Goal: Information Seeking & Learning: Learn about a topic

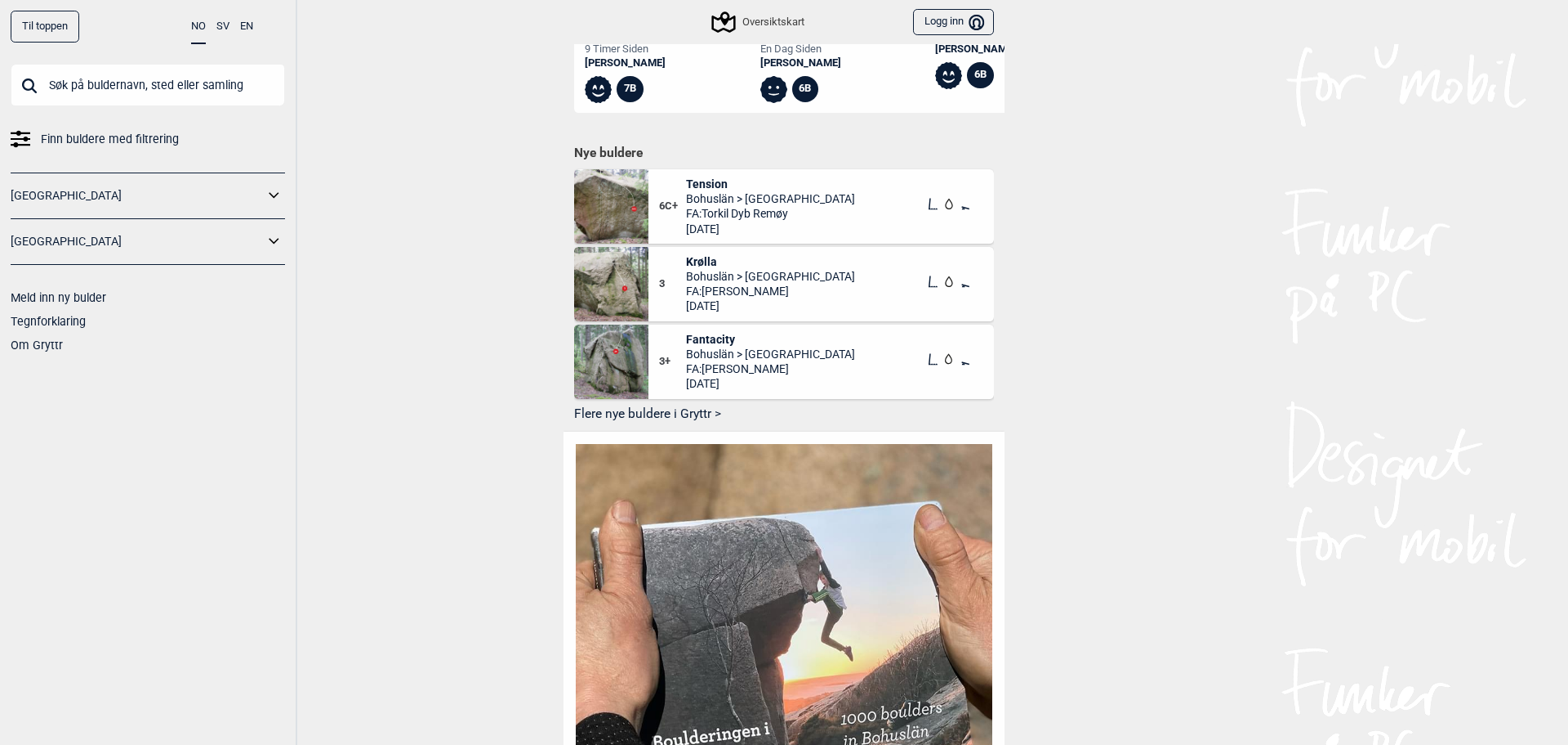
scroll to position [817, 0]
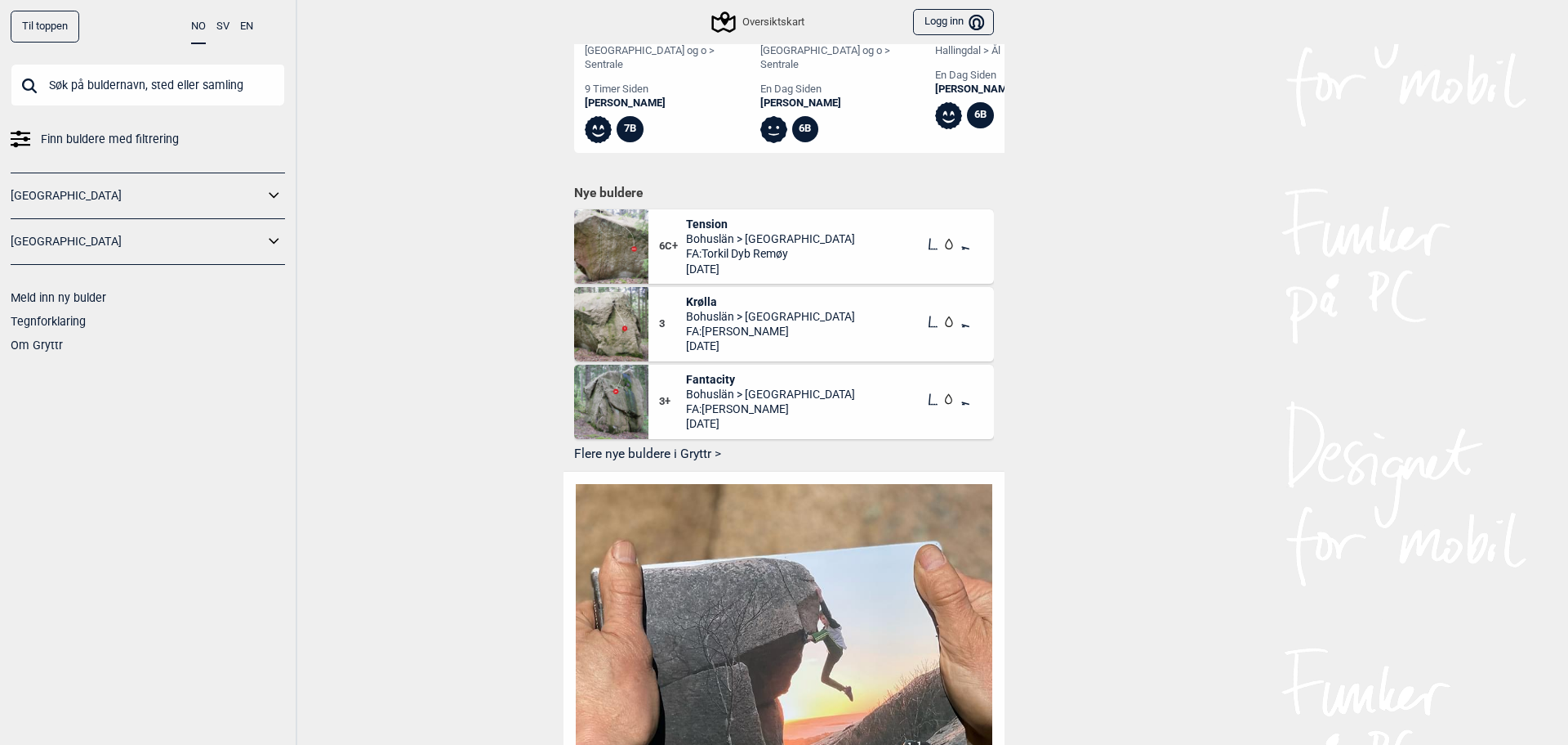
click at [602, 453] on button "Flere nye buldere i Gryttr >" at bounding box center [784, 455] width 419 height 25
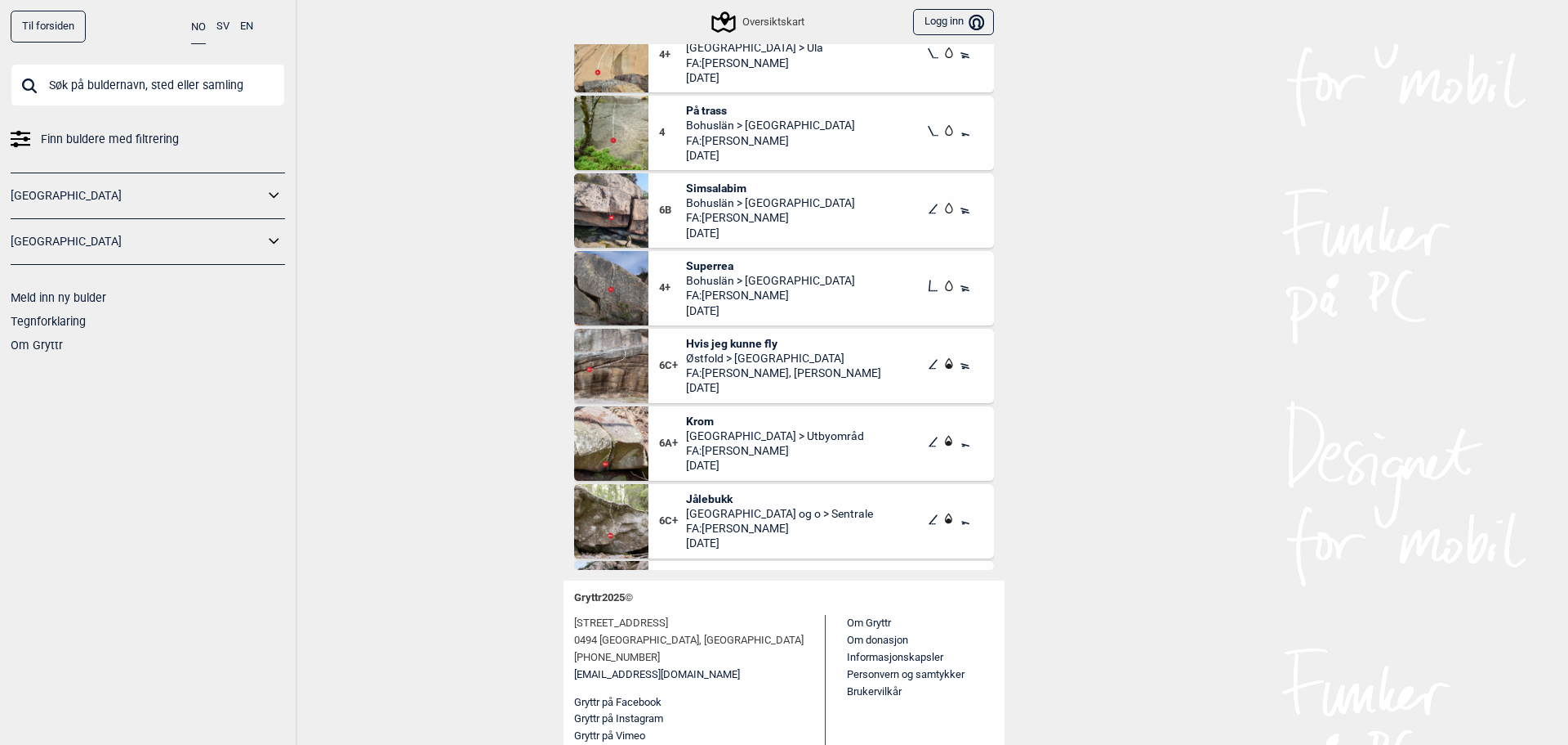
scroll to position [3780, 0]
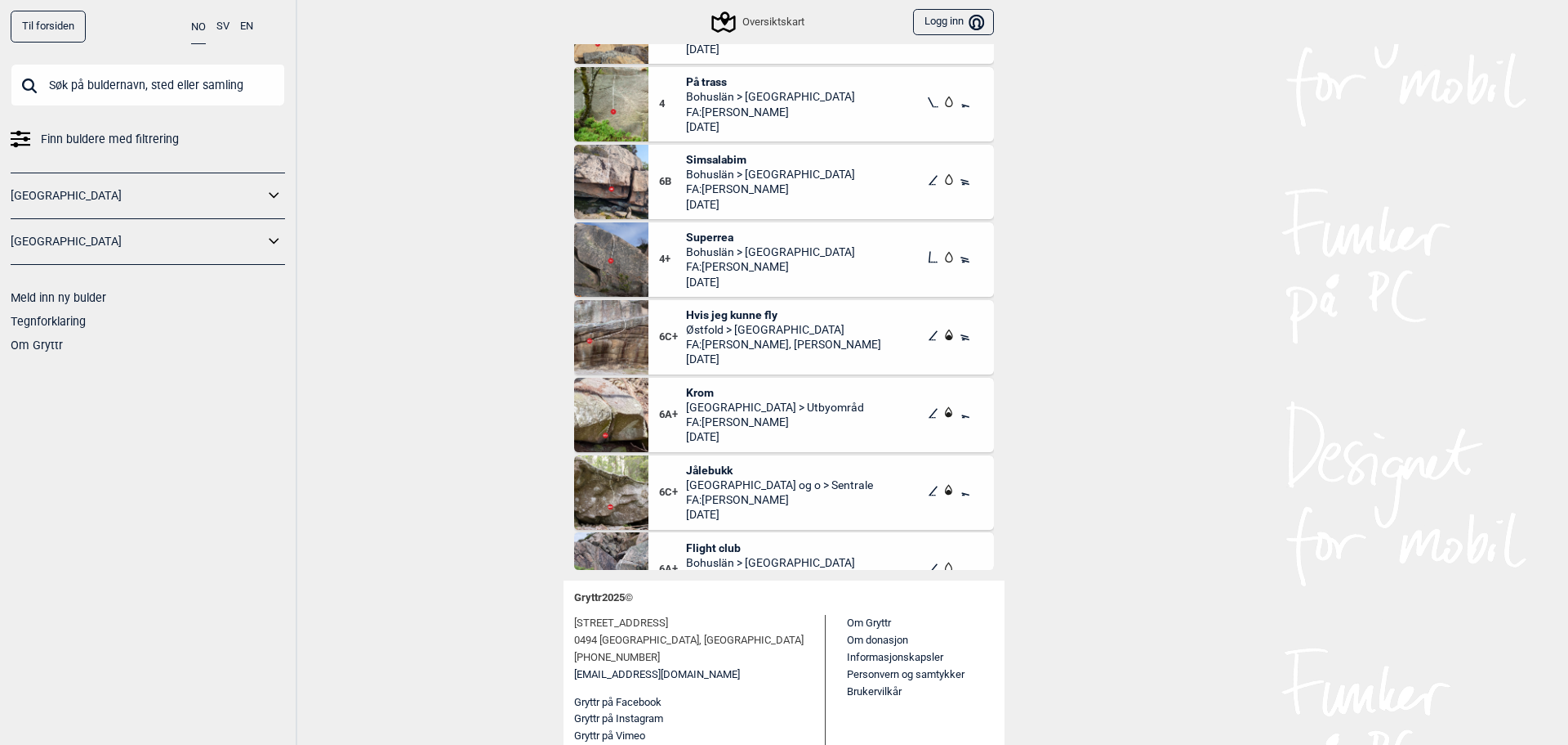
click at [736, 313] on span "Hvis jeg kunne fly" at bounding box center [784, 315] width 196 height 15
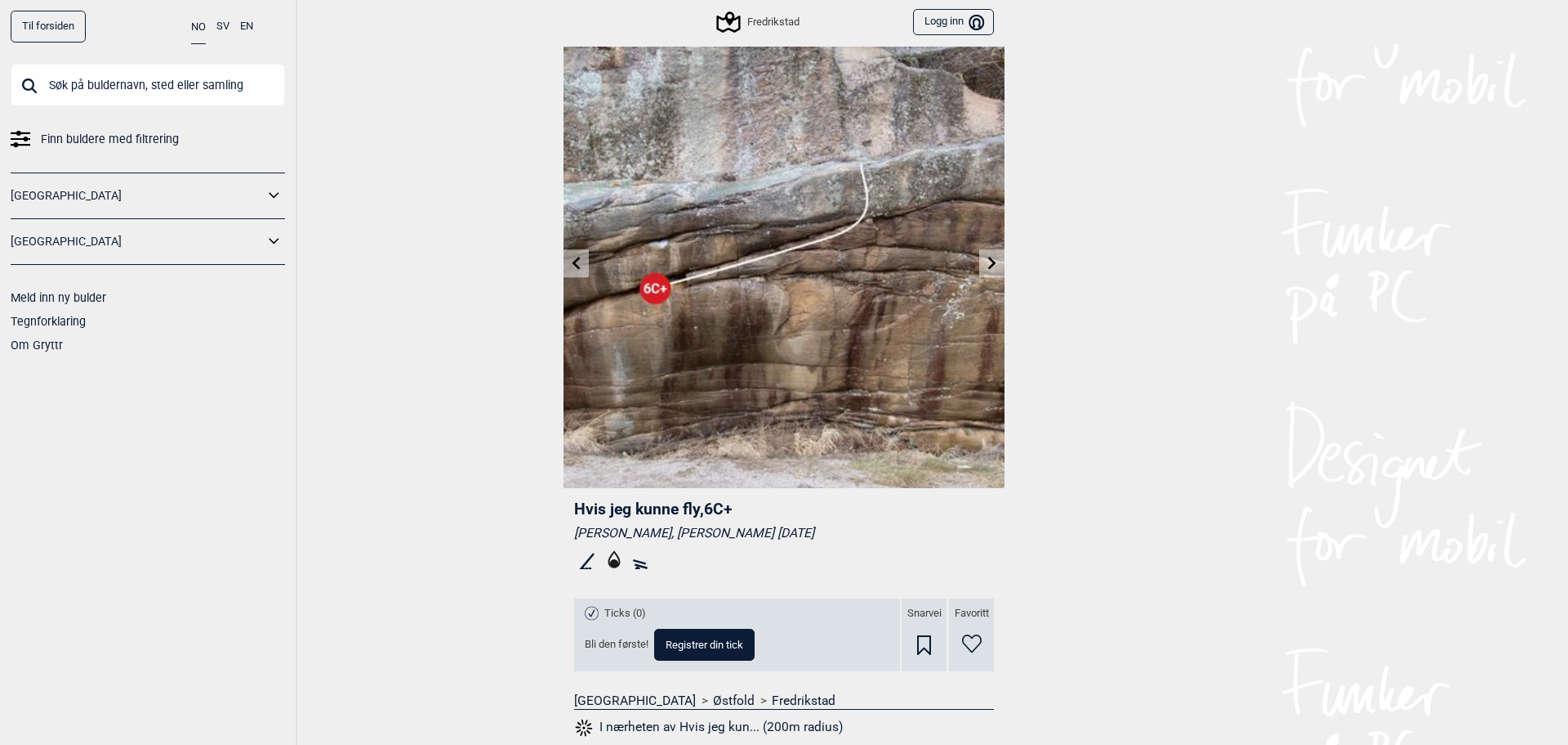
scroll to position [246, 0]
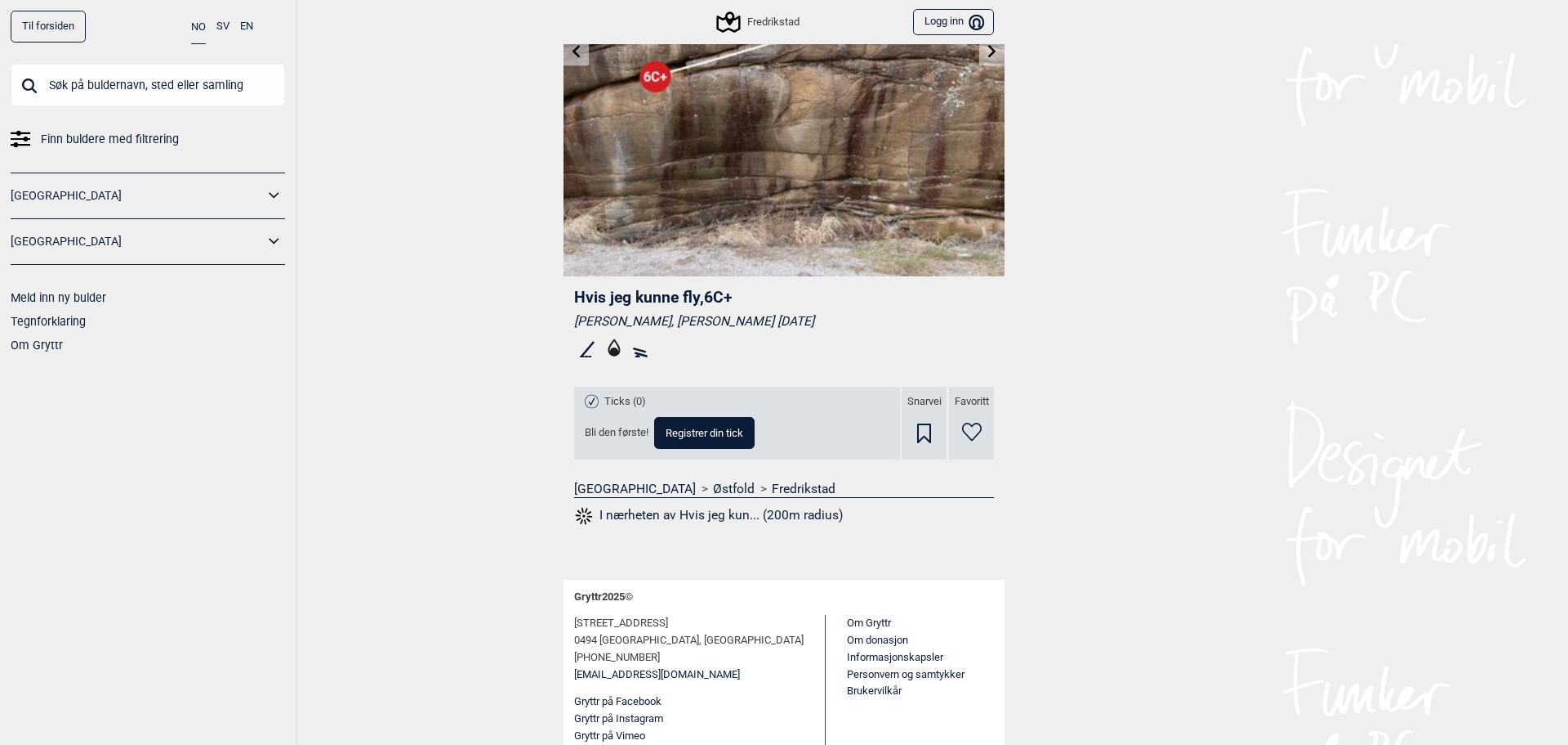
click at [690, 519] on button "I nærheten av Hvis jeg kun... (200m radius)" at bounding box center [709, 516] width 269 height 21
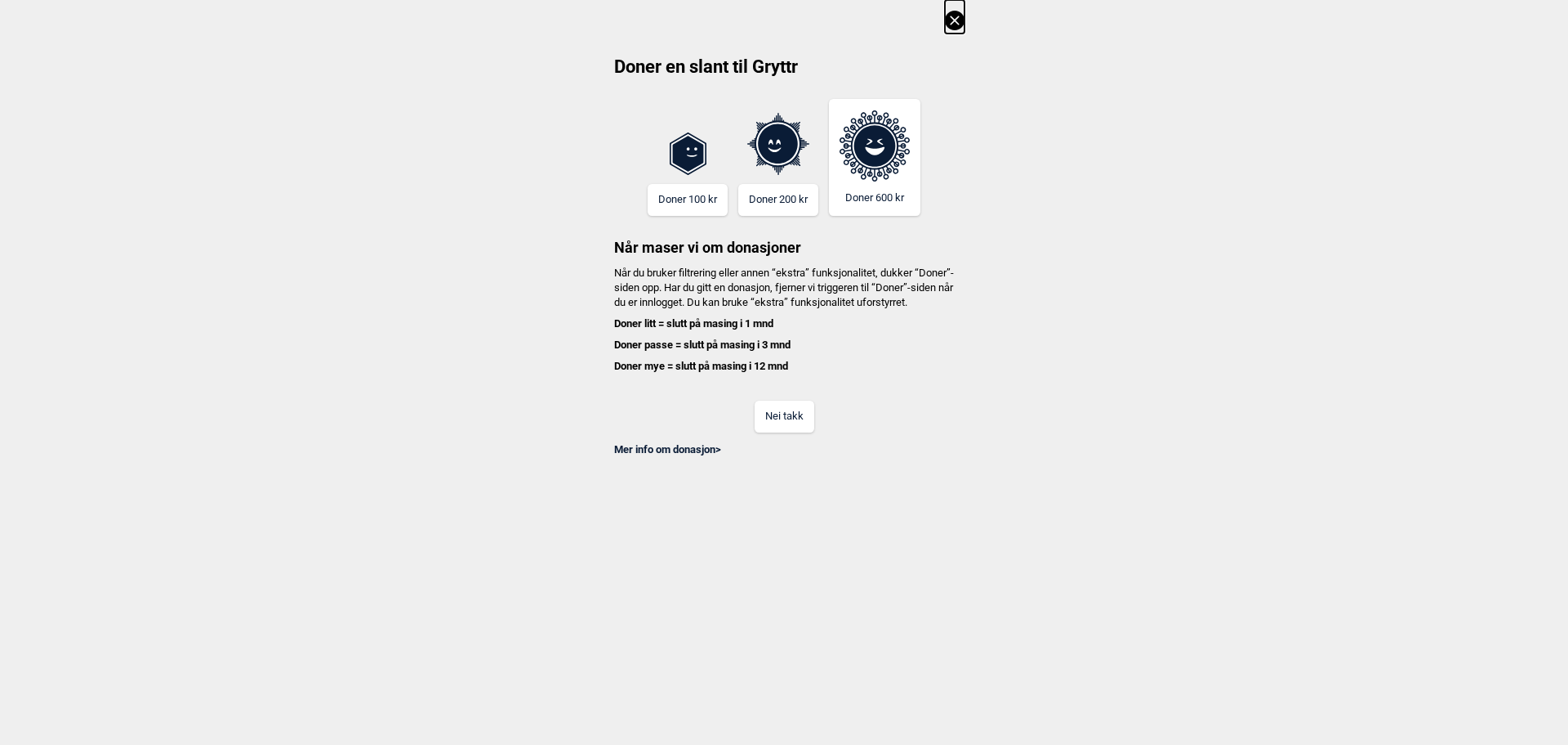
click at [784, 429] on button "Nei takk" at bounding box center [784, 416] width 59 height 32
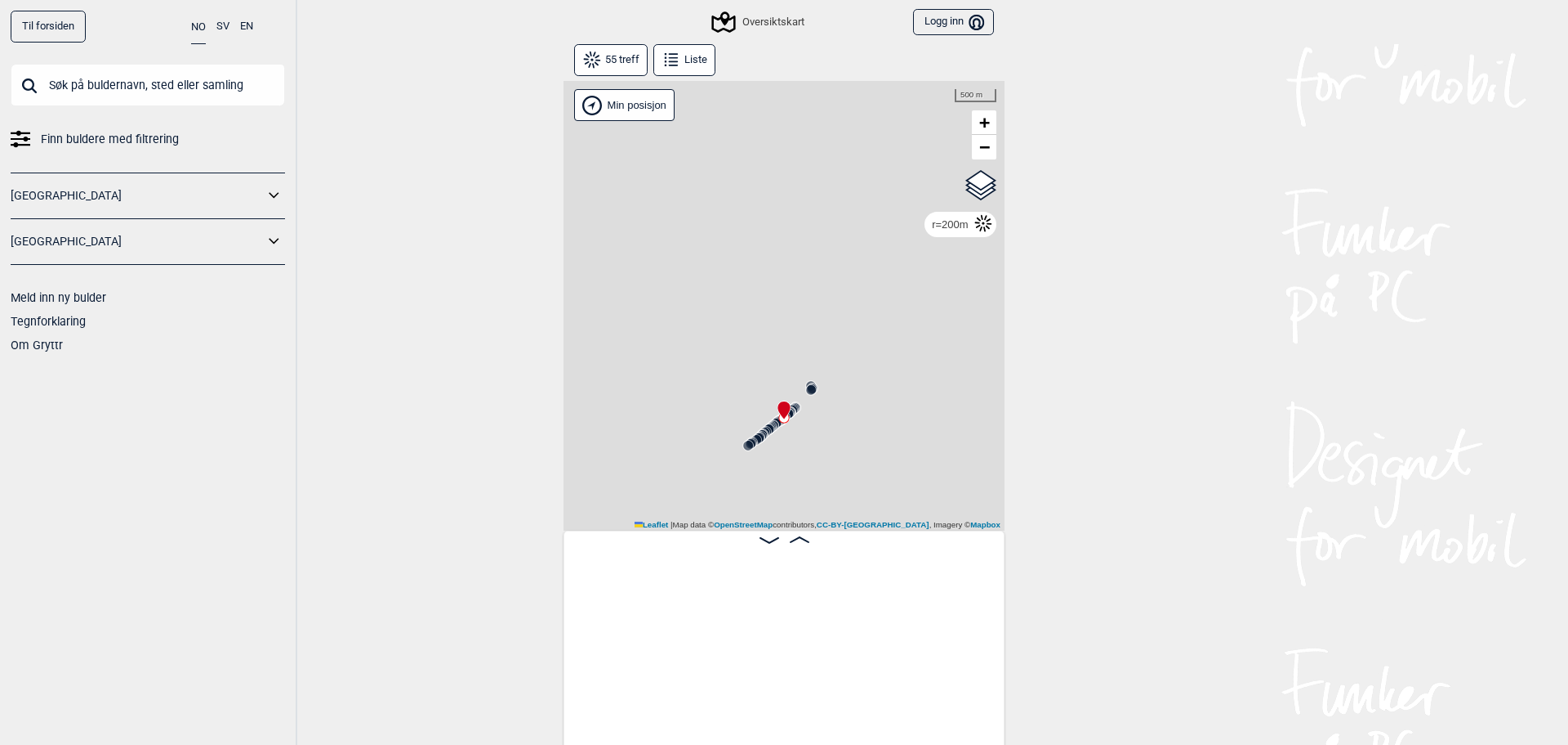
scroll to position [0, 2623]
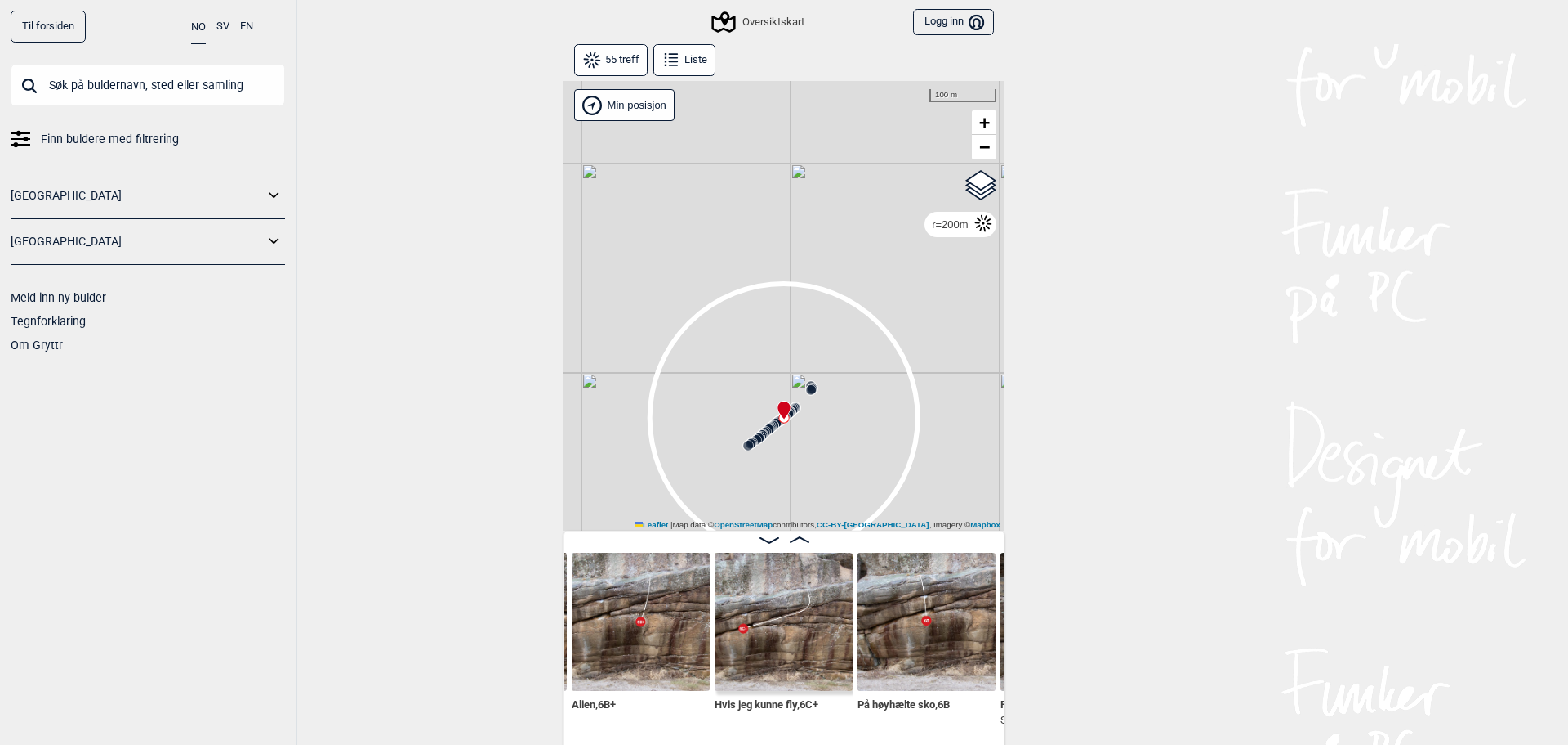
click at [942, 226] on div "r=200m" at bounding box center [950, 224] width 36 height 11
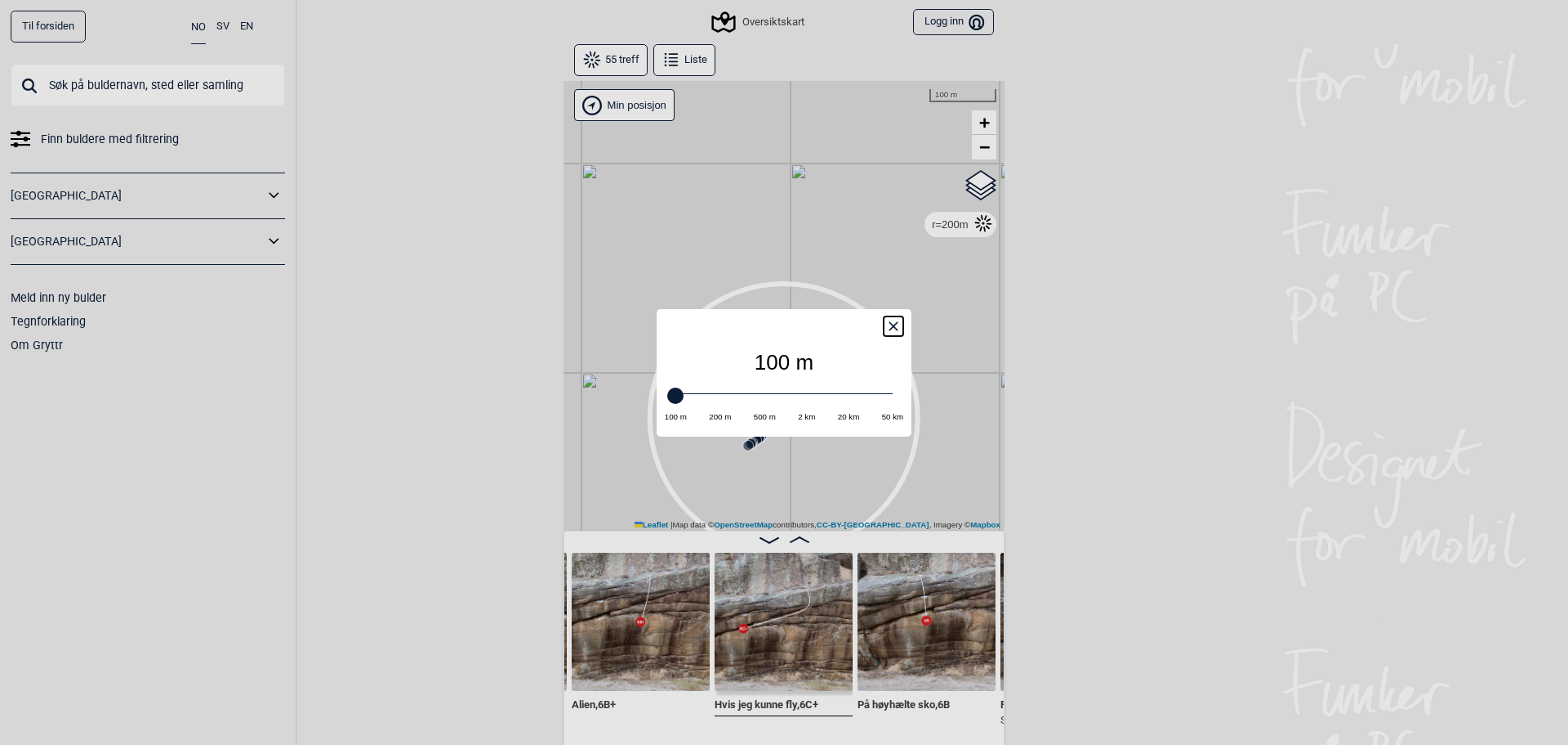
drag, startPoint x: 715, startPoint y: 388, endPoint x: 693, endPoint y: 397, distance: 23.8
click at [693, 397] on div at bounding box center [784, 394] width 218 height 12
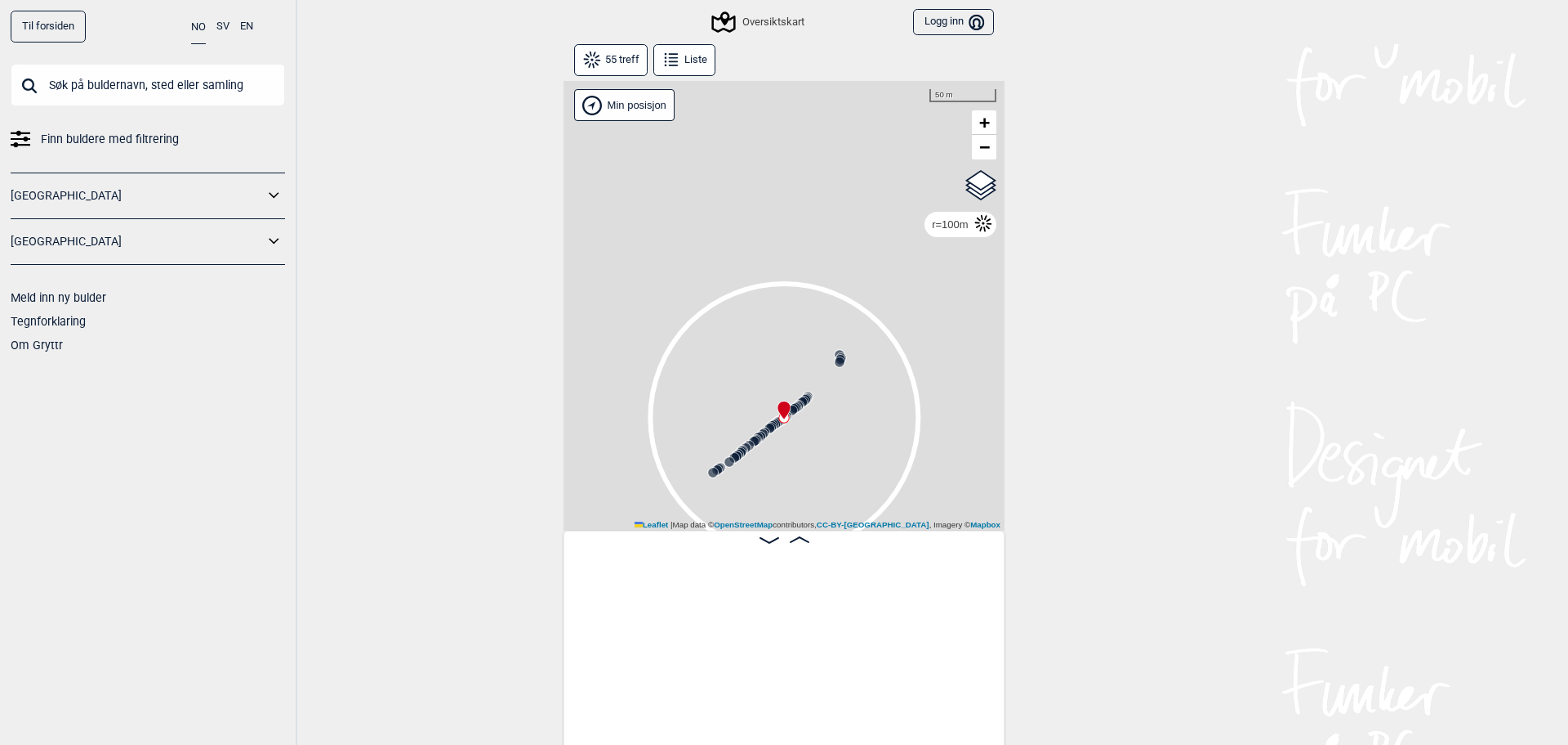
scroll to position [0, 2623]
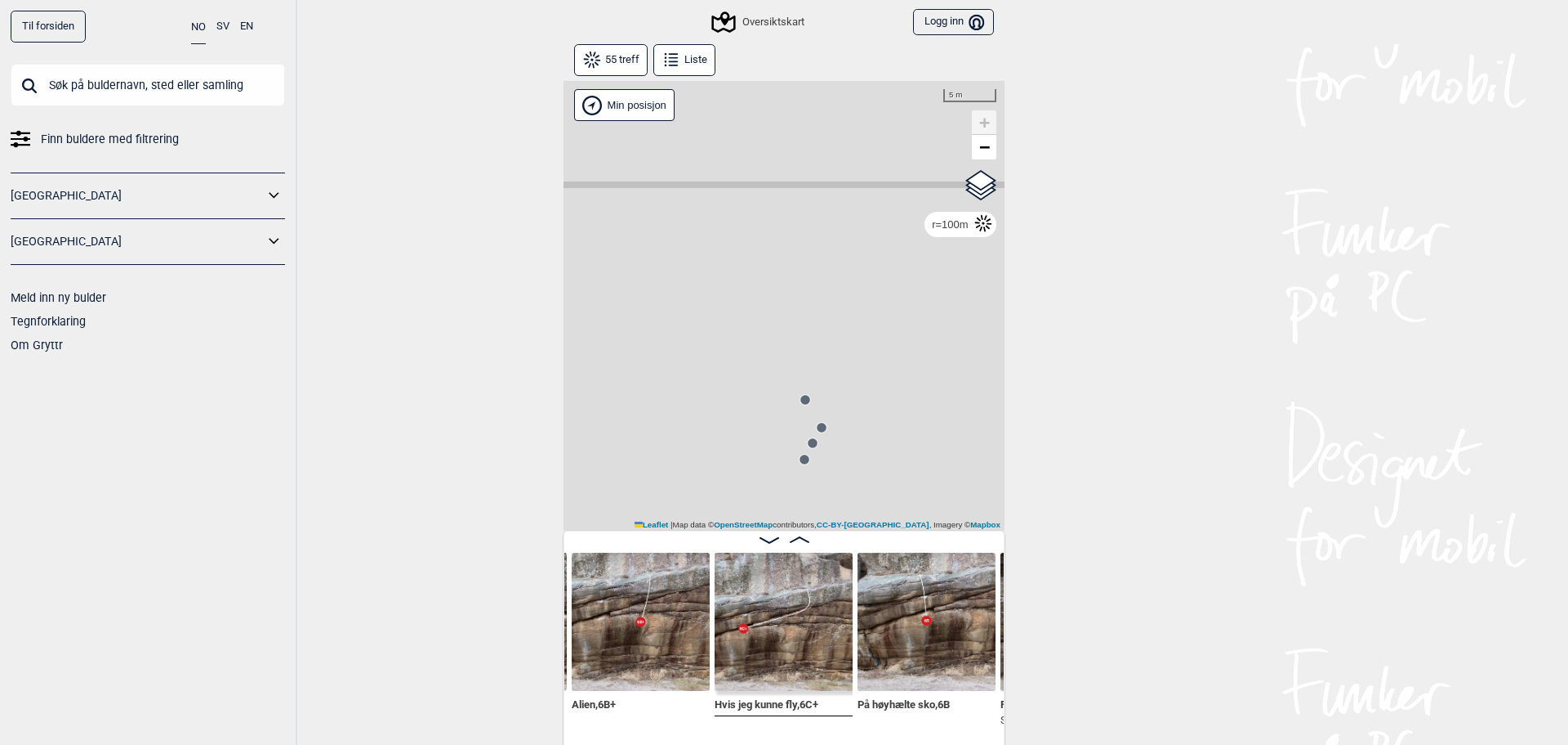
click at [800, 398] on circle at bounding box center [805, 399] width 10 height 10
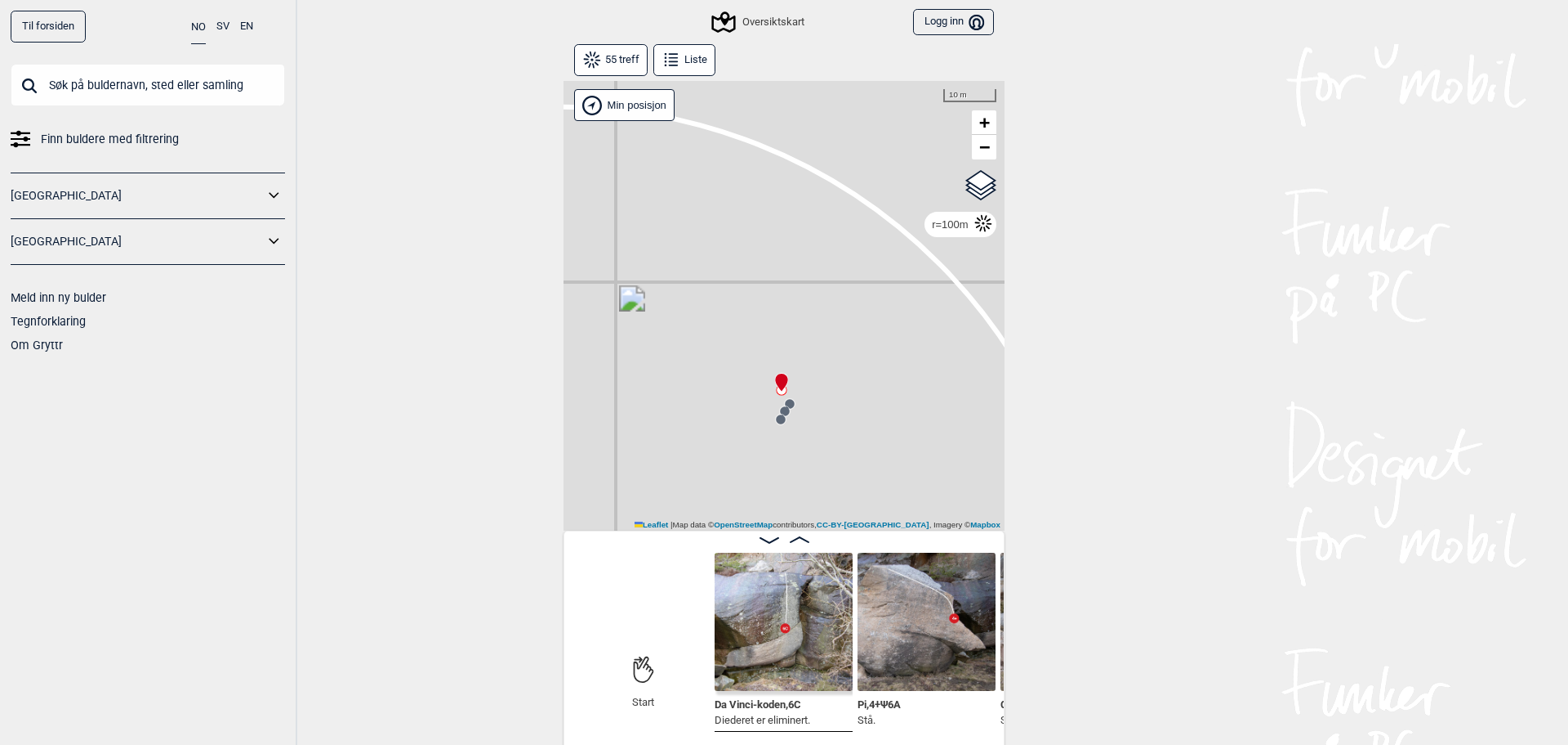
drag, startPoint x: 882, startPoint y: 415, endPoint x: 896, endPoint y: 349, distance: 67.5
click at [896, 349] on div "Gol [GEOGRAPHIC_DATA] Kolomoen [GEOGRAPHIC_DATA] [GEOGRAPHIC_DATA][PERSON_NAME]…" at bounding box center [784, 306] width 441 height 450
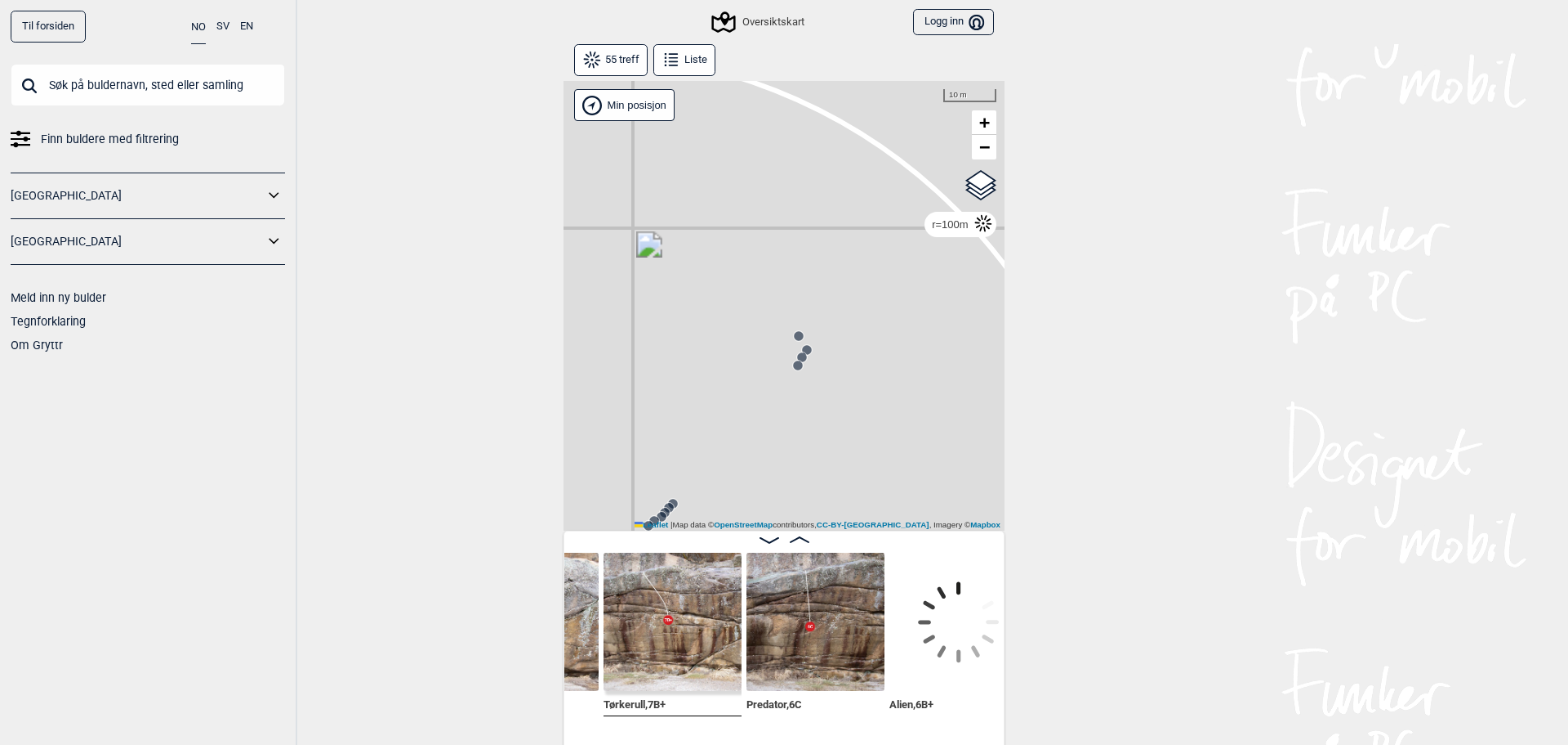
scroll to position [0, 2417]
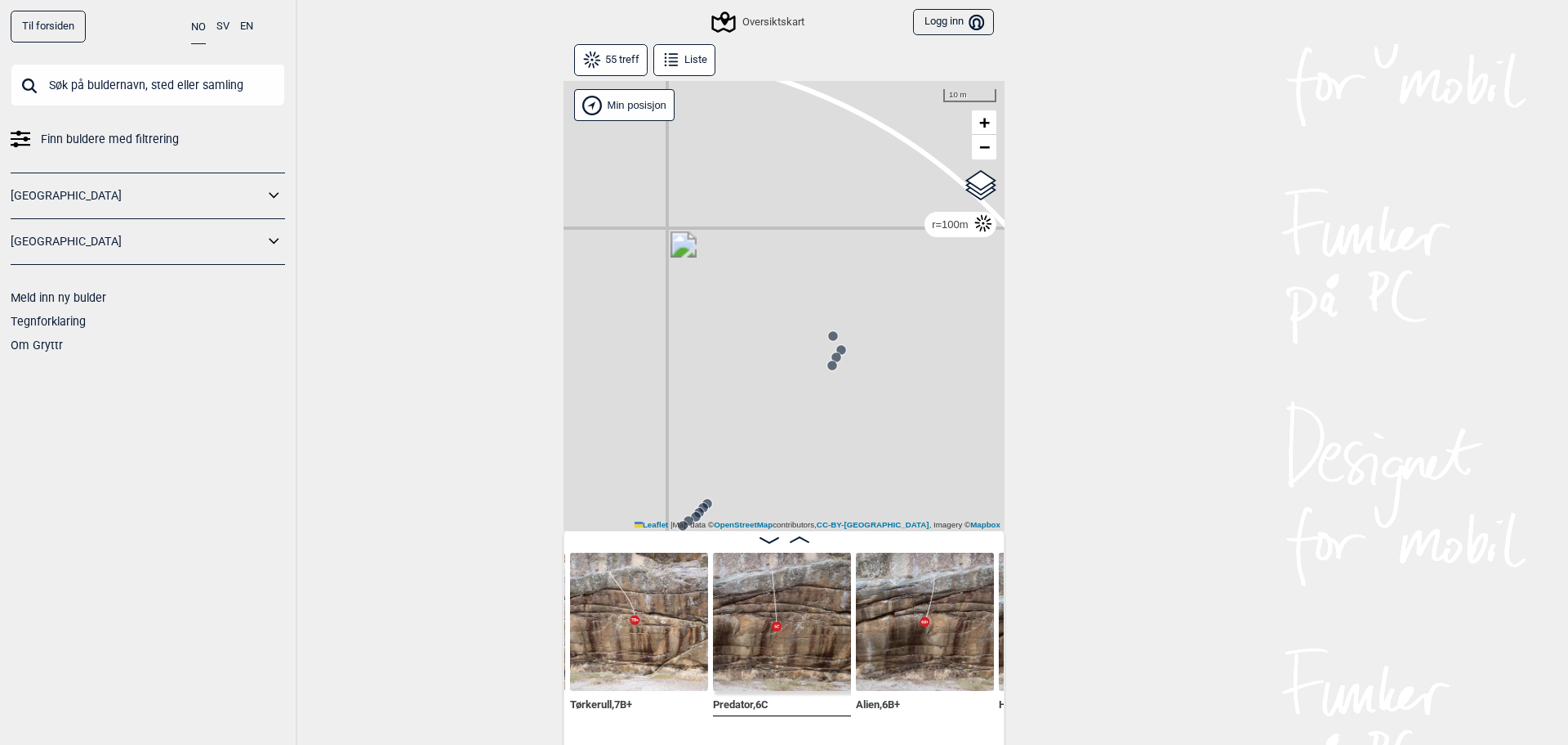
click at [112, 93] on input "text" at bounding box center [148, 85] width 274 height 43
click at [99, 135] on span "Finn buldere med filtrering" at bounding box center [110, 139] width 138 height 23
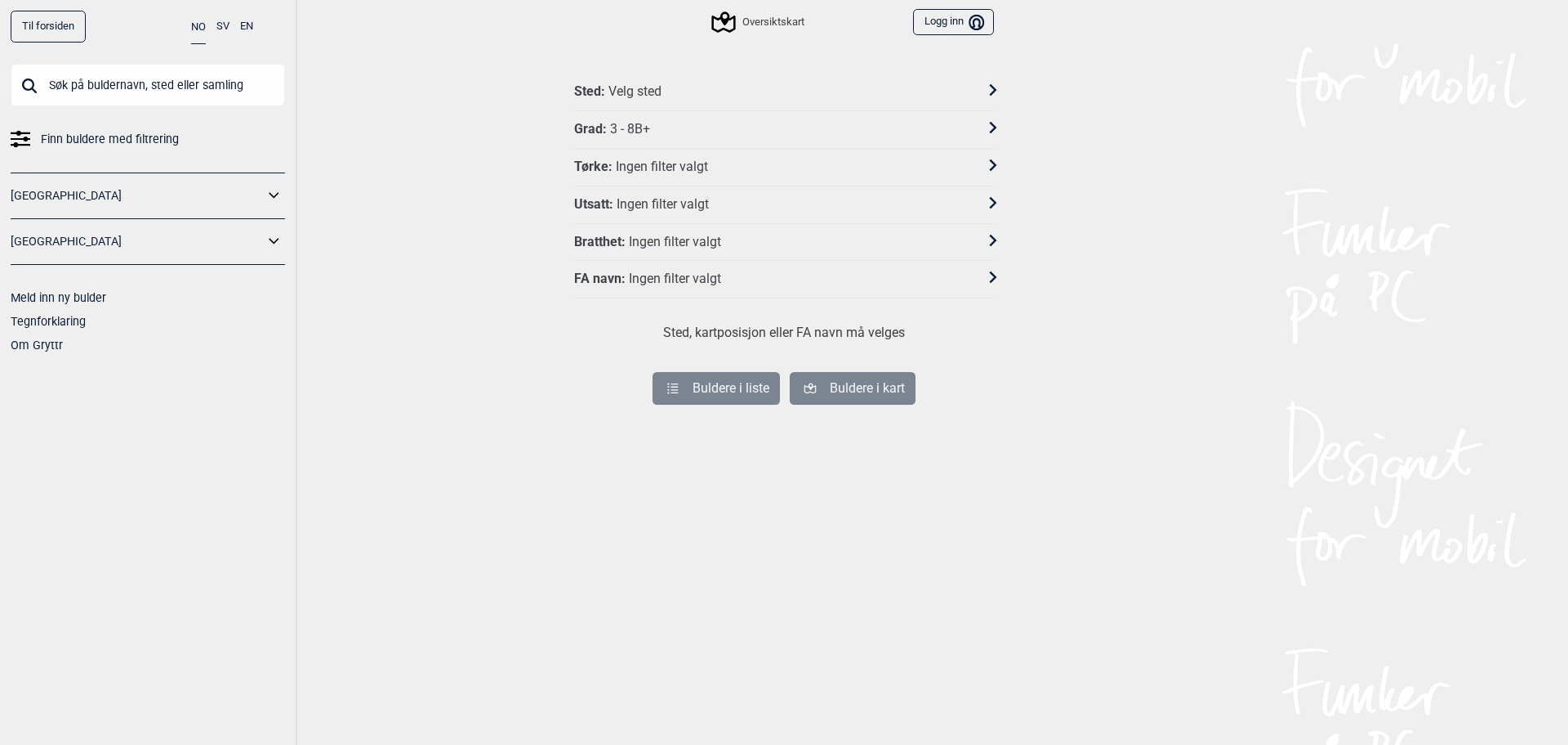
click at [674, 88] on div "Sted : Velg sted" at bounding box center [774, 93] width 399 height 18
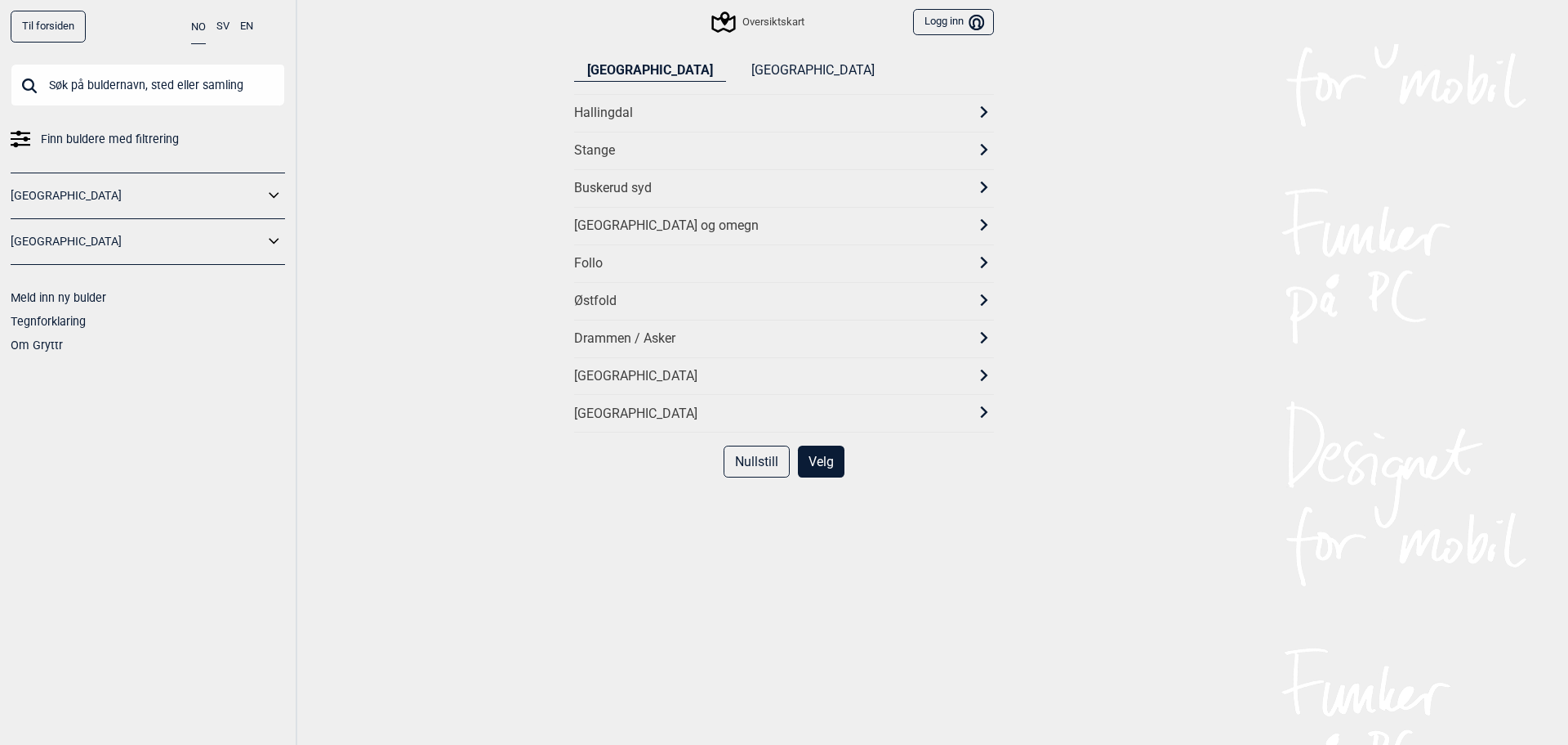
click at [616, 296] on div "Østfold" at bounding box center [769, 301] width 390 height 18
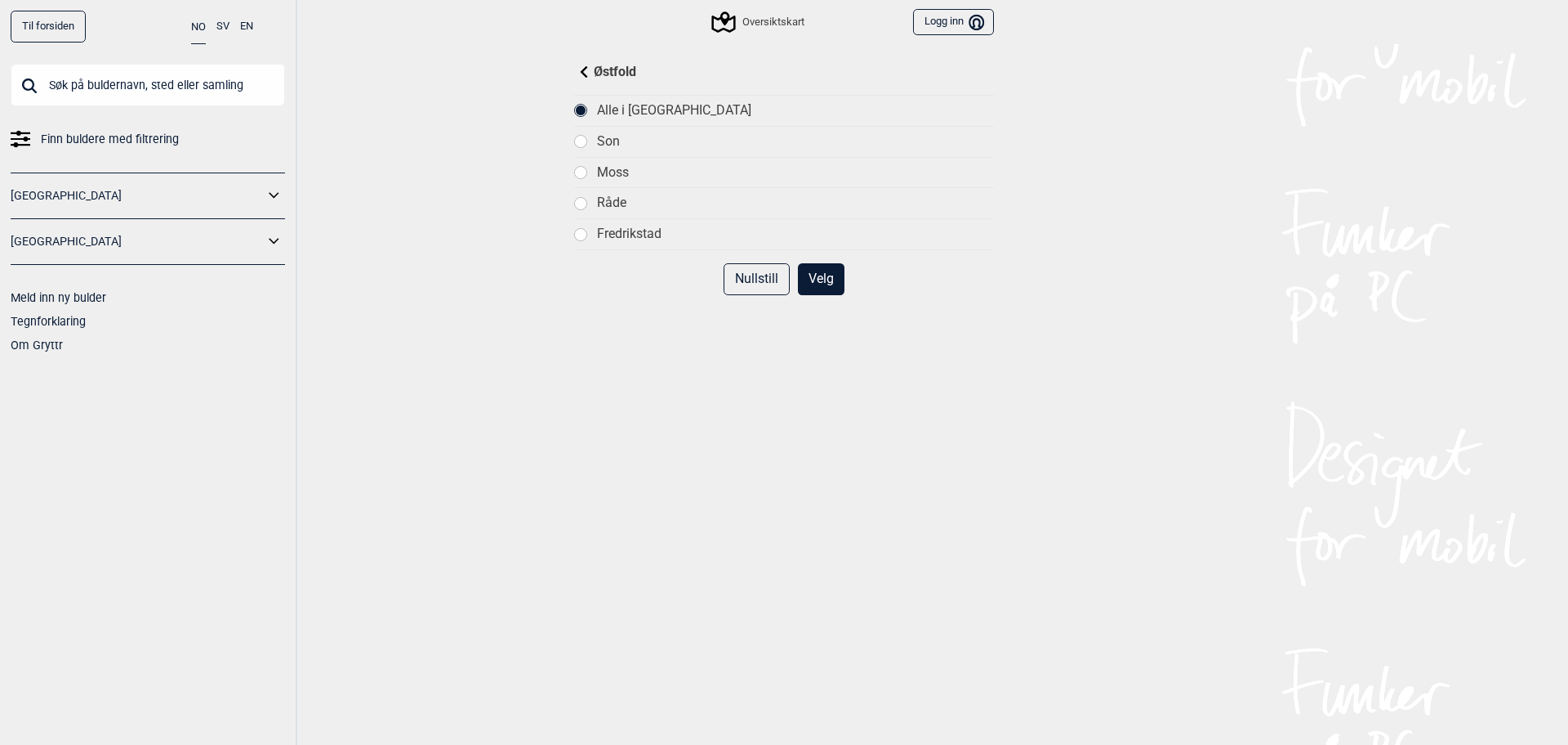
click at [623, 168] on div "Moss" at bounding box center [795, 173] width 397 height 18
click at [804, 273] on button "Velg" at bounding box center [821, 279] width 47 height 32
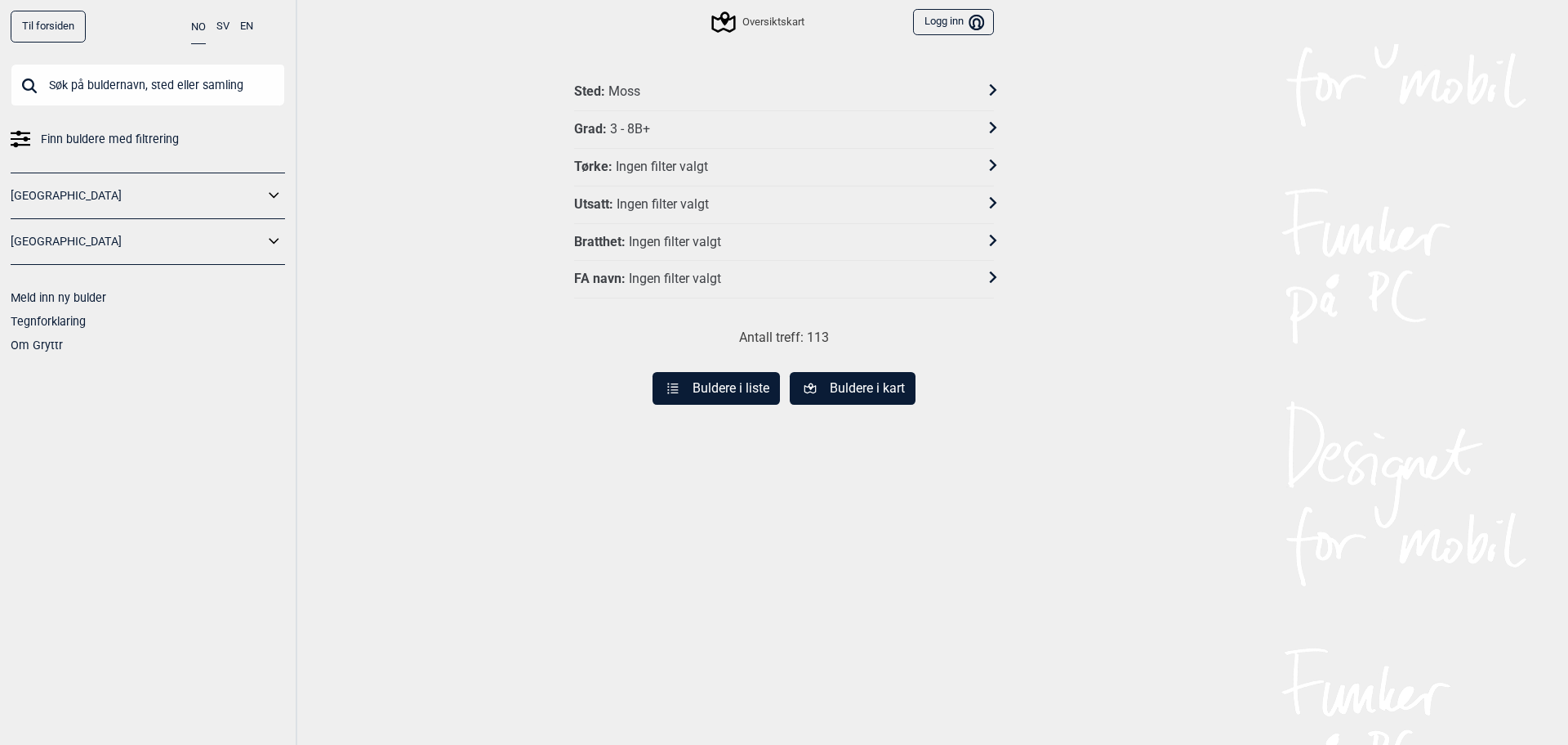
click at [748, 384] on button "Buldere i liste" at bounding box center [716, 389] width 128 height 33
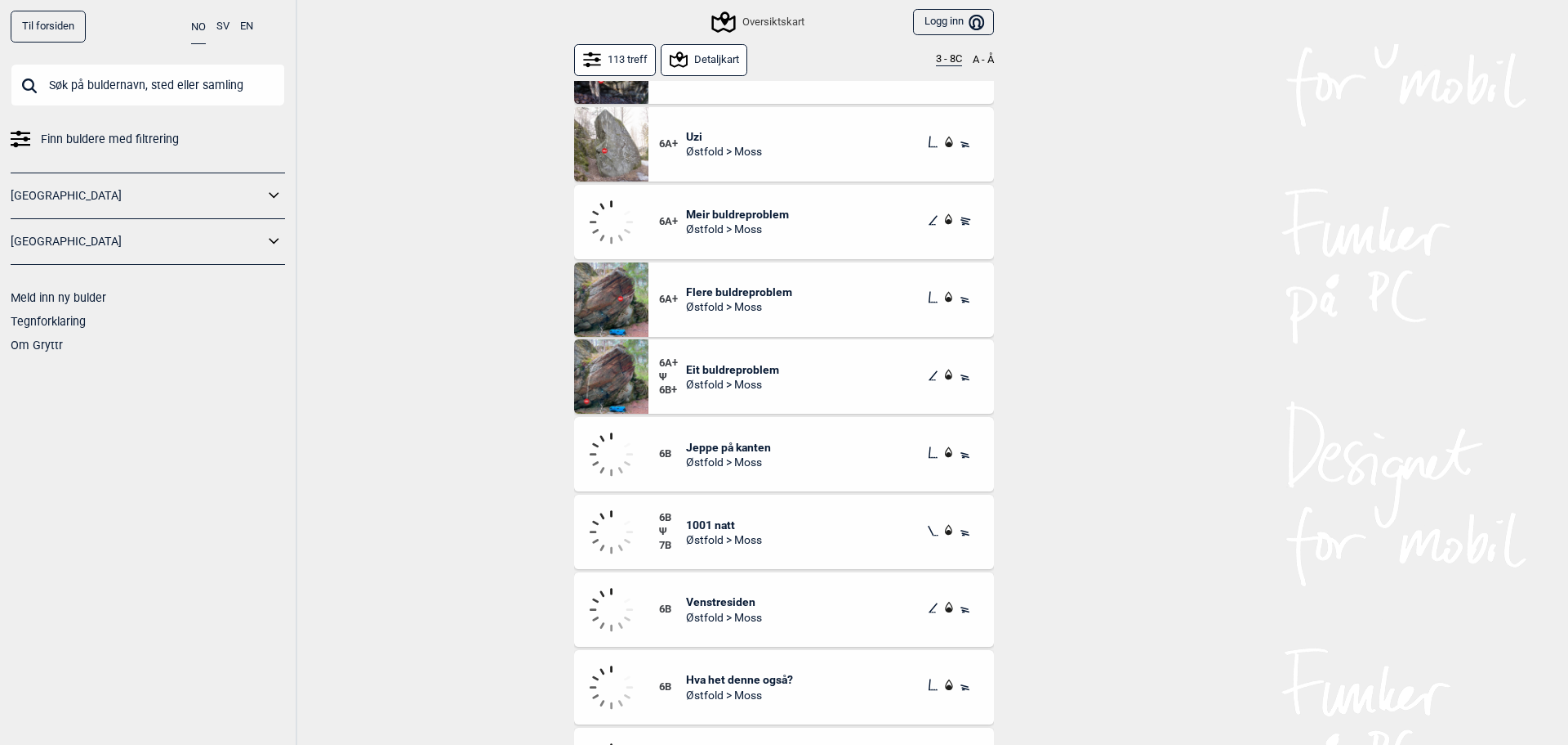
scroll to position [1253, 0]
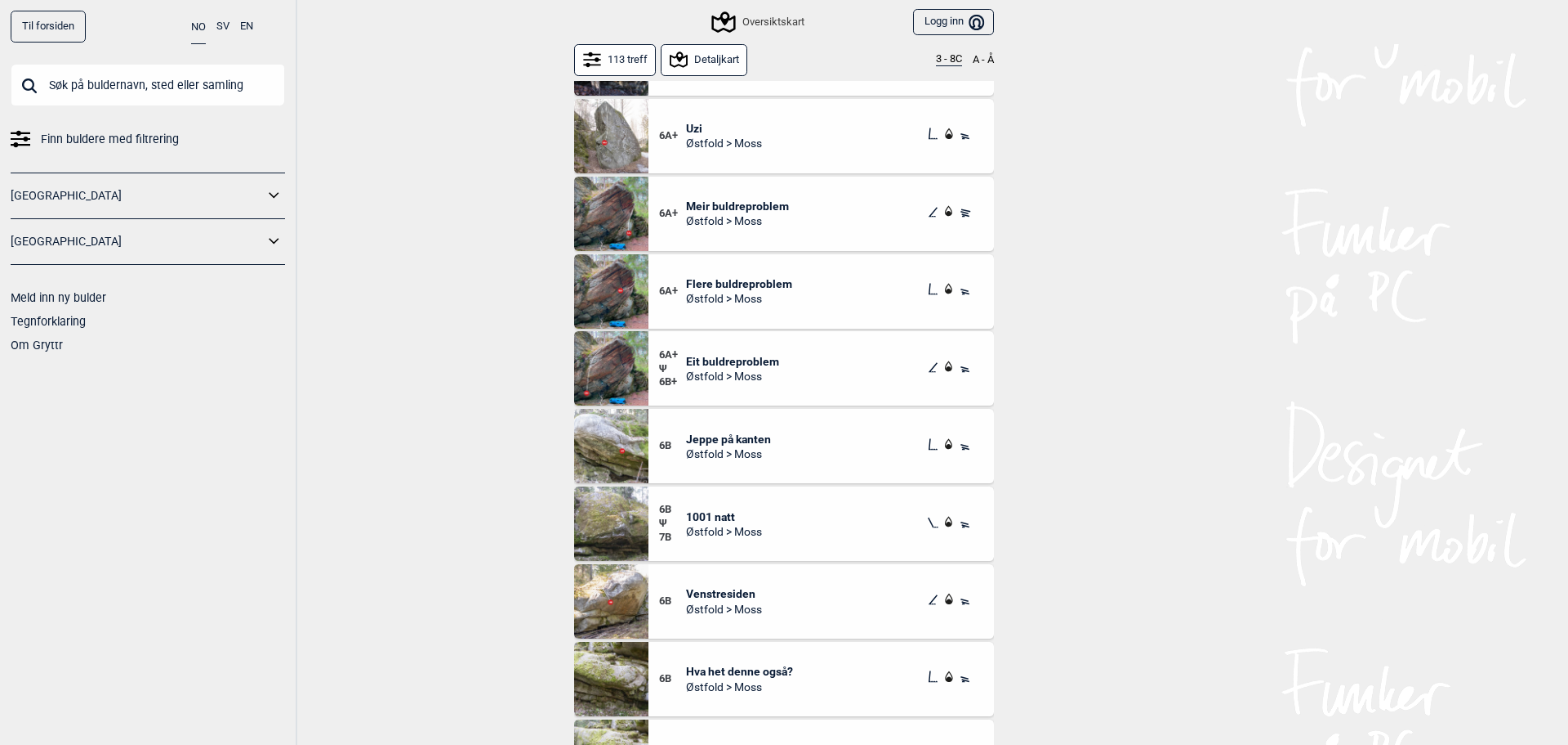
click at [701, 47] on button "Detaljkart" at bounding box center [704, 59] width 87 height 32
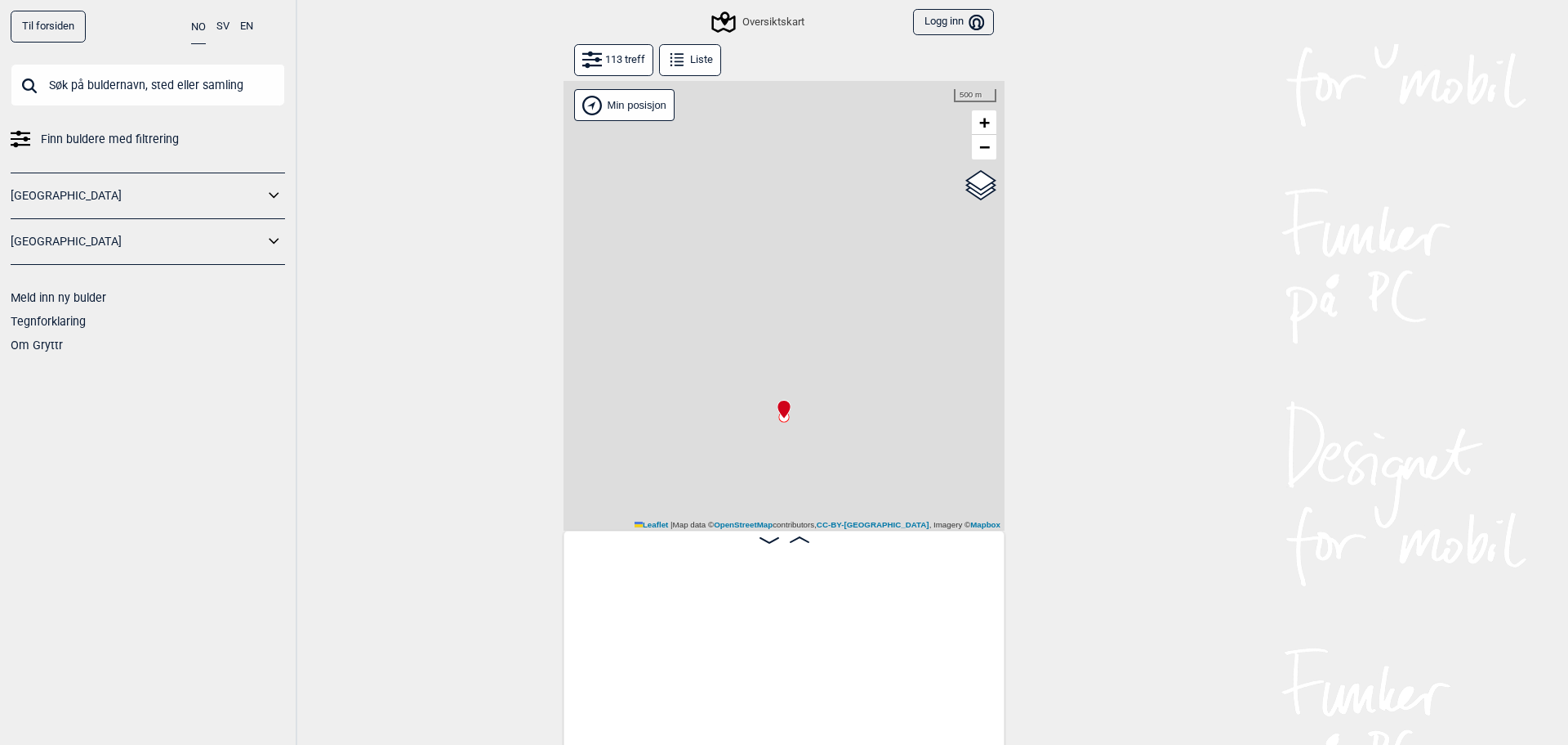
scroll to position [0, 128]
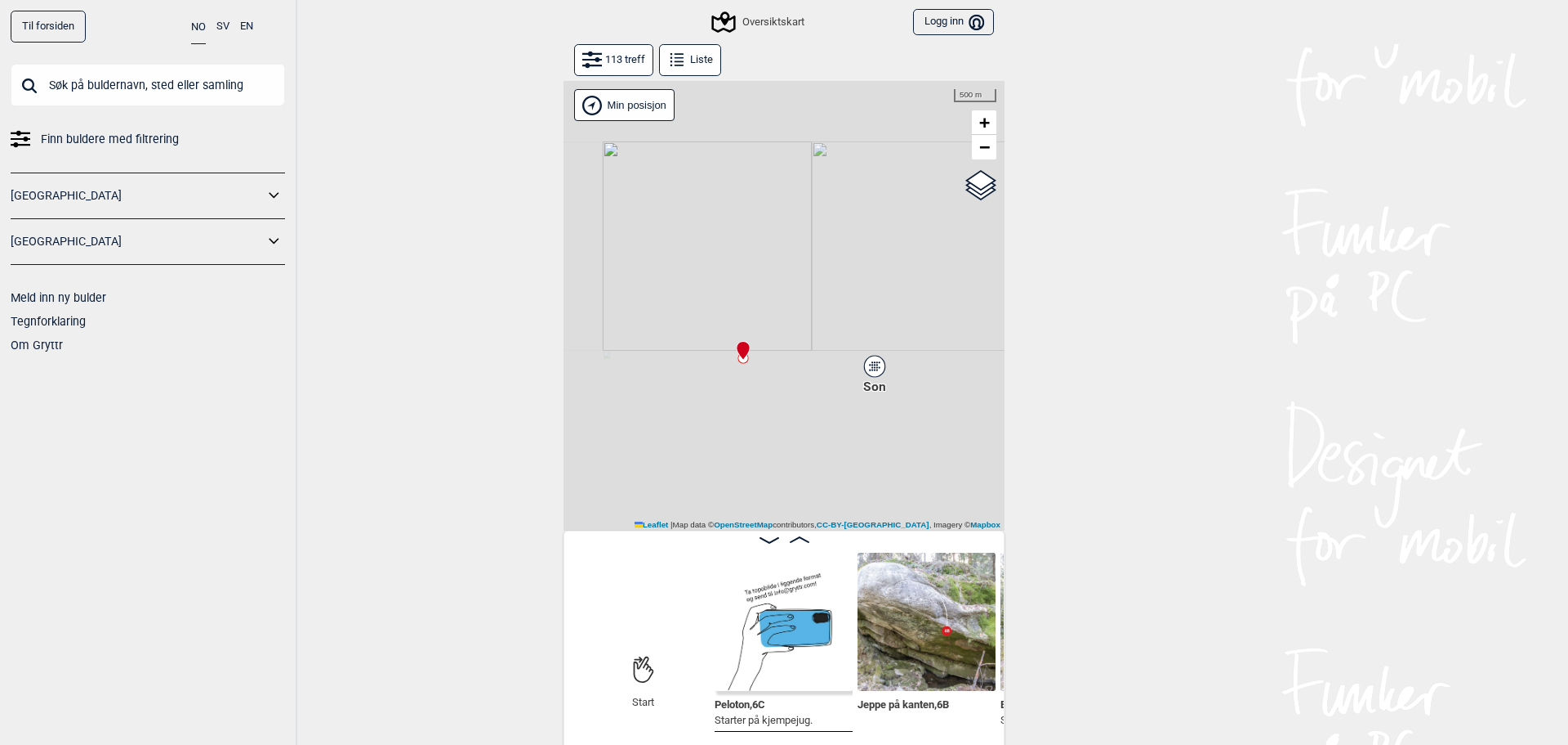
drag, startPoint x: 828, startPoint y: 397, endPoint x: 633, endPoint y: 343, distance: 202.3
click at [633, 343] on div "Gol [GEOGRAPHIC_DATA] Kolomoen [GEOGRAPHIC_DATA] [GEOGRAPHIC_DATA][PERSON_NAME]…" at bounding box center [784, 306] width 441 height 450
drag, startPoint x: 699, startPoint y: 374, endPoint x: 809, endPoint y: 223, distance: 186.8
click at [814, 223] on div "[PERSON_NAME] posisjon" at bounding box center [784, 306] width 441 height 450
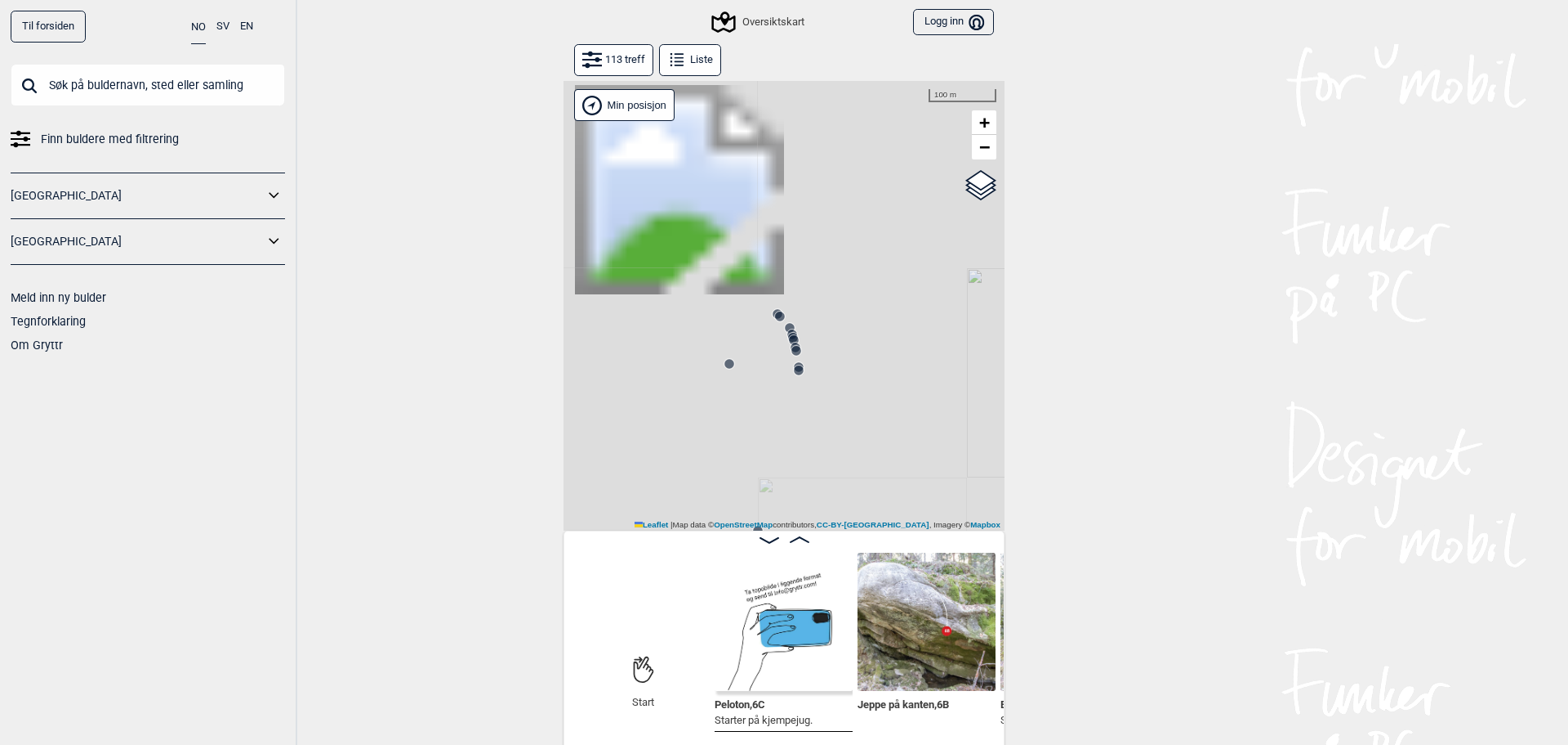
click at [792, 363] on icon at bounding box center [798, 369] width 13 height 13
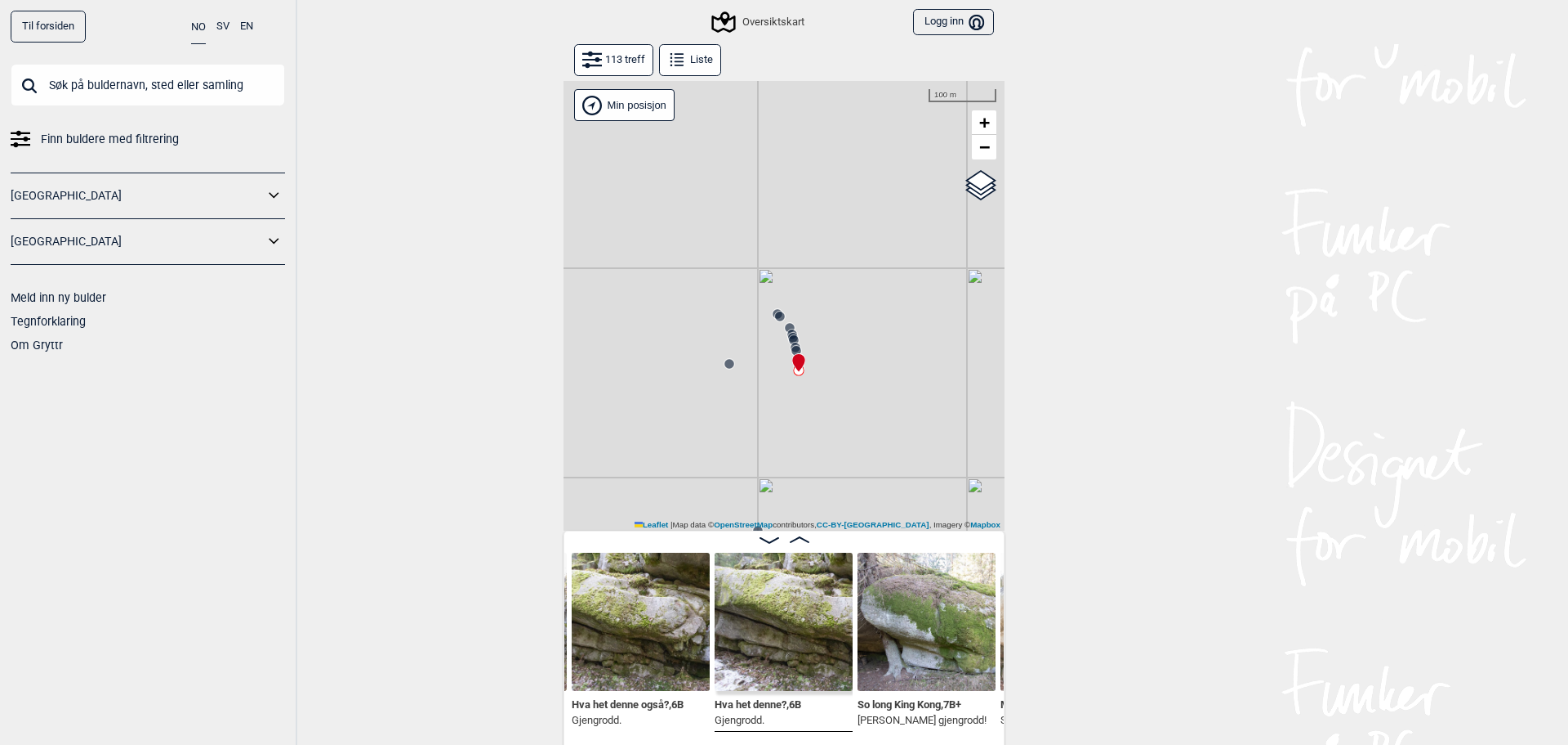
click at [786, 332] on icon at bounding box center [792, 337] width 13 height 13
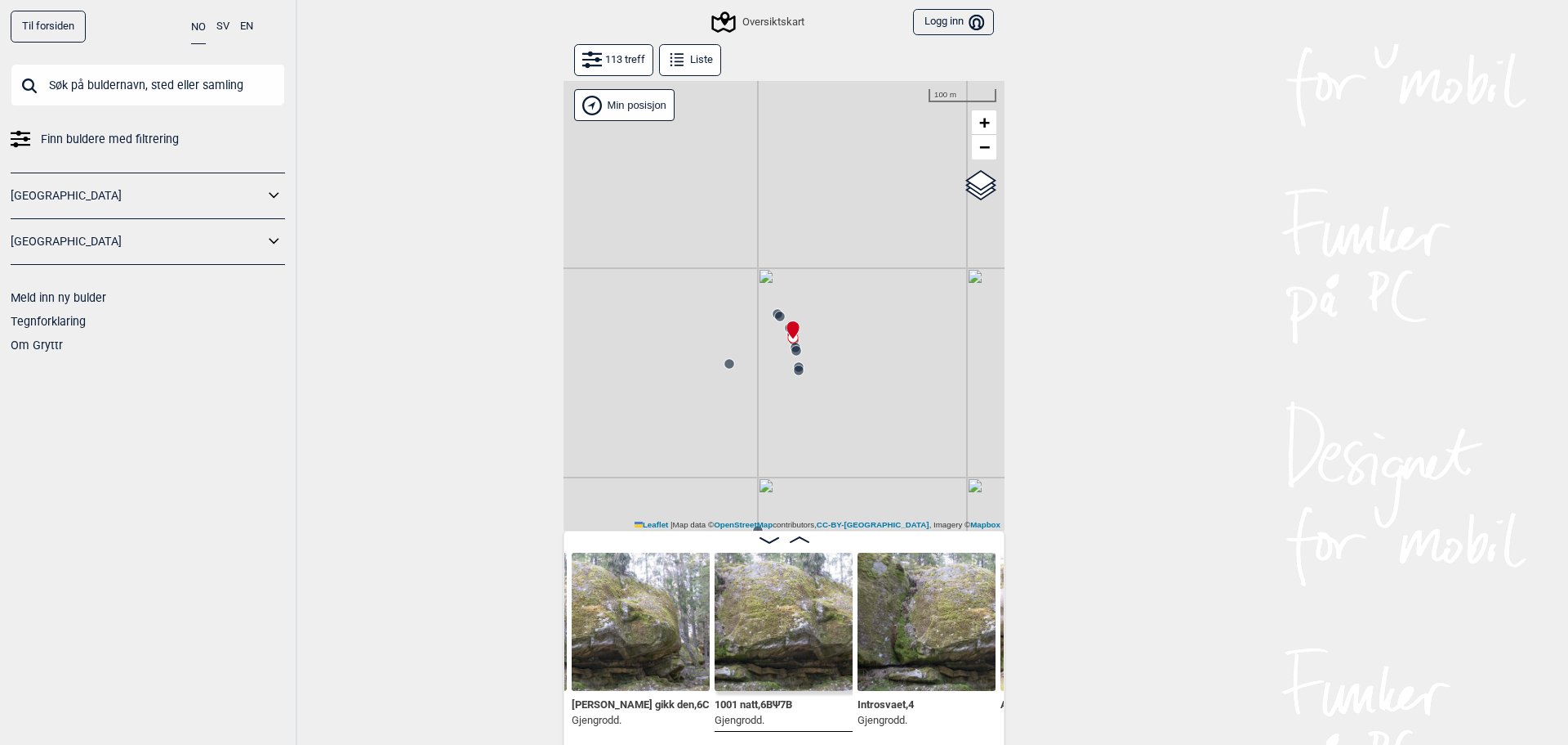
click at [728, 374] on div "[PERSON_NAME] posisjon Gol [GEOGRAPHIC_DATA] Kolomoen [GEOGRAPHIC_DATA] [GEOGRA…" at bounding box center [784, 306] width 441 height 450
click at [726, 367] on circle at bounding box center [729, 363] width 10 height 10
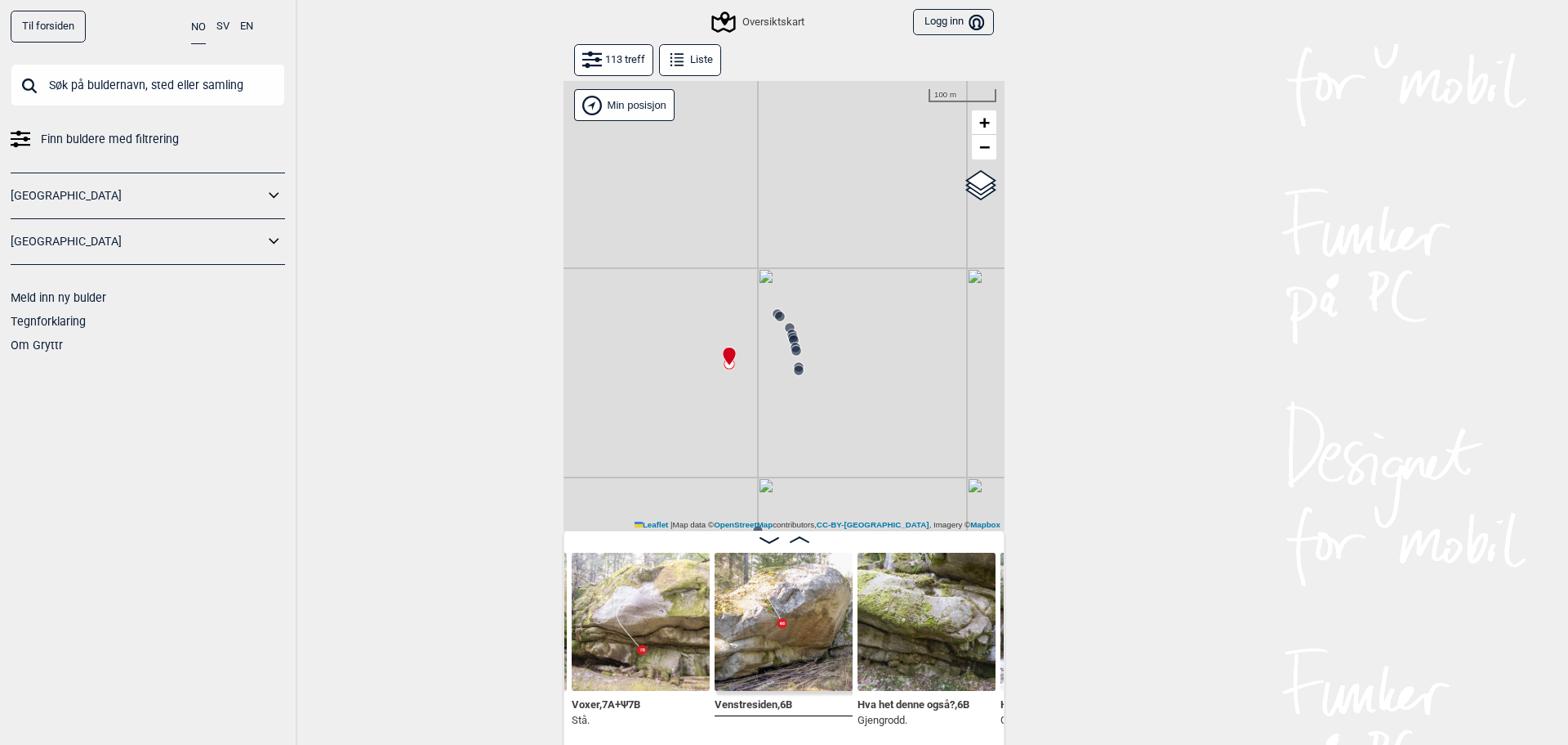
click at [611, 636] on img at bounding box center [640, 621] width 138 height 138
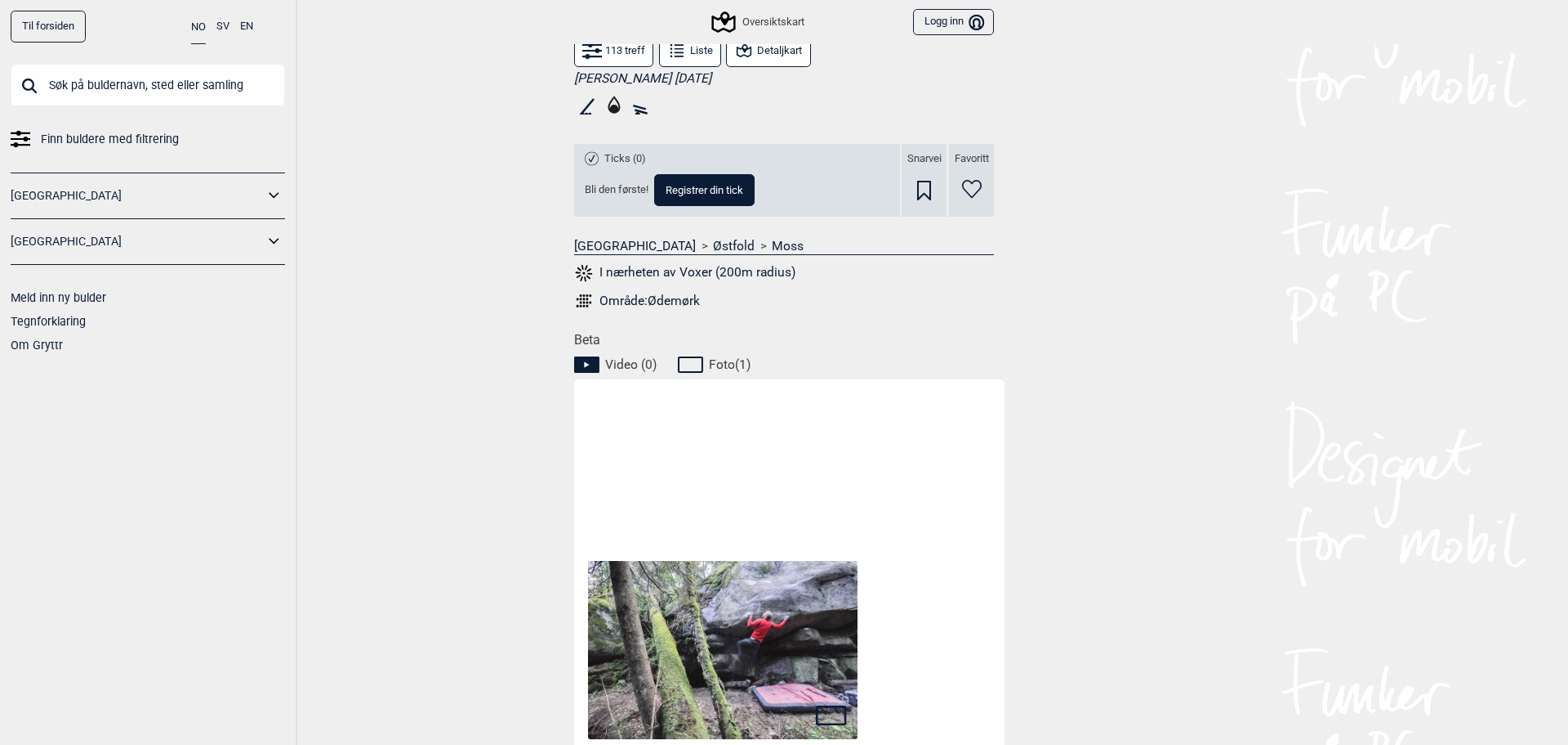
scroll to position [718, 0]
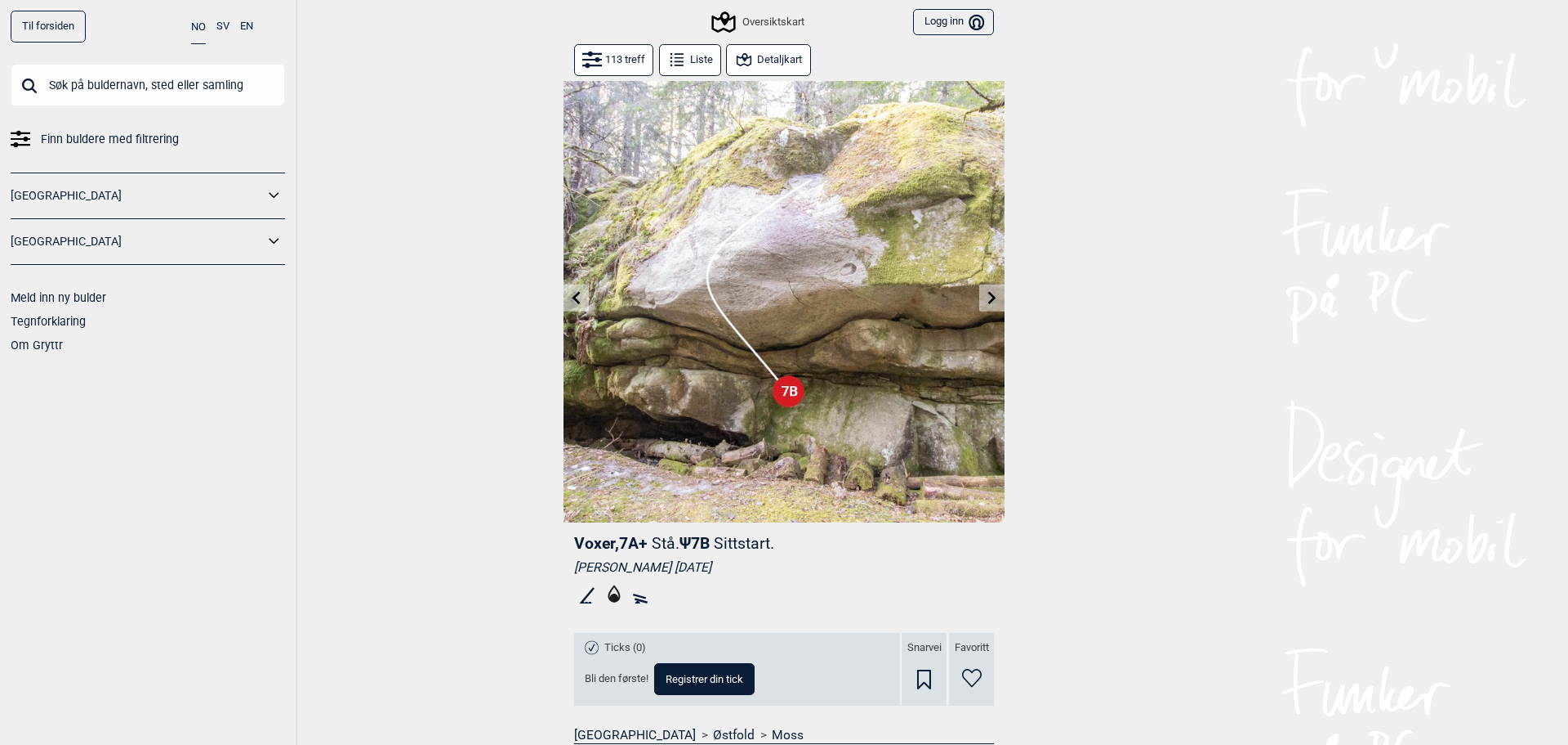
click at [986, 295] on icon at bounding box center [992, 297] width 13 height 13
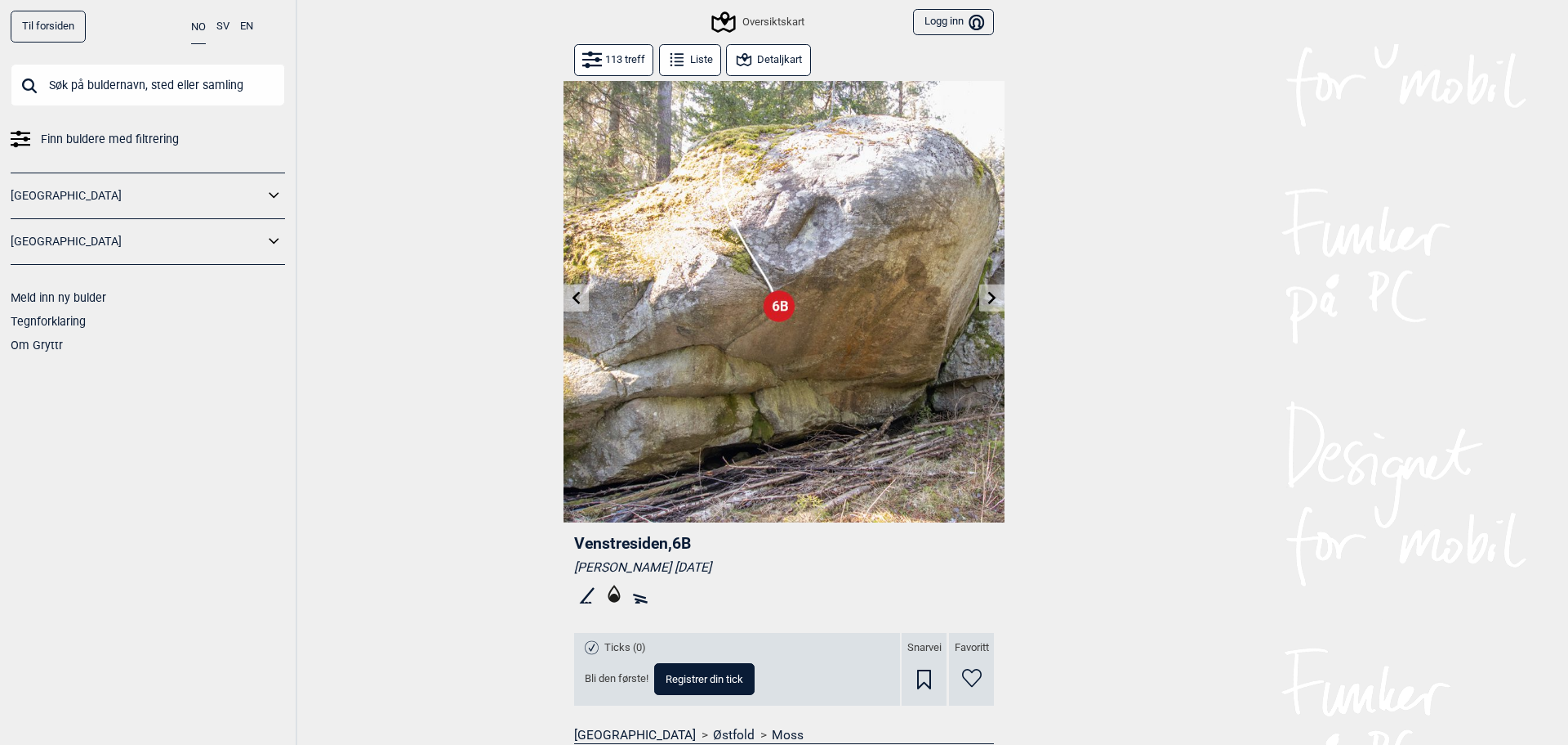
click at [988, 292] on icon at bounding box center [992, 297] width 8 height 13
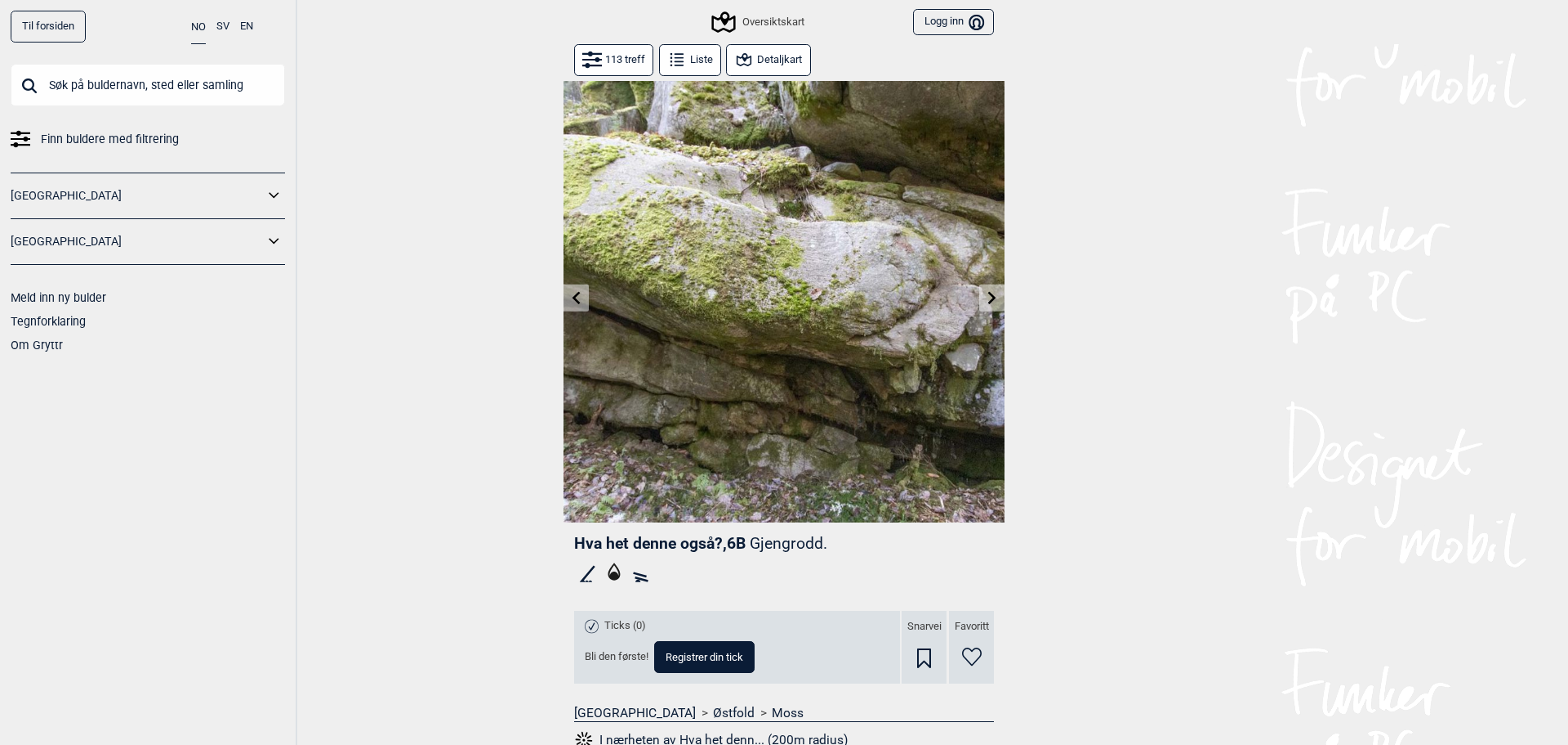
click at [988, 292] on icon at bounding box center [992, 297] width 8 height 13
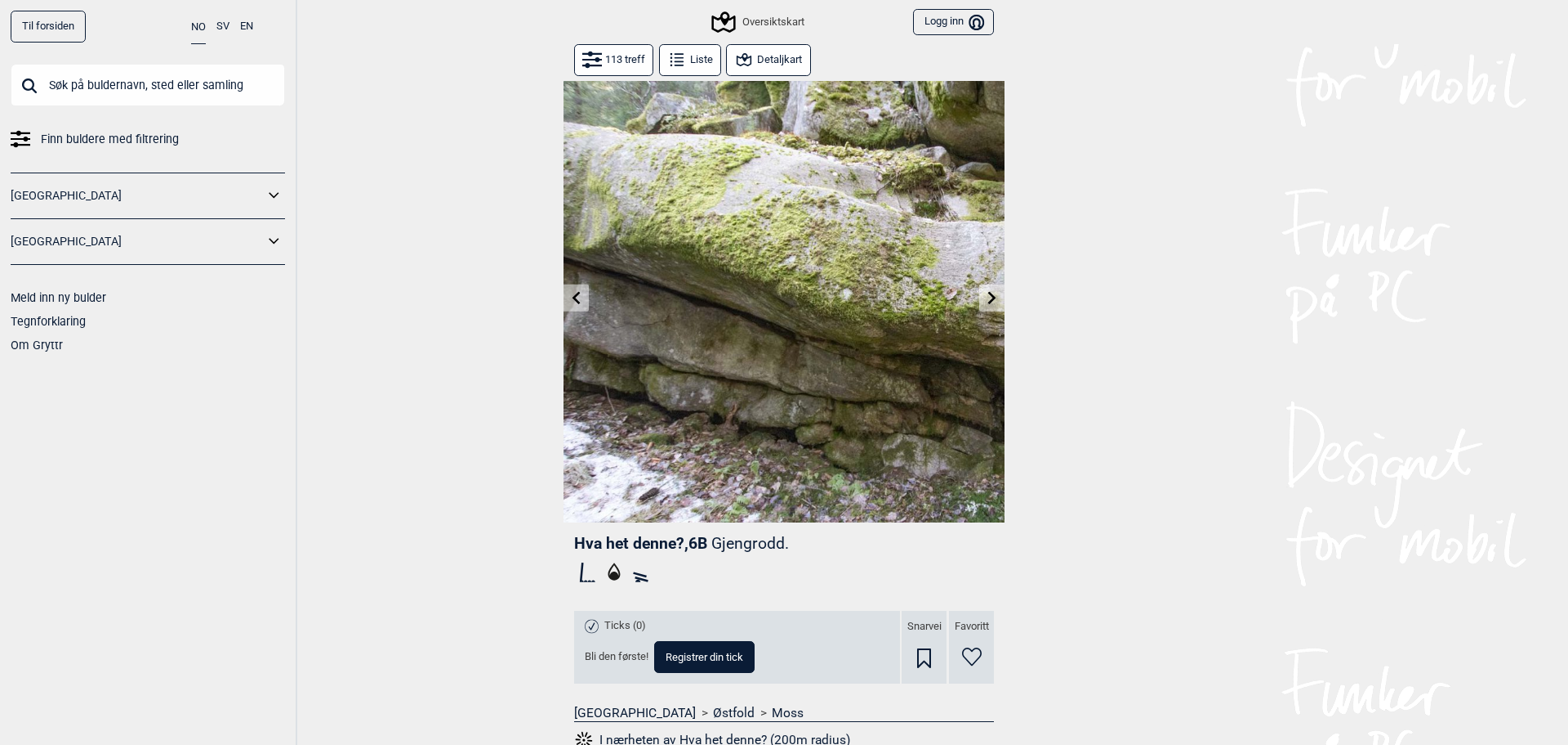
click at [988, 292] on icon at bounding box center [992, 297] width 8 height 13
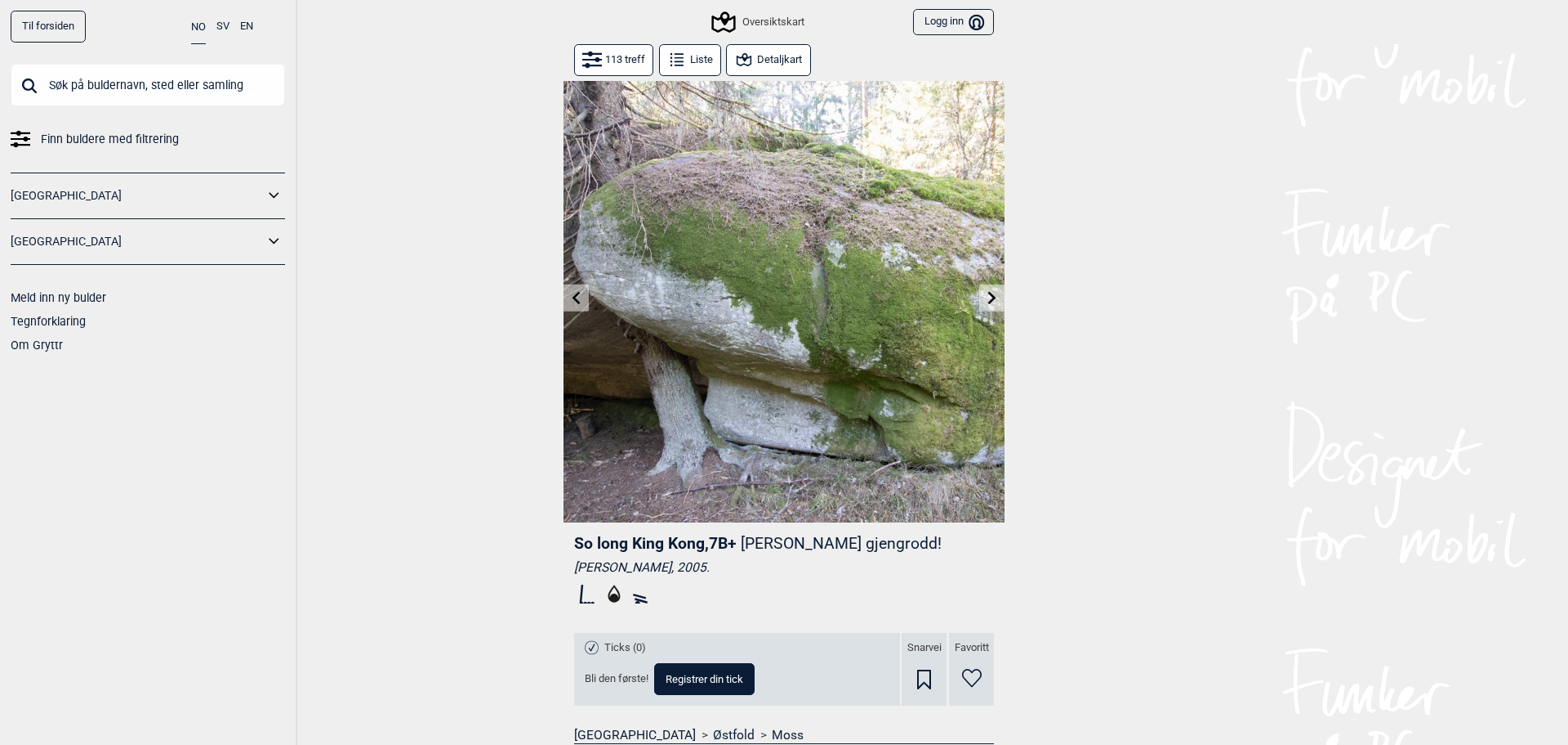
click at [988, 292] on icon at bounding box center [992, 297] width 8 height 13
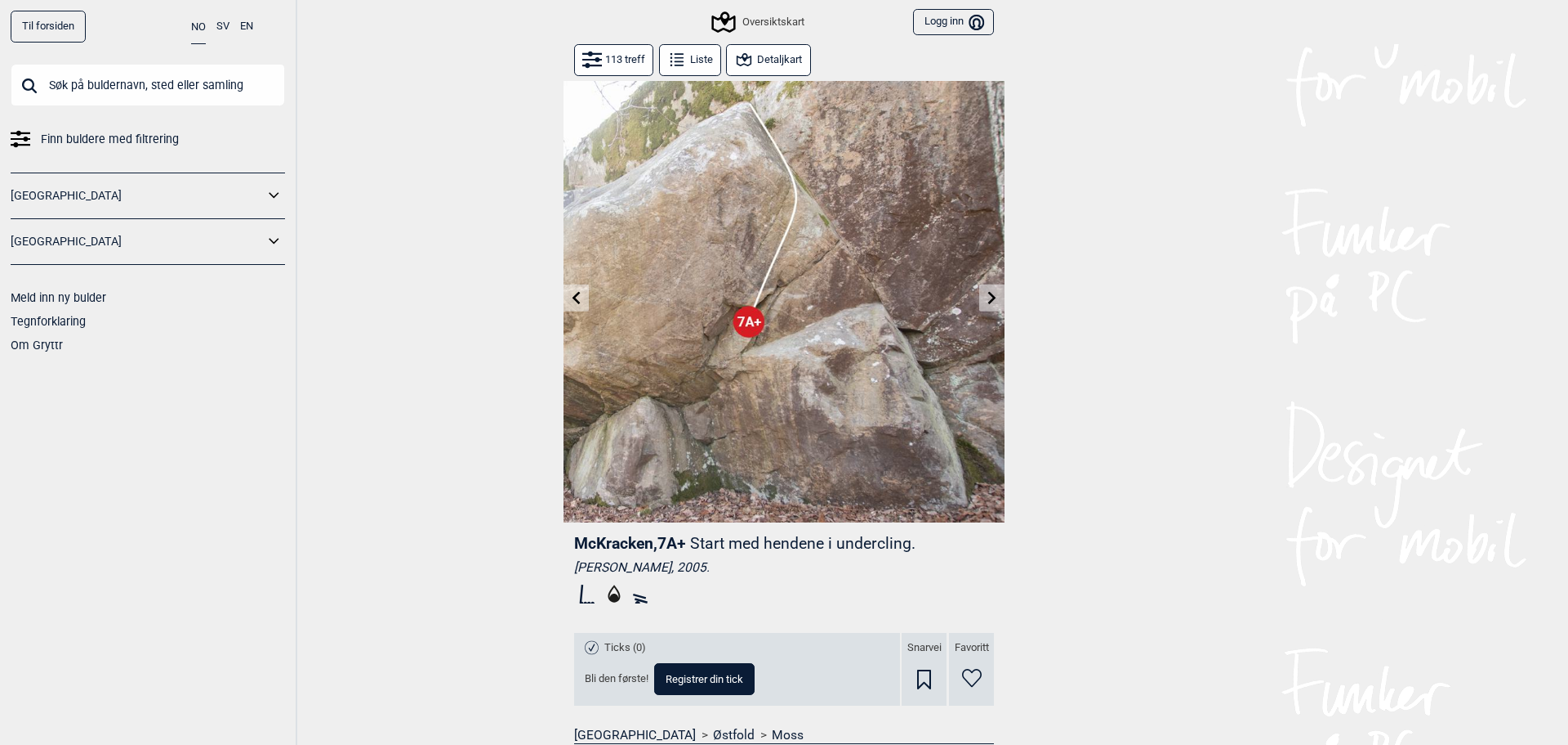
click at [988, 292] on icon at bounding box center [992, 297] width 8 height 13
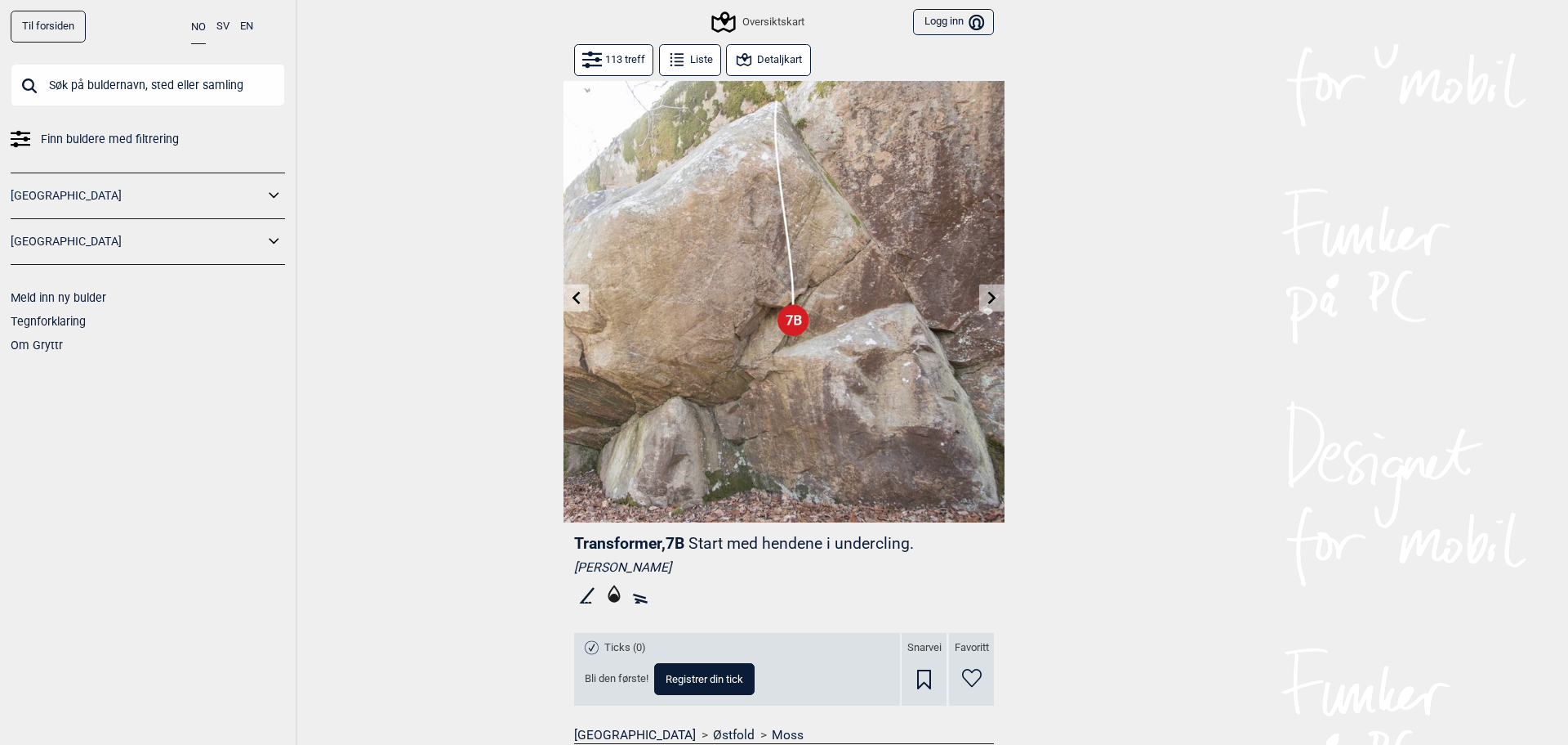
click at [988, 292] on icon at bounding box center [992, 297] width 8 height 13
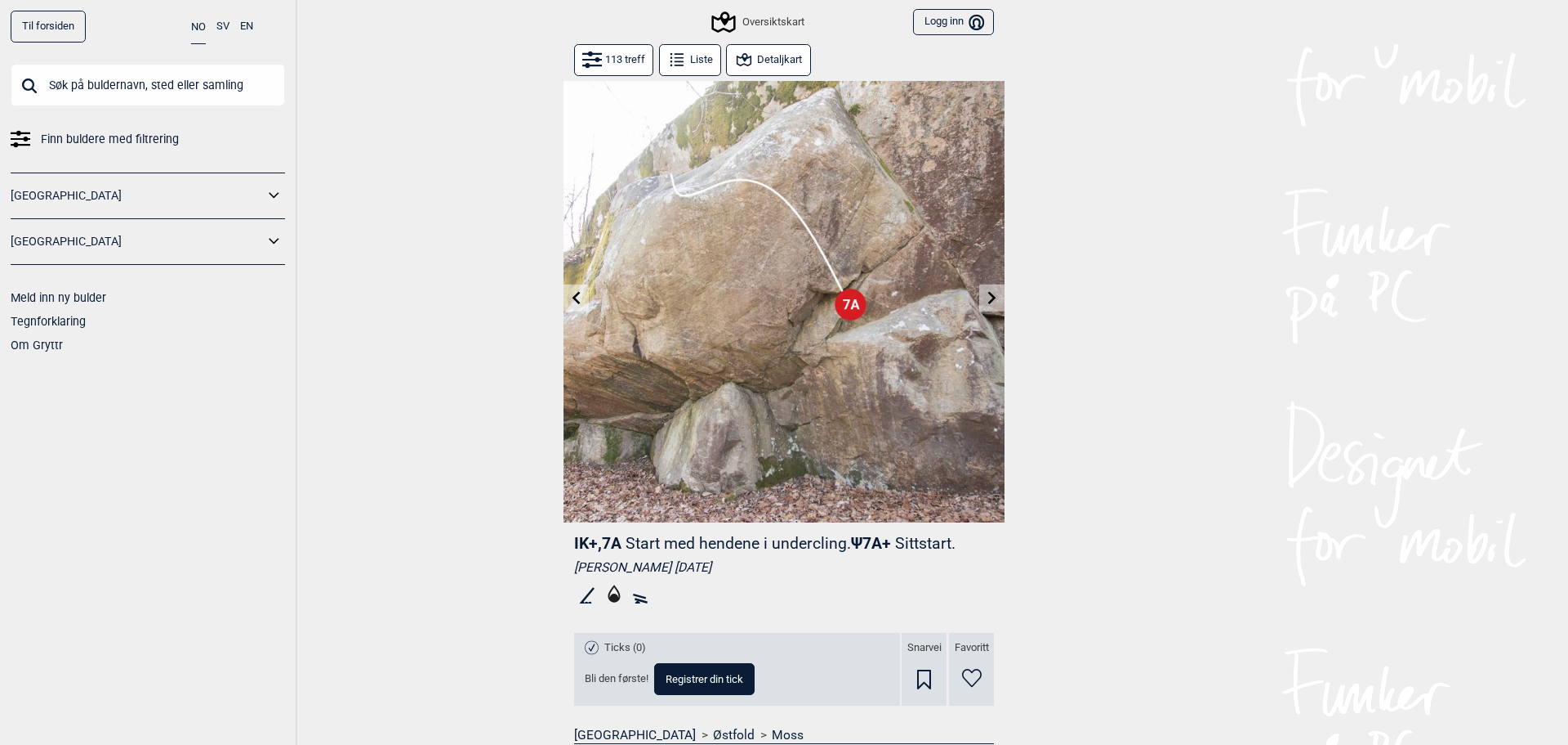
click at [988, 292] on icon at bounding box center [992, 297] width 8 height 13
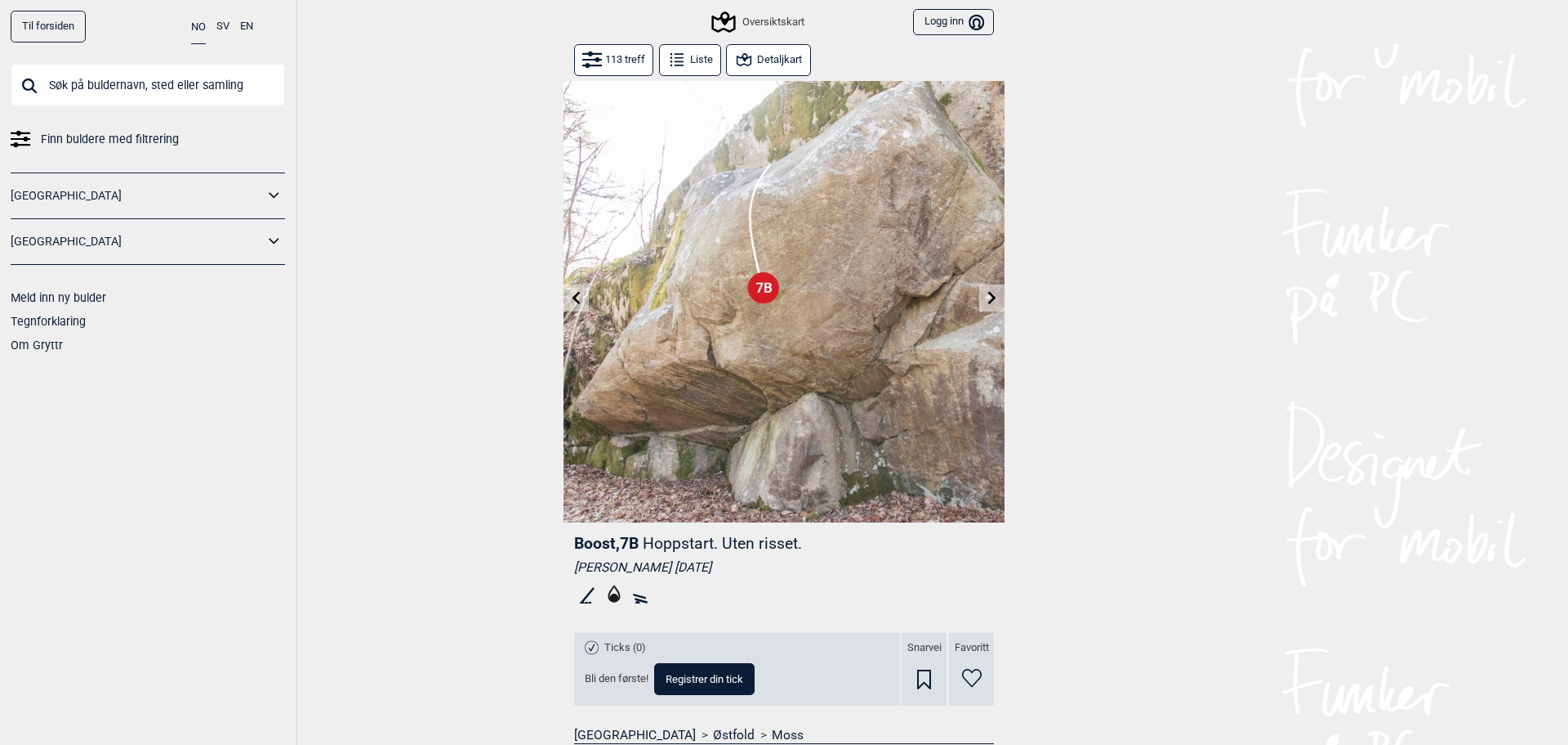
click at [988, 292] on icon at bounding box center [992, 297] width 8 height 13
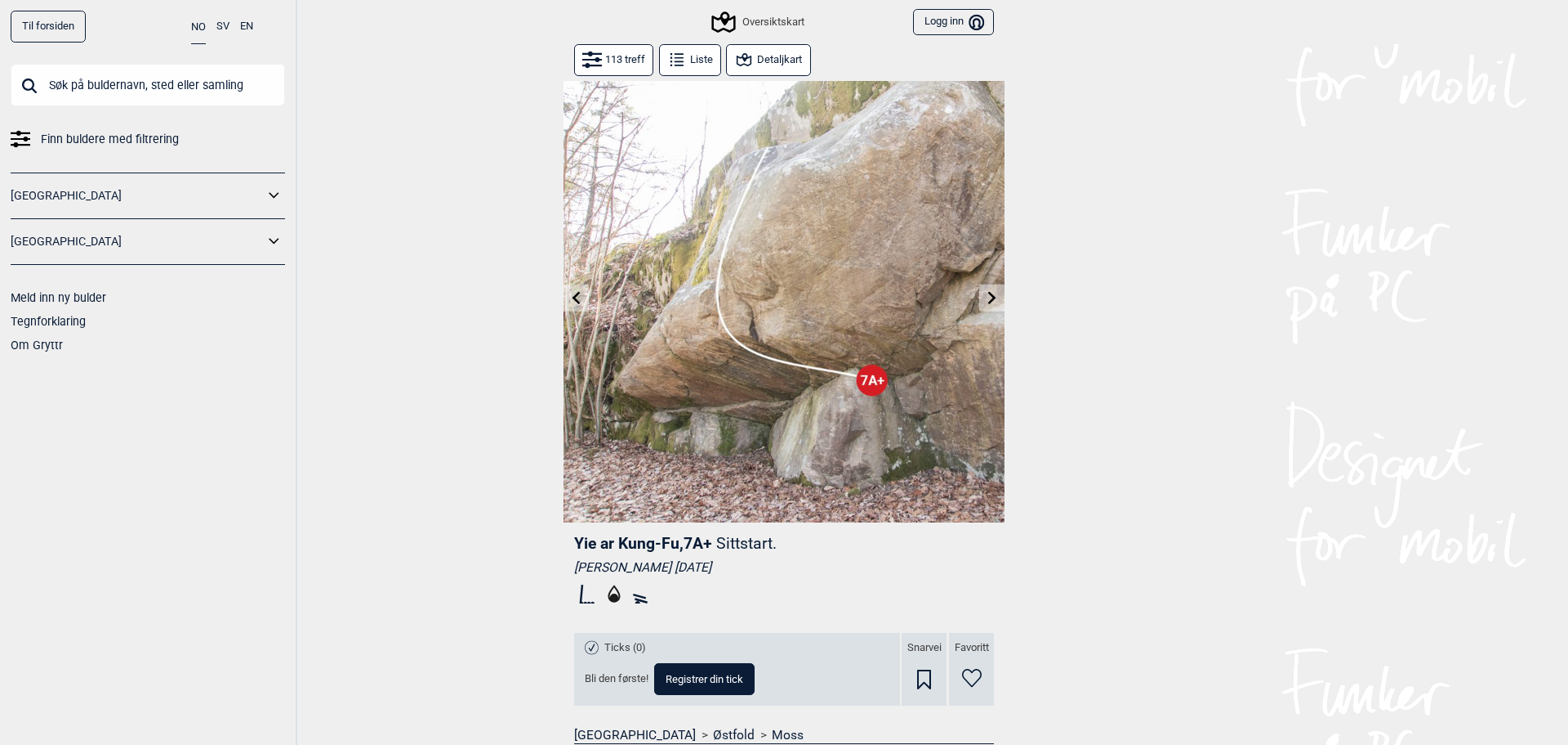
click at [988, 292] on icon at bounding box center [992, 297] width 8 height 13
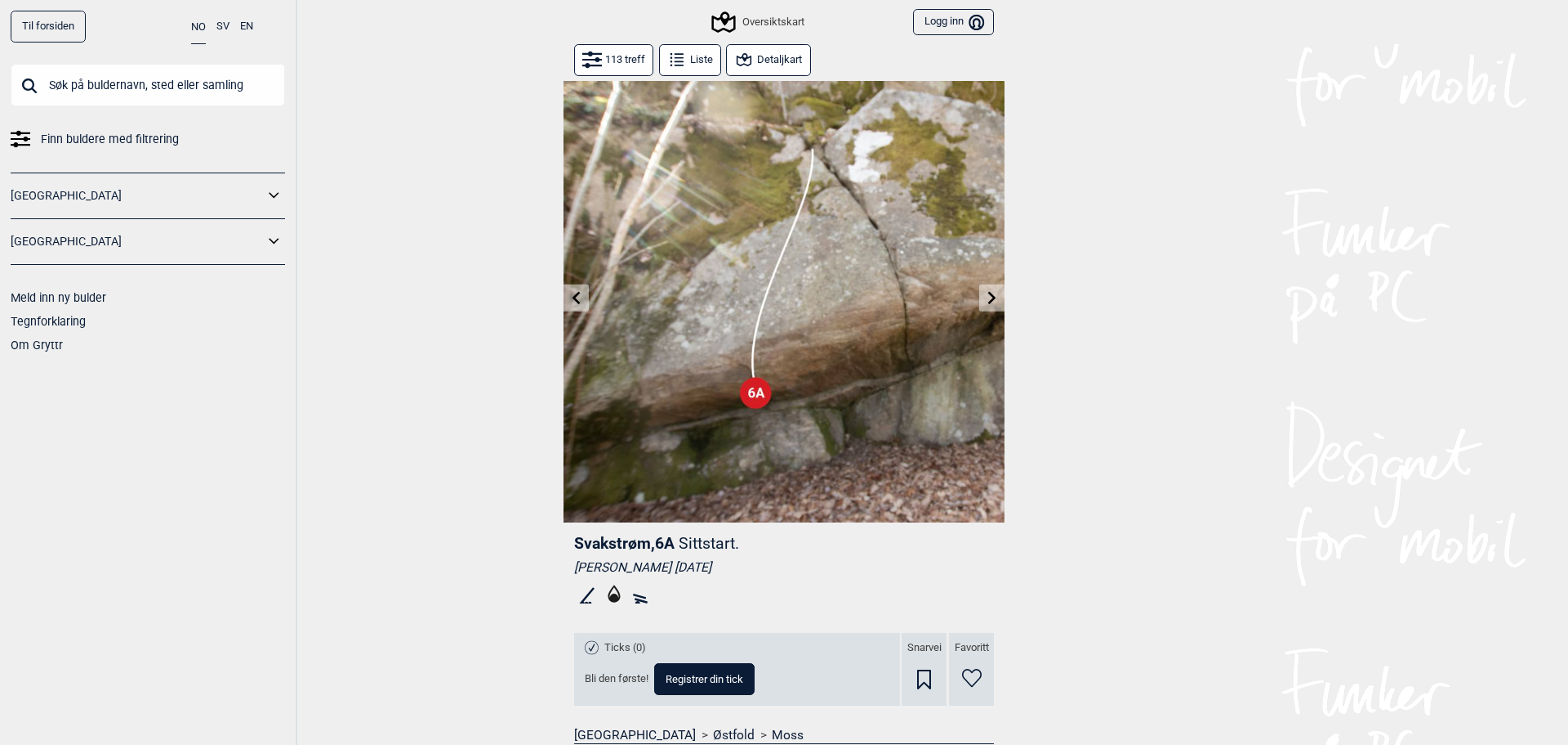
click at [988, 292] on icon at bounding box center [992, 297] width 8 height 13
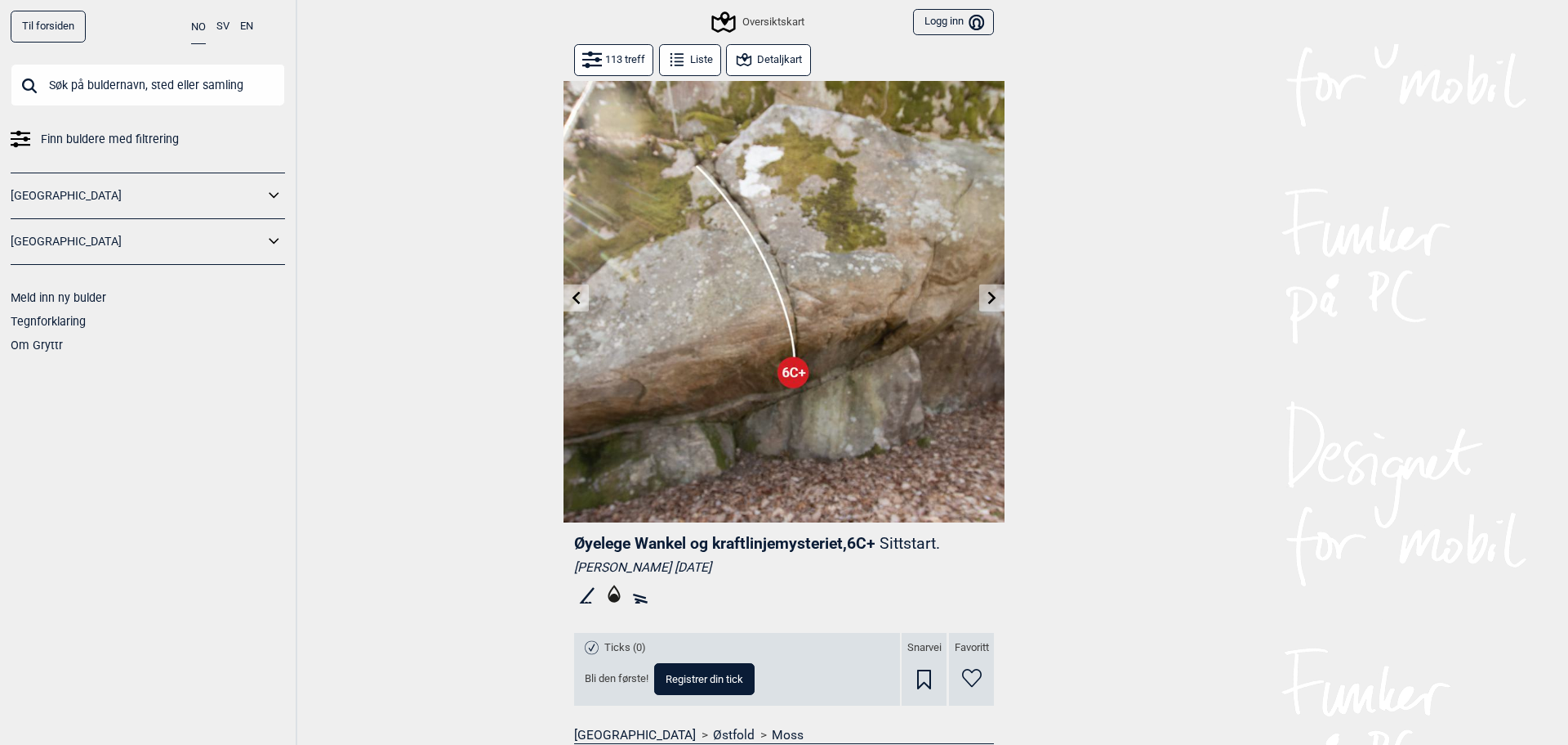
click at [988, 292] on icon at bounding box center [992, 297] width 8 height 13
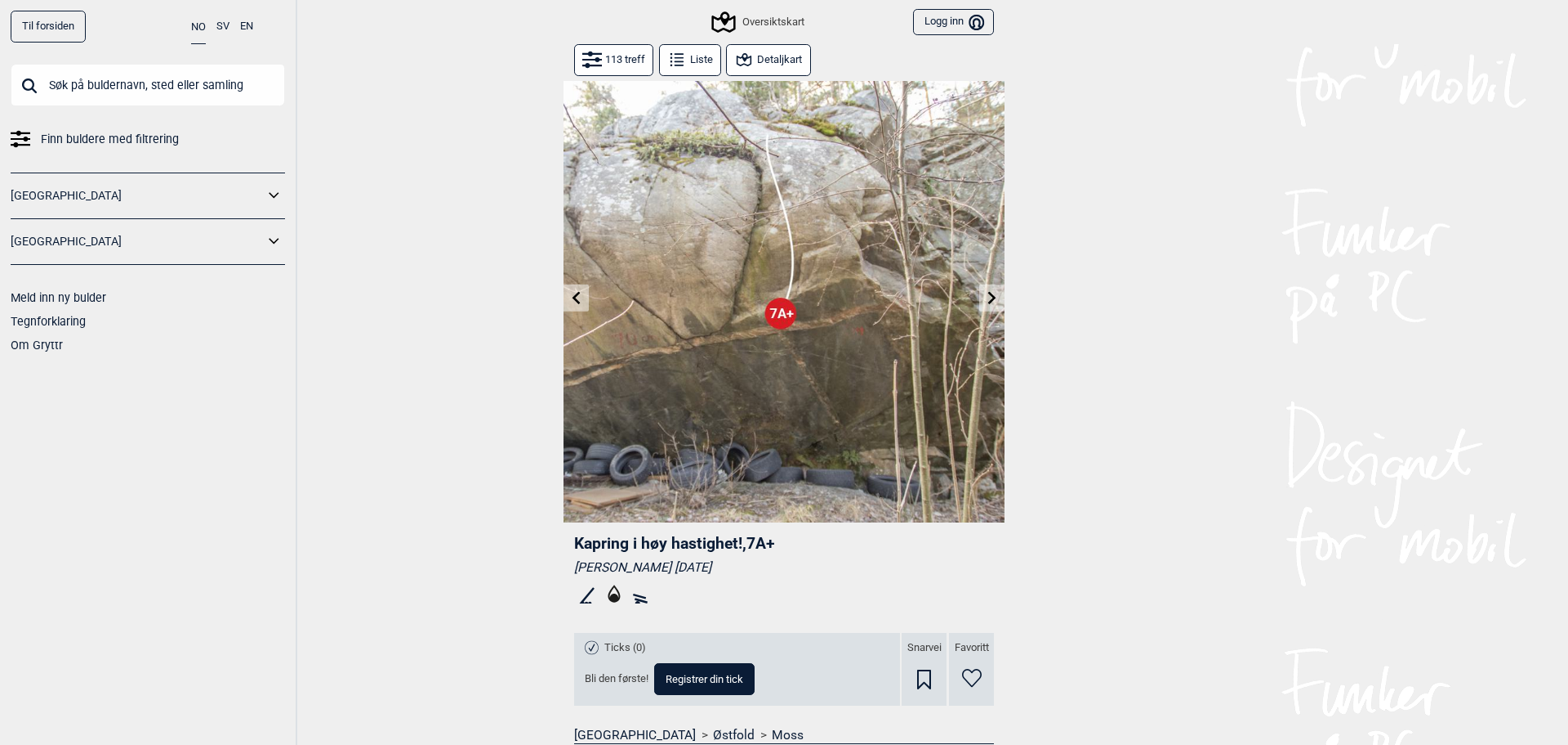
drag, startPoint x: 973, startPoint y: 292, endPoint x: 981, endPoint y: 290, distance: 8.2
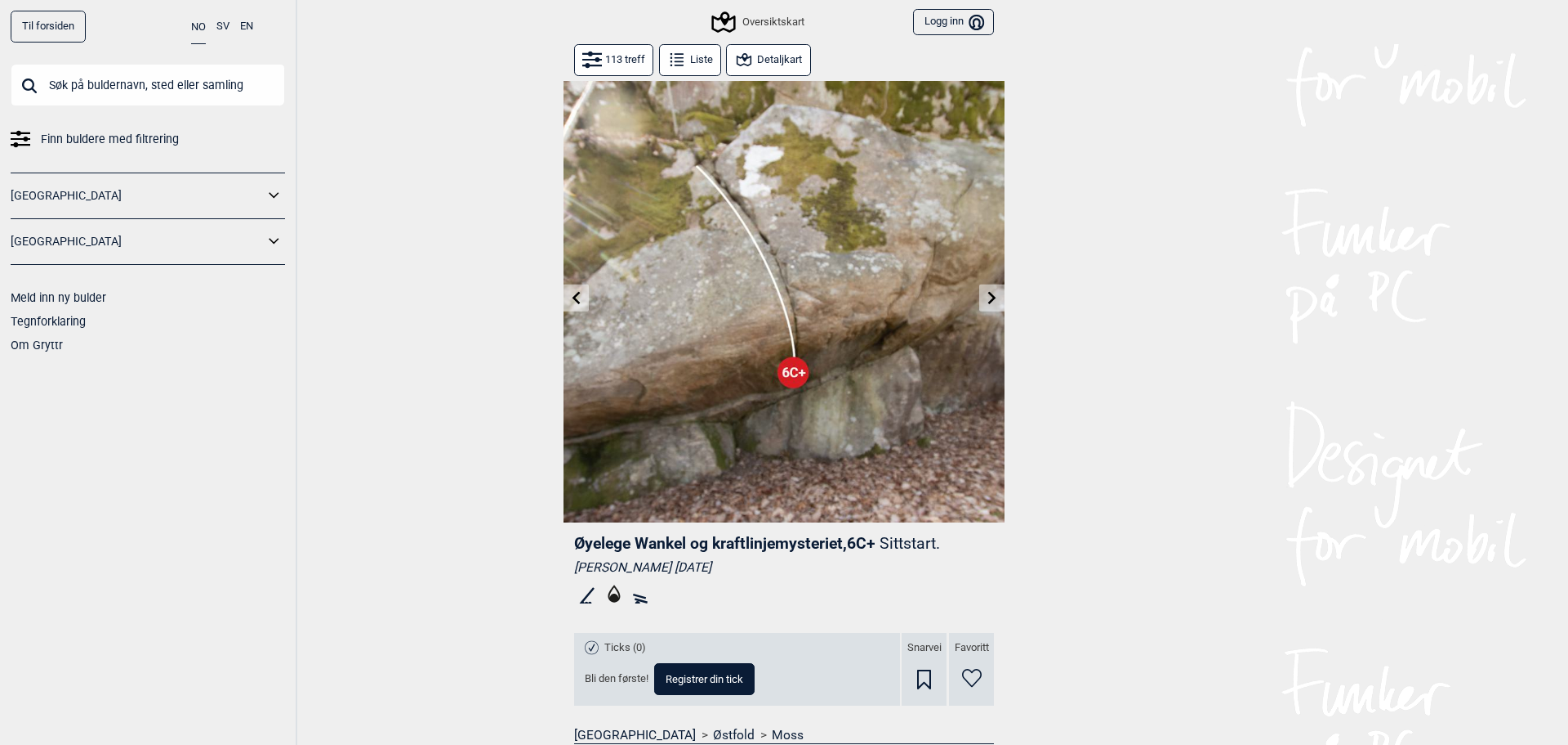
click at [782, 63] on button "Detaljkart" at bounding box center [768, 59] width 84 height 32
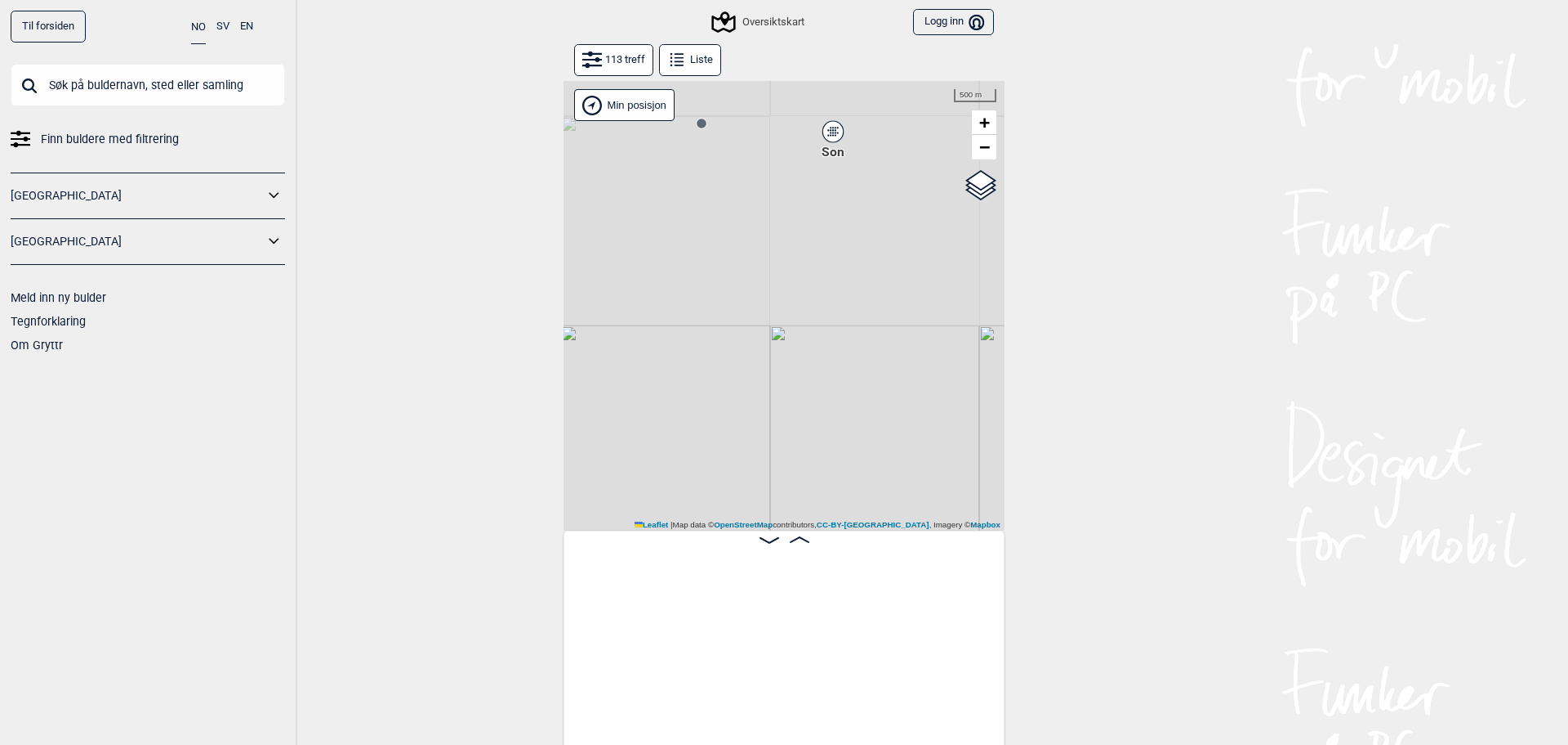
scroll to position [0, 2761]
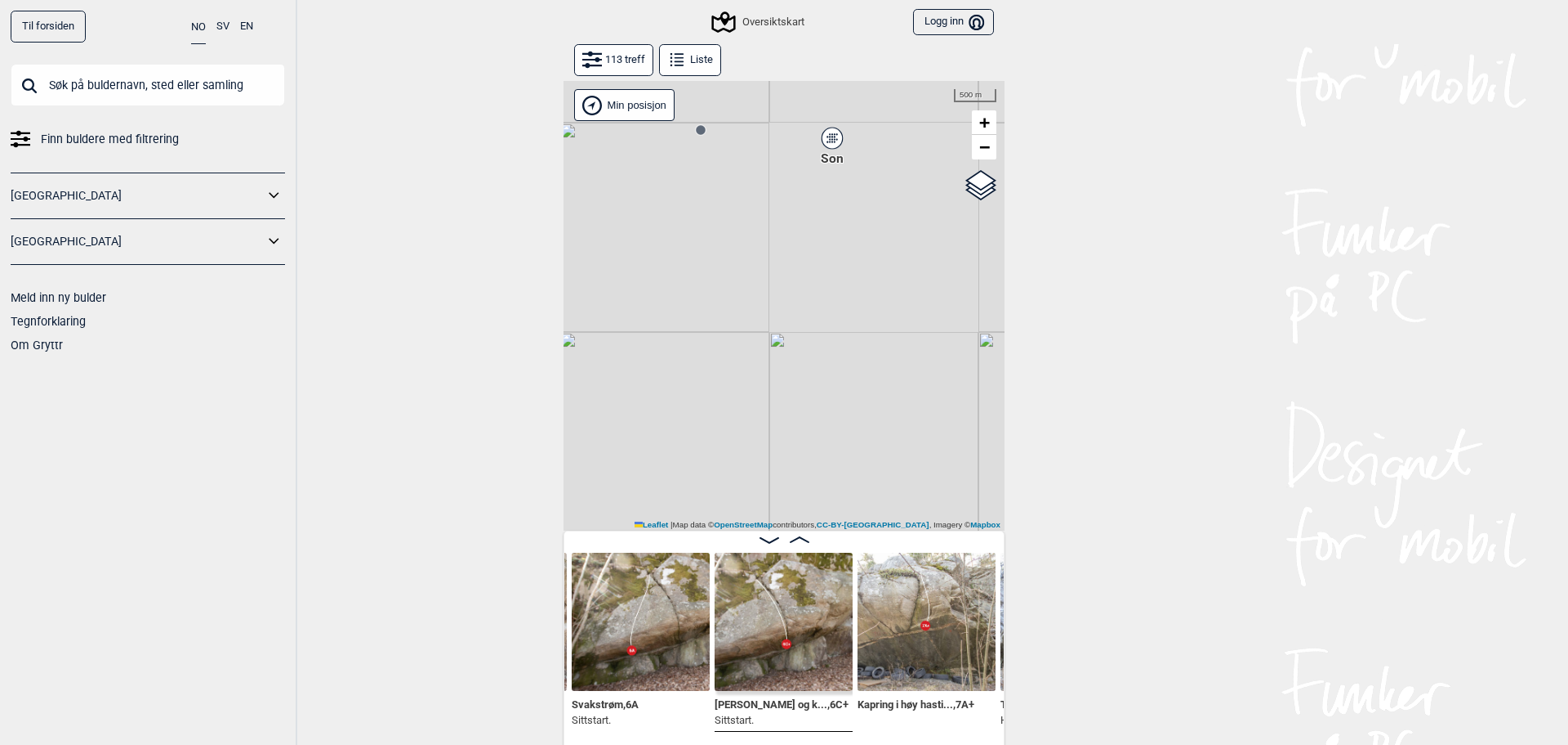
drag, startPoint x: 893, startPoint y: 191, endPoint x: 868, endPoint y: 337, distance: 148.1
click at [868, 337] on div "Gol [GEOGRAPHIC_DATA] Kolomoen [GEOGRAPHIC_DATA] [GEOGRAPHIC_DATA][PERSON_NAME]…" at bounding box center [784, 306] width 441 height 450
click at [674, 261] on icon at bounding box center [675, 254] width 13 height 13
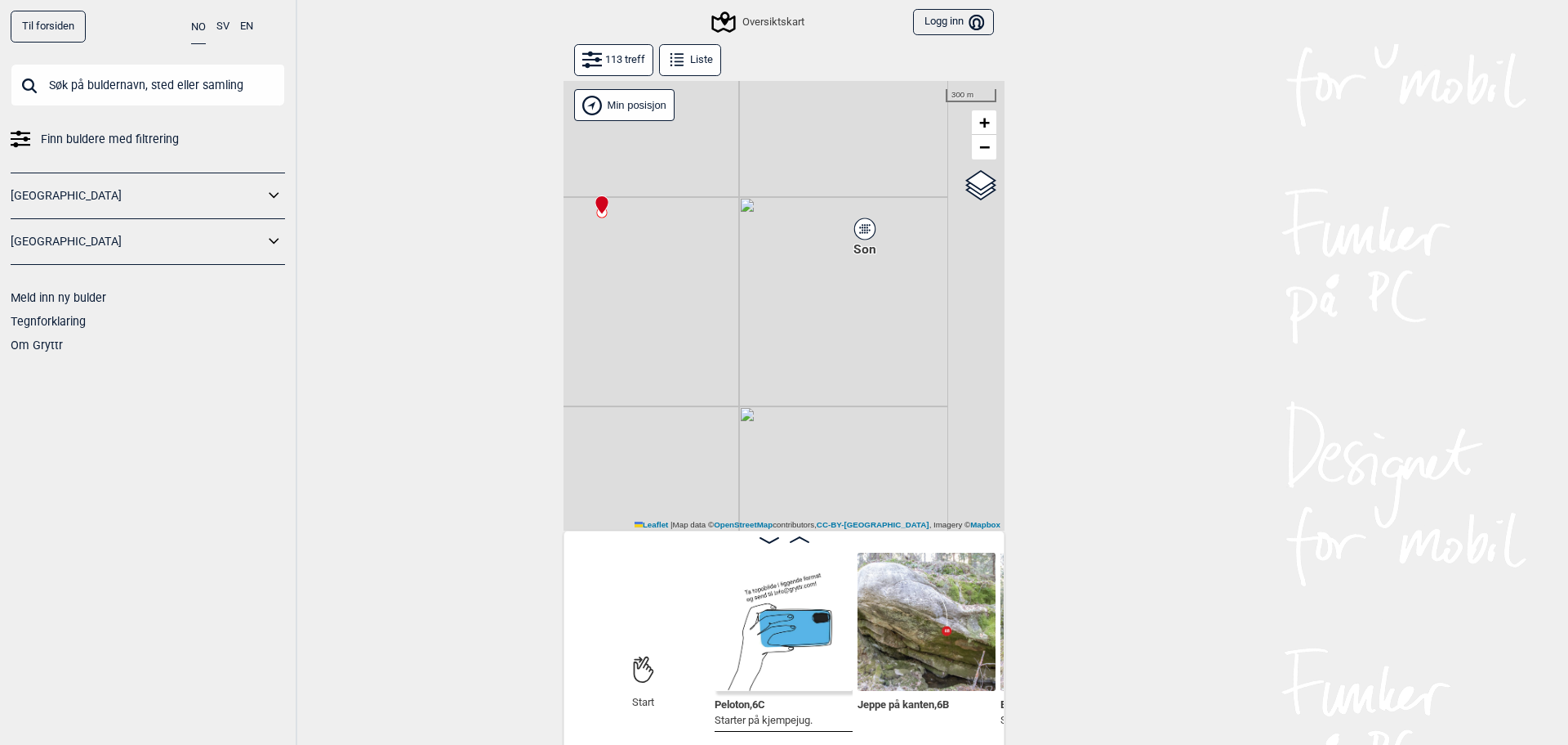
drag, startPoint x: 846, startPoint y: 354, endPoint x: 582, endPoint y: 197, distance: 307.2
click at [587, 205] on div "Gol [GEOGRAPHIC_DATA] Kolomoen [GEOGRAPHIC_DATA] [GEOGRAPHIC_DATA][PERSON_NAME]…" at bounding box center [784, 306] width 441 height 450
drag, startPoint x: 813, startPoint y: 396, endPoint x: 699, endPoint y: 242, distance: 191.6
click at [699, 242] on div "Gol [GEOGRAPHIC_DATA] Kolomoen [GEOGRAPHIC_DATA] [GEOGRAPHIC_DATA][PERSON_NAME]…" at bounding box center [784, 306] width 441 height 450
drag, startPoint x: 731, startPoint y: 266, endPoint x: 841, endPoint y: 229, distance: 116.1
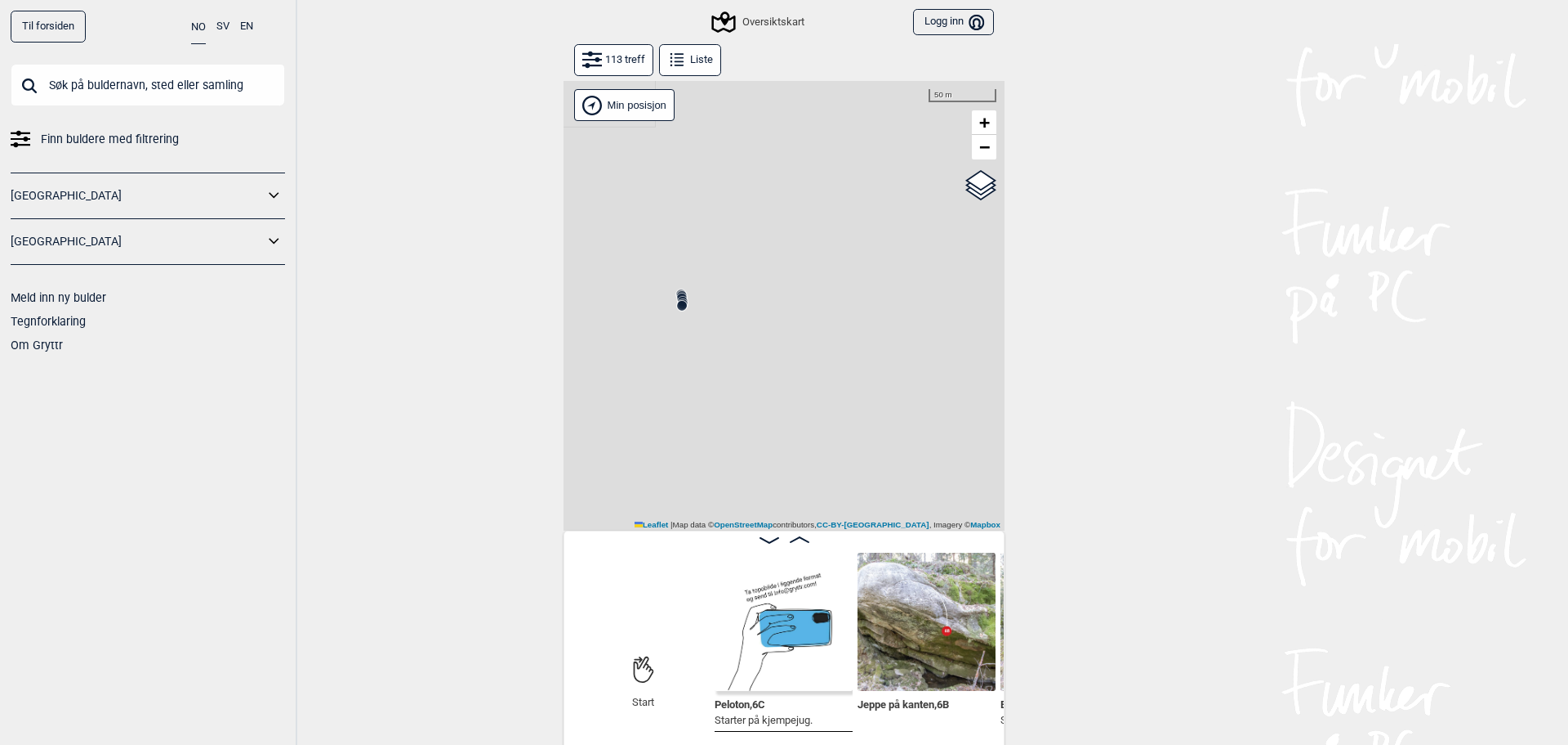
click at [846, 232] on div "[PERSON_NAME] posisjon Gol [GEOGRAPHIC_DATA] Kolomoen [GEOGRAPHIC_DATA] [GEOGRA…" at bounding box center [784, 306] width 441 height 450
click at [797, 267] on icon at bounding box center [803, 268] width 13 height 13
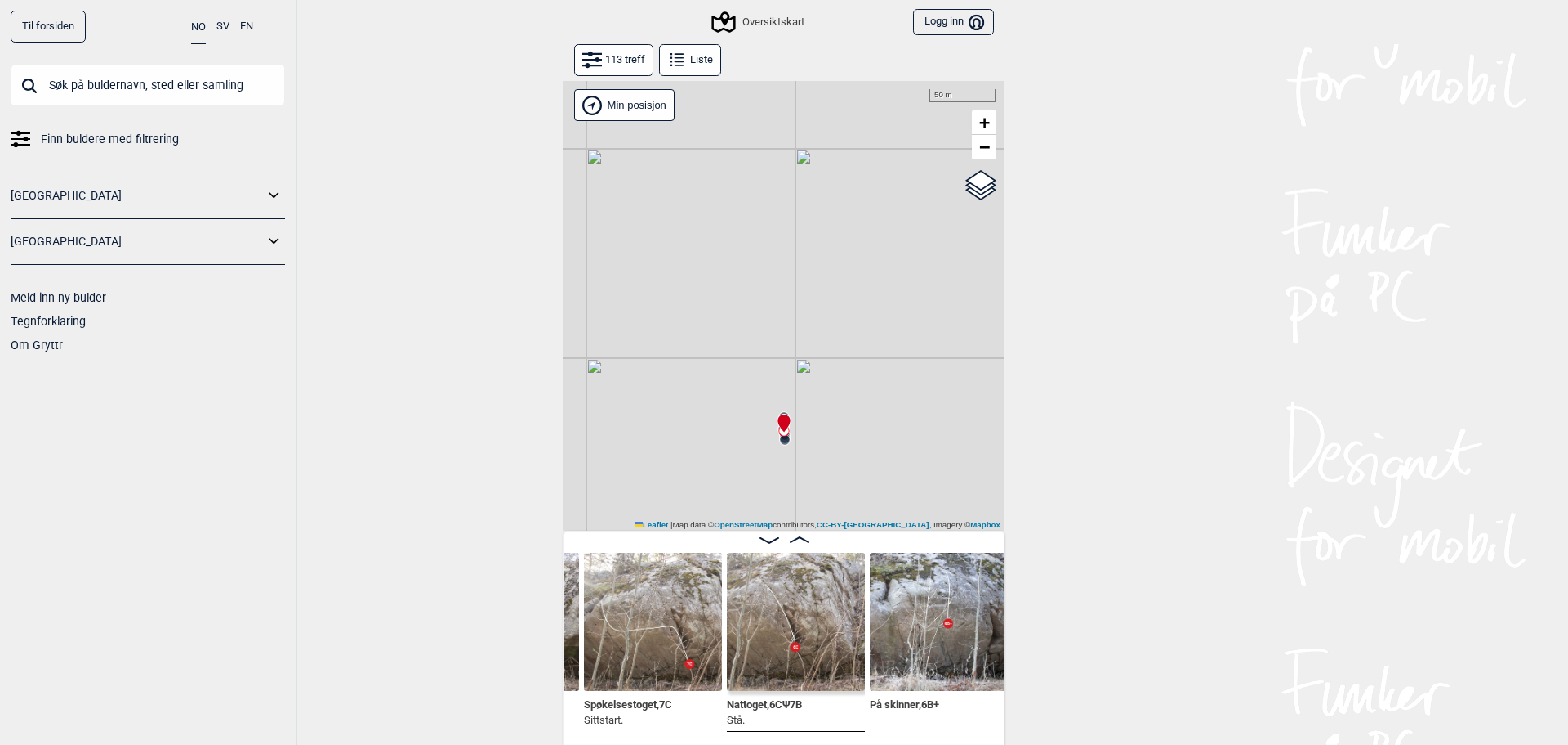
scroll to position [0, 3723]
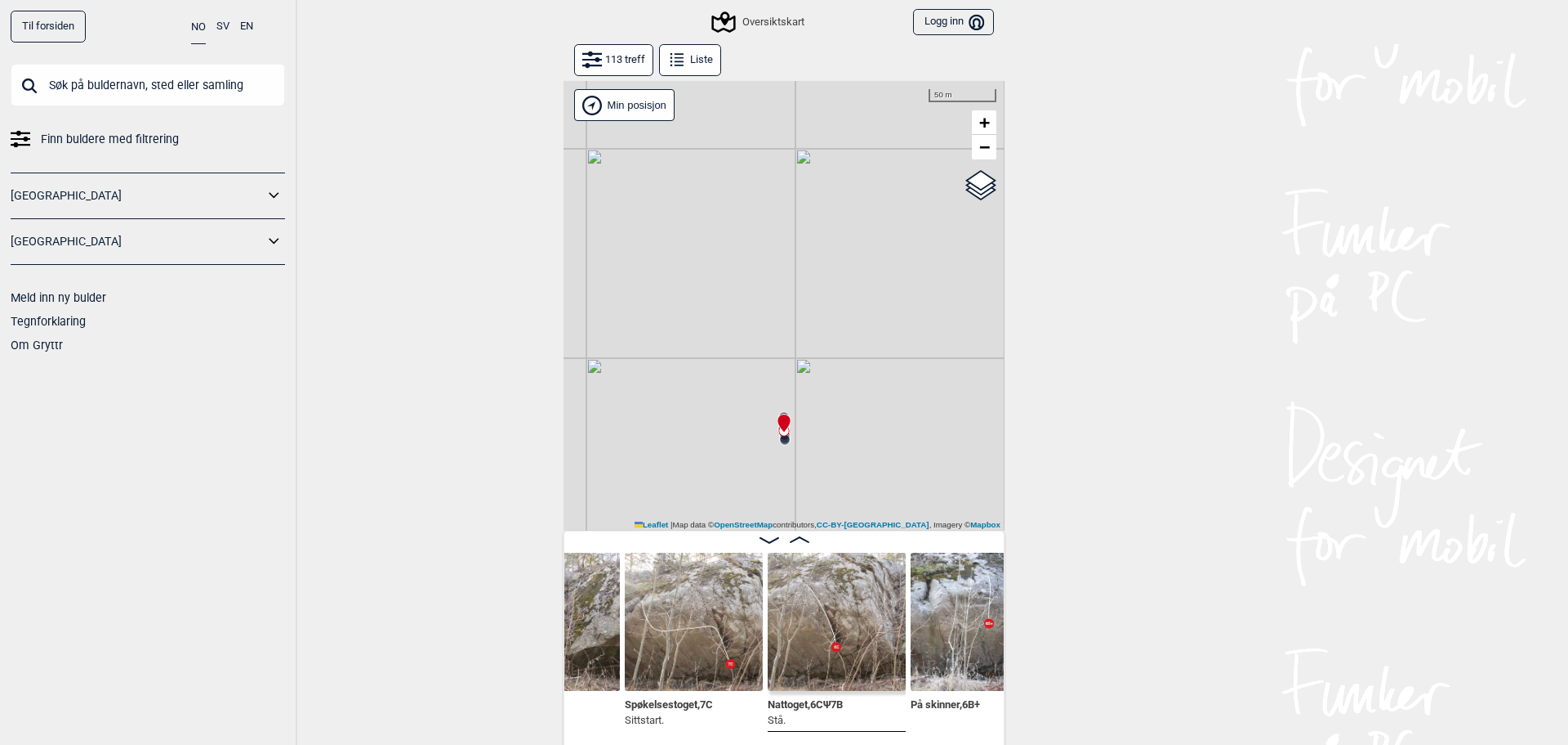
click at [711, 661] on img at bounding box center [694, 621] width 138 height 138
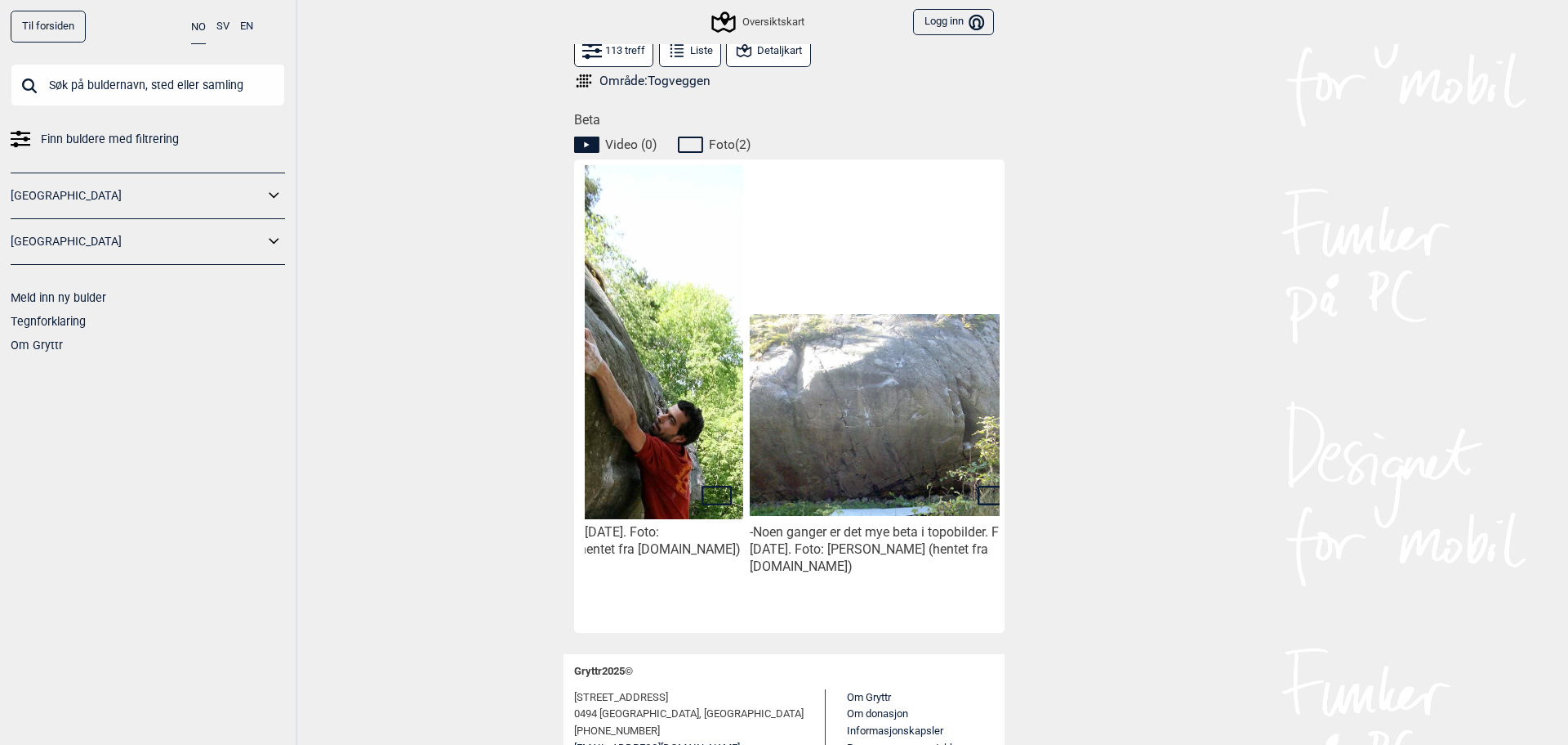
scroll to position [0, 137]
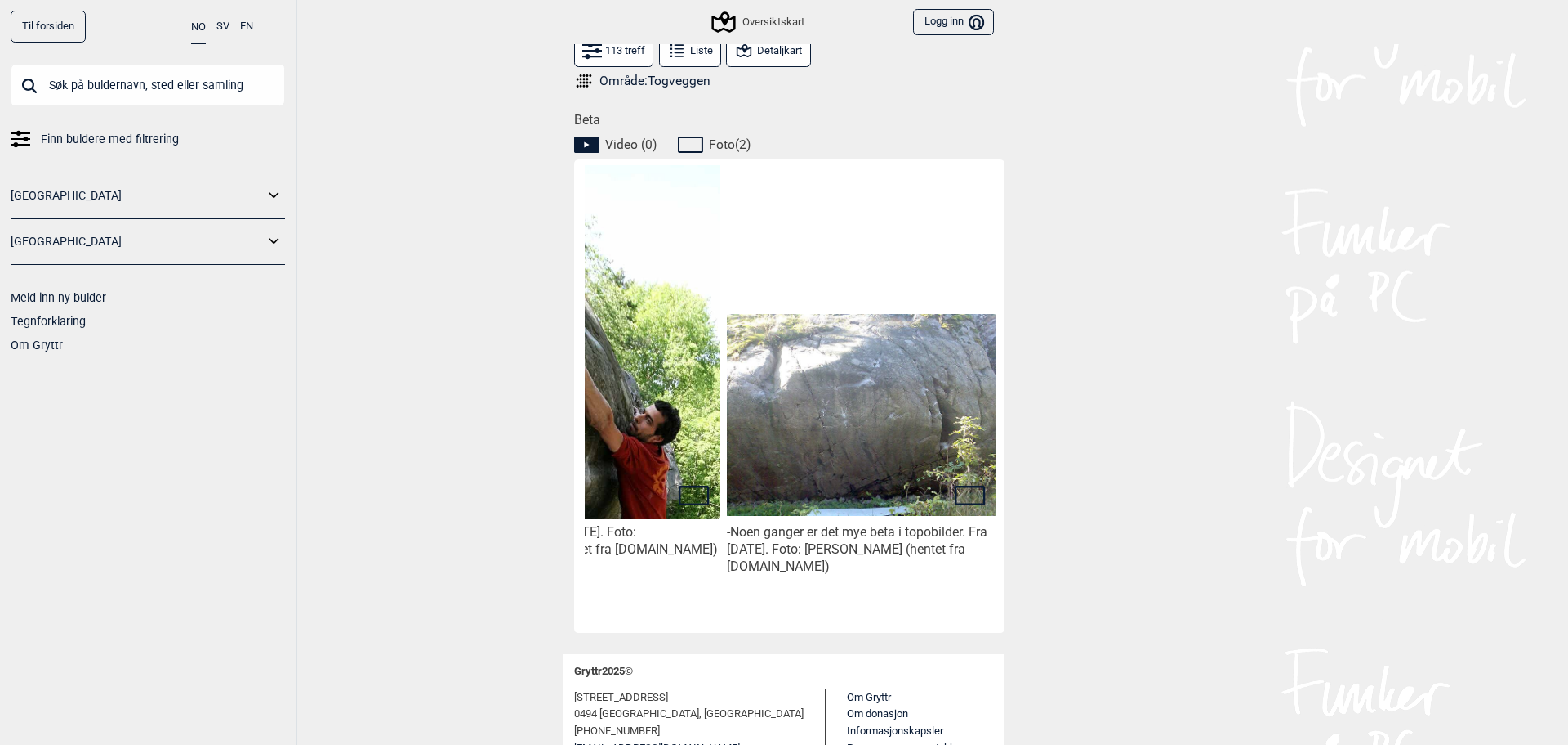
click at [798, 57] on button "Detaljkart" at bounding box center [768, 51] width 84 height 32
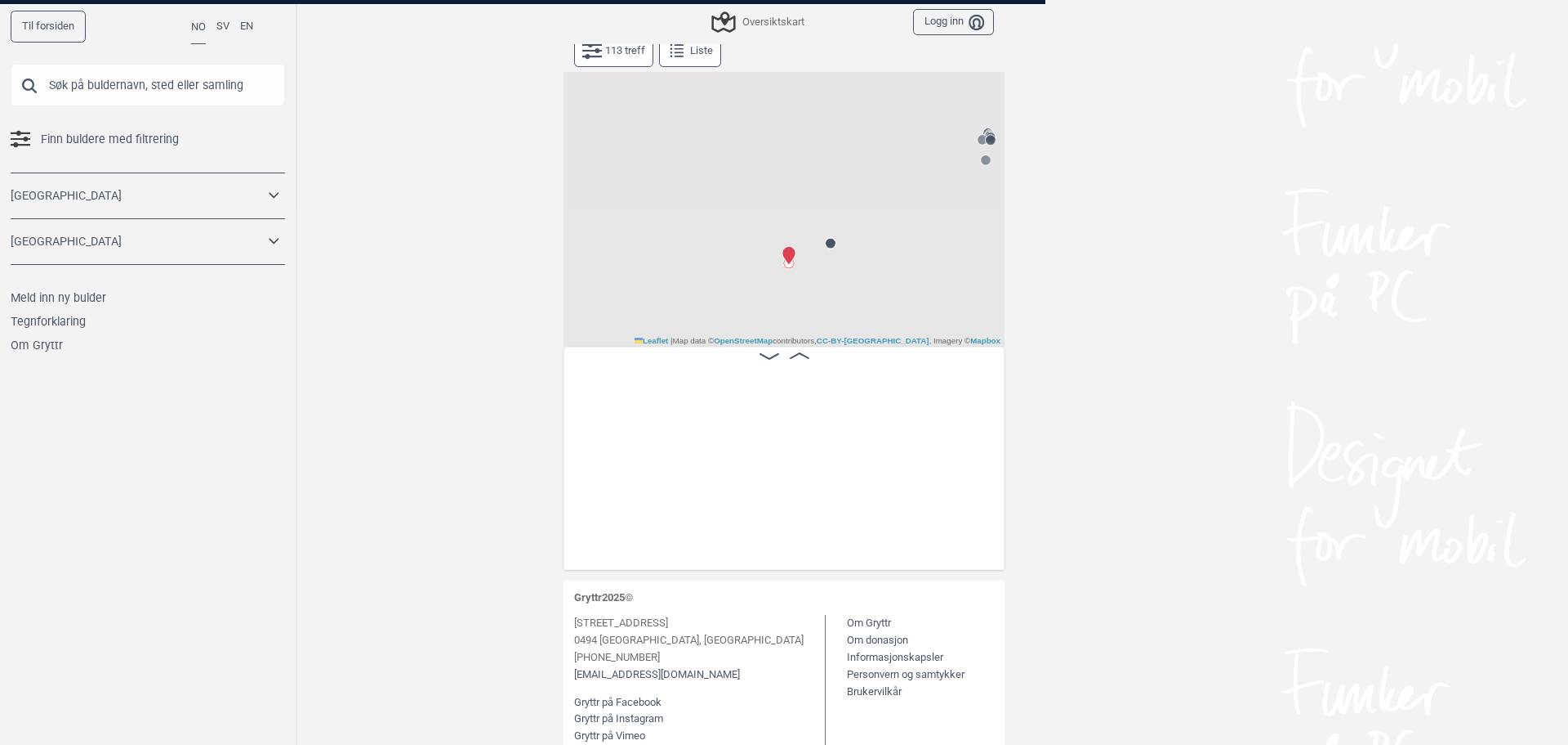
scroll to position [110, 0]
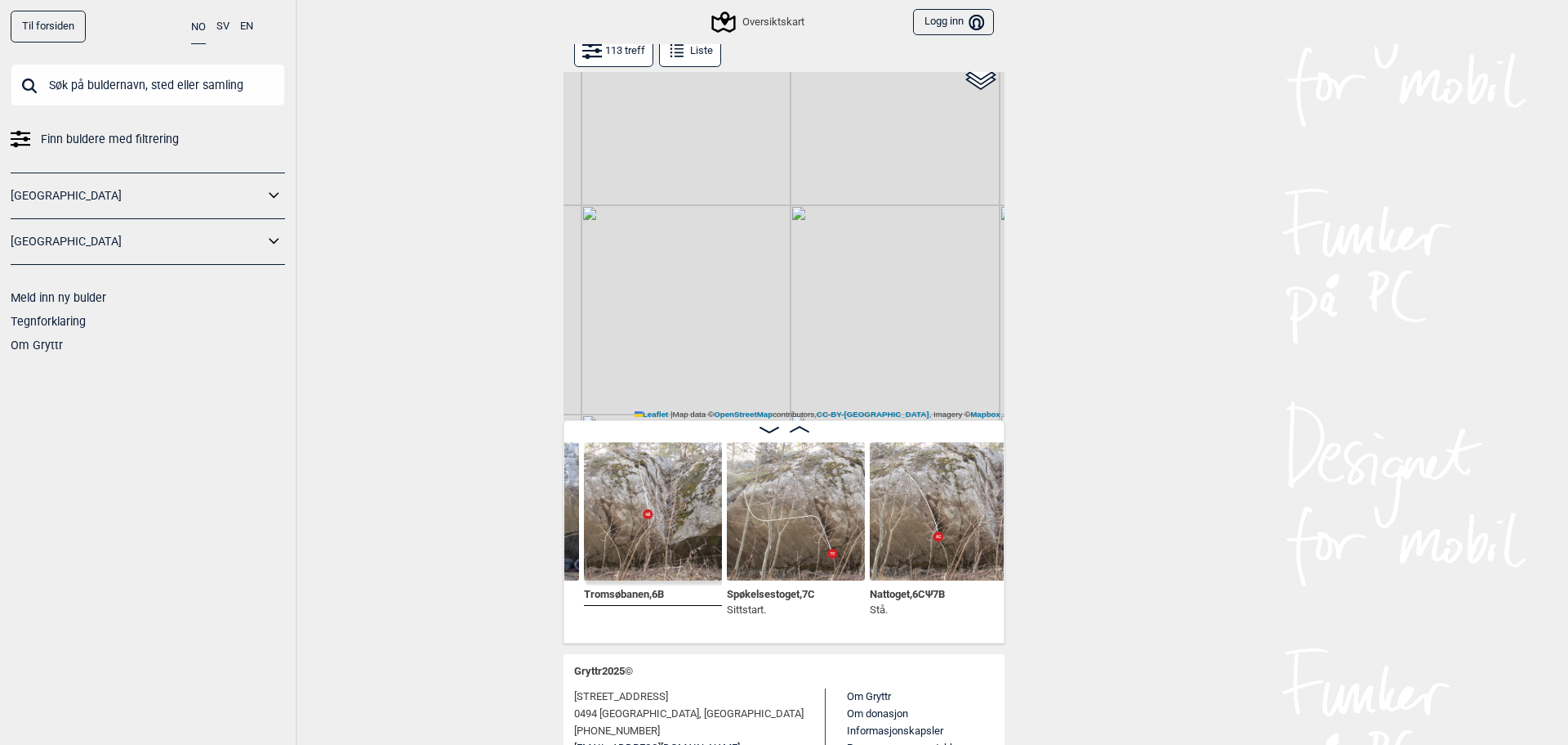
scroll to position [81, 0]
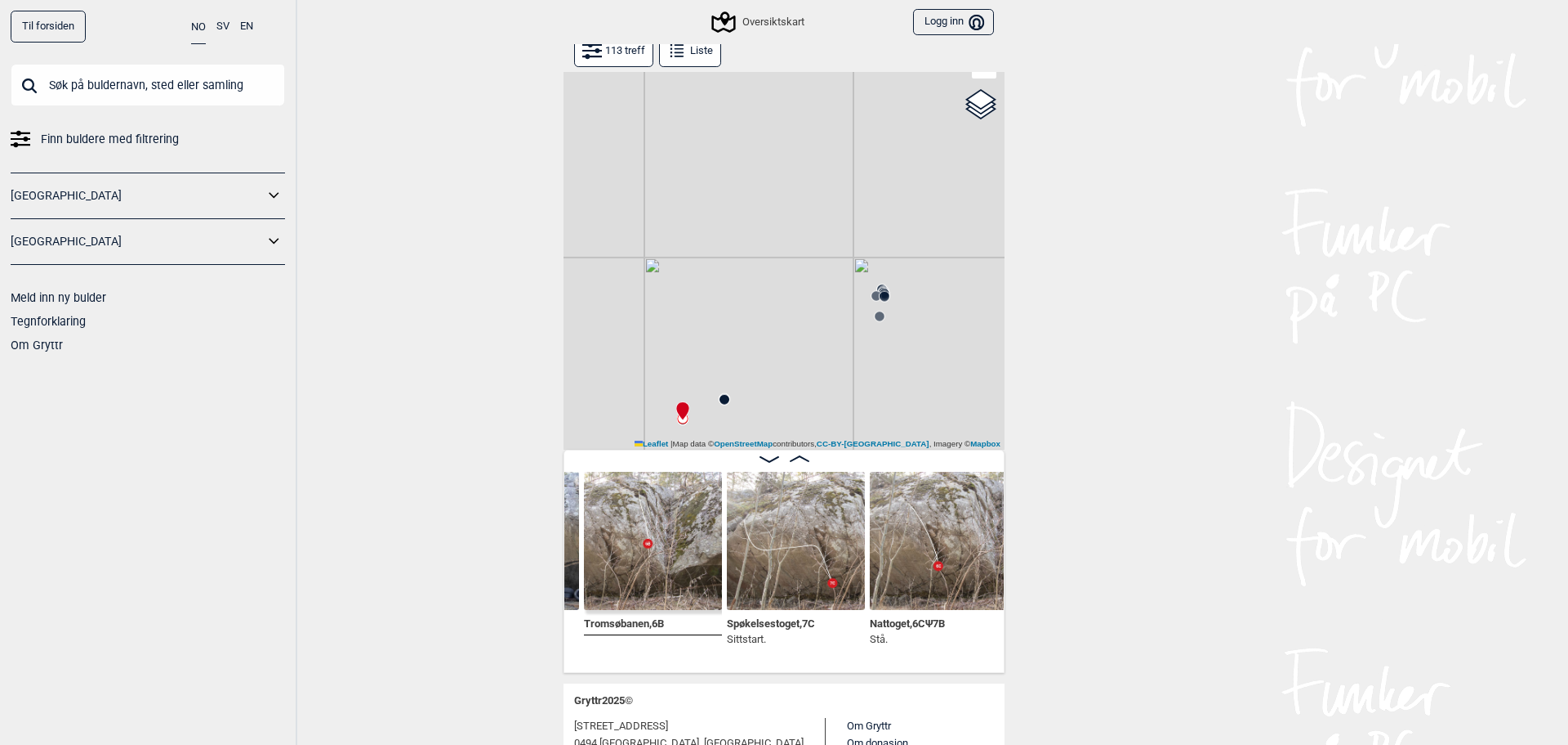
drag, startPoint x: 836, startPoint y: 265, endPoint x: 752, endPoint y: 132, distance: 157.3
click at [754, 138] on div "Gol [GEOGRAPHIC_DATA] Kolomoen [GEOGRAPHIC_DATA] [GEOGRAPHIC_DATA][PERSON_NAME]…" at bounding box center [784, 225] width 441 height 450
drag, startPoint x: 819, startPoint y: 408, endPoint x: 801, endPoint y: 239, distance: 170.0
click at [804, 239] on div "Gol [GEOGRAPHIC_DATA] Kolomoen [GEOGRAPHIC_DATA] [GEOGRAPHIC_DATA][PERSON_NAME]…" at bounding box center [784, 225] width 441 height 450
drag, startPoint x: 903, startPoint y: 340, endPoint x: 773, endPoint y: 140, distance: 238.5
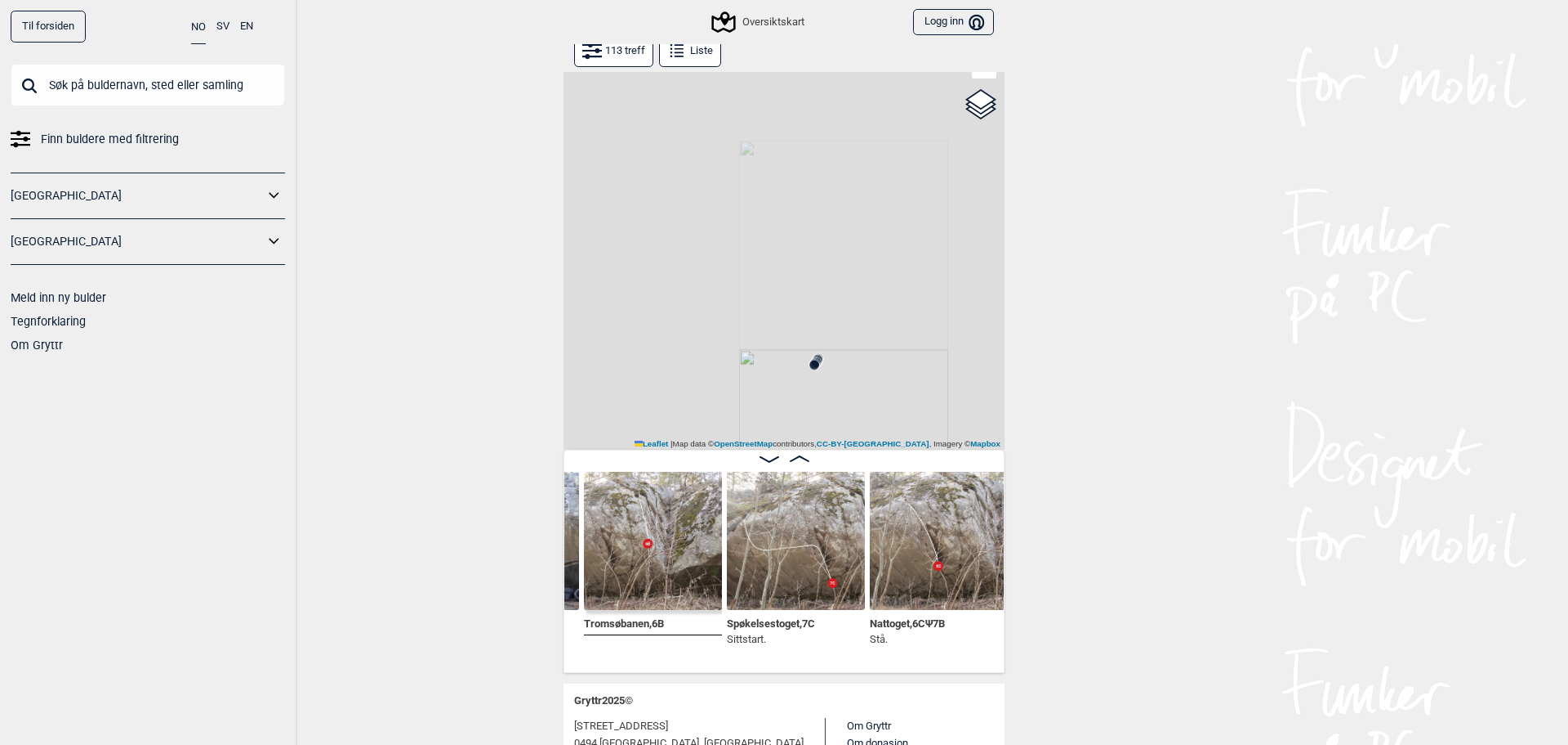
click at [773, 140] on div "Gol [GEOGRAPHIC_DATA] Kolomoen [GEOGRAPHIC_DATA] [GEOGRAPHIC_DATA][PERSON_NAME]…" at bounding box center [784, 225] width 441 height 450
click at [770, 391] on div "Gol [GEOGRAPHIC_DATA] Kolomoen [GEOGRAPHIC_DATA] [GEOGRAPHIC_DATA][PERSON_NAME]…" at bounding box center [784, 225] width 441 height 450
click at [771, 388] on circle at bounding box center [775, 384] width 10 height 10
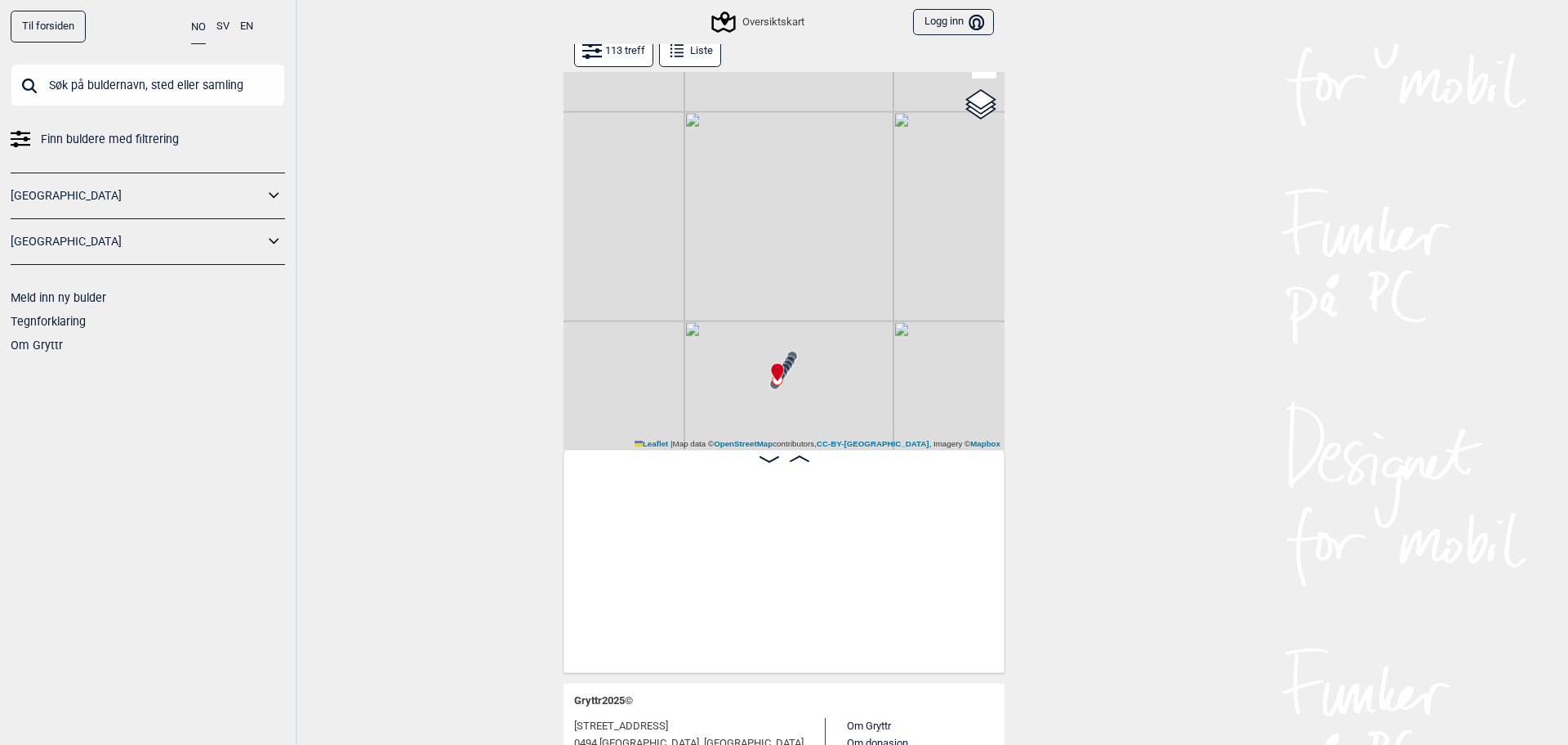
scroll to position [0, 8722]
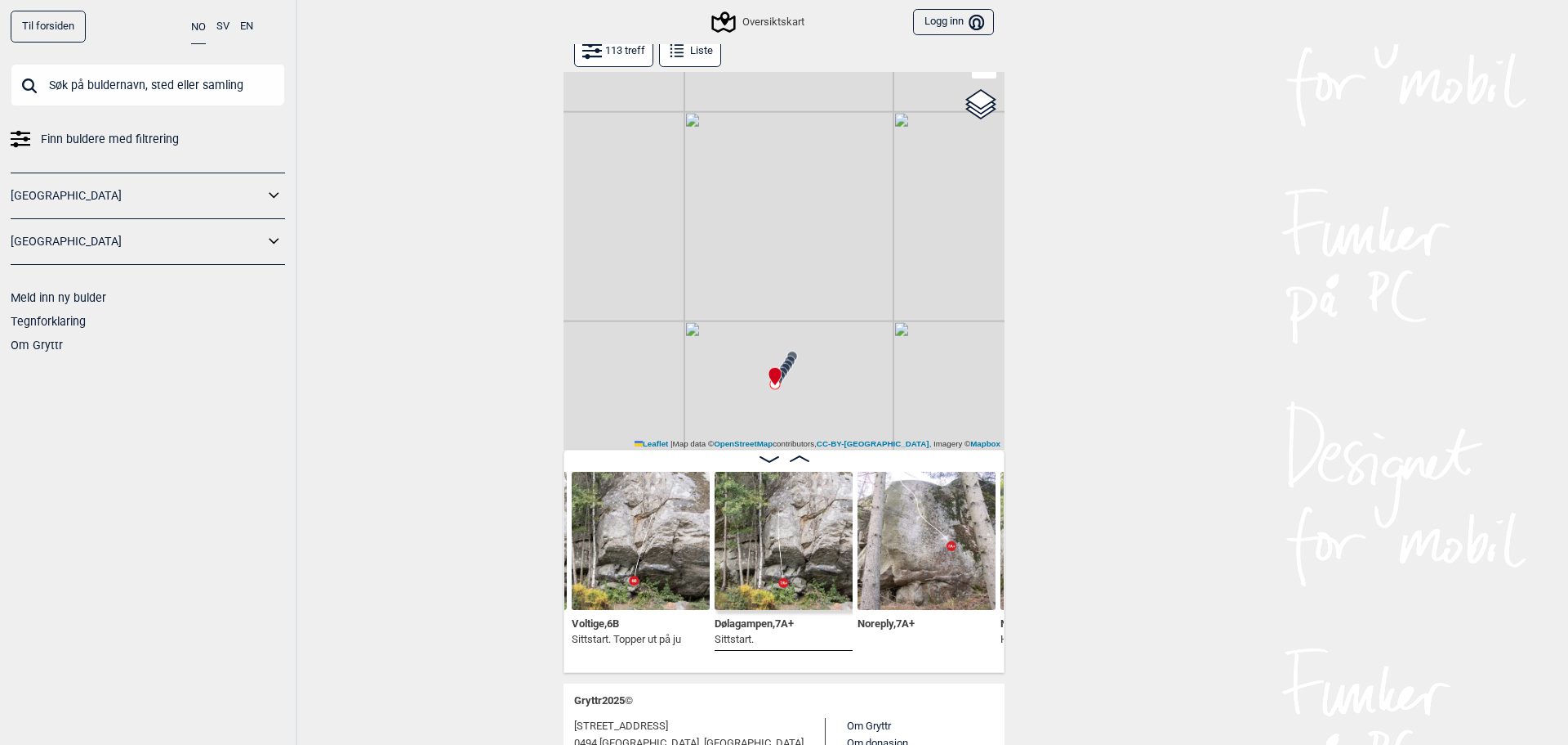
click at [784, 367] on circle at bounding box center [784, 368] width 11 height 11
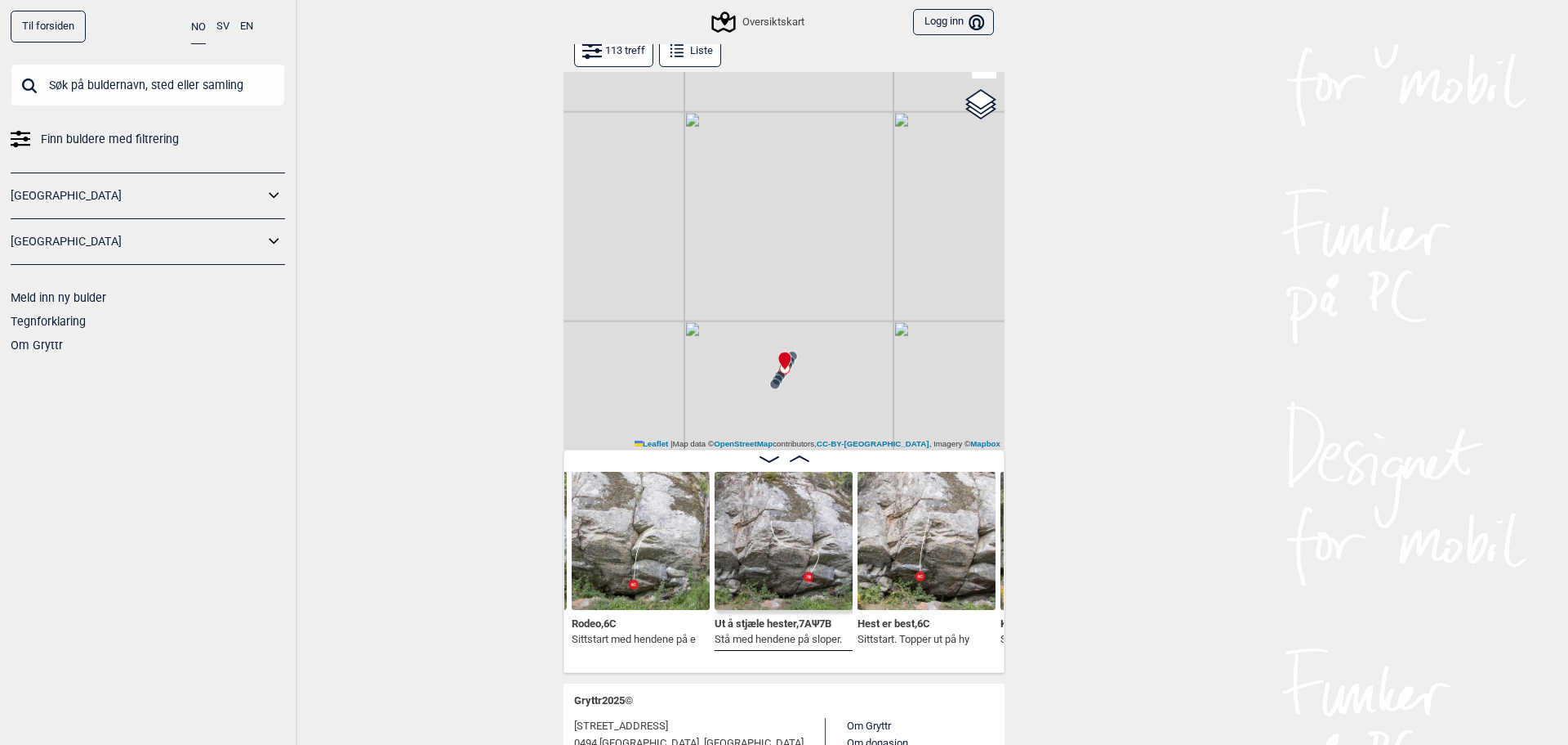
click at [770, 378] on icon at bounding box center [775, 384] width 13 height 13
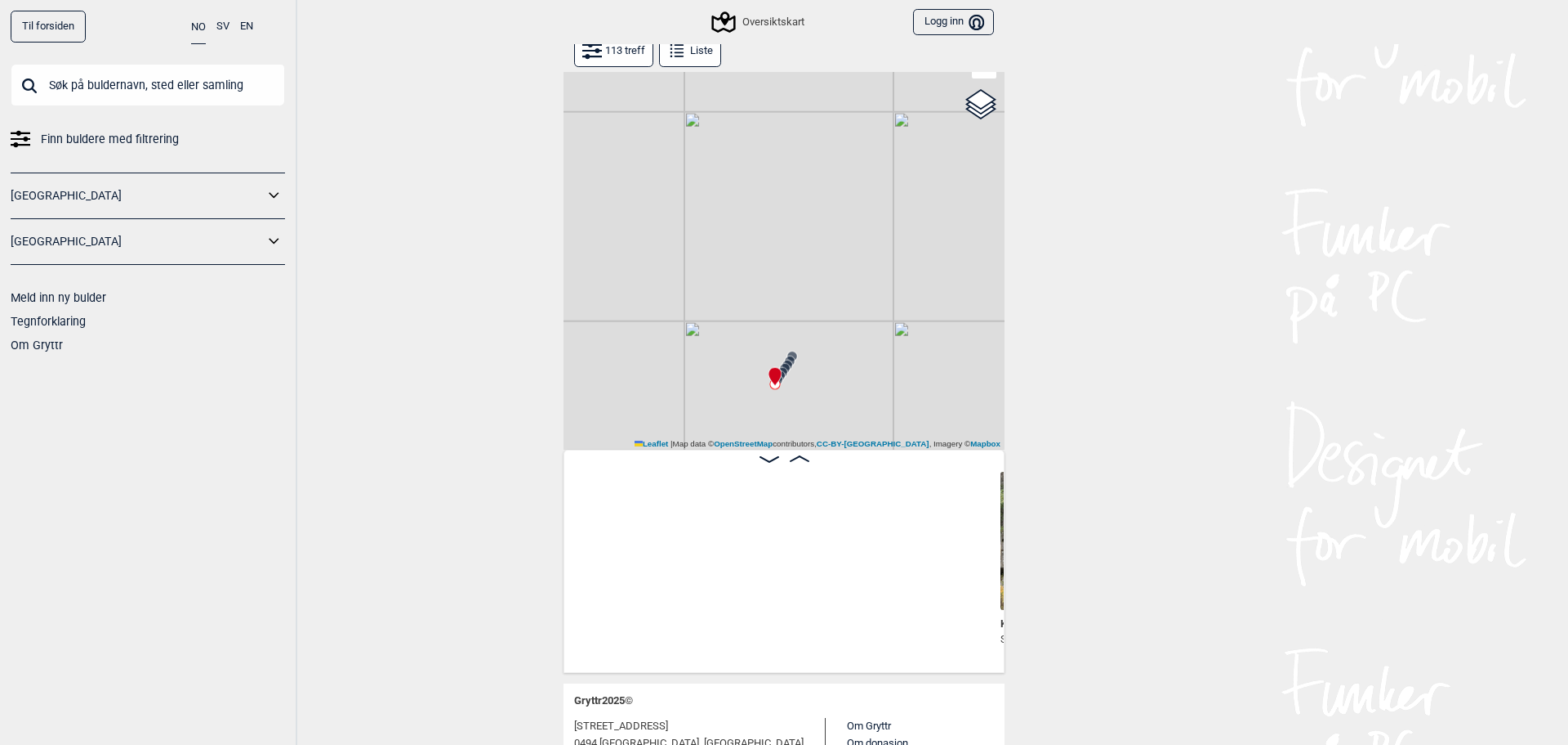
scroll to position [0, 8741]
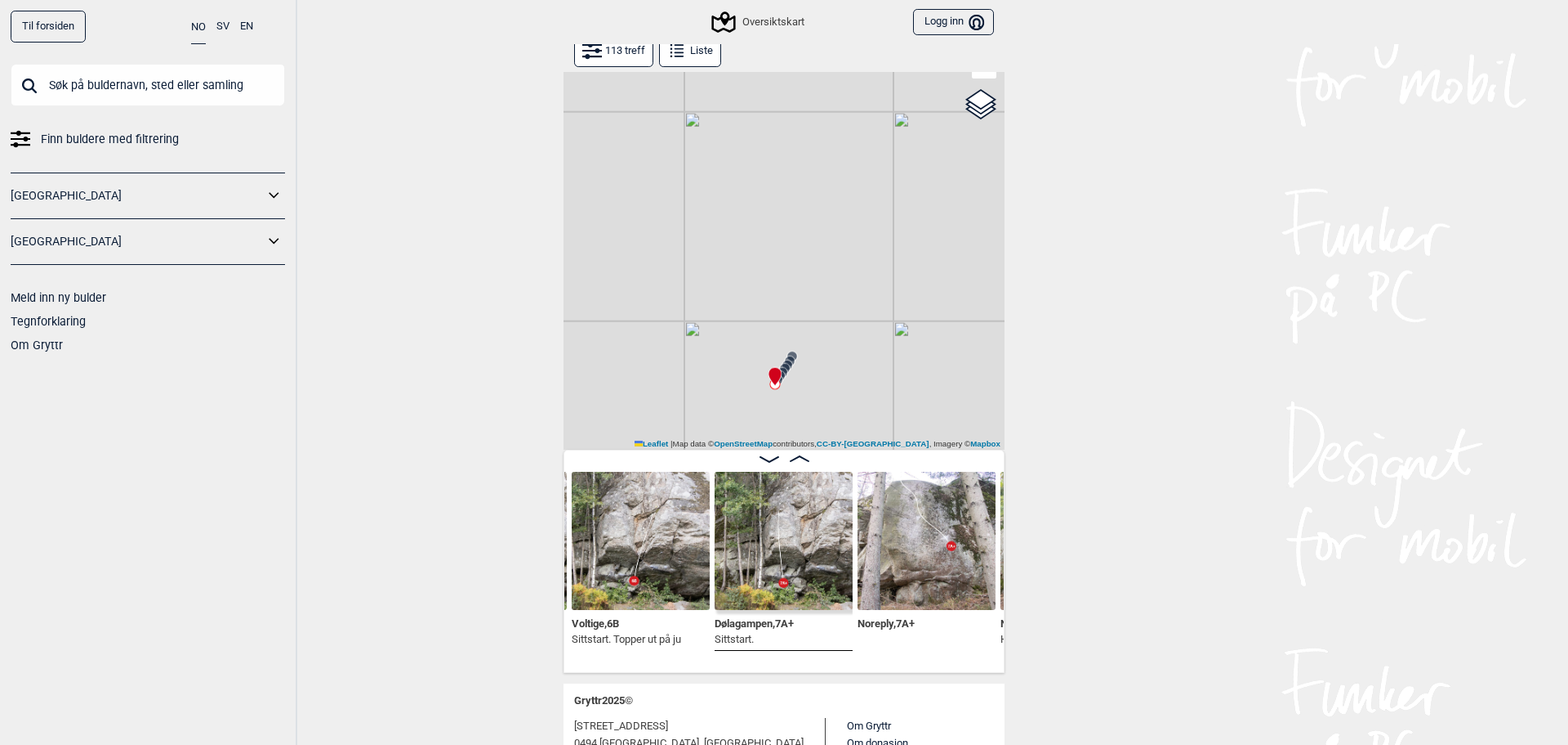
click at [784, 362] on icon at bounding box center [784, 368] width 13 height 13
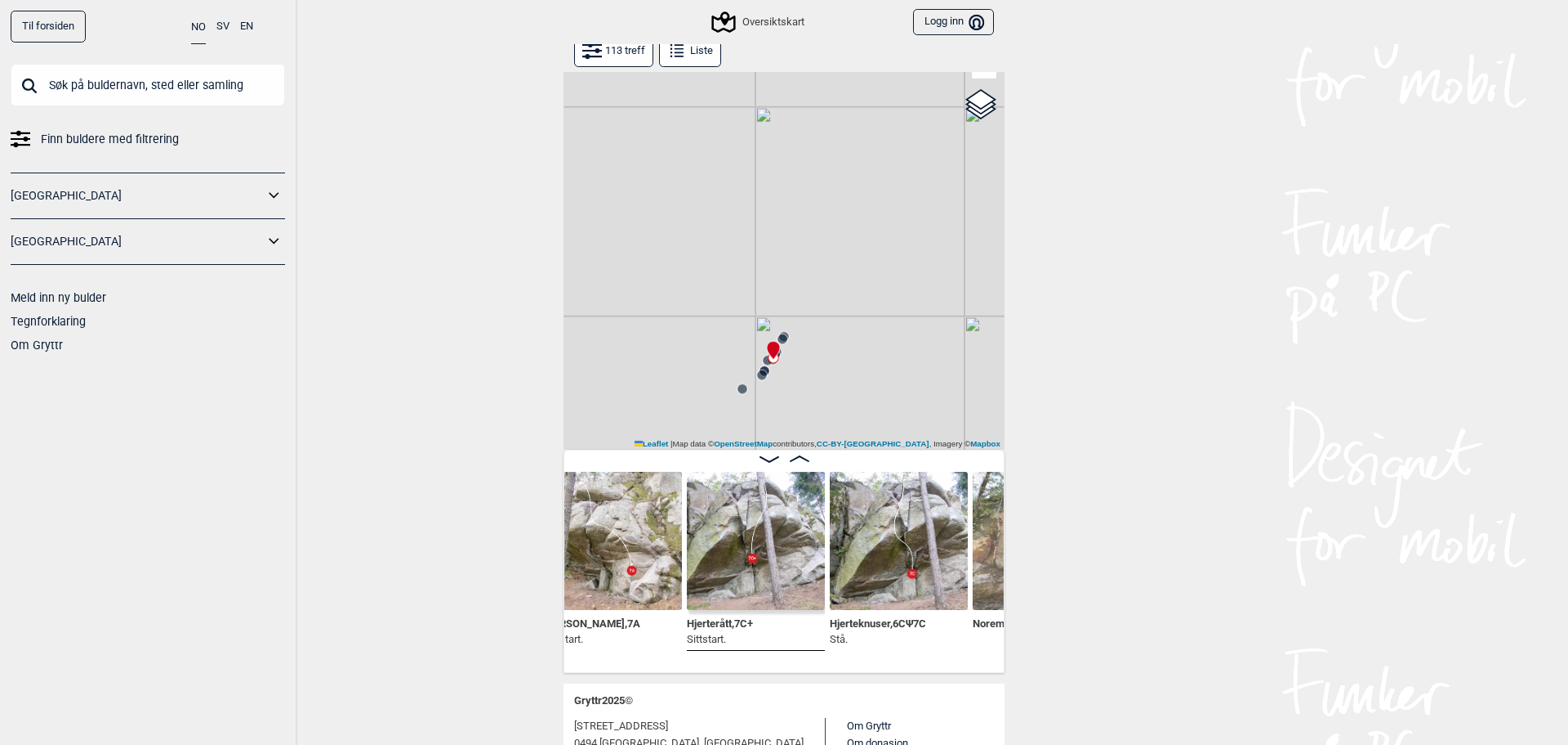
scroll to position [0, 9515]
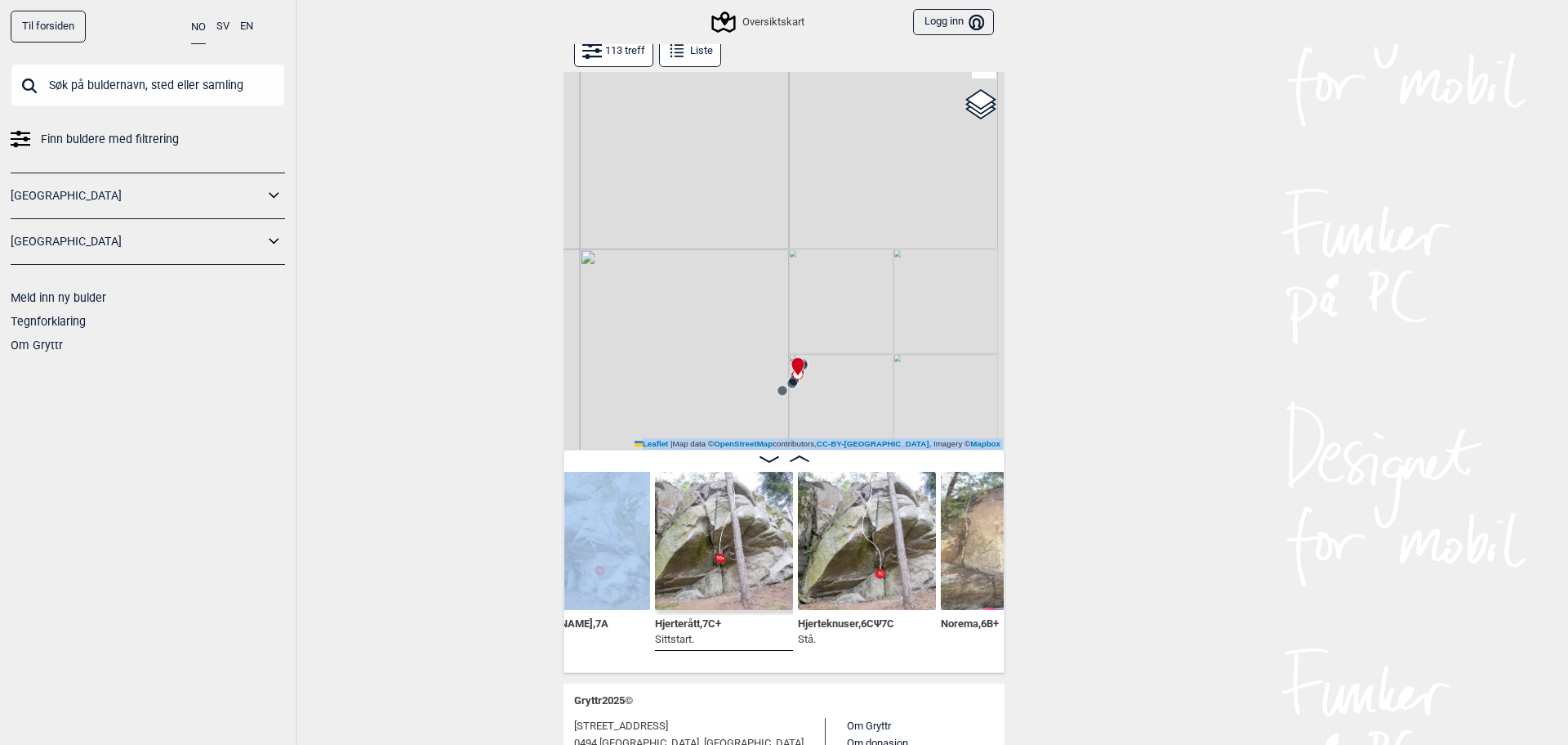
drag, startPoint x: 835, startPoint y: 434, endPoint x: 828, endPoint y: 293, distance: 141.2
click at [829, 289] on div "Gol [GEOGRAPHIC_DATA] Kolomoen [GEOGRAPHIC_DATA] [GEOGRAPHIC_DATA][PERSON_NAME]…" at bounding box center [784, 336] width 441 height 673
drag, startPoint x: 837, startPoint y: 365, endPoint x: 817, endPoint y: 201, distance: 165.2
click at [817, 201] on div "Gol [GEOGRAPHIC_DATA] Kolomoen [GEOGRAPHIC_DATA] [GEOGRAPHIC_DATA][PERSON_NAME]…" at bounding box center [784, 225] width 441 height 450
click at [764, 300] on div "Gol [GEOGRAPHIC_DATA] Kolomoen [GEOGRAPHIC_DATA] [GEOGRAPHIC_DATA][PERSON_NAME]…" at bounding box center [784, 225] width 441 height 450
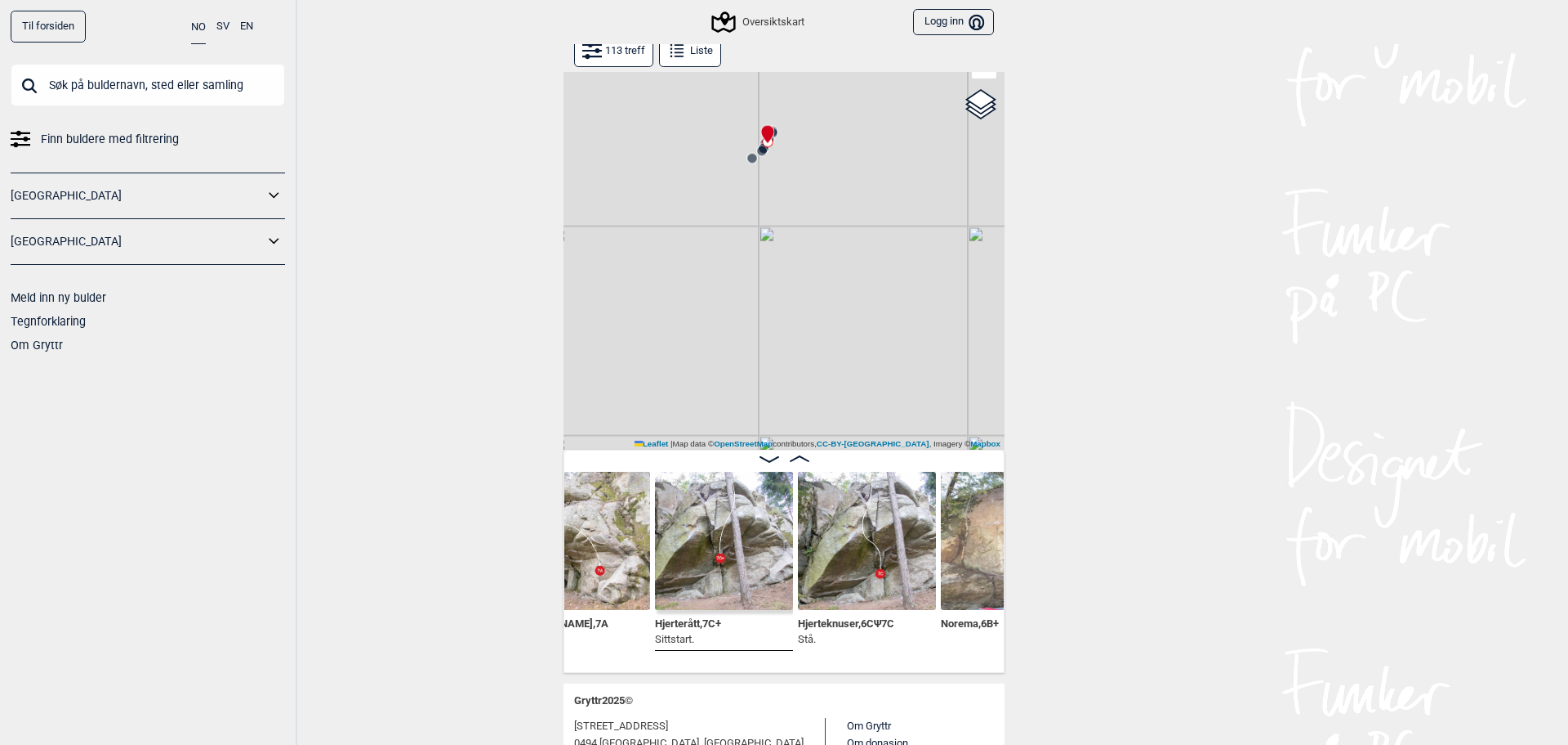
click at [1032, 318] on div "Til forsiden NO SV EN Finn buldere med filtrering [GEOGRAPHIC_DATA] [GEOGRAPHIC…" at bounding box center [784, 372] width 1568 height 745
drag, startPoint x: 731, startPoint y: 344, endPoint x: 849, endPoint y: 311, distance: 122.5
click at [847, 312] on div "Gol [GEOGRAPHIC_DATA] Kolomoen [GEOGRAPHIC_DATA] [GEOGRAPHIC_DATA][PERSON_NAME]…" at bounding box center [784, 225] width 441 height 450
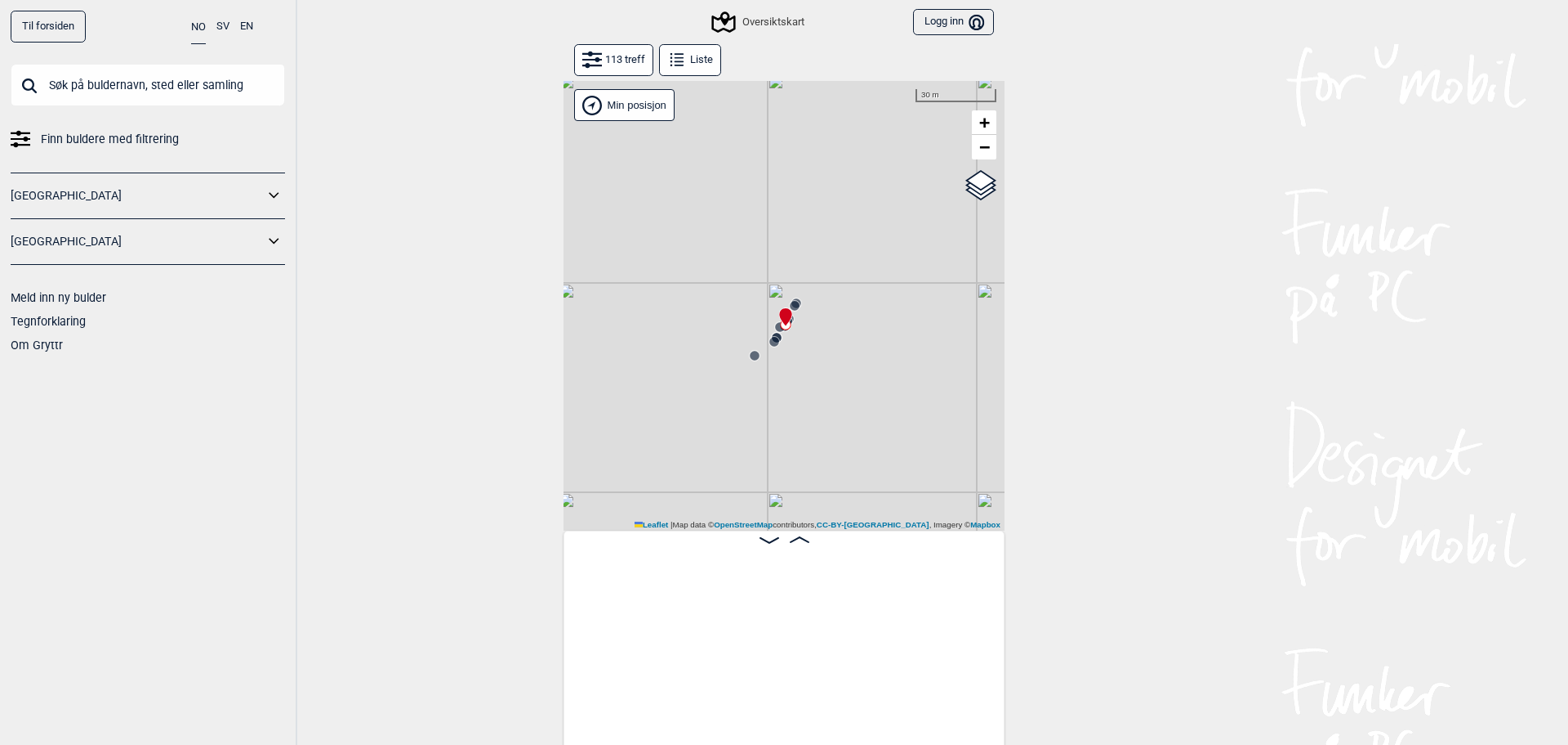
scroll to position [0, 9515]
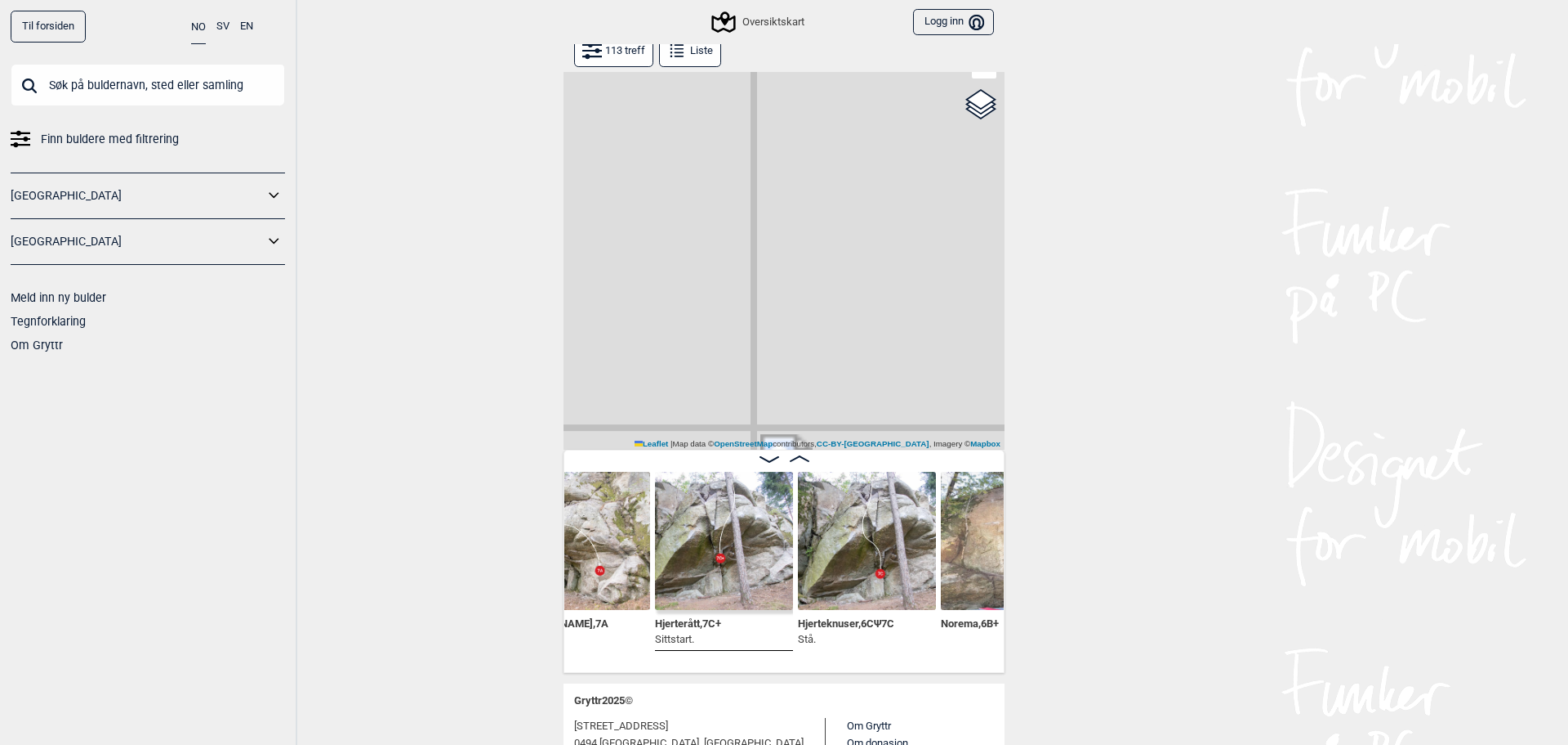
drag, startPoint x: 838, startPoint y: 307, endPoint x: 896, endPoint y: 385, distance: 97.2
click at [917, 393] on div "Gol [GEOGRAPHIC_DATA] Kolomoen [GEOGRAPHIC_DATA] [GEOGRAPHIC_DATA][PERSON_NAME]…" at bounding box center [784, 225] width 441 height 450
click at [720, 544] on img at bounding box center [724, 540] width 138 height 138
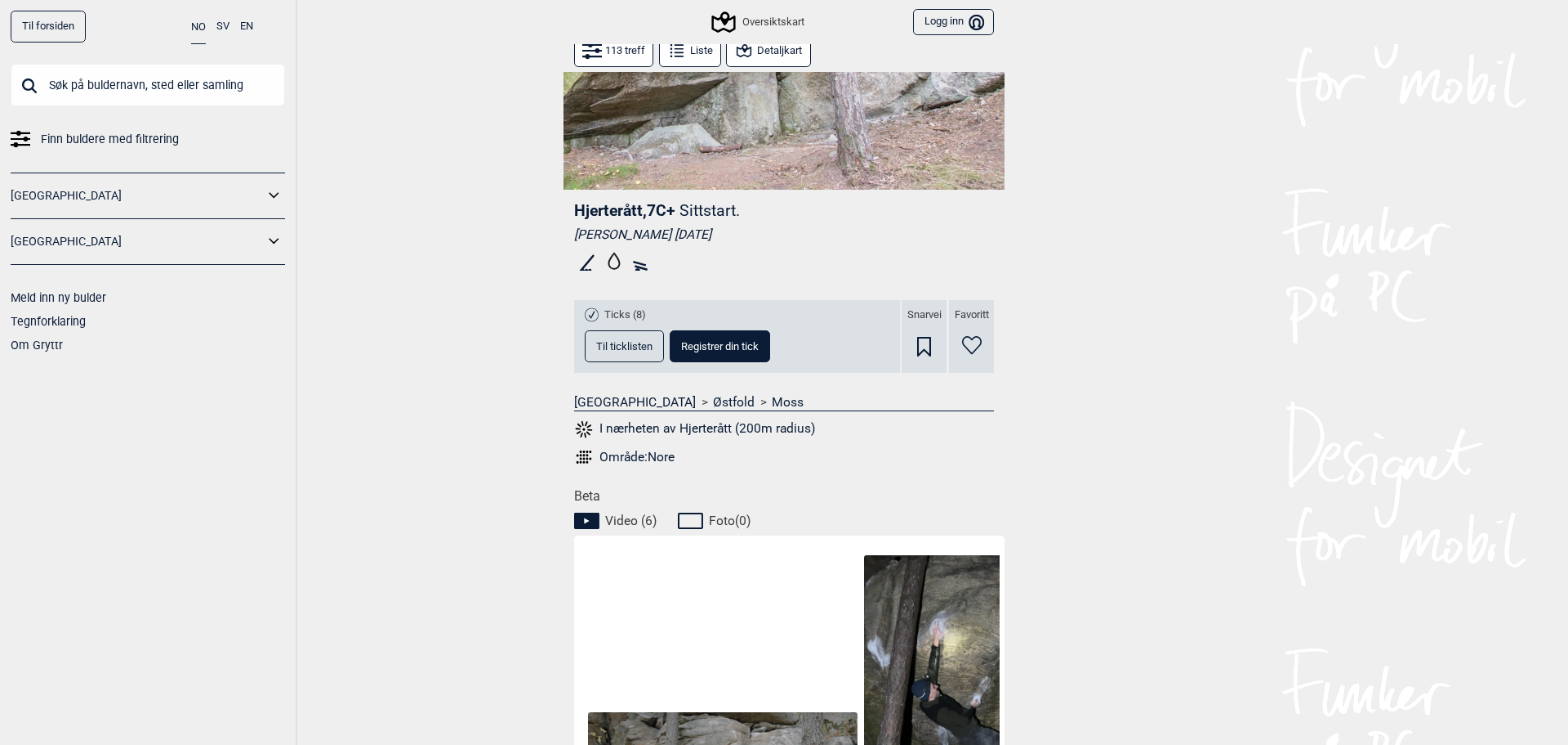
scroll to position [435, 0]
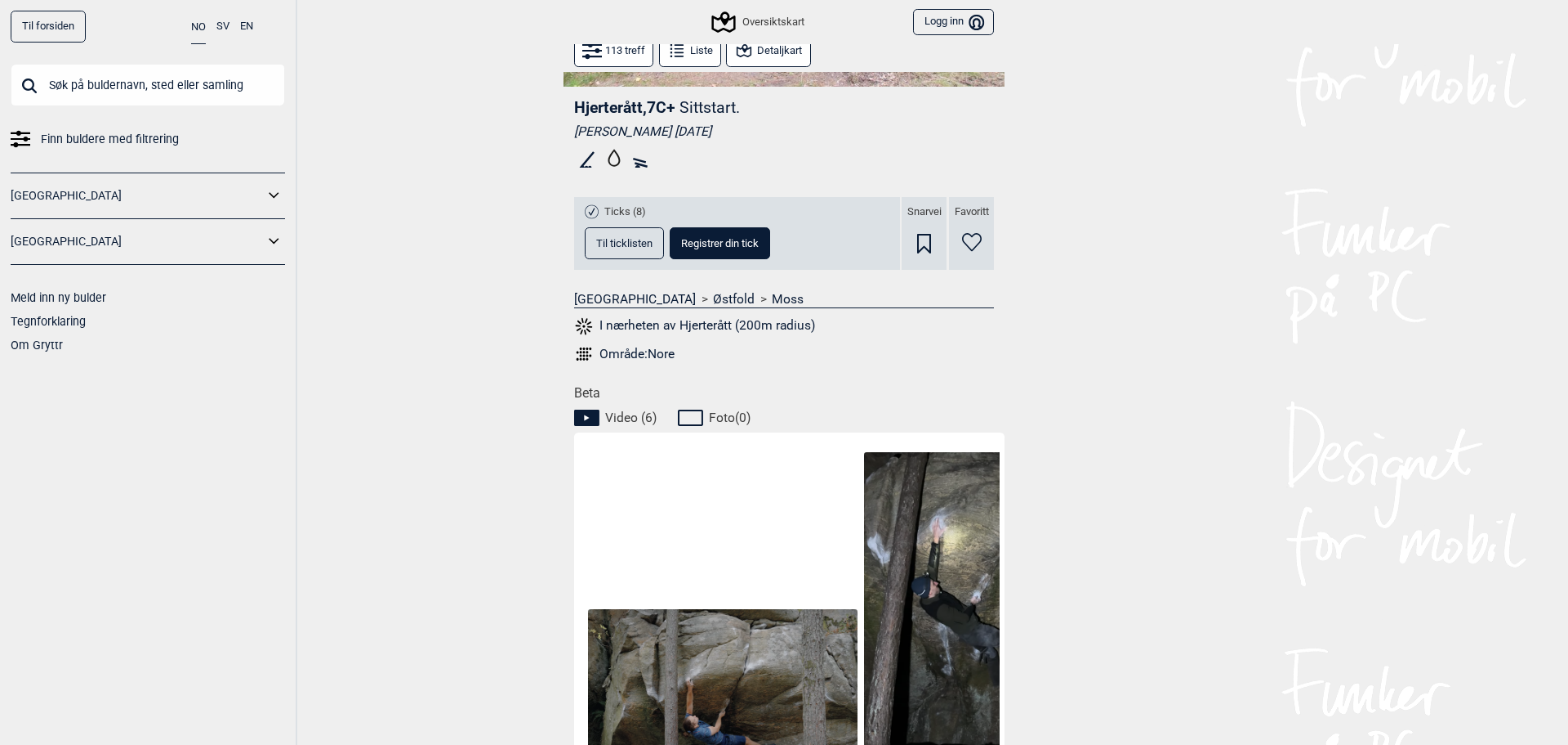
click at [663, 356] on div "Område: Nore" at bounding box center [637, 354] width 75 height 17
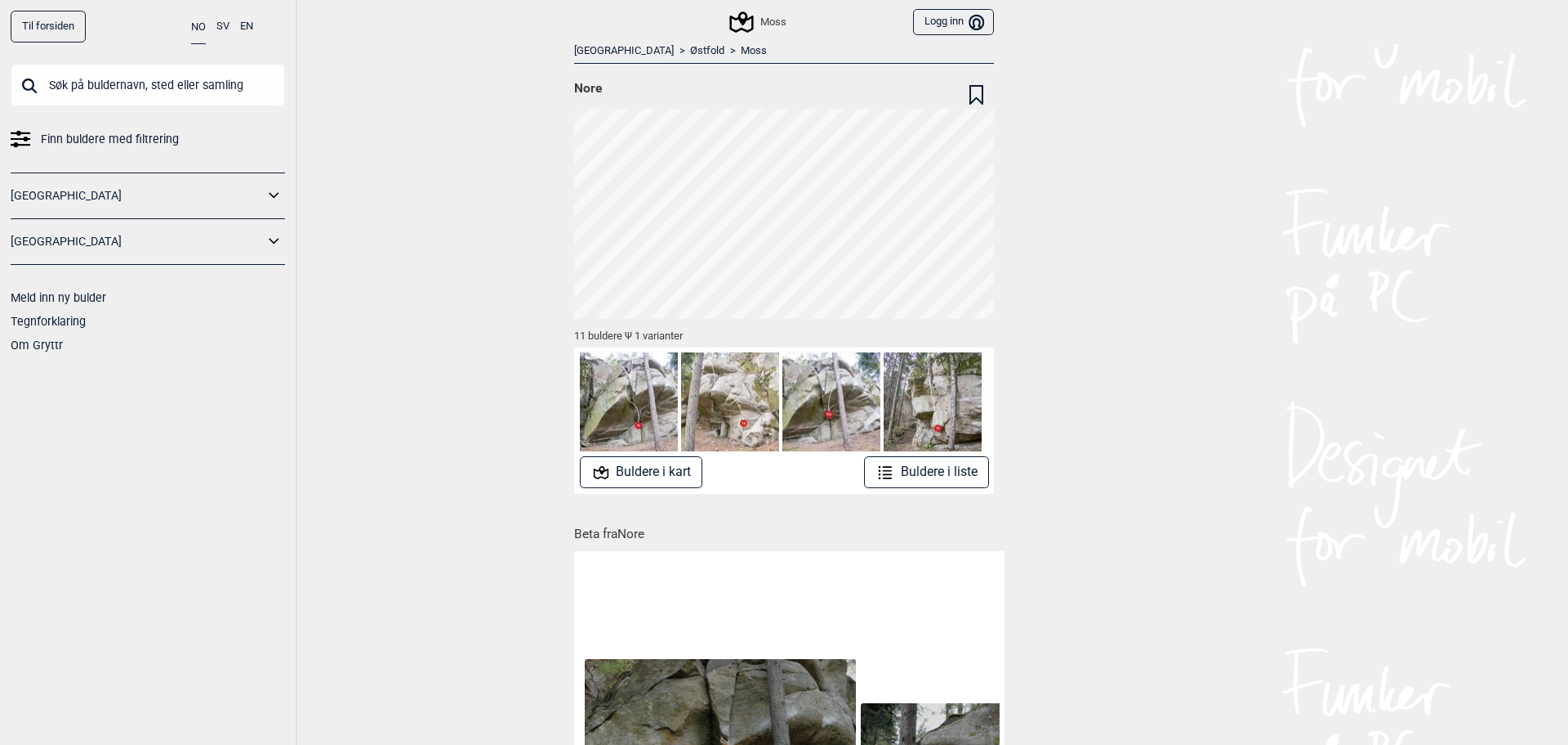
click at [741, 52] on link "Moss" at bounding box center [753, 51] width 26 height 14
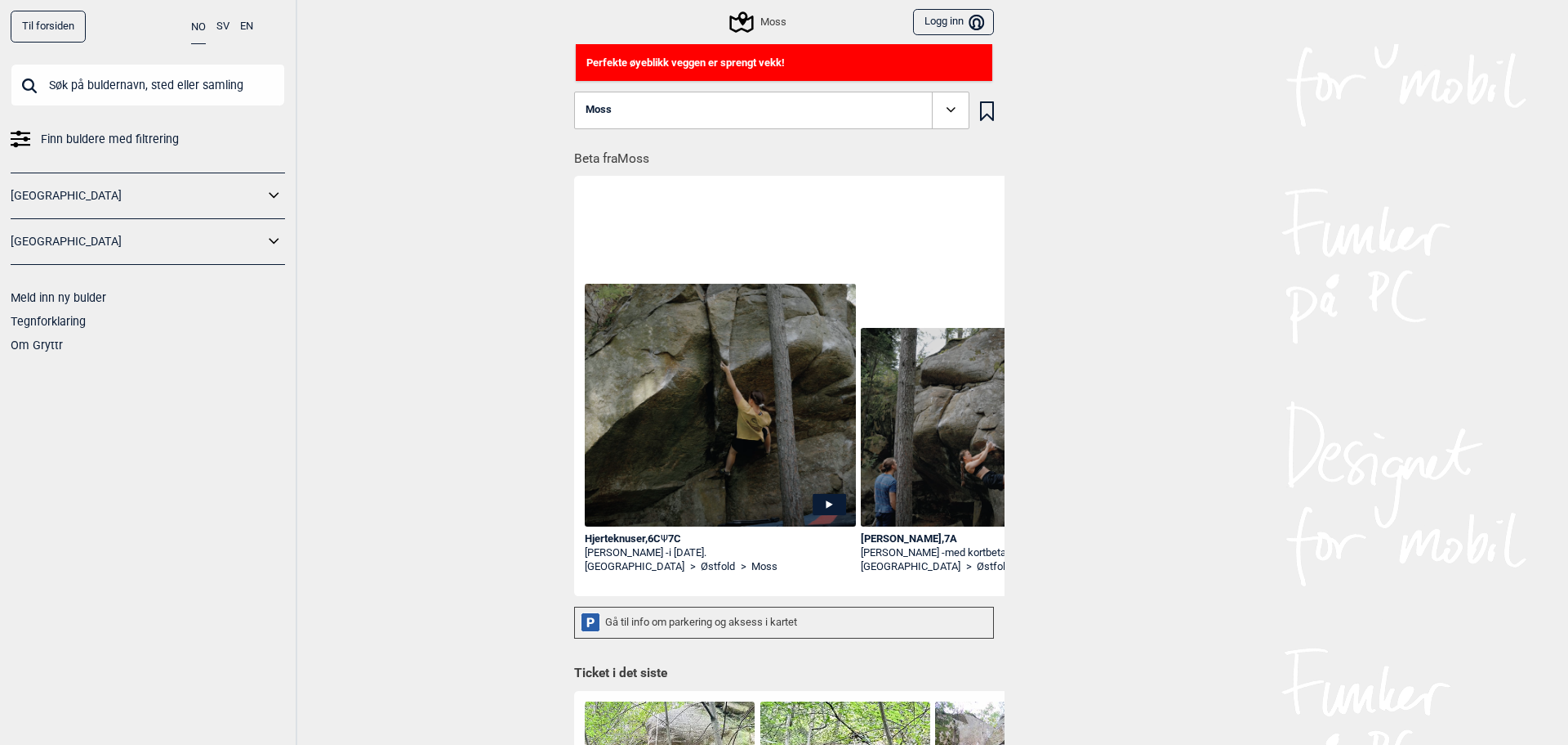
click at [674, 624] on div "Gå til info om parkering og aksess i kartet" at bounding box center [784, 622] width 419 height 32
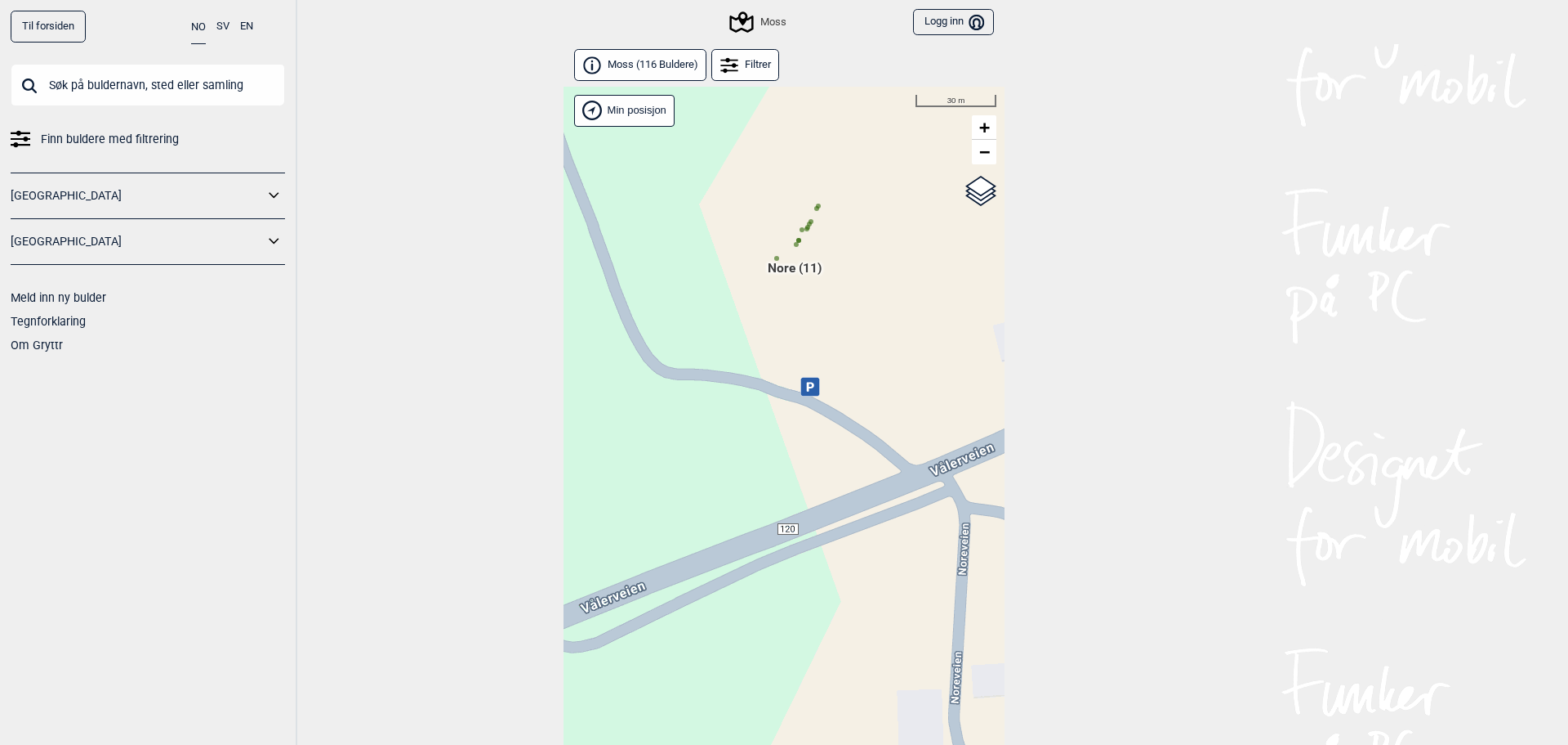
click at [803, 385] on div "Hallingdal Gol Ål Stange Kolomoen Vallset Tangen Sørli Åsbygda Buskerud syd Kon…" at bounding box center [784, 436] width 441 height 700
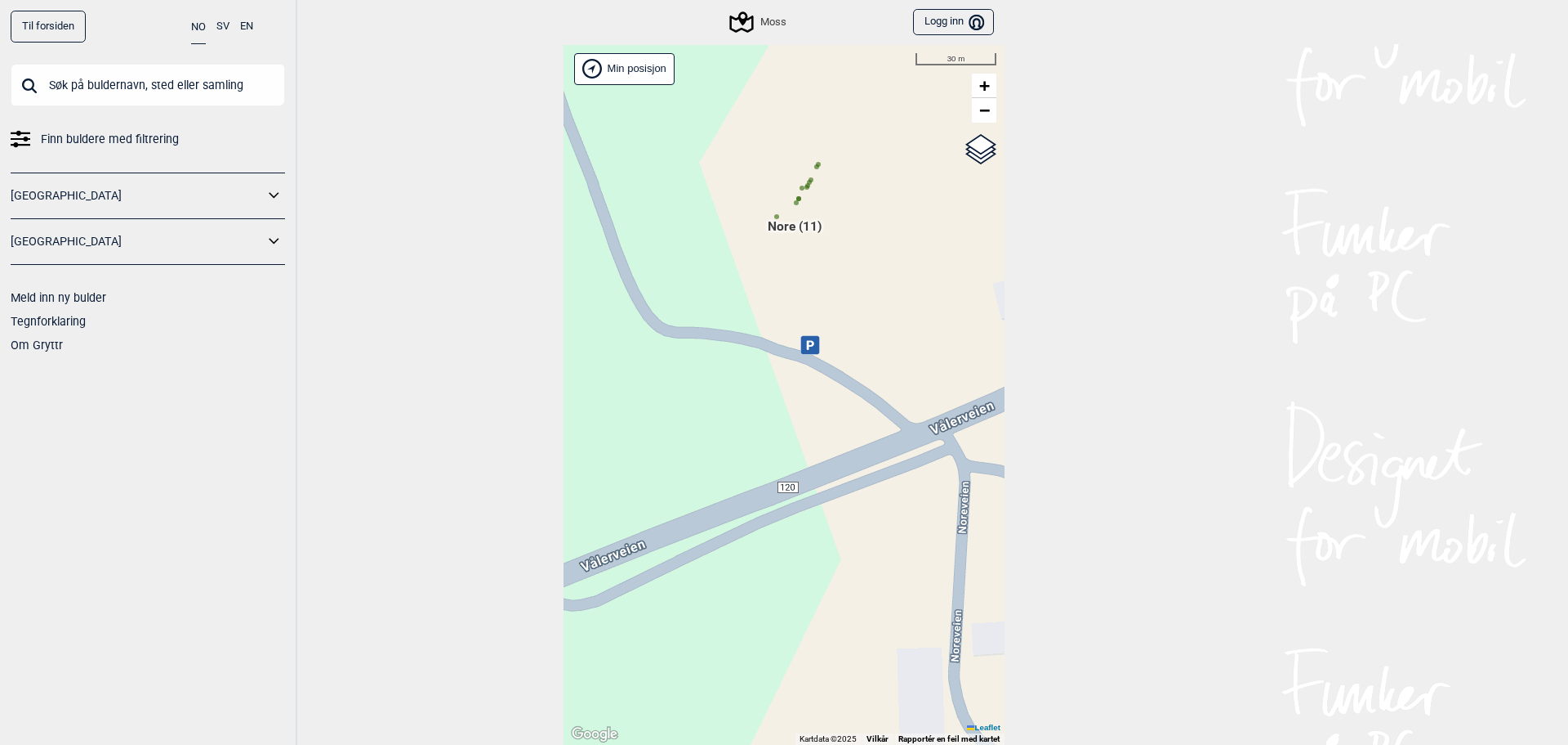
click at [805, 347] on icon at bounding box center [809, 344] width 18 height 19
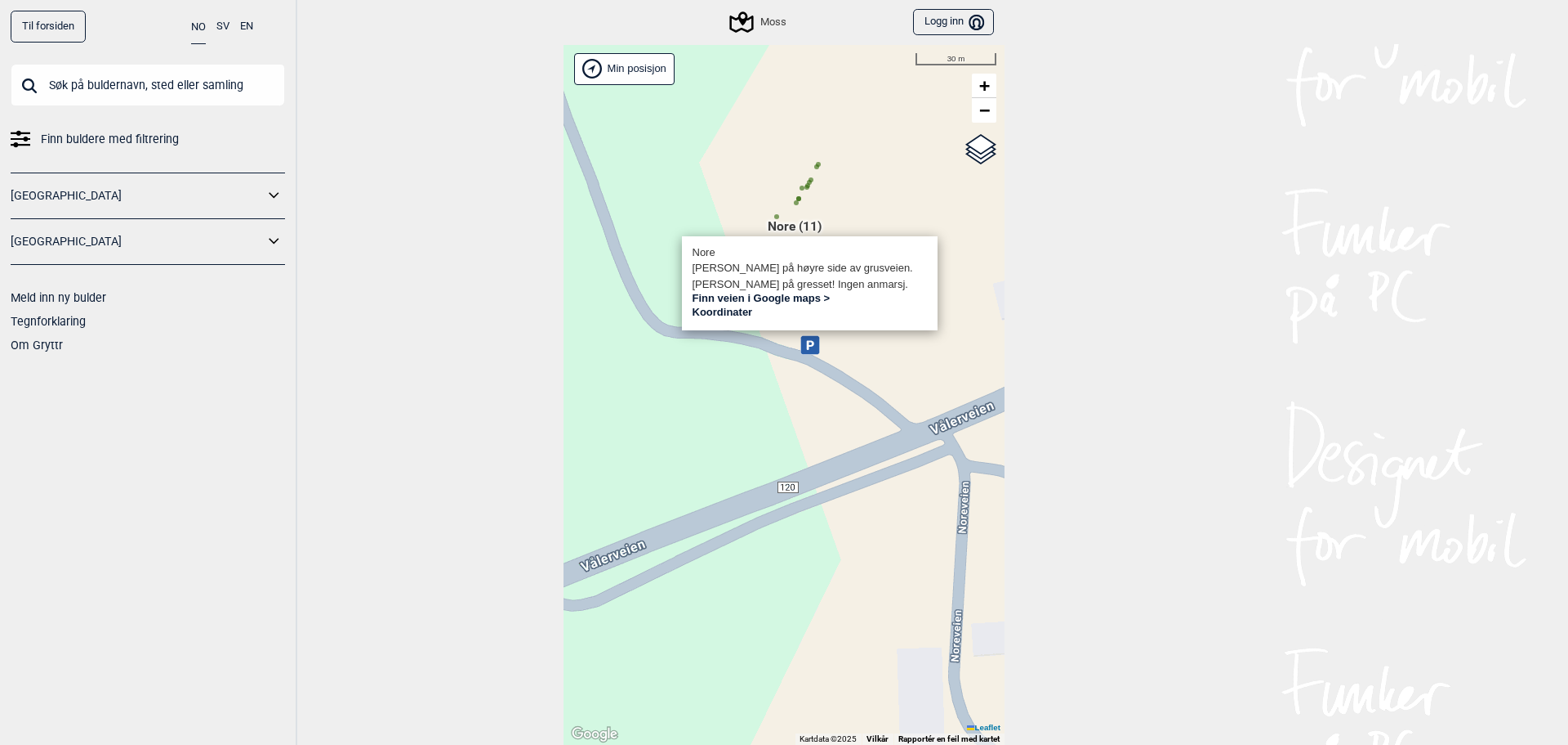
click at [772, 295] on link "Finn veien i Google maps >" at bounding box center [762, 298] width 138 height 13
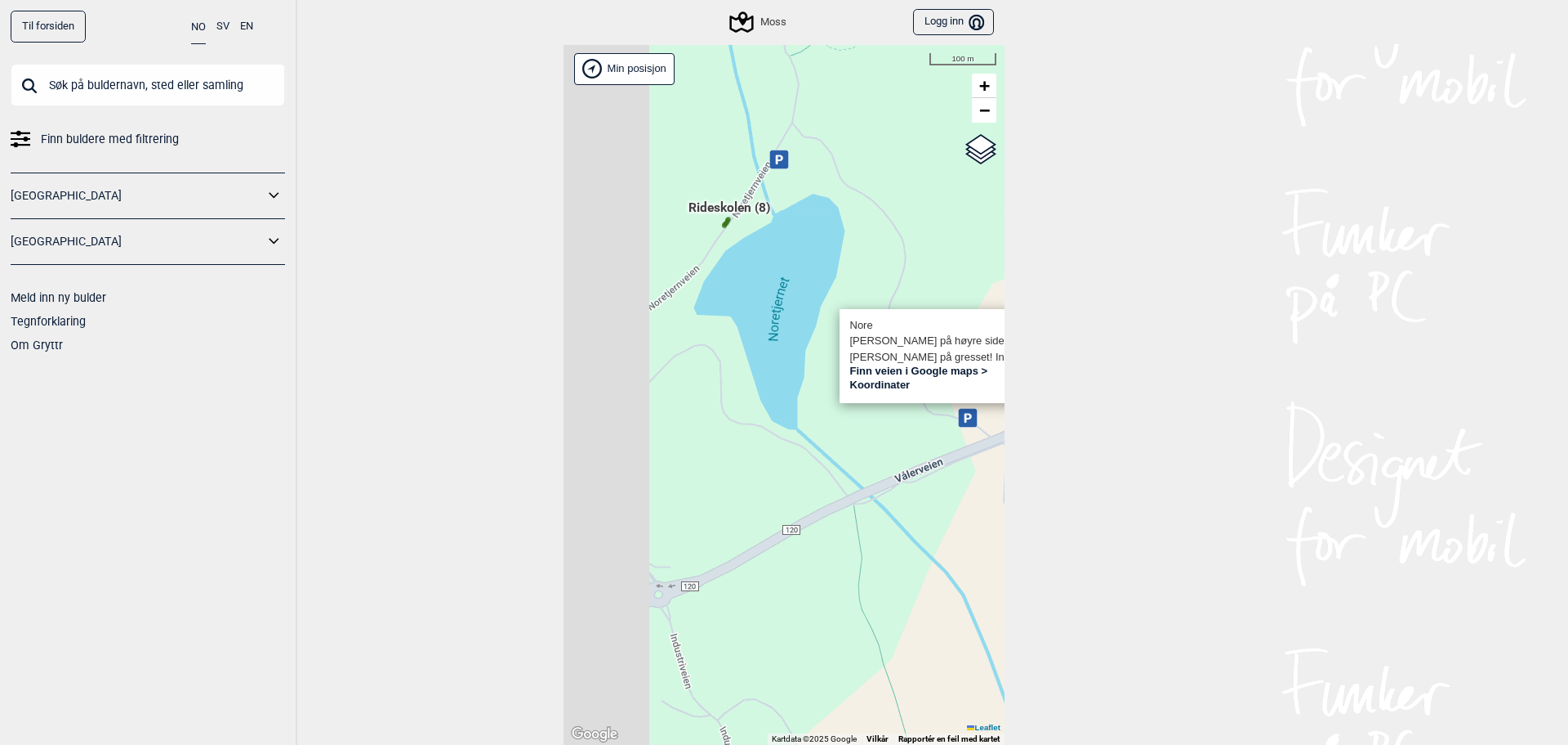
drag, startPoint x: 776, startPoint y: 444, endPoint x: 928, endPoint y: 492, distance: 159.4
click at [928, 492] on div "Hallingdal Gol Ål Stange Kolomoen Vallset Tangen Sørli Åsbygda Buskerud syd Kon…" at bounding box center [784, 394] width 441 height 700
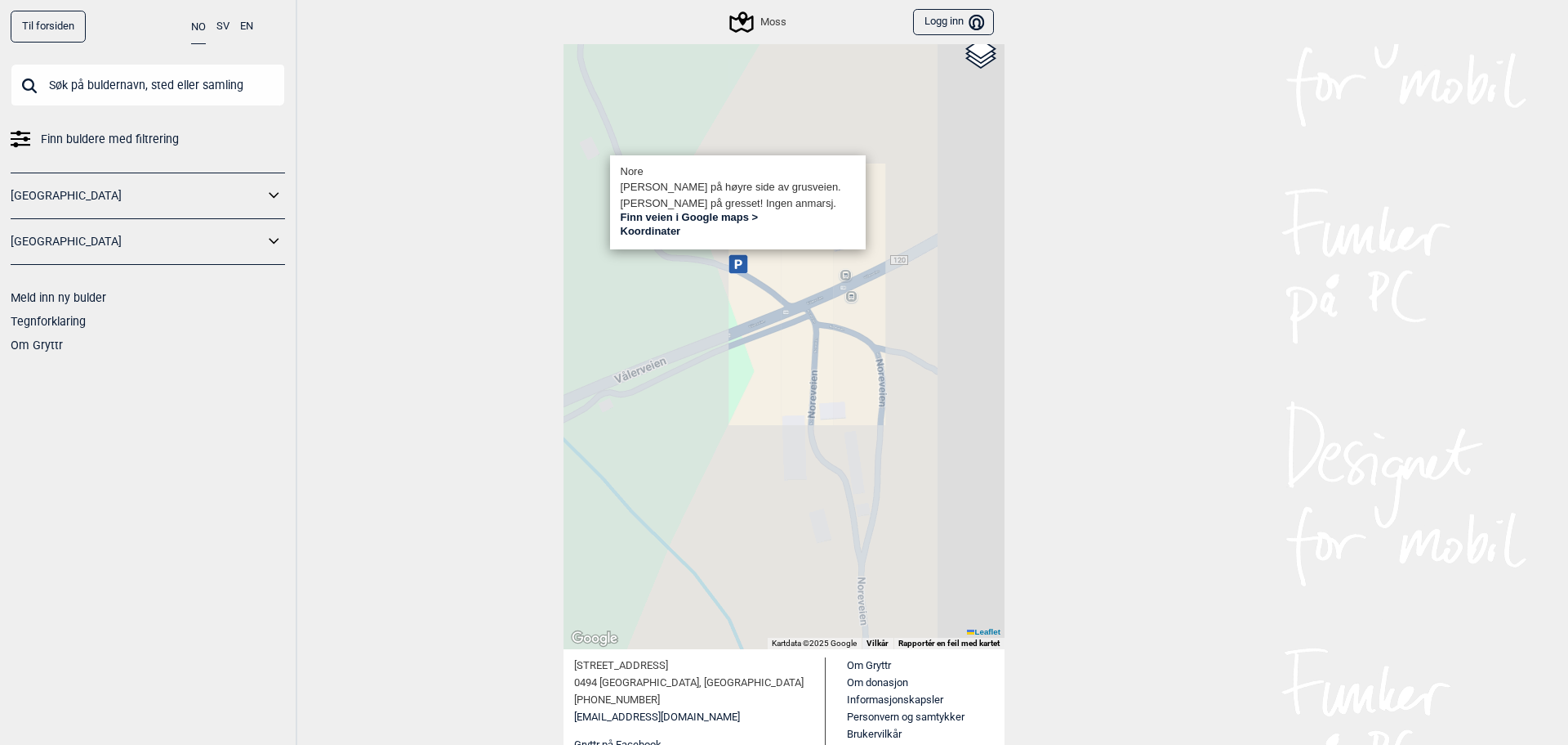
scroll to position [180, 0]
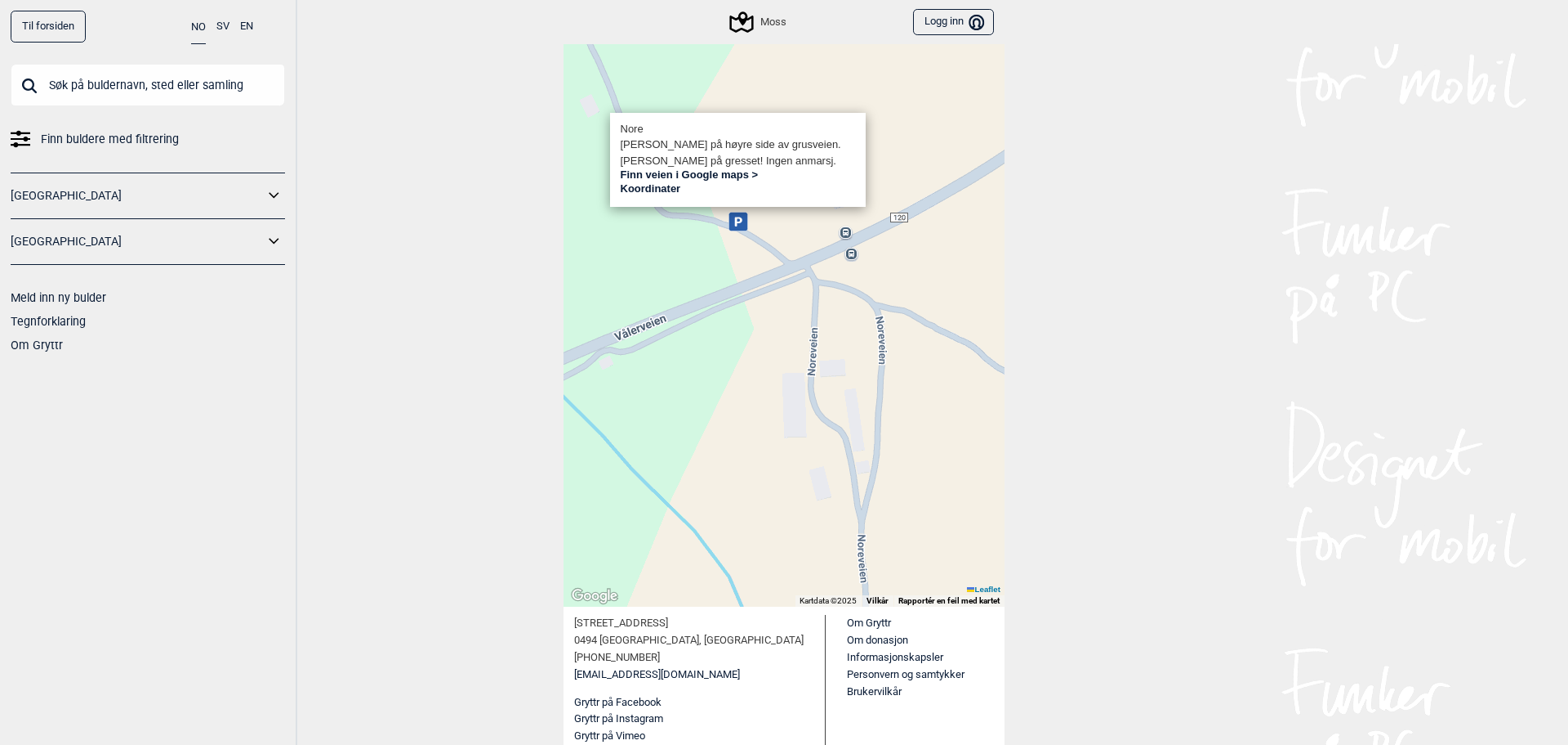
click at [697, 267] on div "Hallingdal Gol Ål Stange Kolomoen Vallset Tangen Sørli Åsbygda Buskerud syd Kon…" at bounding box center [784, 256] width 441 height 700
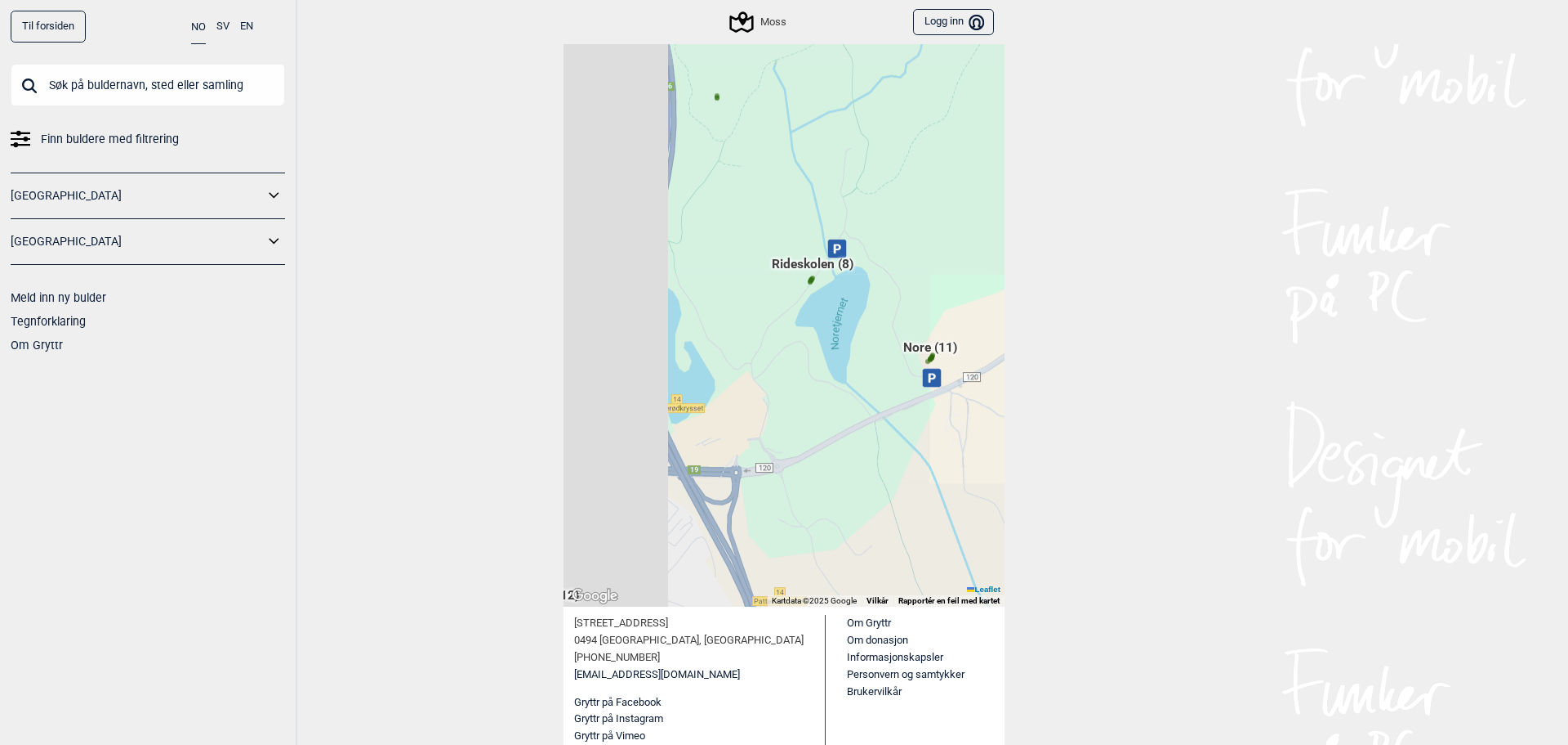
drag, startPoint x: 658, startPoint y: 271, endPoint x: 930, endPoint y: 397, distance: 299.8
click at [930, 397] on div "Hallingdal Gol Ål Stange Kolomoen Vallset Tangen Sørli Åsbygda Buskerud syd Kon…" at bounding box center [784, 256] width 441 height 700
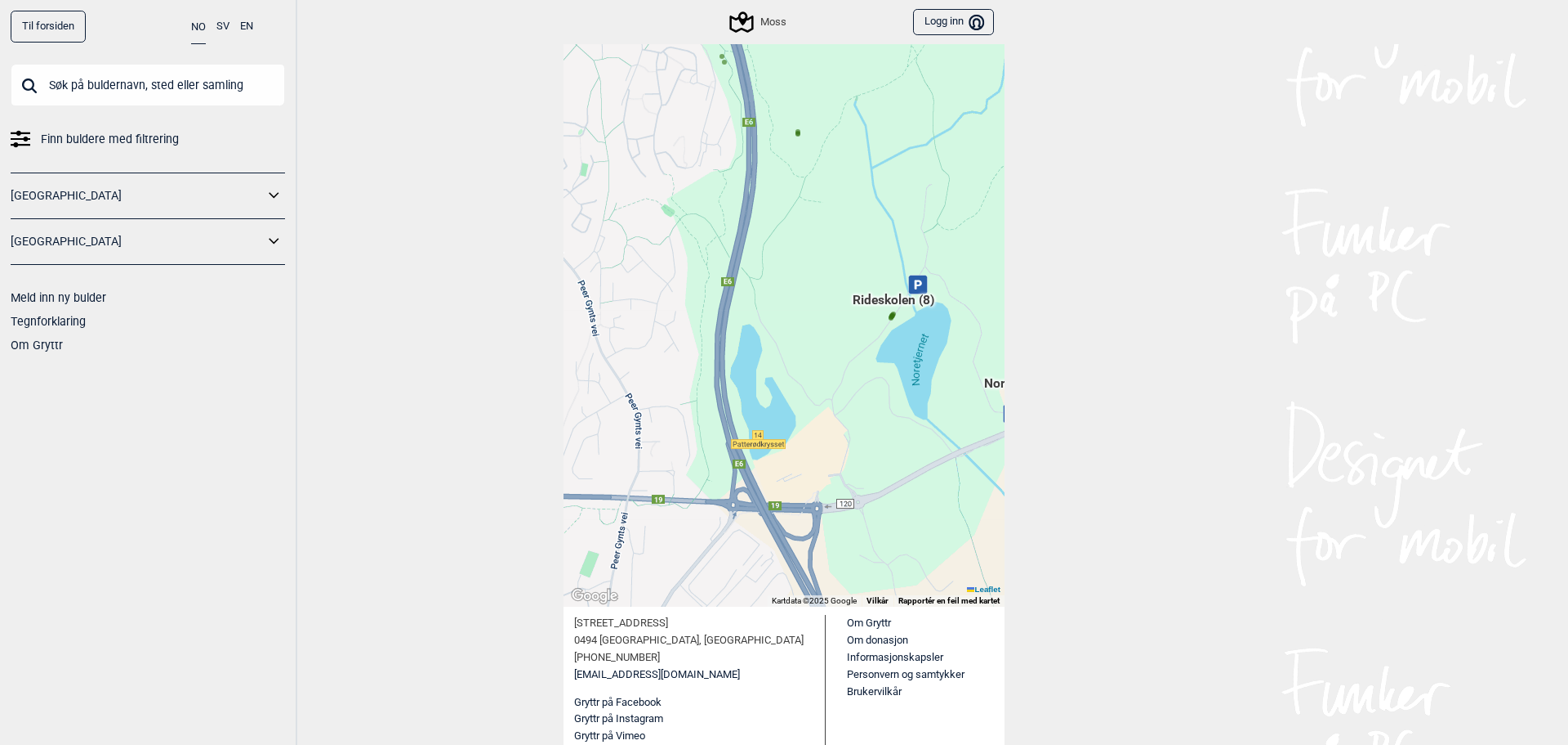
drag, startPoint x: 916, startPoint y: 277, endPoint x: 853, endPoint y: 229, distance: 79.2
click at [857, 225] on div "Hallingdal Gol Ål Stange Kolomoen Vallset Tangen Sørli Åsbygda Buskerud syd Kon…" at bounding box center [784, 256] width 441 height 700
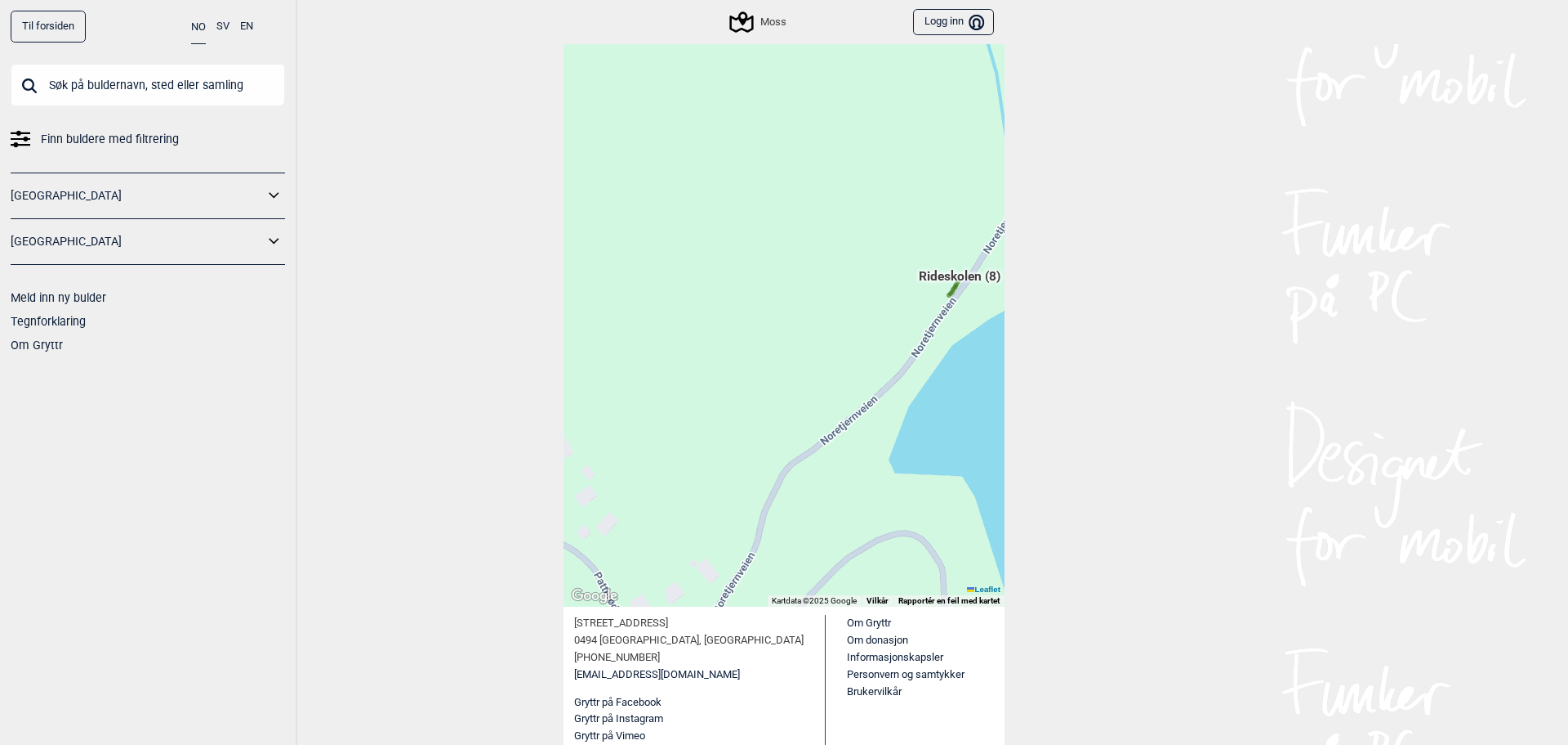
click at [947, 283] on span "Rideskolen (8)" at bounding box center [960, 282] width 82 height 31
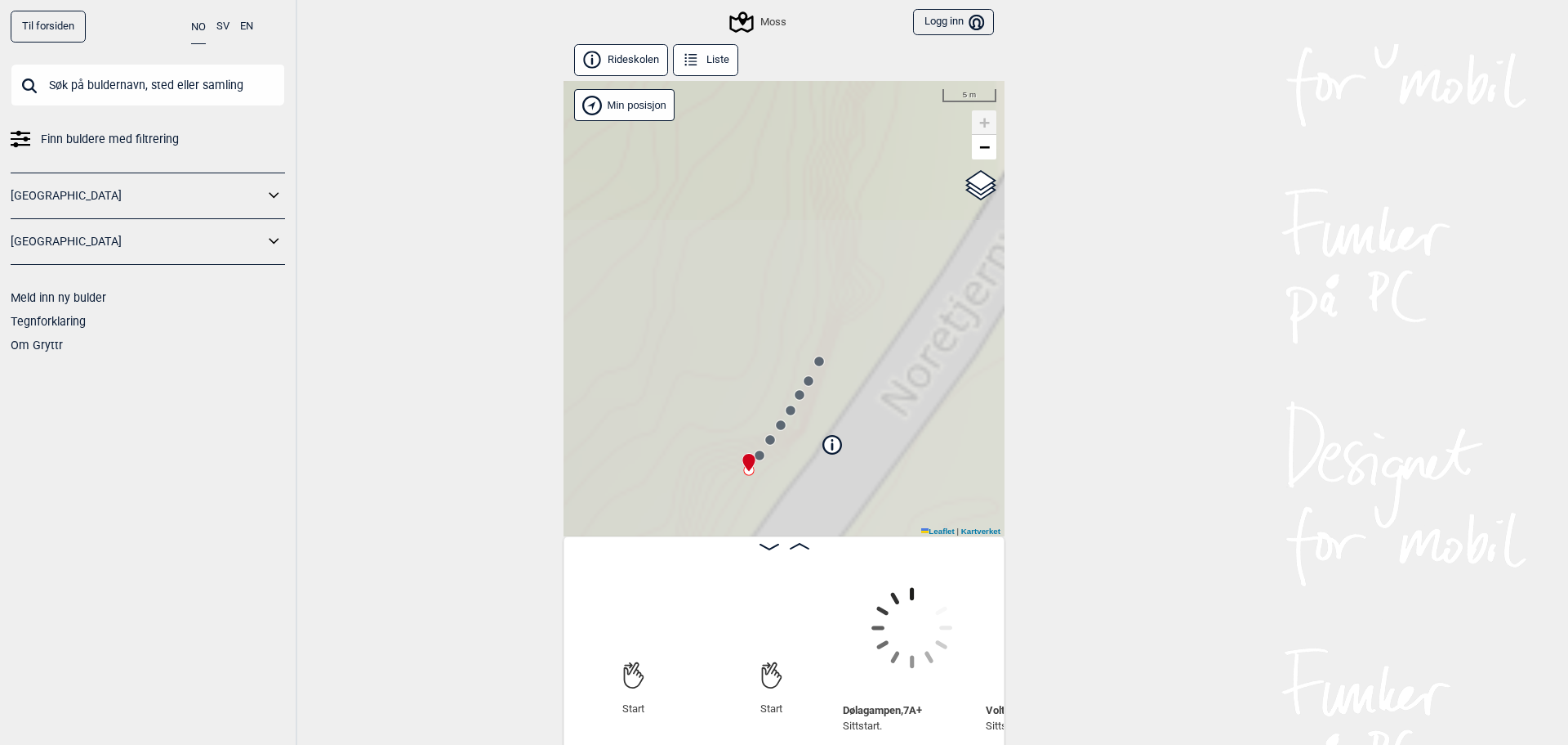
scroll to position [0, 128]
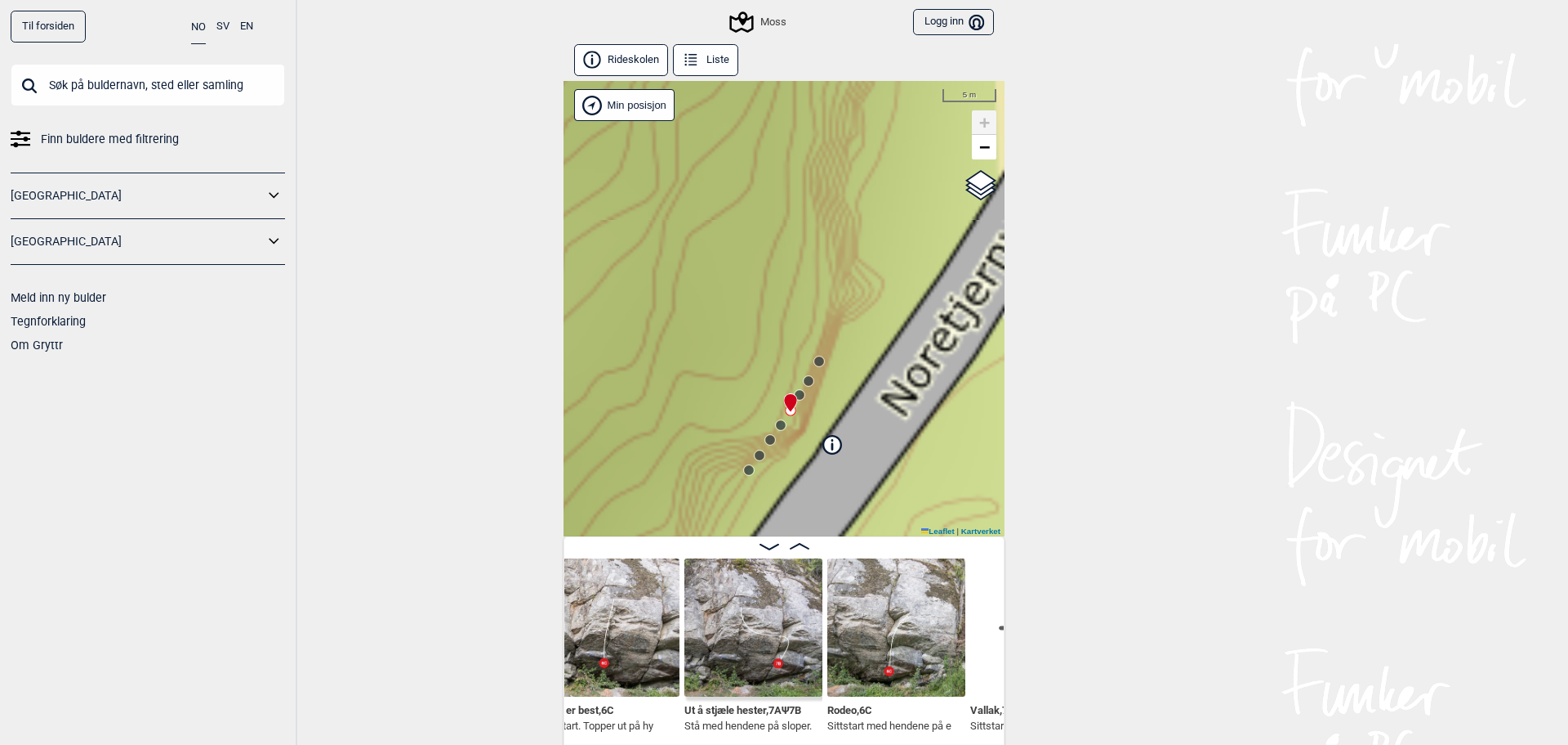
scroll to position [0, 737]
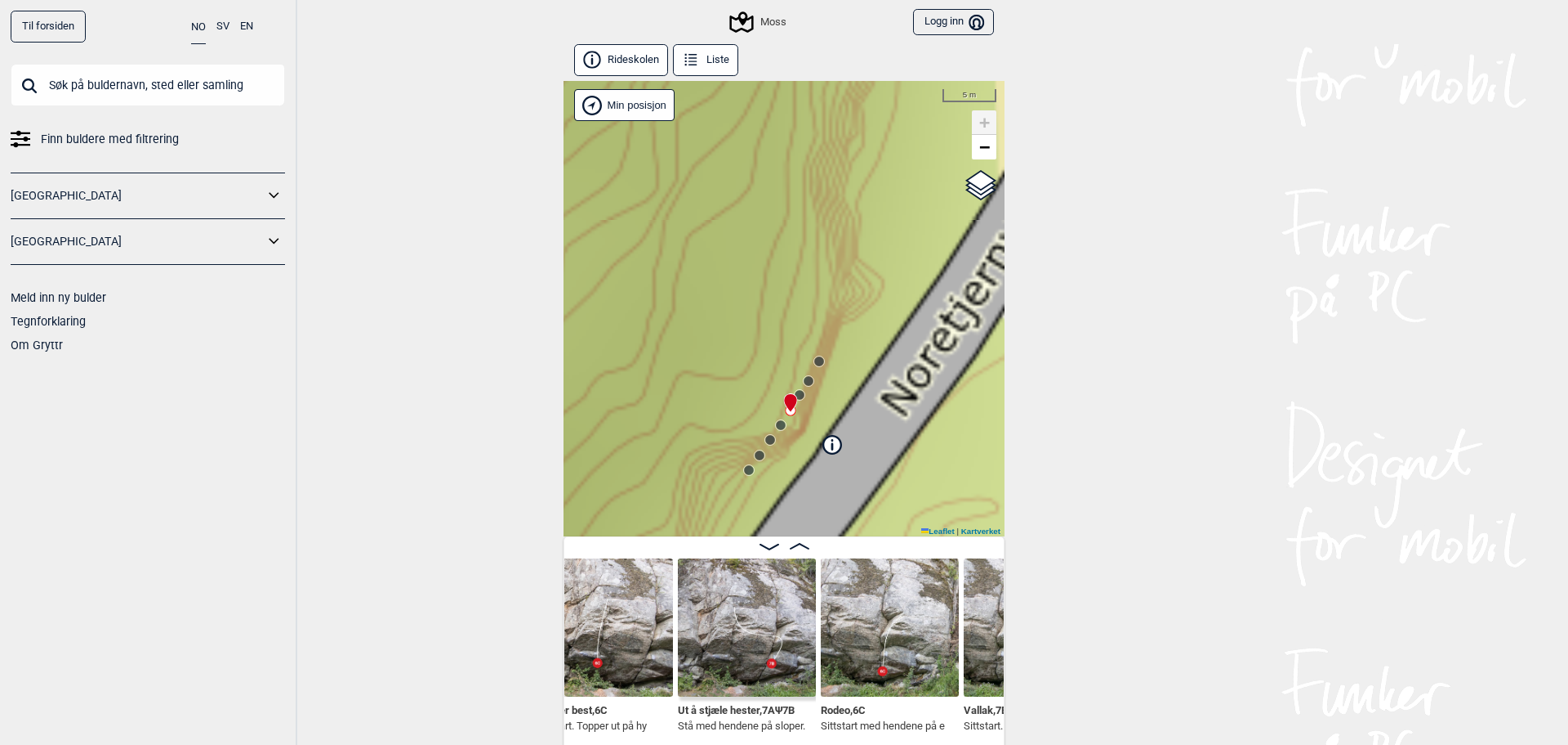
click at [746, 632] on img at bounding box center [748, 627] width 138 height 138
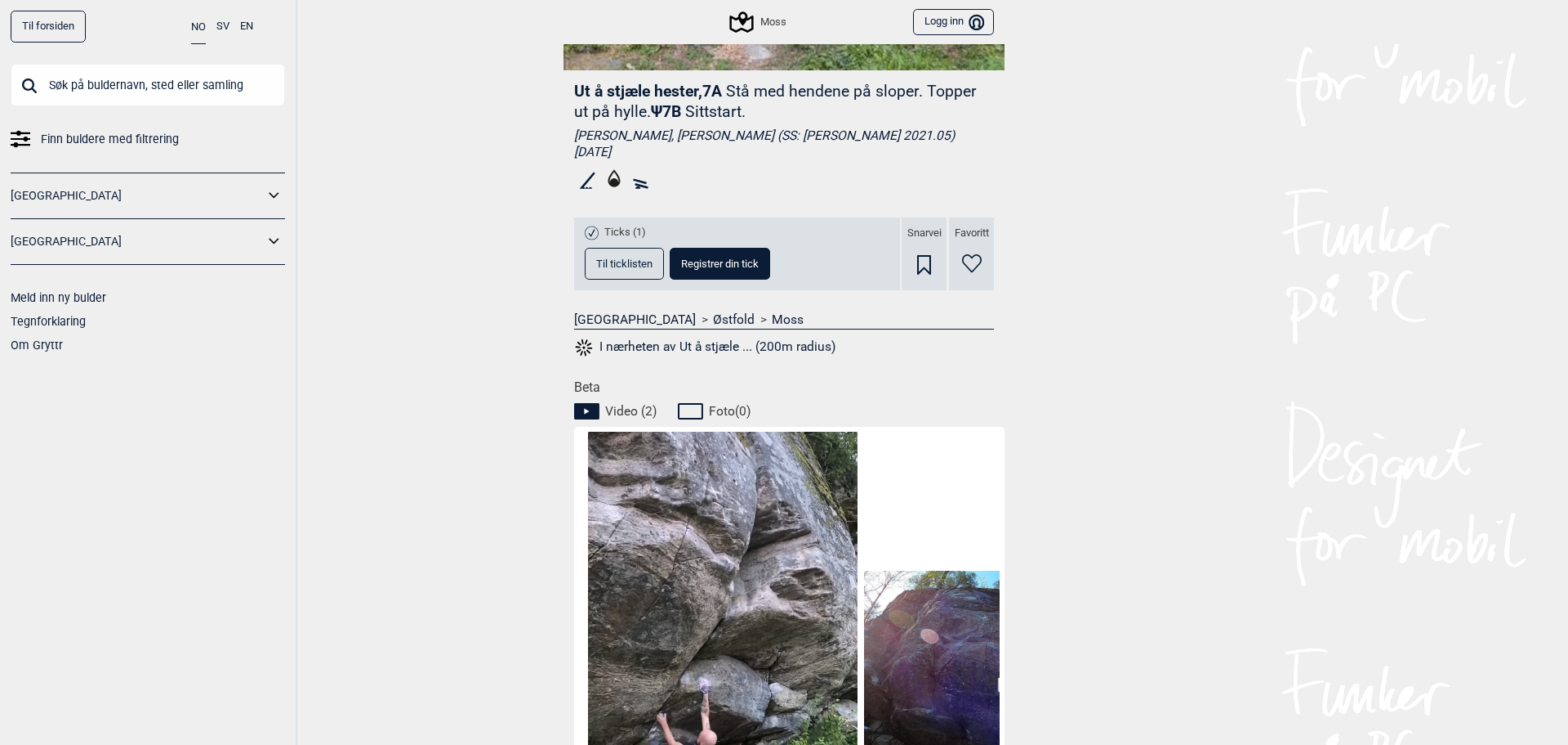
scroll to position [709, 0]
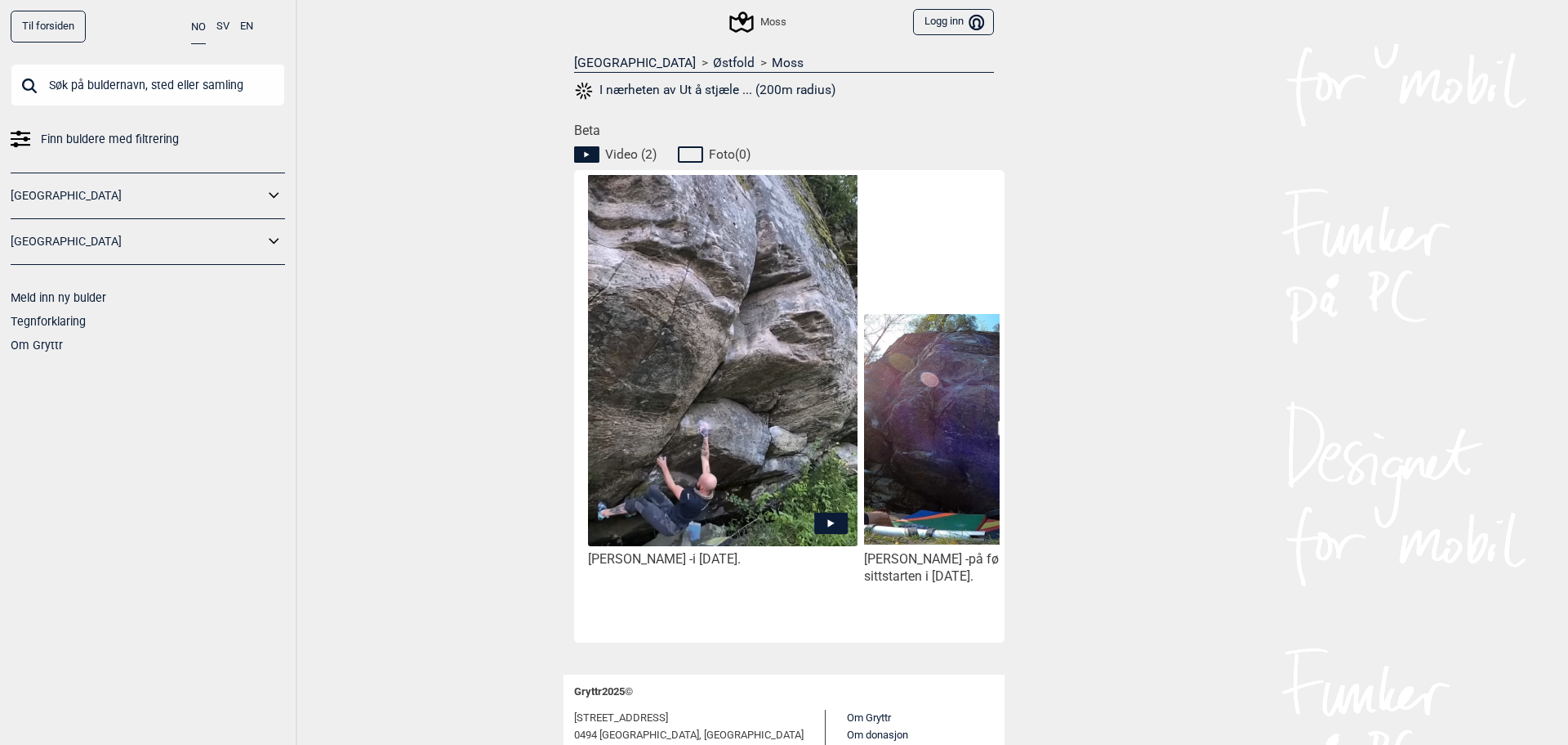
click at [732, 485] on img at bounding box center [722, 379] width 270 height 409
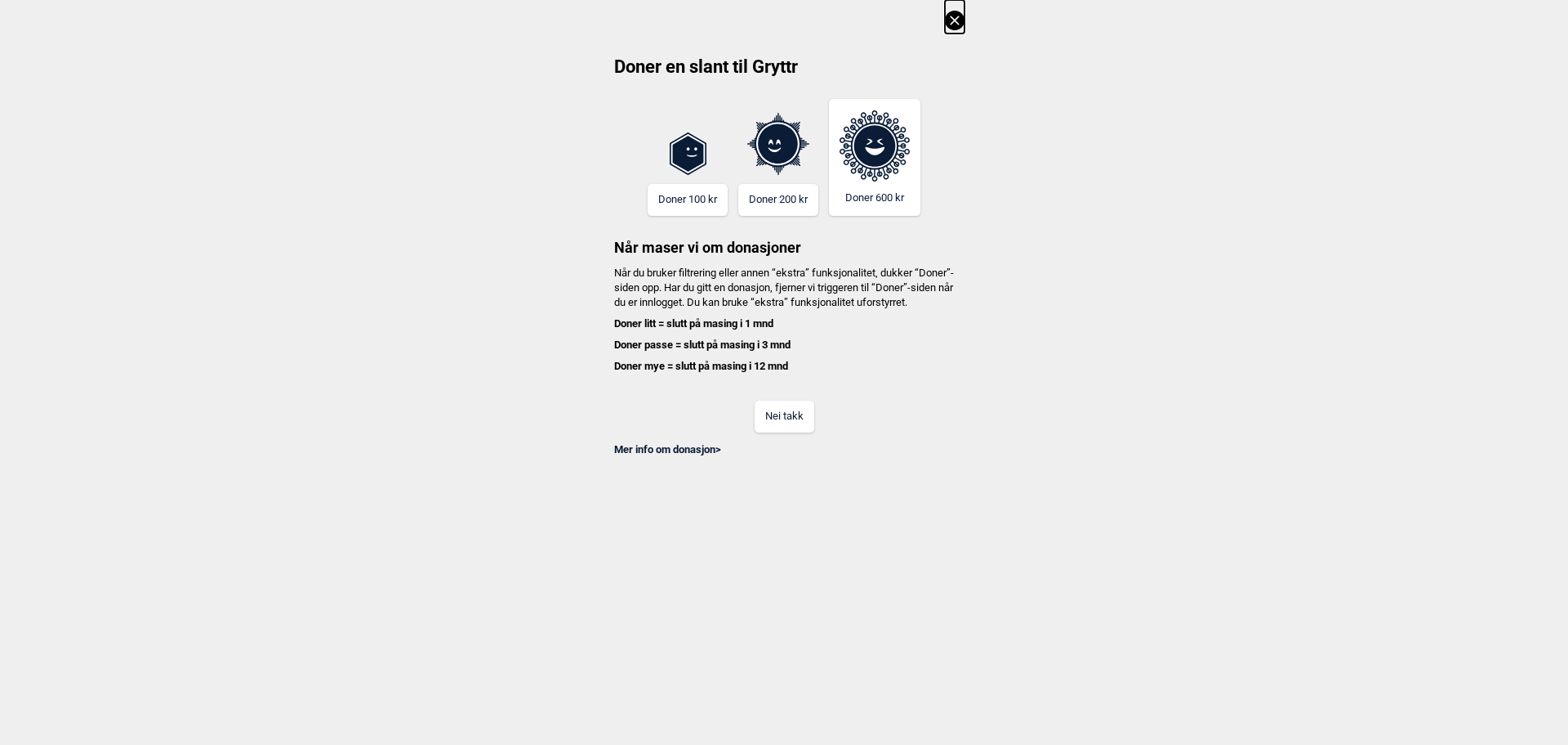
click at [799, 432] on button "Nei takk" at bounding box center [784, 416] width 59 height 32
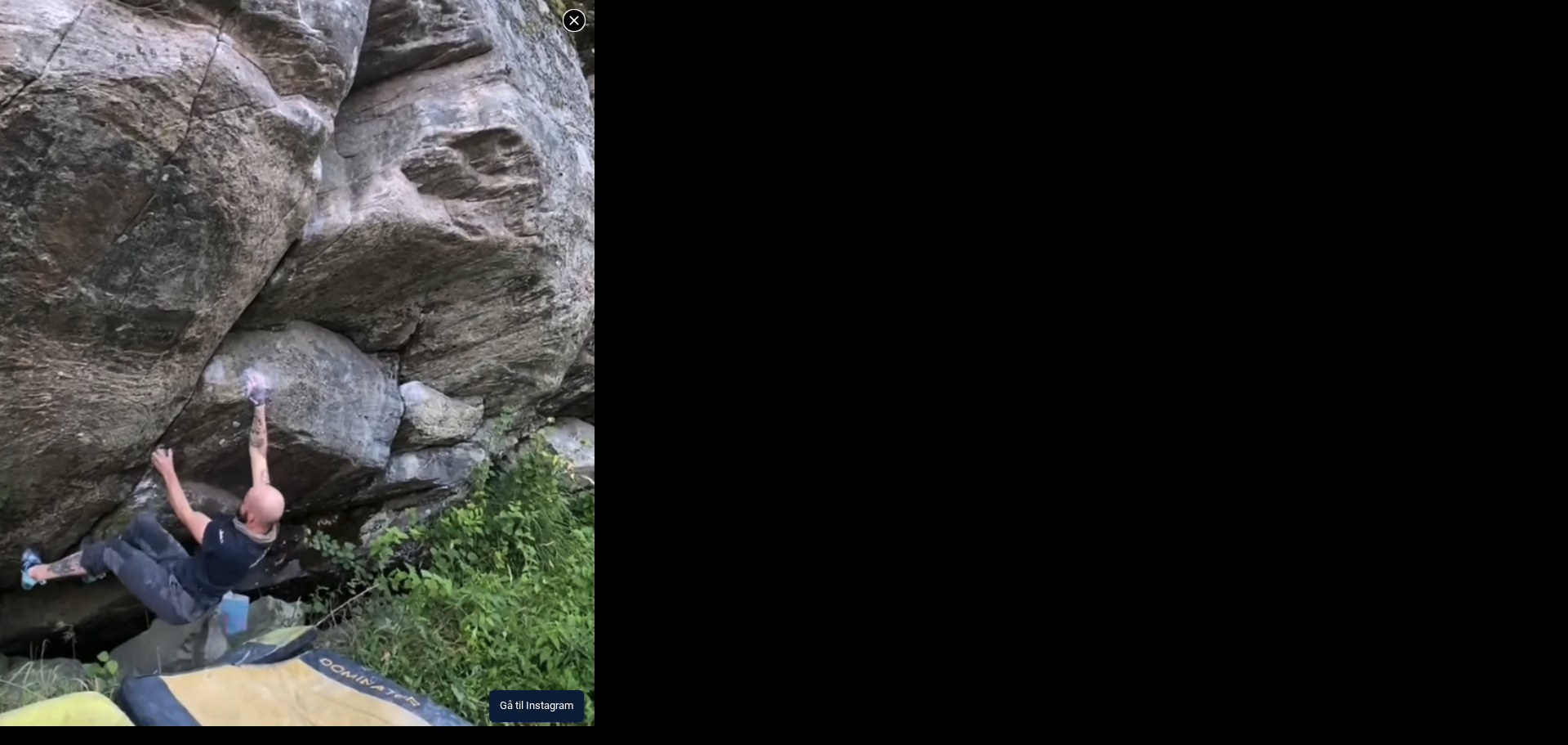
click at [493, 633] on img at bounding box center [297, 276] width 595 height 900
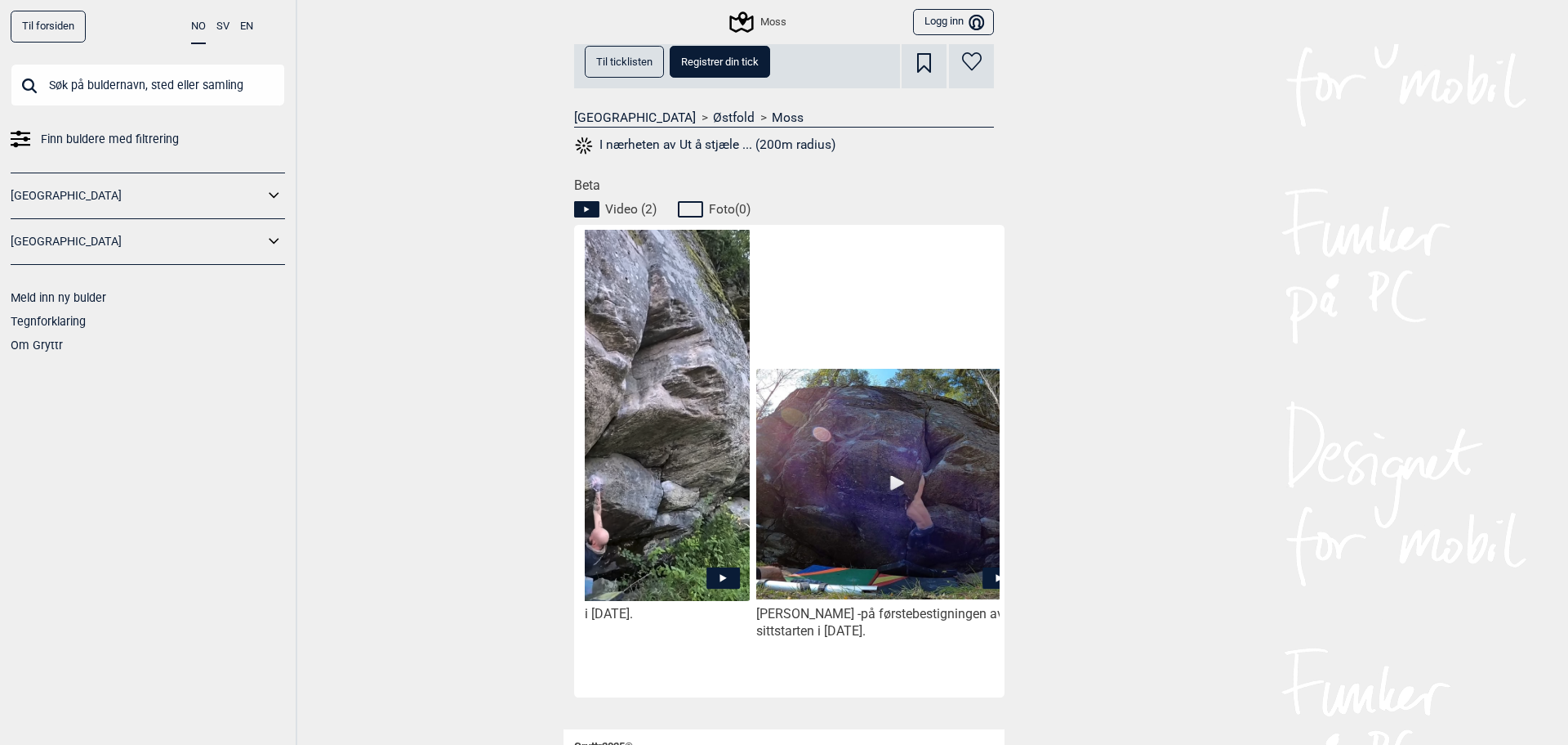
scroll to position [0, 137]
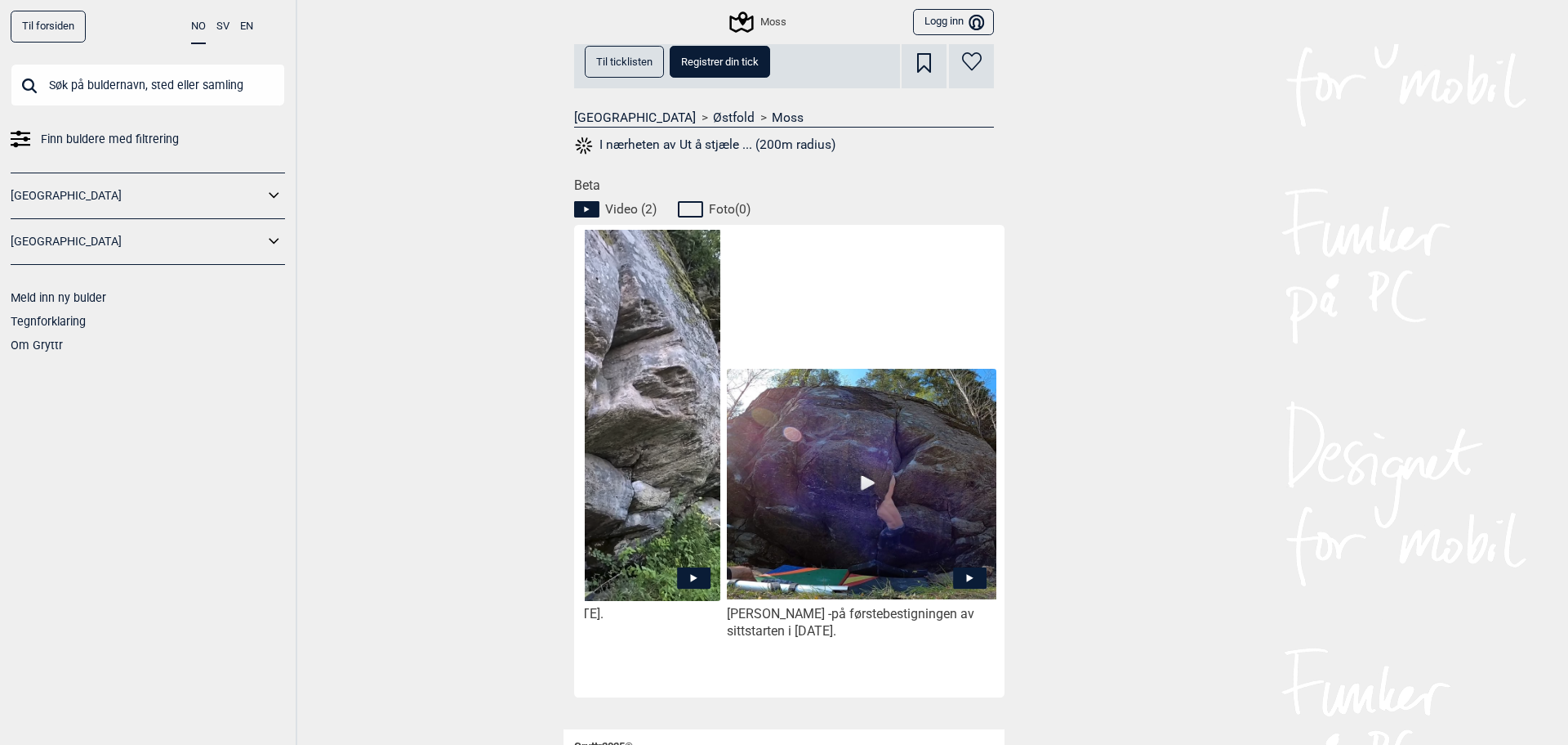
click at [844, 535] on img at bounding box center [861, 483] width 270 height 231
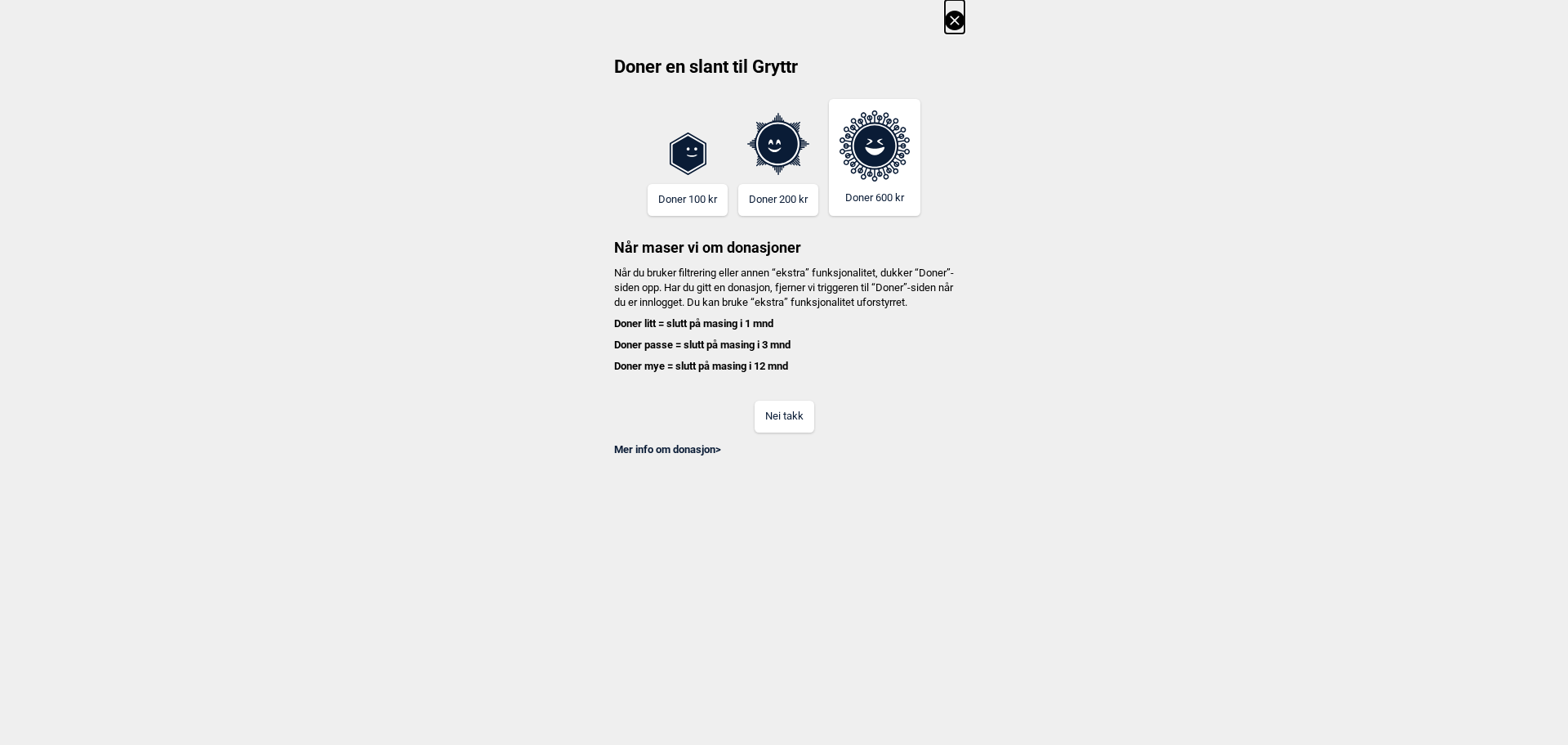
click at [799, 432] on button "Nei takk" at bounding box center [784, 416] width 59 height 32
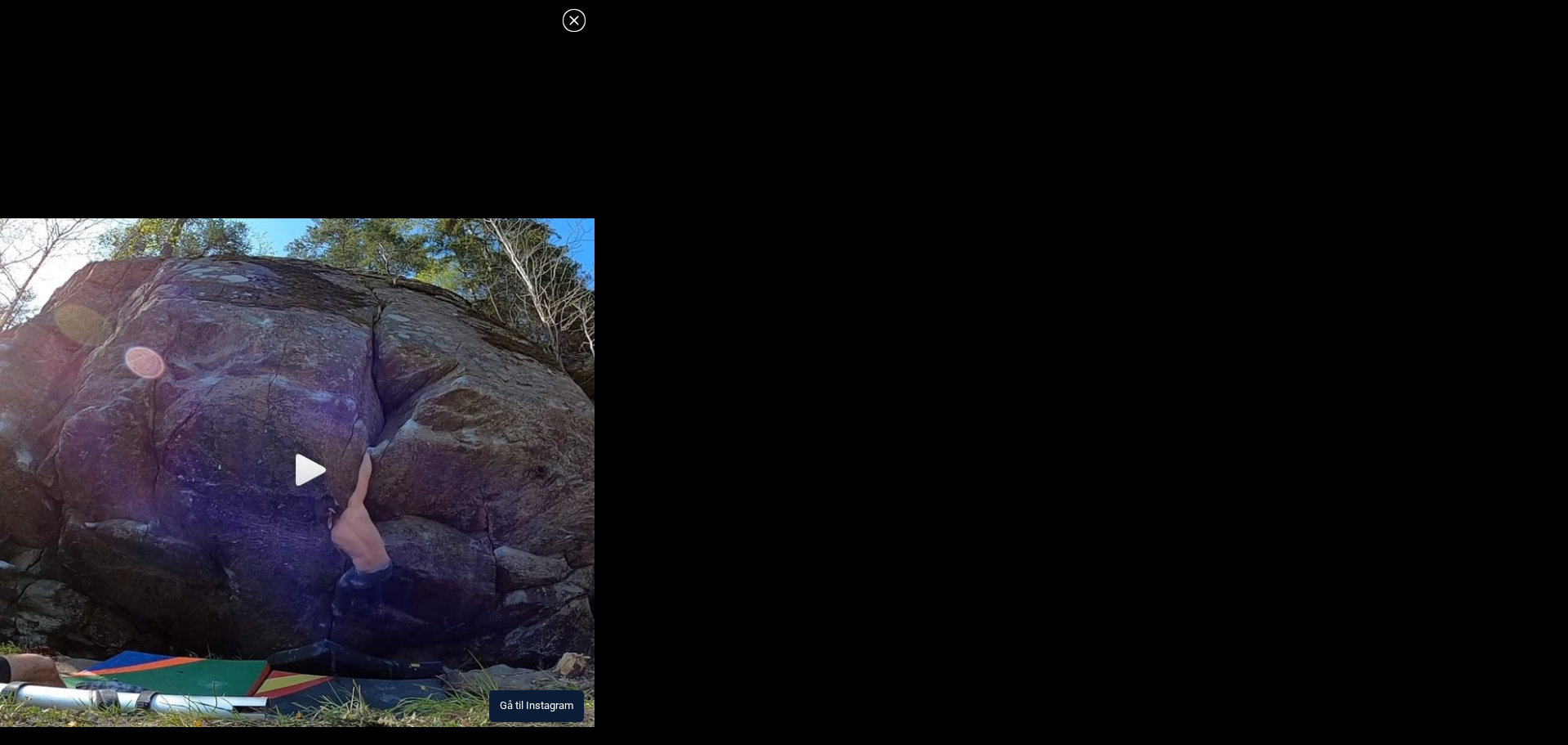
click at [364, 471] on img at bounding box center [297, 472] width 595 height 508
drag, startPoint x: 575, startPoint y: 18, endPoint x: 583, endPoint y: 19, distance: 8.1
click at [574, 18] on icon at bounding box center [574, 20] width 19 height 19
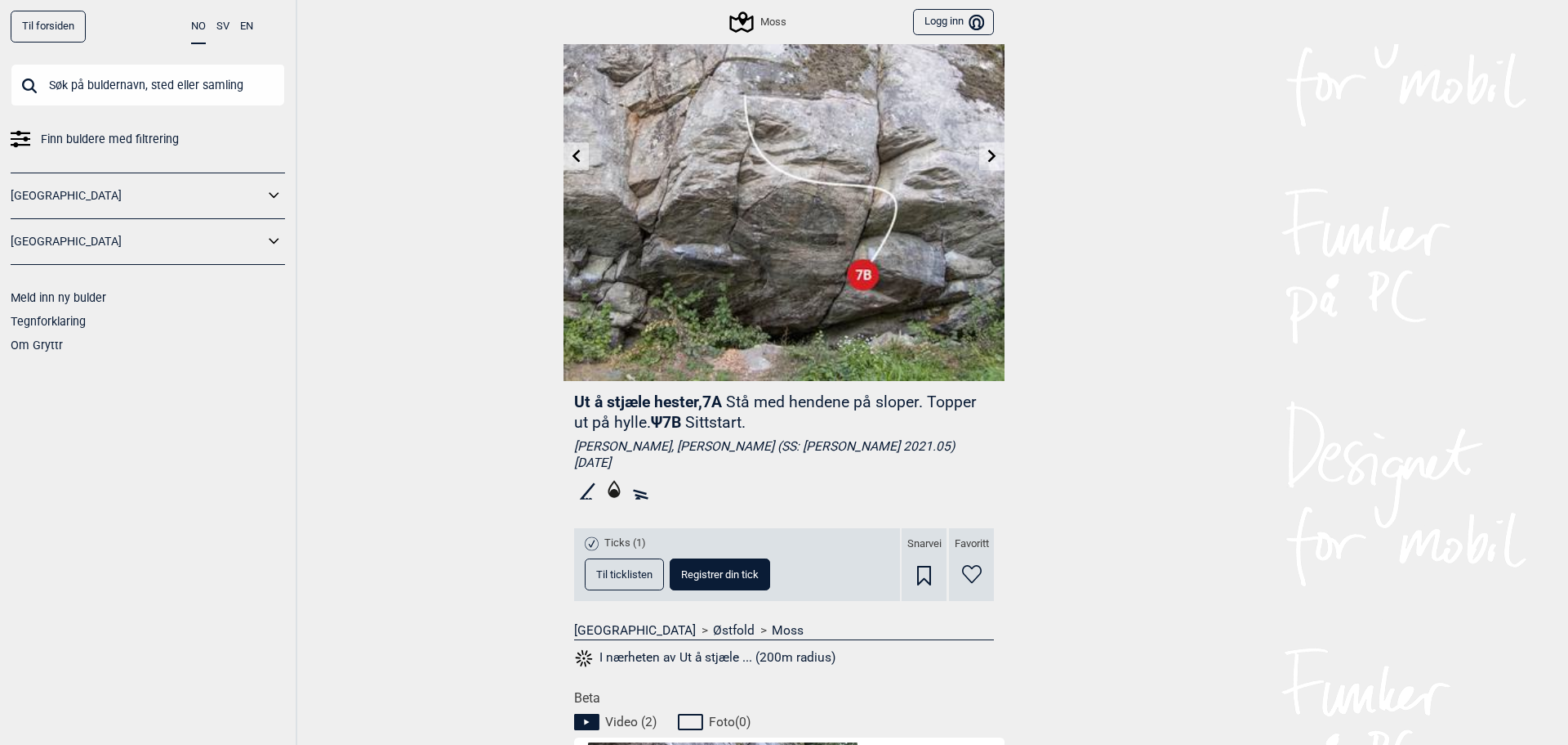
scroll to position [109, 0]
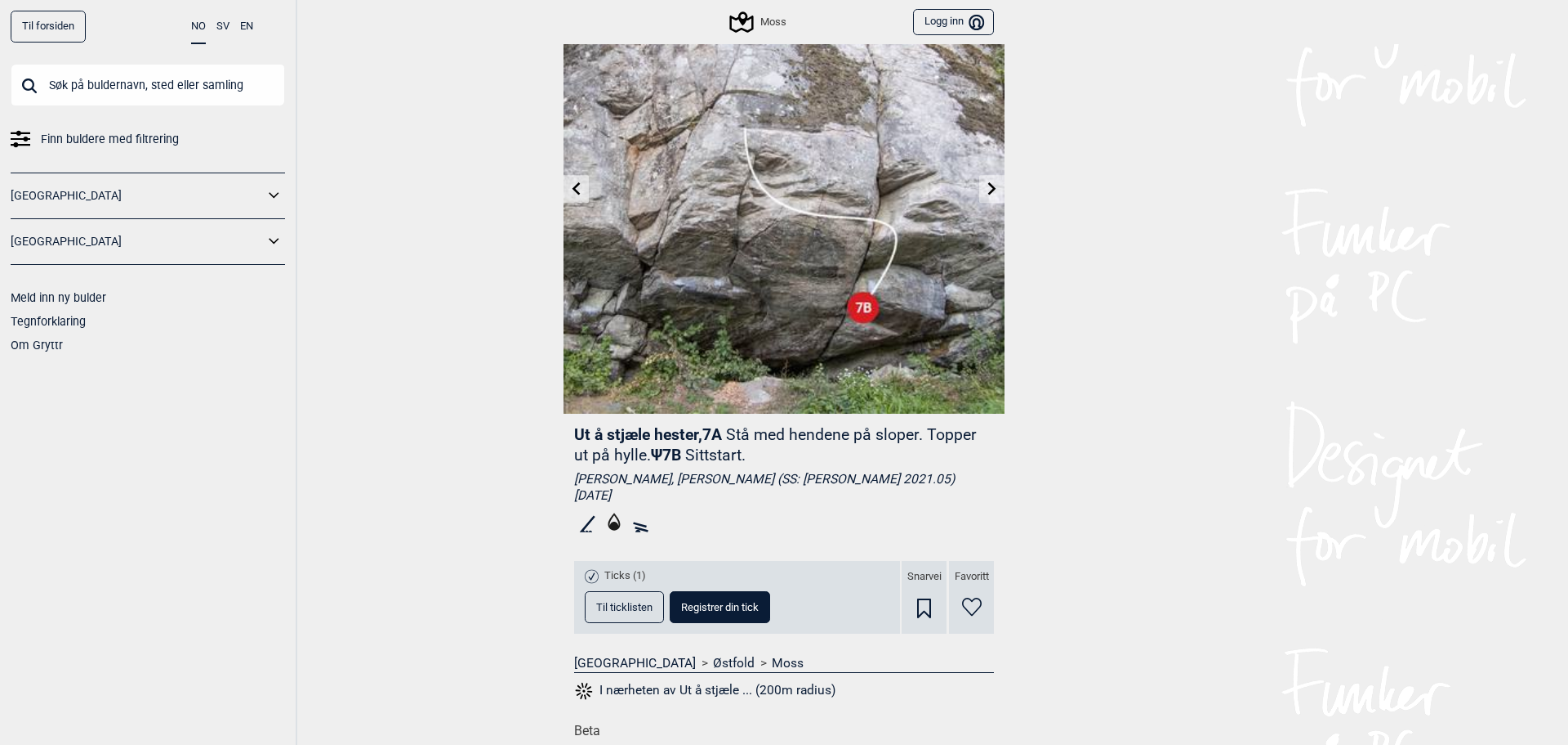
click at [578, 191] on link at bounding box center [576, 189] width 25 height 27
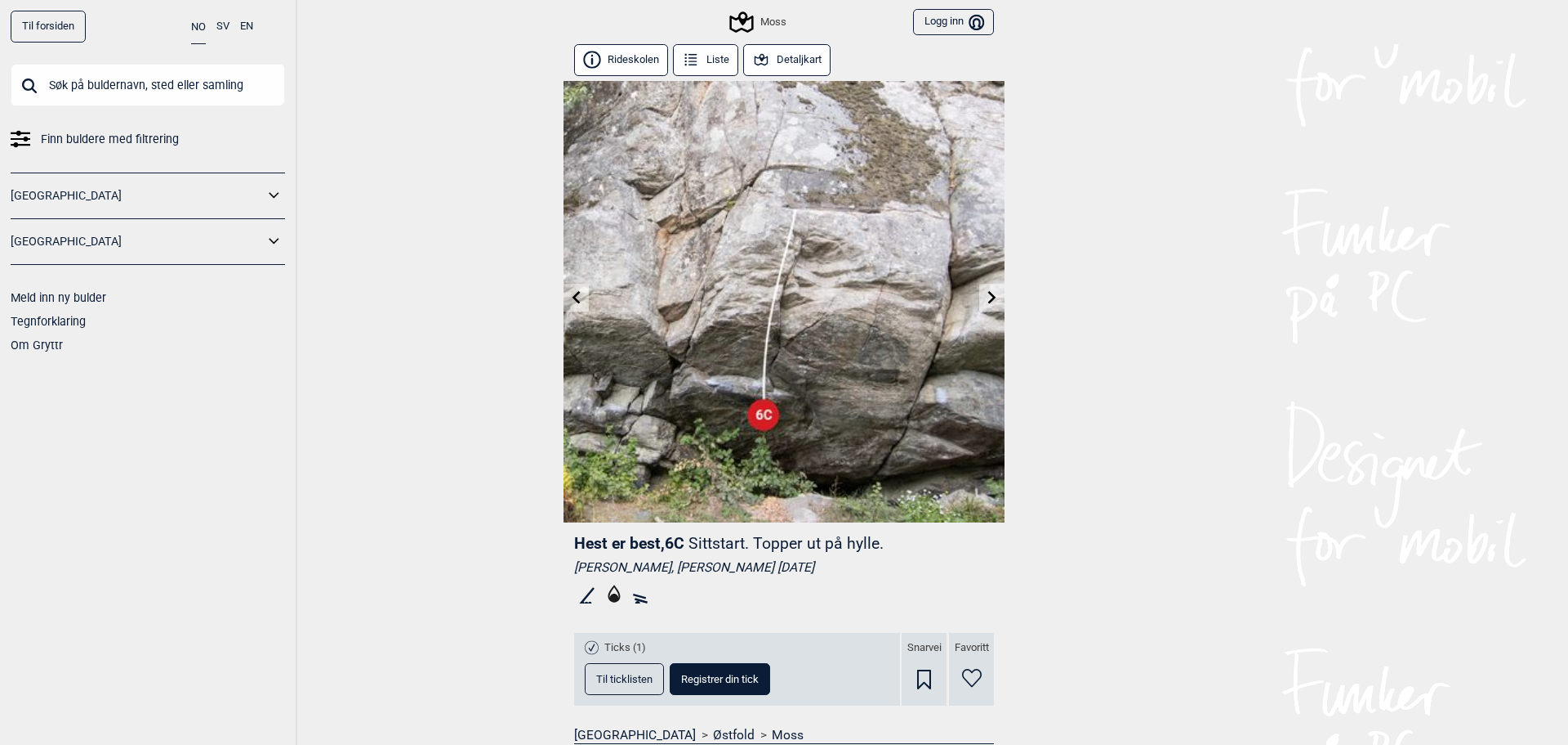
click at [568, 305] on link at bounding box center [576, 298] width 25 height 27
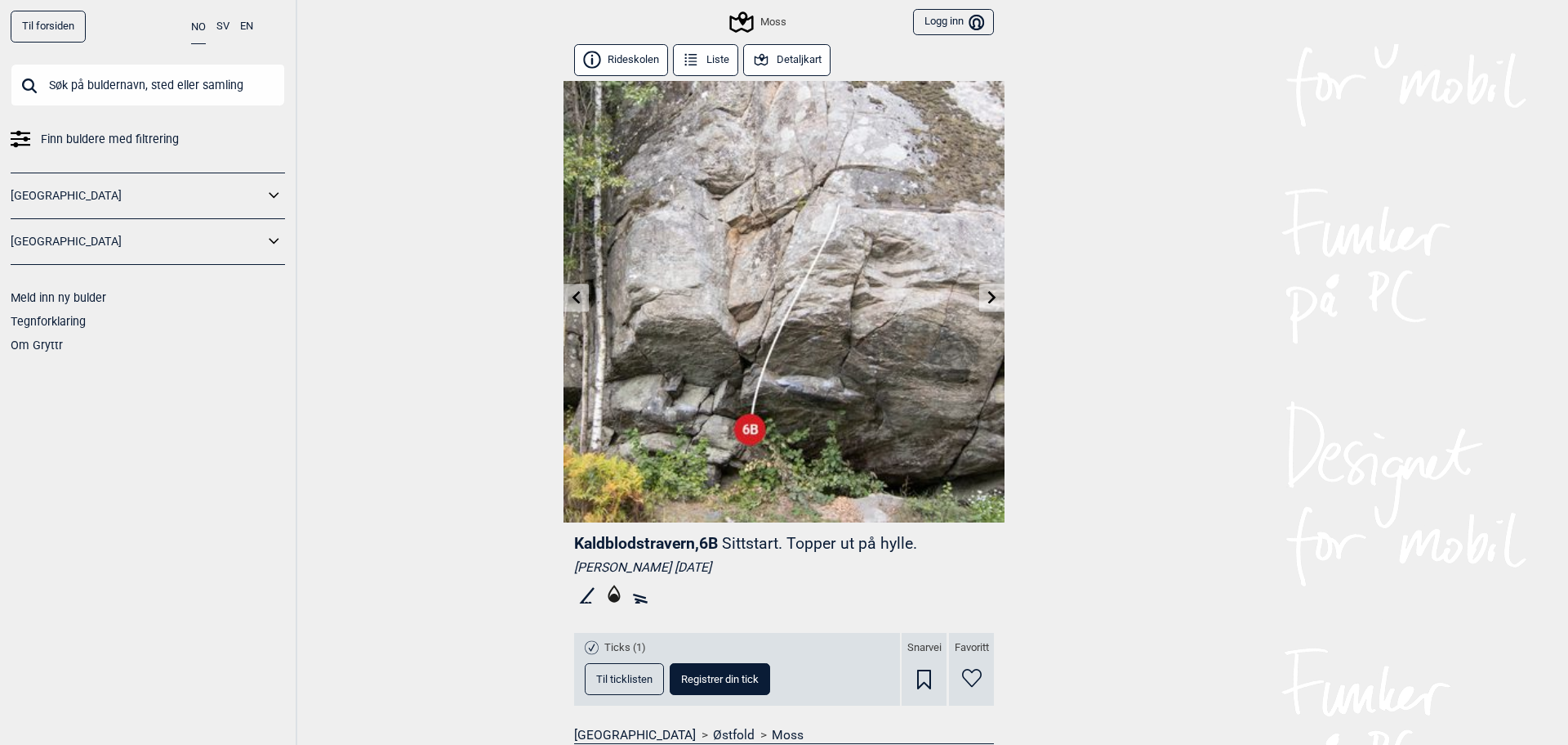
click at [564, 294] on link at bounding box center [576, 298] width 25 height 27
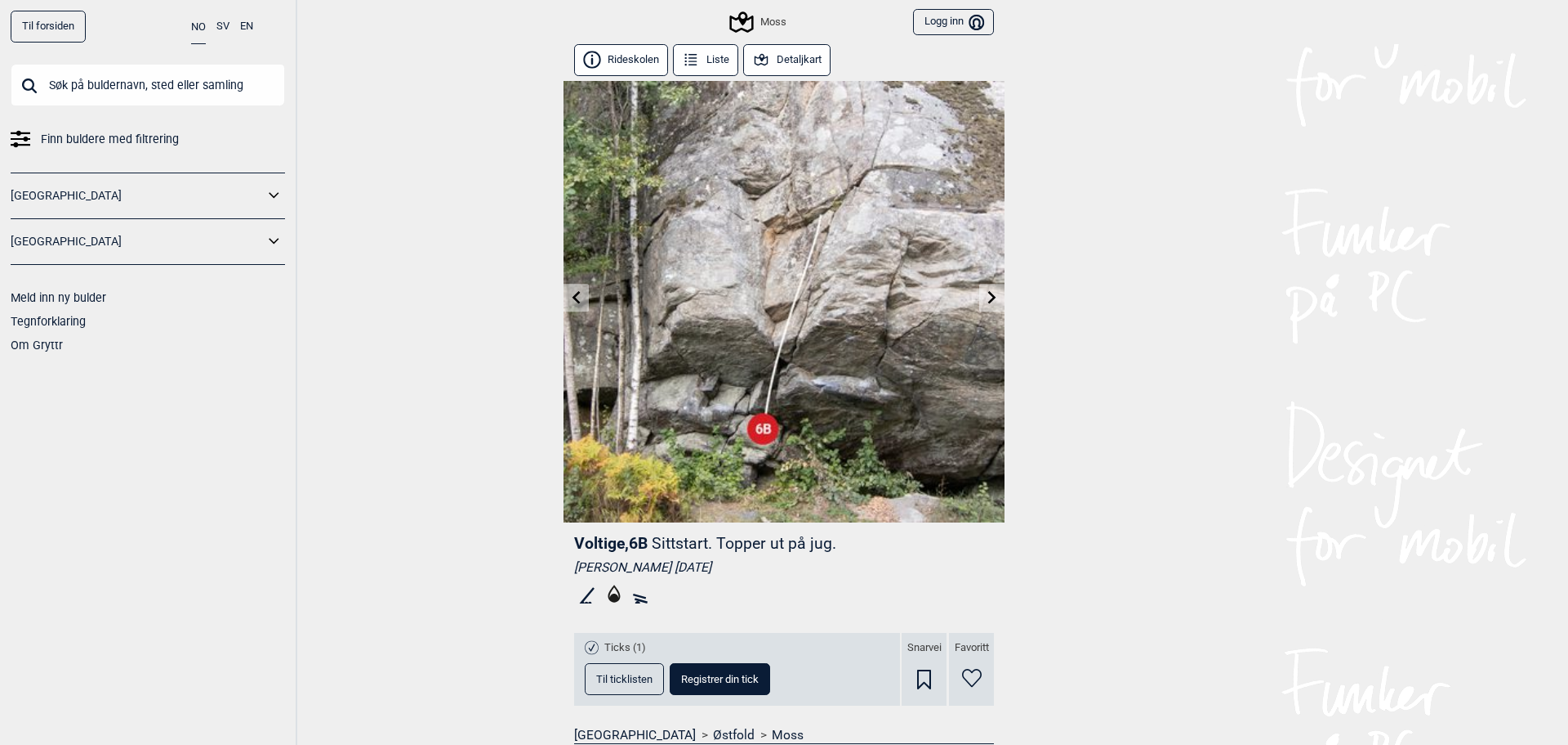
click at [564, 294] on link at bounding box center [576, 298] width 25 height 27
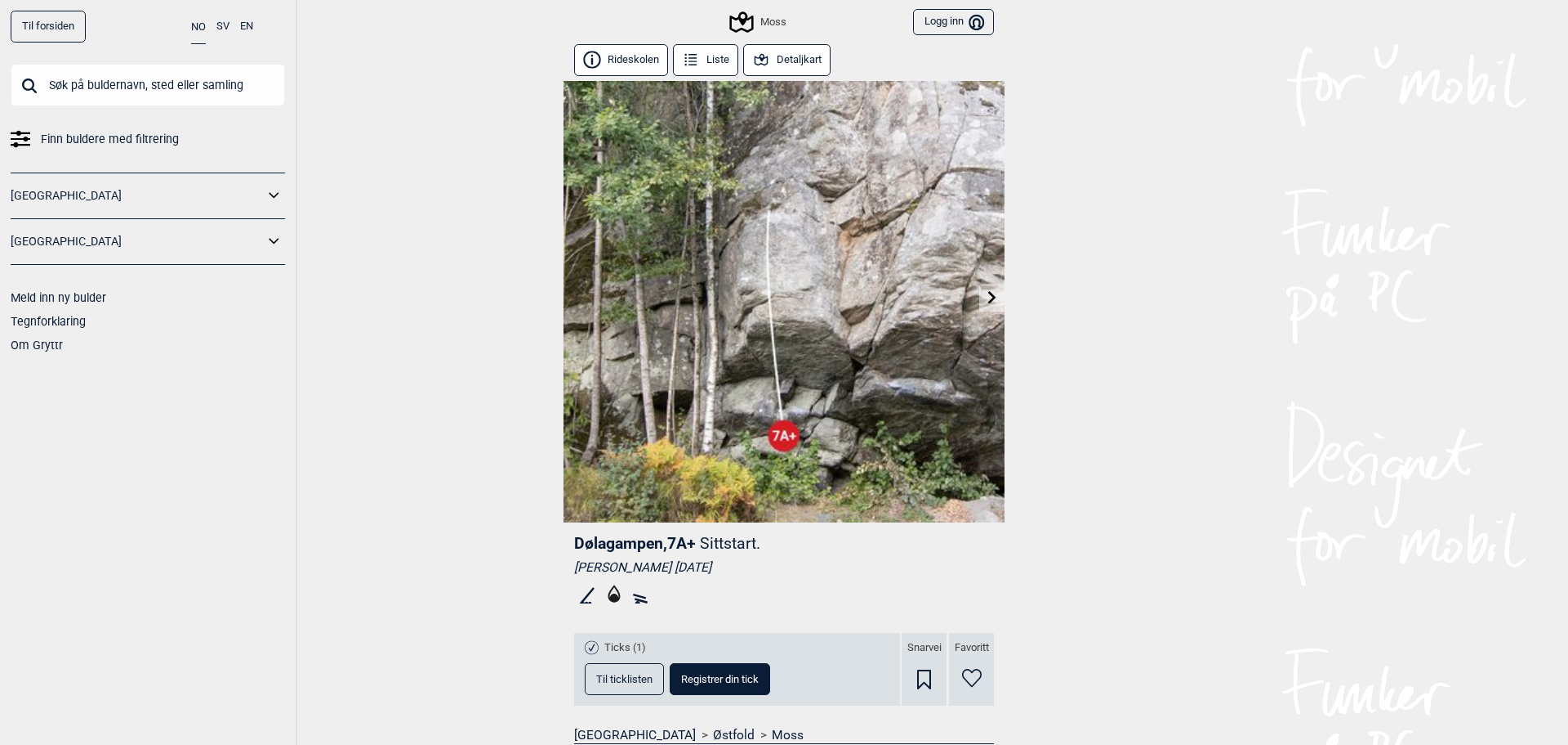
click at [986, 297] on icon at bounding box center [992, 296] width 13 height 13
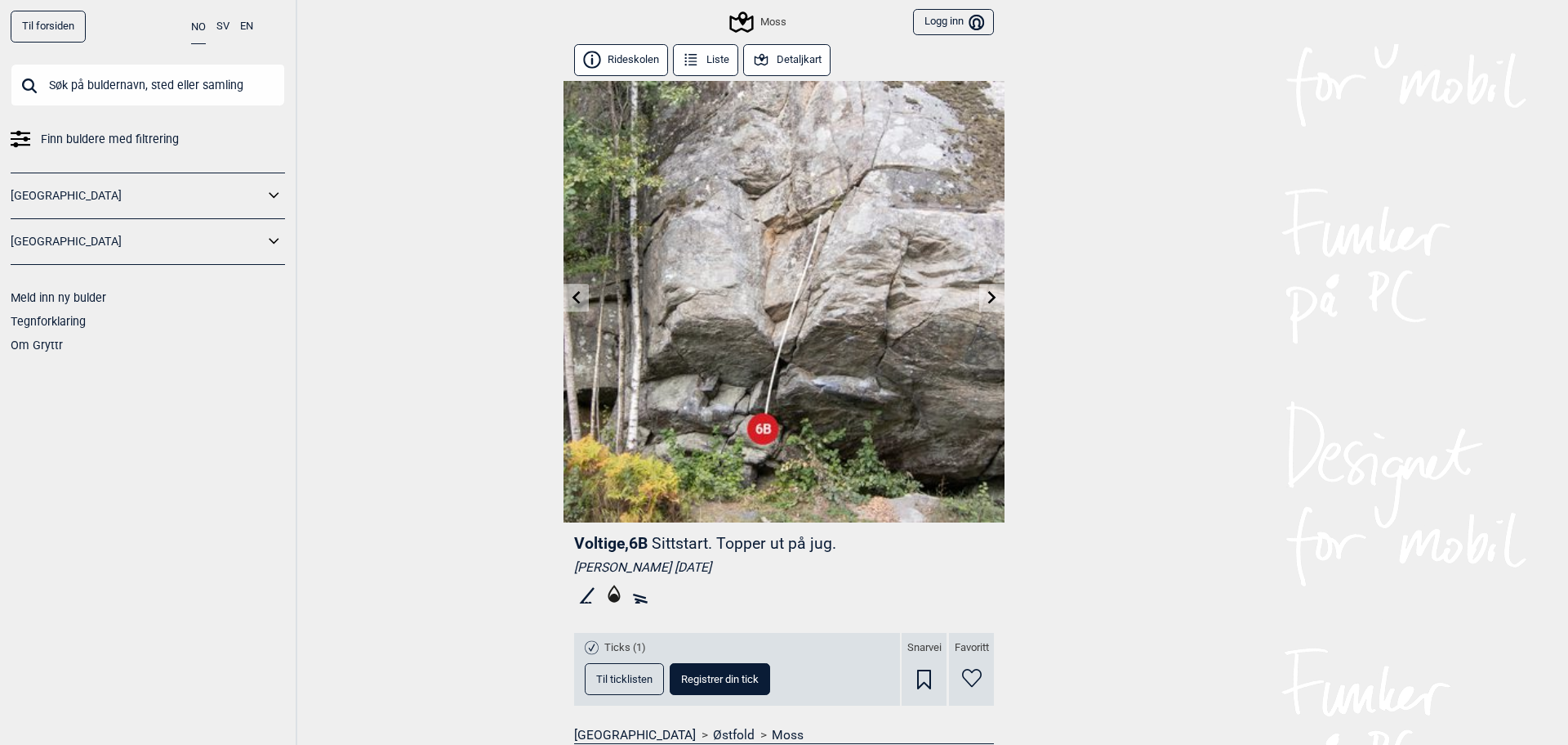
click at [986, 297] on icon at bounding box center [992, 296] width 13 height 13
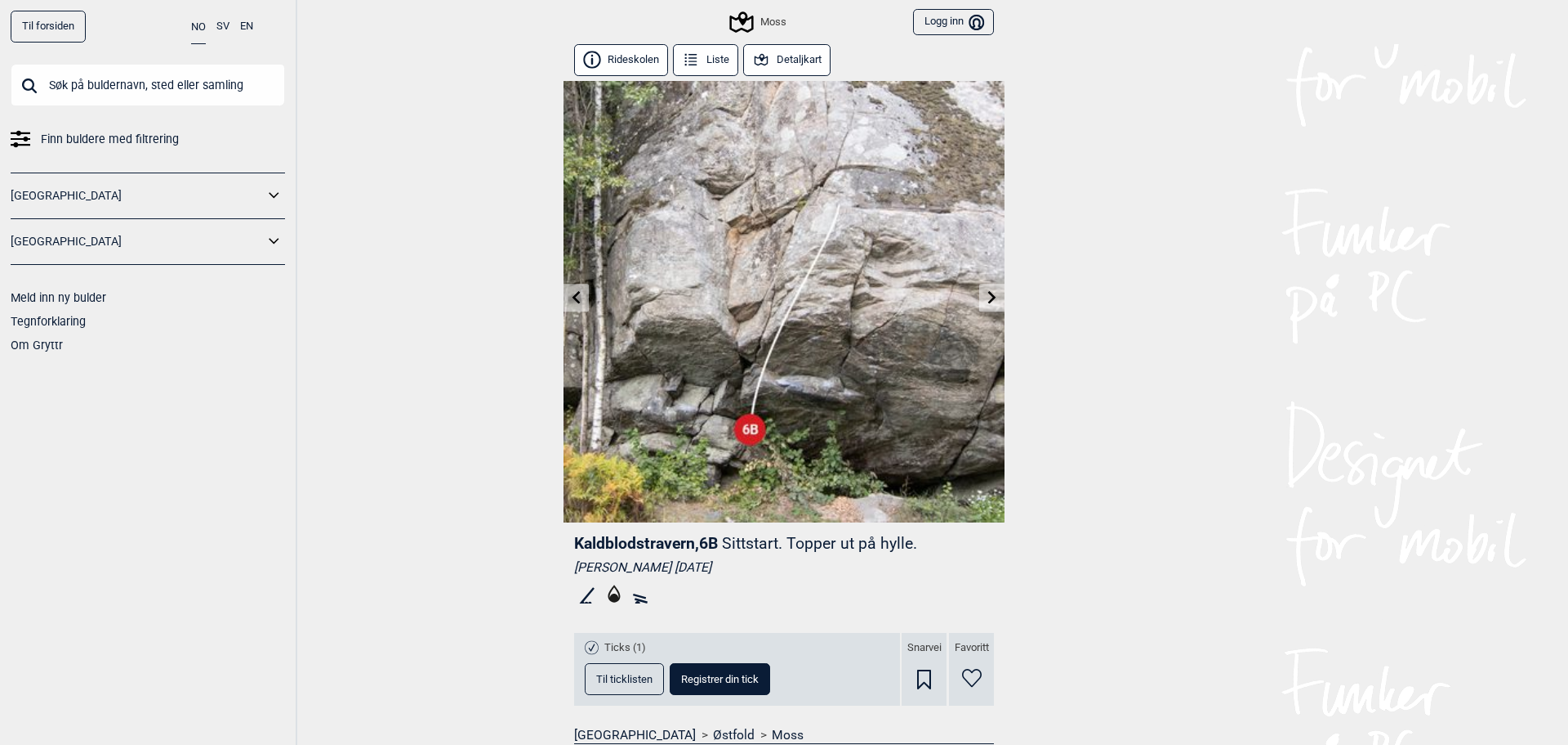
click at [986, 297] on icon at bounding box center [992, 296] width 13 height 13
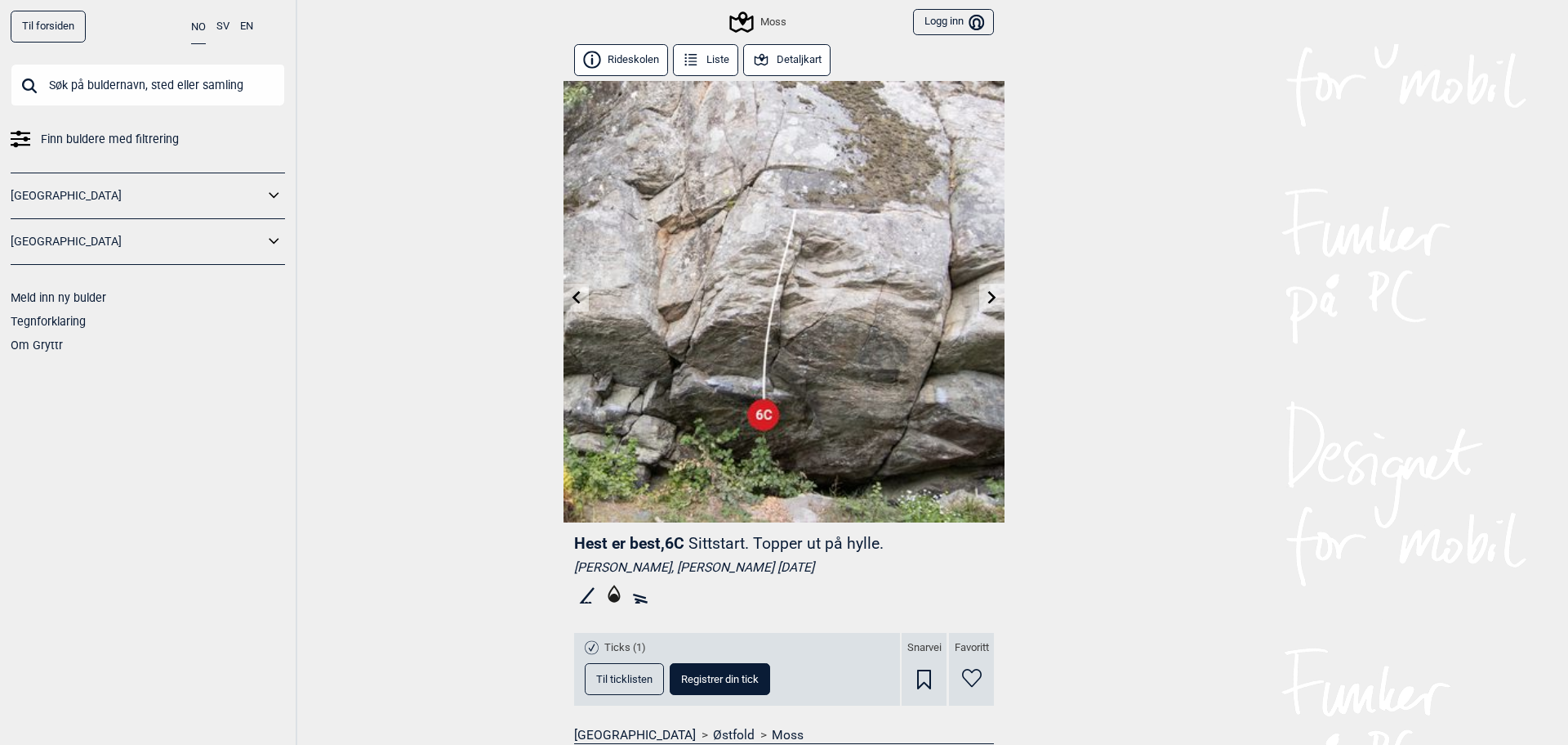
click at [986, 297] on icon at bounding box center [992, 296] width 13 height 13
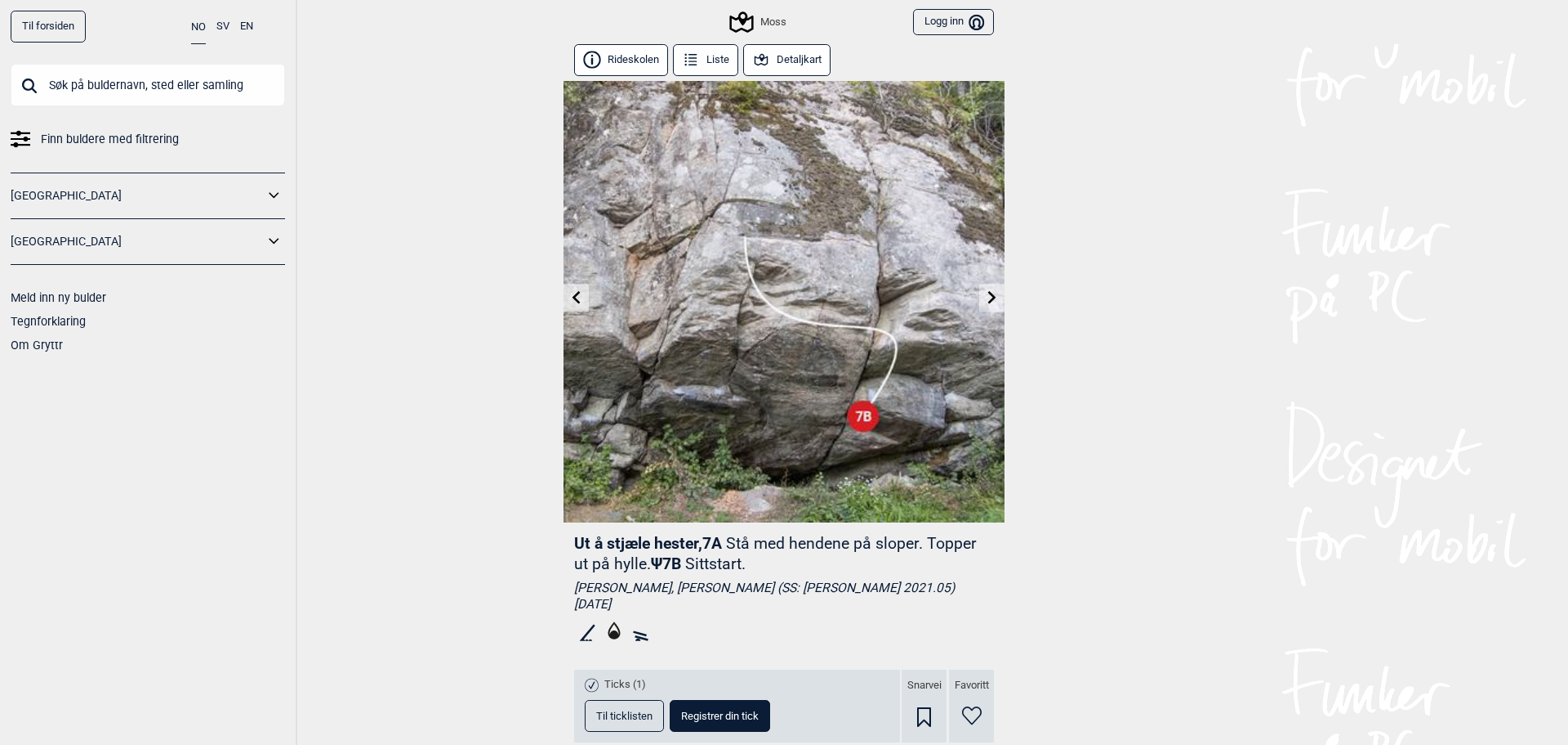
click at [986, 297] on icon at bounding box center [992, 296] width 13 height 13
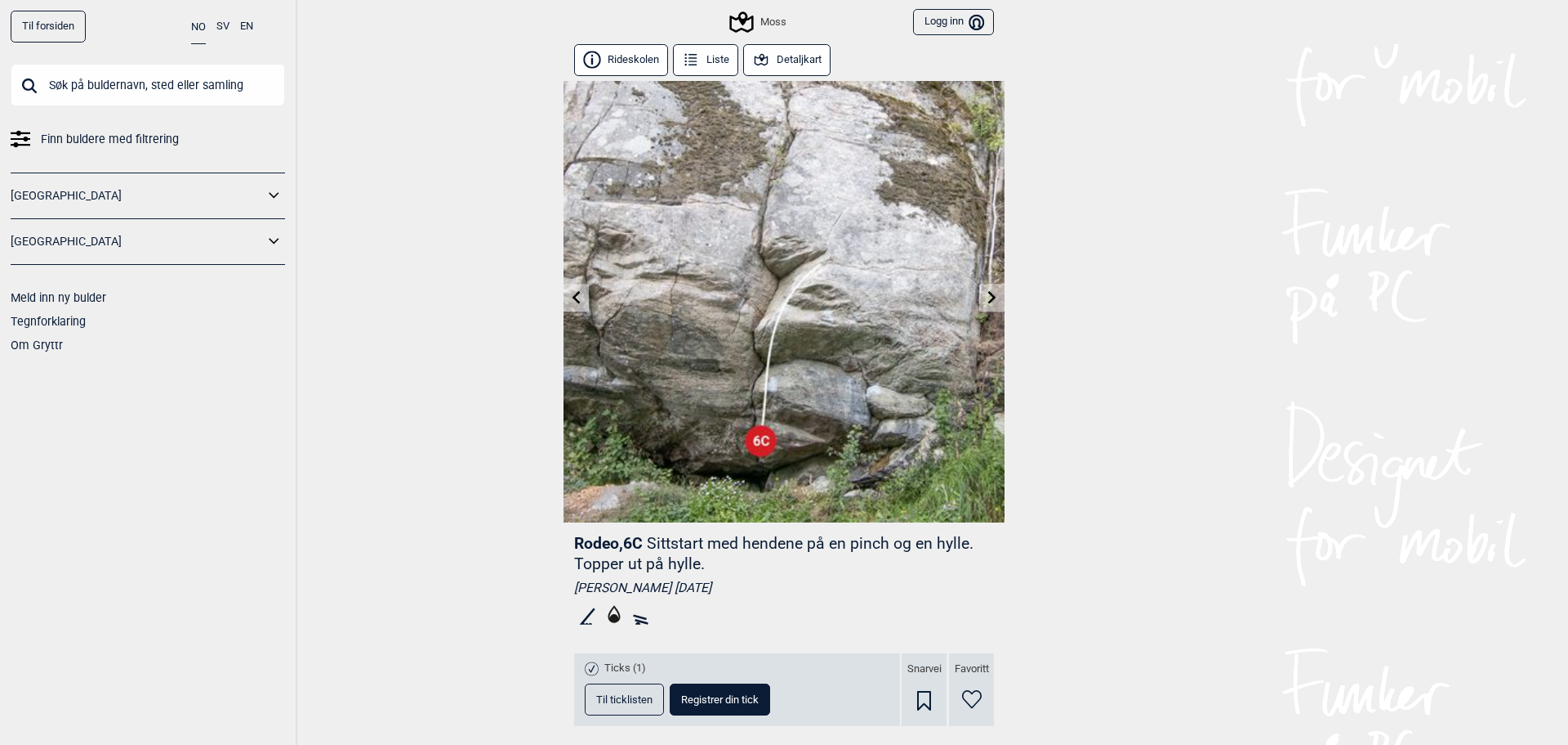
click at [986, 297] on icon at bounding box center [992, 296] width 13 height 13
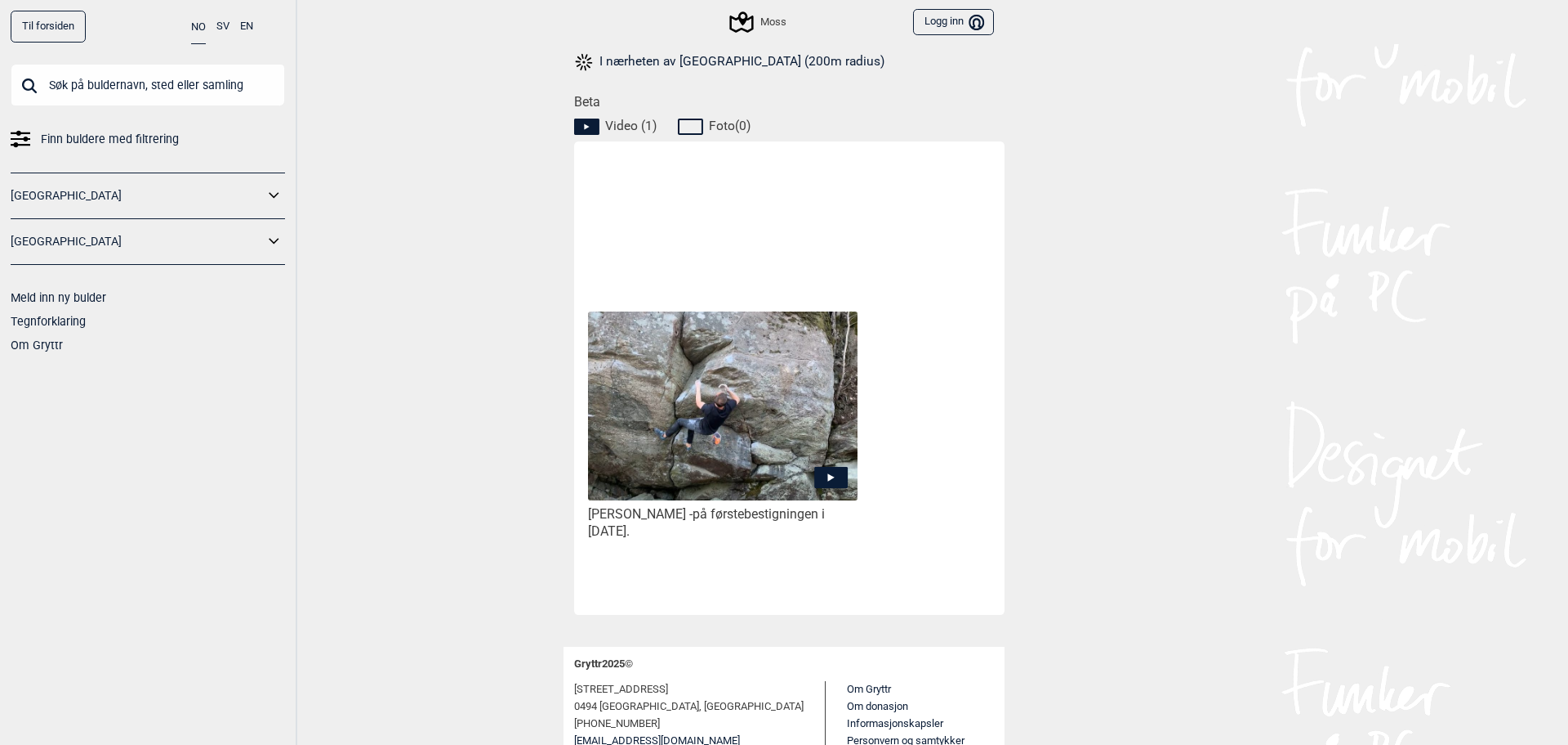
scroll to position [709, 0]
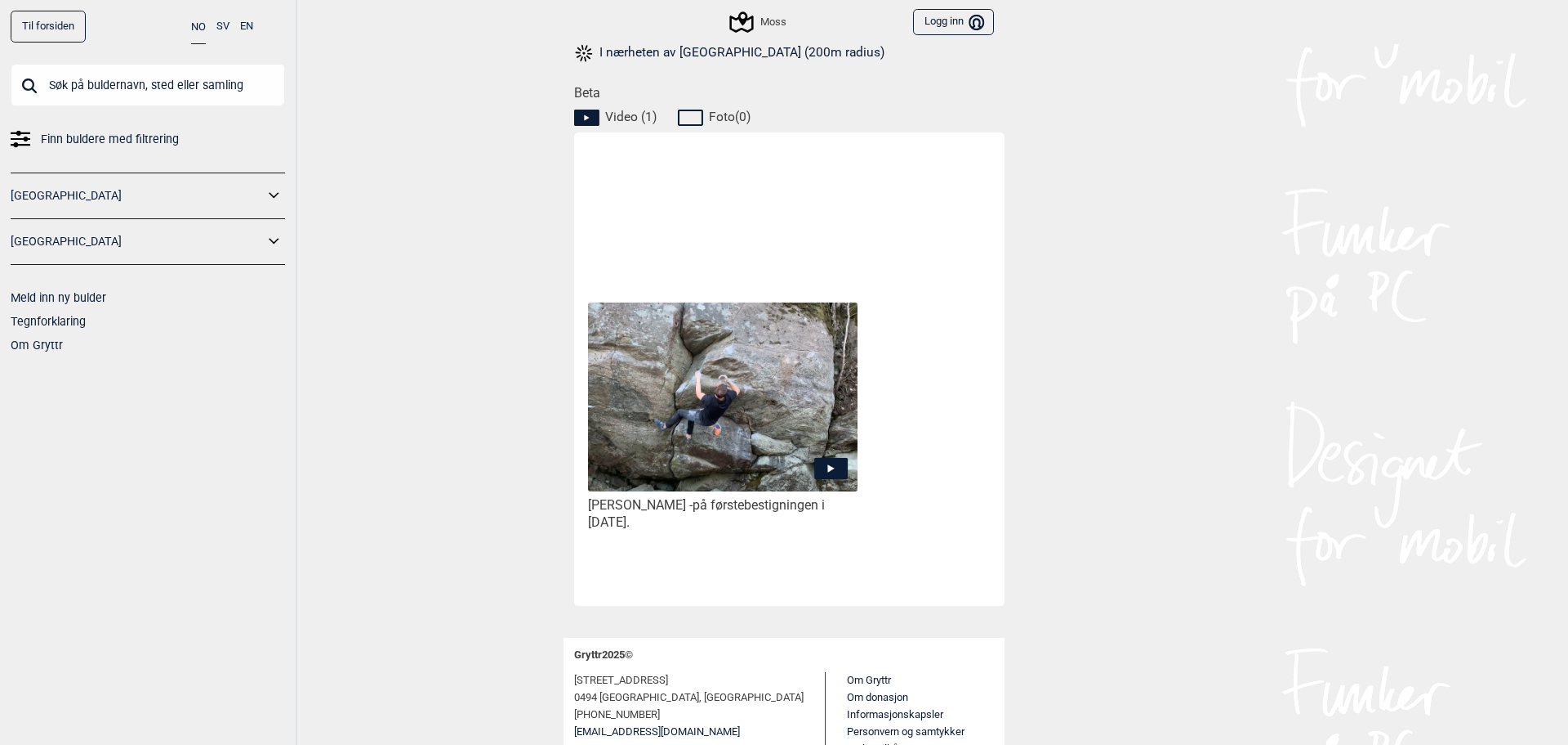
click at [763, 413] on img at bounding box center [722, 397] width 270 height 190
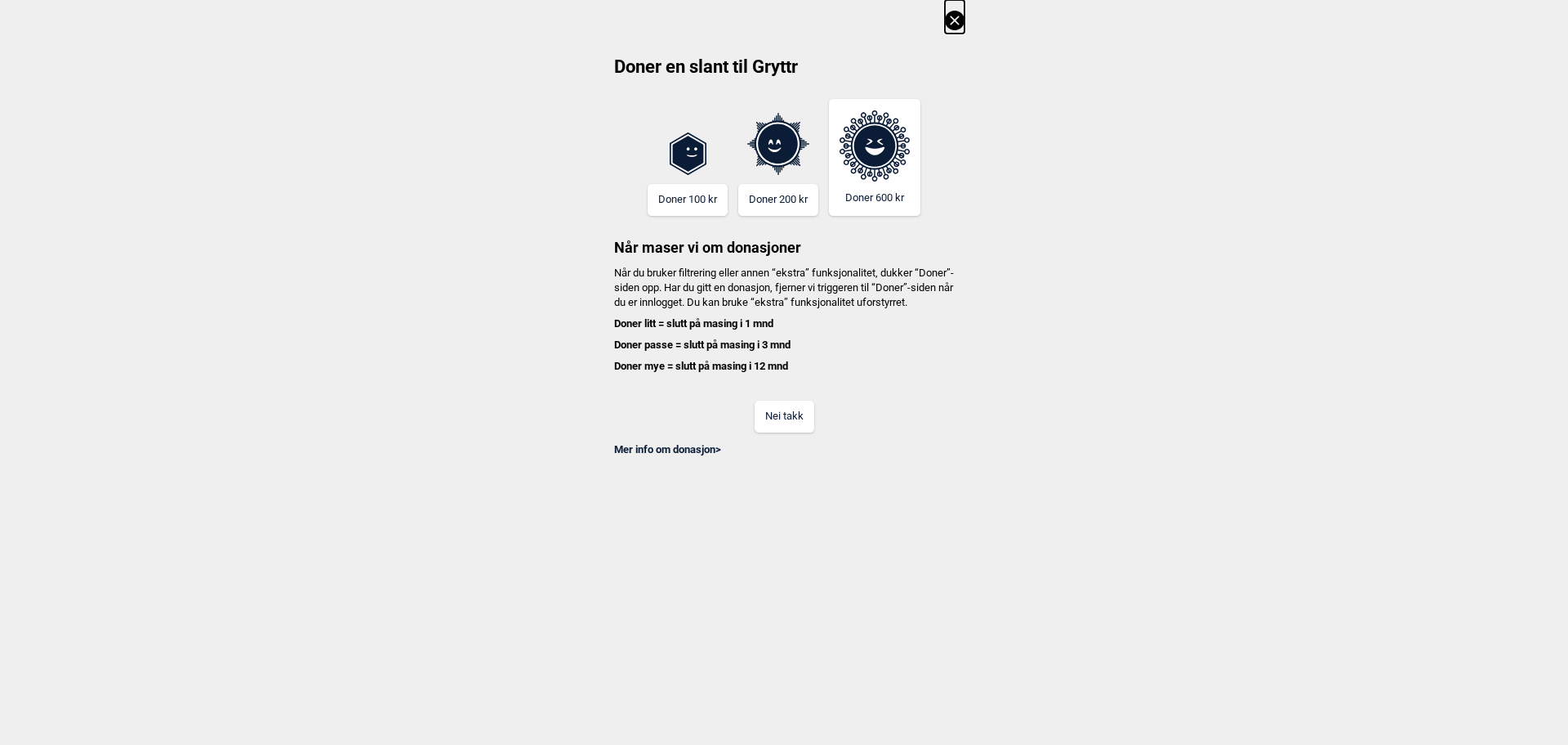
click at [786, 432] on button "Nei takk" at bounding box center [784, 416] width 59 height 32
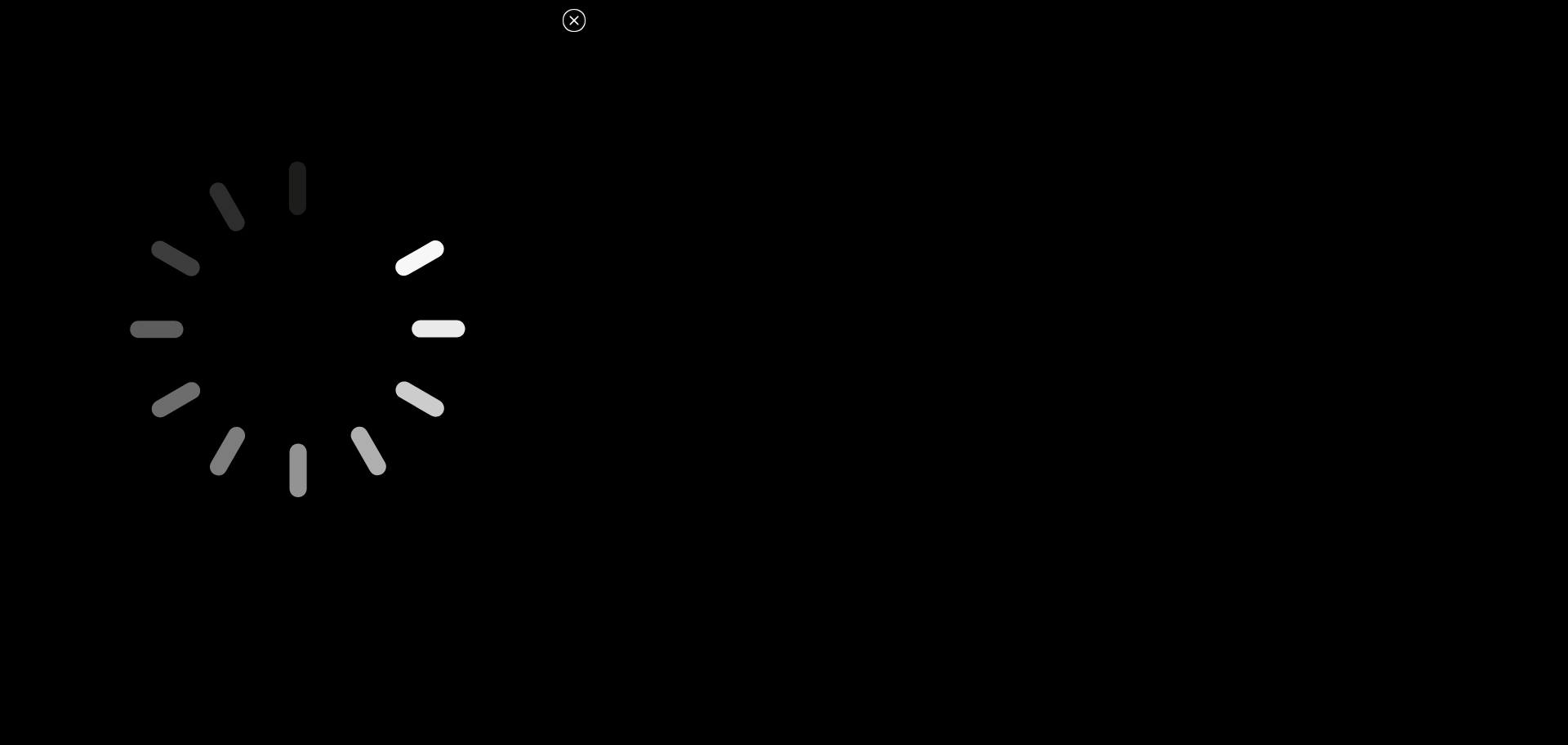
click at [577, 23] on icon at bounding box center [573, 19] width 9 height 9
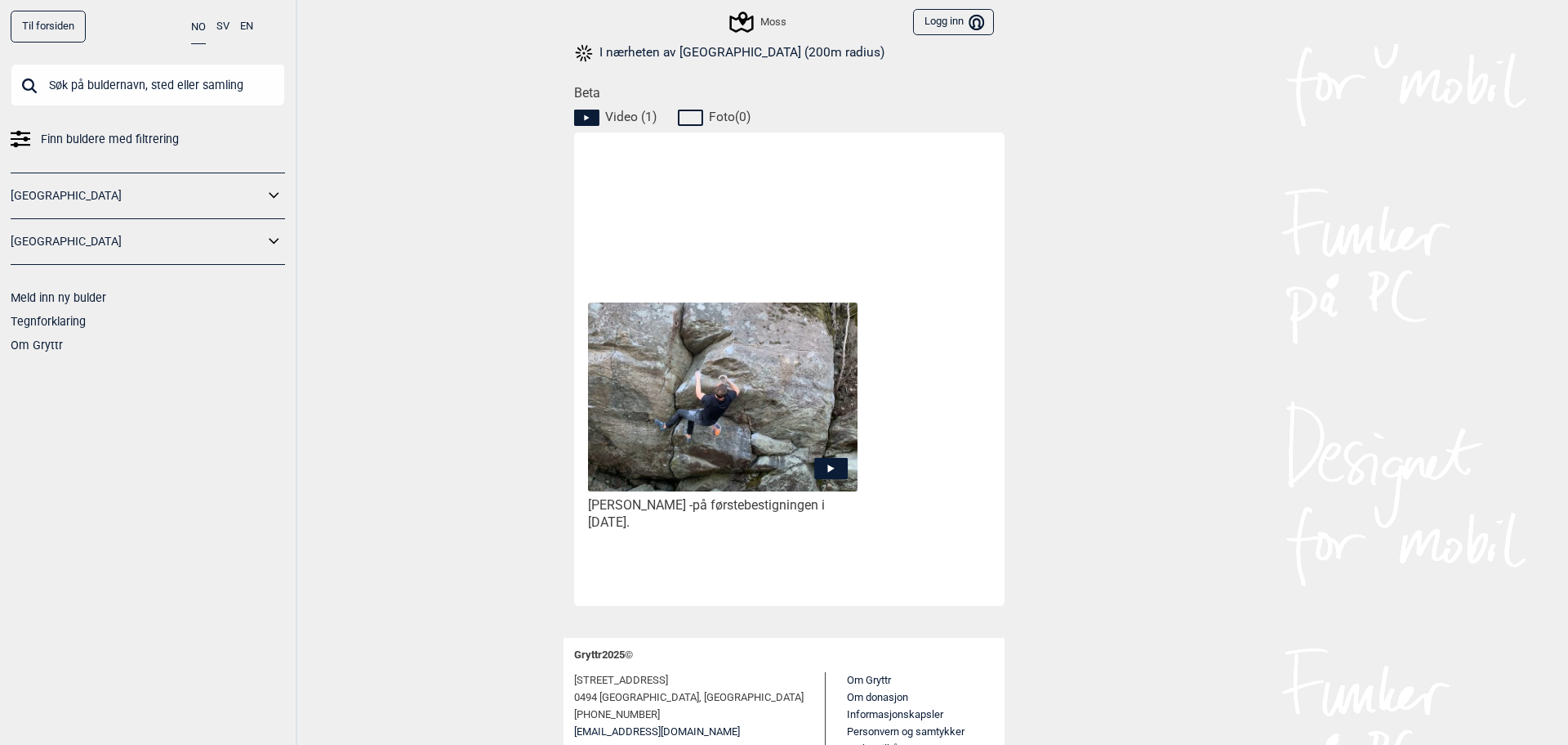
click at [733, 425] on img at bounding box center [722, 397] width 270 height 190
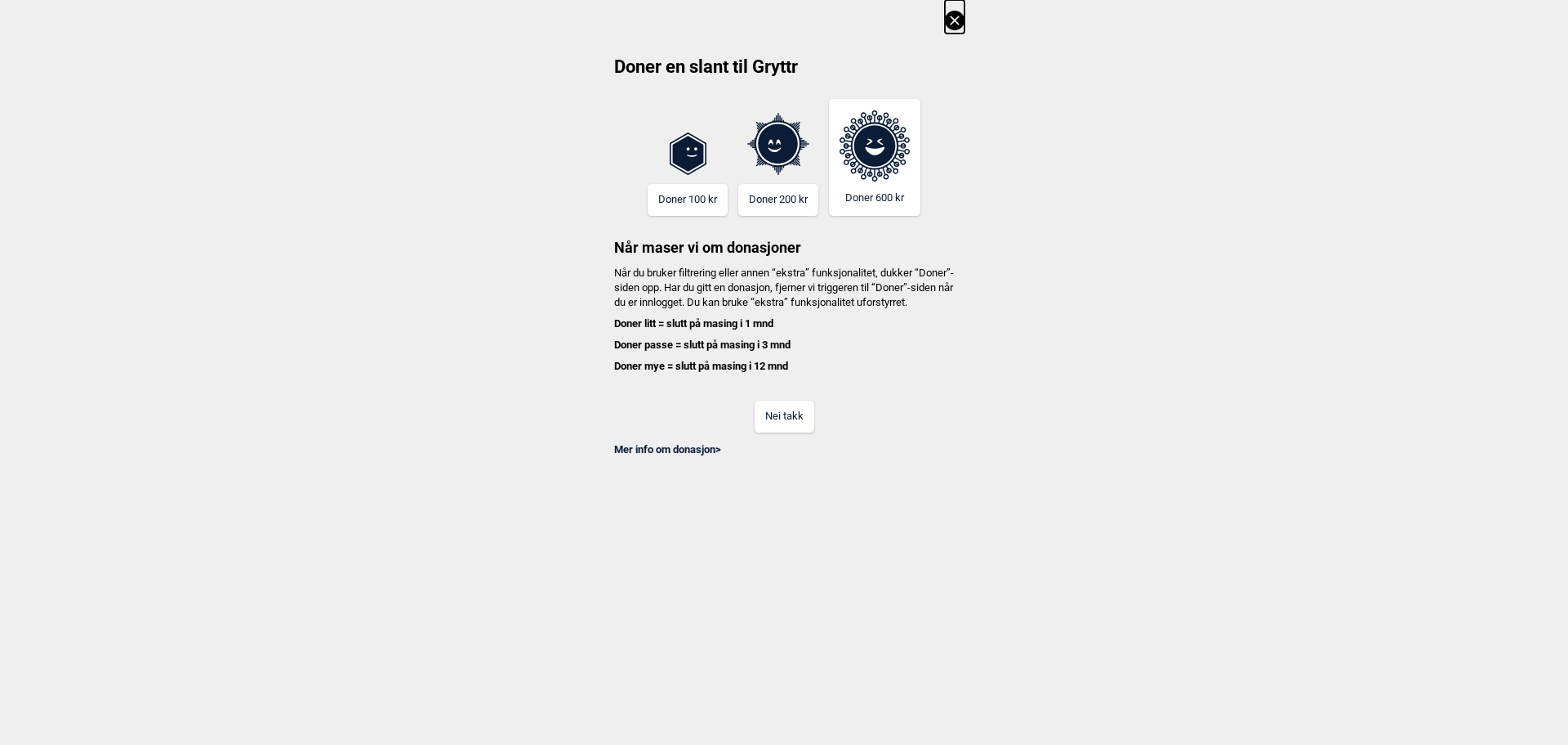
click at [779, 432] on button "Nei takk" at bounding box center [784, 416] width 59 height 32
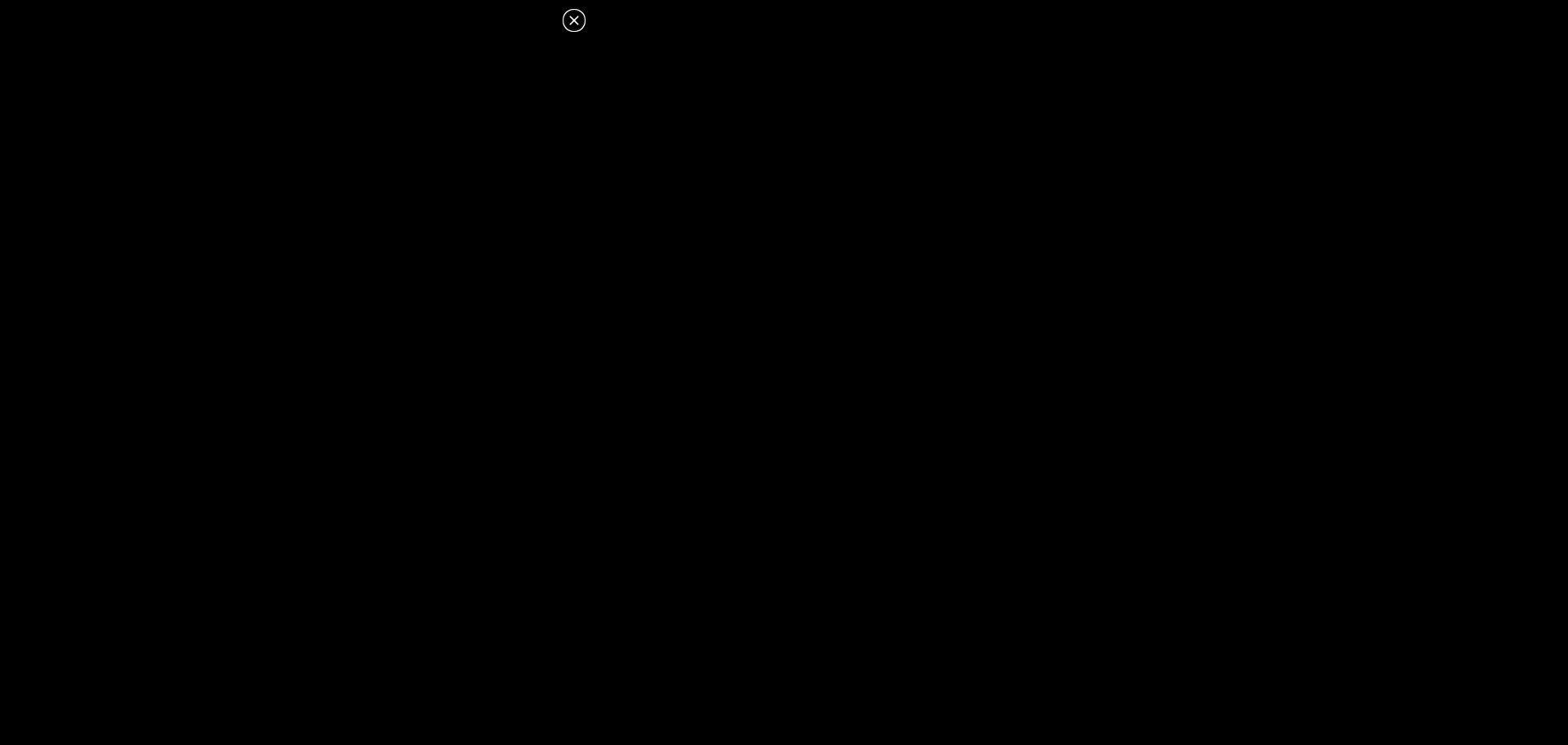
click at [576, 16] on icon at bounding box center [574, 20] width 19 height 19
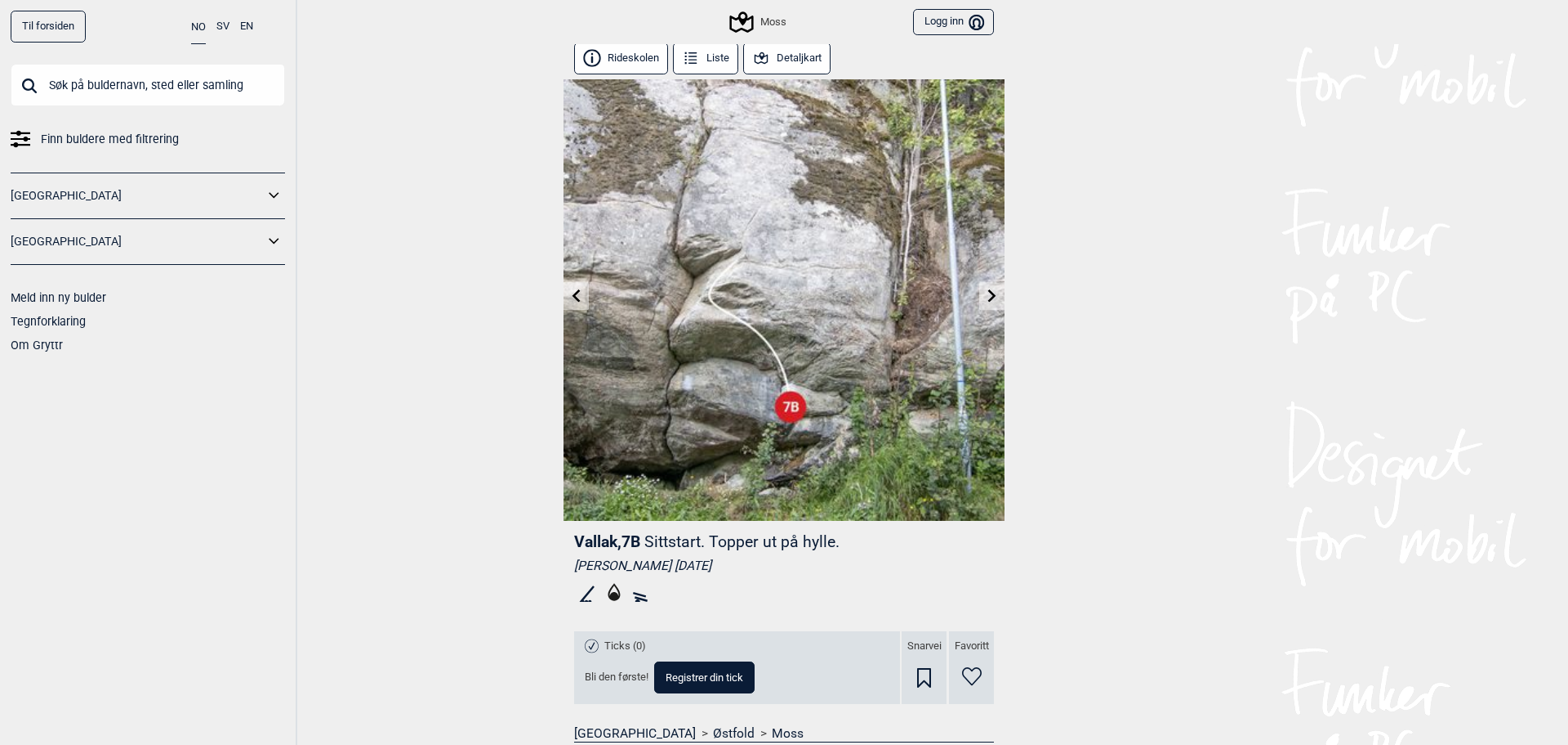
scroll to position [0, 0]
click at [980, 306] on link at bounding box center [992, 298] width 25 height 27
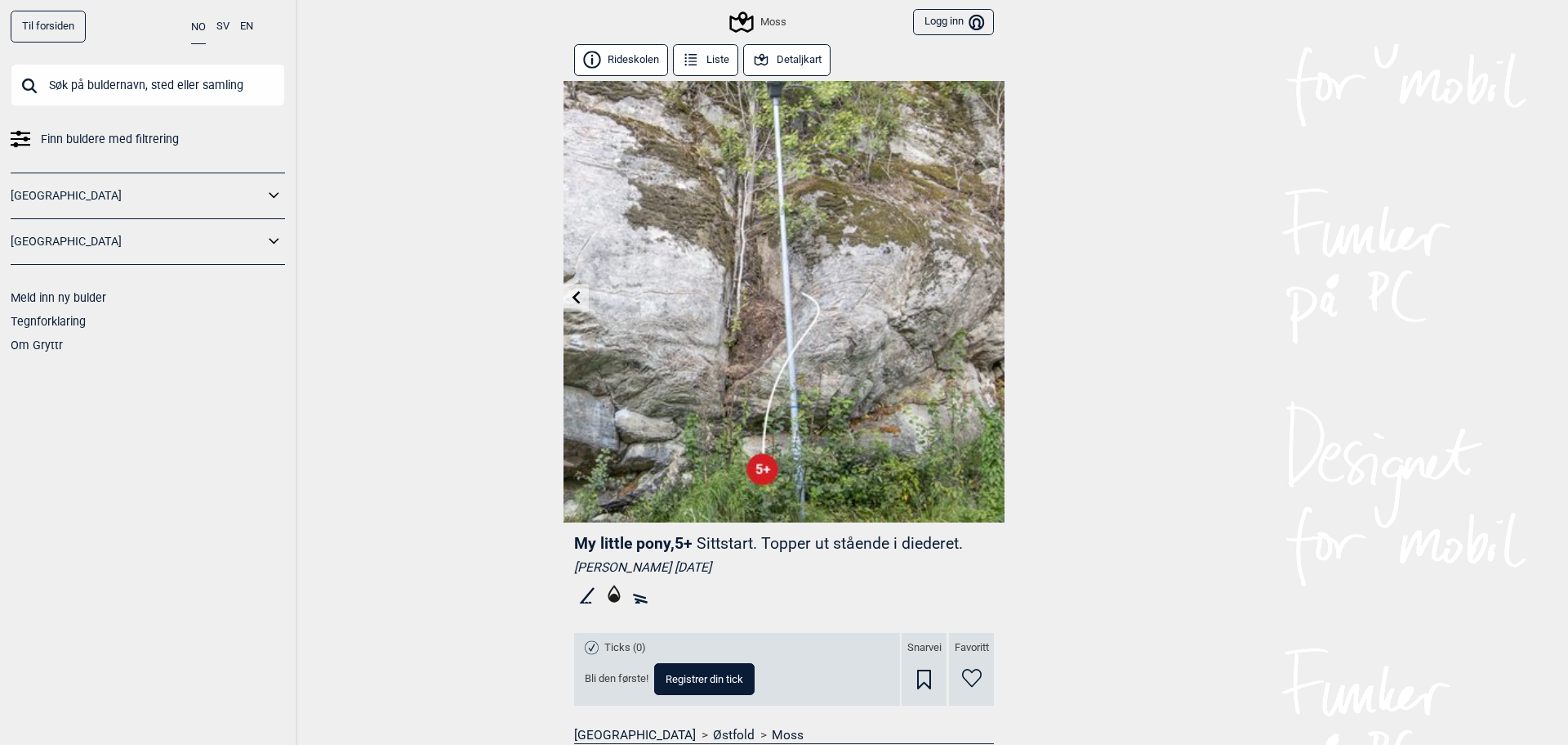
click at [781, 65] on button "Detaljkart" at bounding box center [787, 59] width 88 height 32
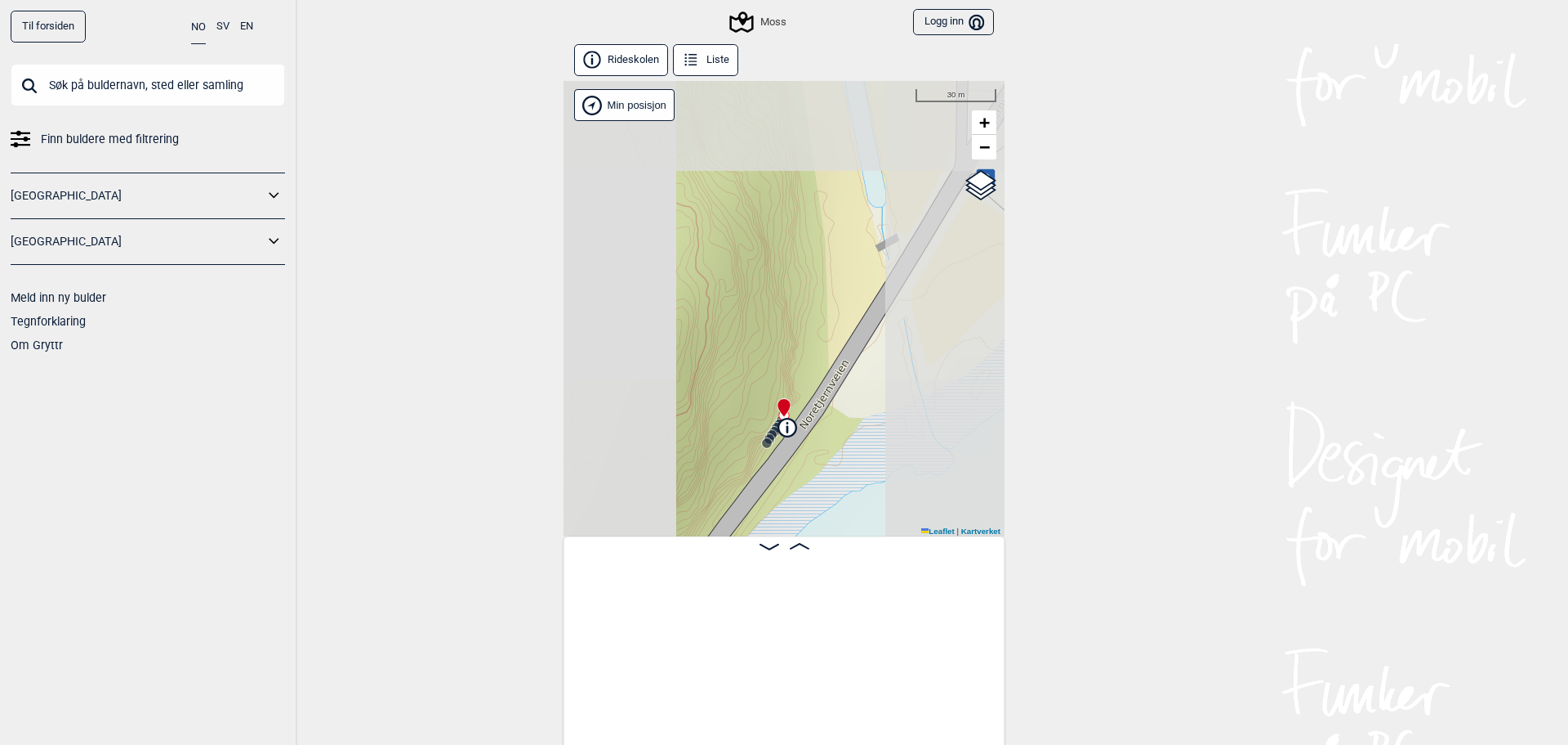
scroll to position [0, 1105]
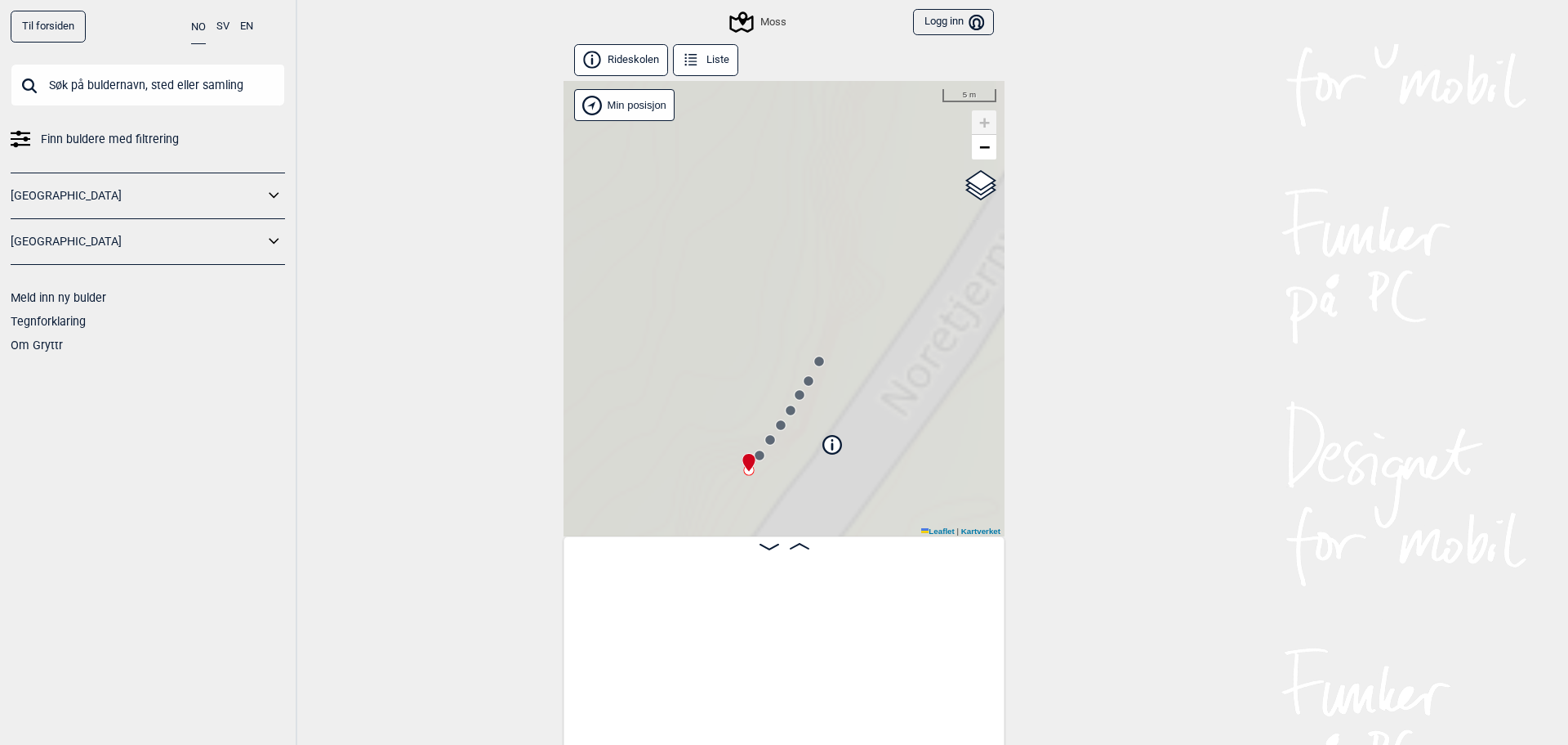
scroll to position [0, 128]
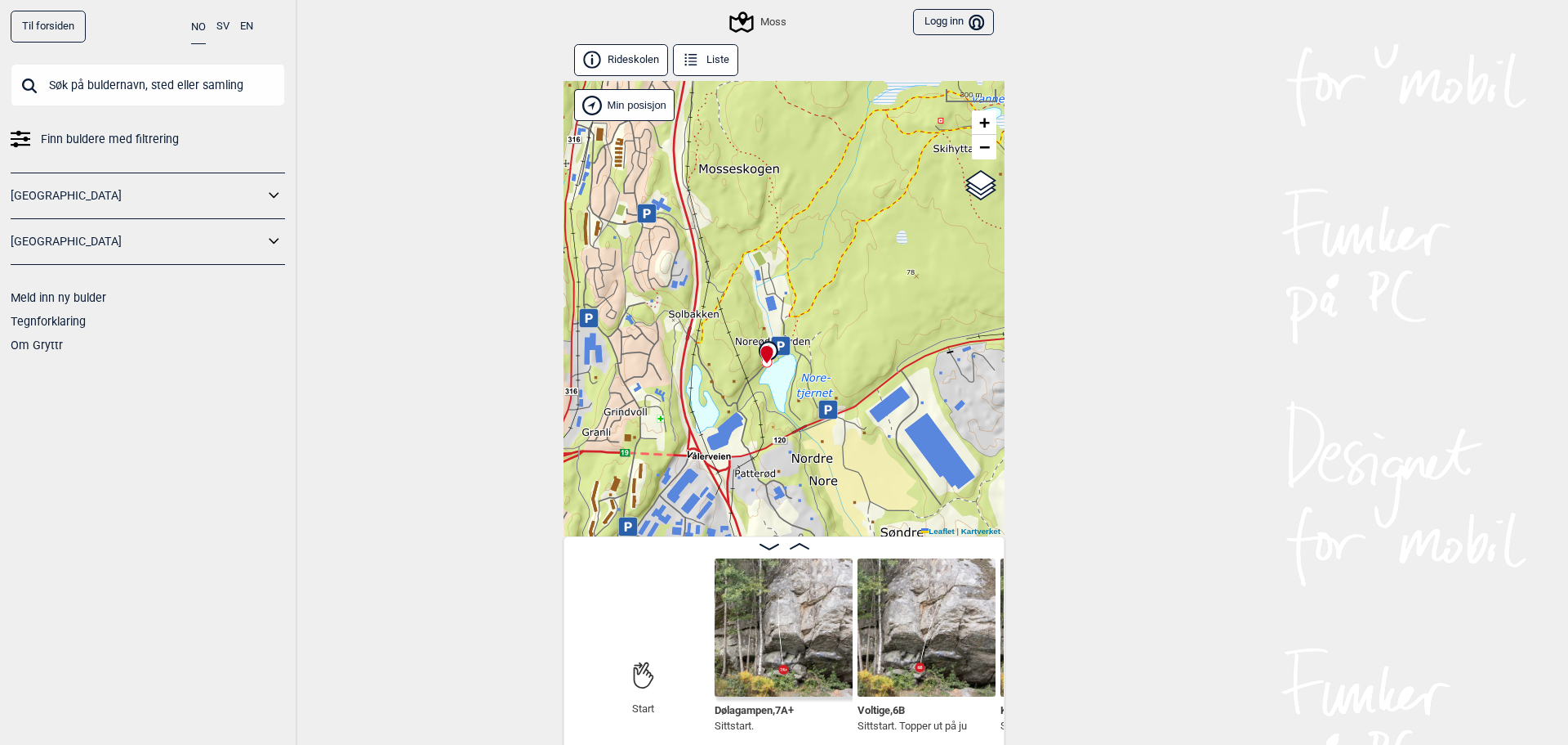
drag, startPoint x: 673, startPoint y: 333, endPoint x: 816, endPoint y: 358, distance: 145.2
click at [814, 362] on div "Moss Brukerens posisjon Min posisjon 300 m + − Kartverket OpenStreetMap Google …" at bounding box center [784, 308] width 441 height 455
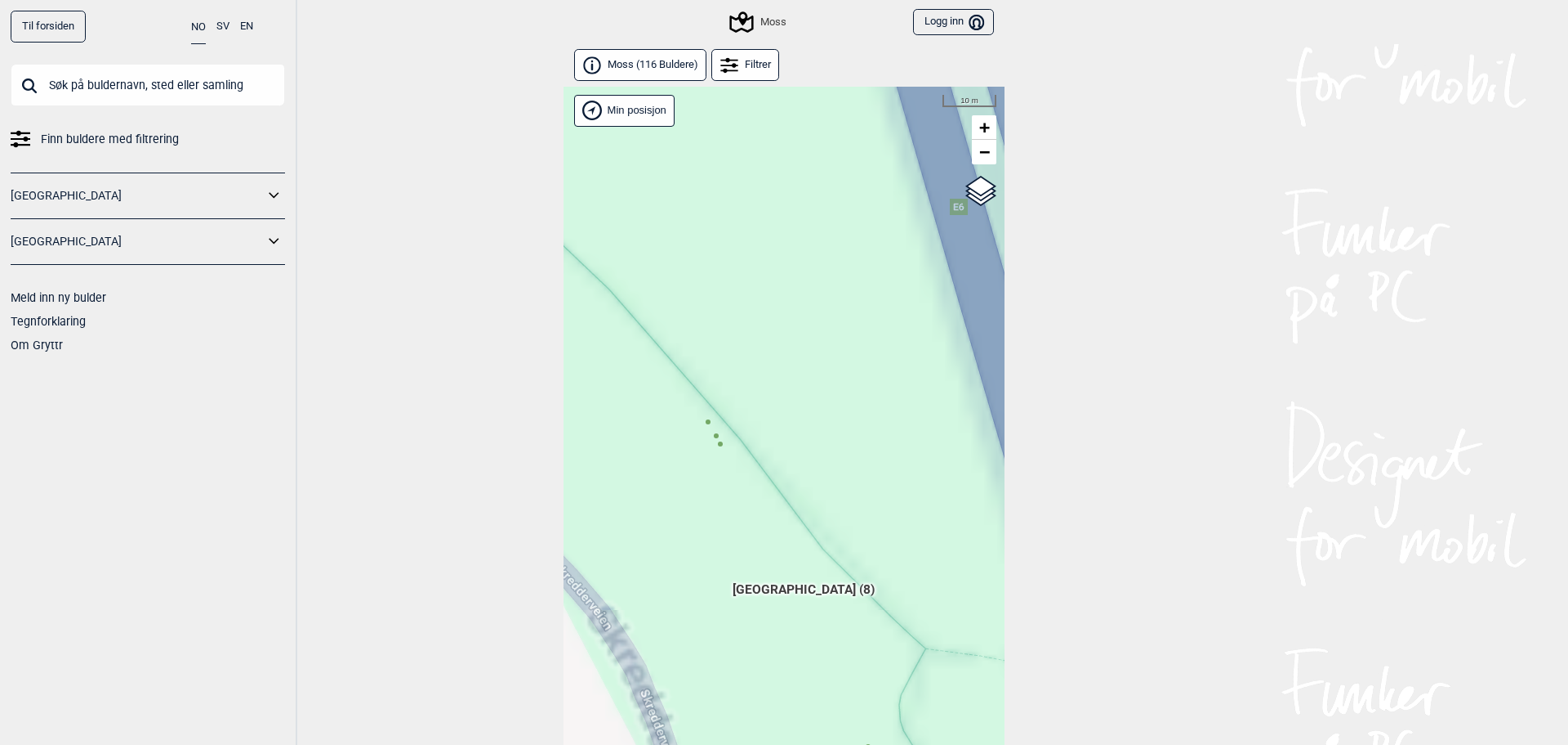
scroll to position [42, 0]
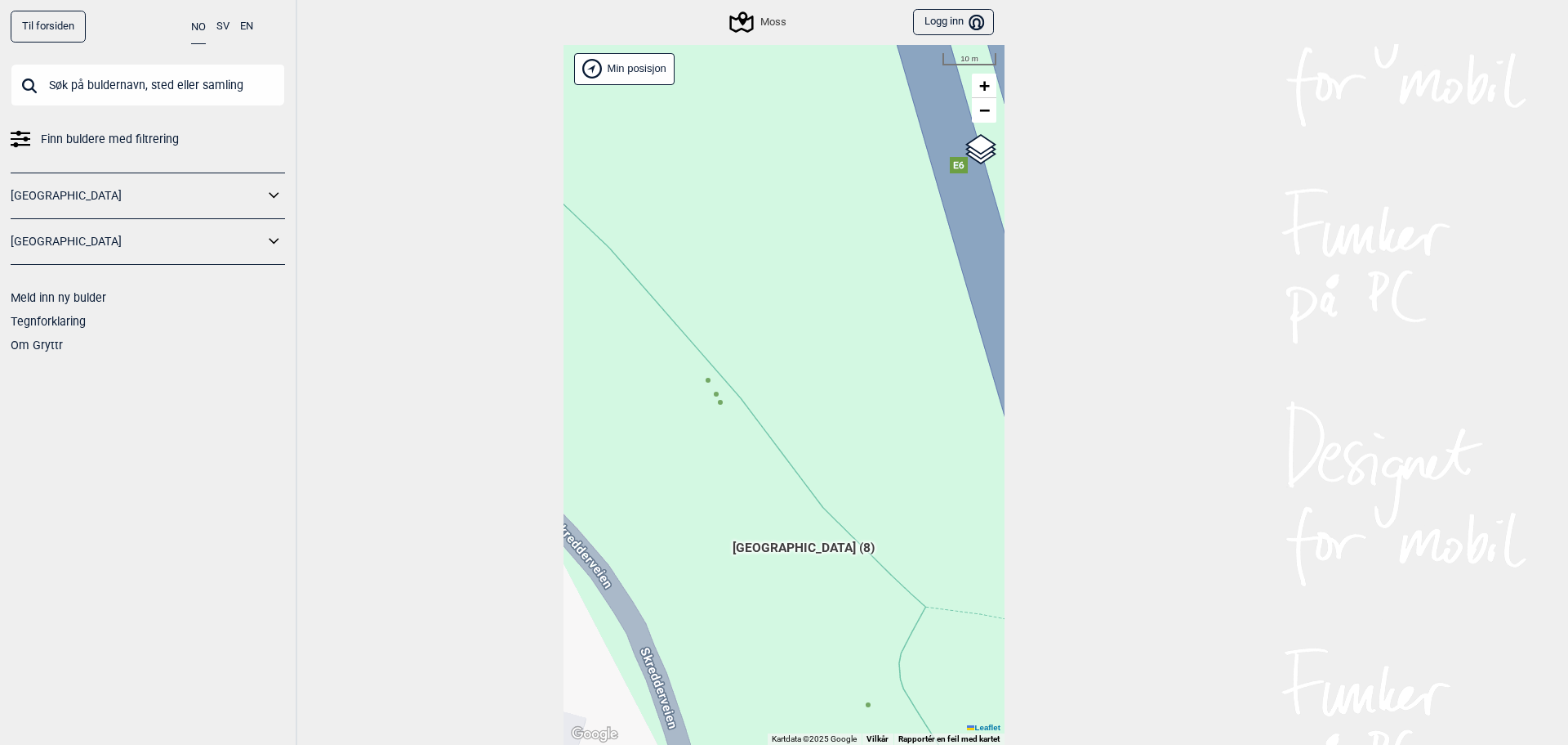
drag, startPoint x: 707, startPoint y: 423, endPoint x: 698, endPoint y: 422, distance: 9.1
click at [698, 422] on div "Hallingdal Gol Ål Stange Kolomoen Vallset Tangen Sørli Åsbygda Buskerud syd Kon…" at bounding box center [784, 394] width 441 height 700
click at [704, 383] on icon at bounding box center [708, 380] width 8 height 8
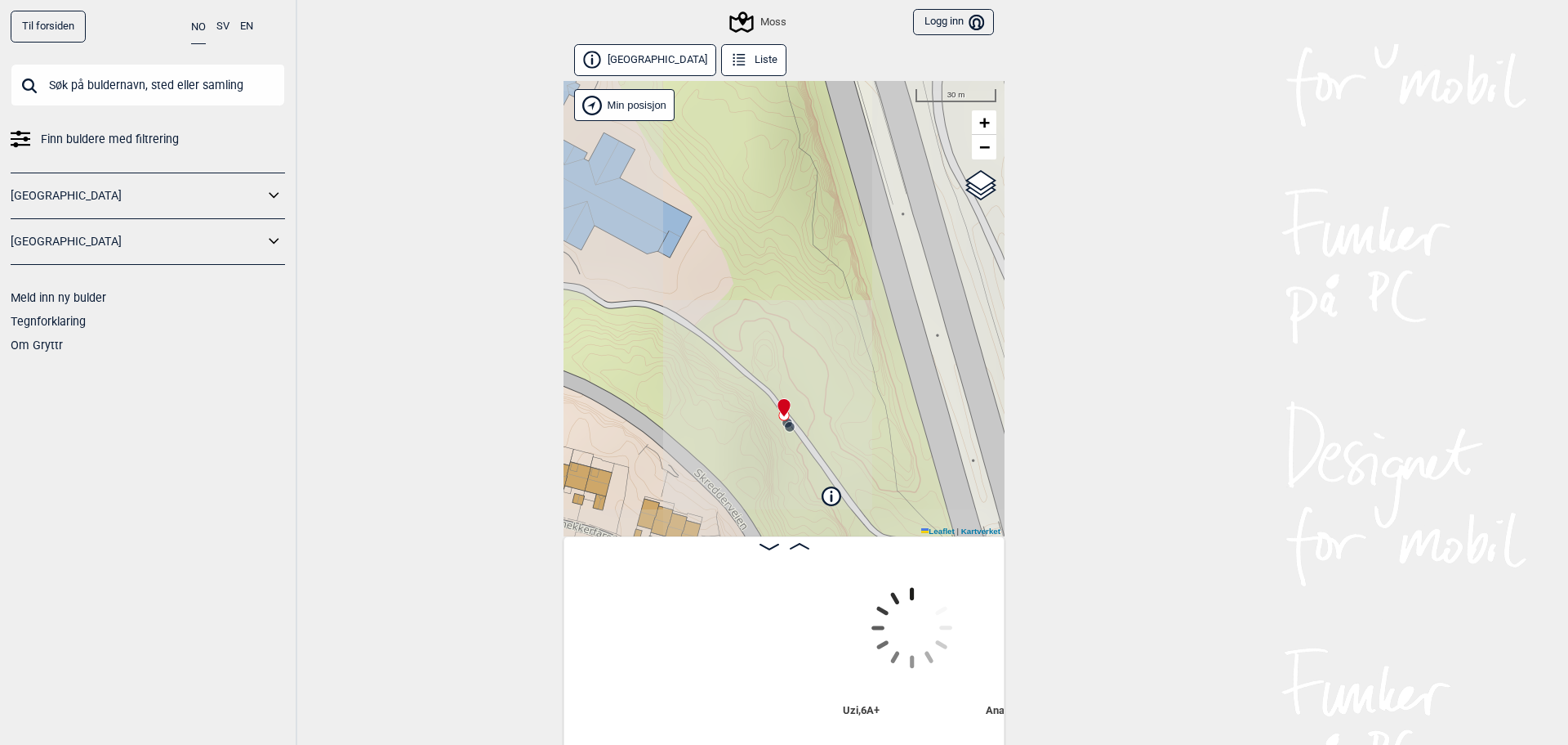
scroll to position [0, 414]
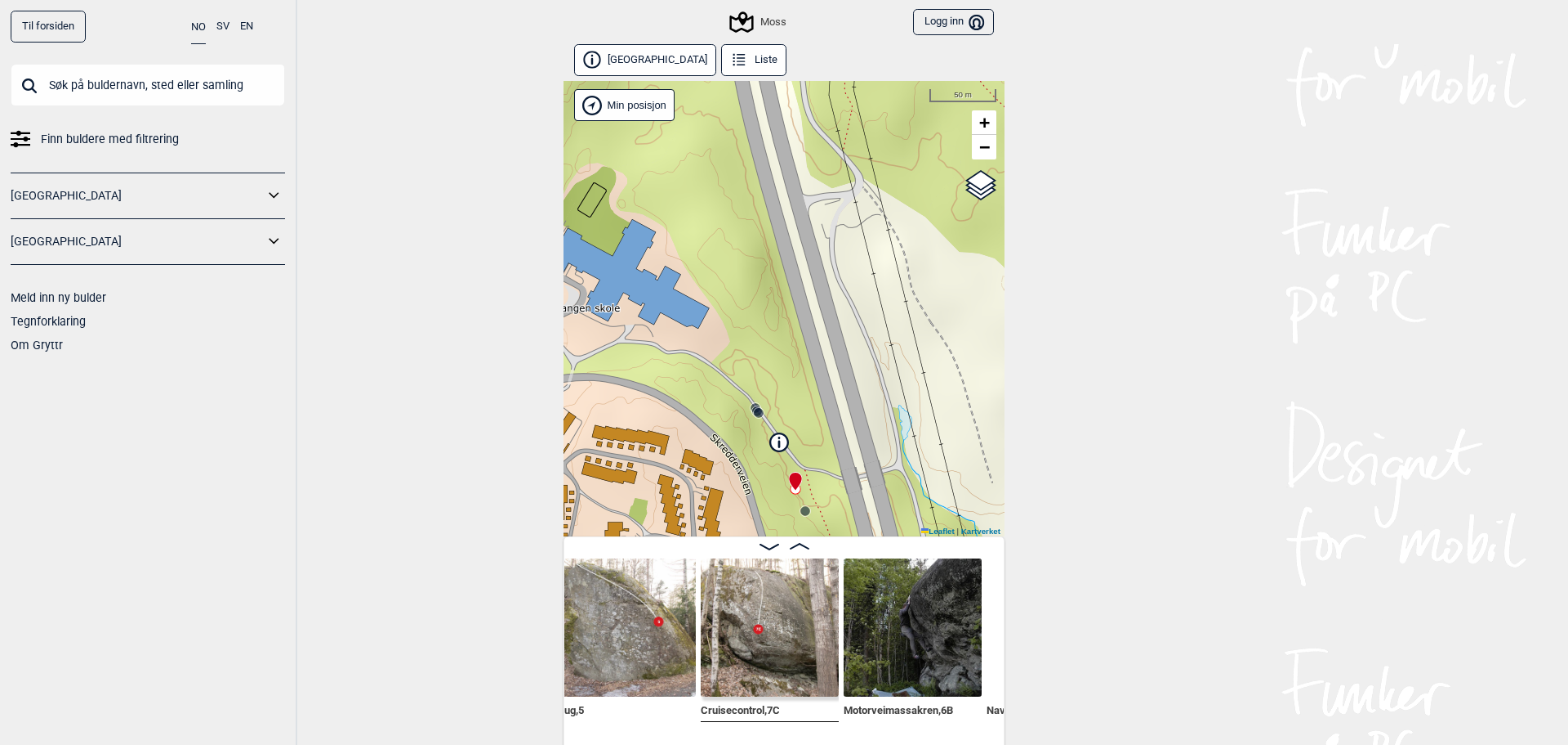
scroll to position [0, 588]
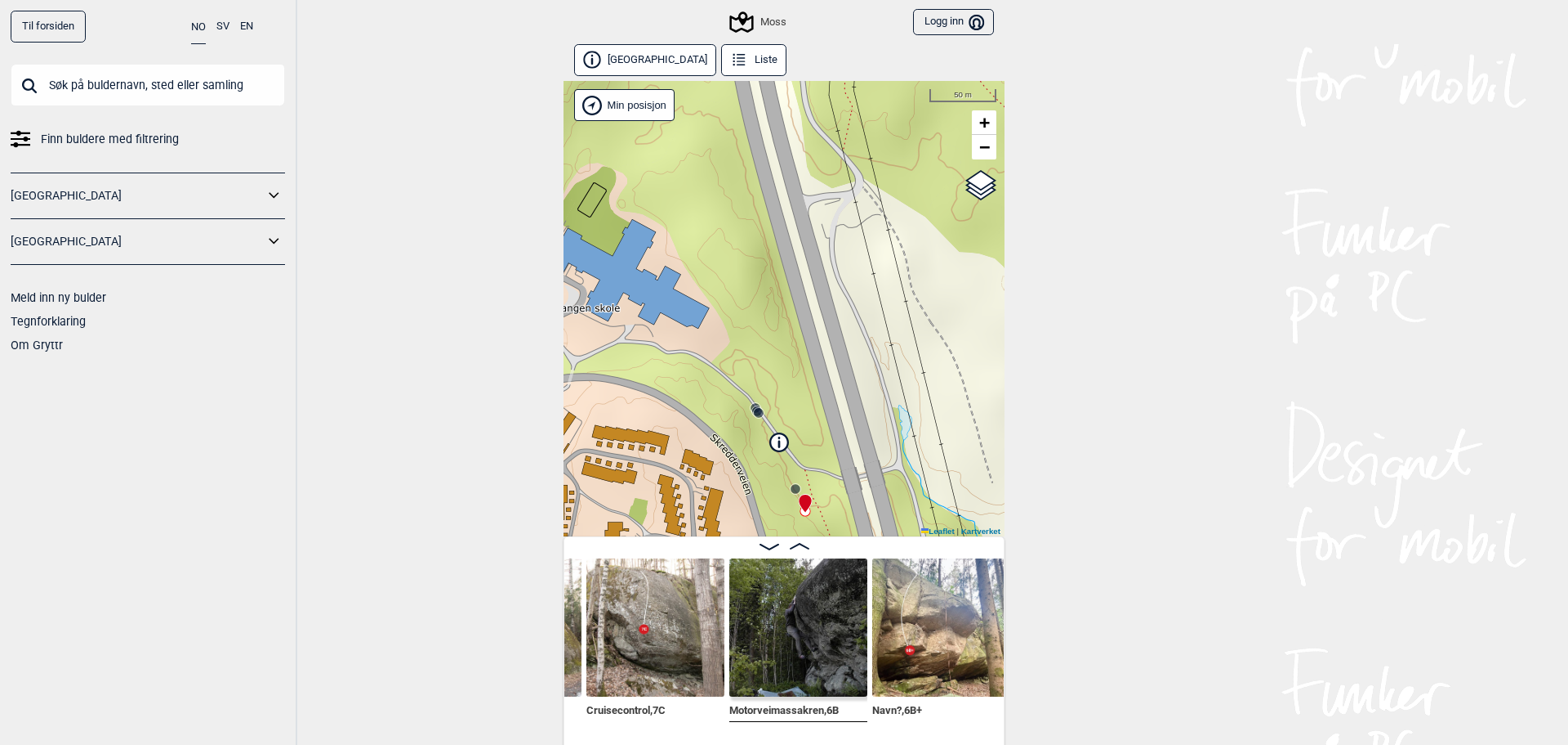
scroll to position [0, 710]
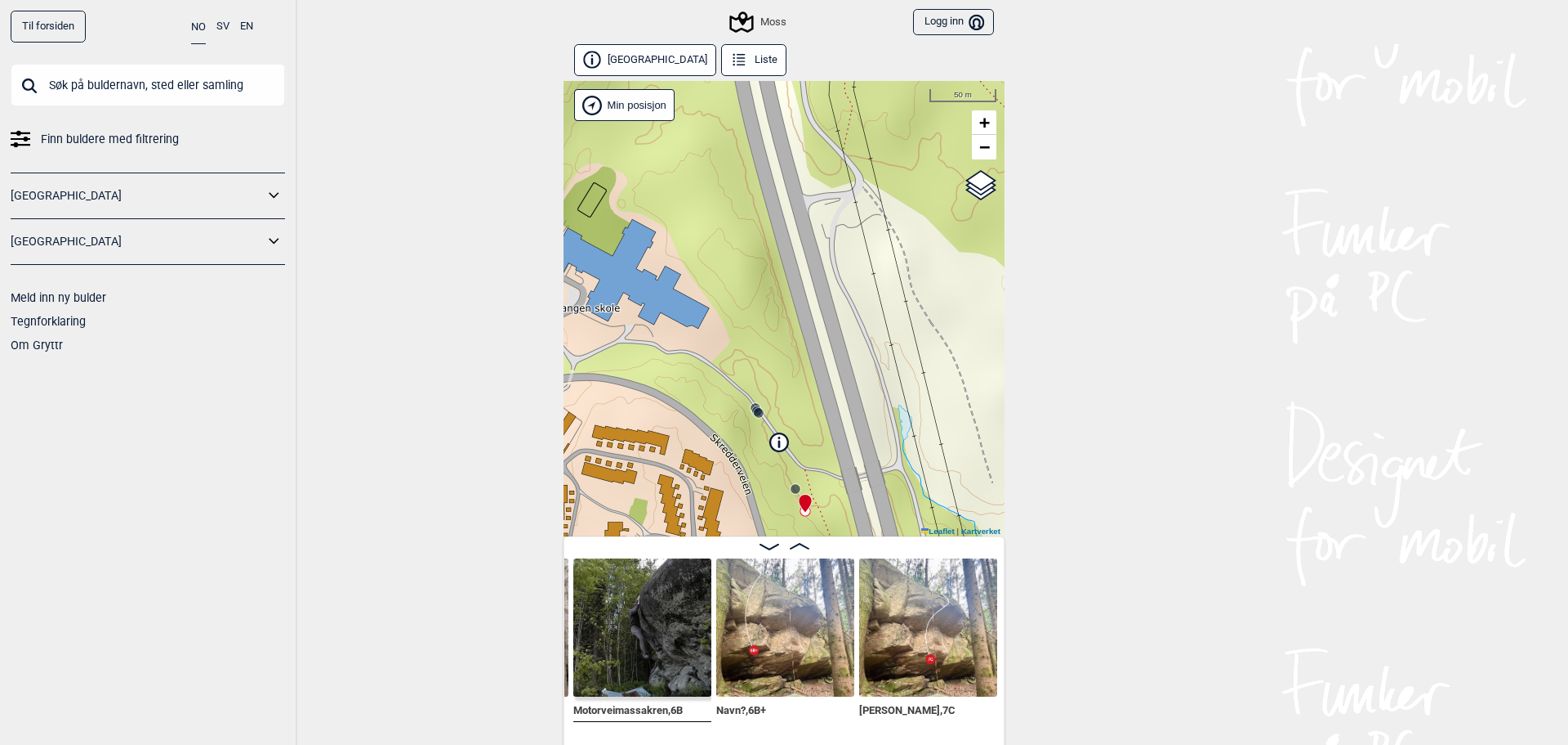
scroll to position [0, 845]
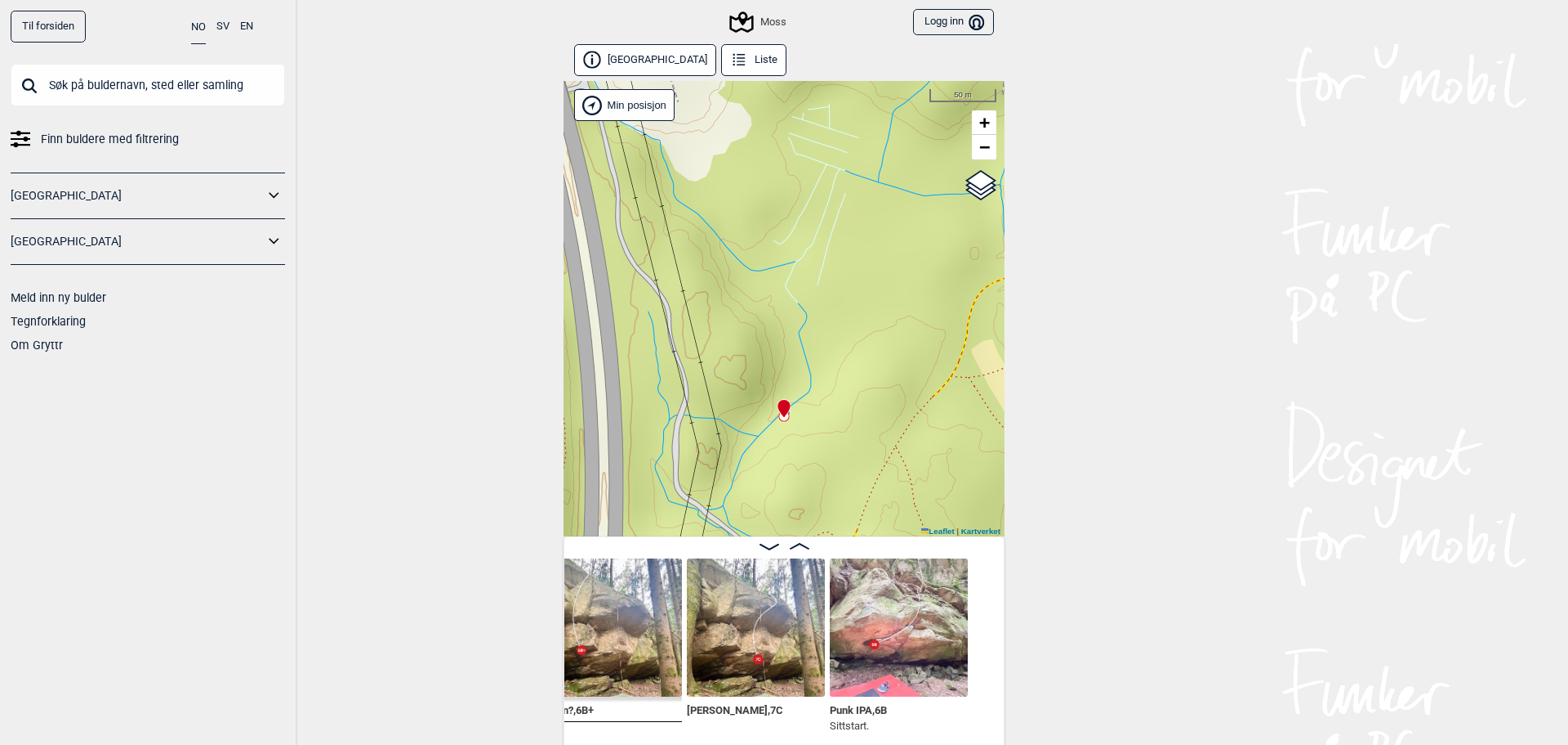
scroll to position [0, 1020]
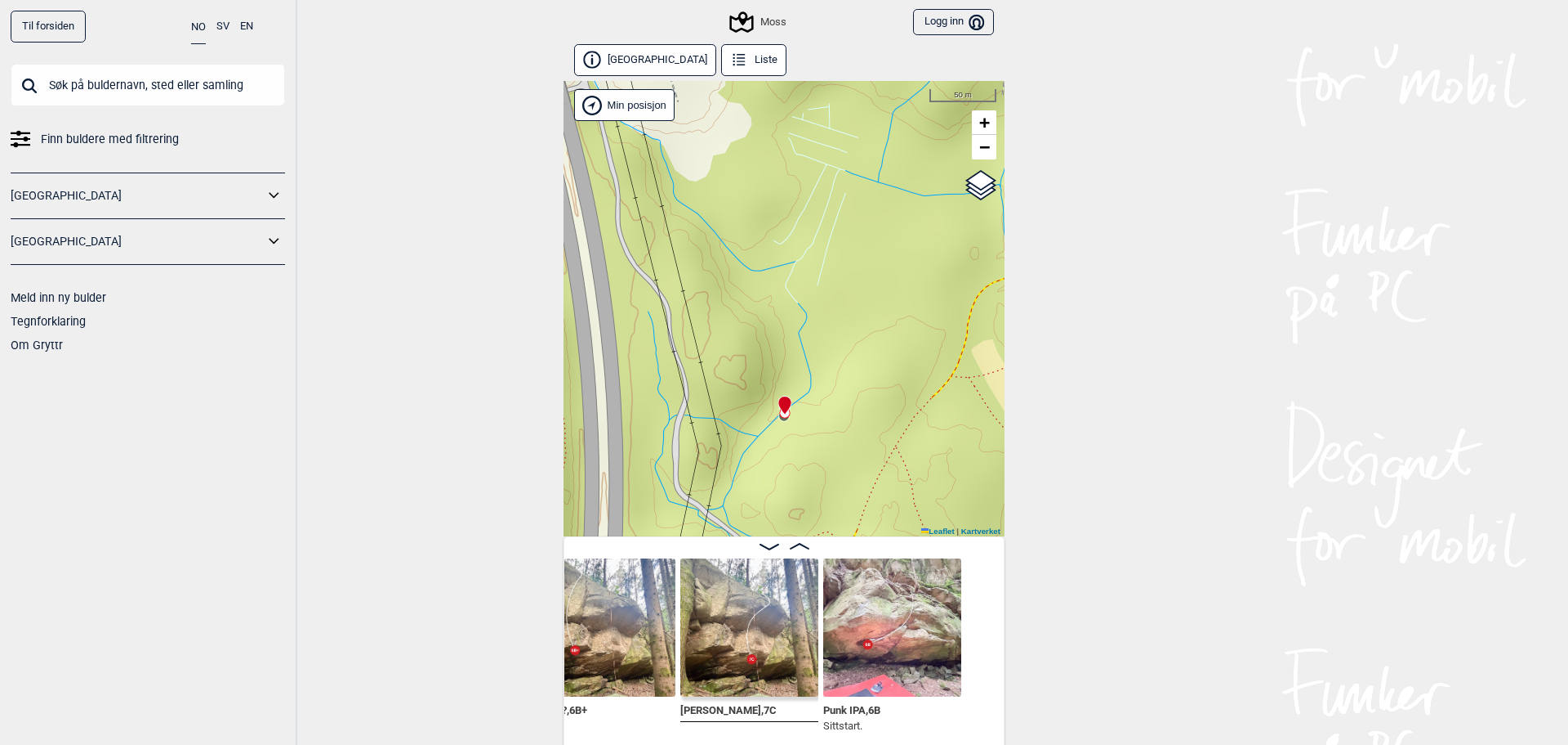
click at [755, 649] on img at bounding box center [749, 627] width 138 height 138
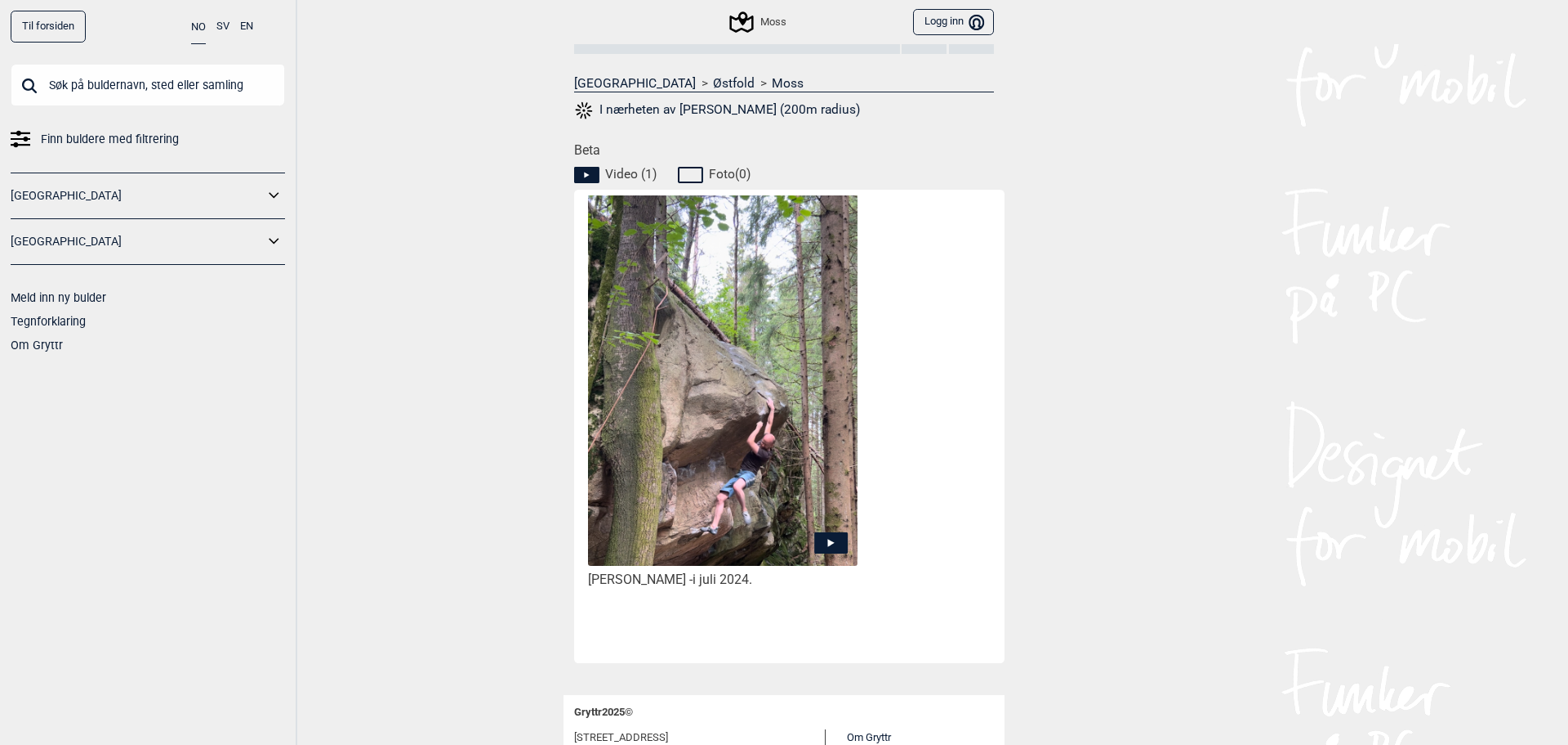
scroll to position [653, 0]
click at [800, 464] on img at bounding box center [722, 432] width 270 height 484
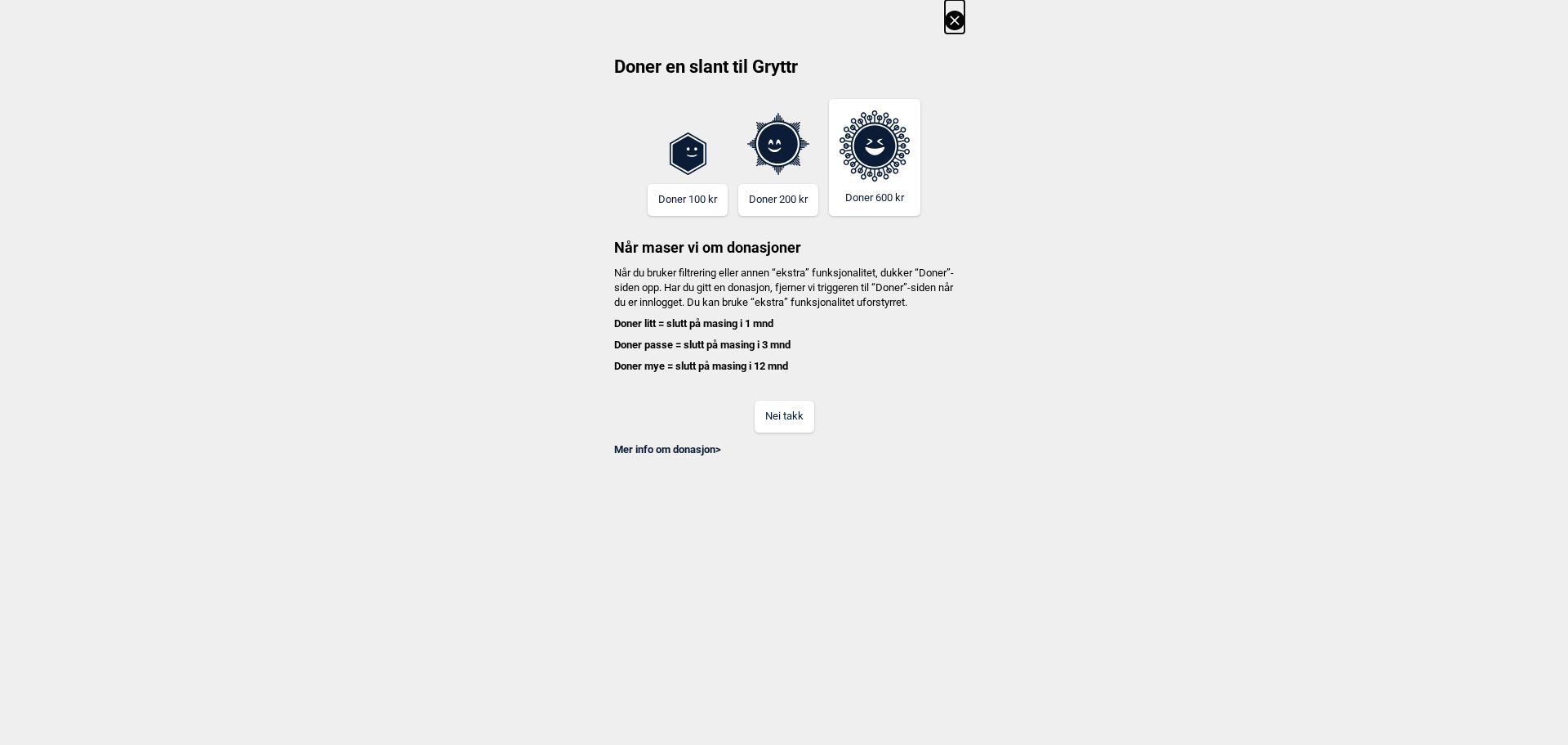
click at [779, 429] on button "Nei takk" at bounding box center [784, 416] width 59 height 32
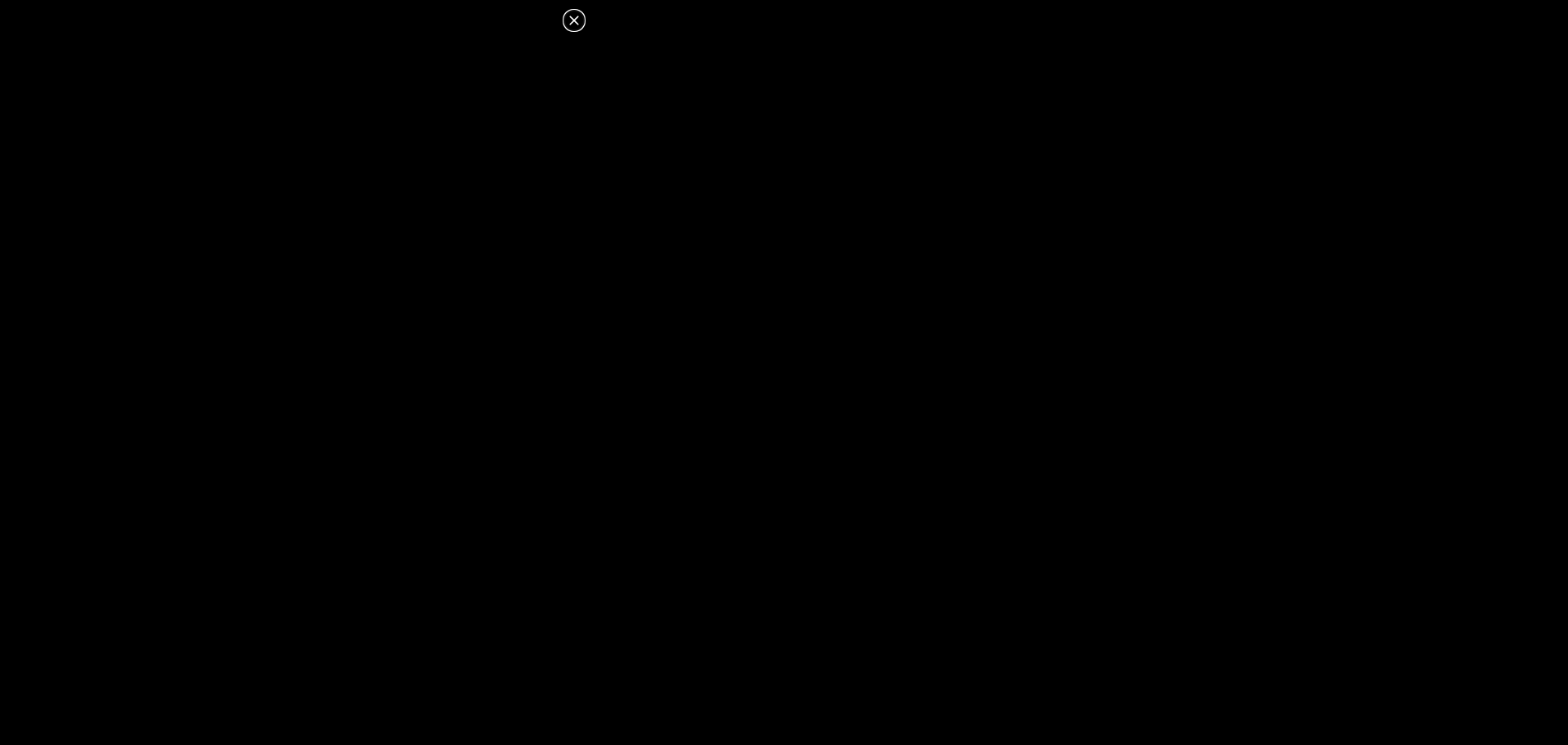
click at [572, 18] on icon at bounding box center [574, 20] width 19 height 19
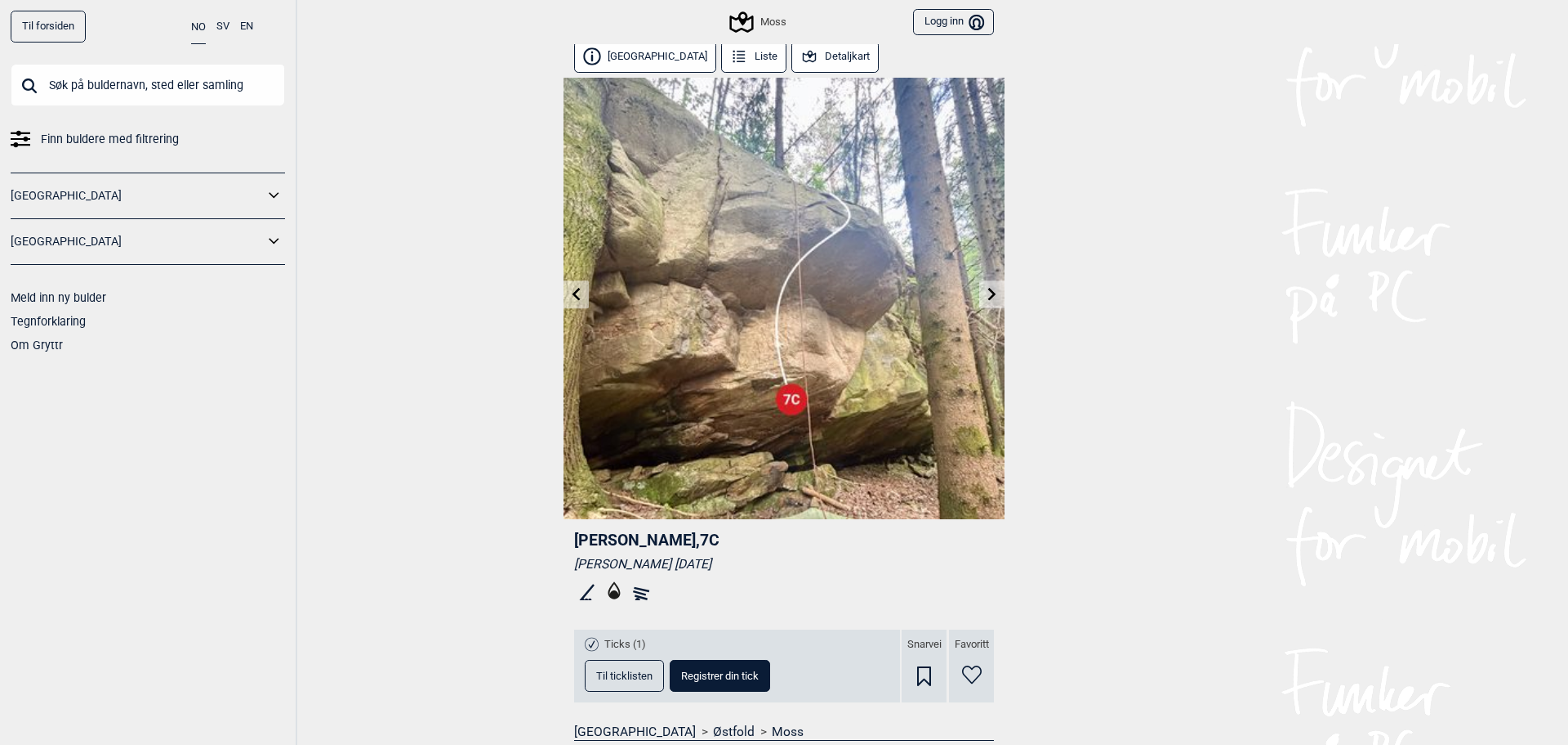
scroll to position [0, 0]
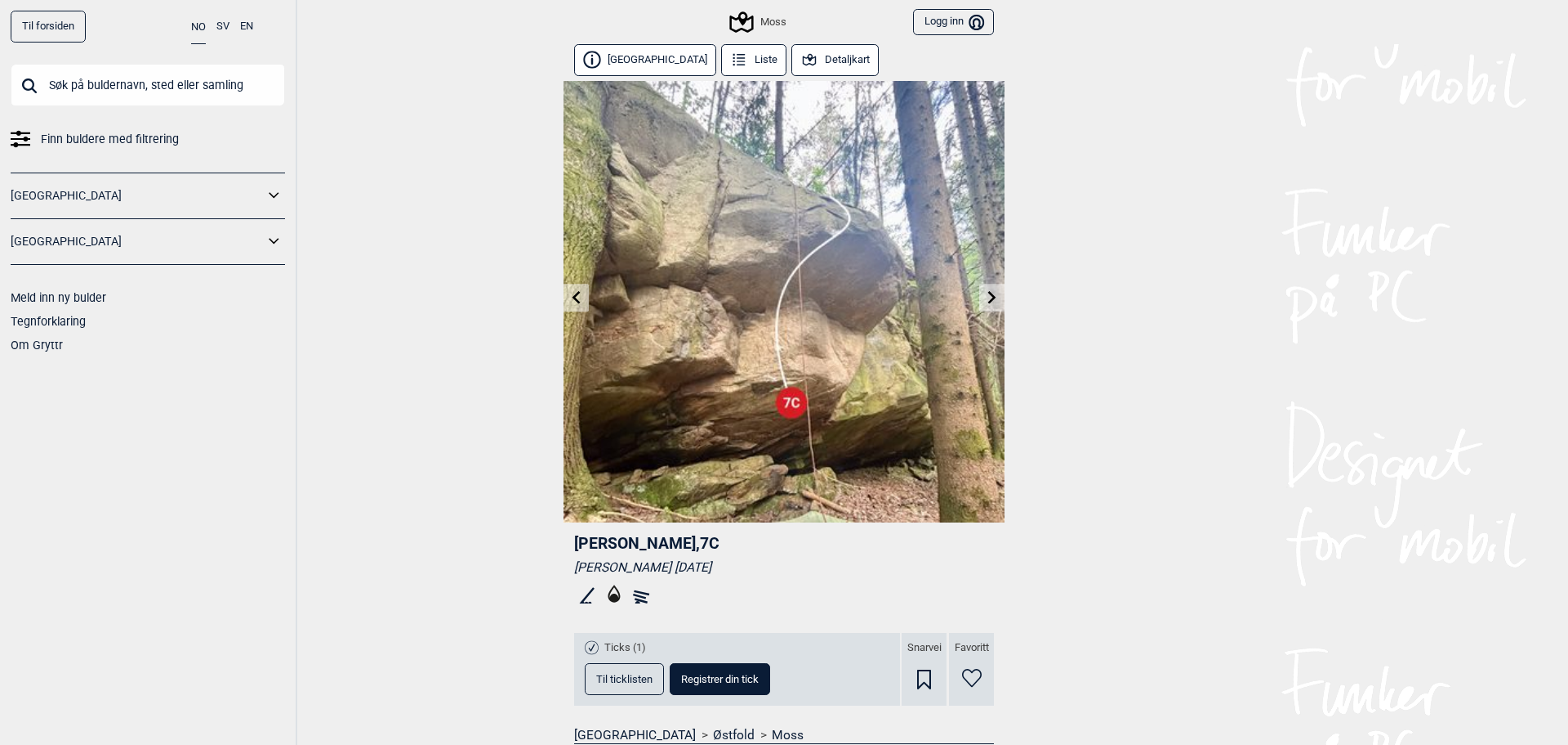
click at [991, 296] on icon at bounding box center [992, 296] width 13 height 13
drag, startPoint x: 559, startPoint y: 272, endPoint x: 535, endPoint y: 271, distance: 24.0
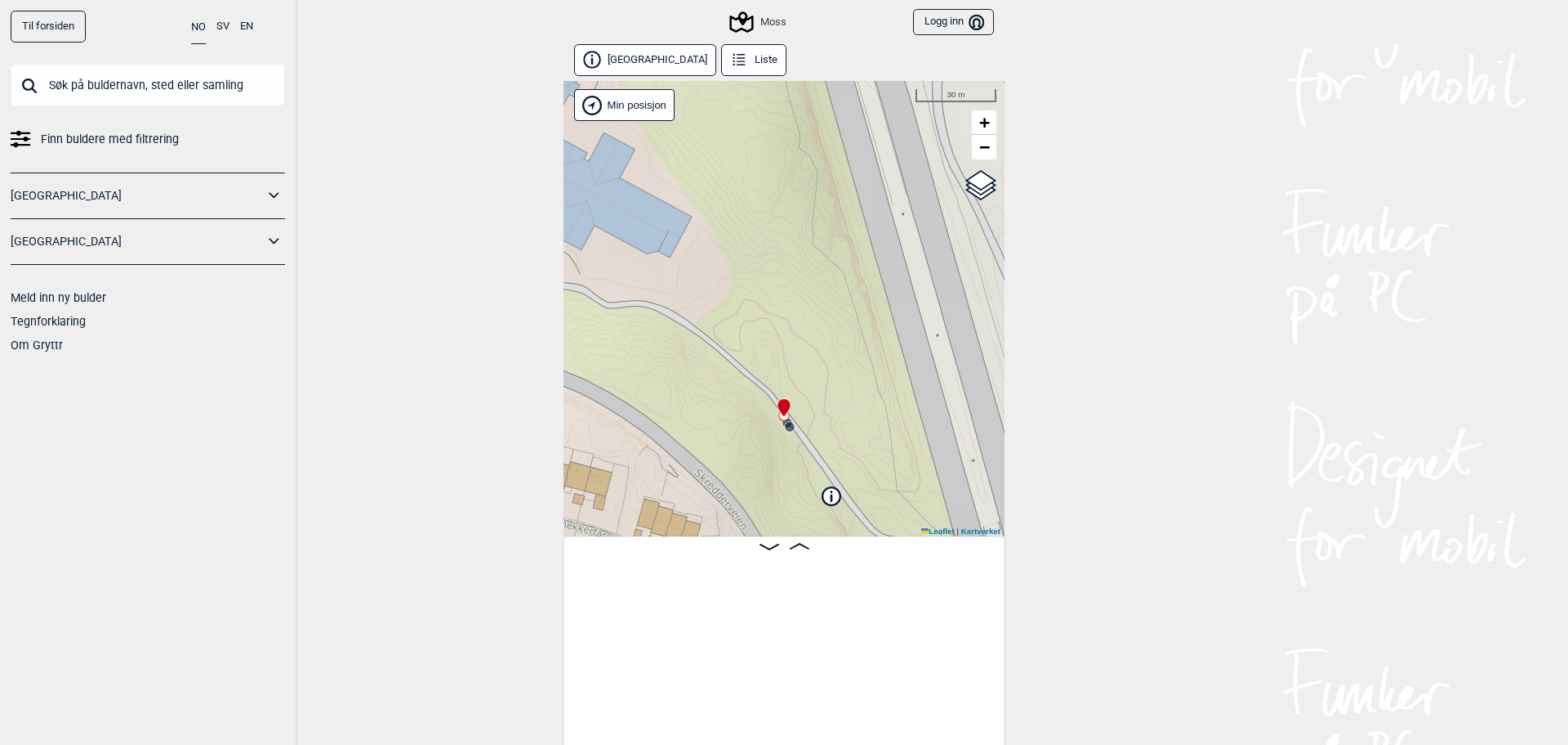
scroll to position [0, 414]
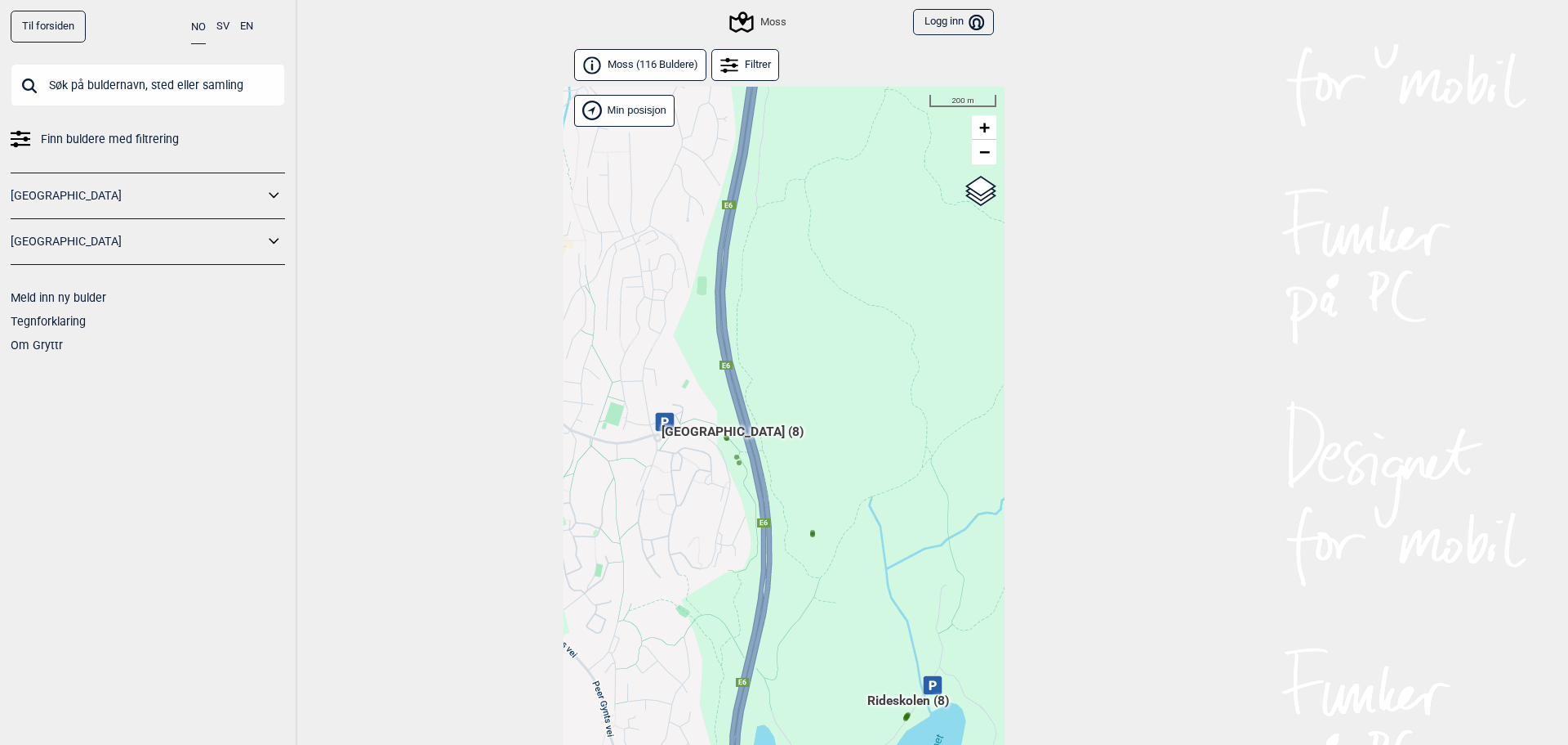
scroll to position [42, 0]
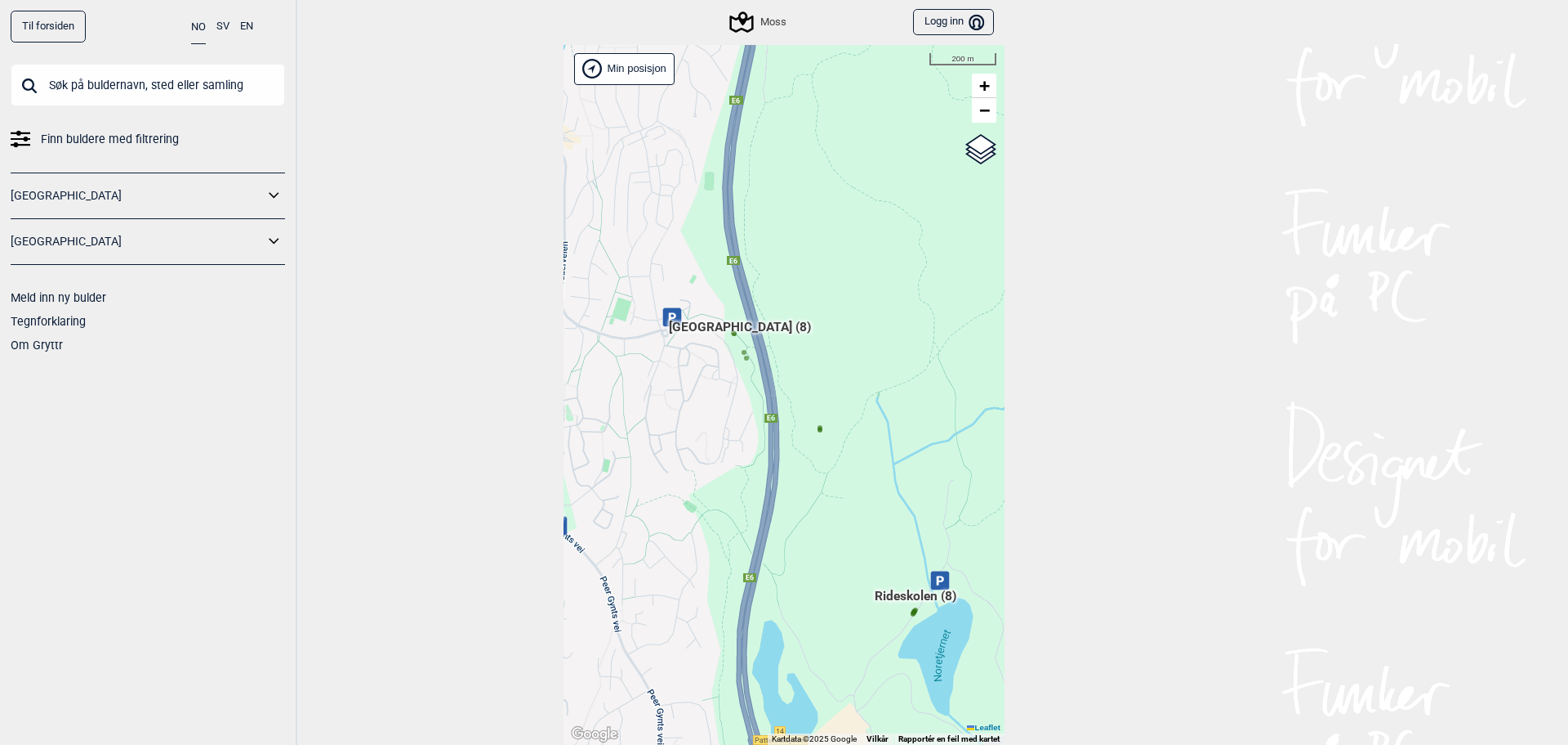
drag, startPoint x: 855, startPoint y: 574, endPoint x: 857, endPoint y: 380, distance: 194.0
click at [858, 382] on div "Hallingdal Gol Ål Stange Kolomoen Vallset Tangen Sørli Åsbygda Buskerud syd Kon…" at bounding box center [784, 394] width 441 height 700
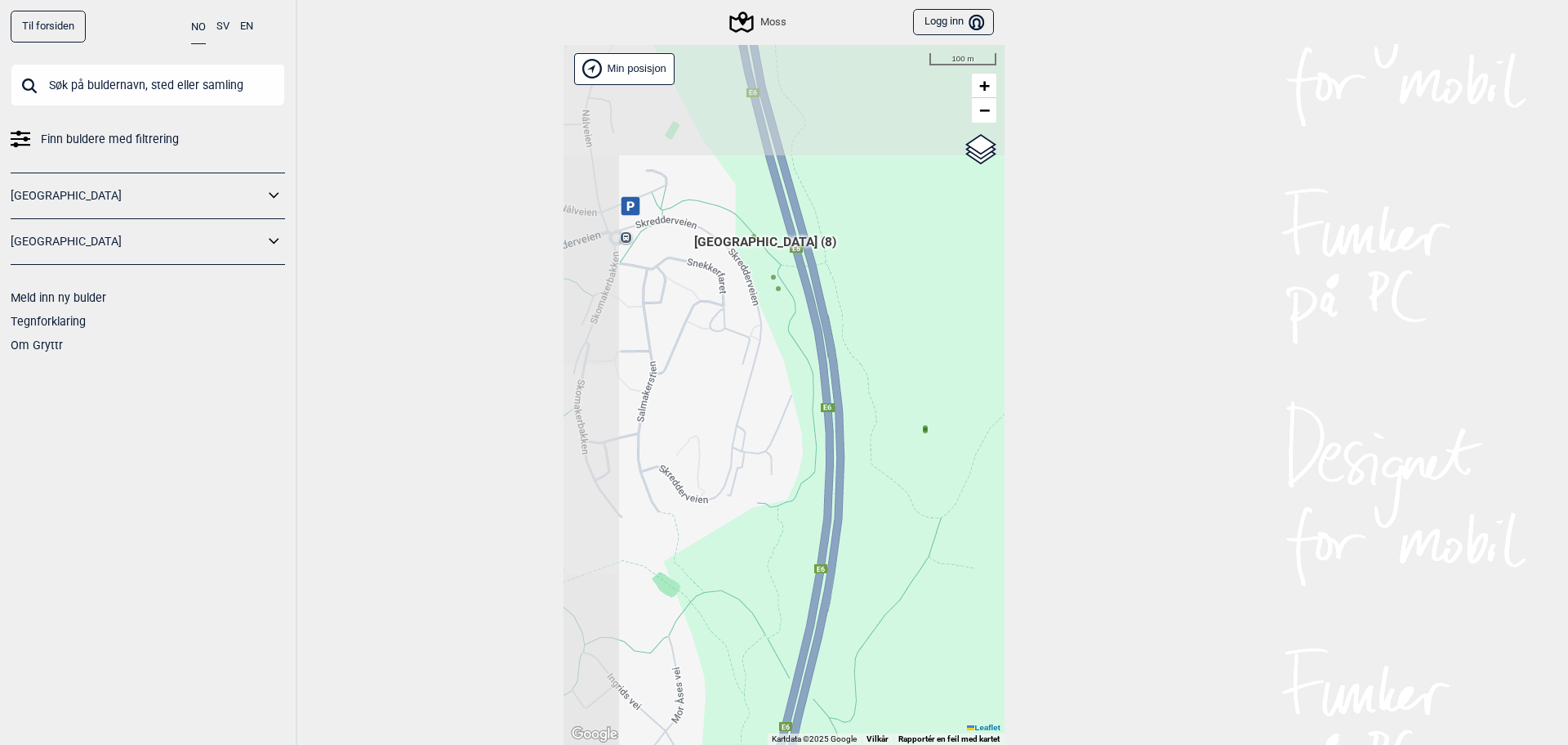
drag, startPoint x: 757, startPoint y: 278, endPoint x: 882, endPoint y: 463, distance: 223.3
click at [883, 466] on div "Hallingdal Gol Ål Stange Kolomoen Vallset Tangen Sørli Åsbygda Buskerud syd Kon…" at bounding box center [784, 394] width 441 height 700
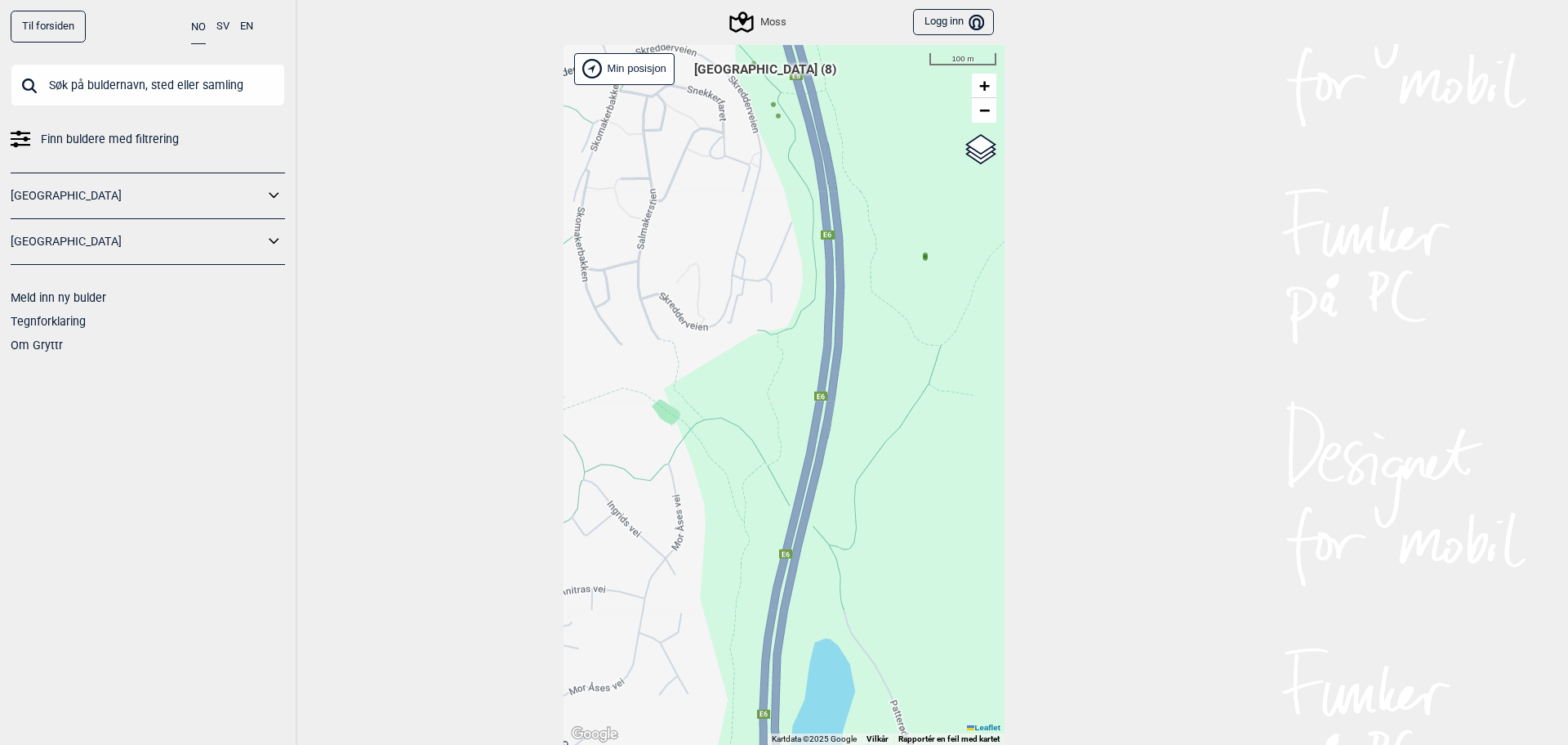
drag, startPoint x: 893, startPoint y: 508, endPoint x: 866, endPoint y: 281, distance: 228.6
click at [875, 328] on div "Hallingdal Gol Ål Stange Kolomoen Vallset Tangen Sørli Åsbygda Buskerud syd Kon…" at bounding box center [784, 394] width 441 height 700
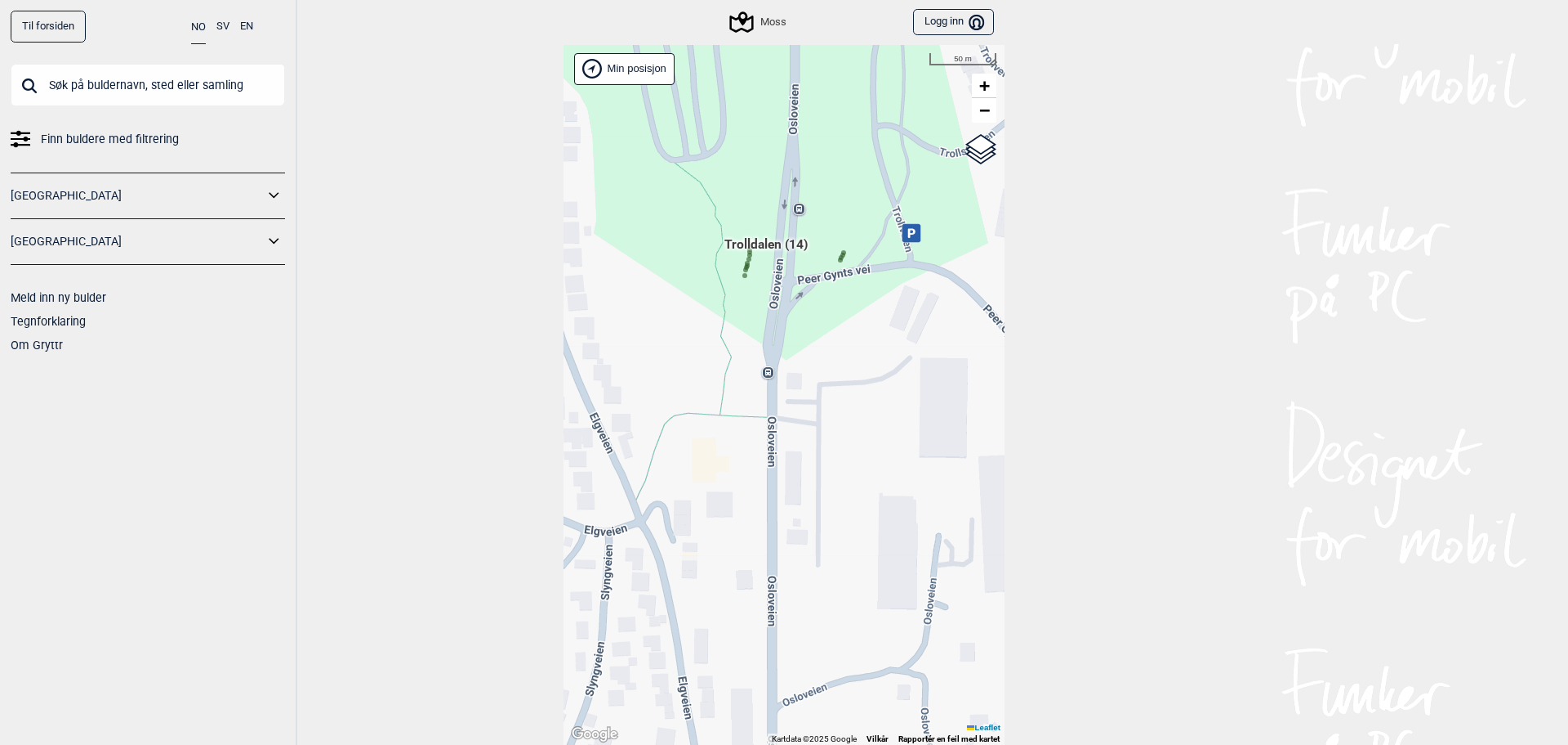
drag, startPoint x: 734, startPoint y: 261, endPoint x: 656, endPoint y: 333, distance: 106.2
click at [656, 333] on div "Hallingdal Gol Ål Stange Kolomoen Vallset Tangen Sørli Åsbygda Buskerud syd Kon…" at bounding box center [784, 394] width 441 height 700
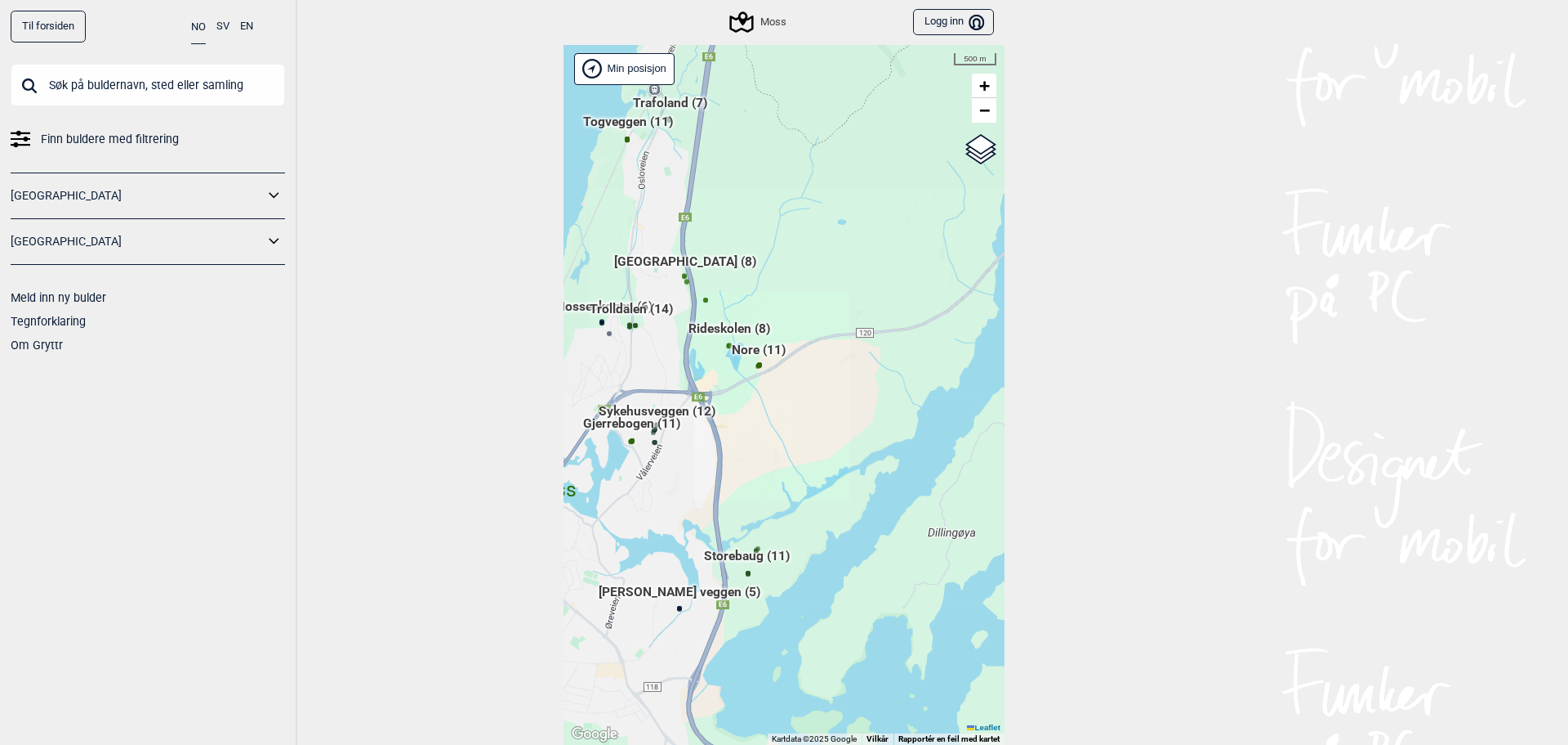
drag, startPoint x: 719, startPoint y: 389, endPoint x: 767, endPoint y: 330, distance: 76.1
click at [767, 331] on div "Hallingdal Gol Ål Stange Kolomoen Vallset Tangen Sørli Åsbygda Buskerud syd Kon…" at bounding box center [784, 394] width 441 height 700
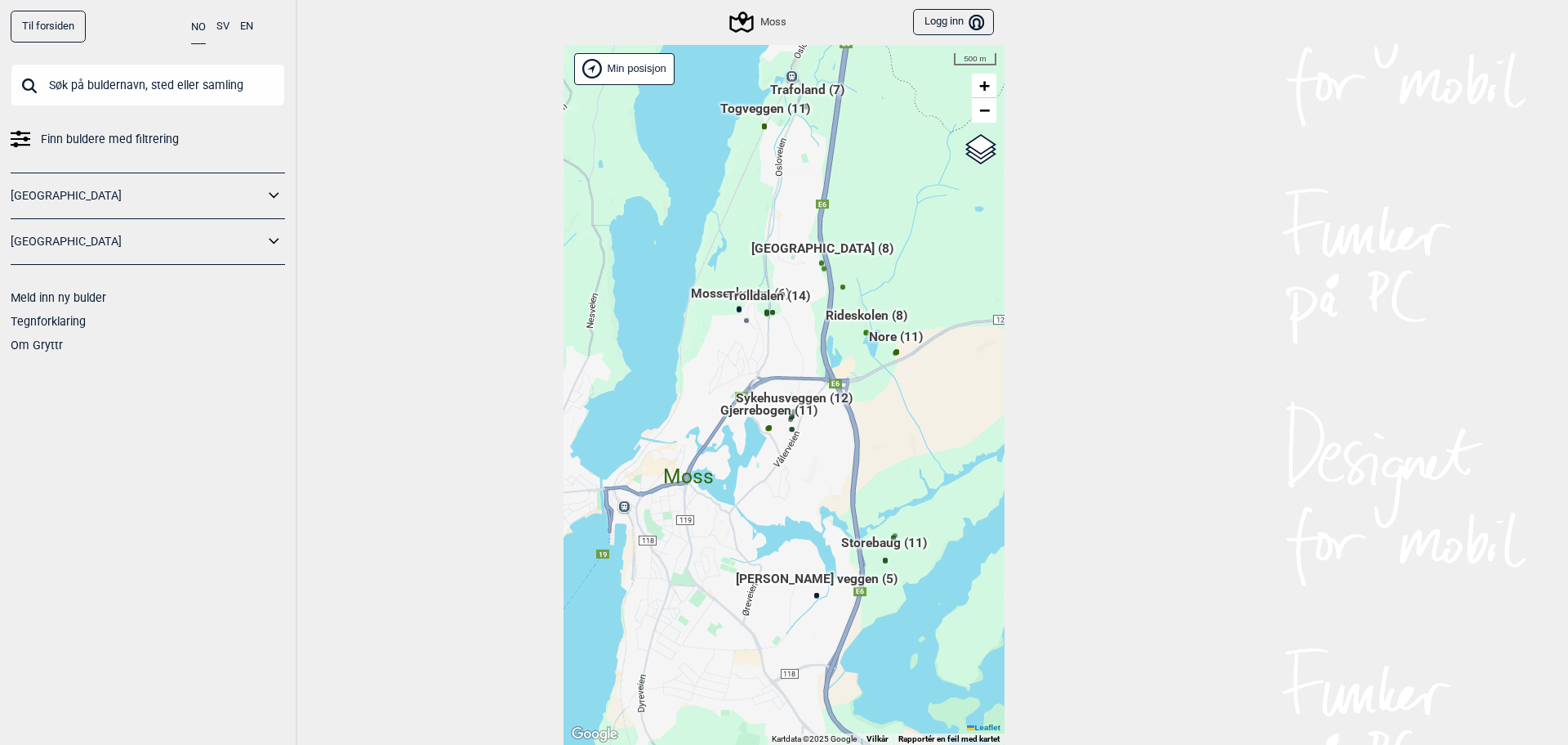
drag, startPoint x: 683, startPoint y: 303, endPoint x: 780, endPoint y: 329, distance: 100.4
click at [793, 335] on div "Hallingdal Gol Ål Stange Kolomoen Vallset Tangen Sørli Åsbygda Buskerud syd Kon…" at bounding box center [784, 394] width 441 height 700
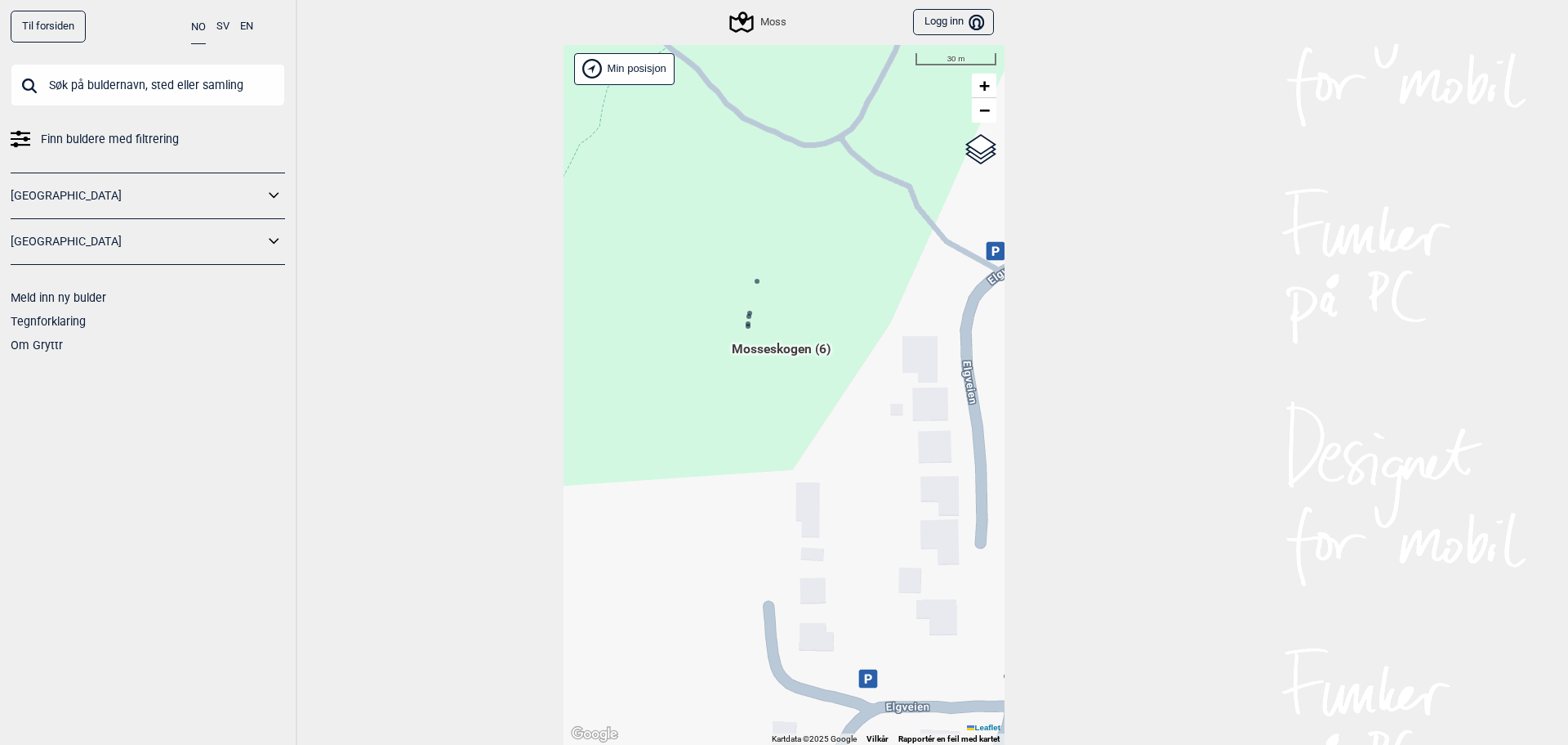
click at [754, 279] on icon at bounding box center [757, 281] width 8 height 8
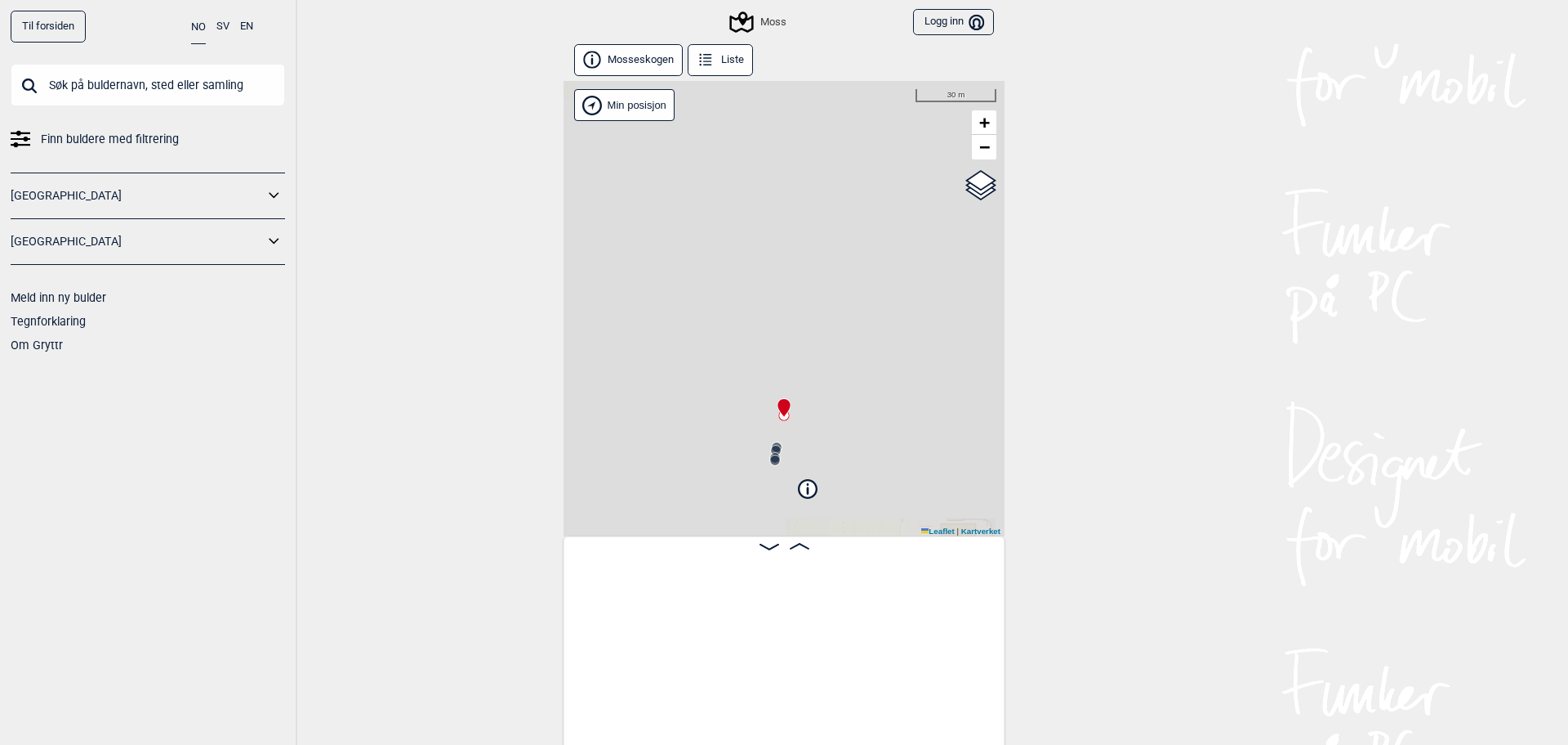
scroll to position [0, 690]
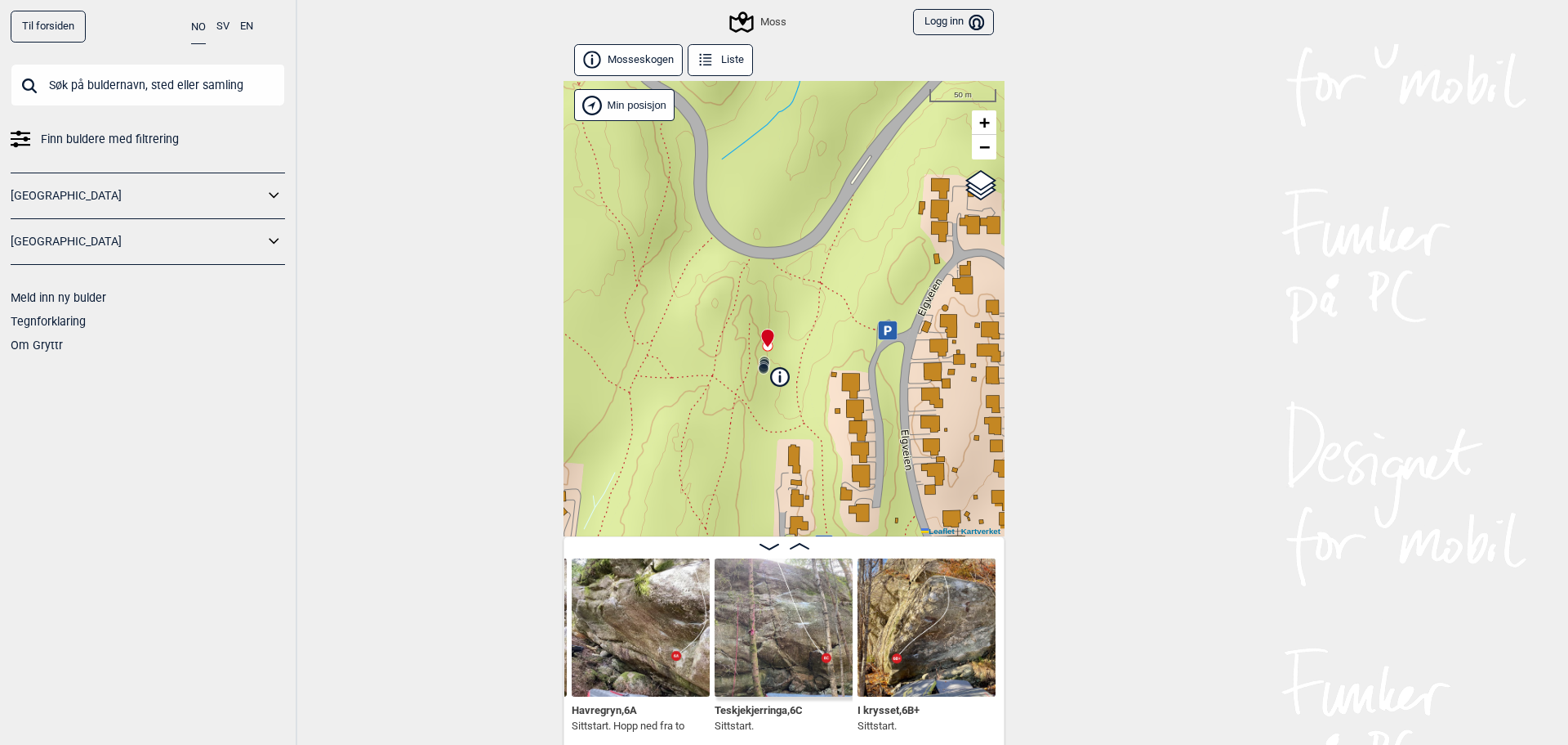
drag, startPoint x: 811, startPoint y: 325, endPoint x: 811, endPoint y: 282, distance: 43.0
click at [811, 283] on div "Moss Brukerens posisjon Min posisjon 50 m + − Kartverket OpenStreetMap Google s…" at bounding box center [784, 308] width 441 height 455
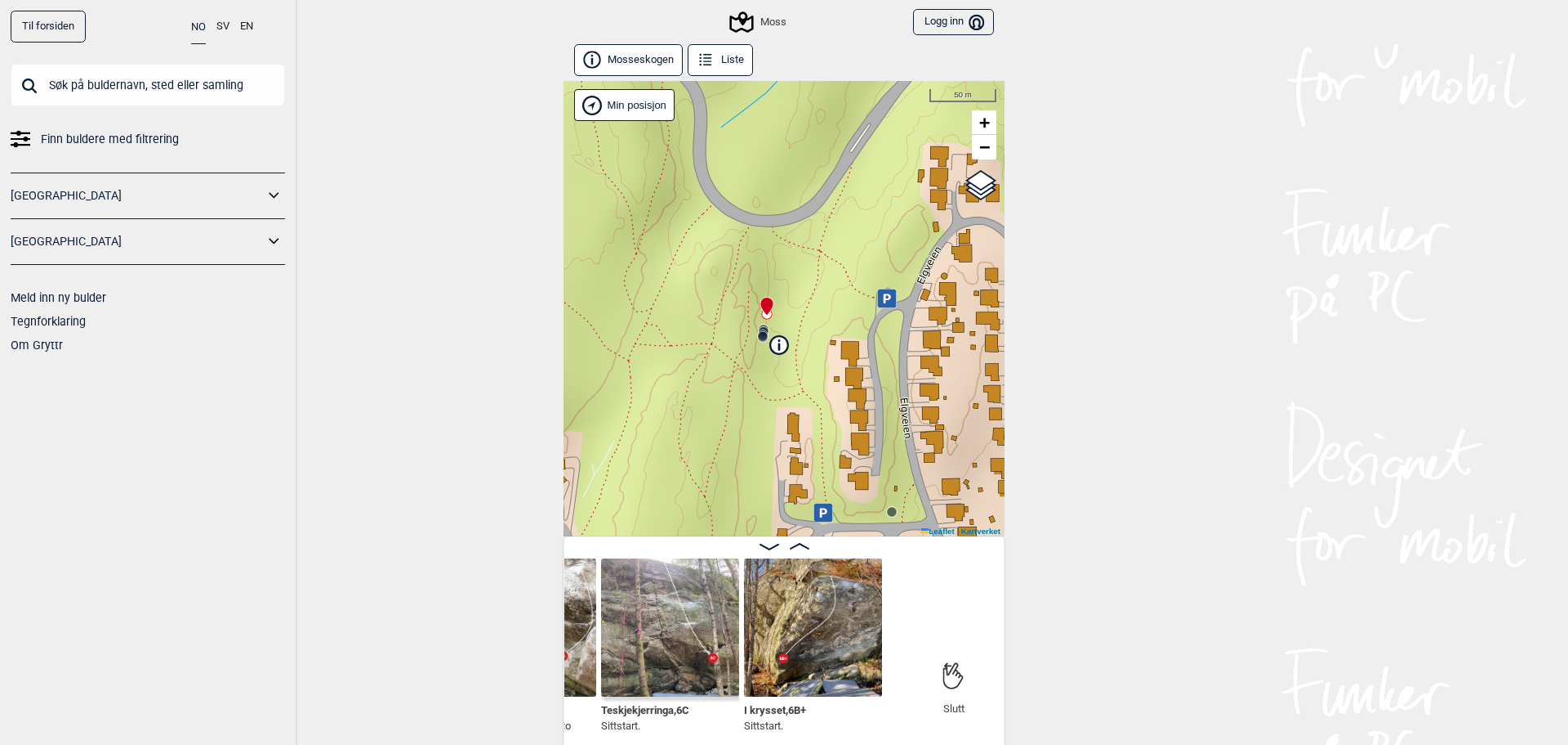
scroll to position [0, 826]
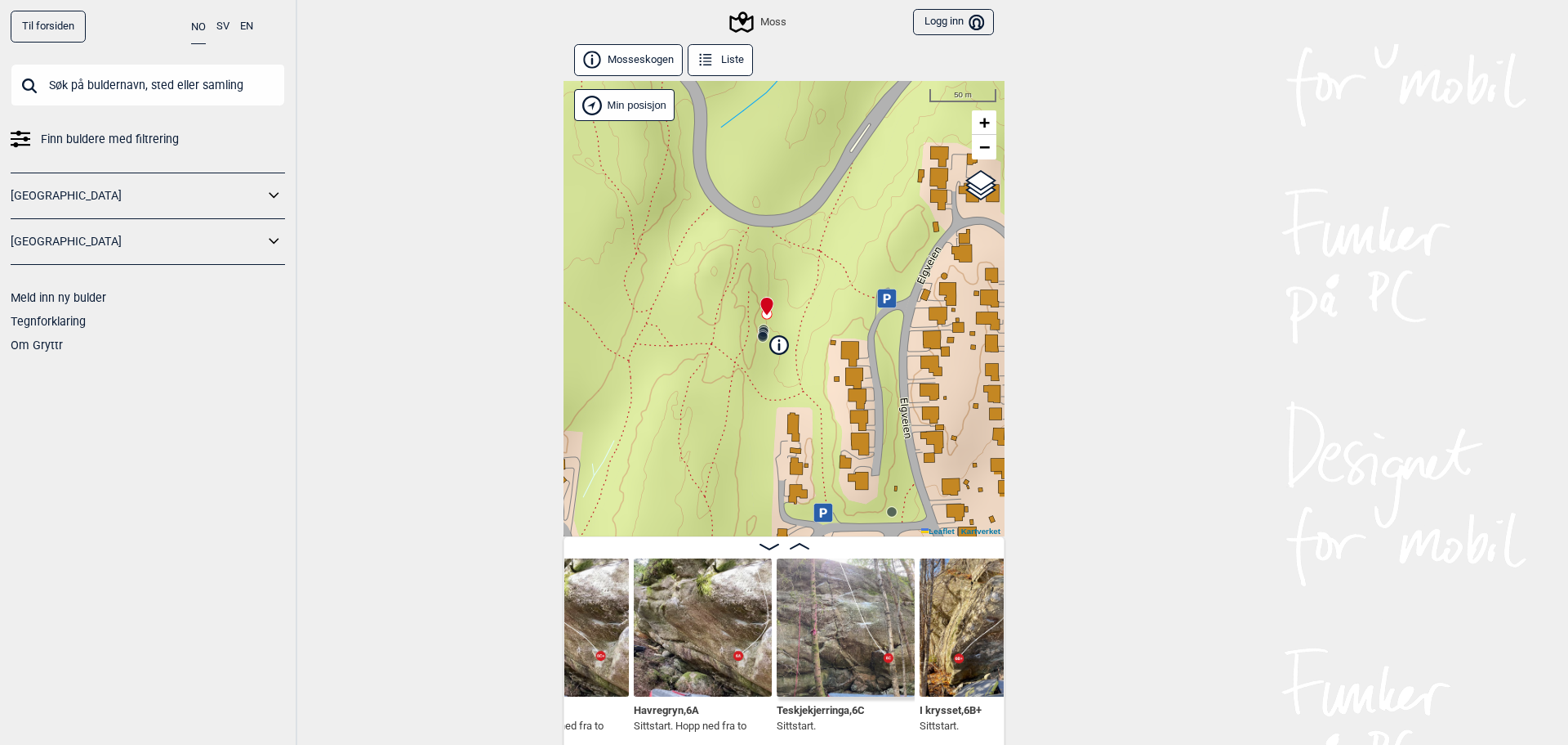
scroll to position [0, 623]
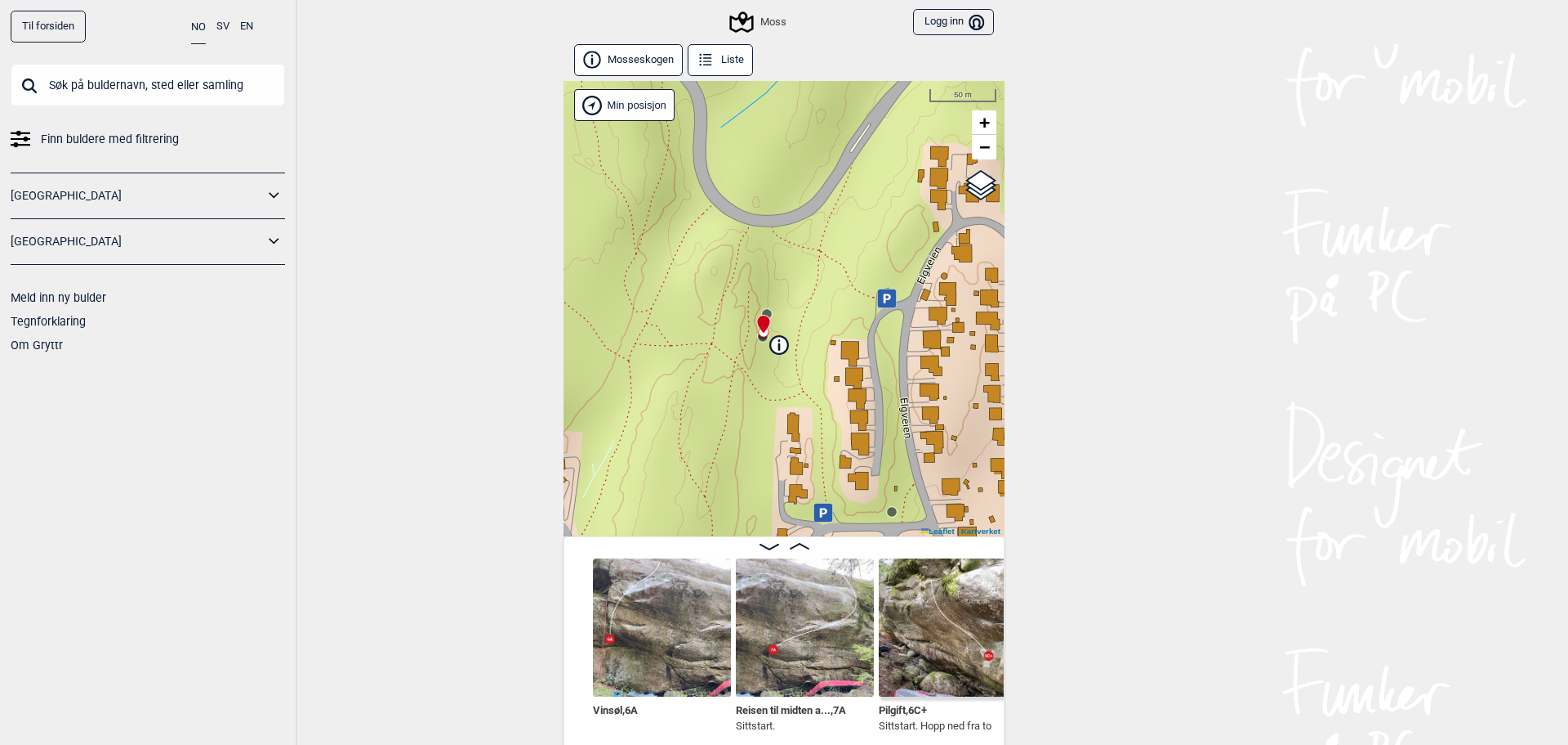
scroll to position [0, 238]
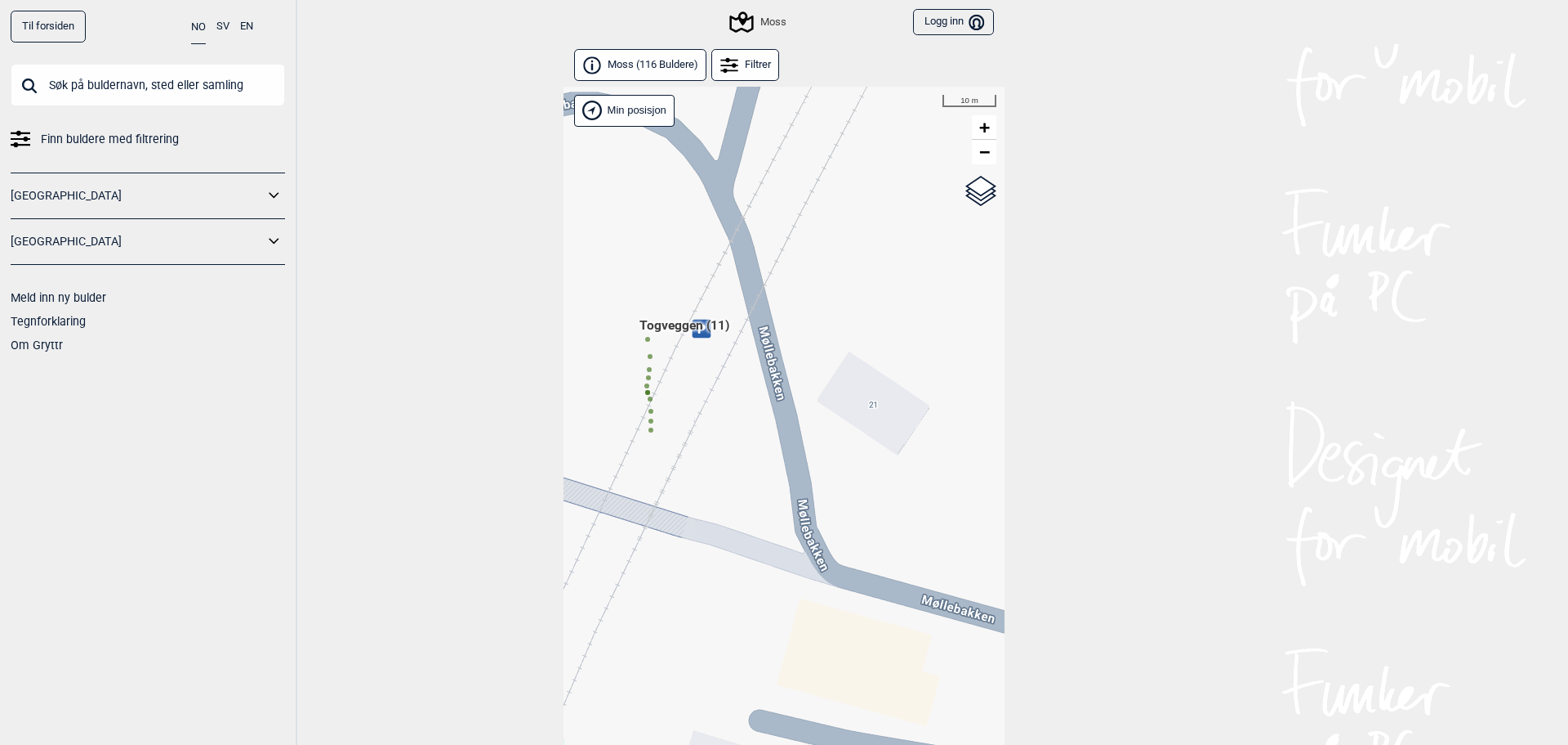
scroll to position [42, 0]
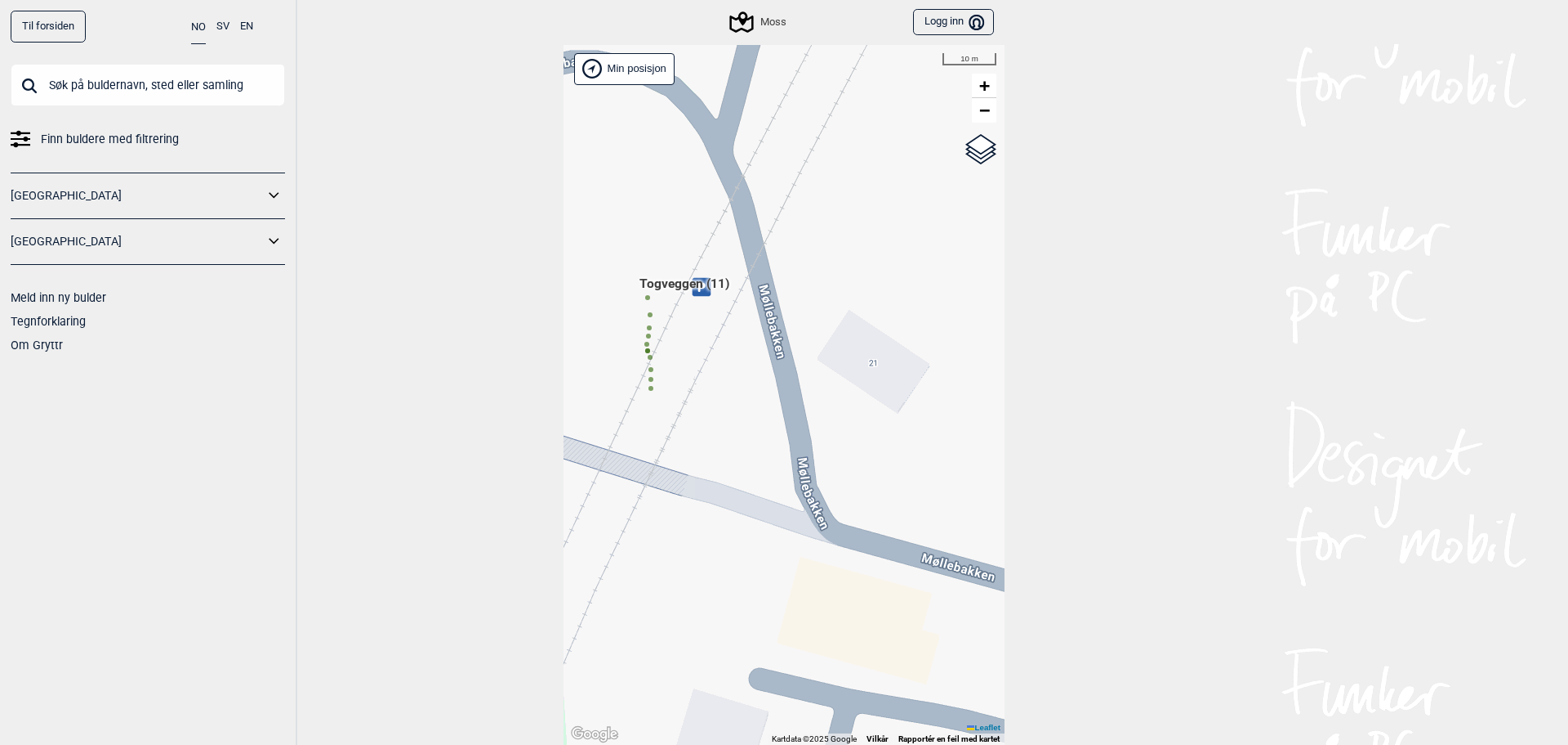
click at [564, 45] on div "Hallingdal Gol Ål Stange Kolomoen Vallset Tangen Sørli Åsbygda Buskerud syd Kon…" at bounding box center [564, 45] width 0 height 0
click at [641, 299] on span "Togveggen (11)" at bounding box center [684, 290] width 90 height 31
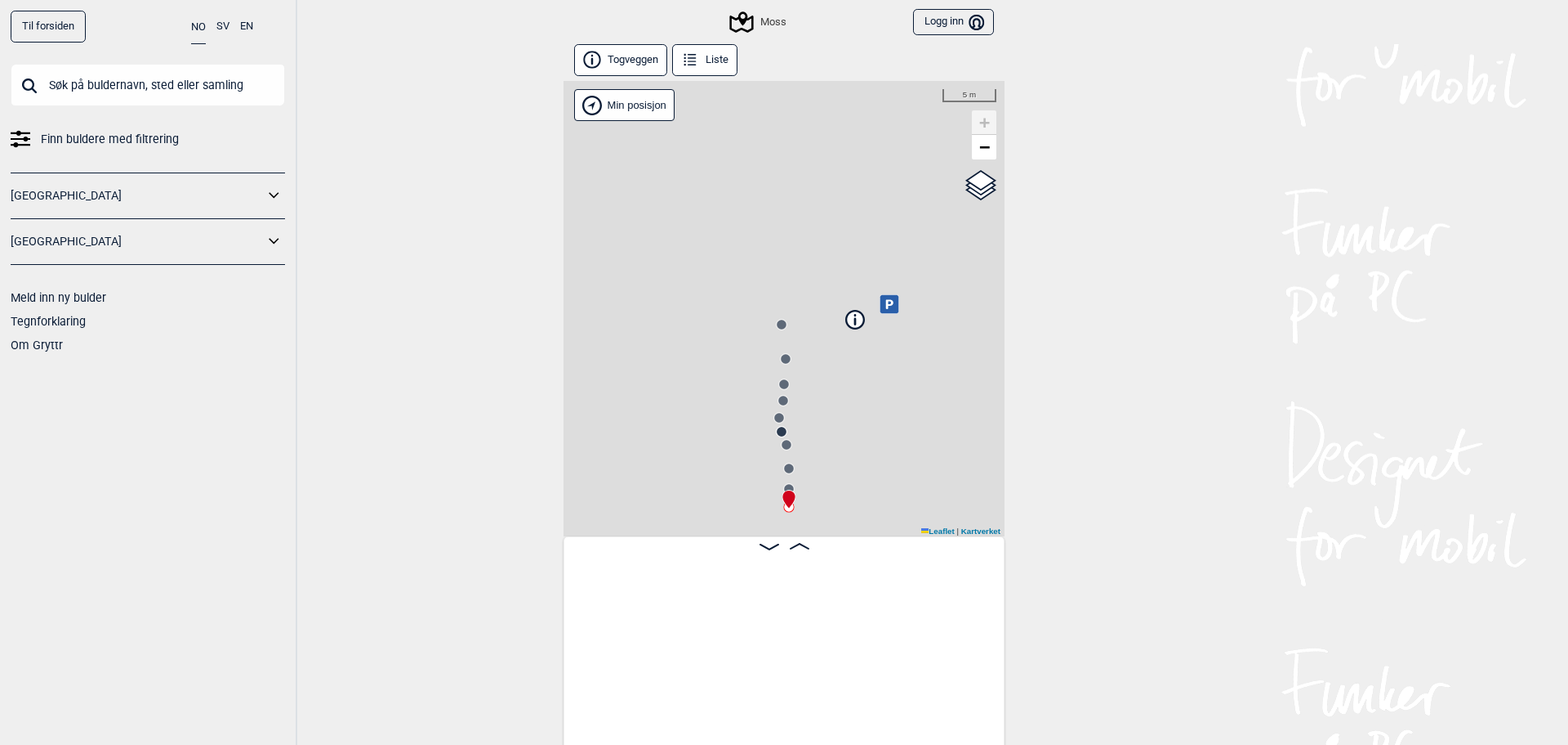
scroll to position [0, 128]
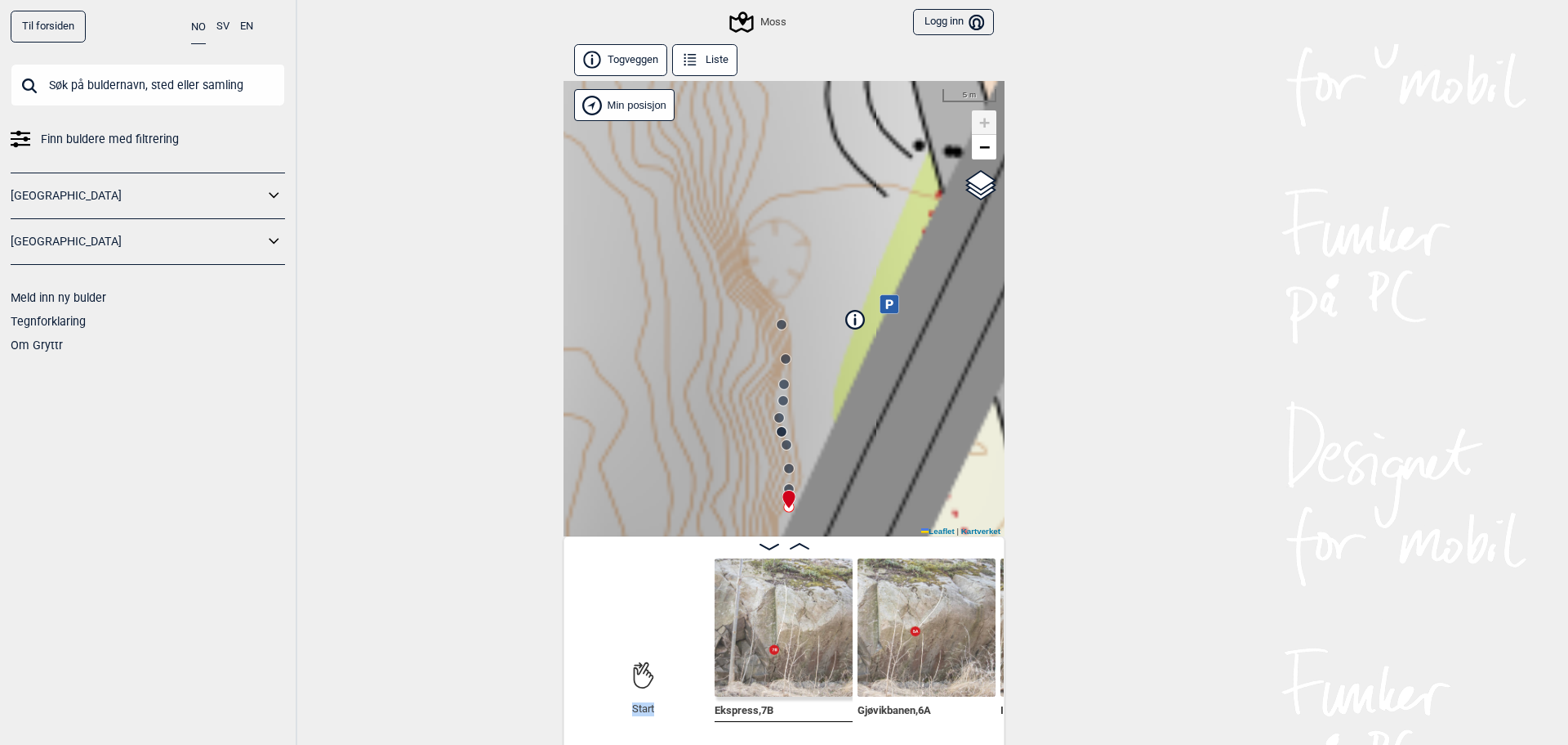
drag, startPoint x: 674, startPoint y: 723, endPoint x: 686, endPoint y: 726, distance: 12.4
click at [686, 726] on div "Start Start Ekspress , 7B Gjøvikbanen , 6A Intercity , 6C" at bounding box center [784, 648] width 440 height 179
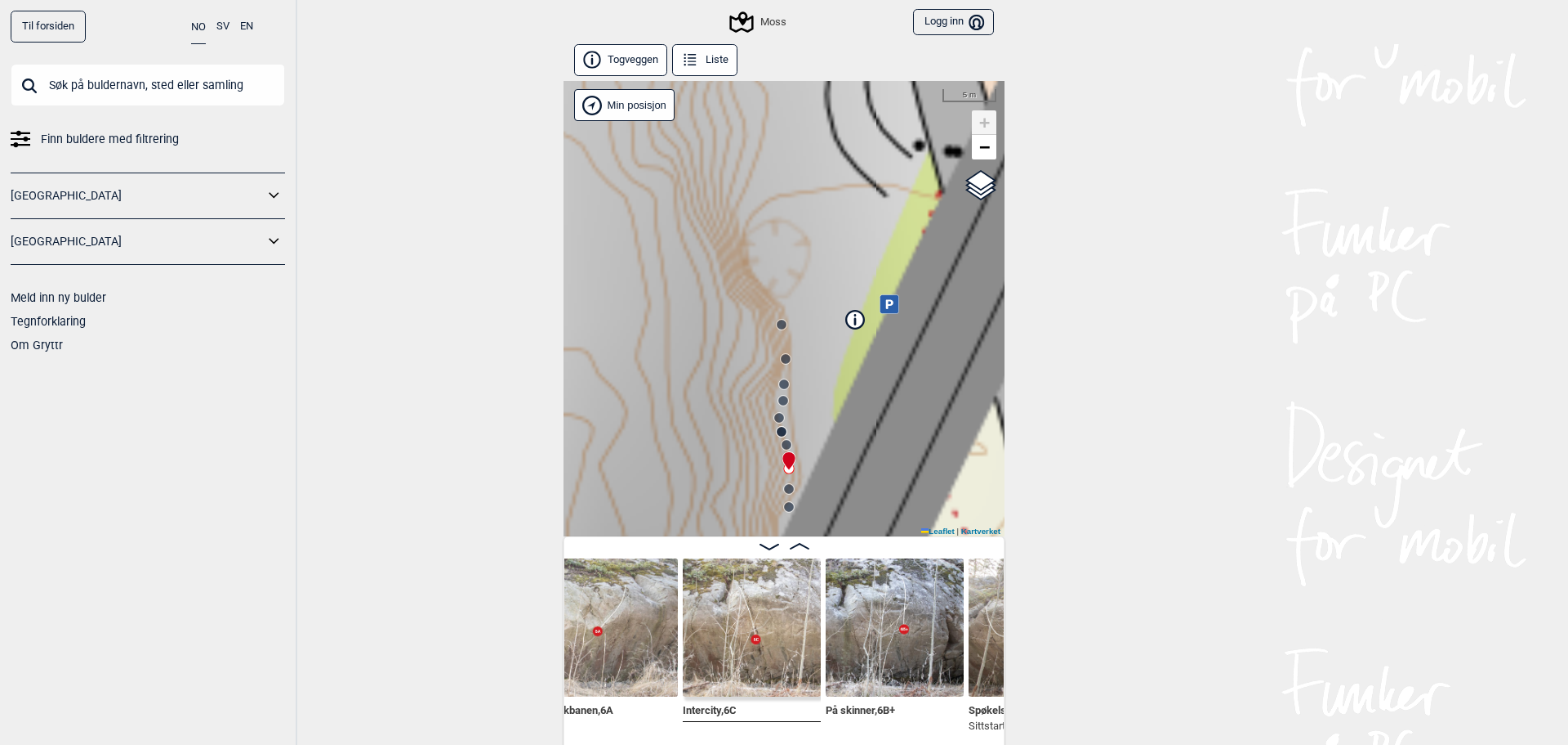
scroll to position [0, 451]
click at [1125, 676] on div "Til forsiden NO SV EN Finn buldere med filtrering Norge Sverige Meld inn ny bul…" at bounding box center [784, 372] width 1568 height 745
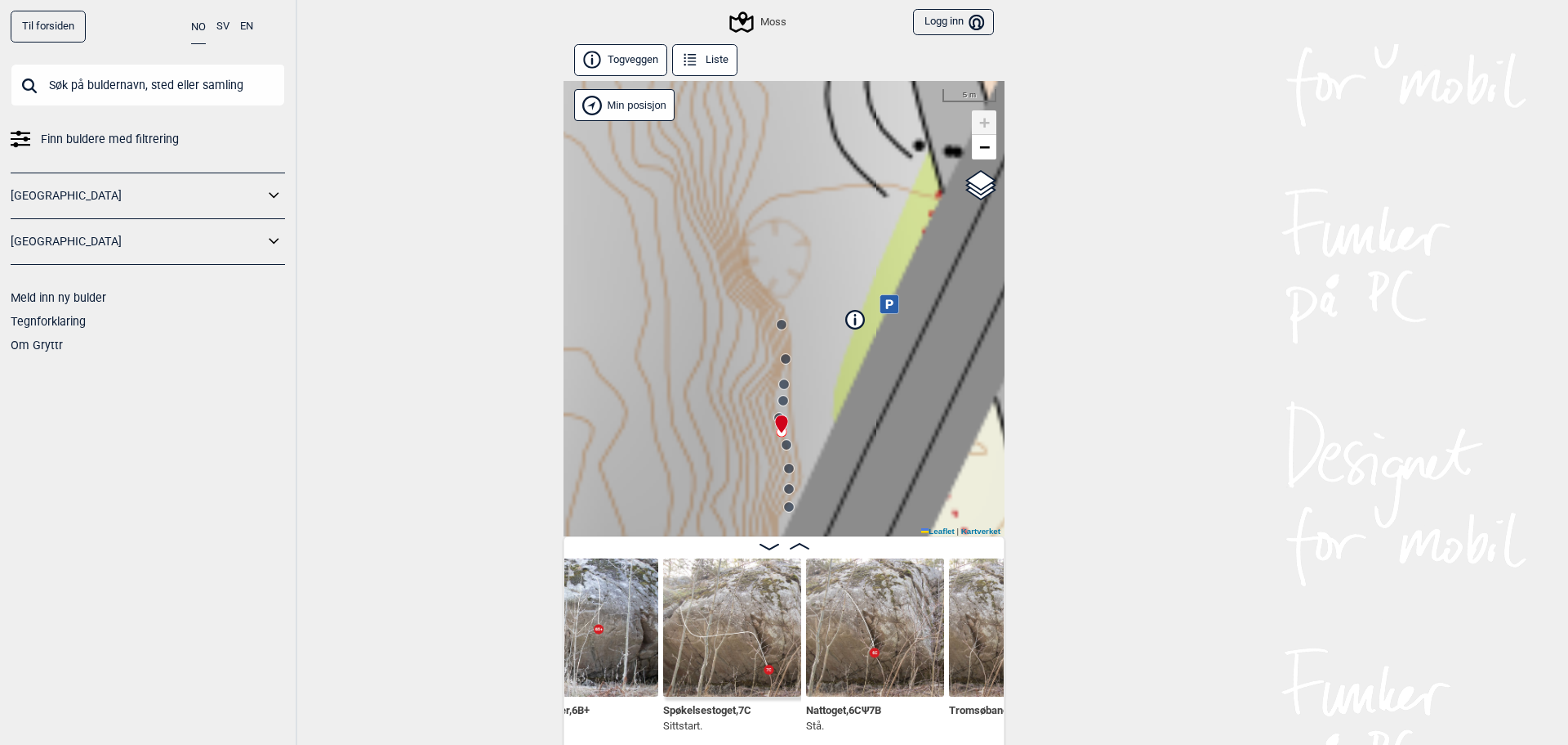
scroll to position [0, 754]
click at [744, 649] on img at bounding box center [729, 627] width 138 height 138
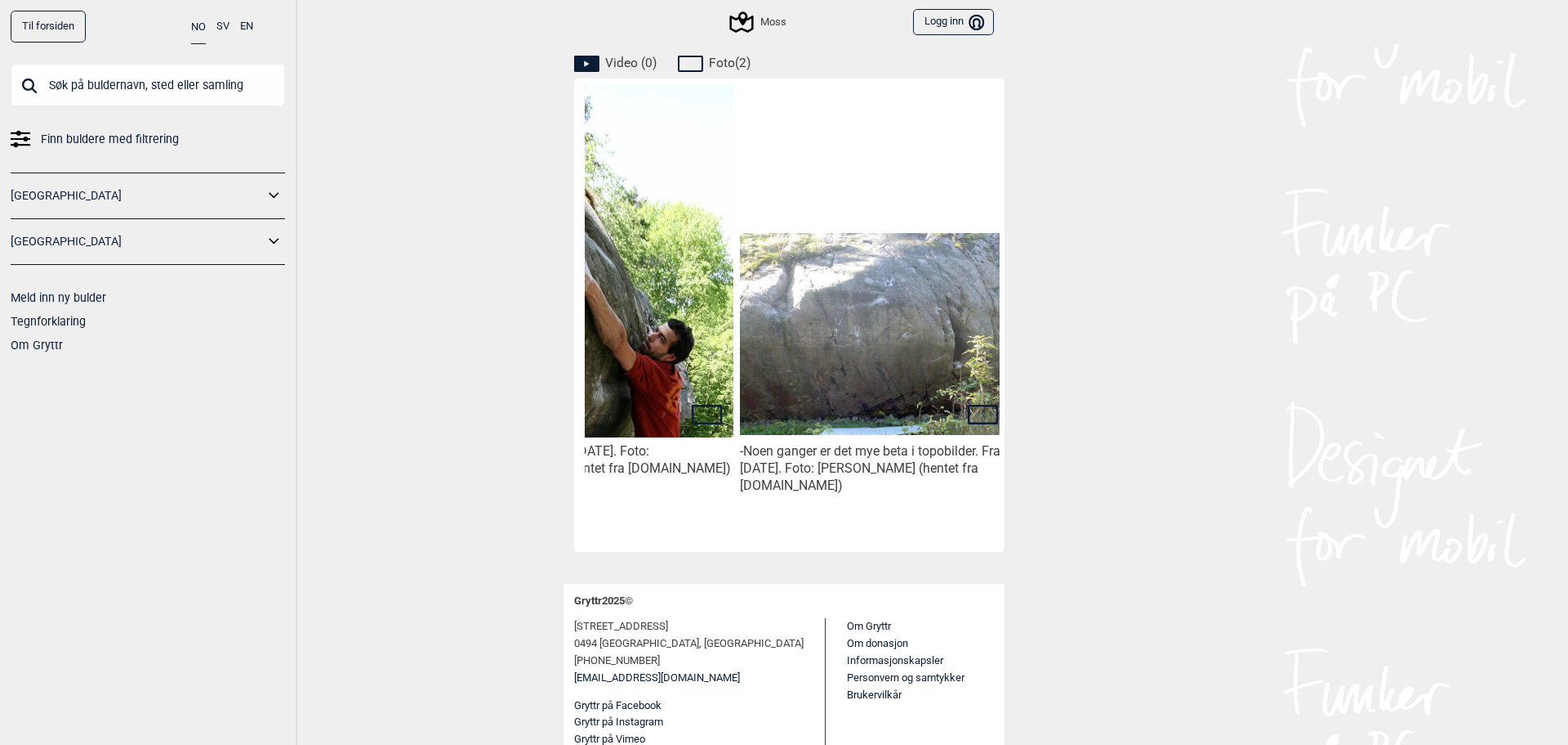
scroll to position [0, 129]
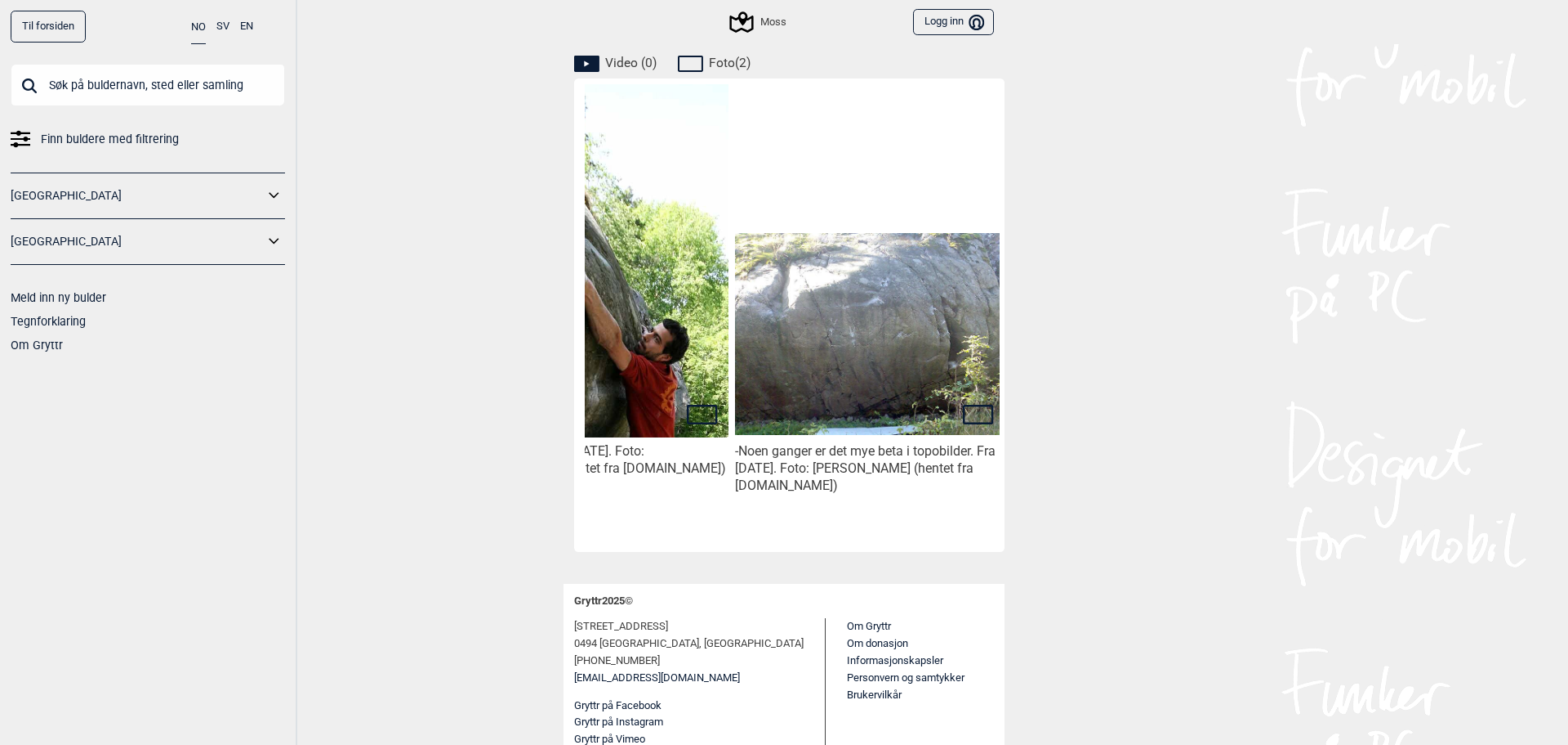
click at [905, 352] on img at bounding box center [869, 334] width 270 height 203
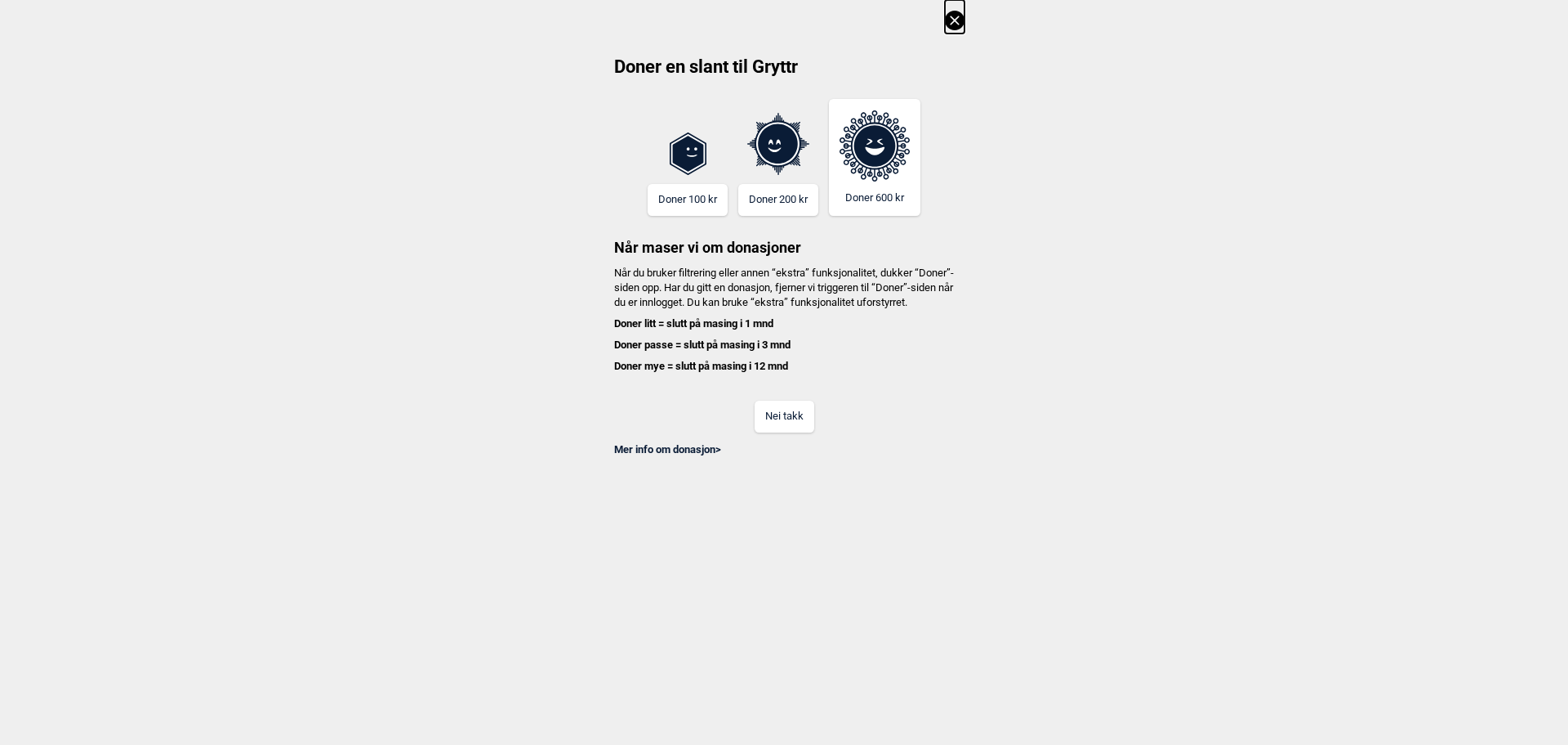
click at [803, 428] on button "Nei takk" at bounding box center [784, 416] width 59 height 32
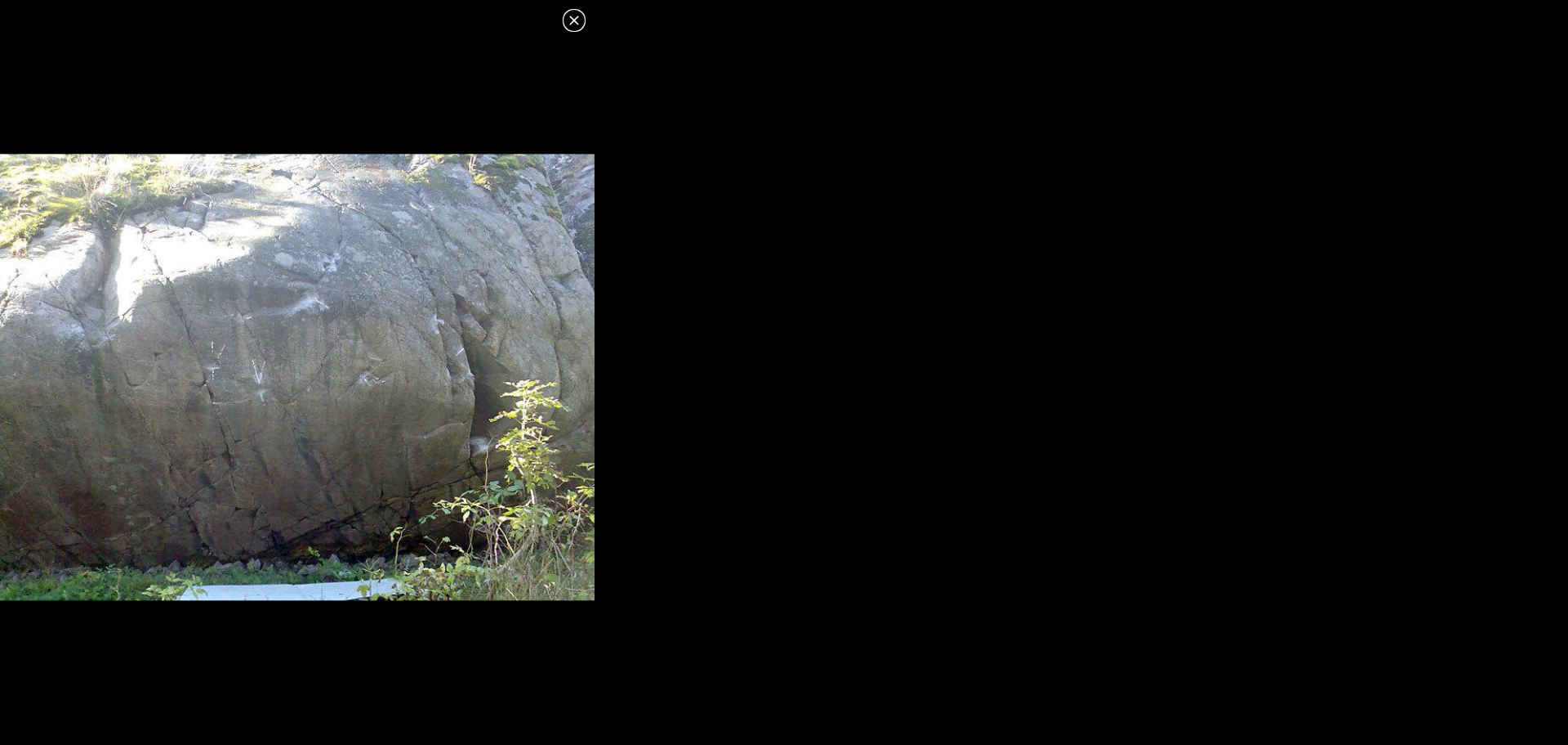
click at [574, 18] on icon at bounding box center [574, 20] width 19 height 19
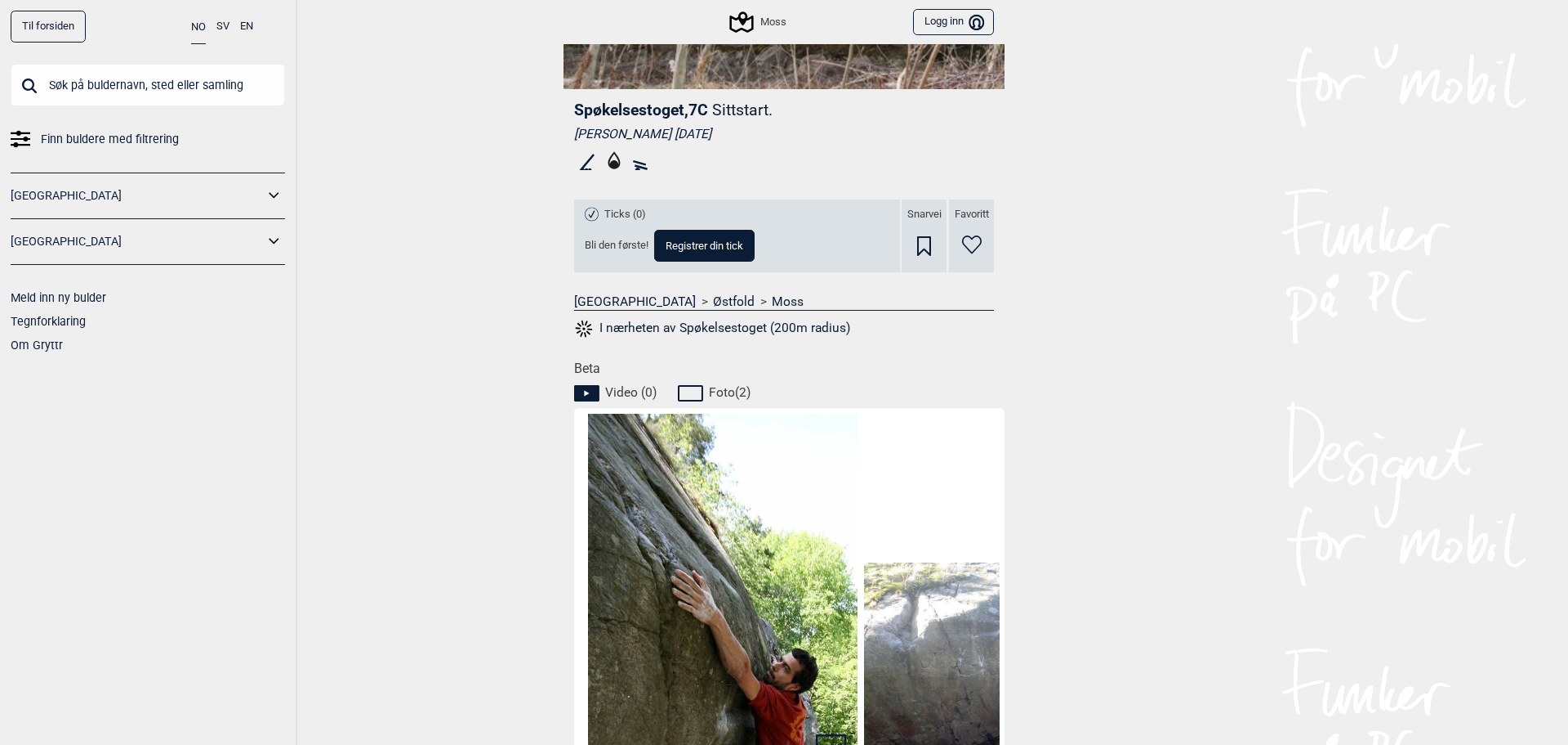
scroll to position [327, 0]
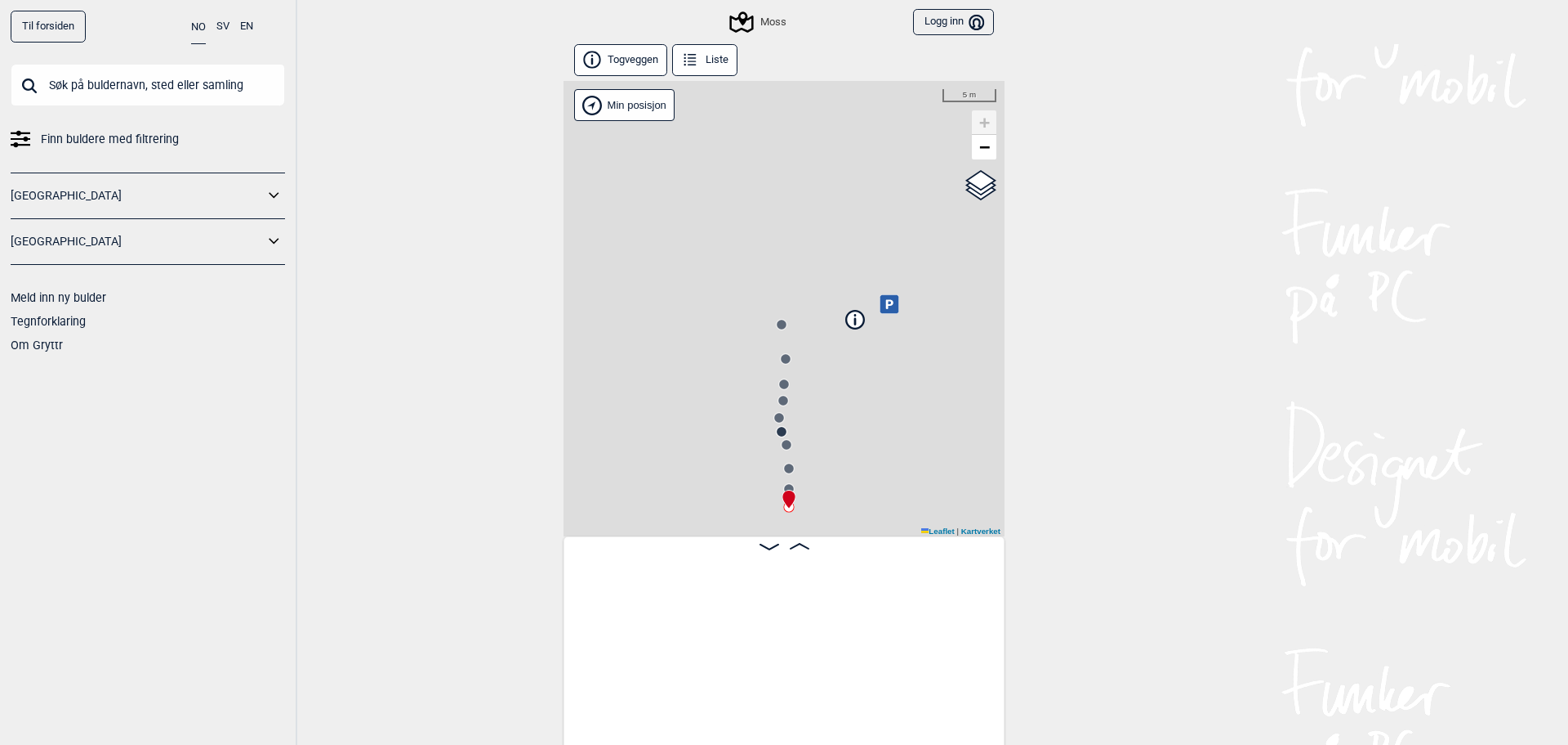
scroll to position [0, 128]
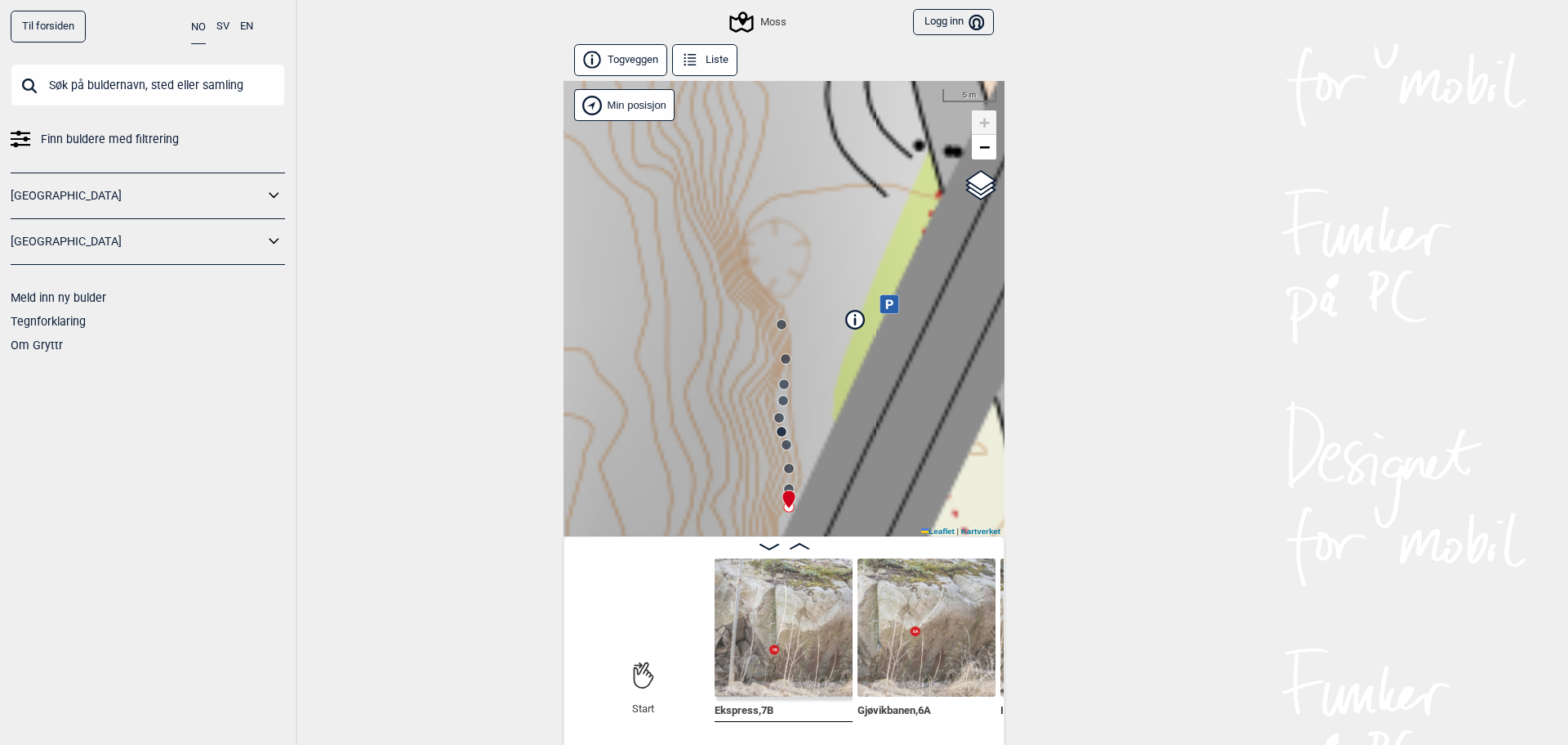
click at [757, 615] on img at bounding box center [784, 627] width 138 height 138
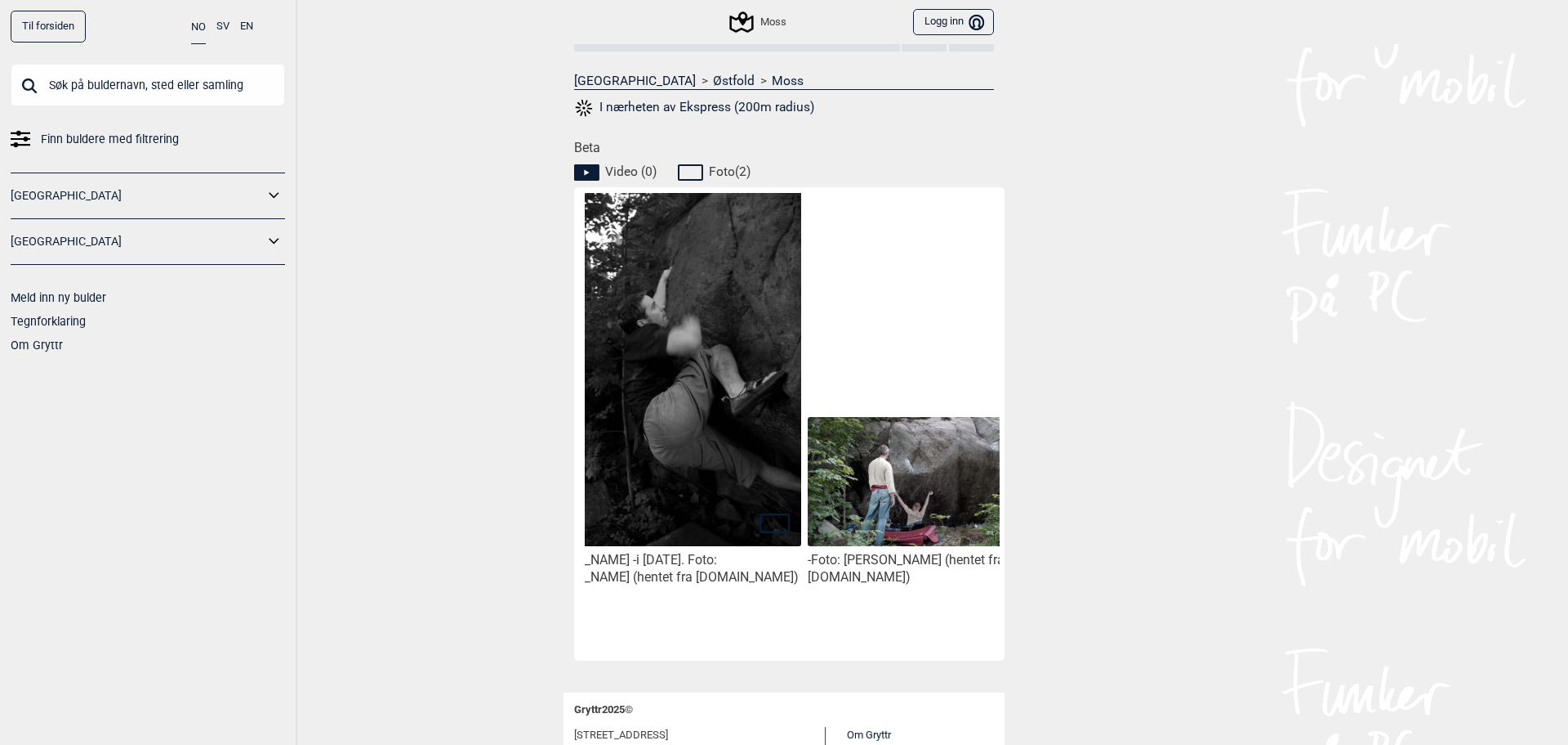
scroll to position [0, 33]
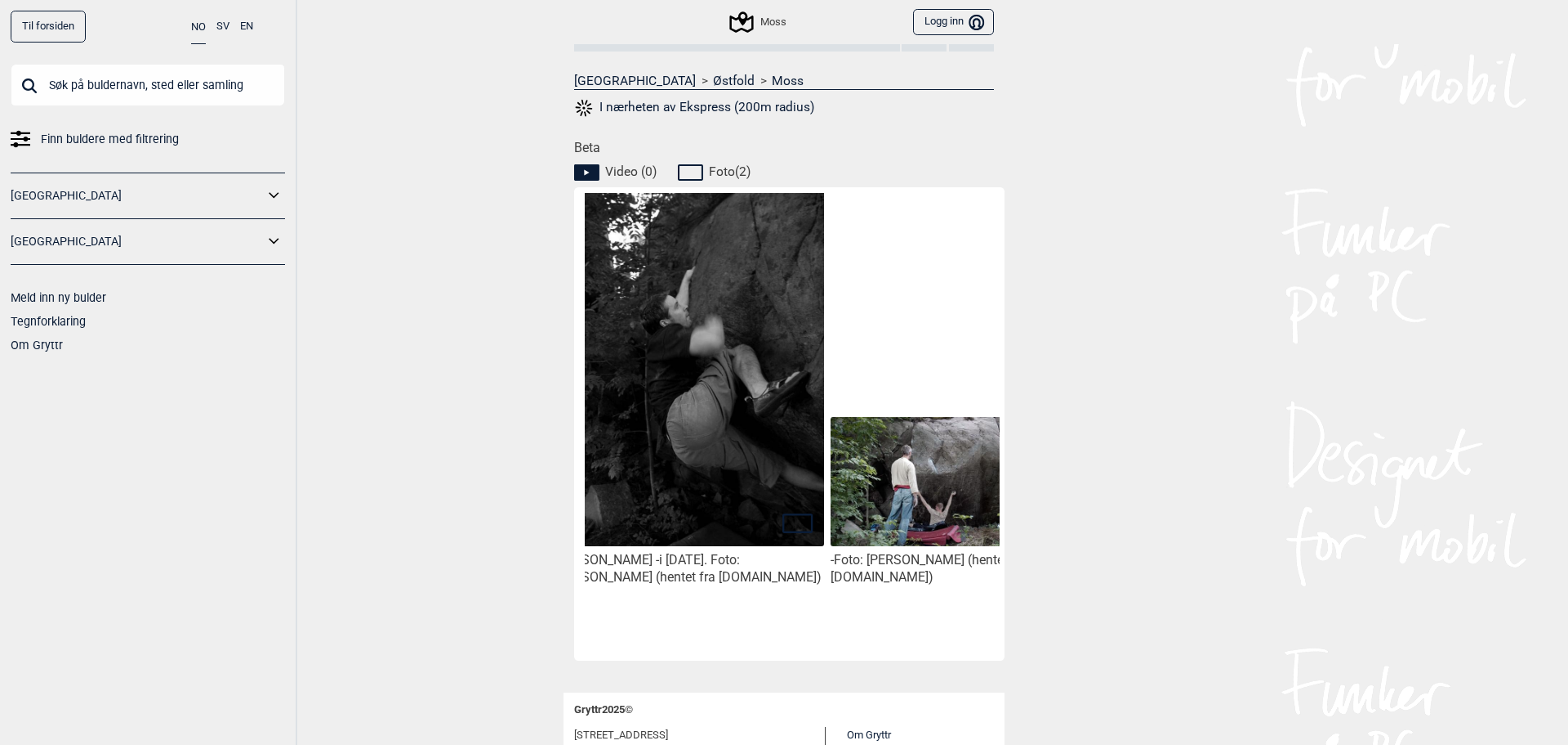
click at [770, 473] on img at bounding box center [689, 377] width 270 height 406
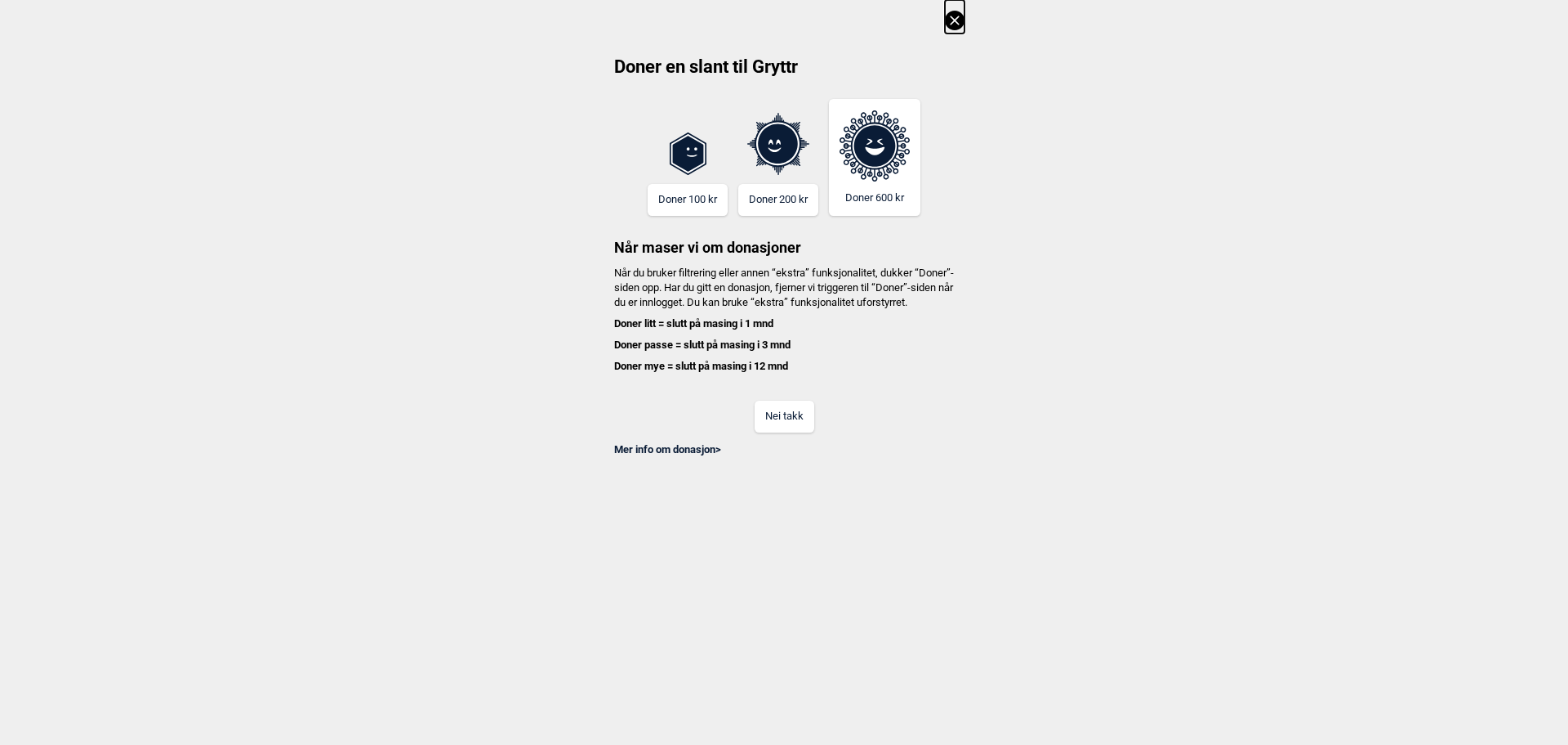
click at [795, 426] on button "Nei takk" at bounding box center [784, 416] width 59 height 32
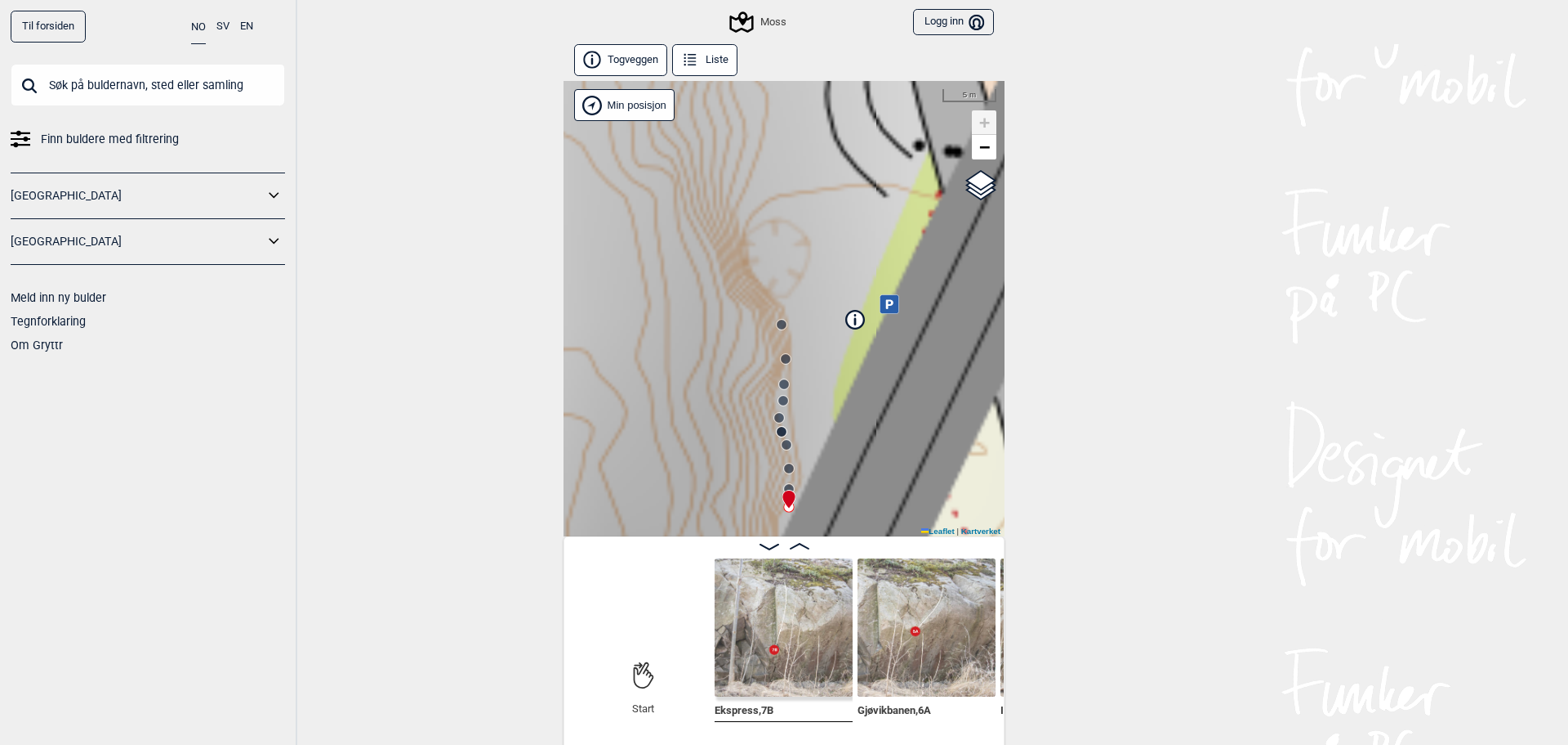
scroll to position [9, 0]
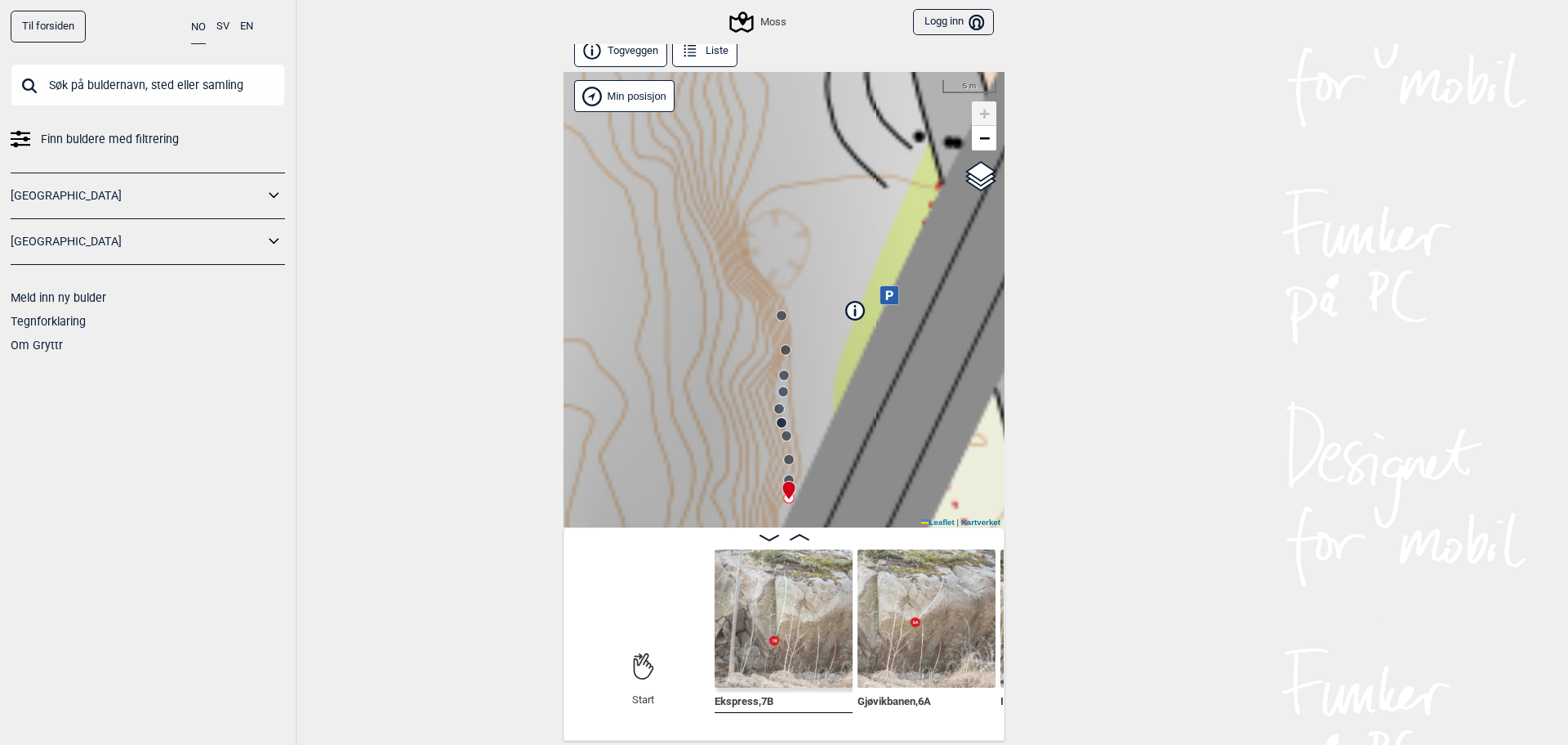
click at [777, 636] on img at bounding box center [784, 618] width 138 height 138
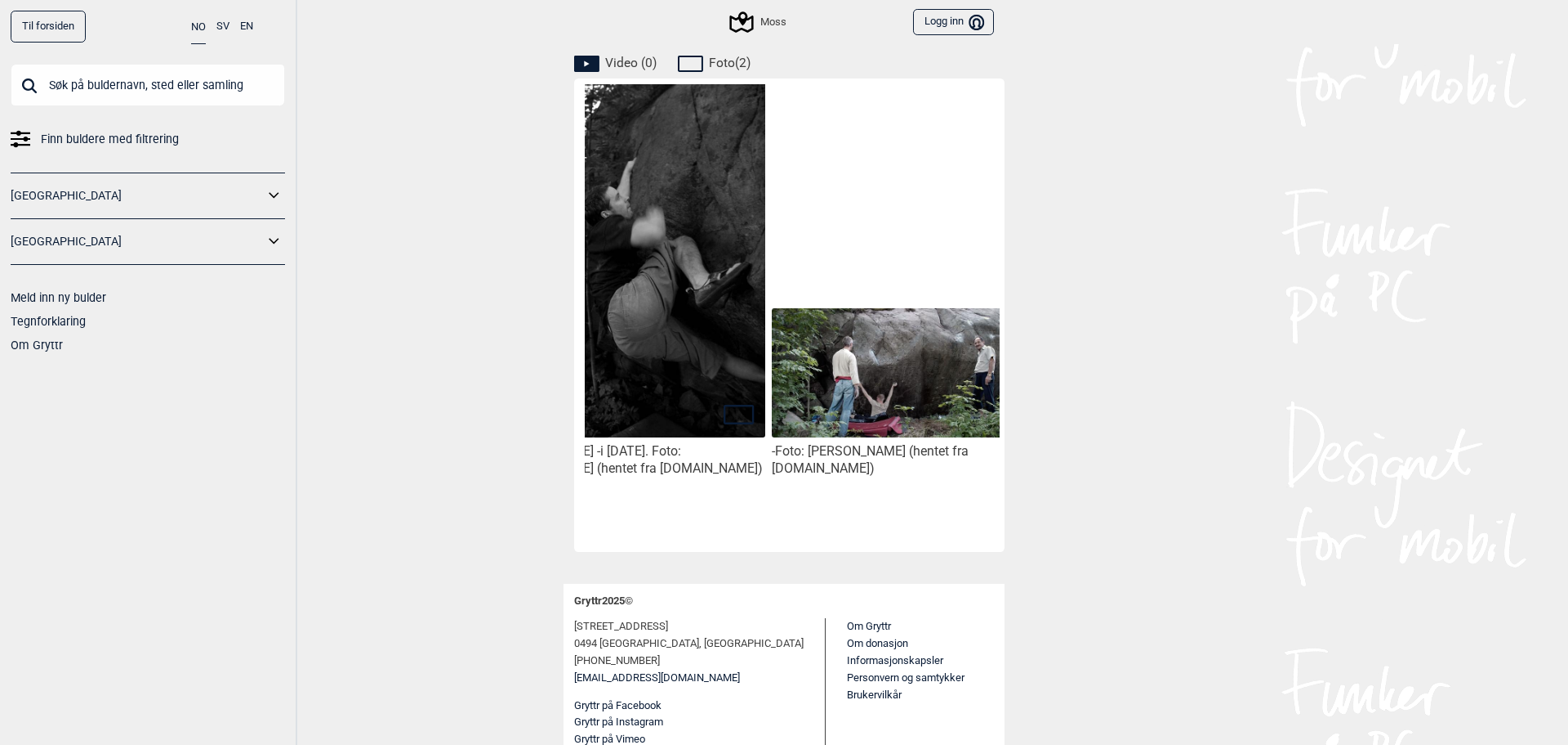
scroll to position [0, 137]
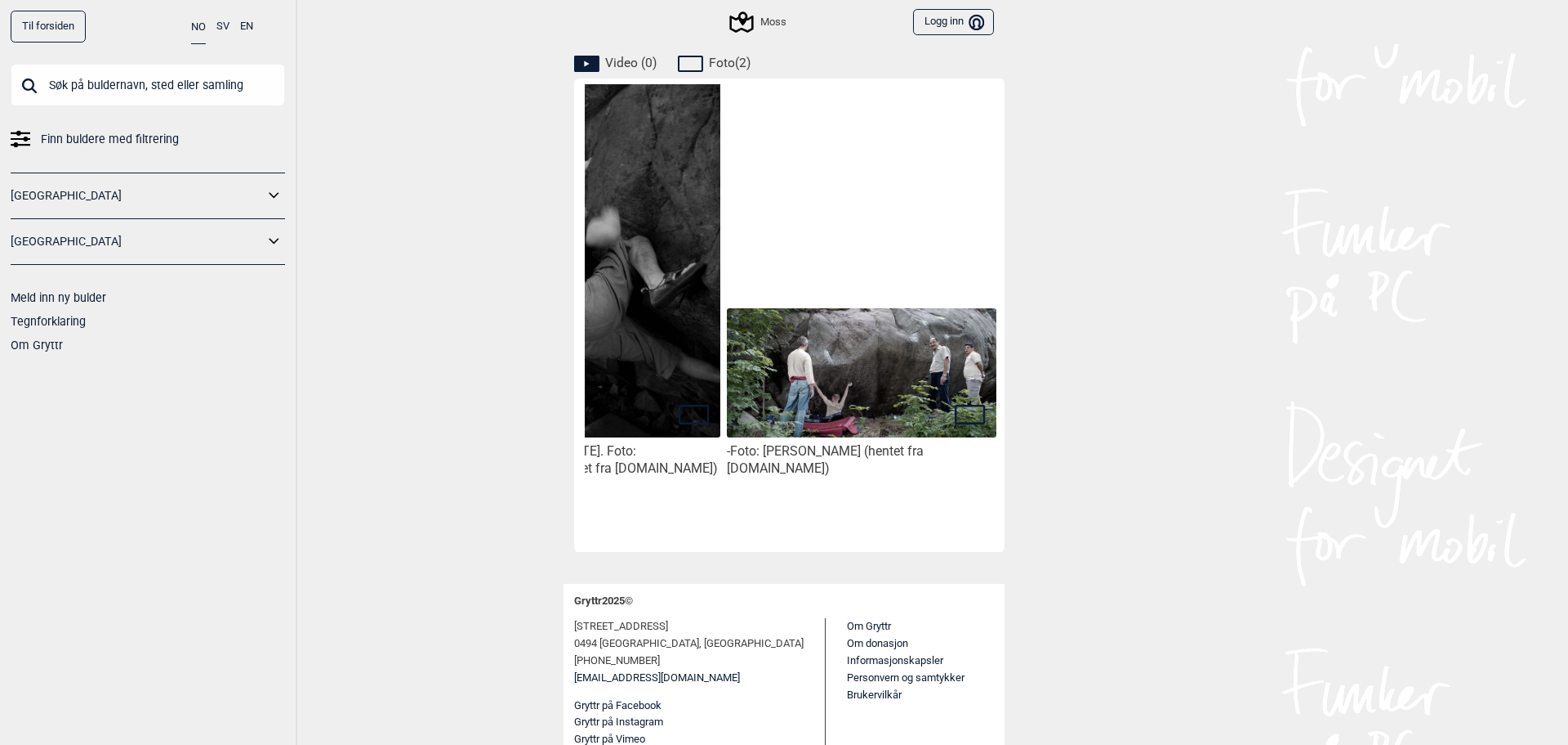
click at [917, 397] on img at bounding box center [861, 373] width 270 height 131
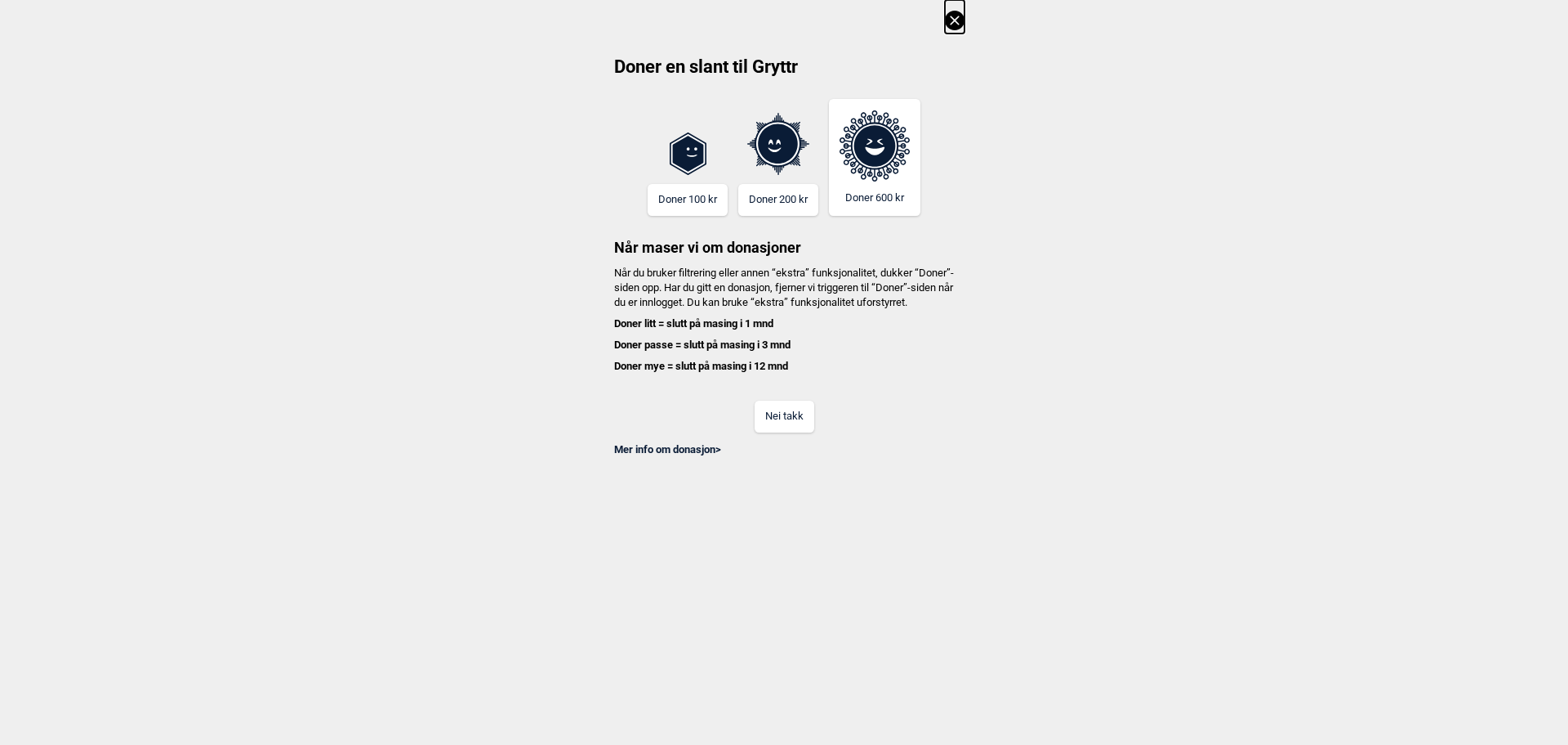
click at [805, 428] on button "Nei takk" at bounding box center [784, 416] width 59 height 32
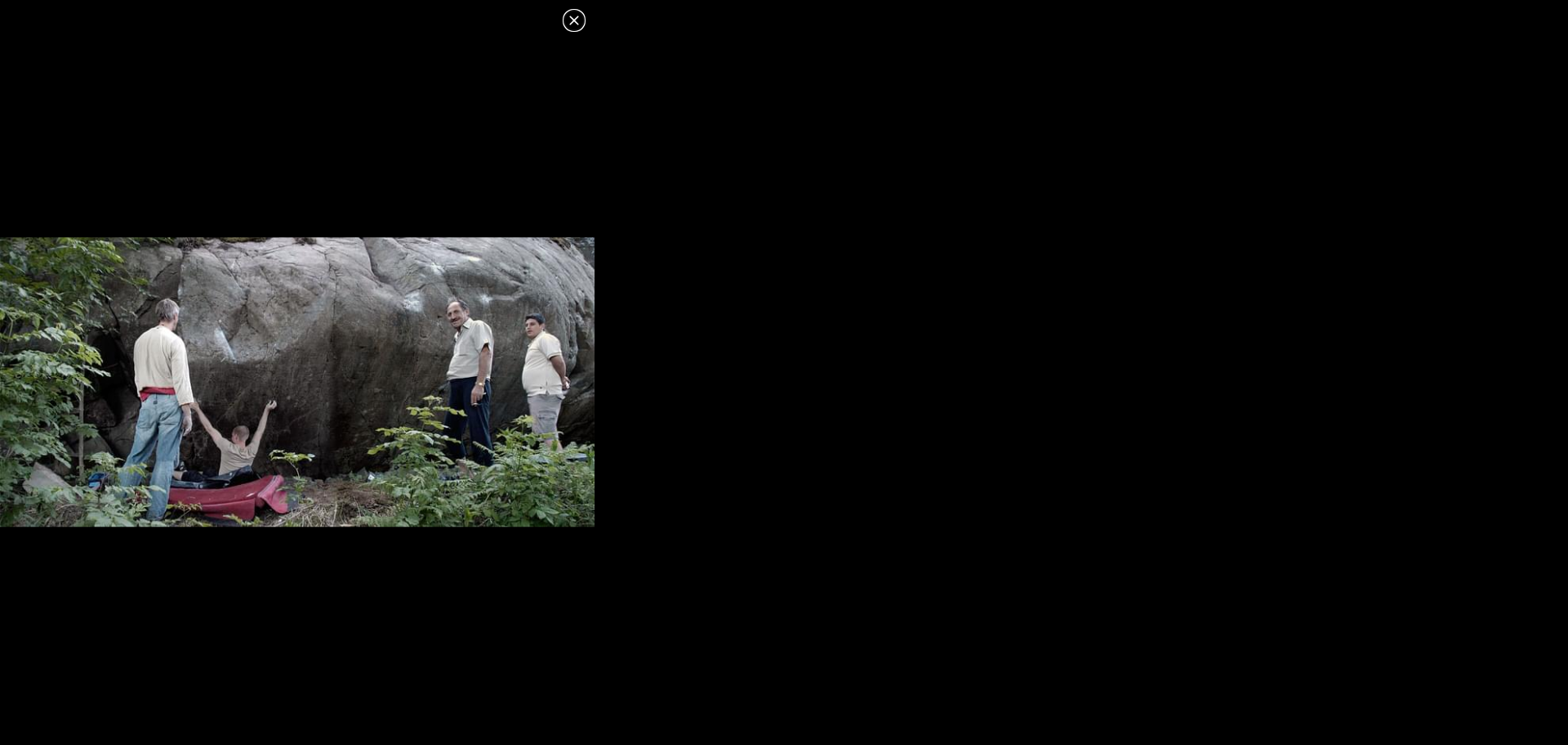
click at [576, 25] on icon at bounding box center [574, 20] width 19 height 19
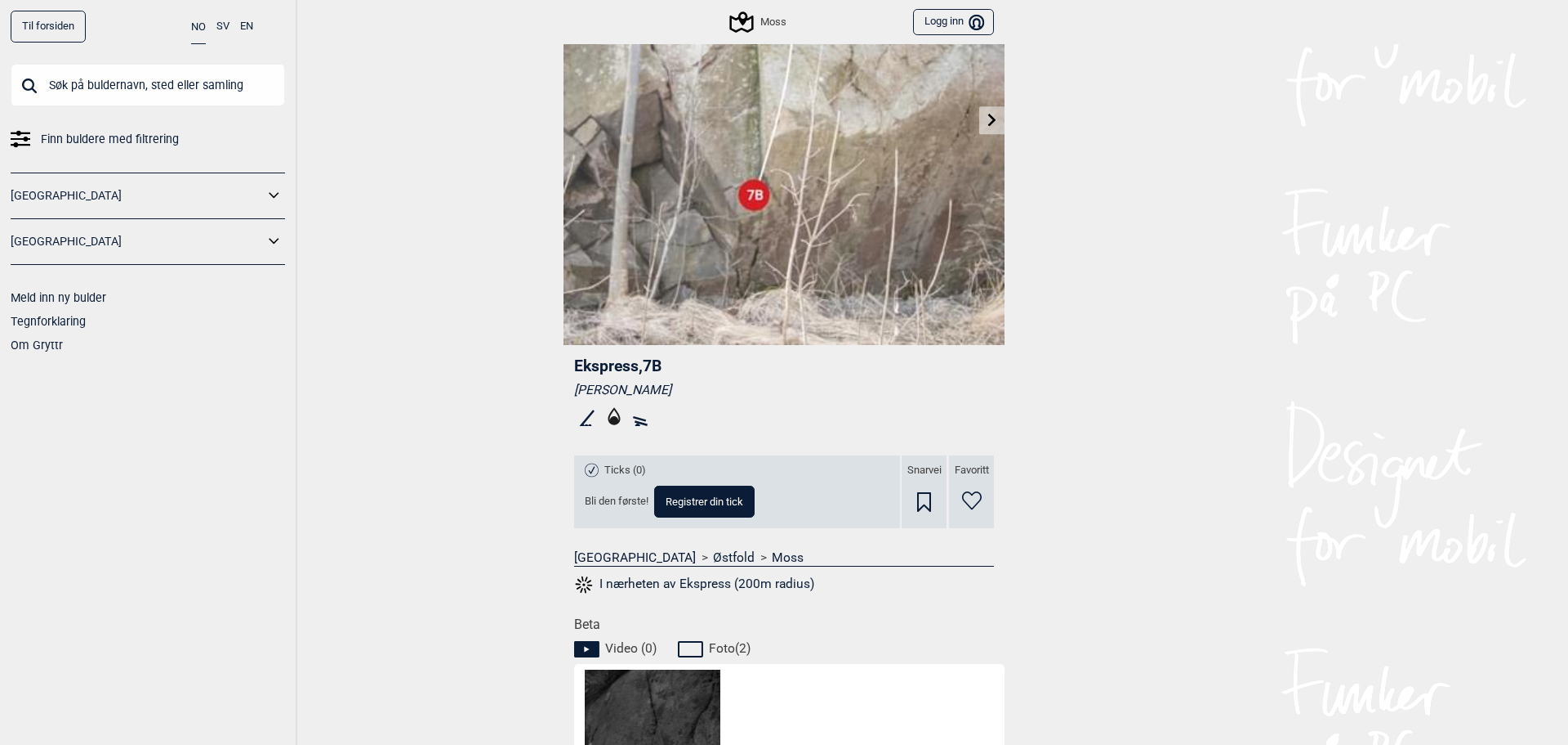
scroll to position [218, 0]
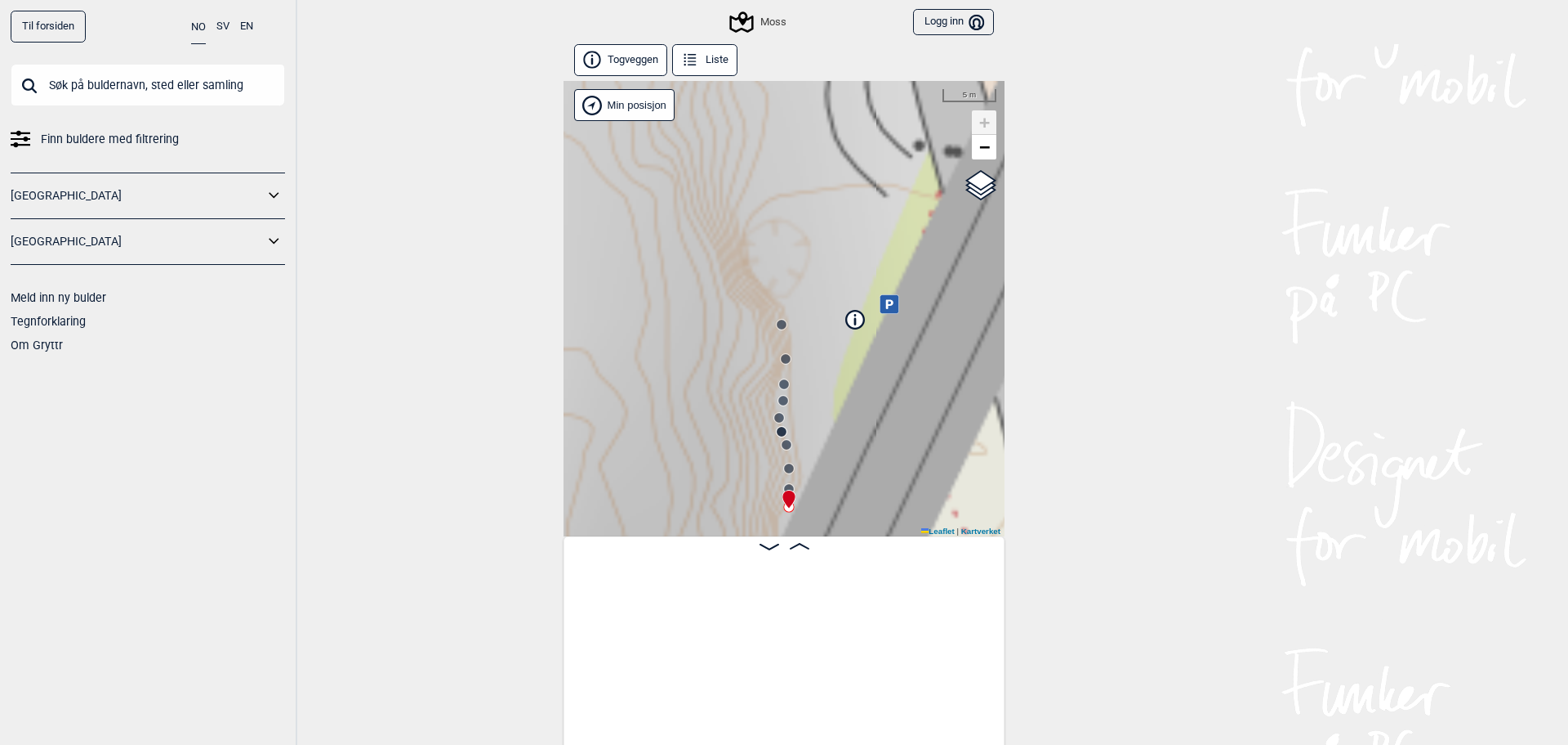
scroll to position [0, 128]
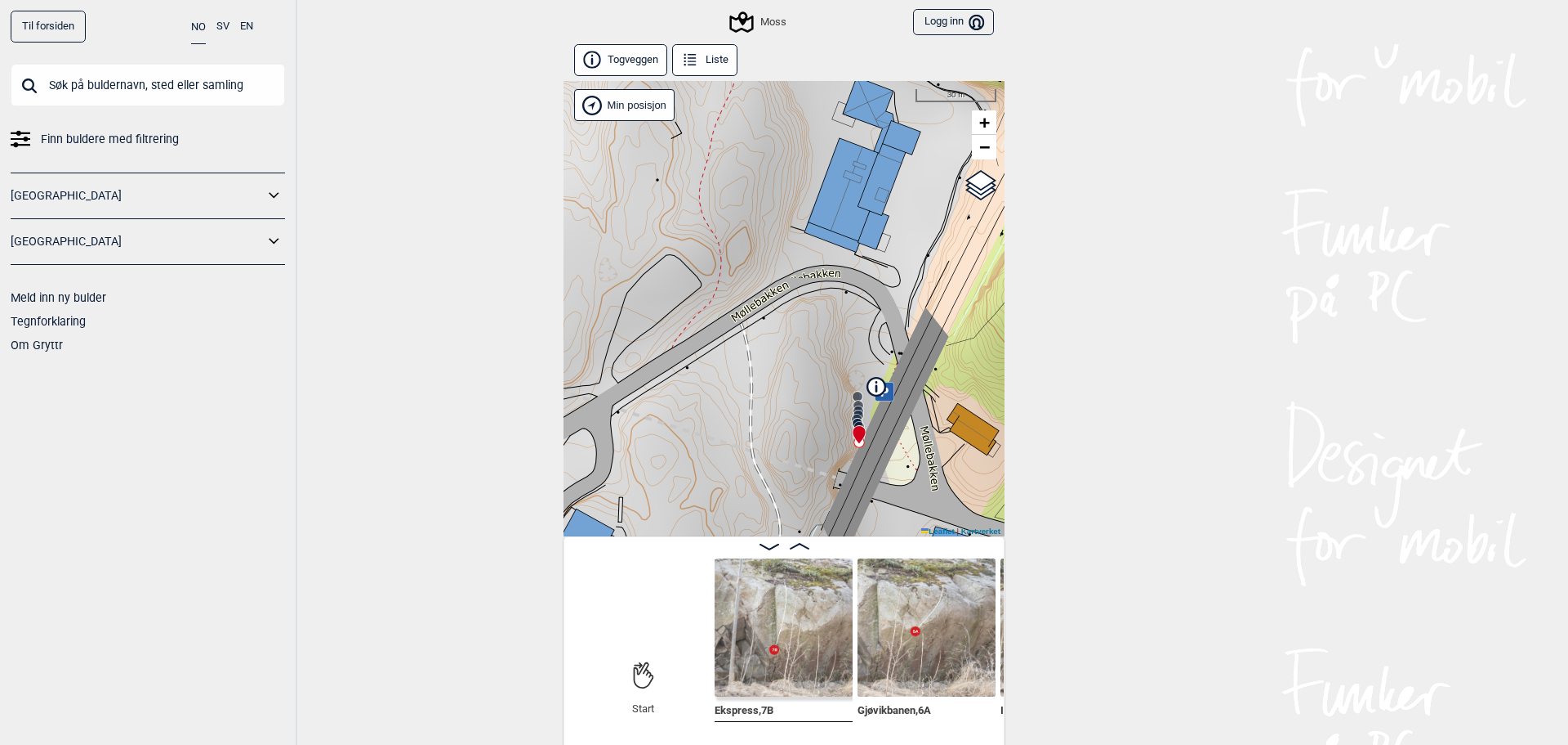
click at [885, 387] on icon at bounding box center [884, 391] width 18 height 19
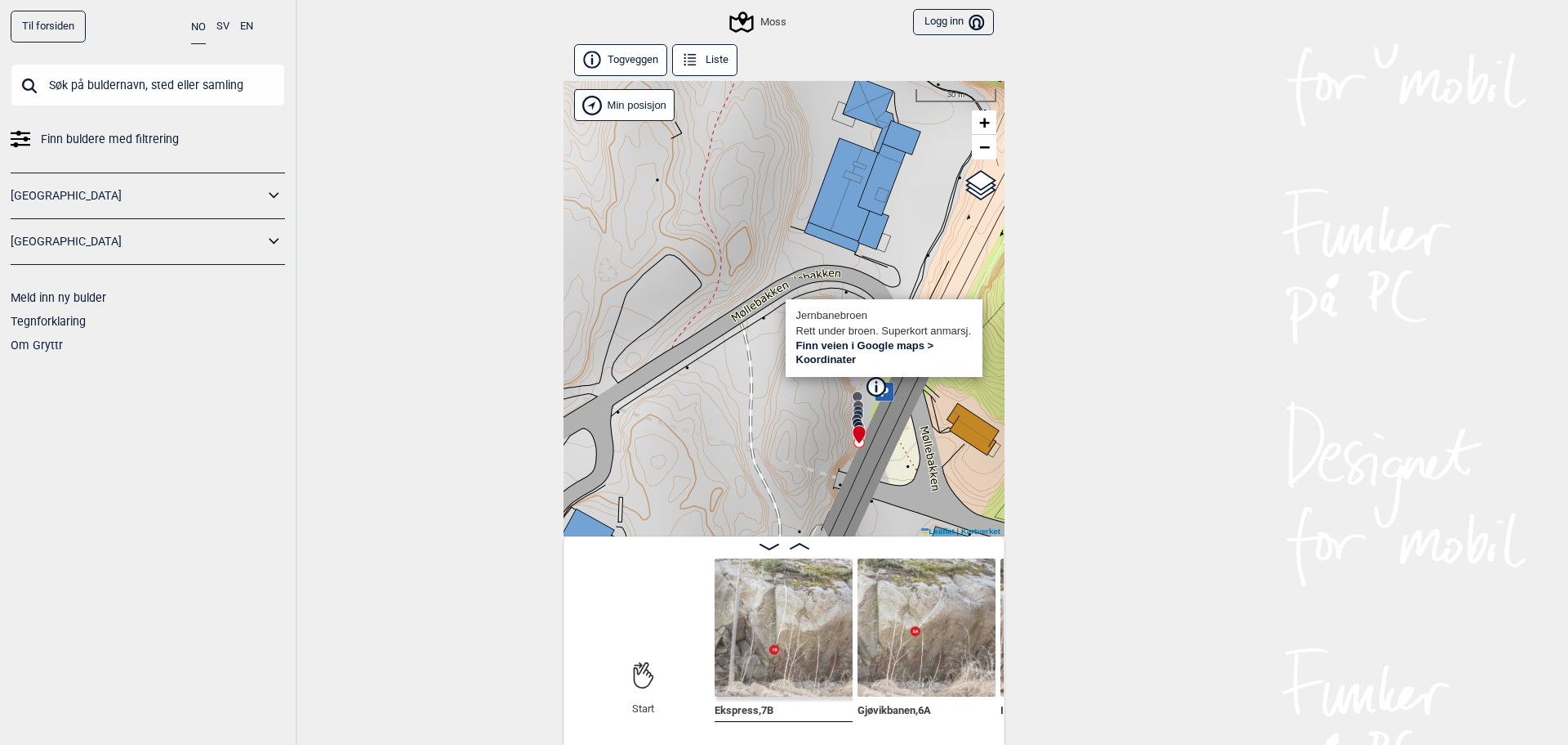
click at [879, 345] on link "Finn veien i Google maps >" at bounding box center [865, 345] width 138 height 13
click at [1067, 207] on div "Til forsiden NO SV EN Finn buldere med filtrering Norge Sverige Meld inn ny bul…" at bounding box center [784, 372] width 1568 height 745
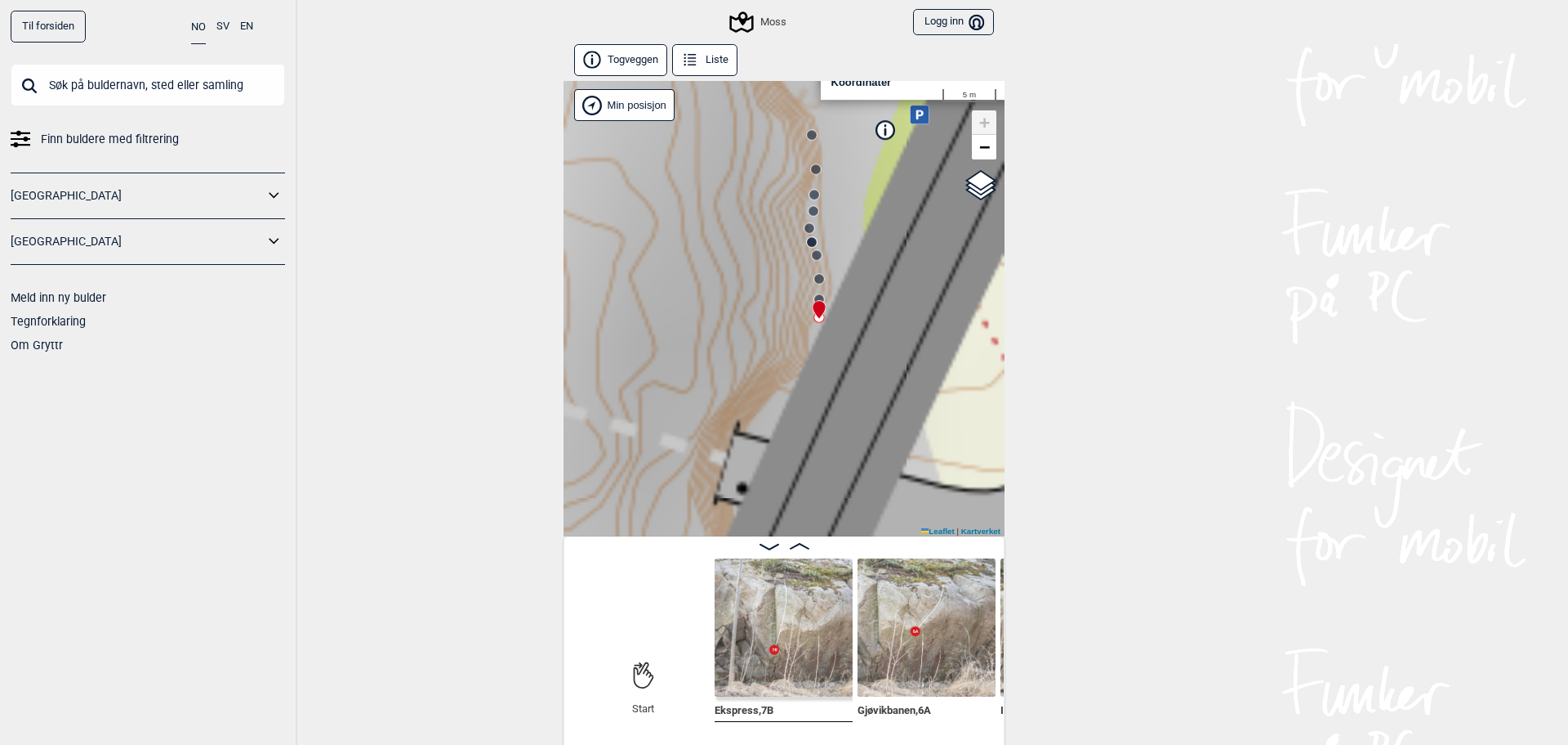
drag, startPoint x: 850, startPoint y: 456, endPoint x: 870, endPoint y: 252, distance: 205.0
click at [875, 259] on div "Moss Brukerens posisjon Jernbanebroen Rett under broen. Superkort anmarsj. Finn…" at bounding box center [784, 308] width 441 height 455
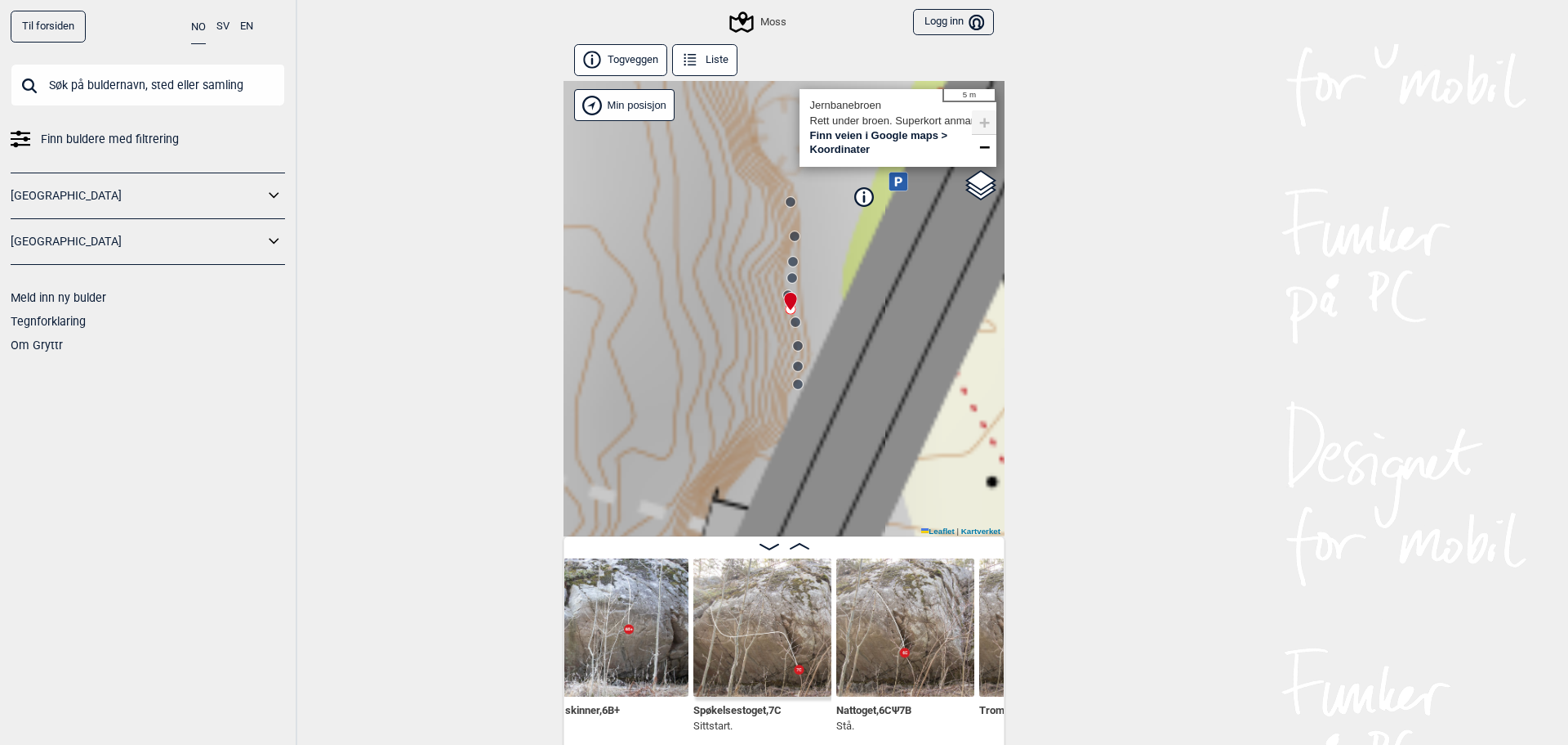
scroll to position [0, 725]
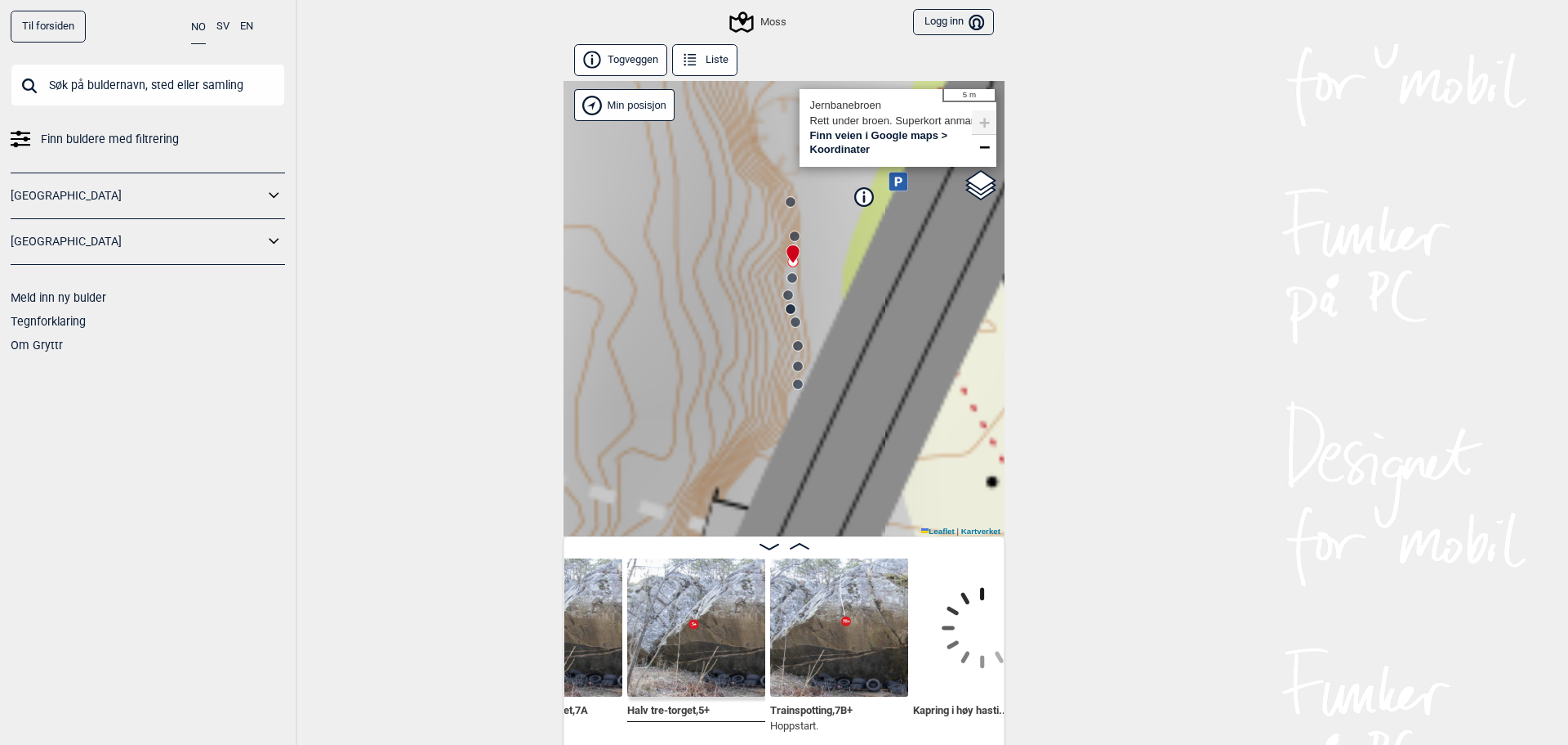
scroll to position [0, 1410]
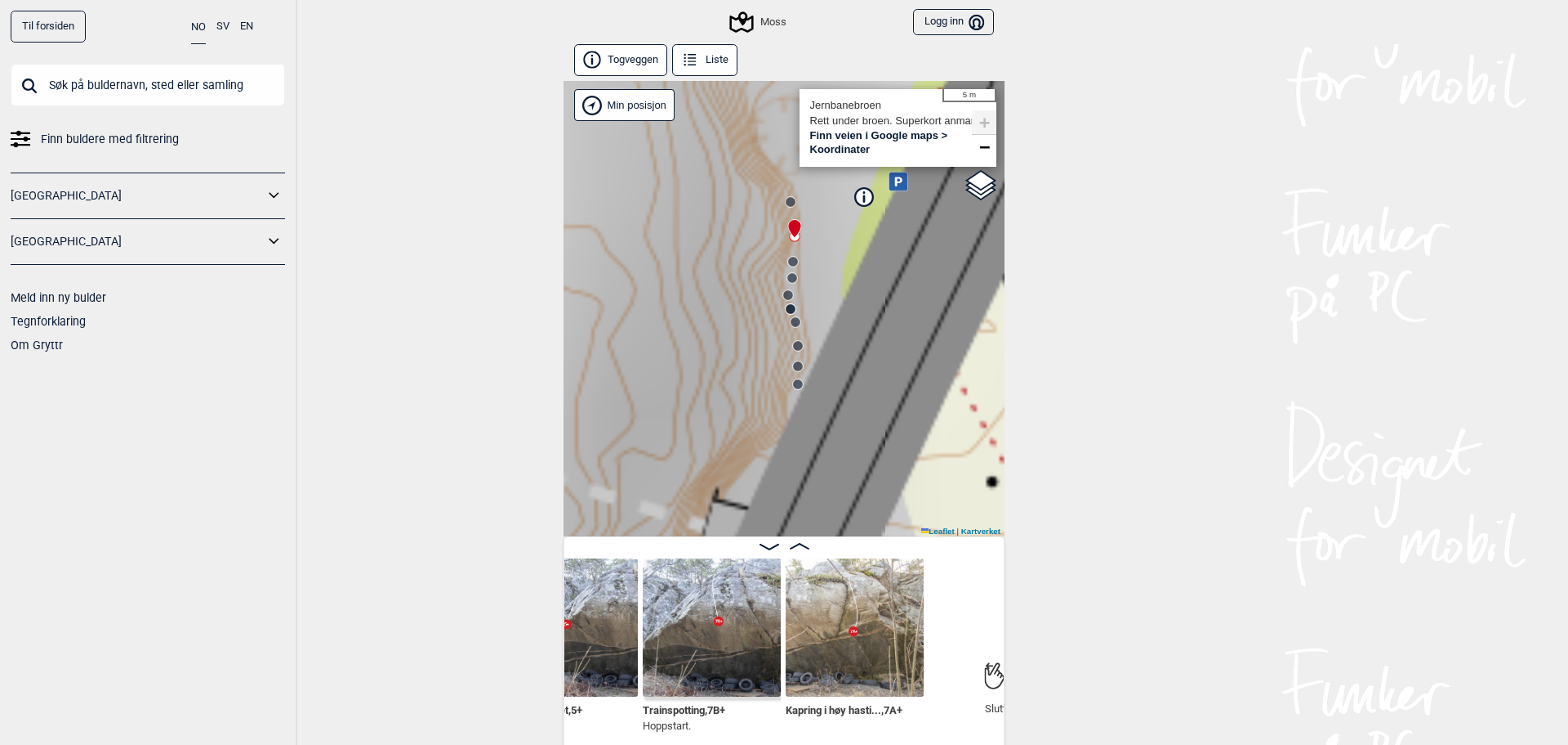
scroll to position [0, 1507]
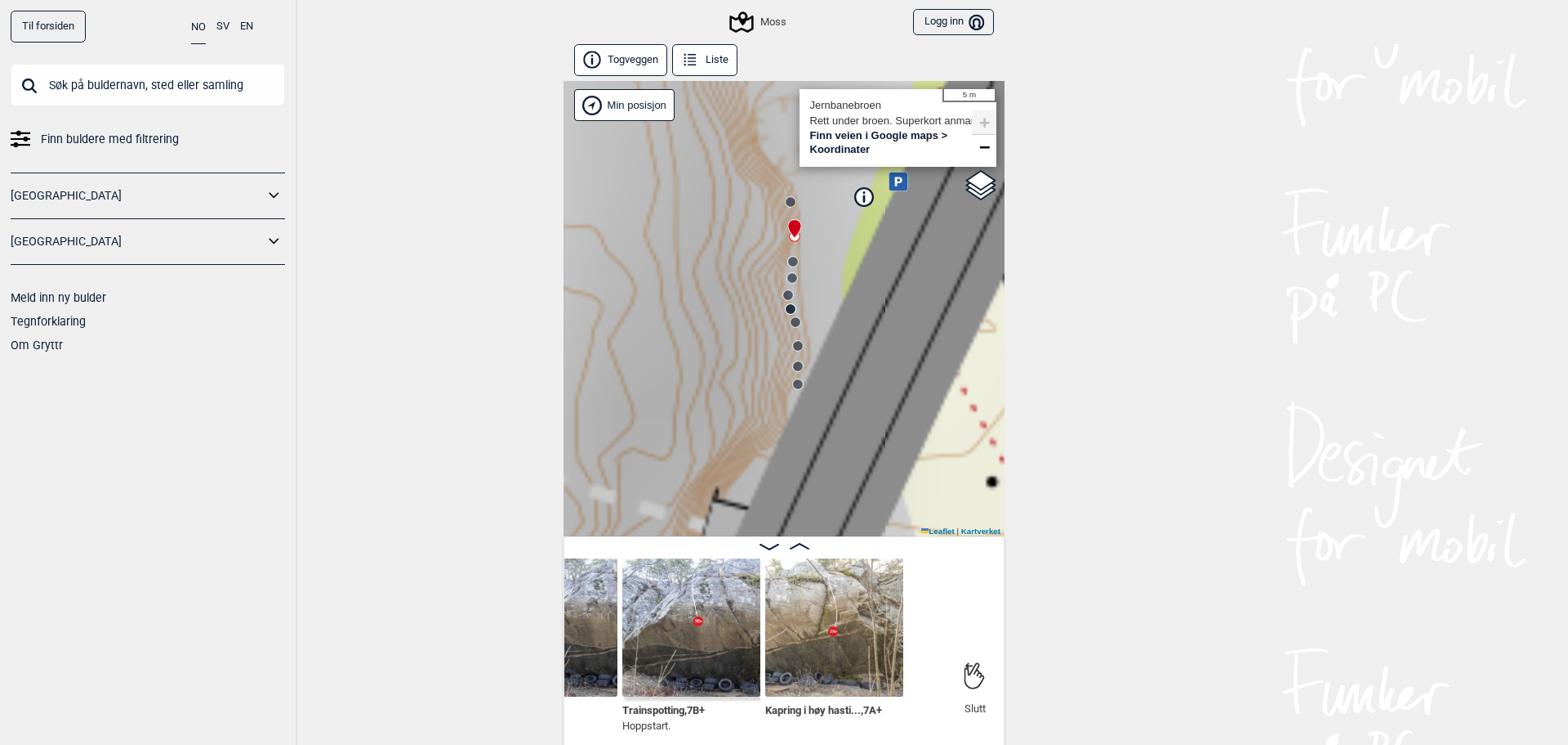
click at [700, 617] on img at bounding box center [692, 627] width 138 height 138
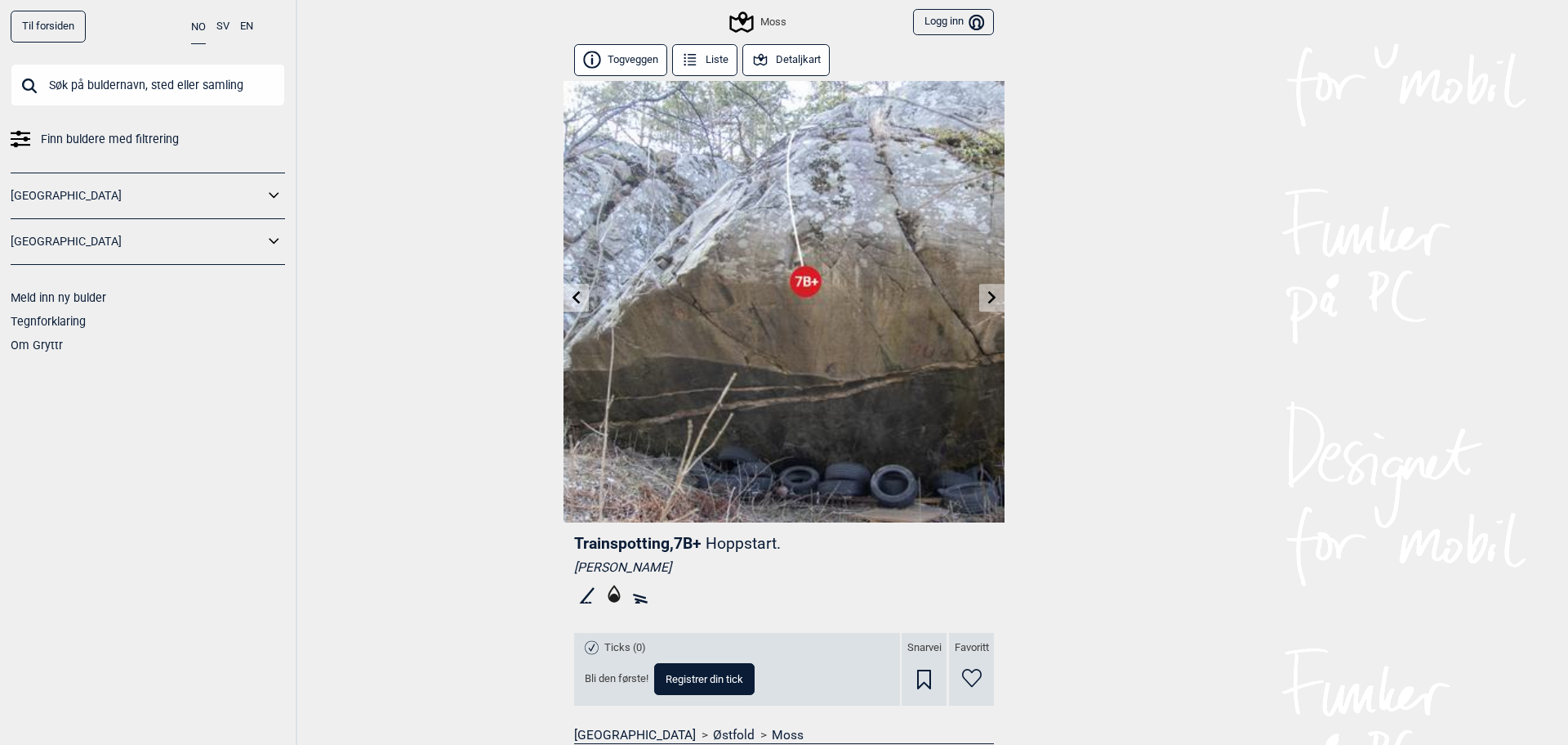
click at [986, 299] on icon at bounding box center [992, 296] width 13 height 13
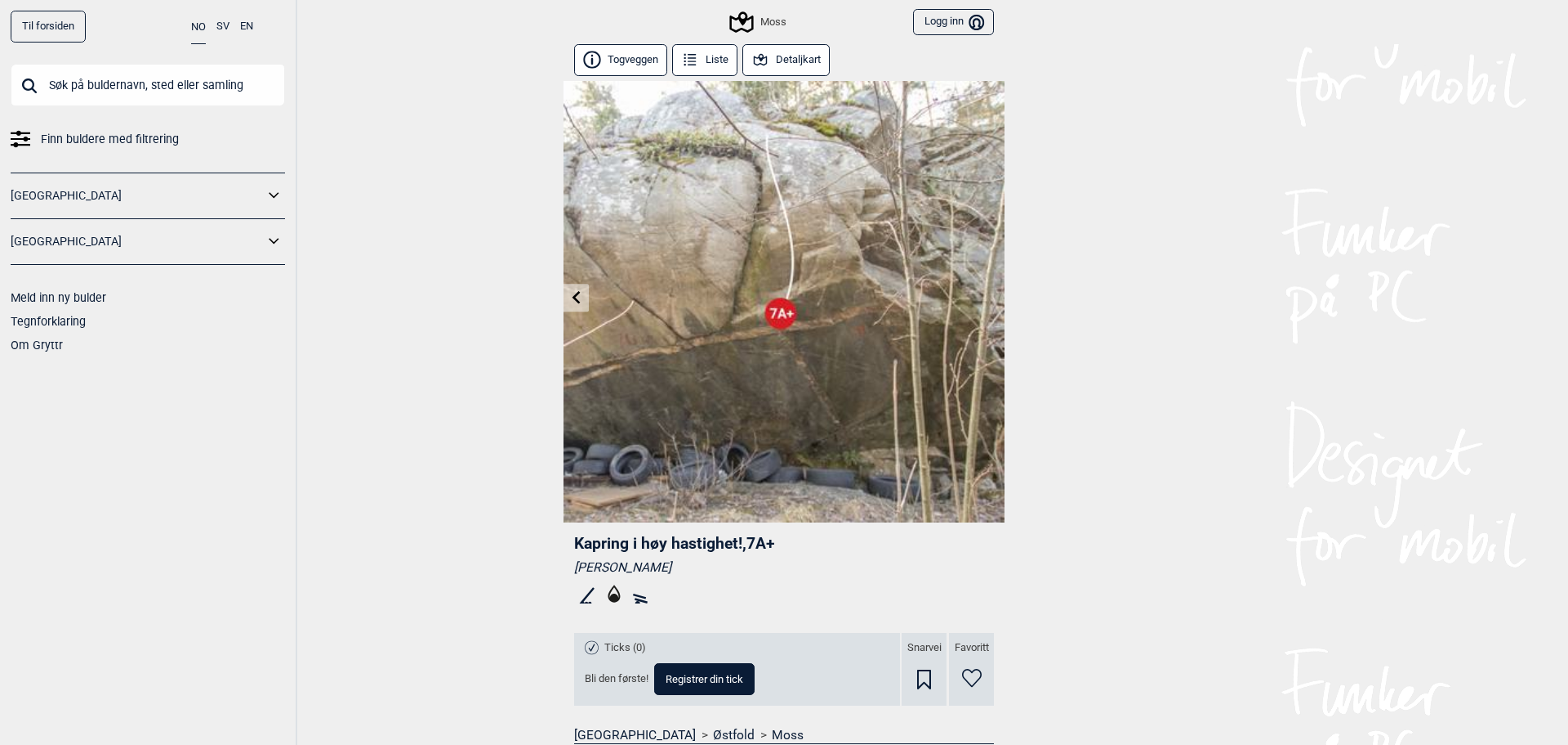
click at [759, 20] on div "Moss" at bounding box center [758, 22] width 54 height 19
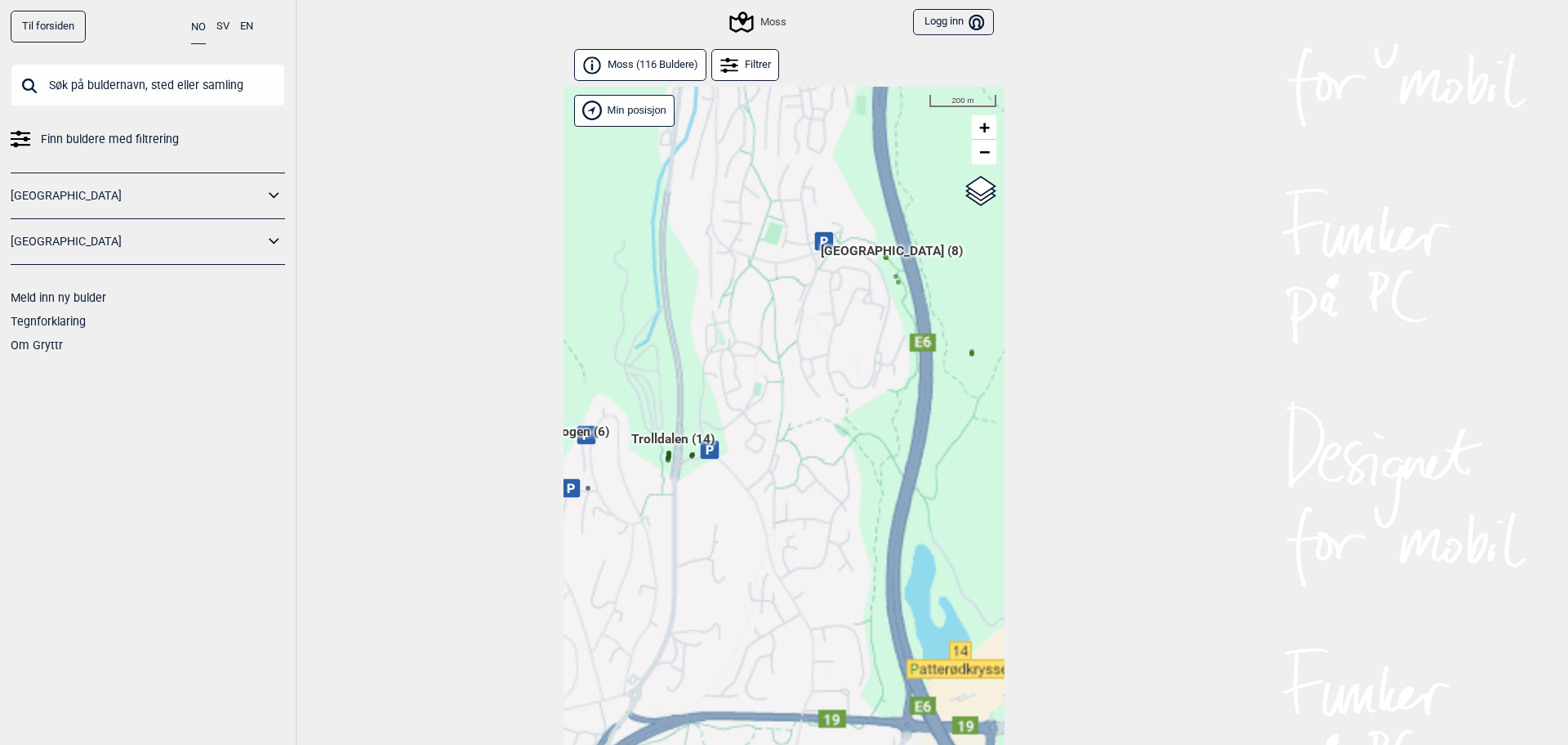
scroll to position [42, 0]
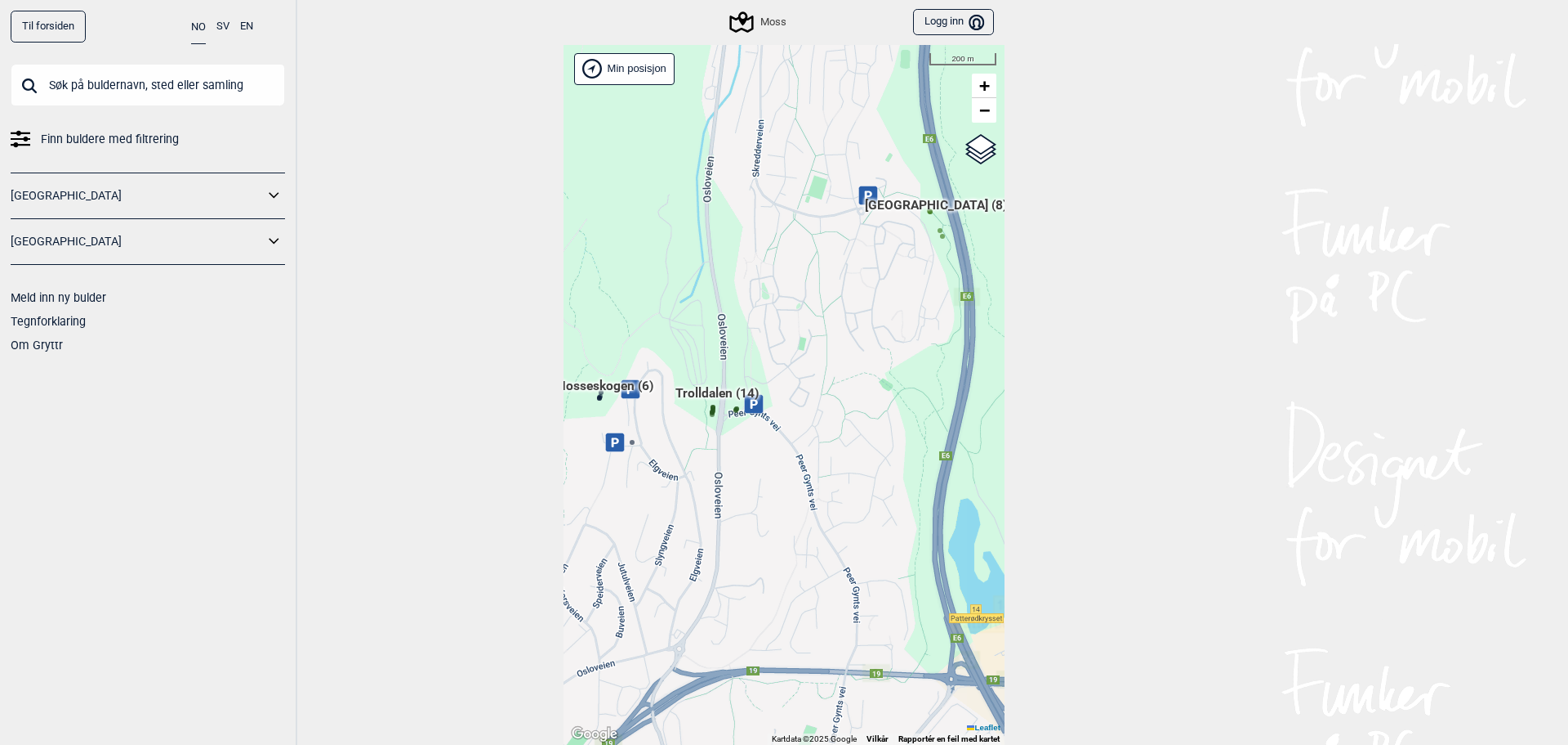
drag, startPoint x: 690, startPoint y: 480, endPoint x: 957, endPoint y: 453, distance: 268.4
click at [970, 464] on div "Hallingdal Gol Ål Stange Kolomoen Vallset Tangen Sørli Åsbygda Buskerud syd Kon…" at bounding box center [784, 394] width 441 height 700
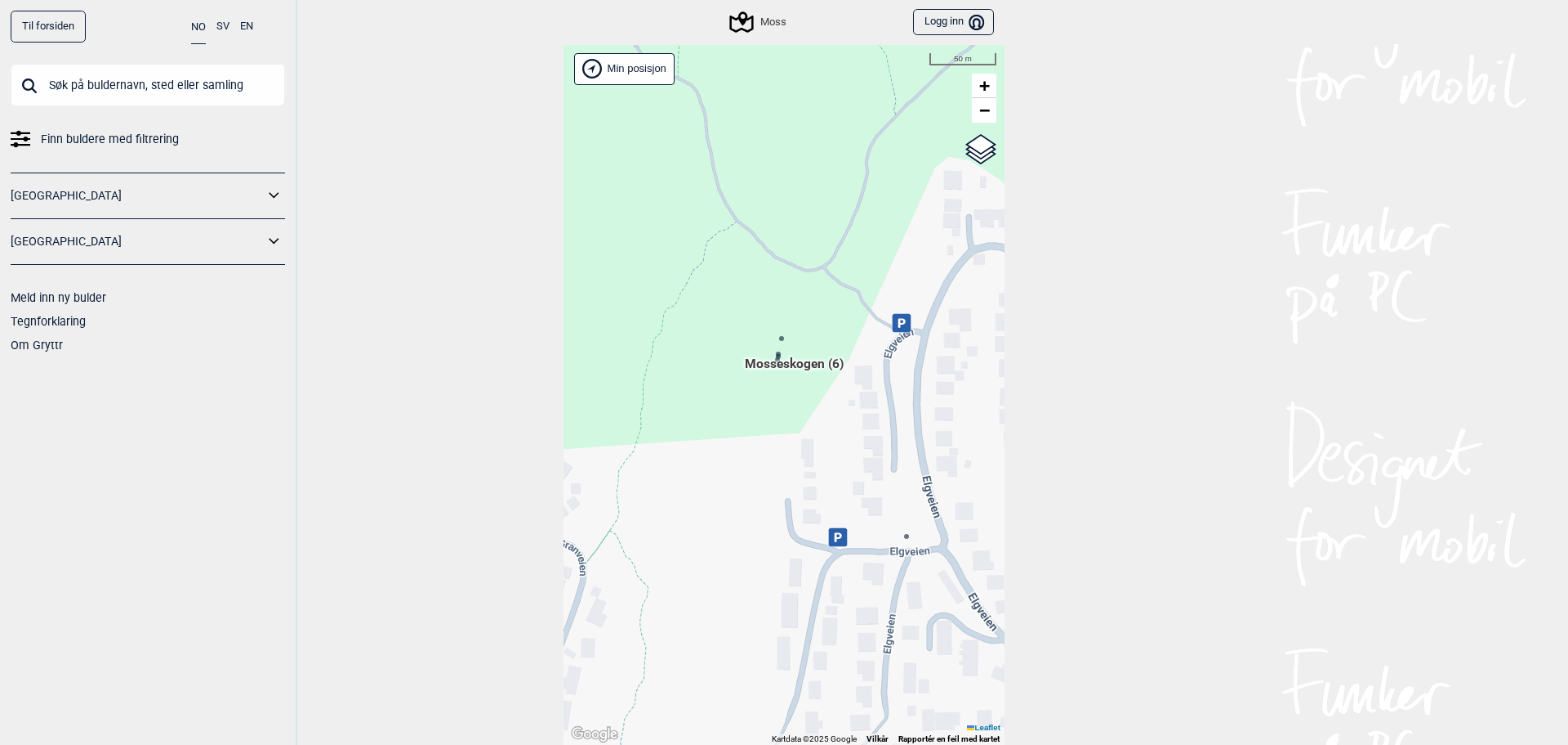
click at [778, 335] on icon at bounding box center [782, 338] width 8 height 8
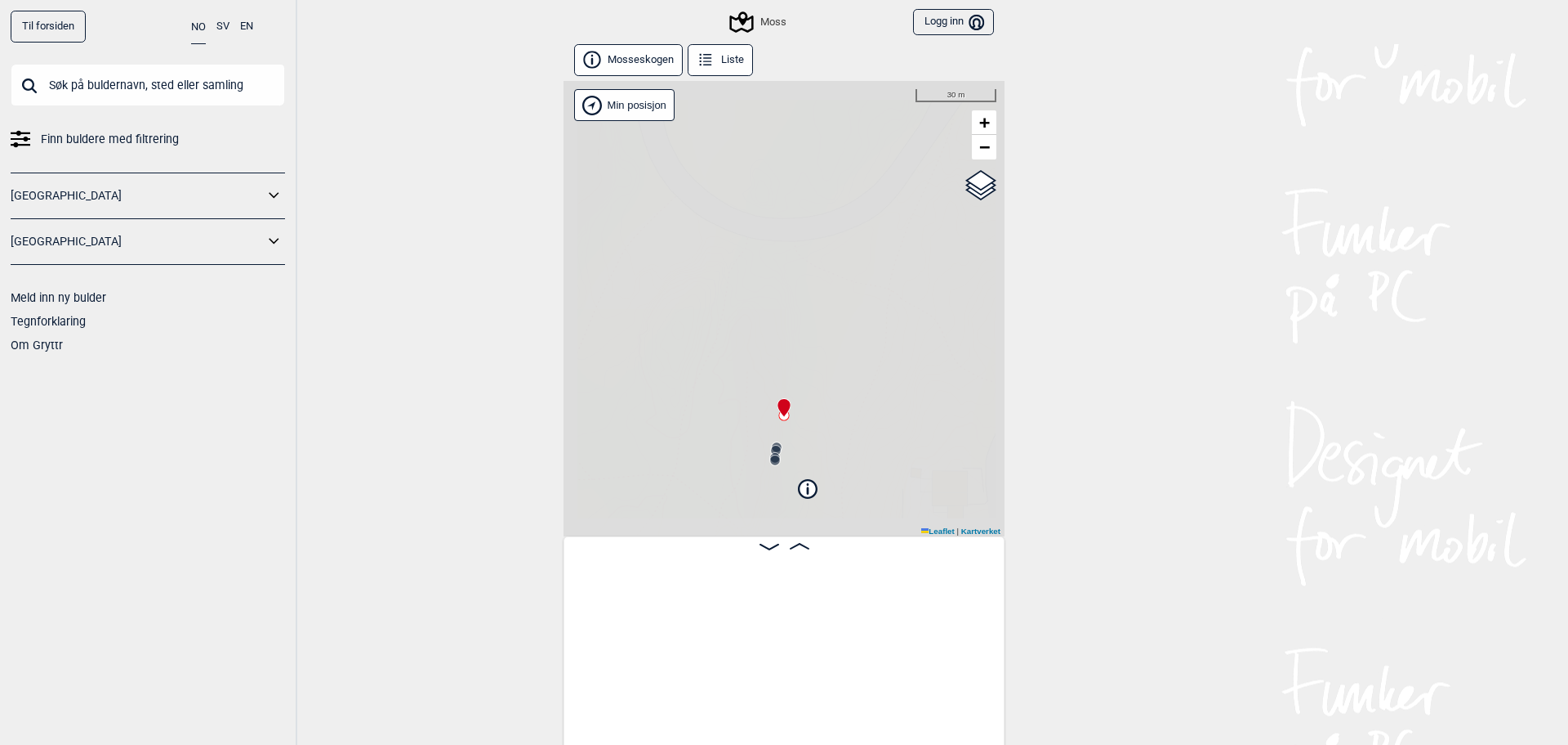
scroll to position [0, 690]
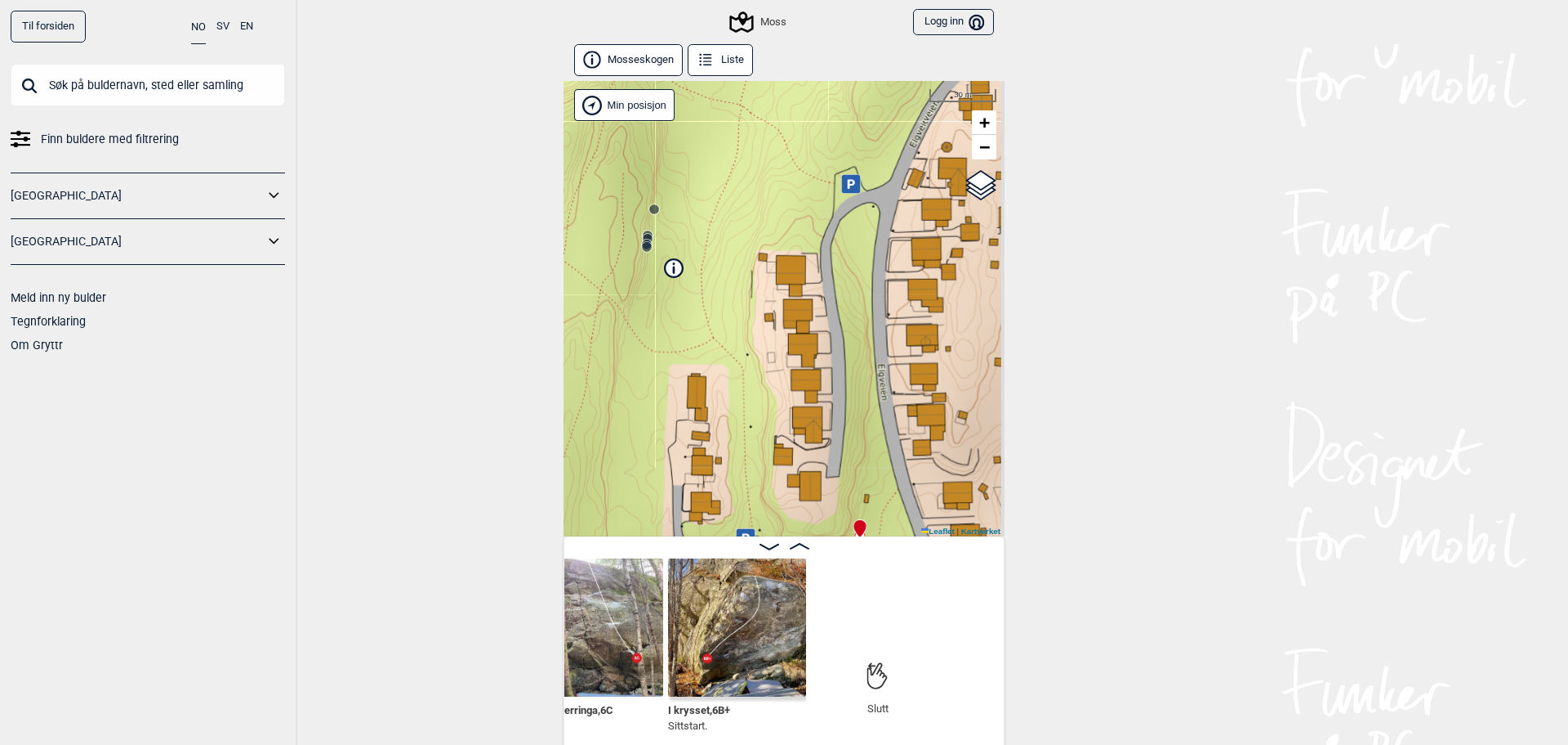
scroll to position [0, 892]
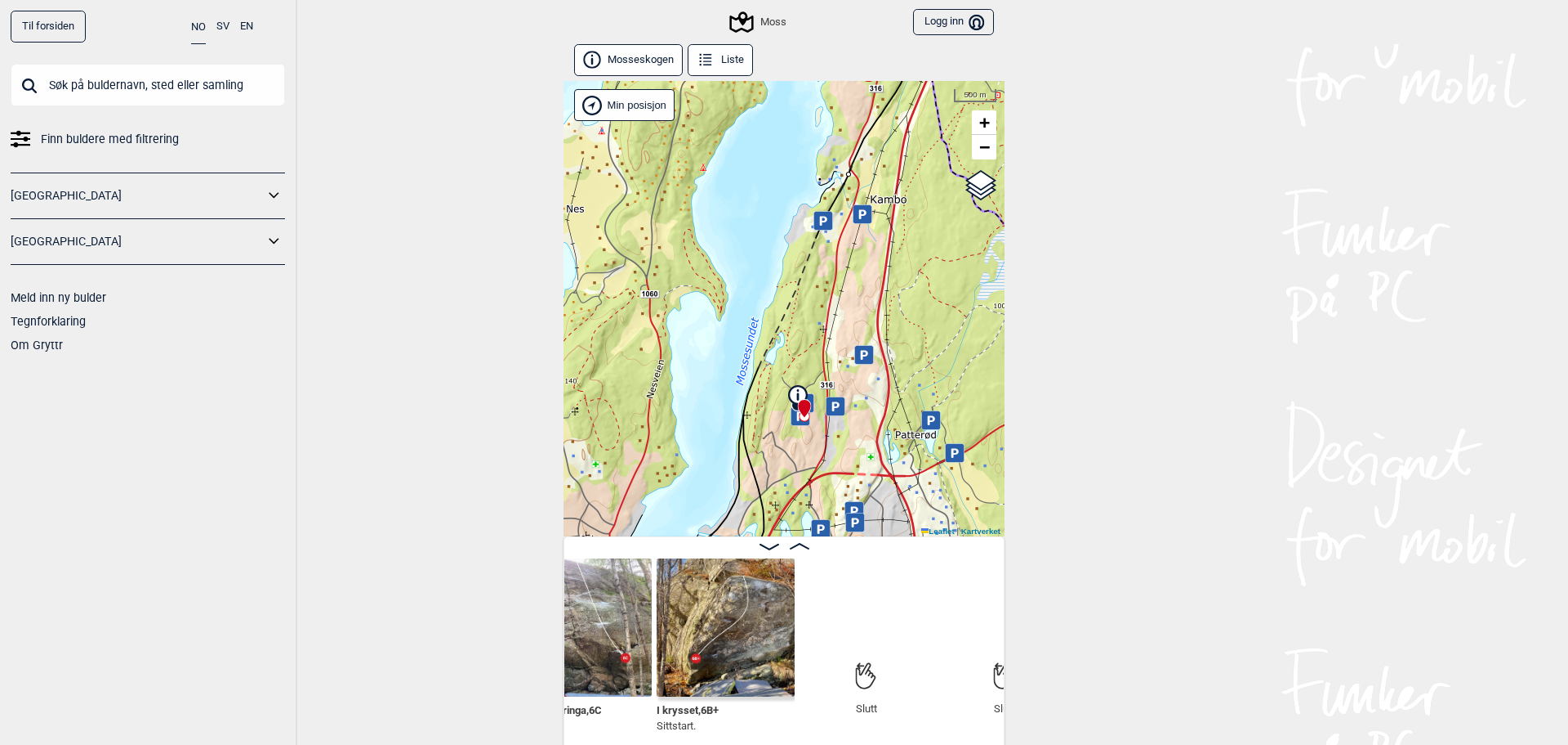
click at [756, 17] on div "Moss" at bounding box center [758, 22] width 54 height 19
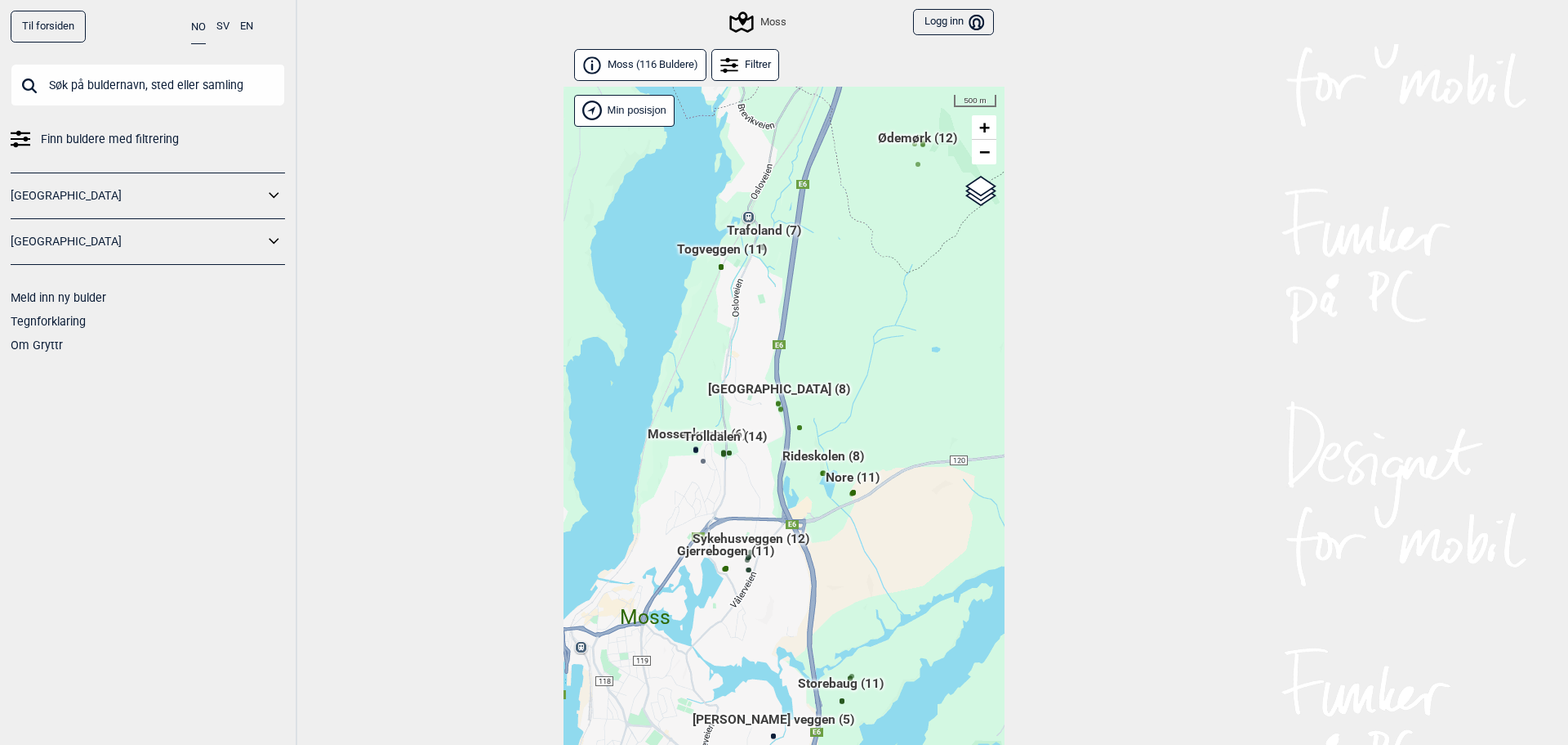
click at [775, 232] on div "Hallingdal Gol Ål Stange Kolomoen Vallset Tangen Sørli Åsbygda Buskerud syd Kon…" at bounding box center [784, 436] width 441 height 700
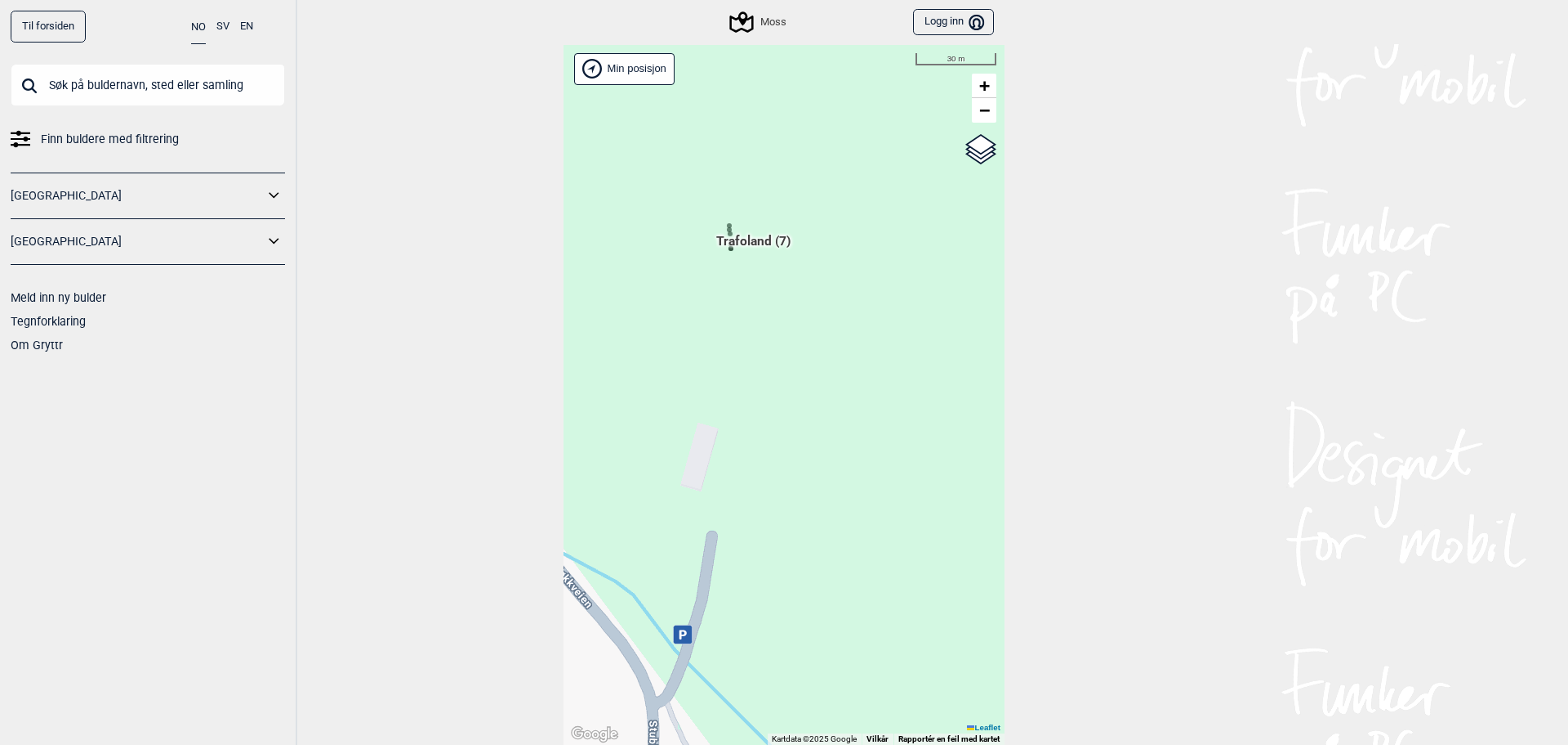
click at [725, 226] on icon at bounding box center [729, 230] width 8 height 8
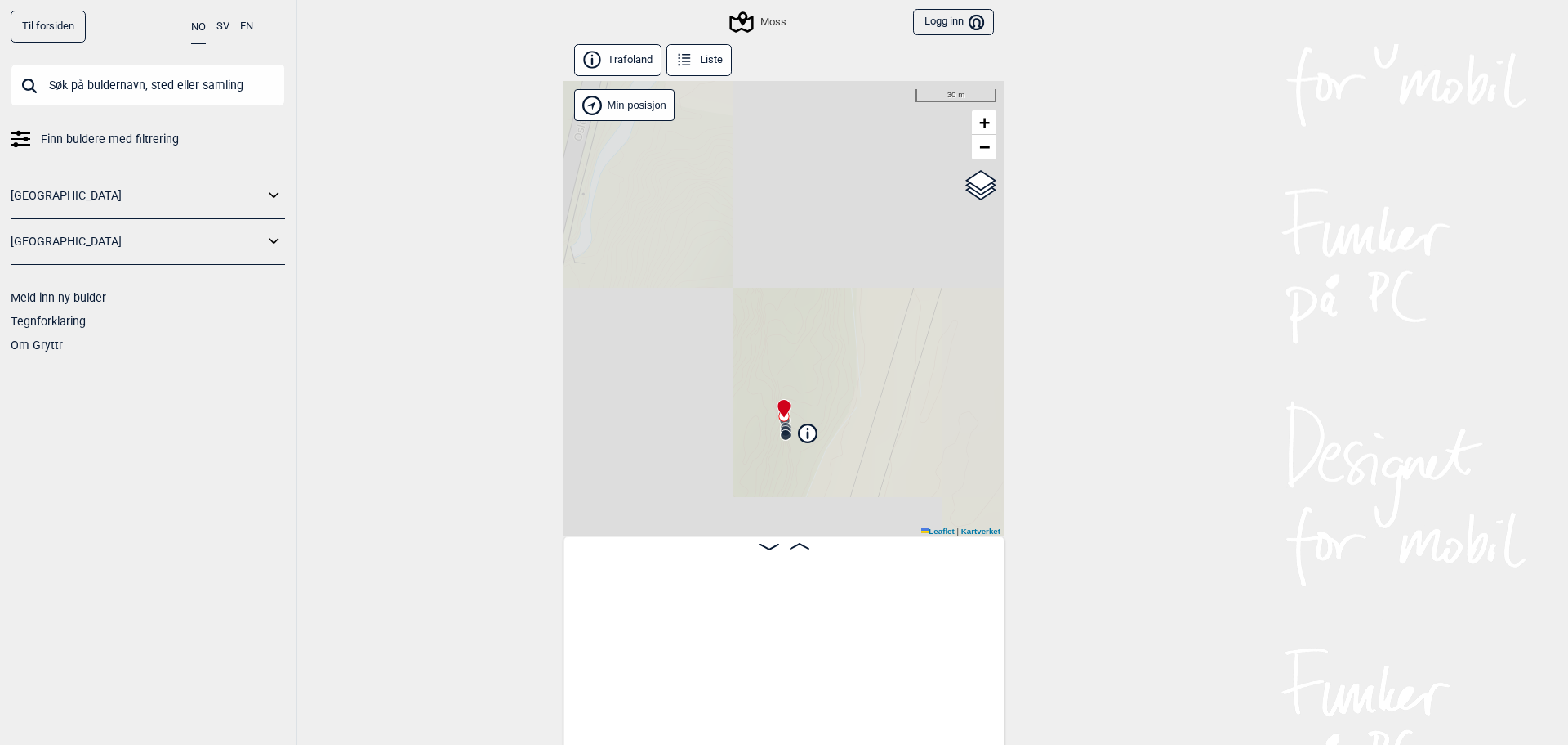
scroll to position [0, 828]
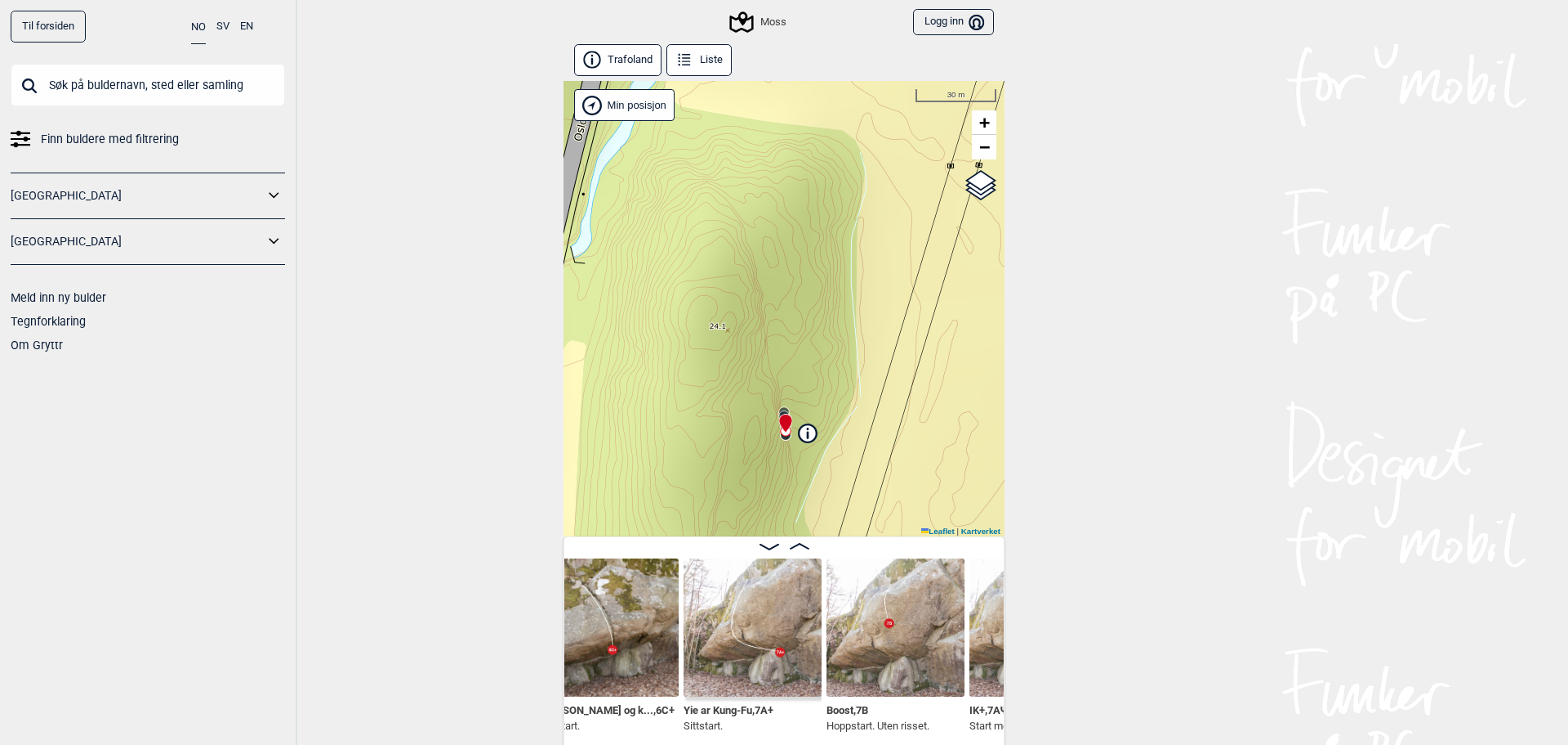
scroll to position [0, 455]
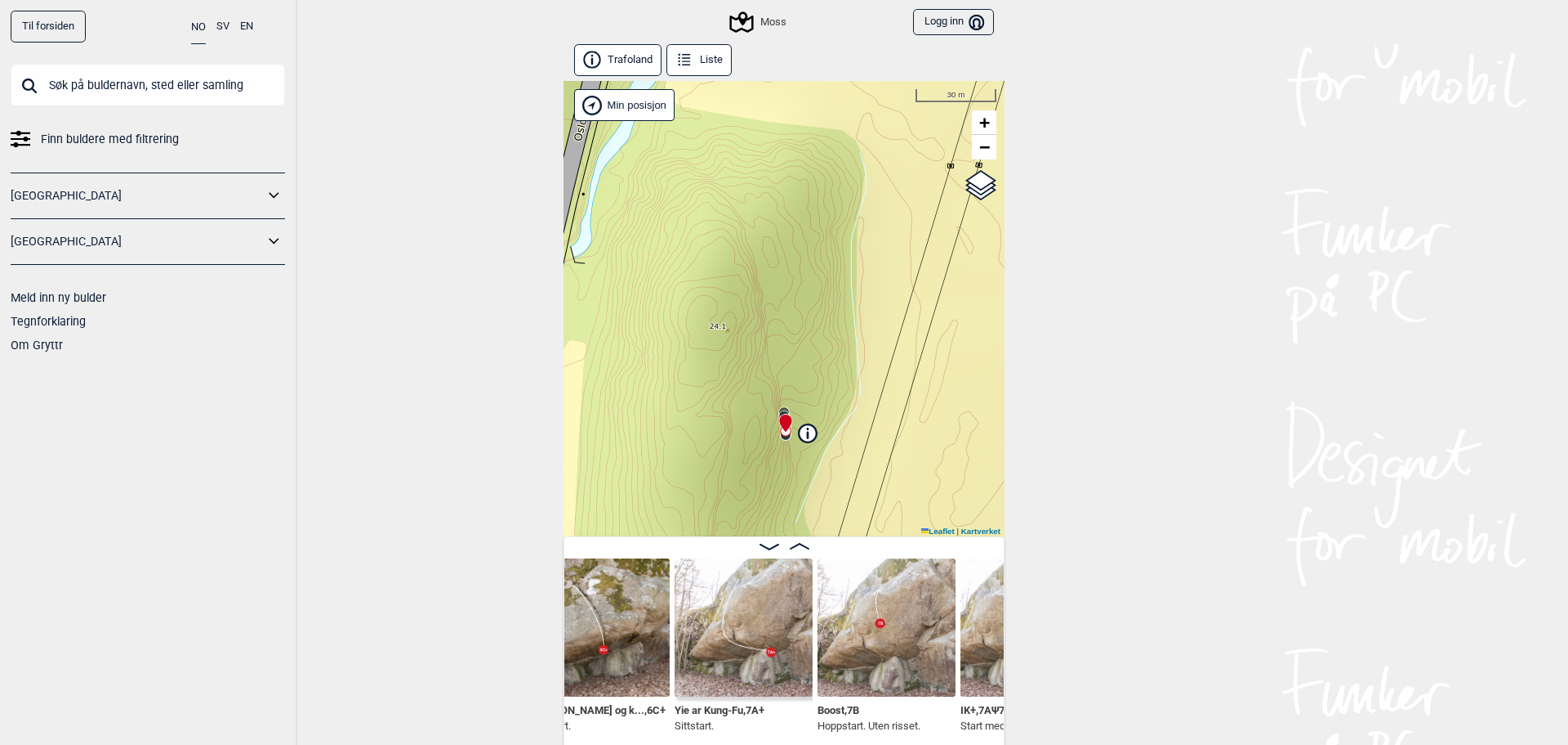
click at [723, 658] on img at bounding box center [744, 627] width 138 height 138
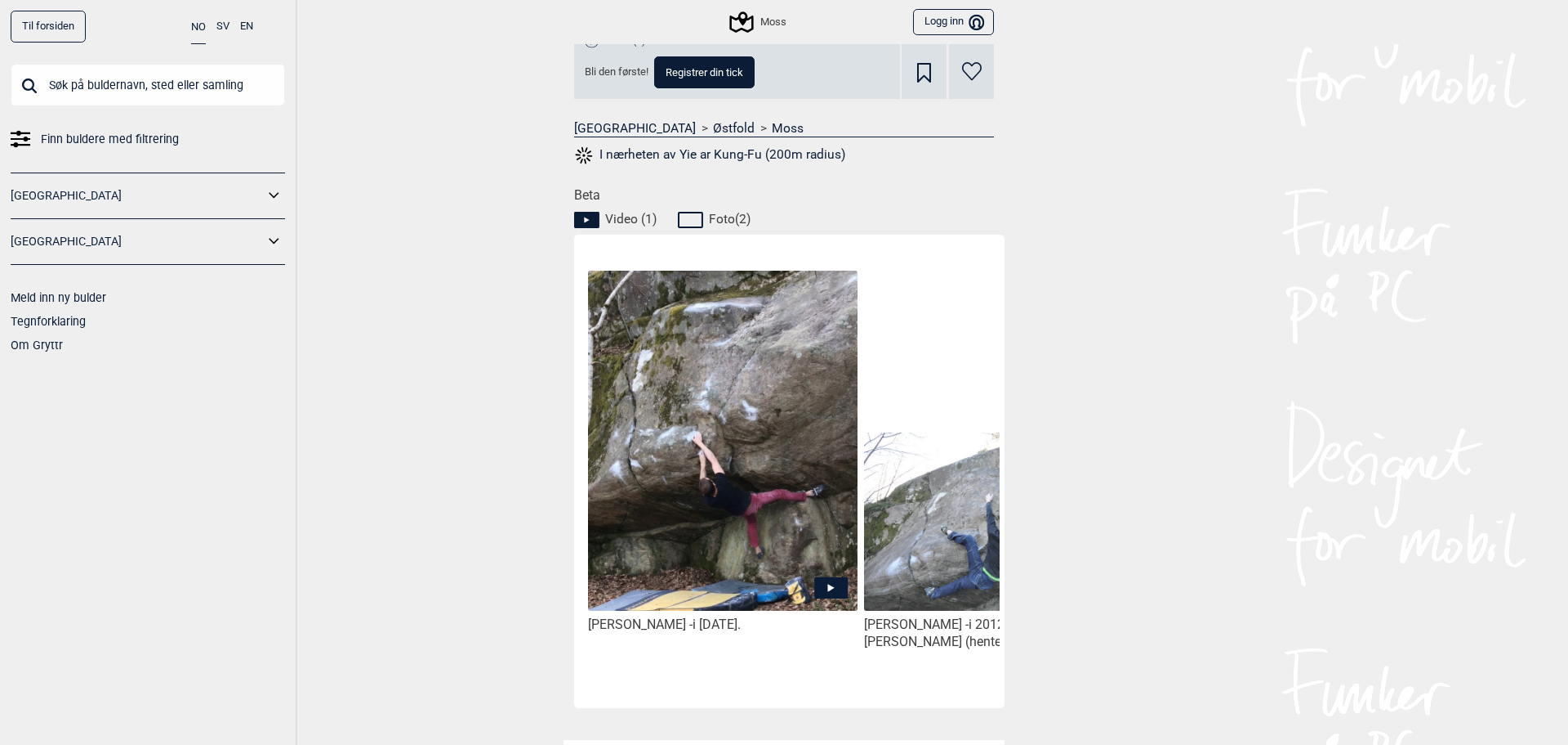
scroll to position [763, 0]
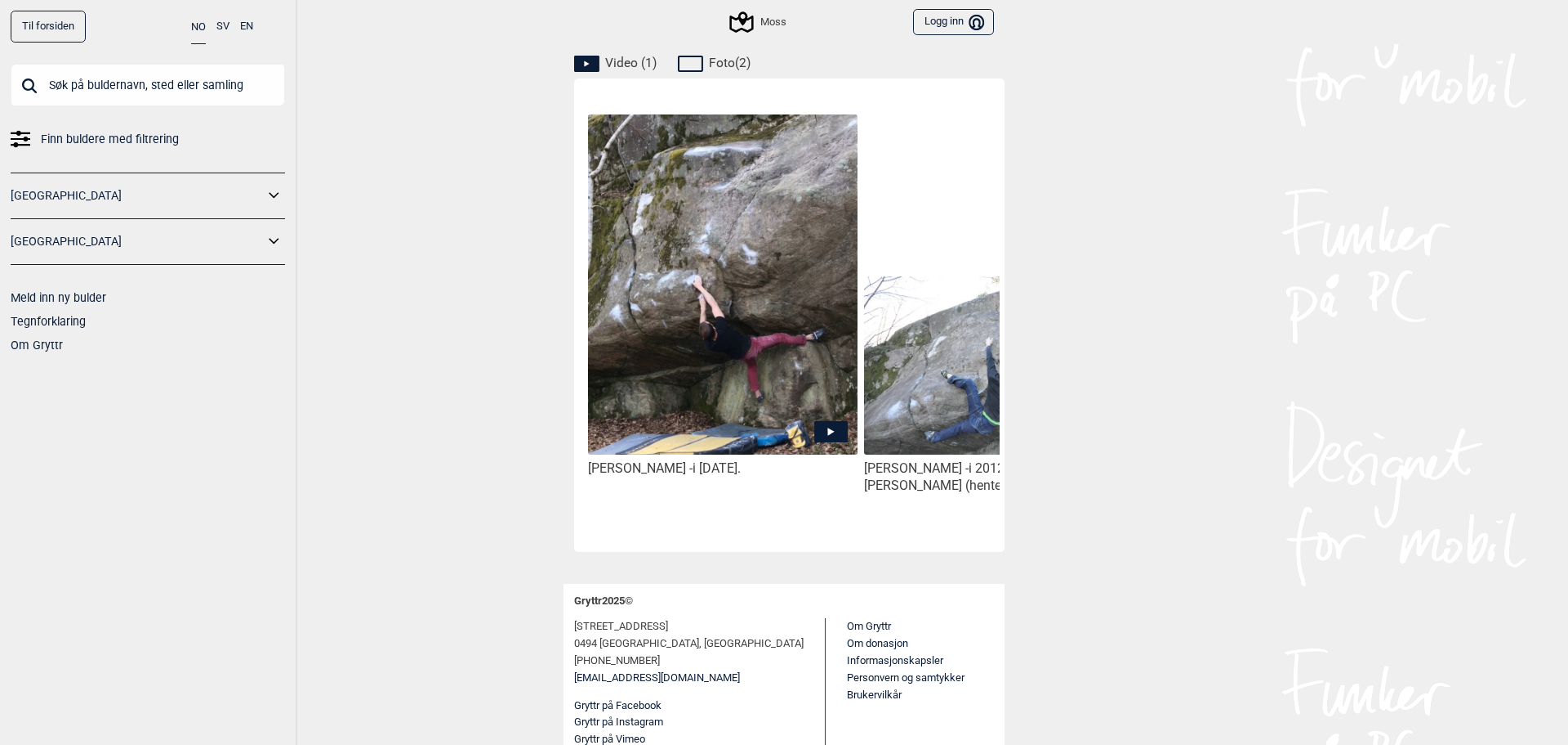
click at [750, 365] on img at bounding box center [722, 284] width 270 height 341
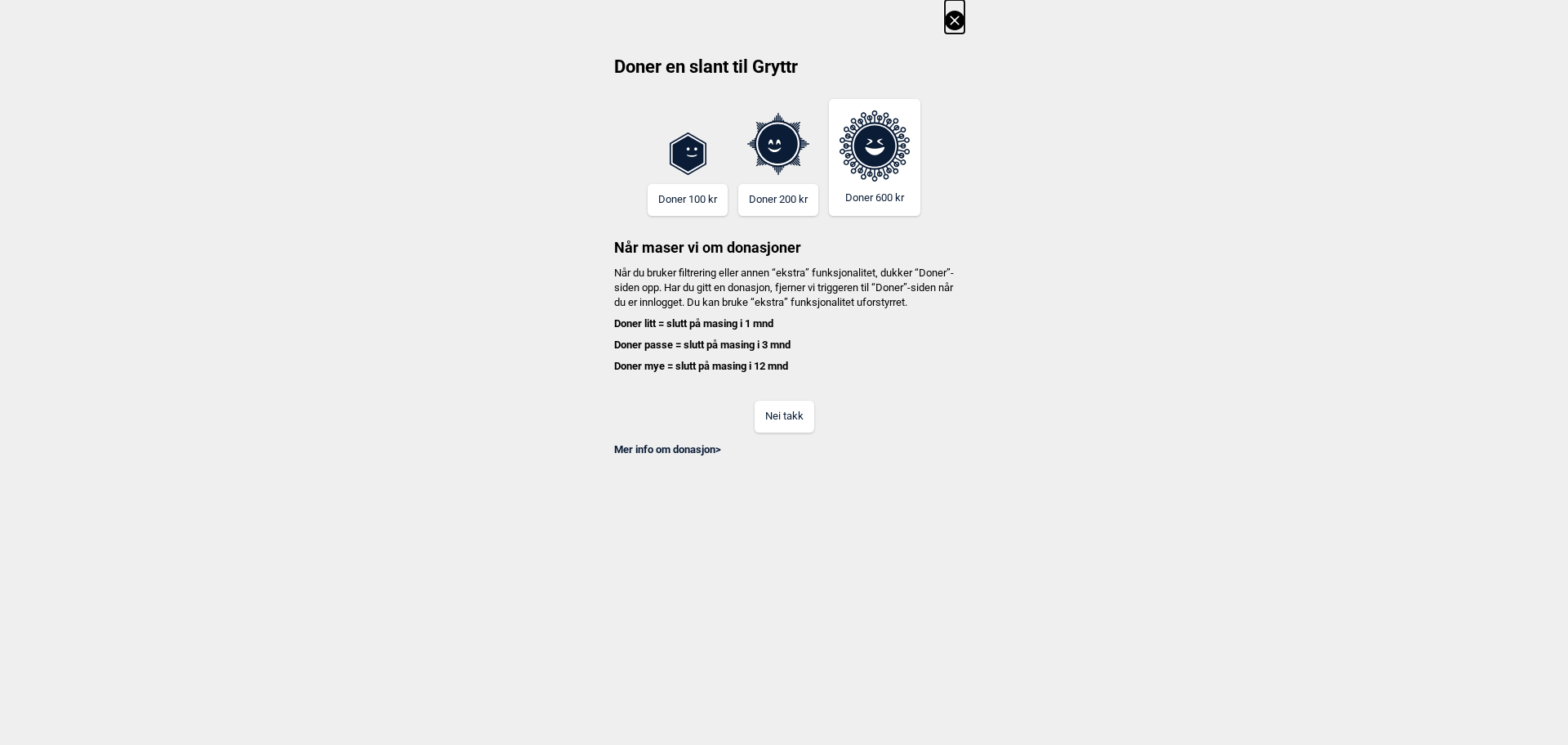
click at [775, 427] on button "Nei takk" at bounding box center [784, 416] width 59 height 32
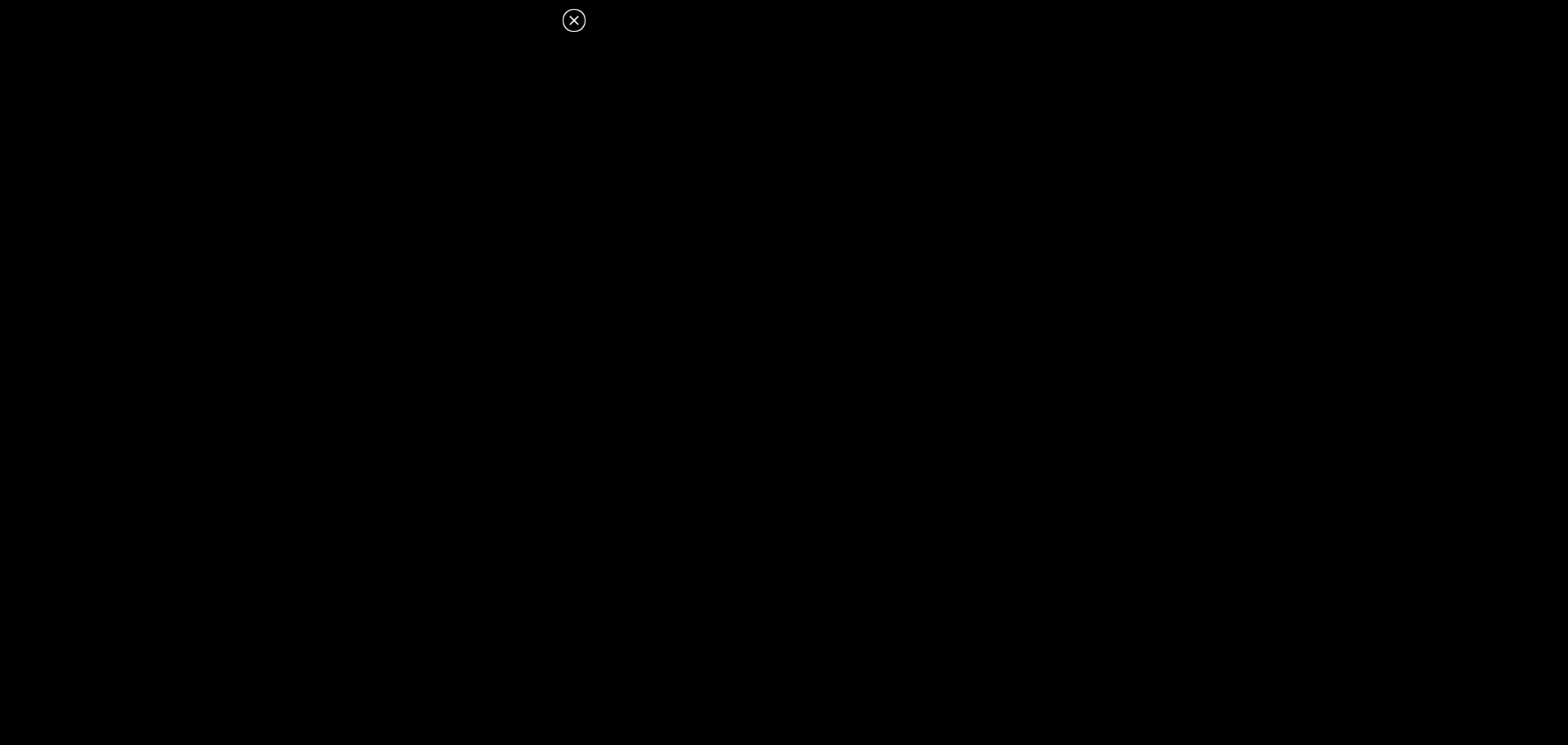
click at [577, 14] on icon at bounding box center [574, 20] width 19 height 19
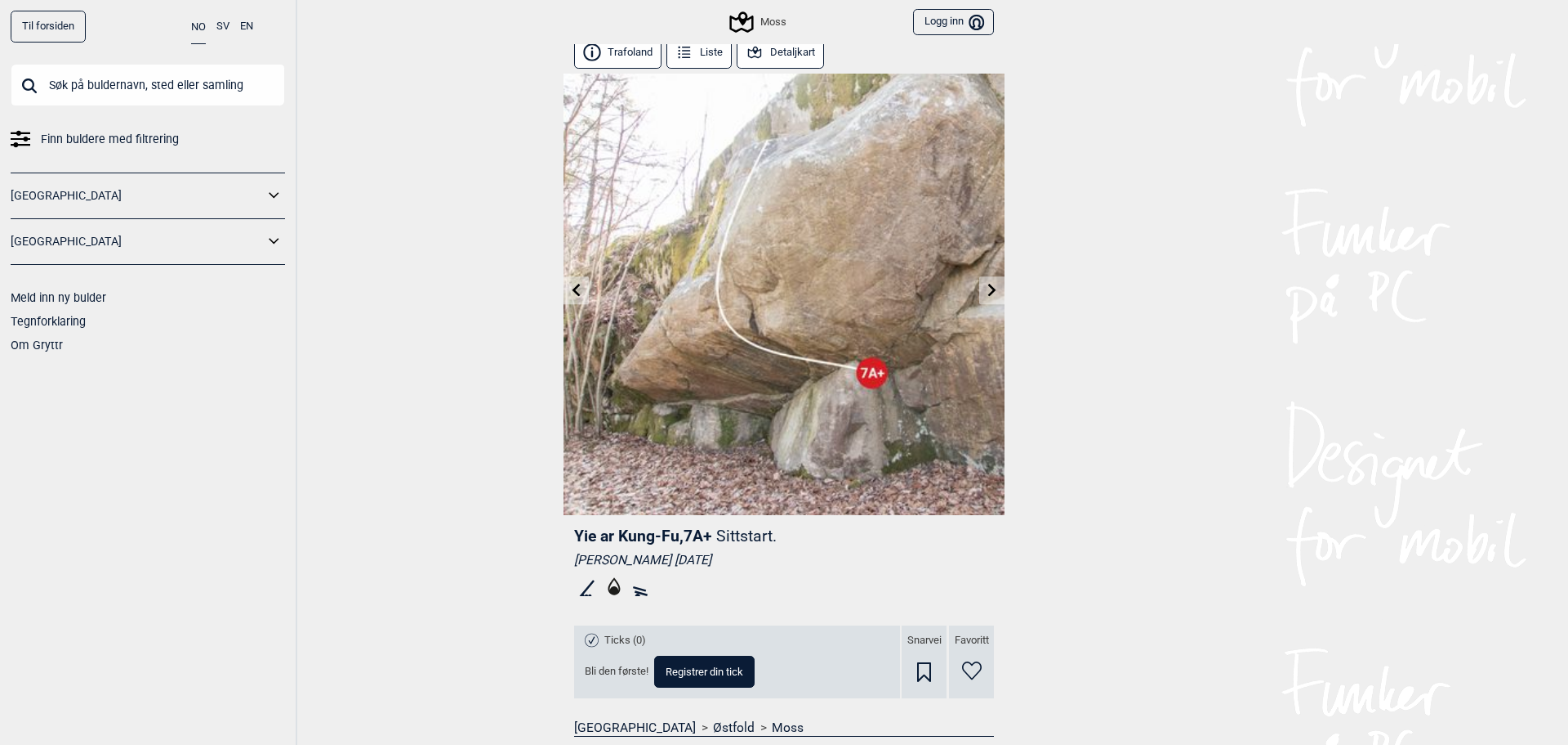
scroll to position [0, 0]
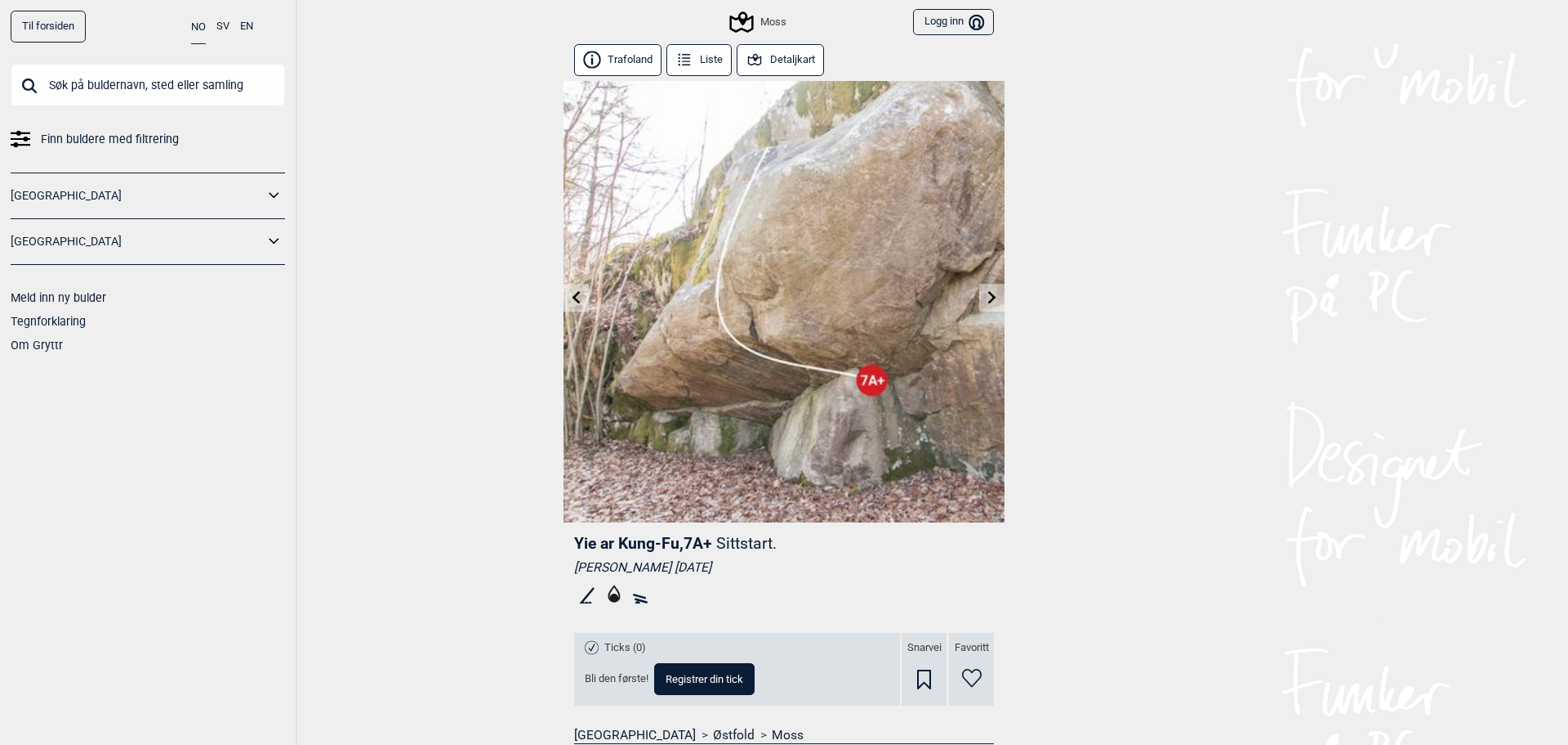
click at [986, 292] on icon at bounding box center [992, 296] width 13 height 13
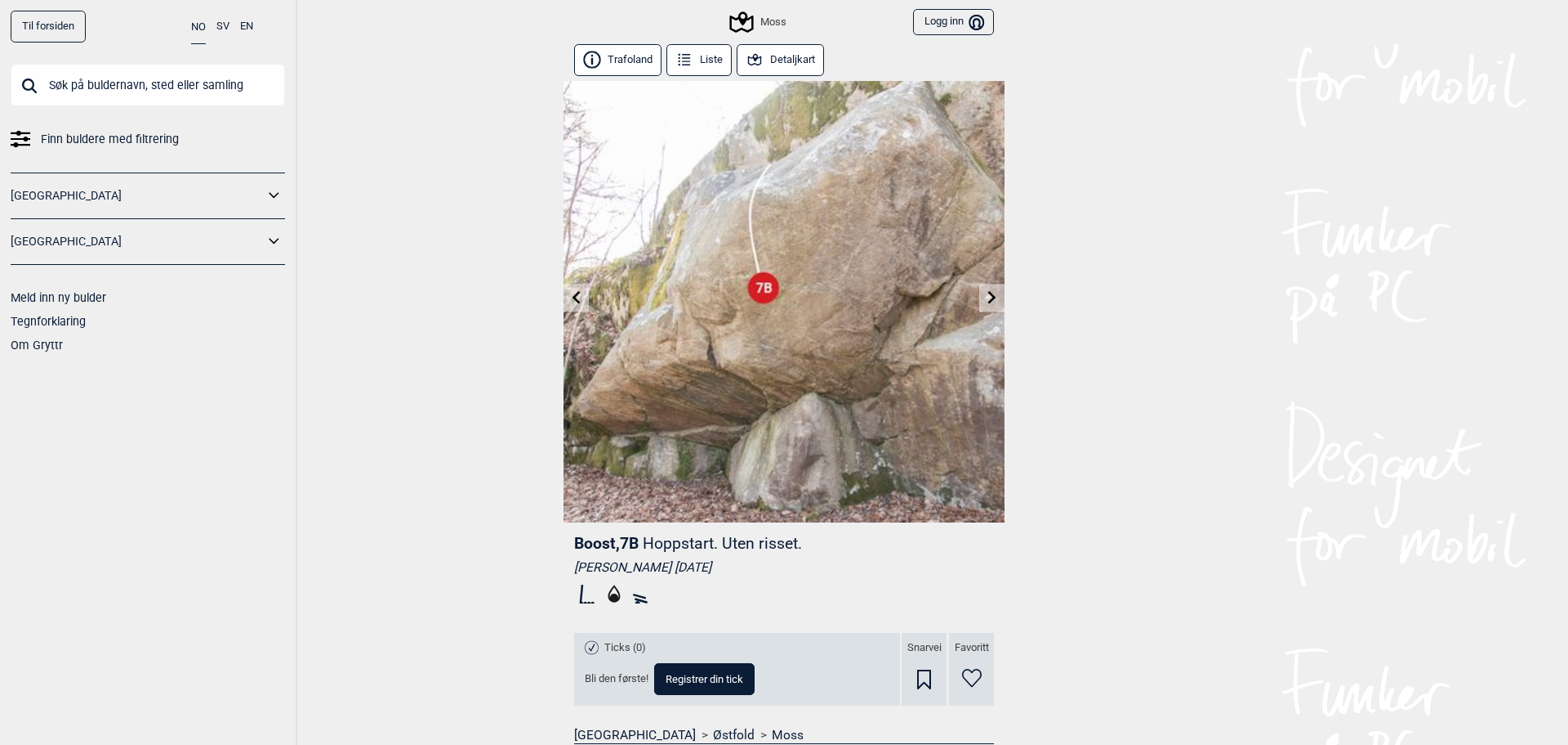
click at [989, 295] on icon at bounding box center [992, 296] width 13 height 13
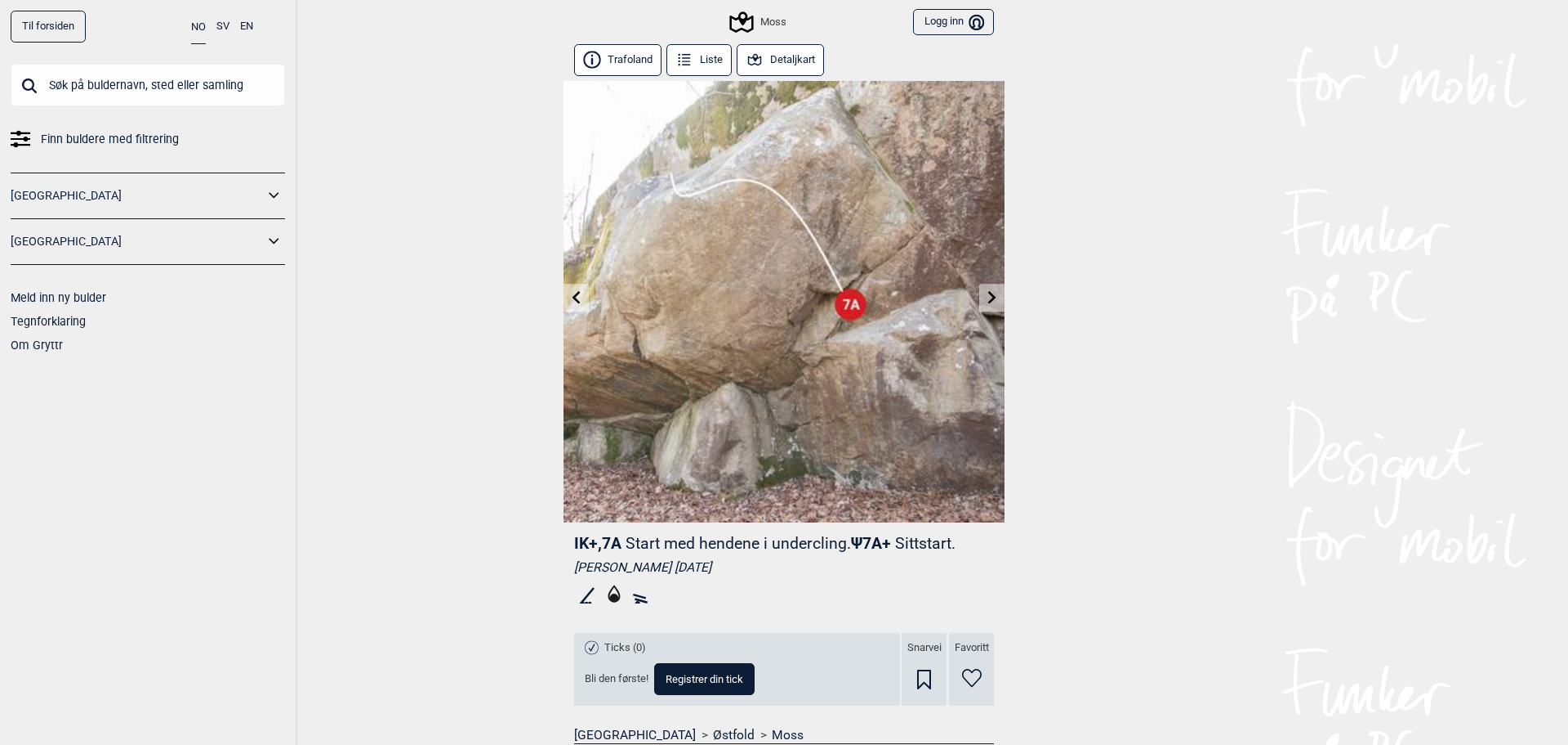
click at [573, 293] on icon at bounding box center [576, 296] width 8 height 13
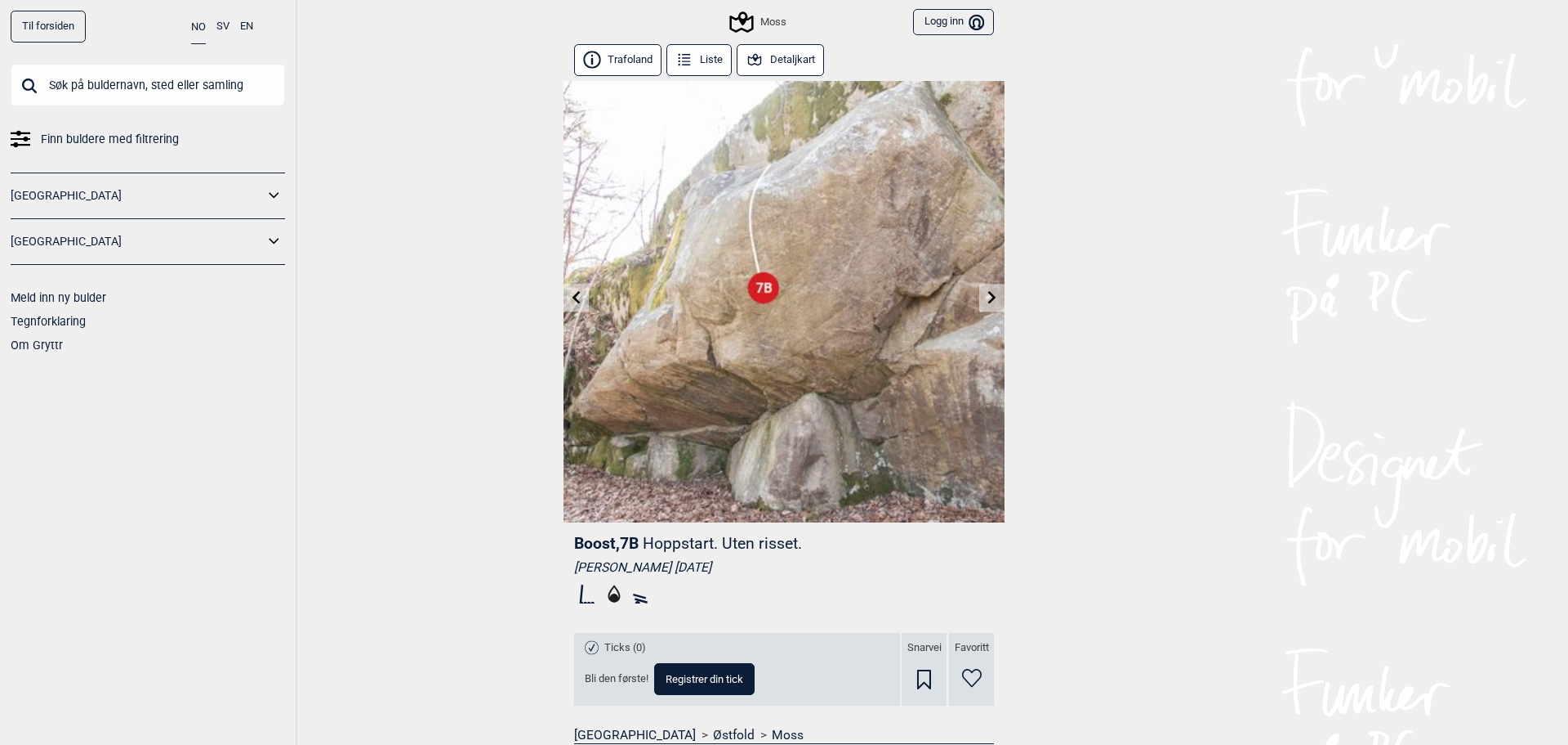
click at [988, 302] on icon at bounding box center [992, 296] width 8 height 13
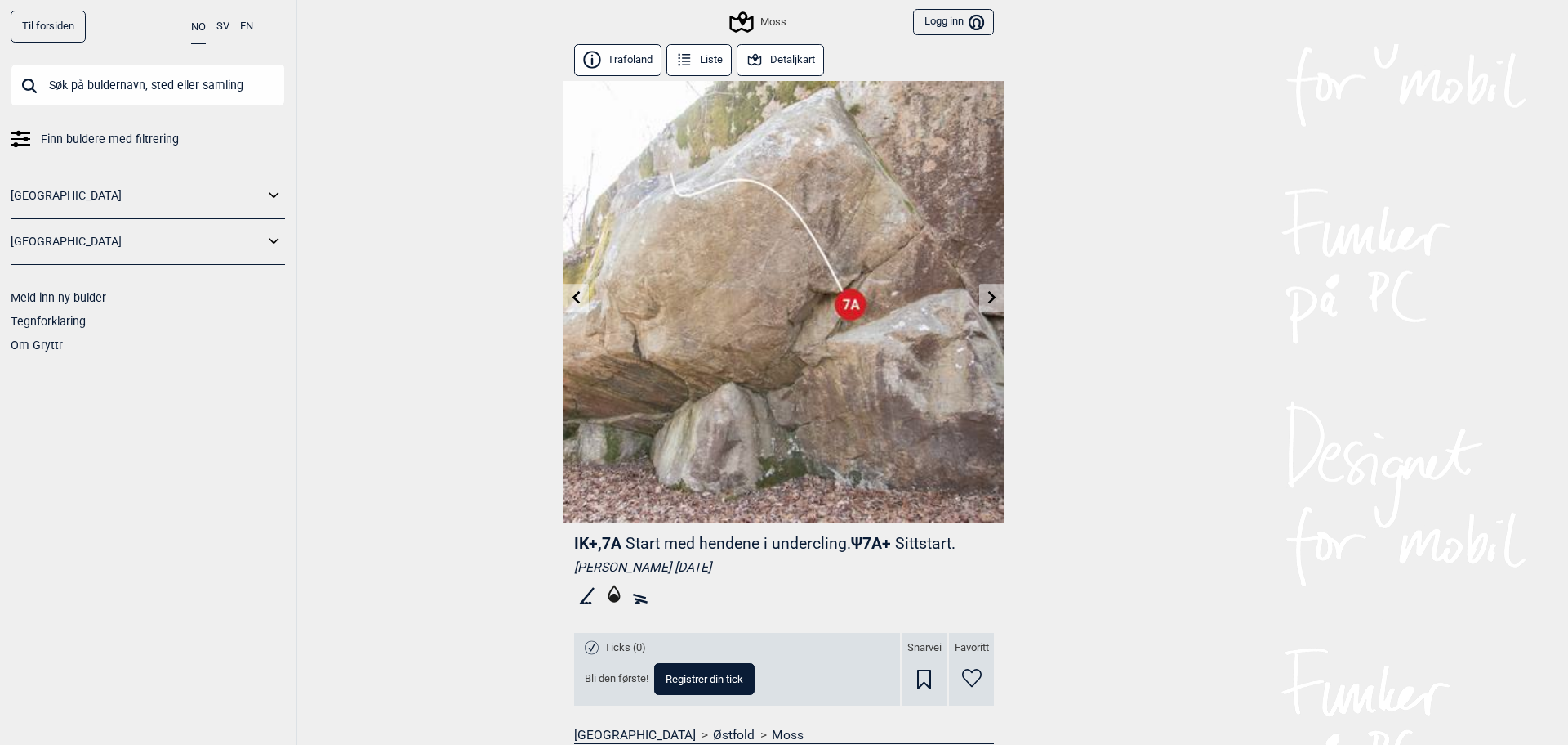
click at [988, 302] on icon at bounding box center [992, 296] width 8 height 13
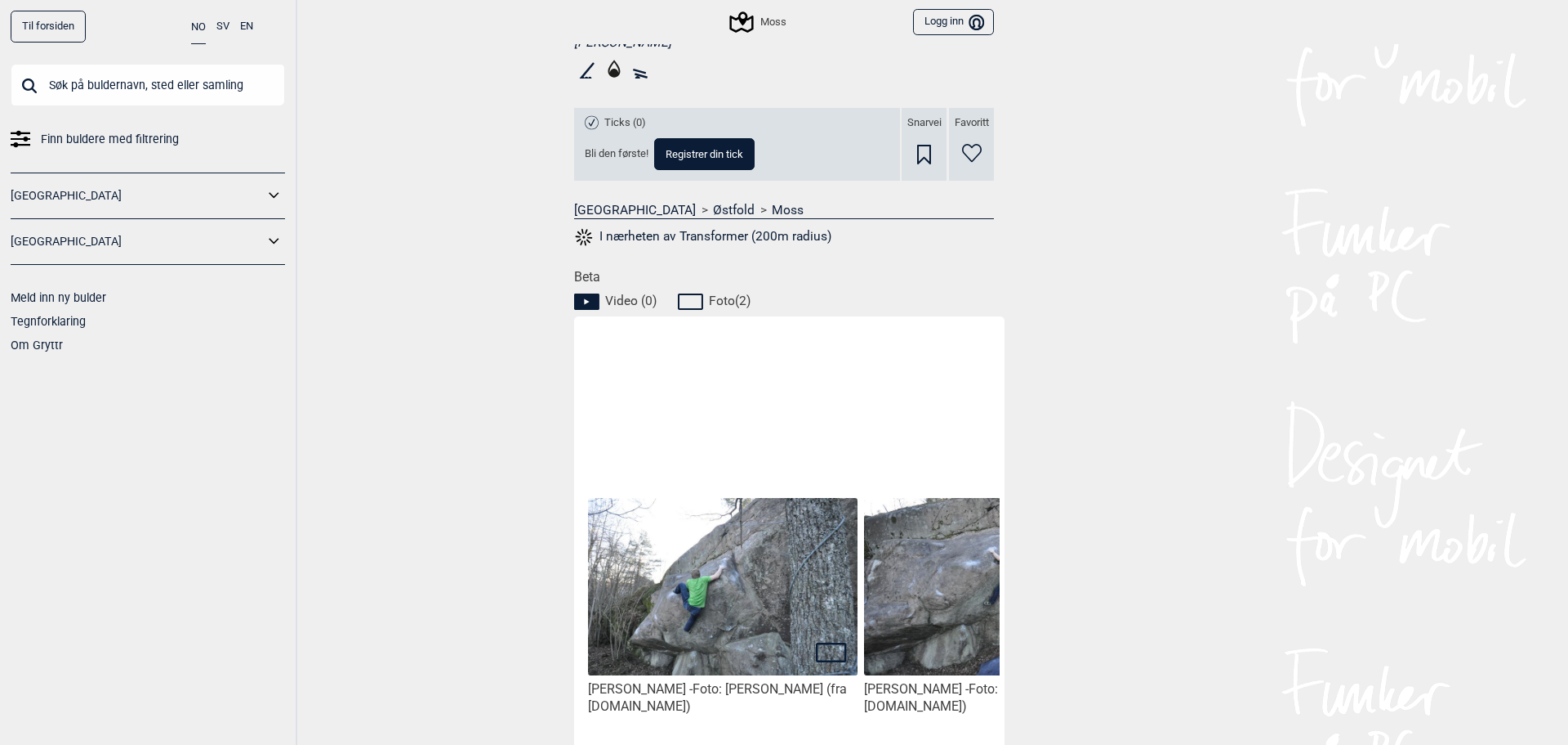
scroll to position [653, 0]
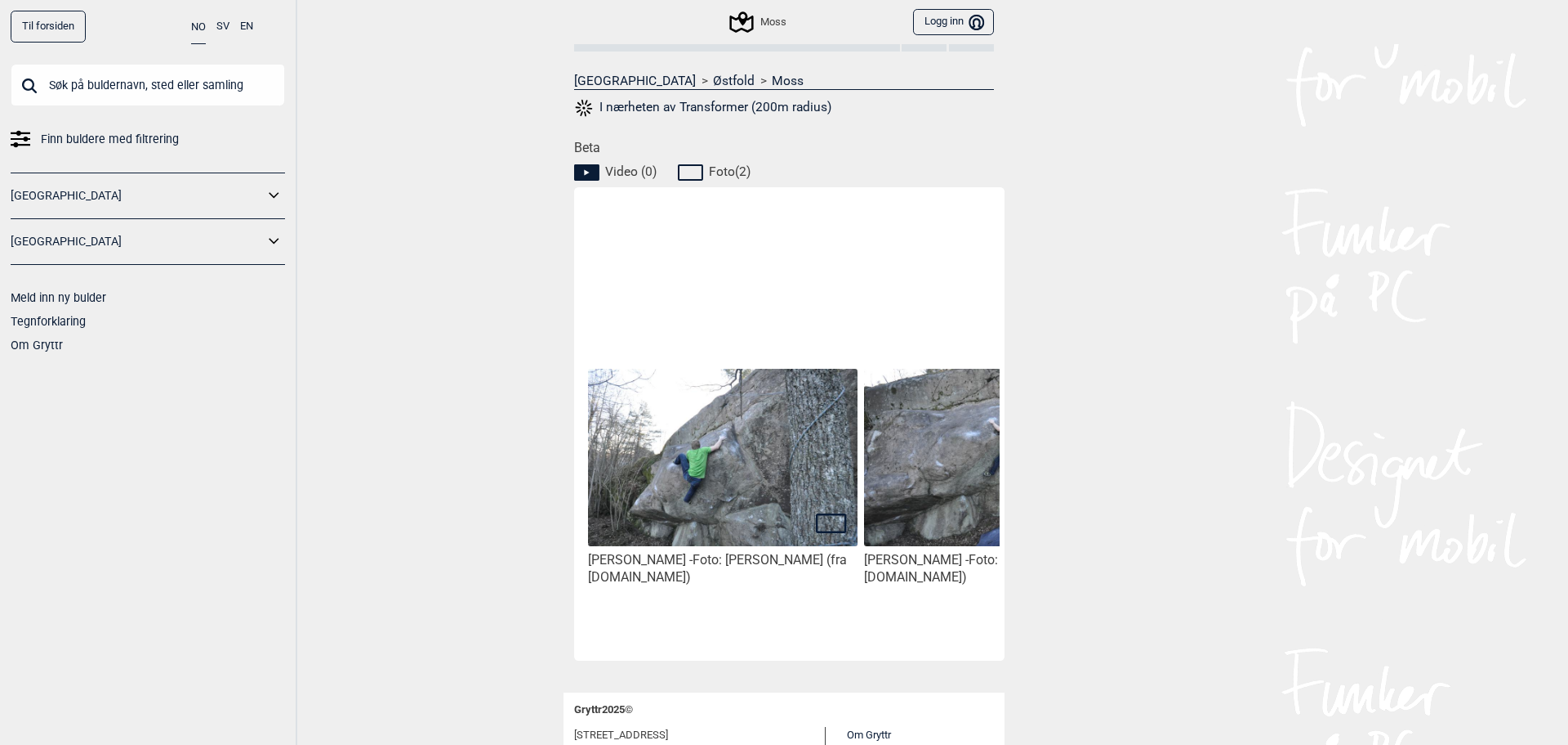
drag, startPoint x: 751, startPoint y: 650, endPoint x: 846, endPoint y: 638, distance: 95.8
click at [846, 638] on div "Benjamin Lager - Foto: Kristian Løksa (fra bouldering.no) Benjamin Lager - Foto…" at bounding box center [789, 424] width 430 height 473
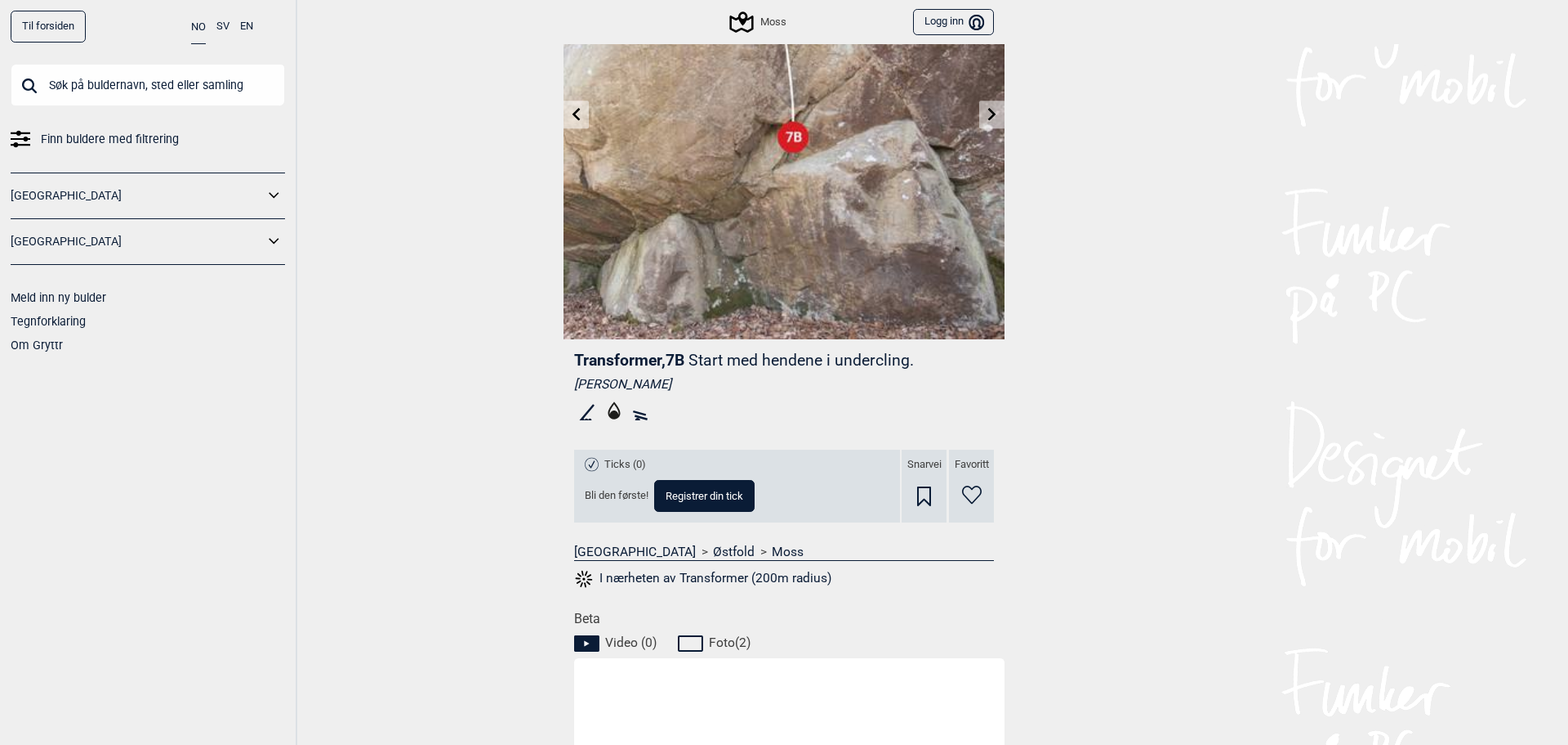
scroll to position [164, 0]
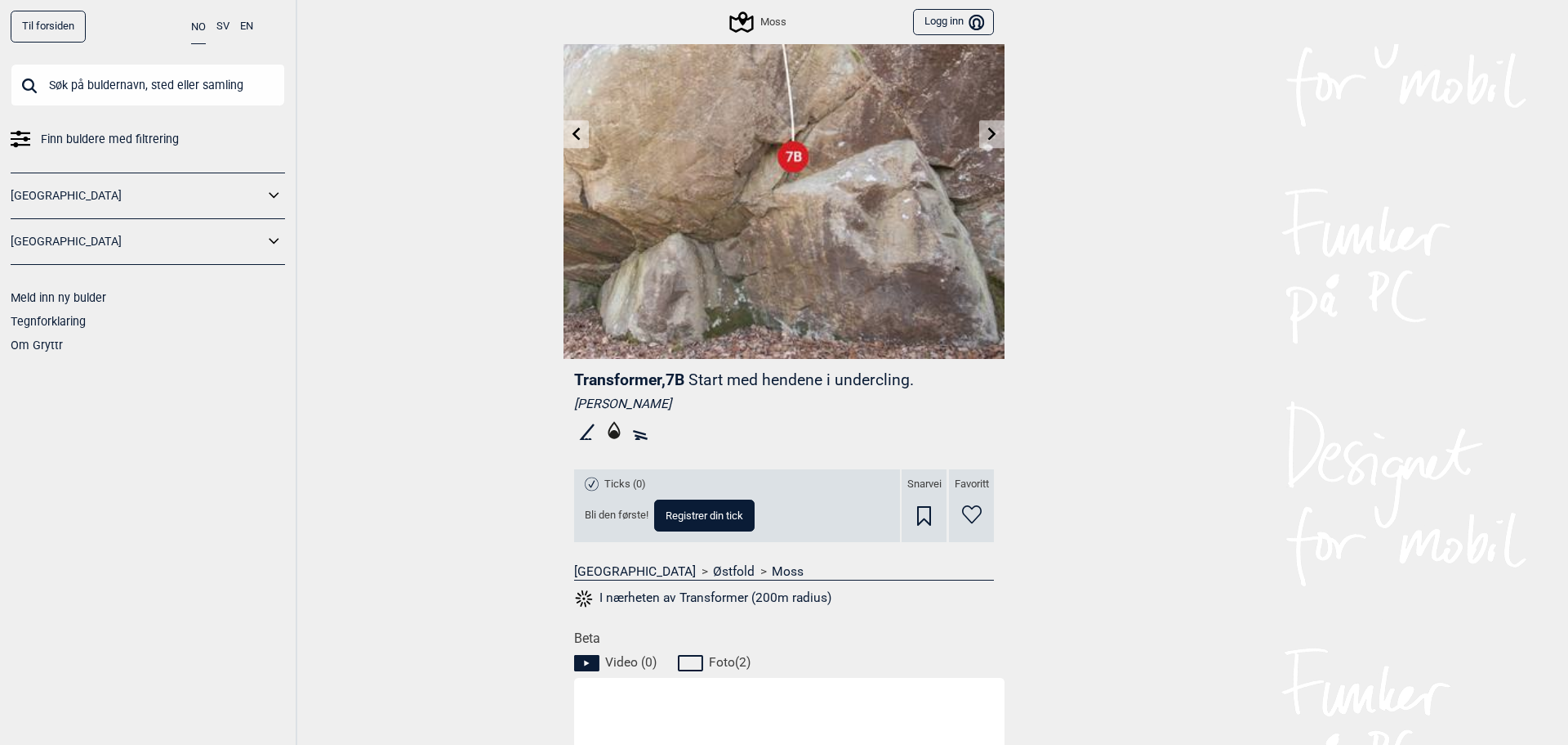
click at [992, 121] on link at bounding box center [992, 134] width 25 height 27
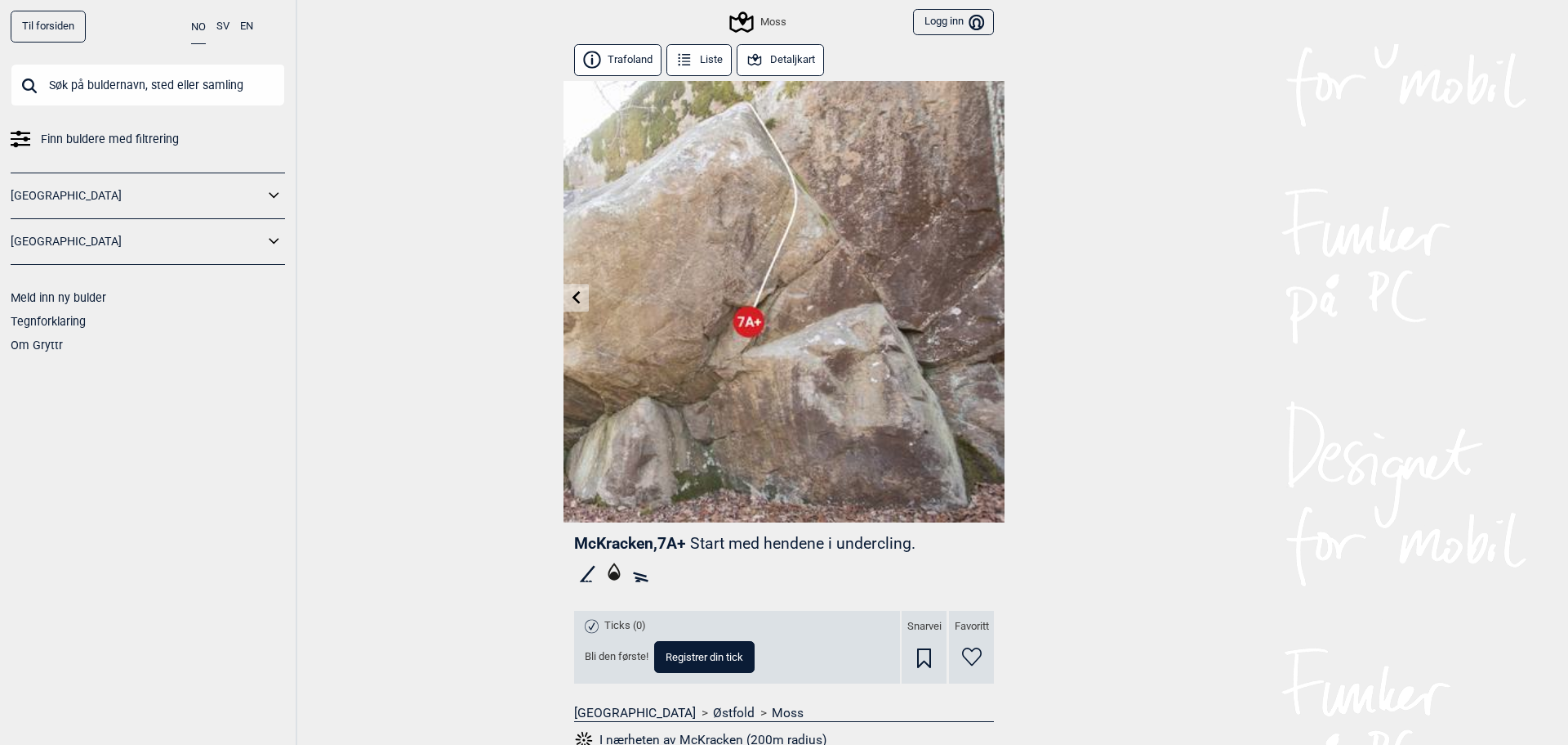
click at [778, 18] on div "Moss" at bounding box center [758, 22] width 54 height 19
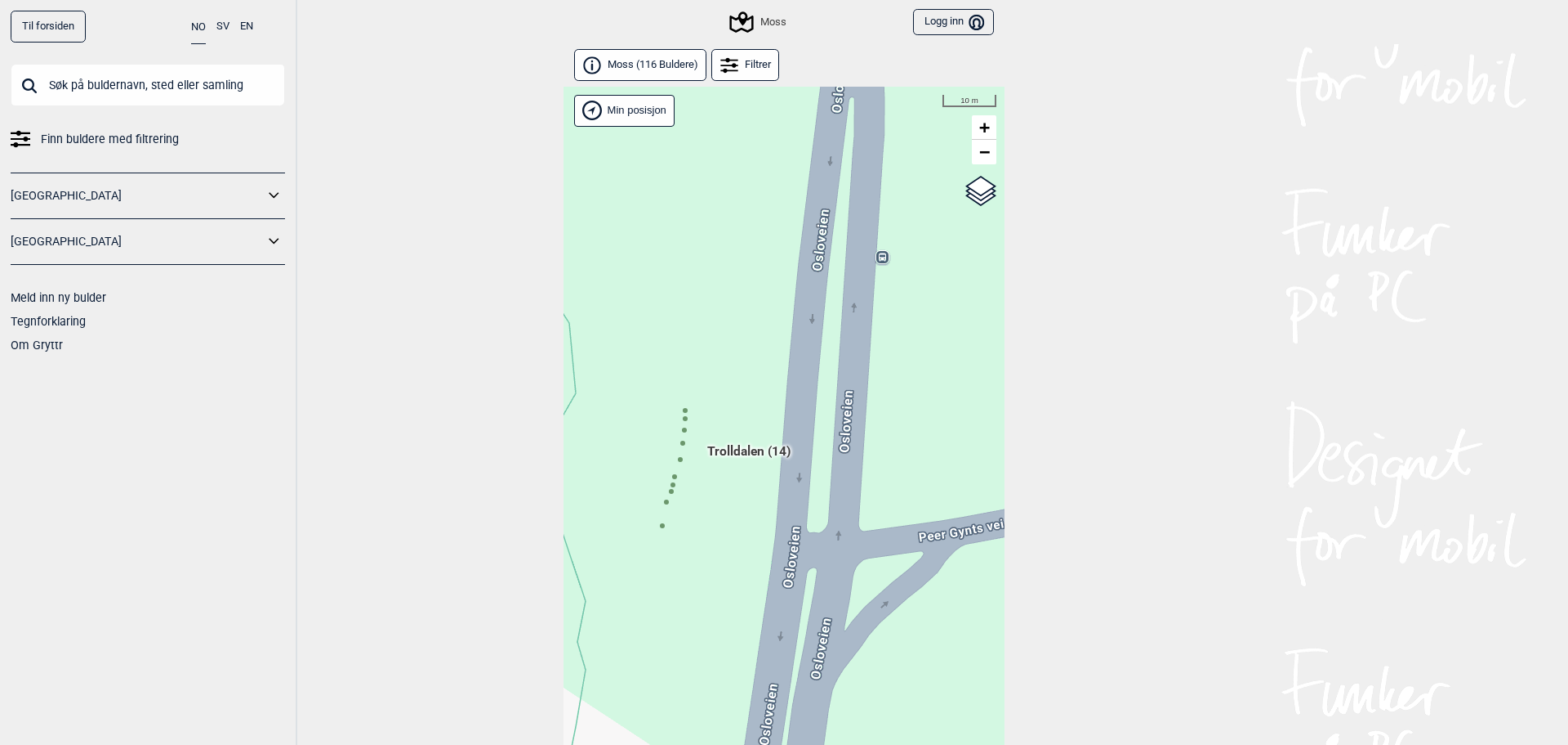
scroll to position [42, 0]
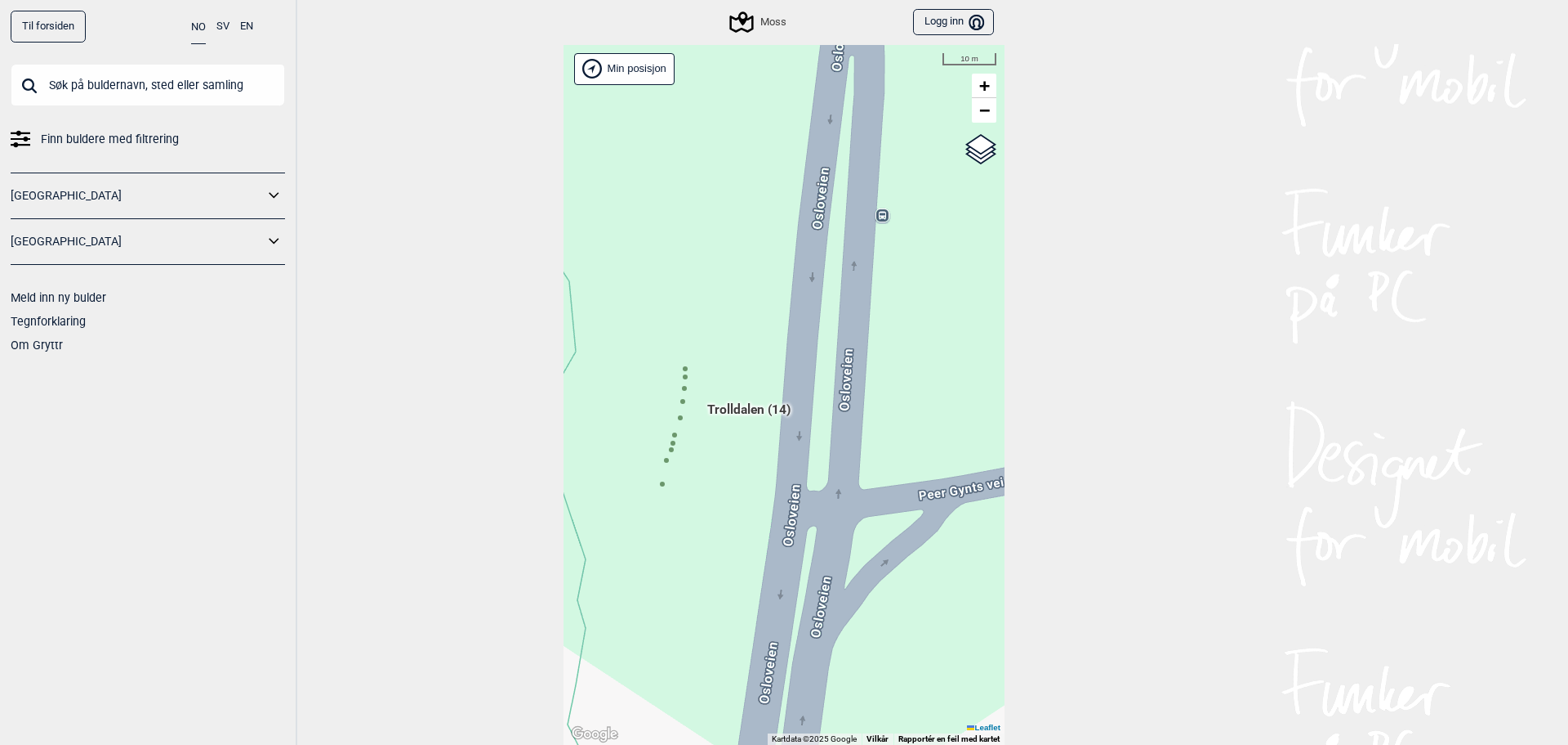
click at [679, 411] on div "Hallingdal Gol Ål Stange Kolomoen Vallset Tangen Sørli Åsbygda Buskerud syd Kon…" at bounding box center [784, 394] width 441 height 700
click at [658, 486] on icon at bounding box center [662, 484] width 8 height 8
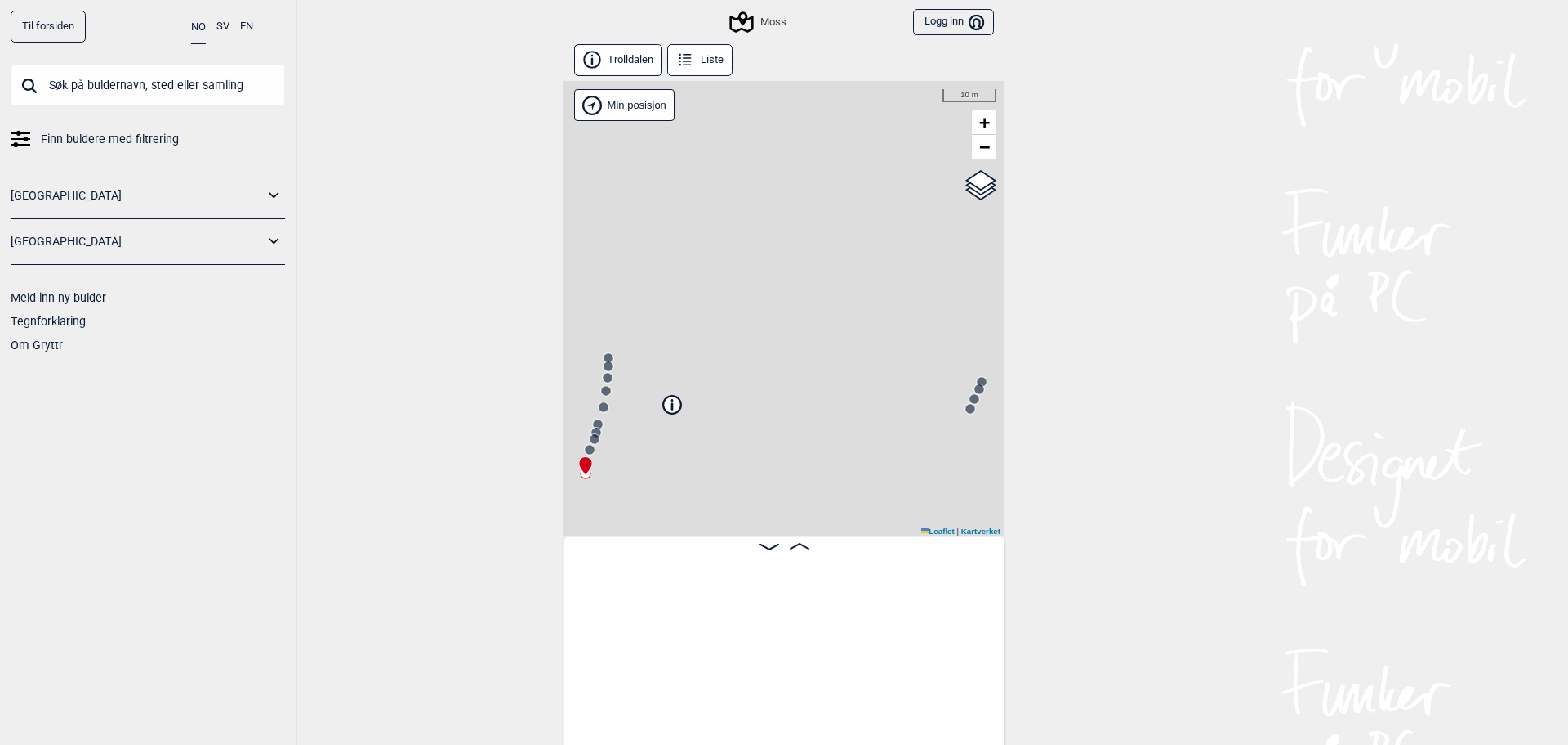
scroll to position [0, 128]
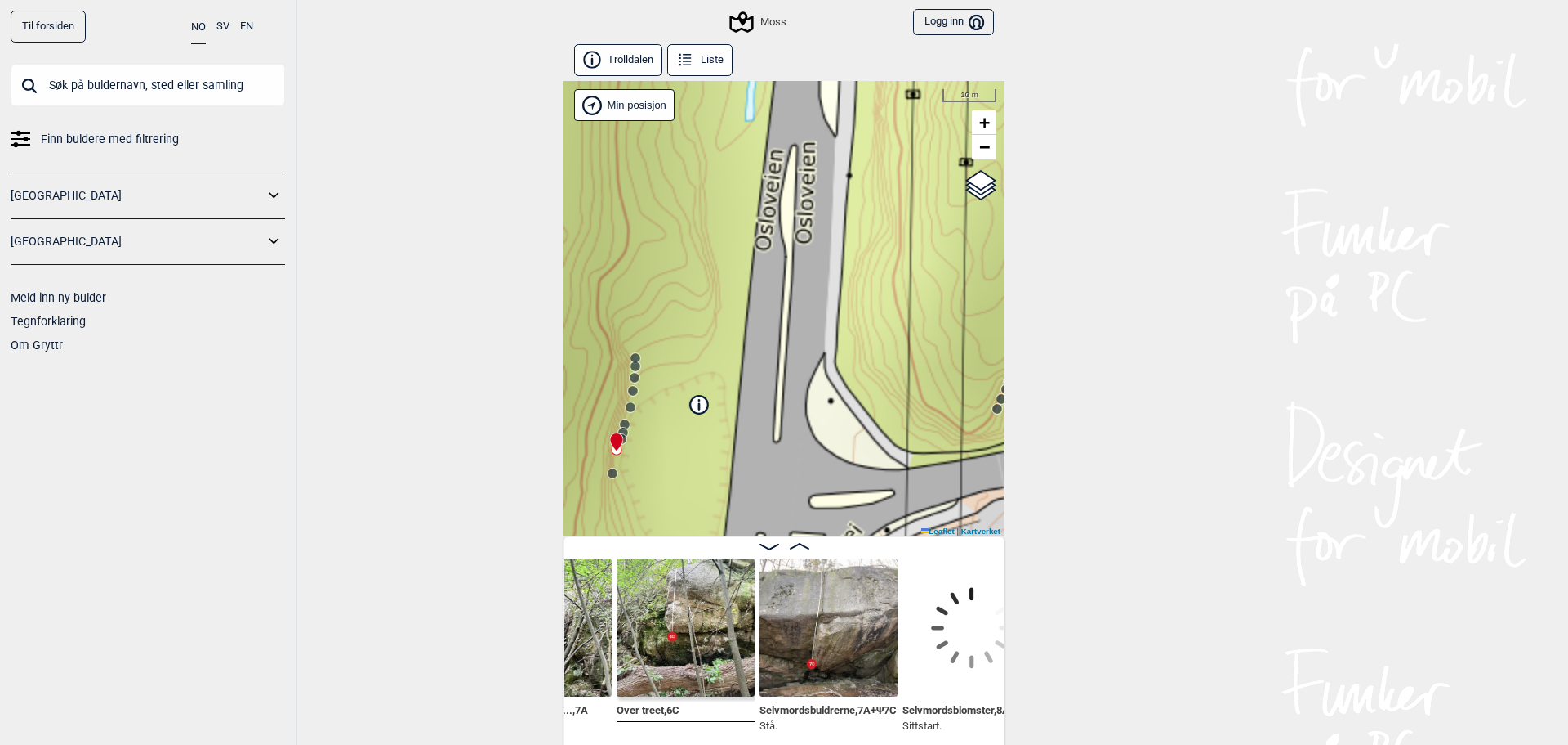
scroll to position [0, 394]
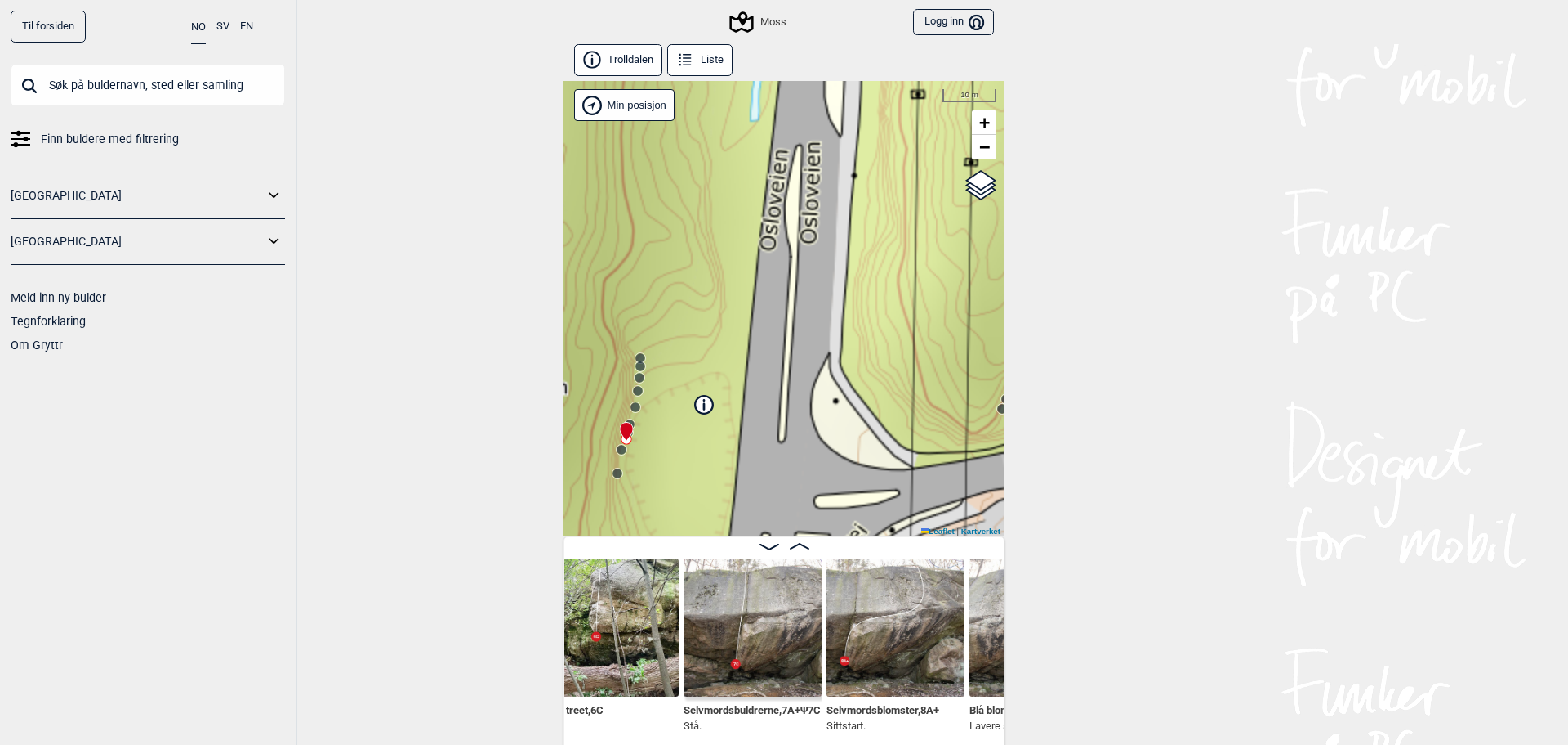
scroll to position [0, 470]
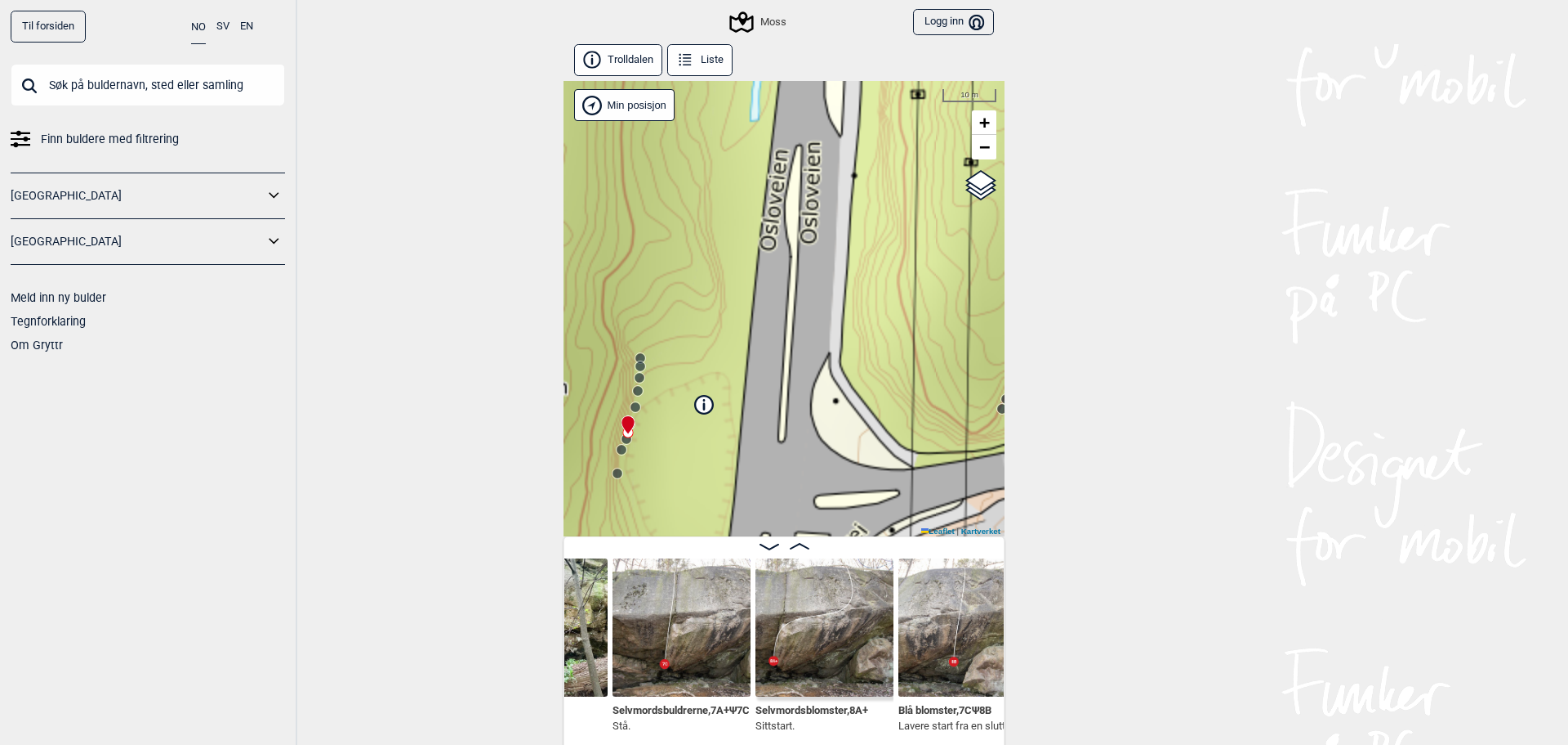
scroll to position [0, 511]
click at [686, 658] on img at bounding box center [686, 627] width 138 height 138
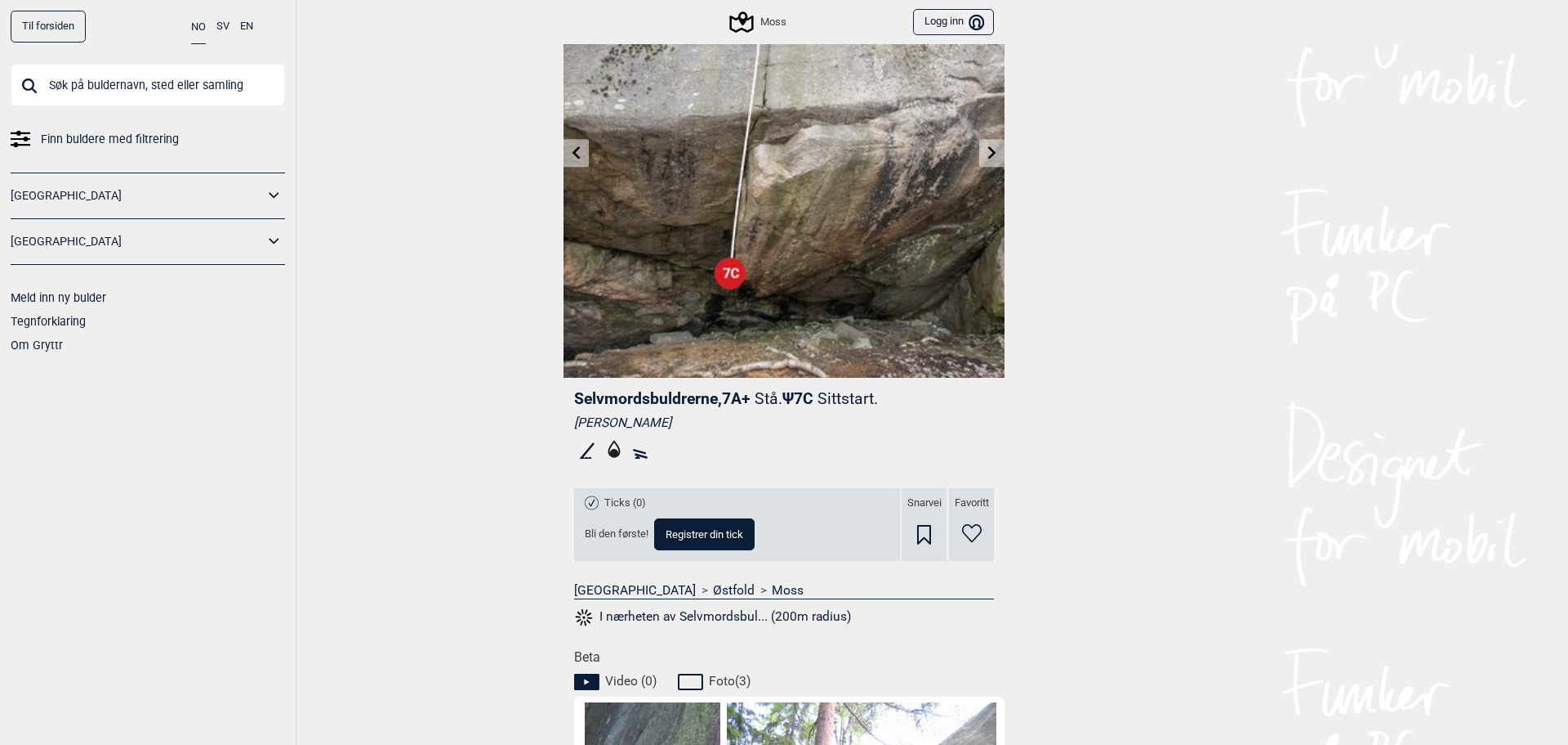
scroll to position [55, 0]
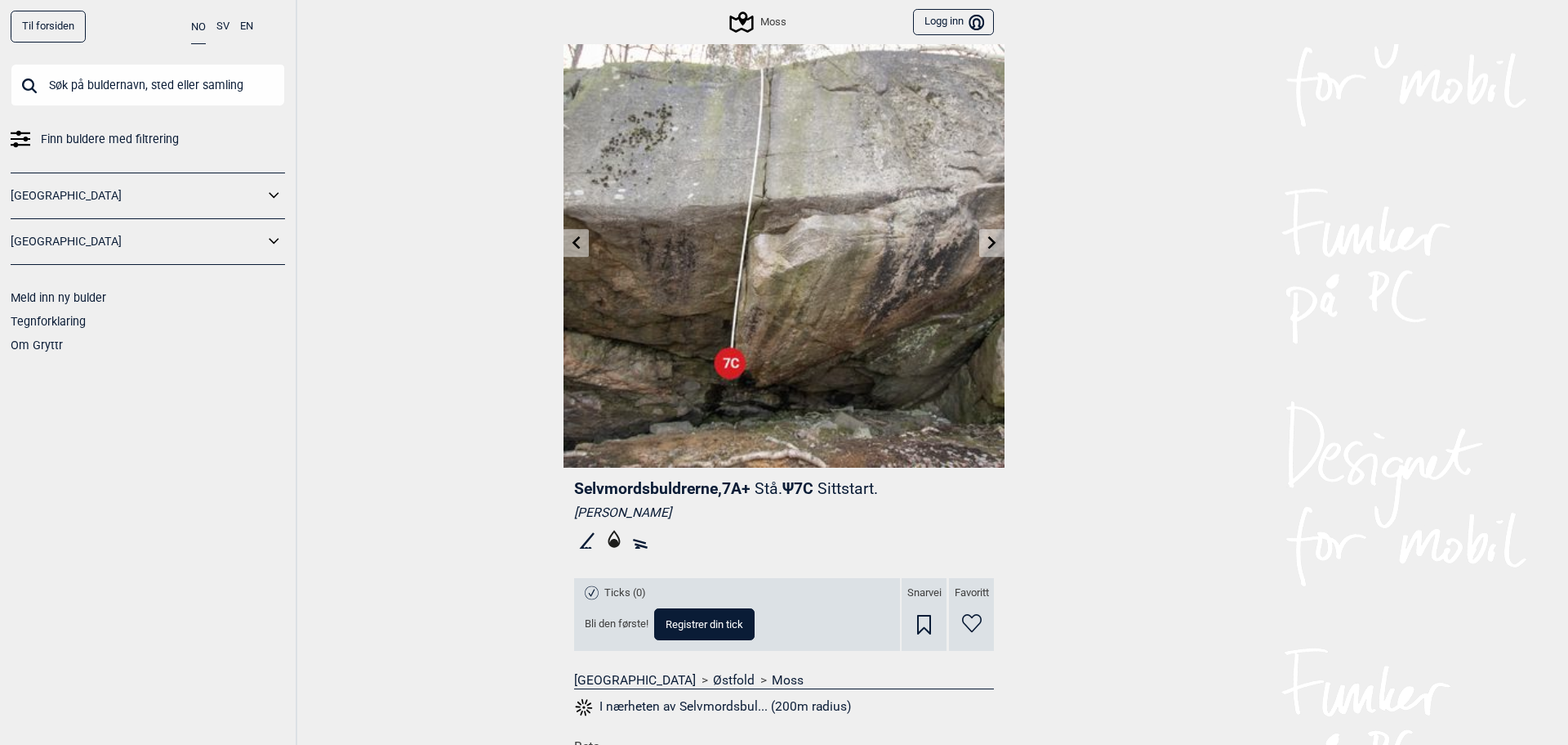
click at [986, 237] on icon at bounding box center [992, 242] width 13 height 13
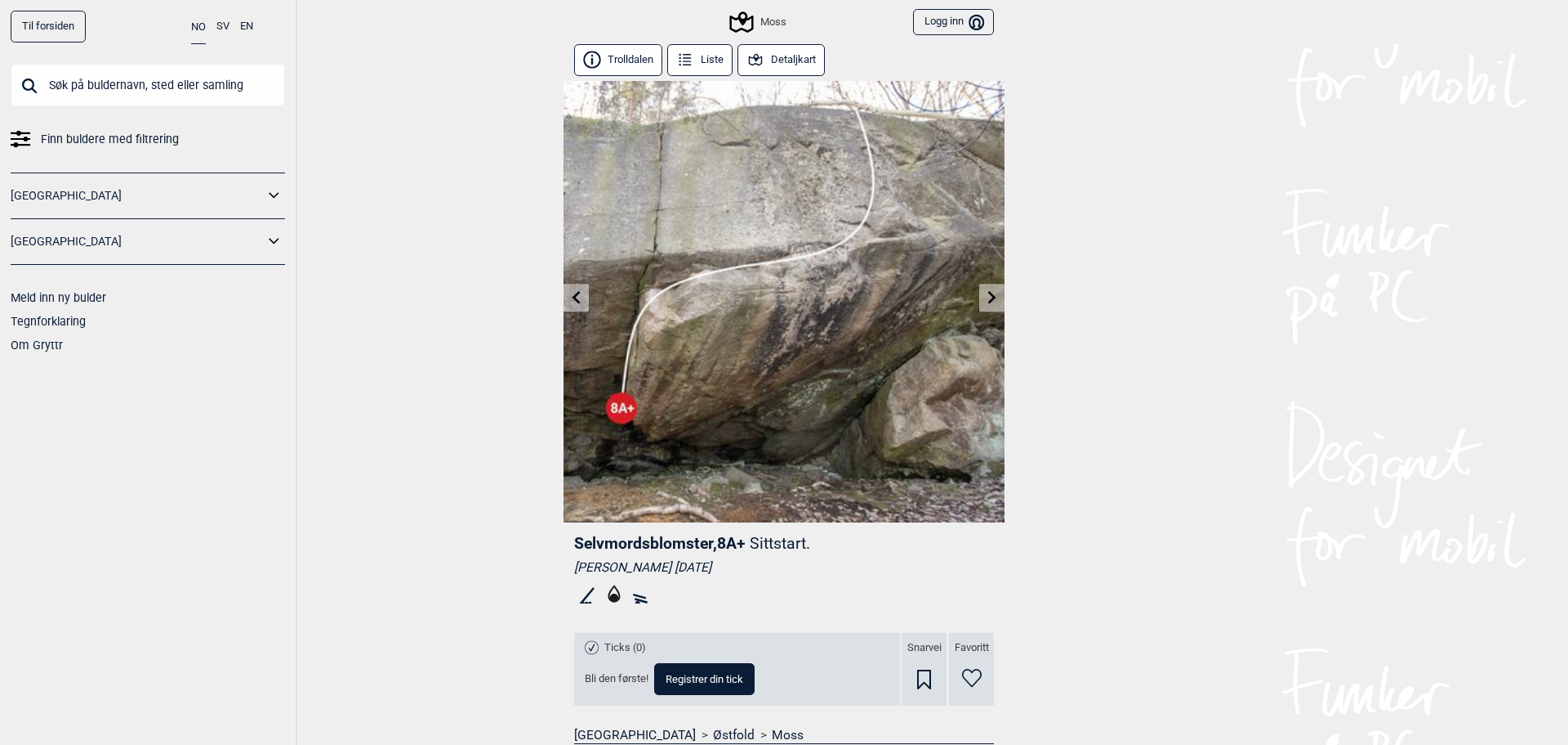
click at [986, 295] on icon at bounding box center [992, 296] width 13 height 13
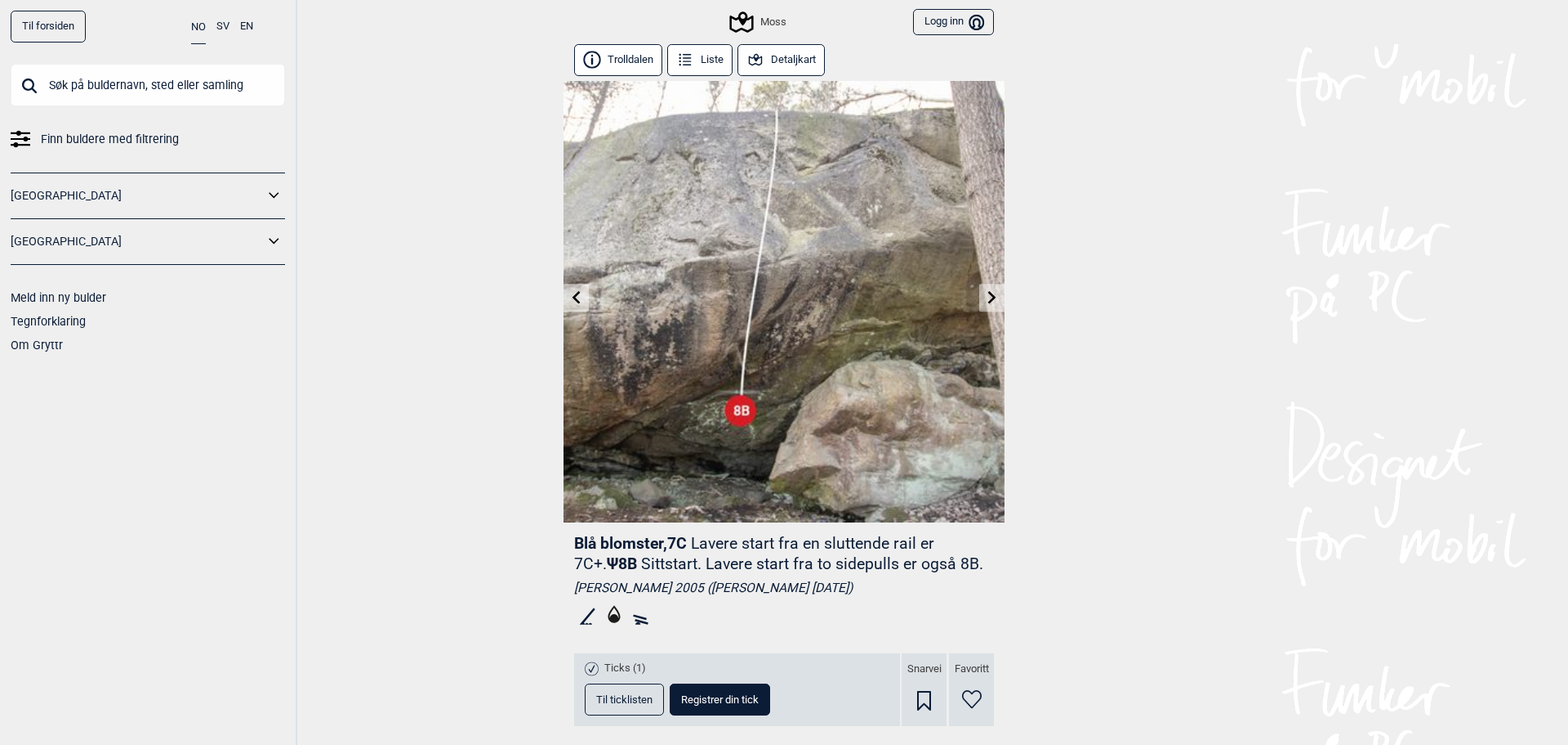
click at [986, 297] on icon at bounding box center [992, 296] width 13 height 13
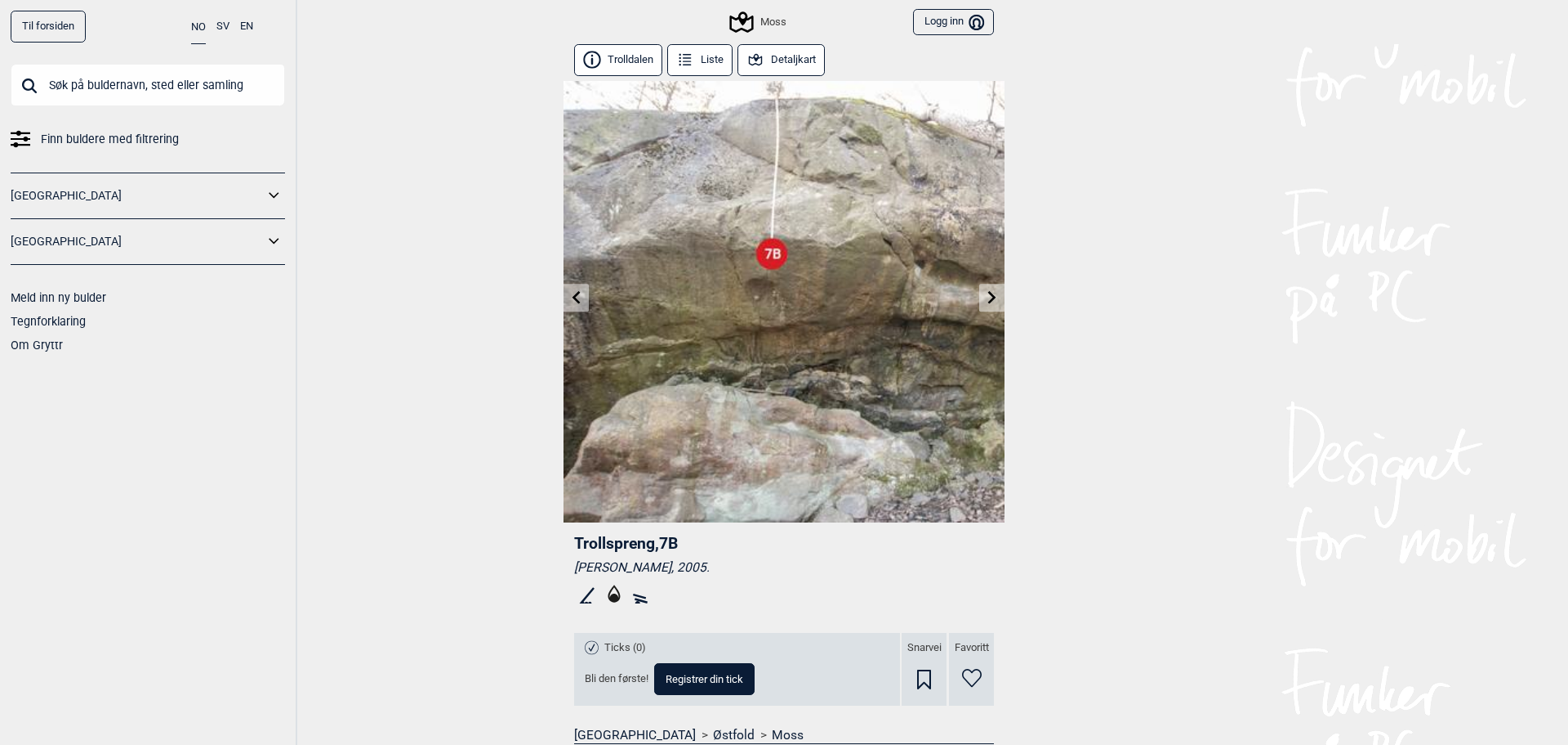
click at [988, 293] on icon at bounding box center [992, 296] width 8 height 13
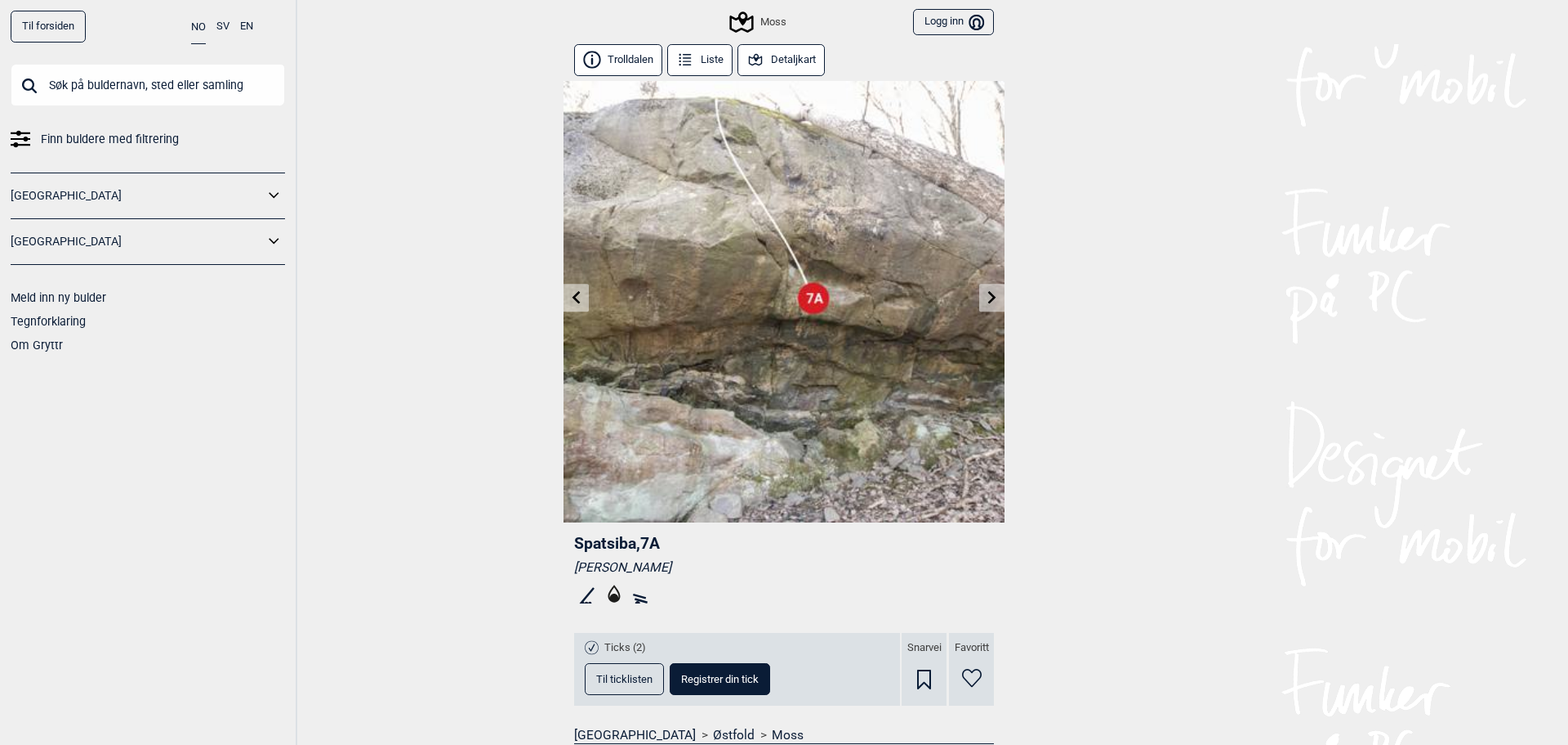
click at [988, 293] on icon at bounding box center [992, 296] width 8 height 13
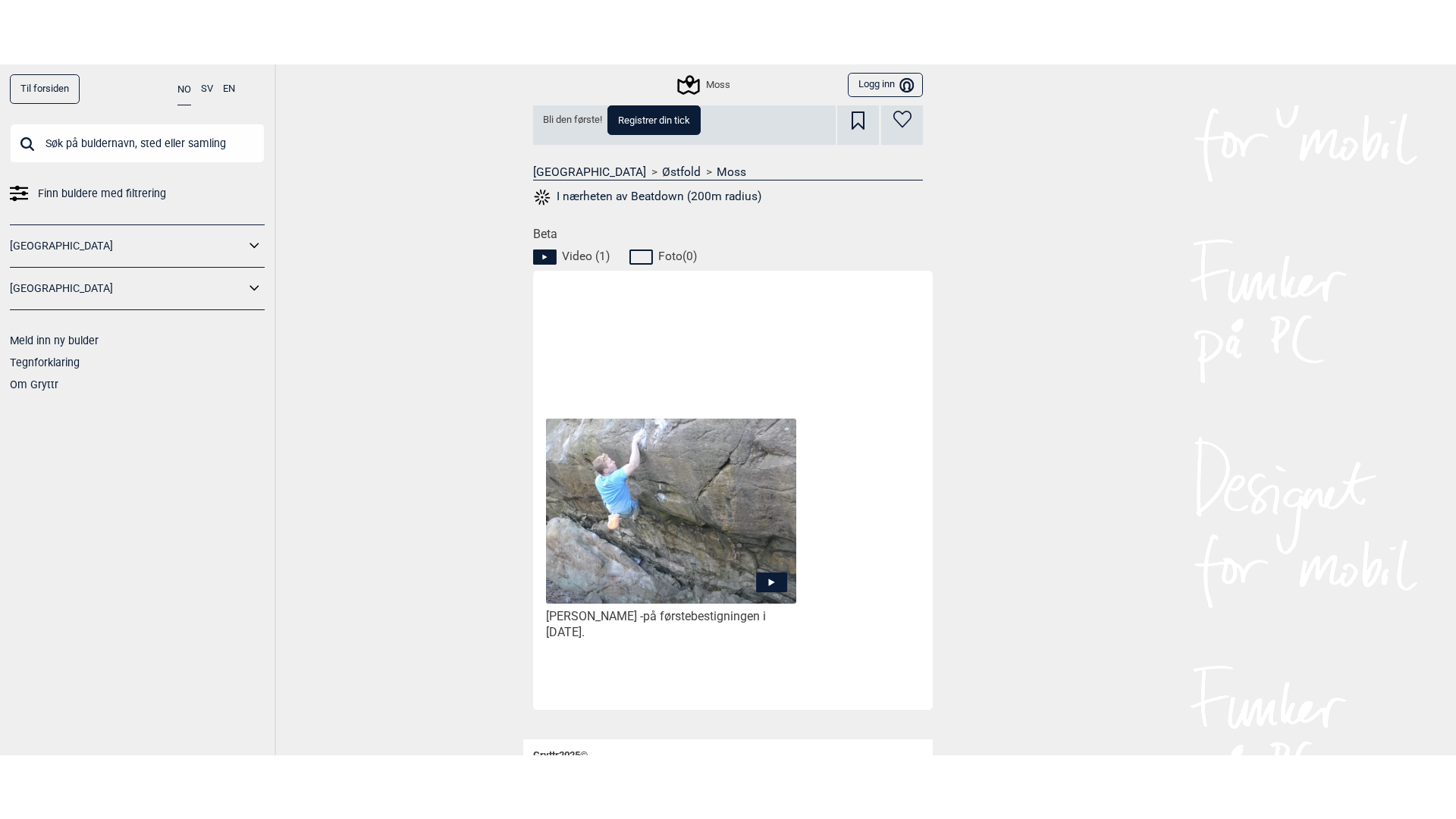
scroll to position [607, 0]
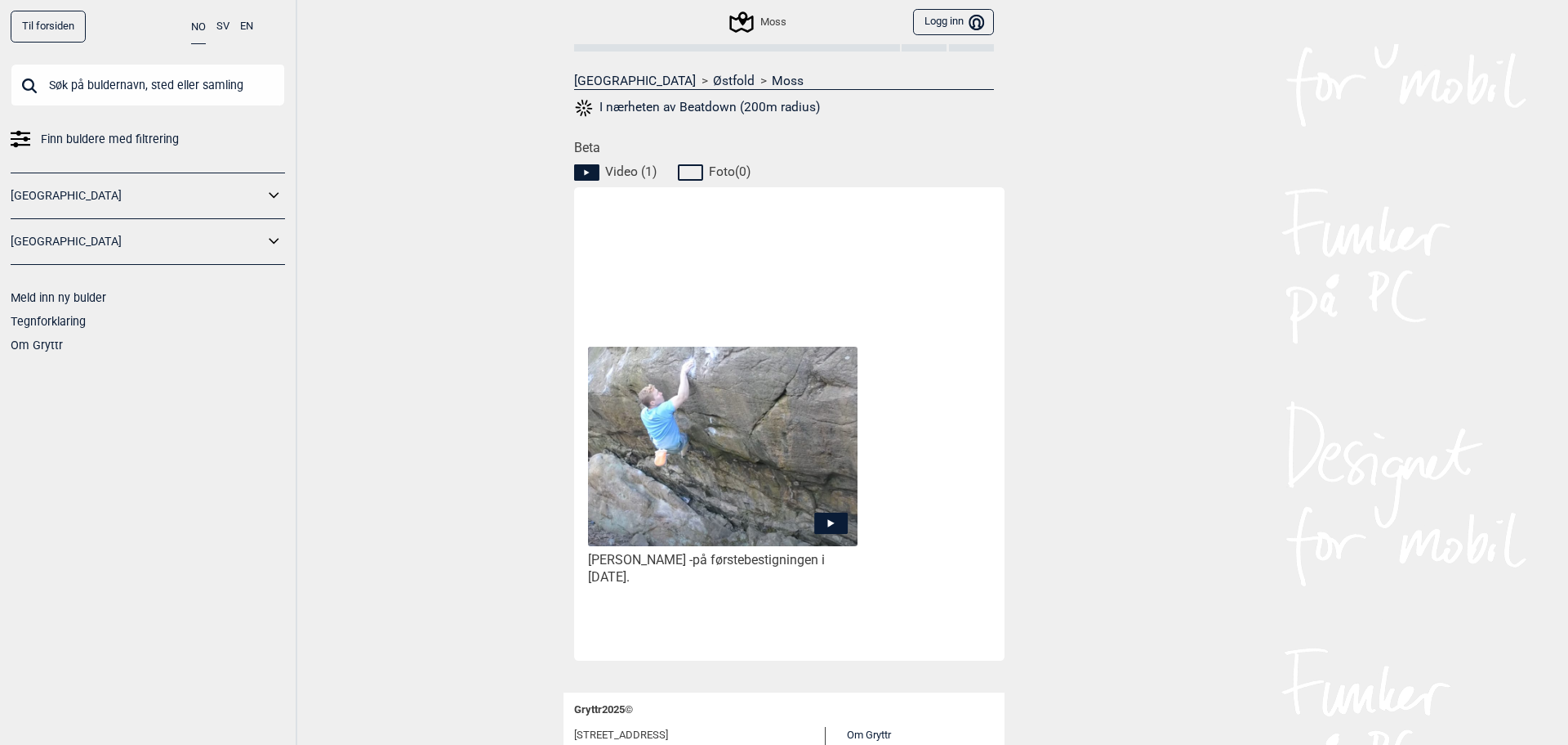
click at [759, 437] on img at bounding box center [722, 447] width 270 height 201
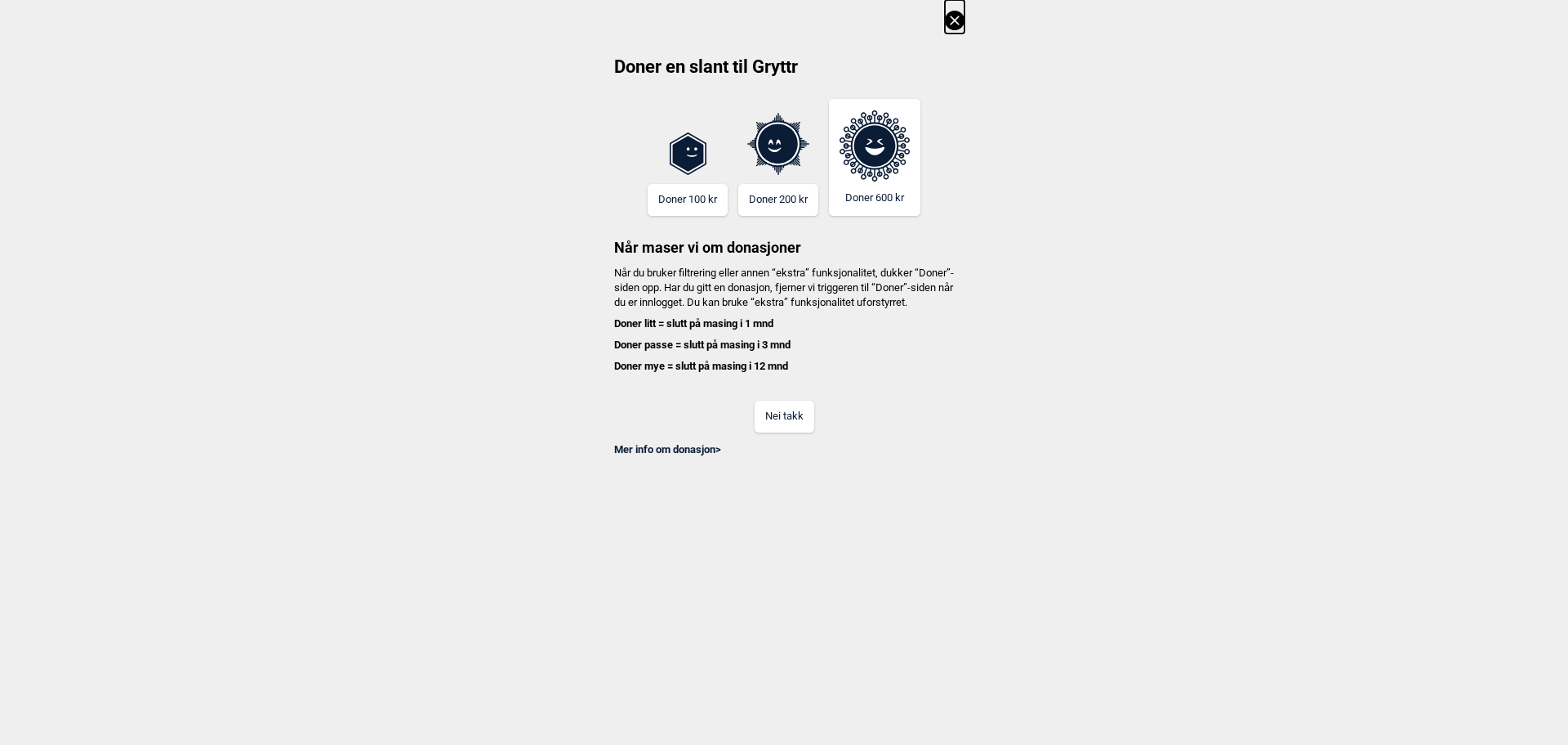
click at [769, 429] on button "Nei takk" at bounding box center [784, 416] width 59 height 32
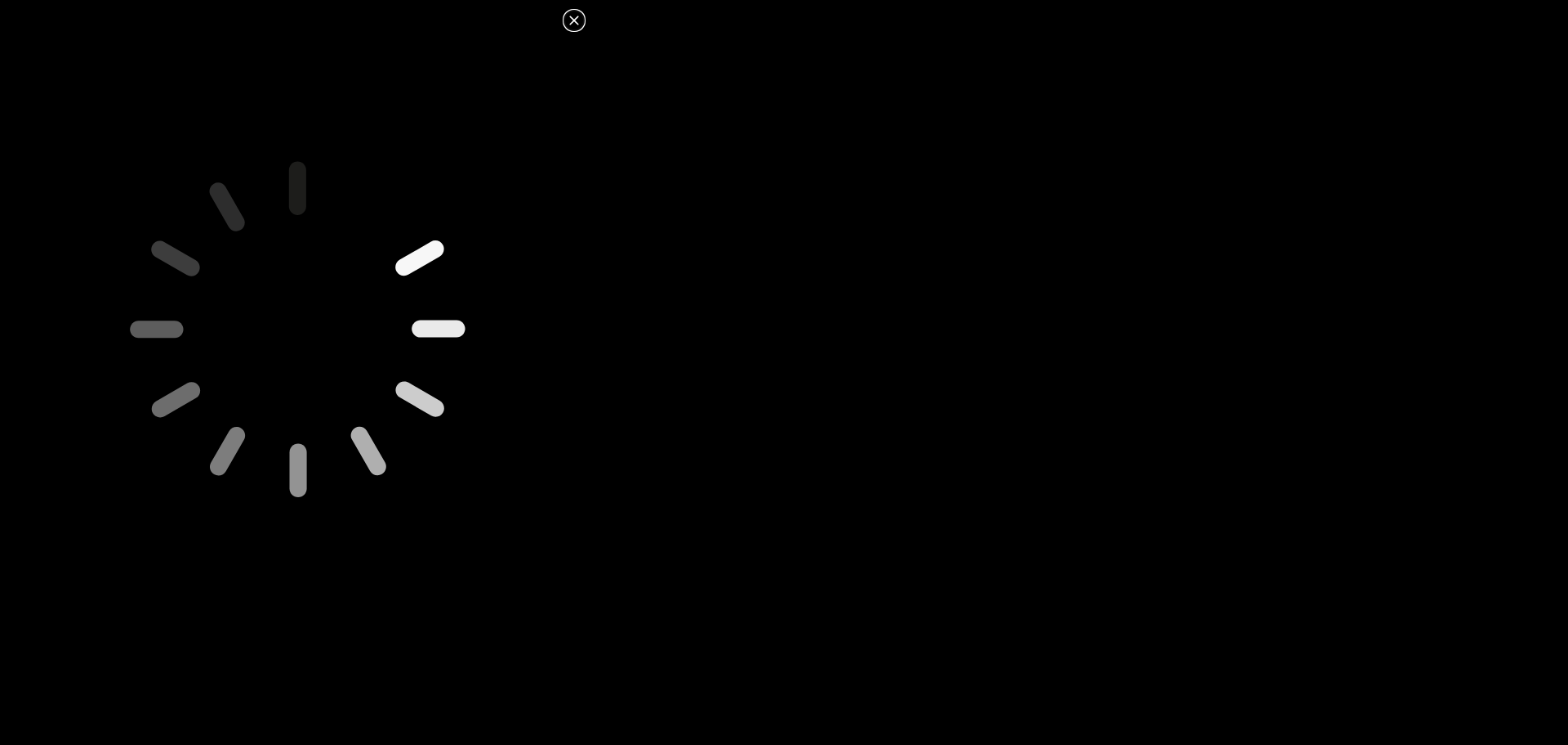
click at [576, 27] on icon at bounding box center [574, 20] width 19 height 19
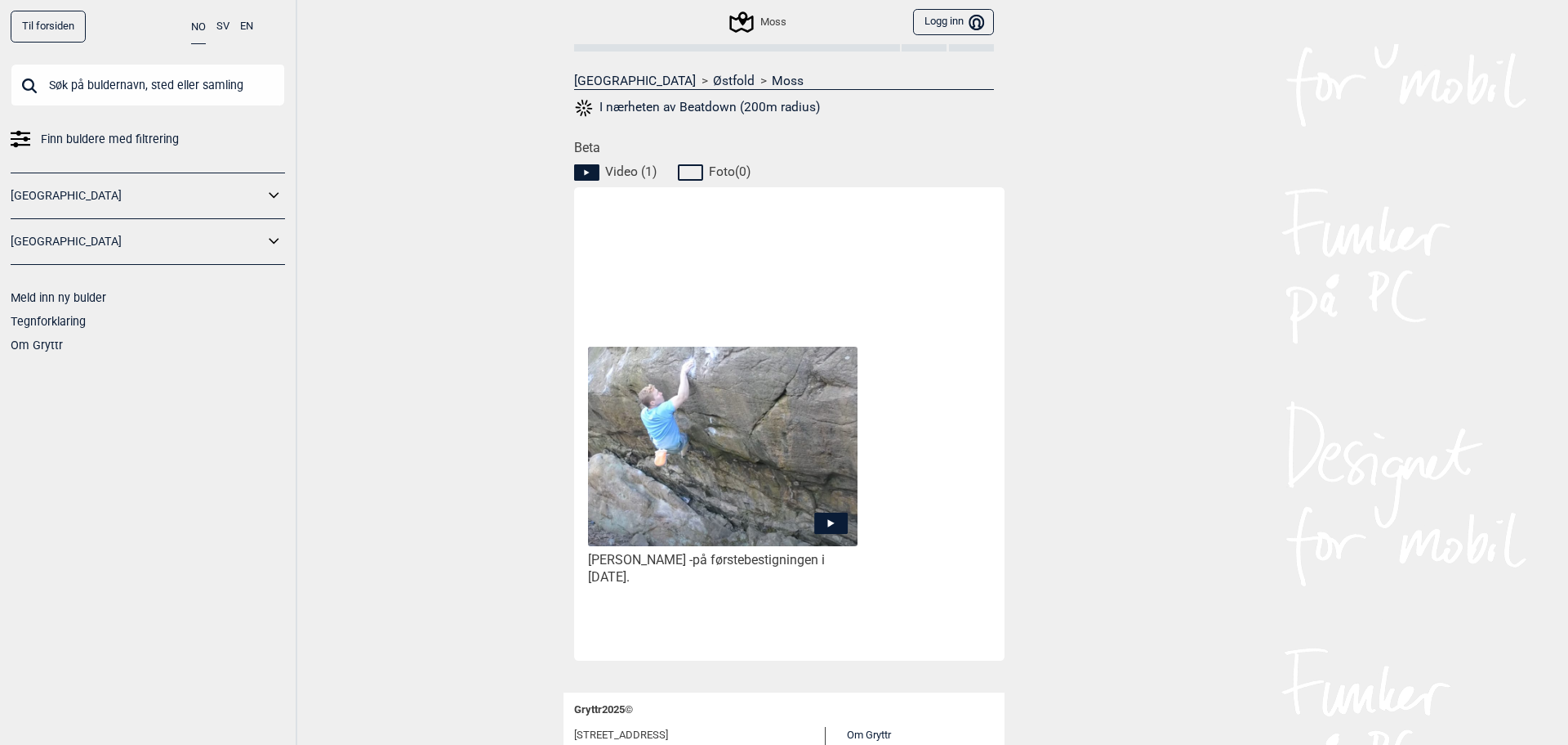
click at [752, 437] on img at bounding box center [722, 447] width 270 height 201
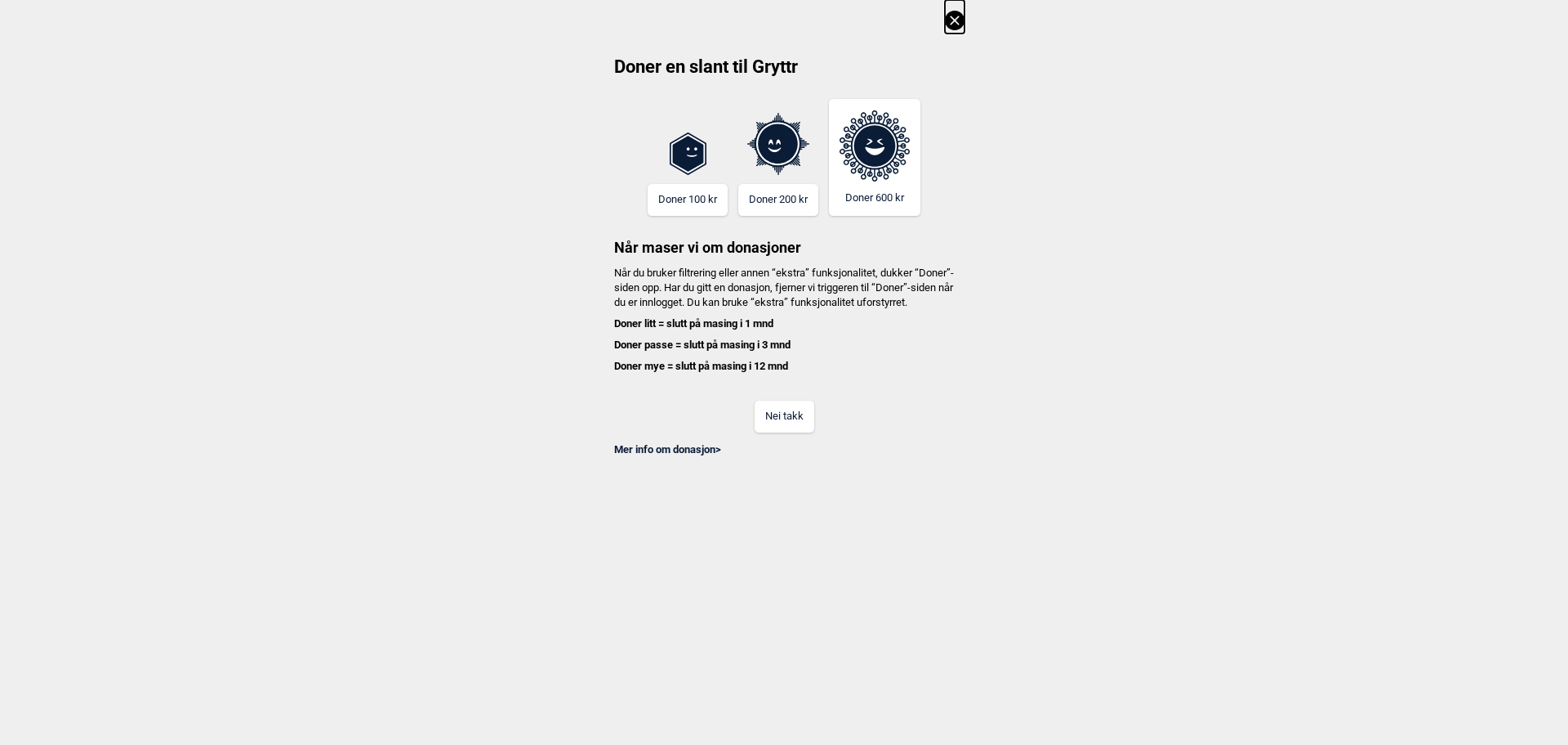
click at [784, 427] on button "Nei takk" at bounding box center [784, 416] width 59 height 32
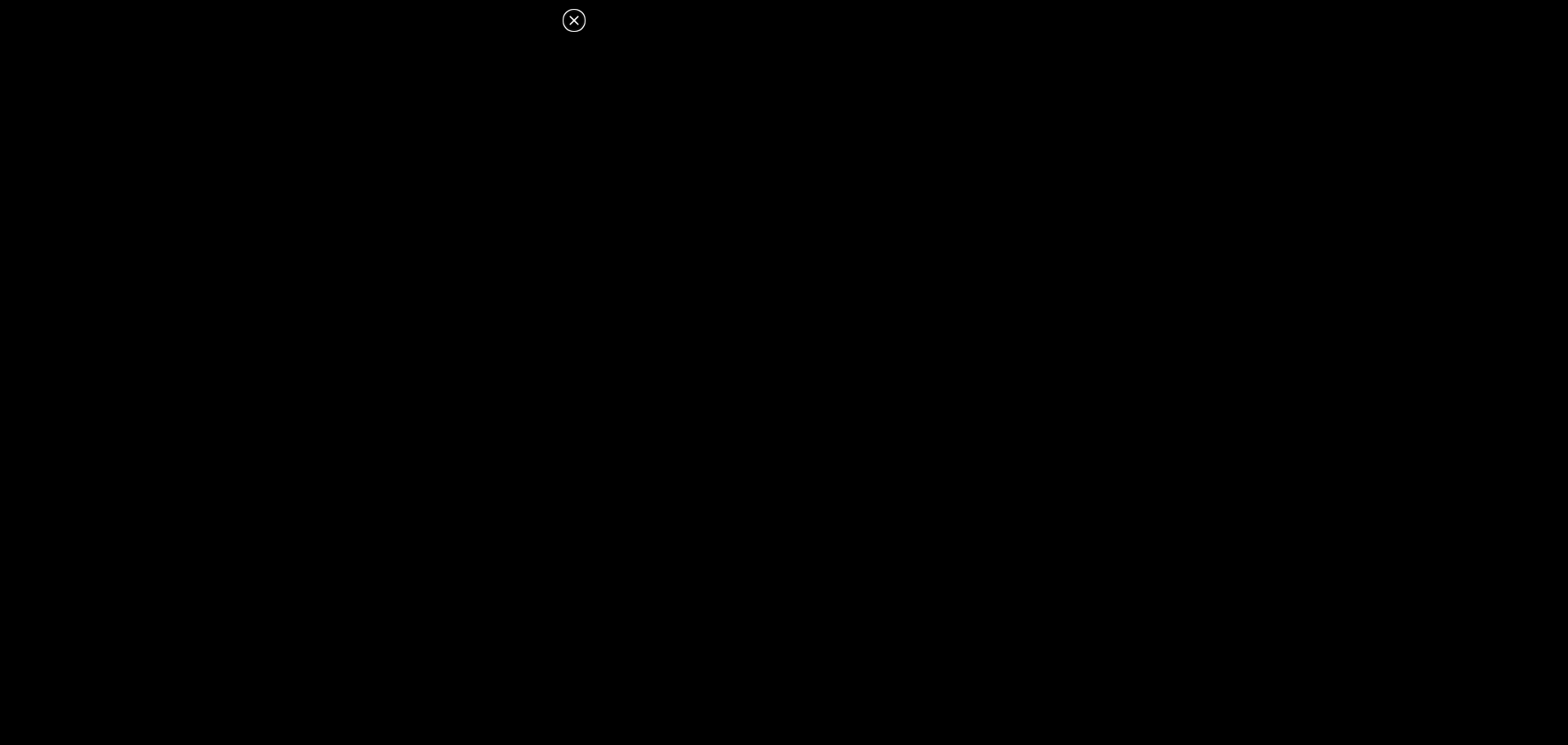
click at [577, 25] on icon at bounding box center [574, 20] width 19 height 19
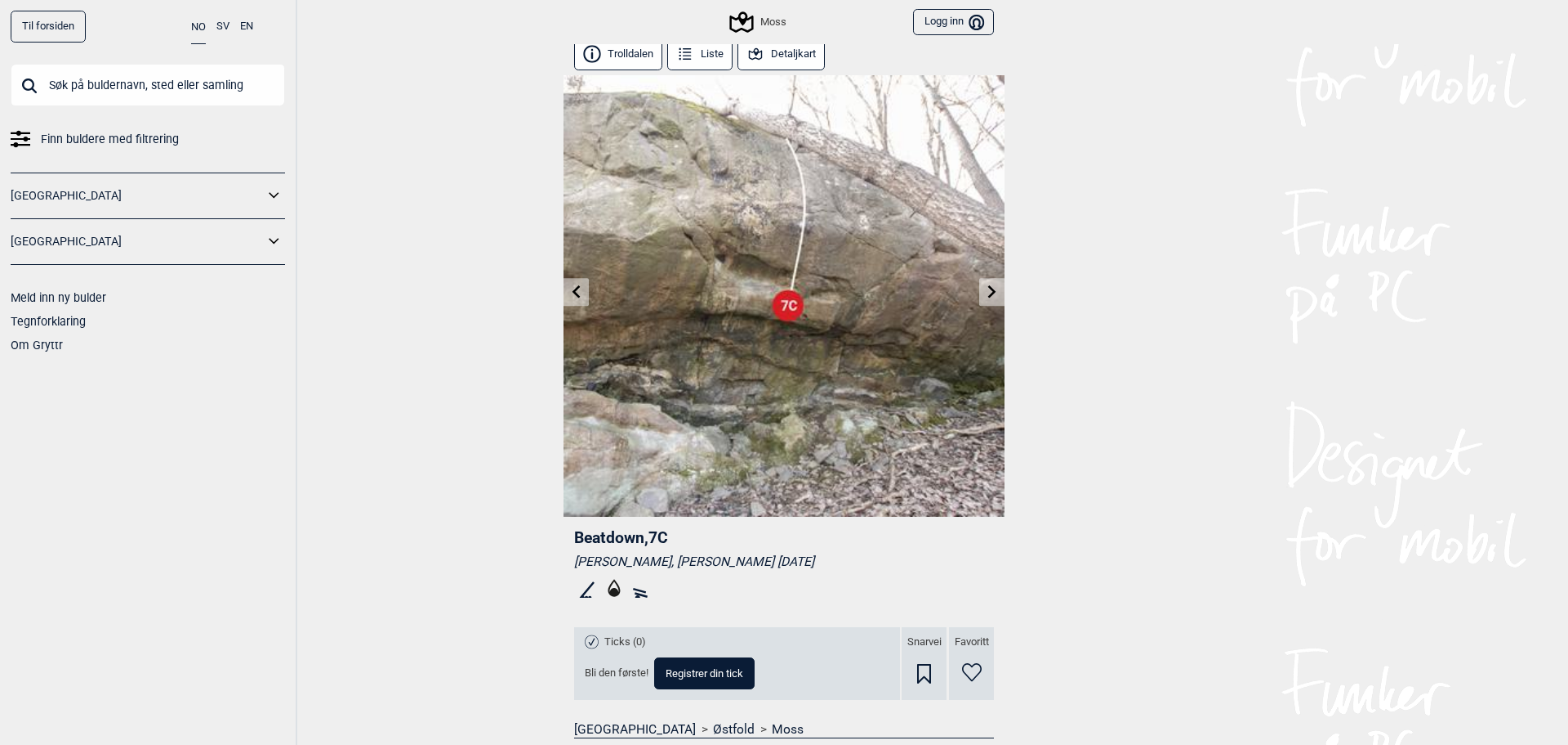
scroll to position [0, 0]
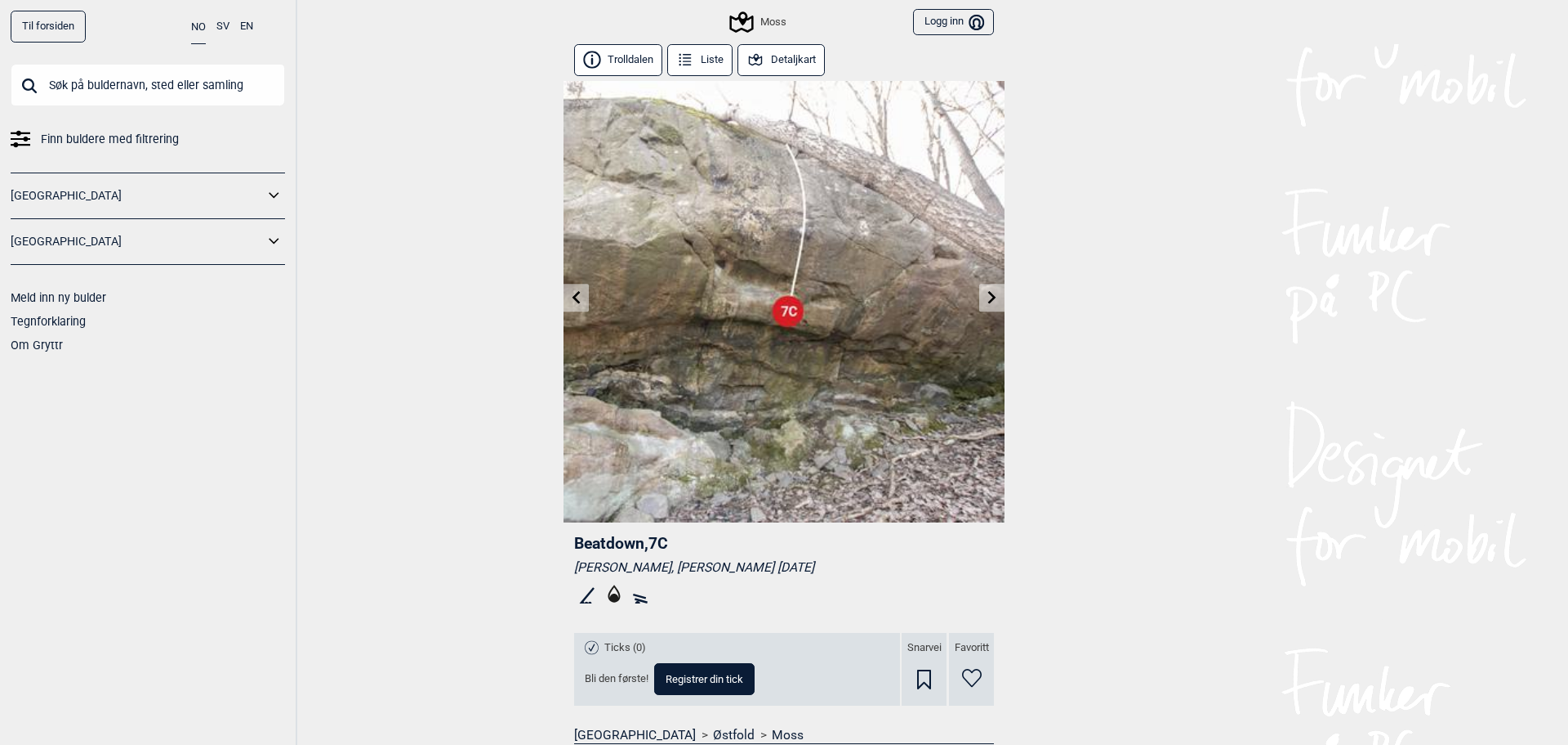
click at [752, 18] on div "Moss" at bounding box center [758, 22] width 54 height 19
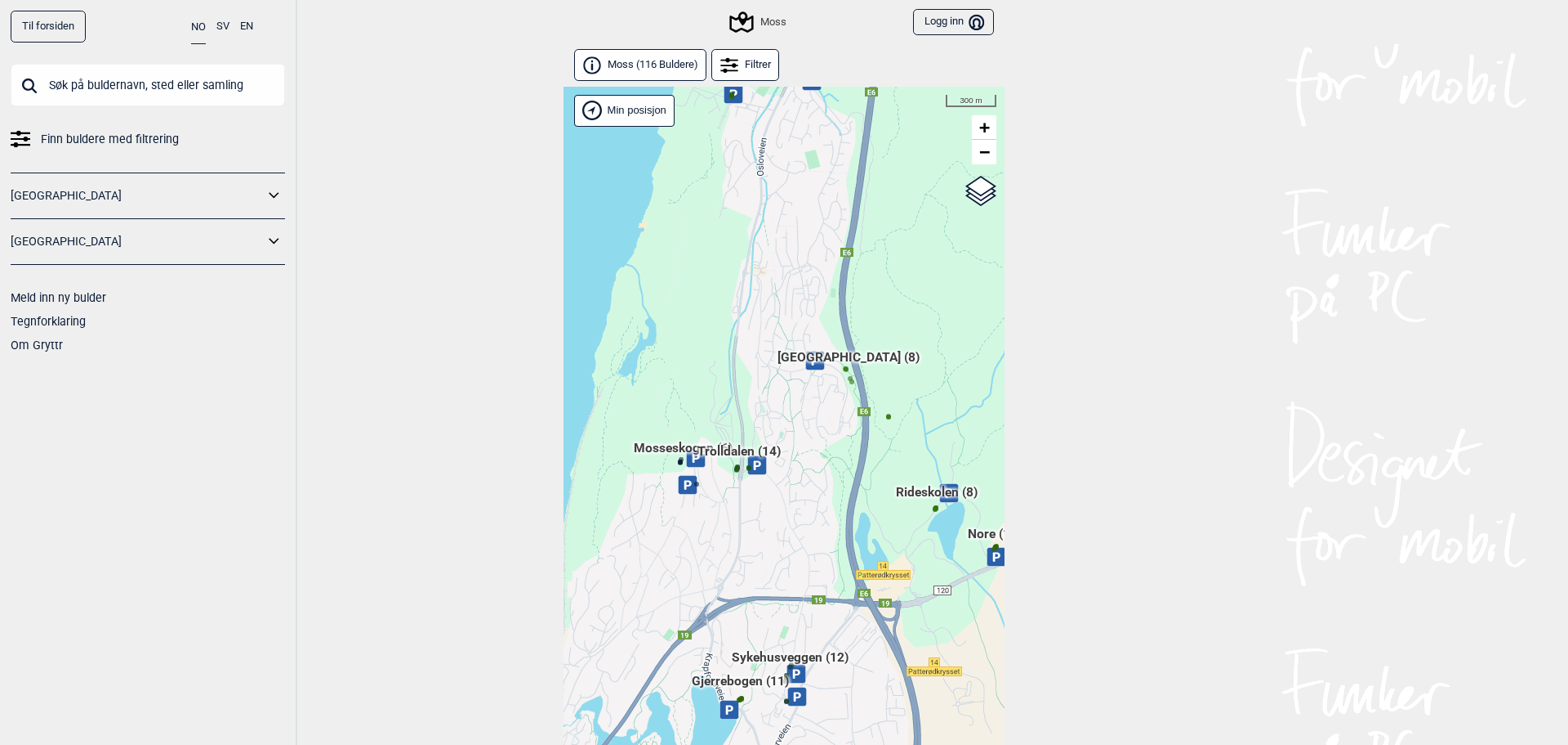
scroll to position [42, 0]
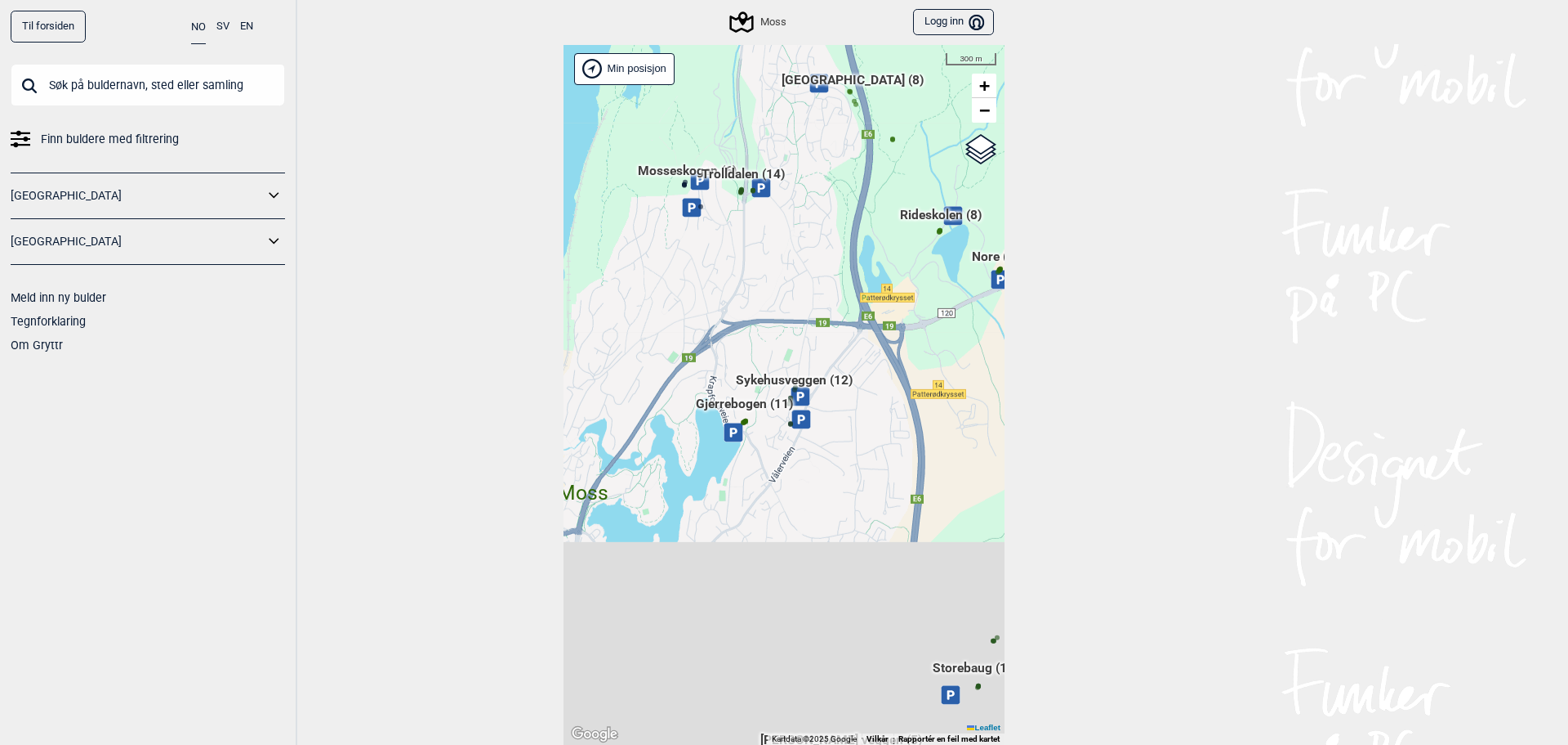
drag, startPoint x: 731, startPoint y: 498, endPoint x: 731, endPoint y: 374, distance: 124.0
click at [730, 383] on div "Hallingdal Gol Ål Stange Kolomoen Vallset Tangen Sørli Åsbygda Buskerud syd Kon…" at bounding box center [784, 394] width 441 height 700
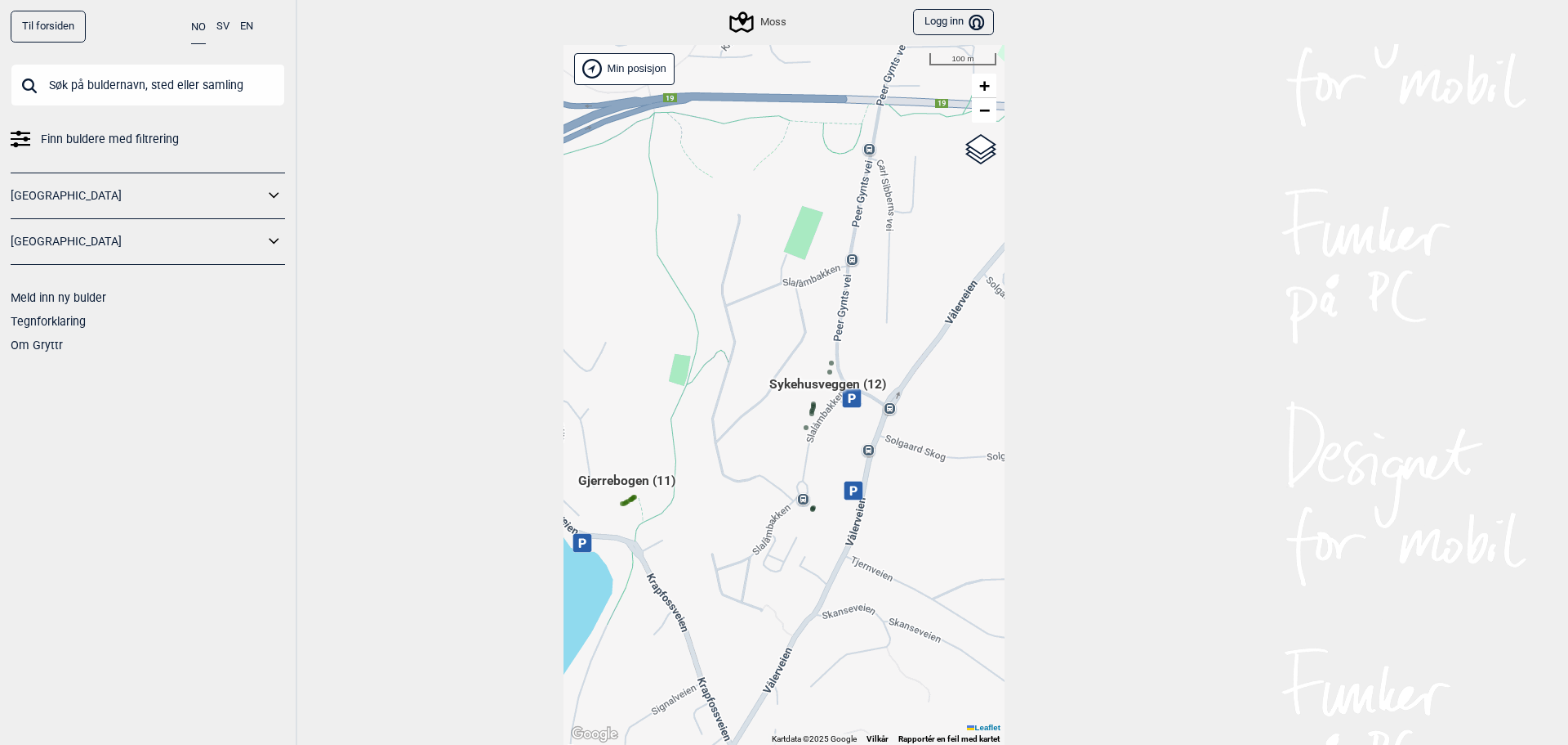
click at [810, 403] on icon at bounding box center [814, 407] width 8 height 8
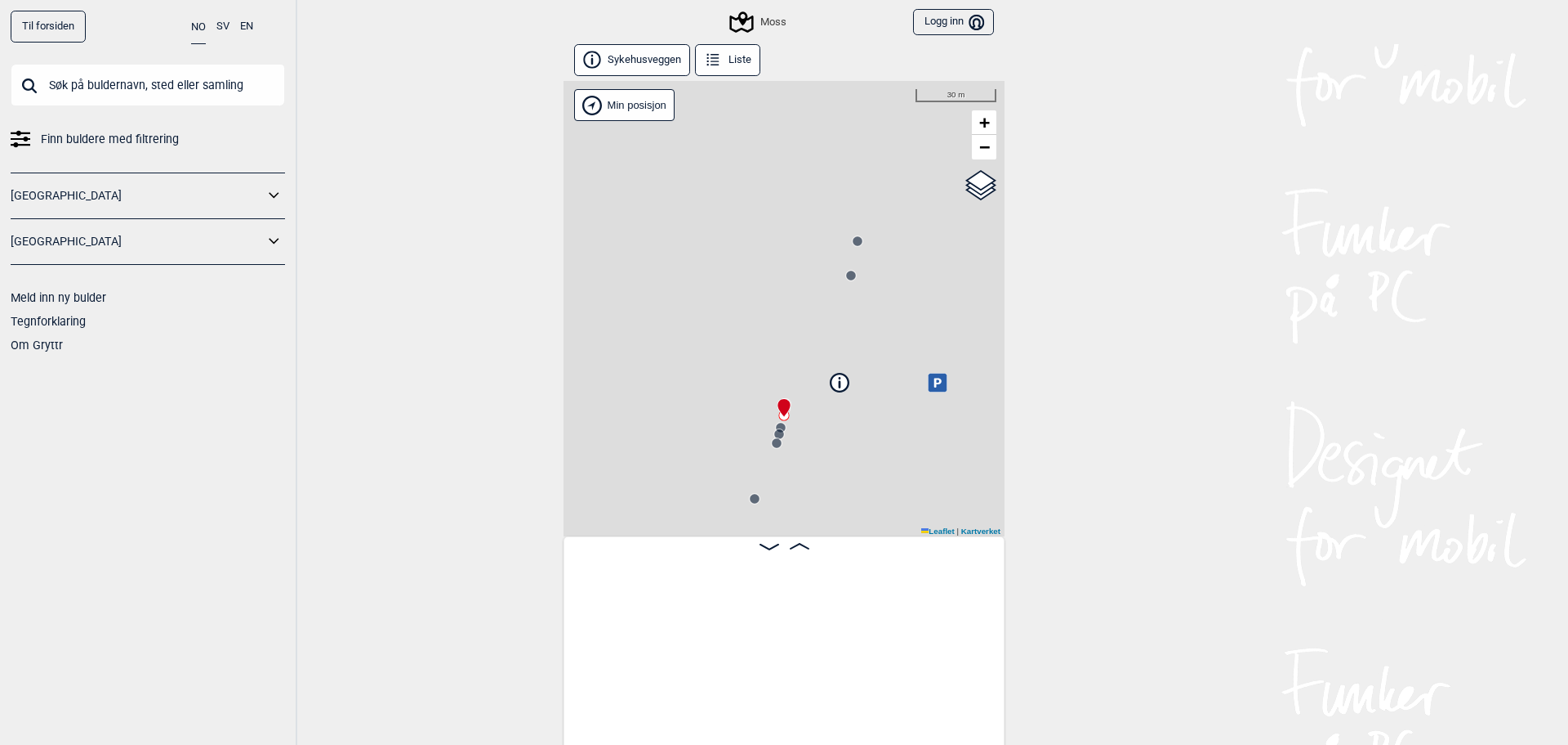
scroll to position [0, 690]
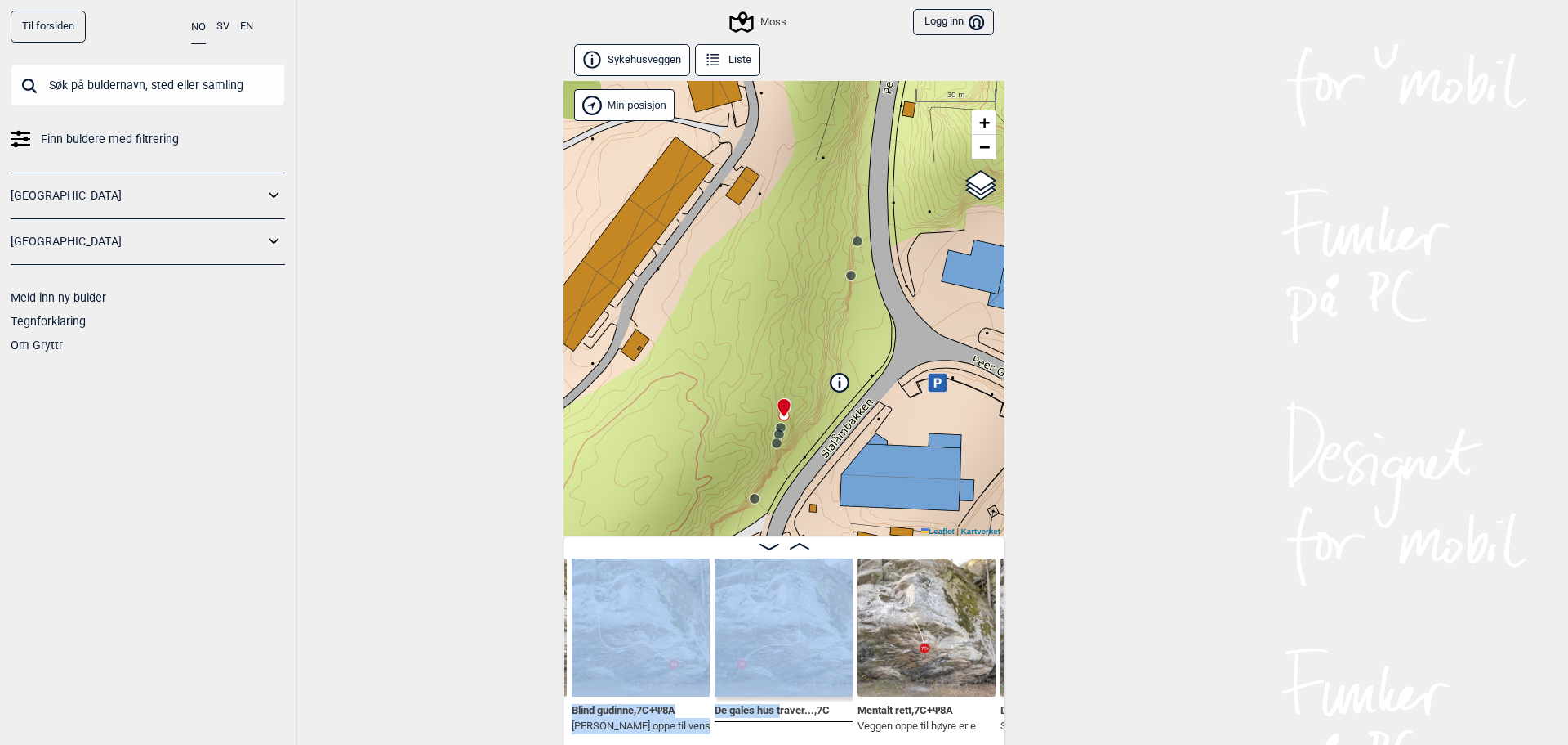
drag, startPoint x: 777, startPoint y: 725, endPoint x: 827, endPoint y: 726, distance: 50.0
click at [827, 726] on div "Vamos , 7B Ψ 7B+ Stå. Blind gudinne , 7C+ Ψ 8A Hyllen oppe til venstre er De ga…" at bounding box center [784, 648] width 440 height 179
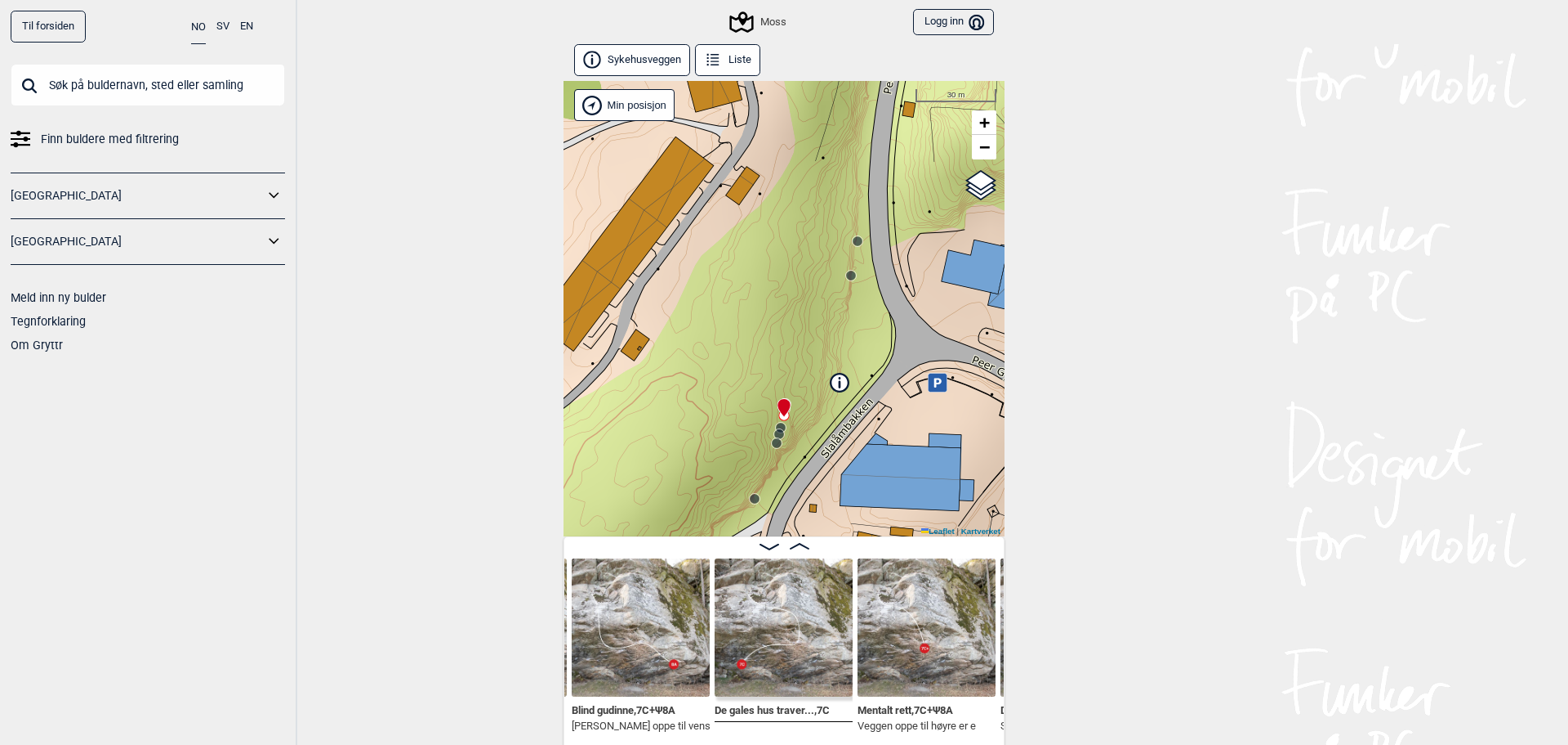
click at [1090, 623] on div "Til forsiden NO SV EN Finn buldere med filtrering Norge Sverige Meld inn ny bul…" at bounding box center [784, 372] width 1568 height 745
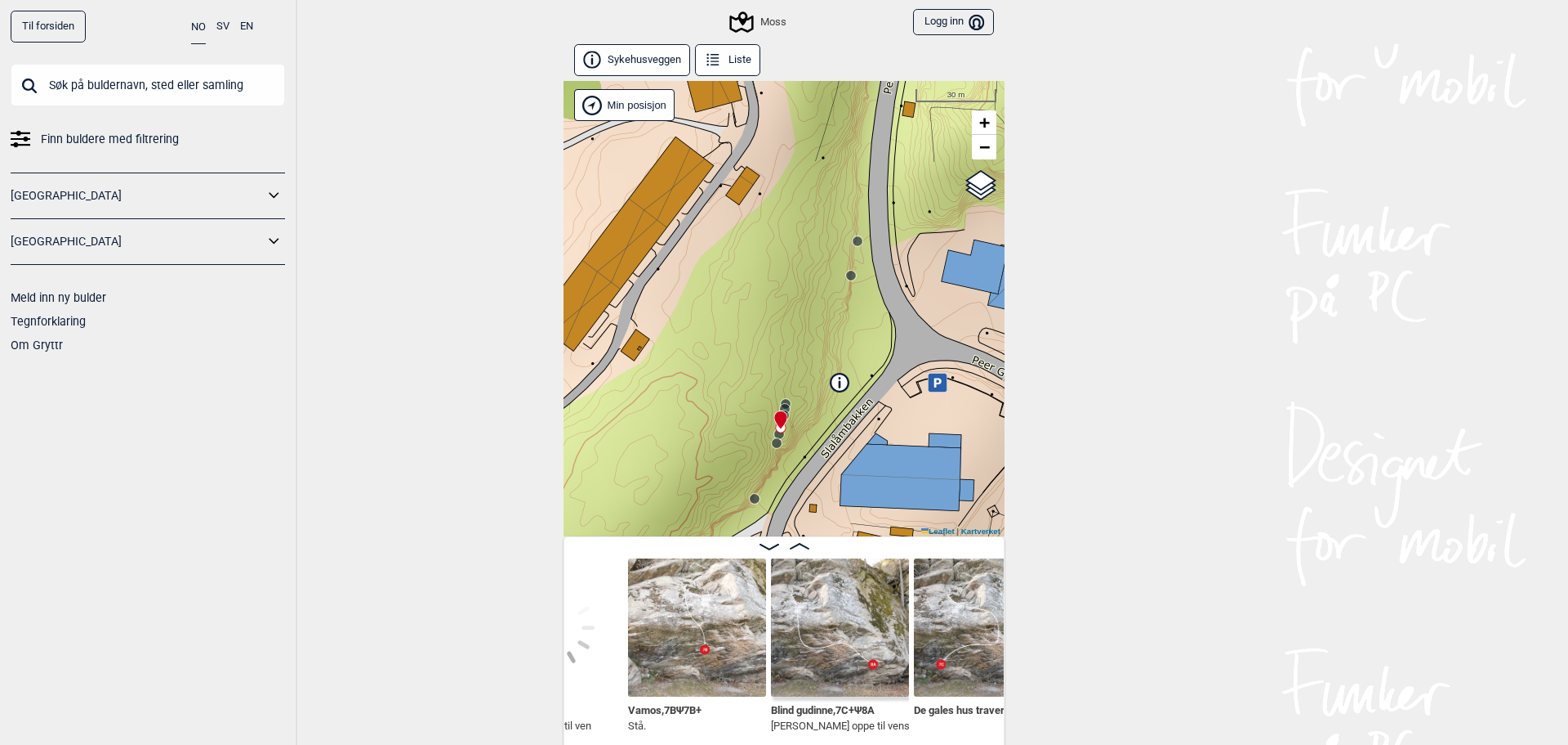
scroll to position [0, 491]
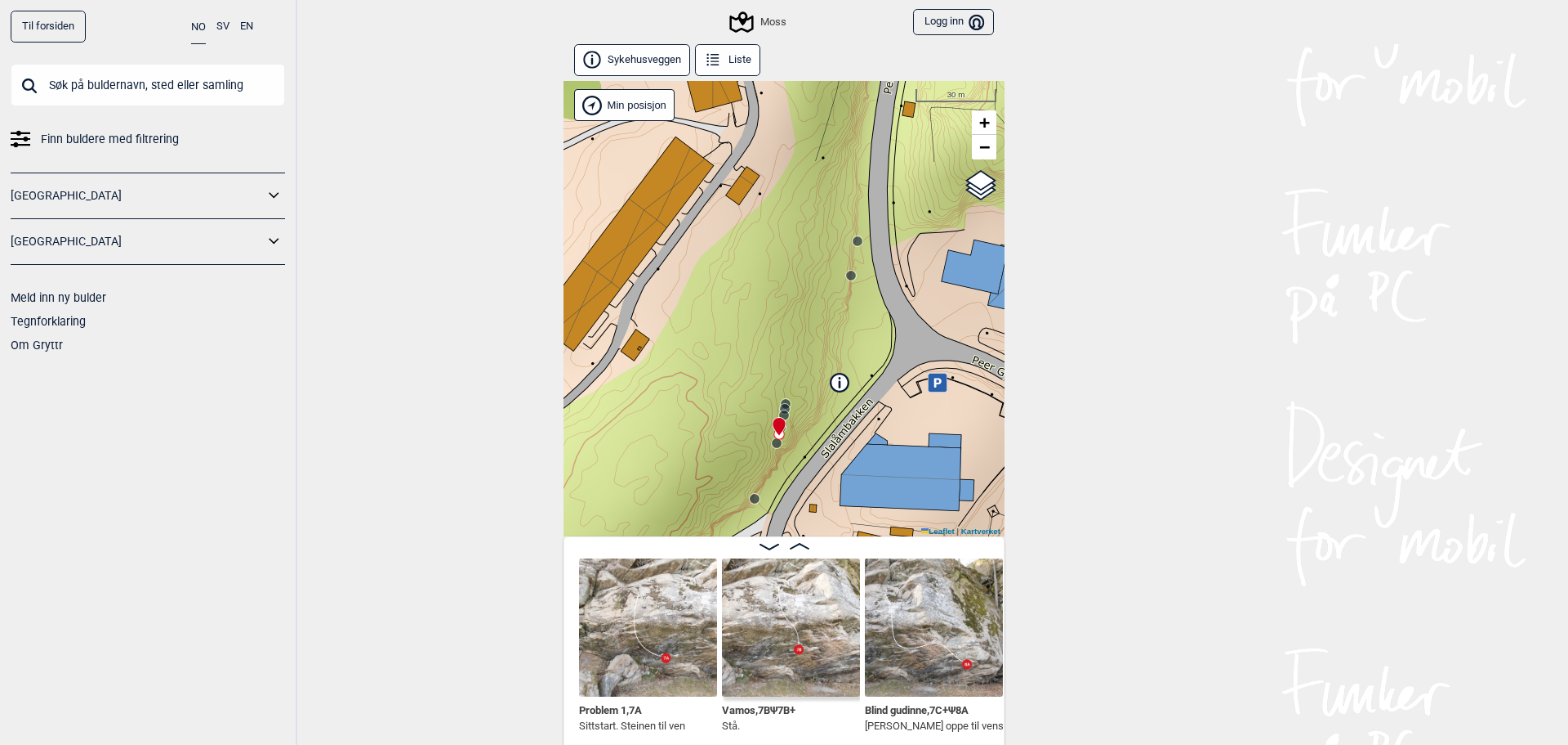
scroll to position [0, 397]
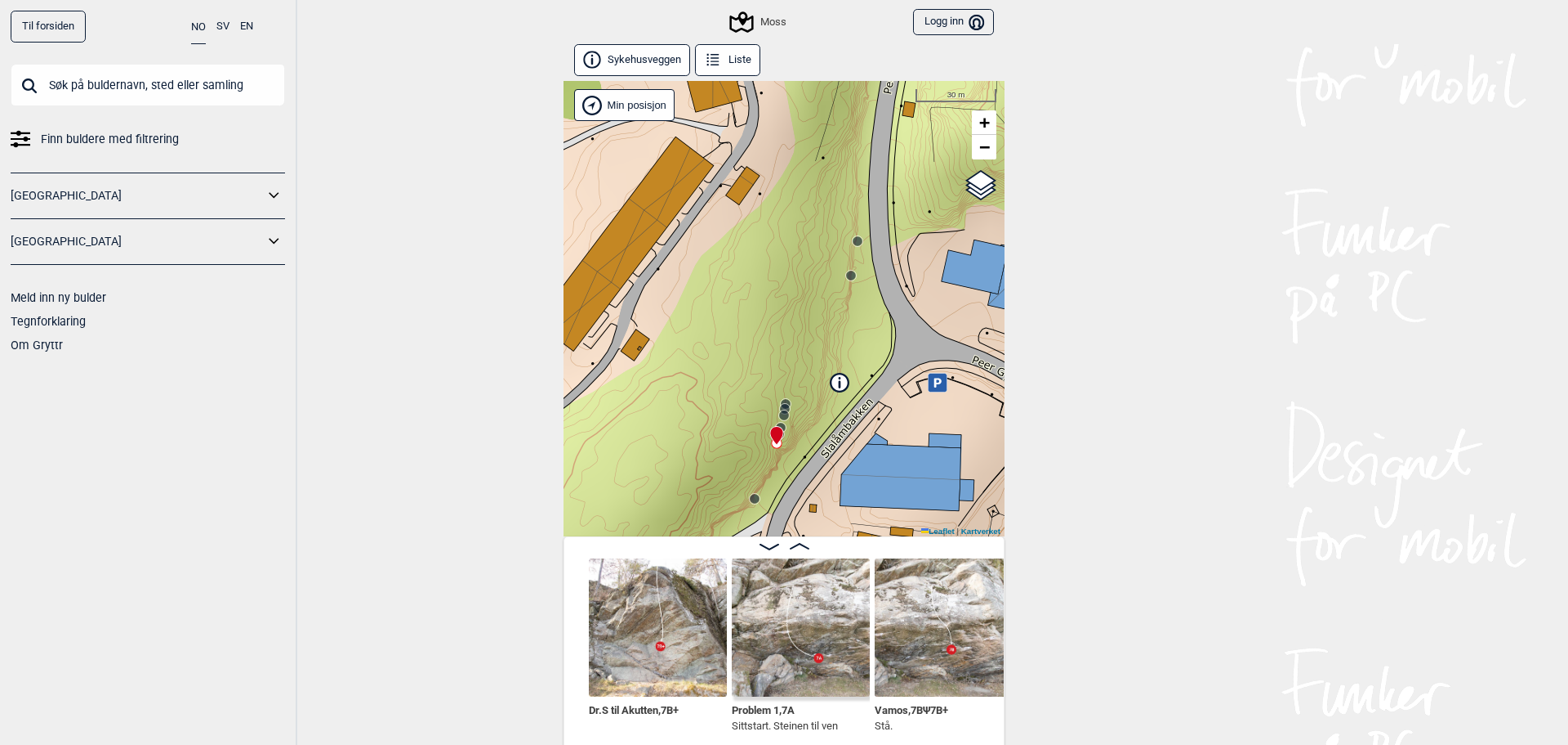
scroll to position [0, 223]
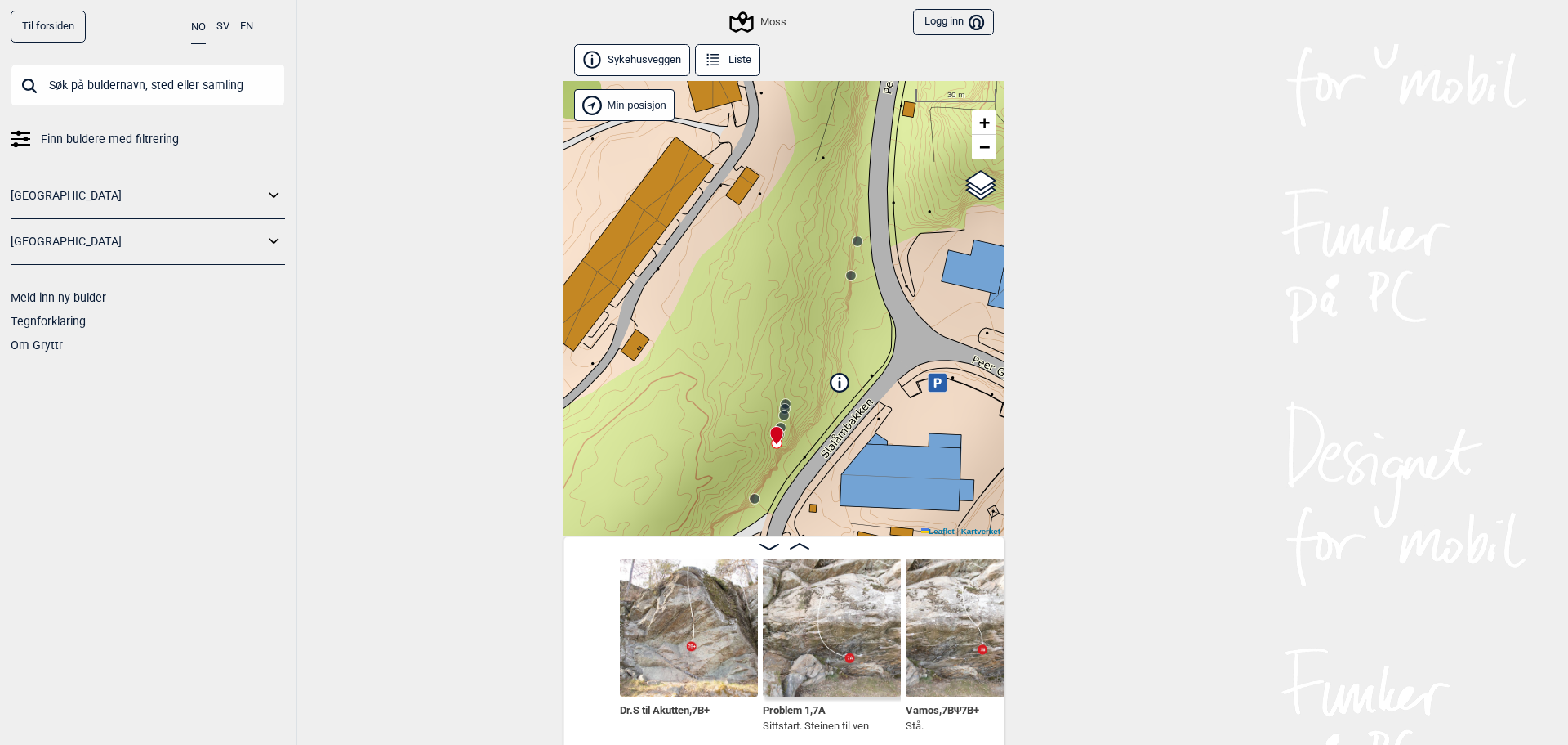
click at [805, 628] on img at bounding box center [832, 627] width 138 height 138
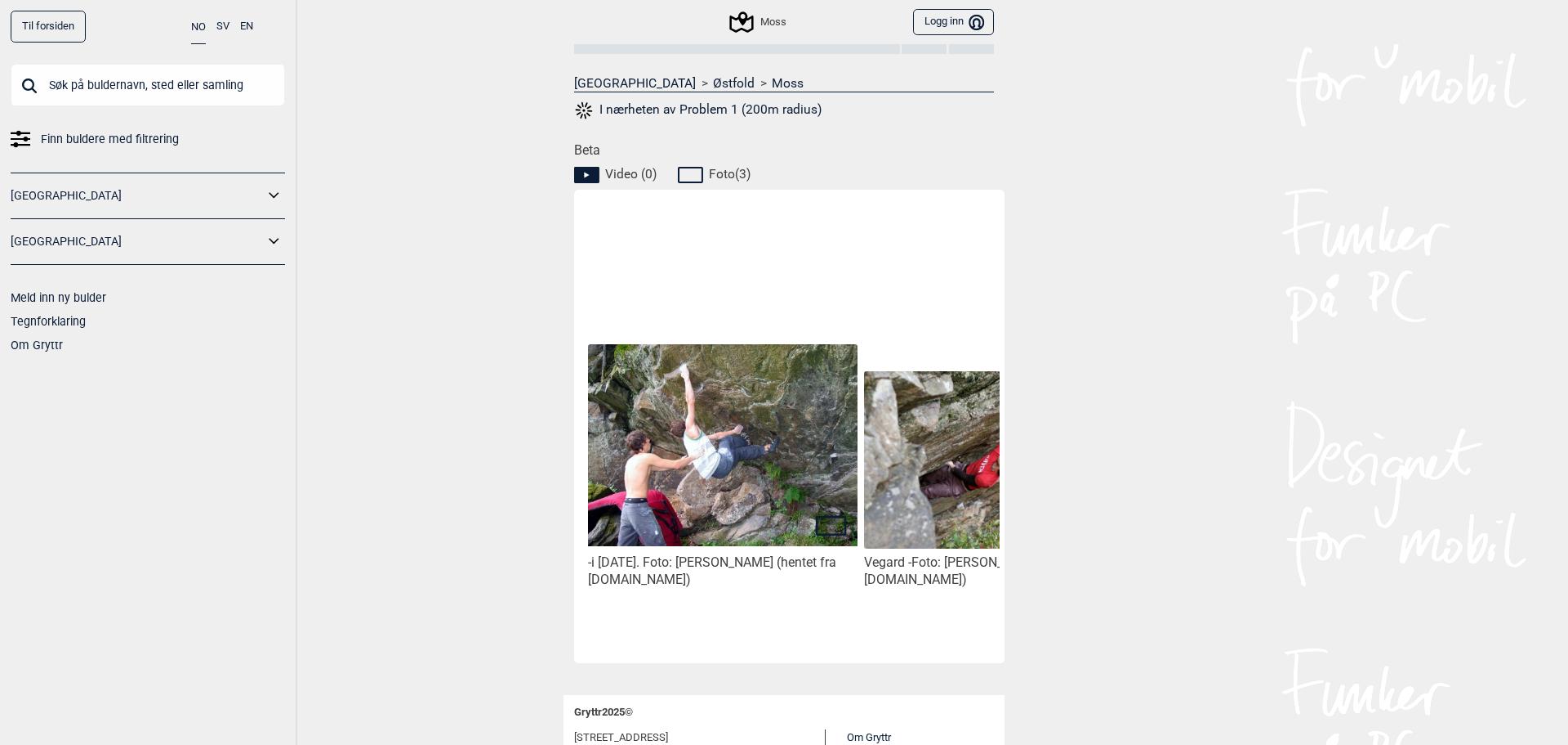
scroll to position [763, 0]
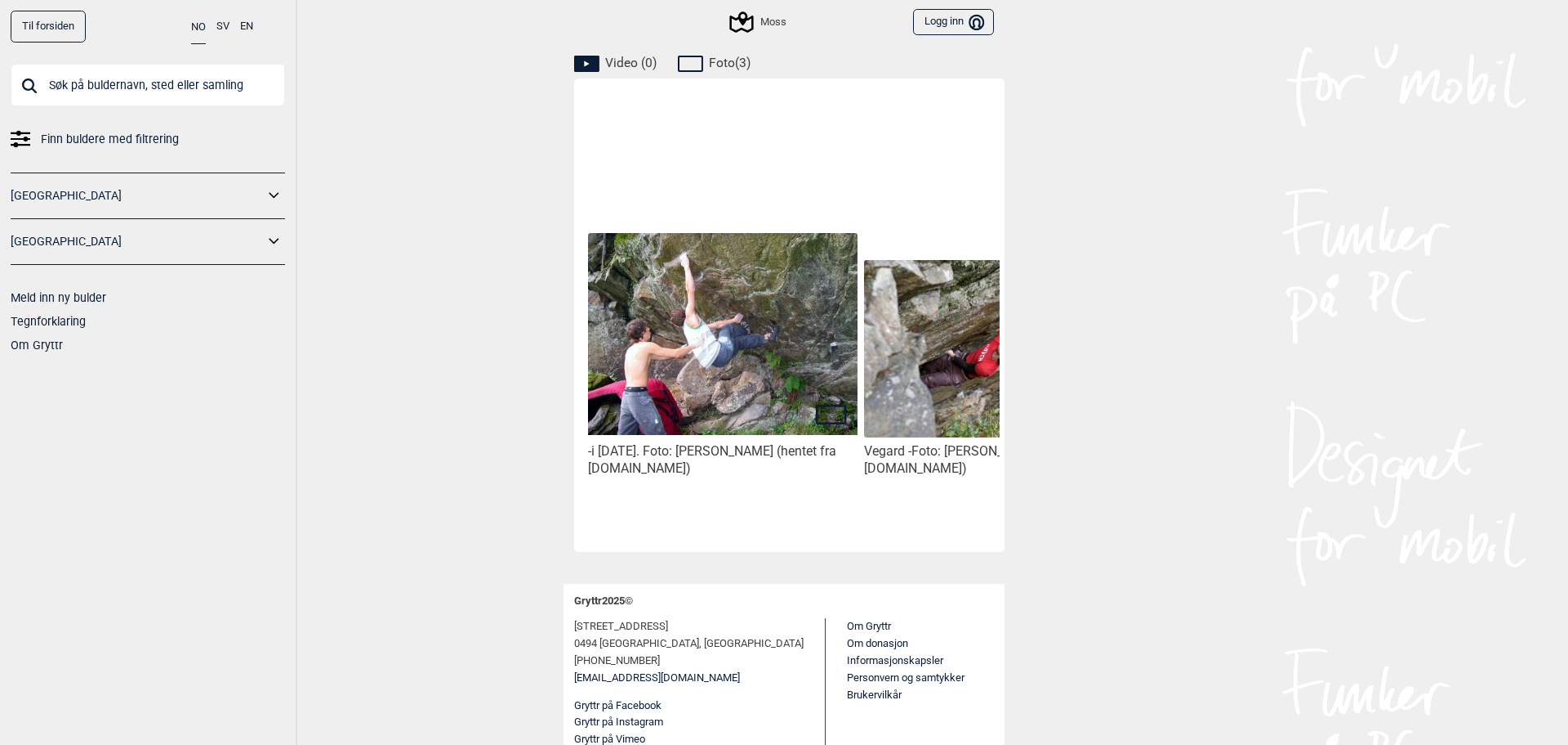
click at [708, 377] on img at bounding box center [722, 334] width 270 height 203
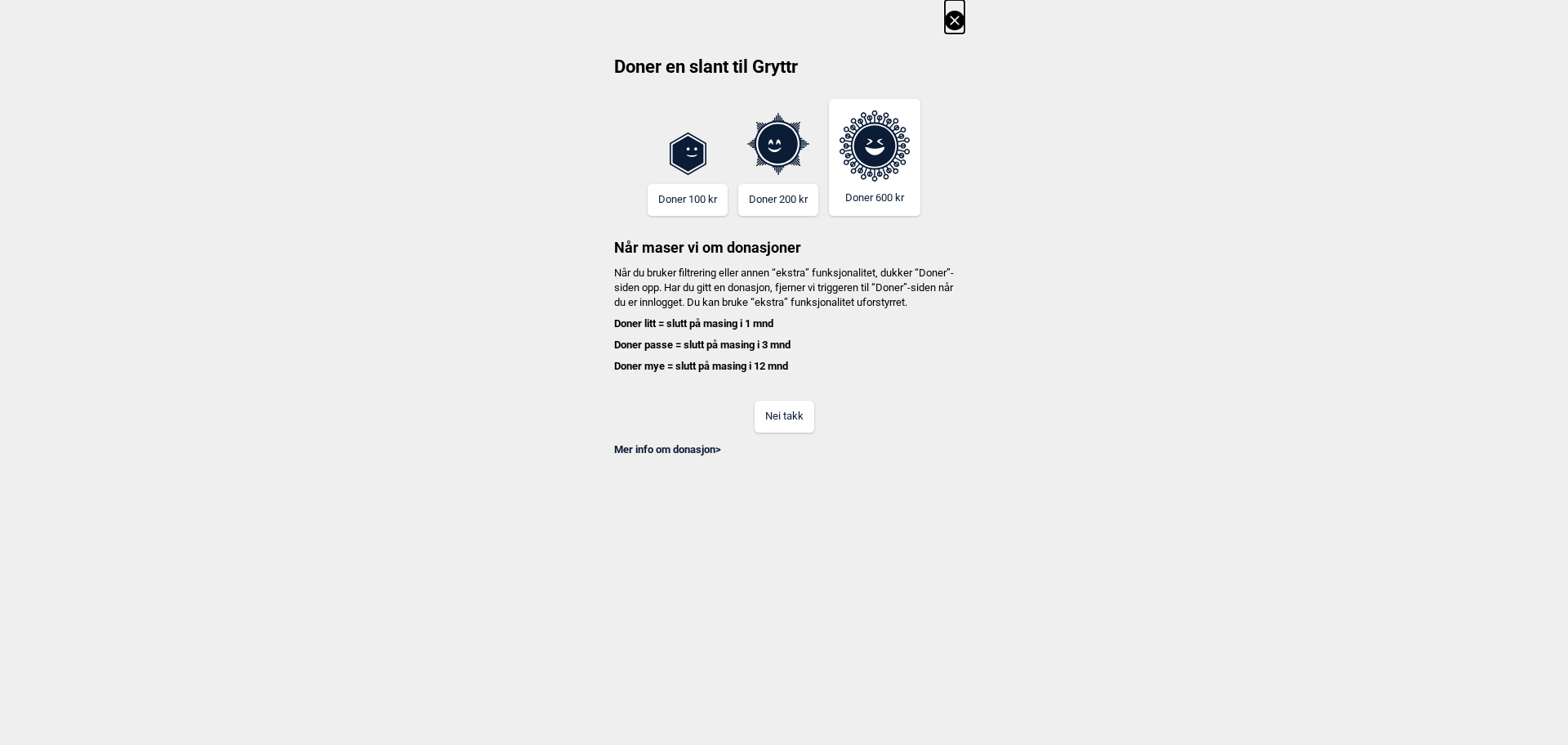
click at [780, 423] on button "Nei takk" at bounding box center [784, 416] width 59 height 32
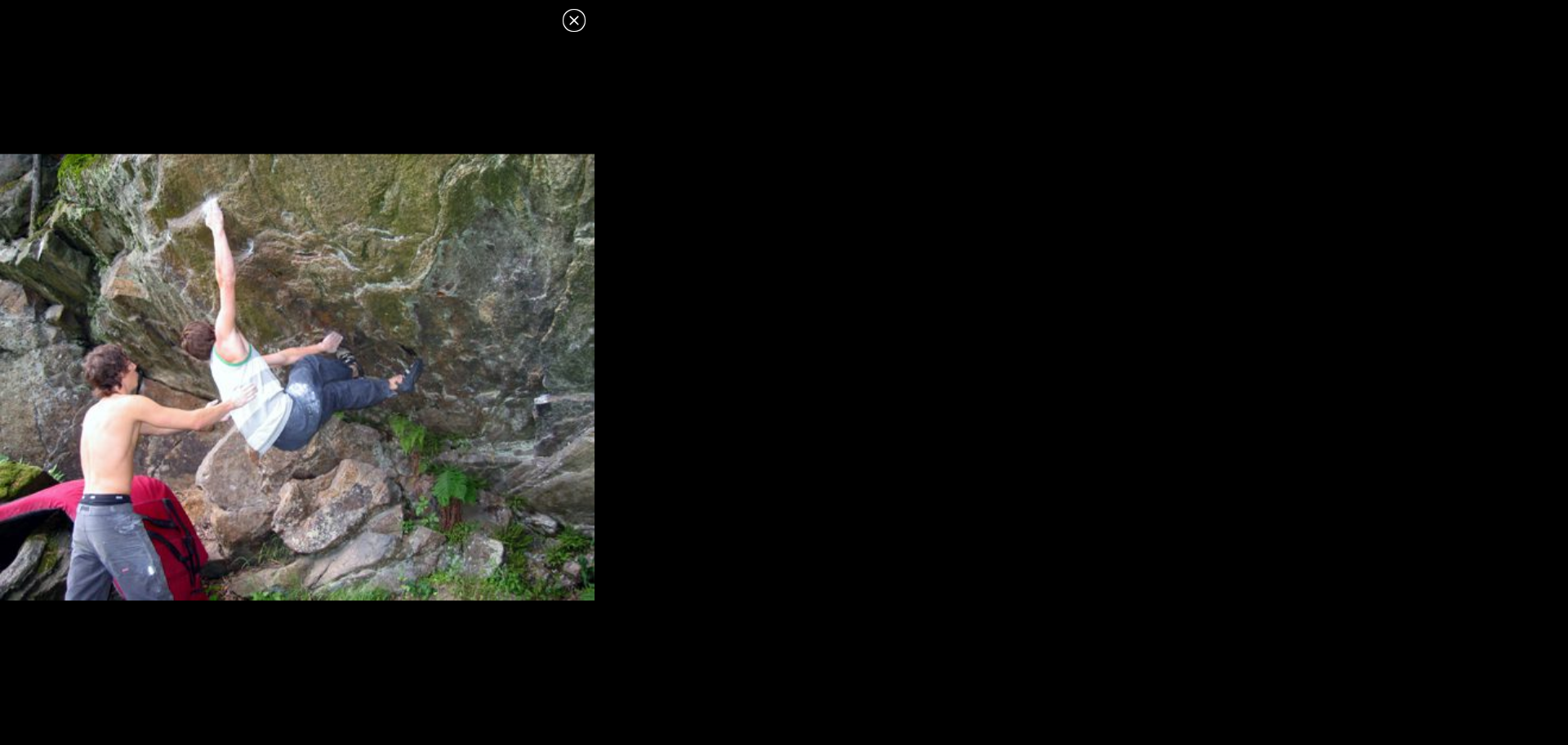
click at [575, 17] on icon at bounding box center [574, 20] width 19 height 19
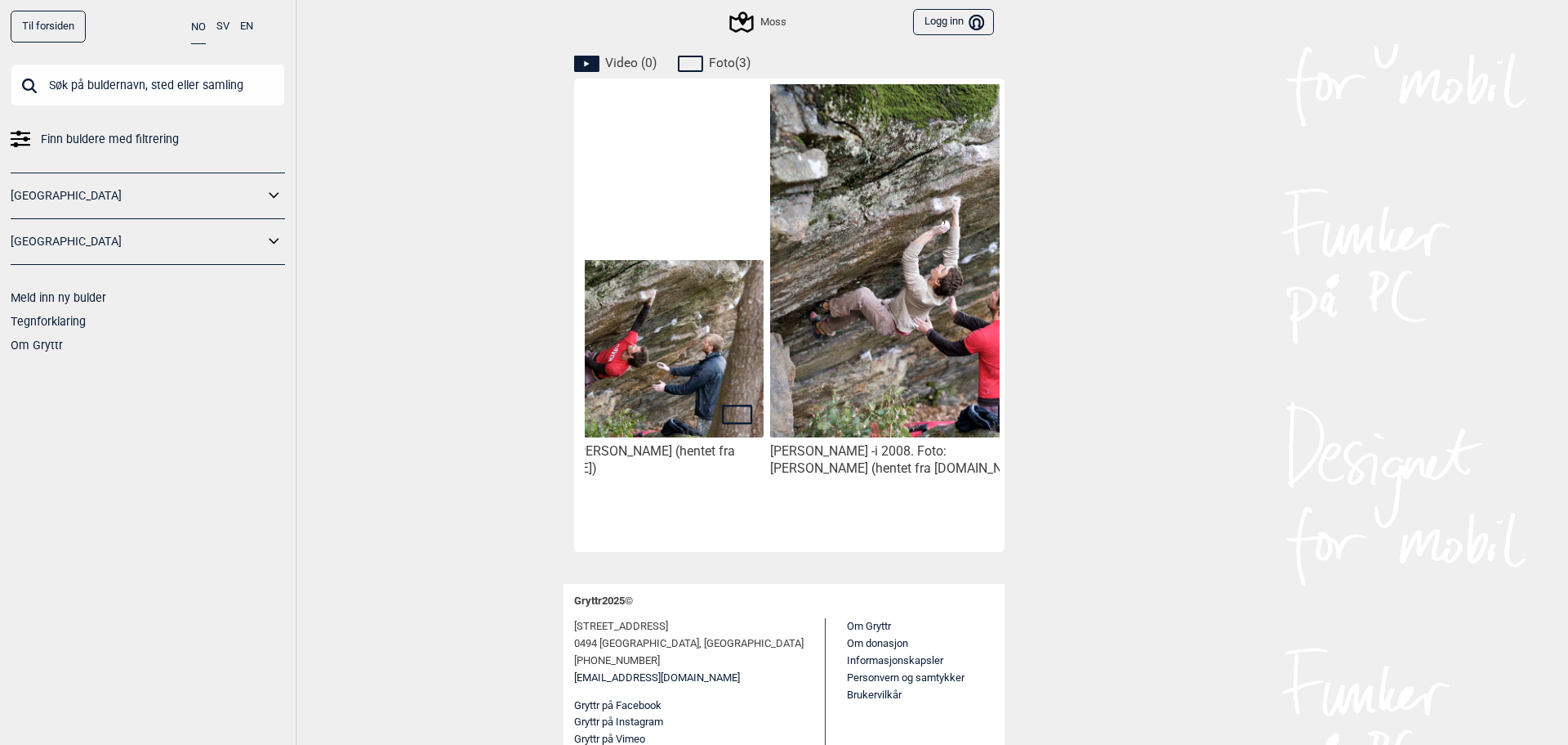
scroll to position [0, 414]
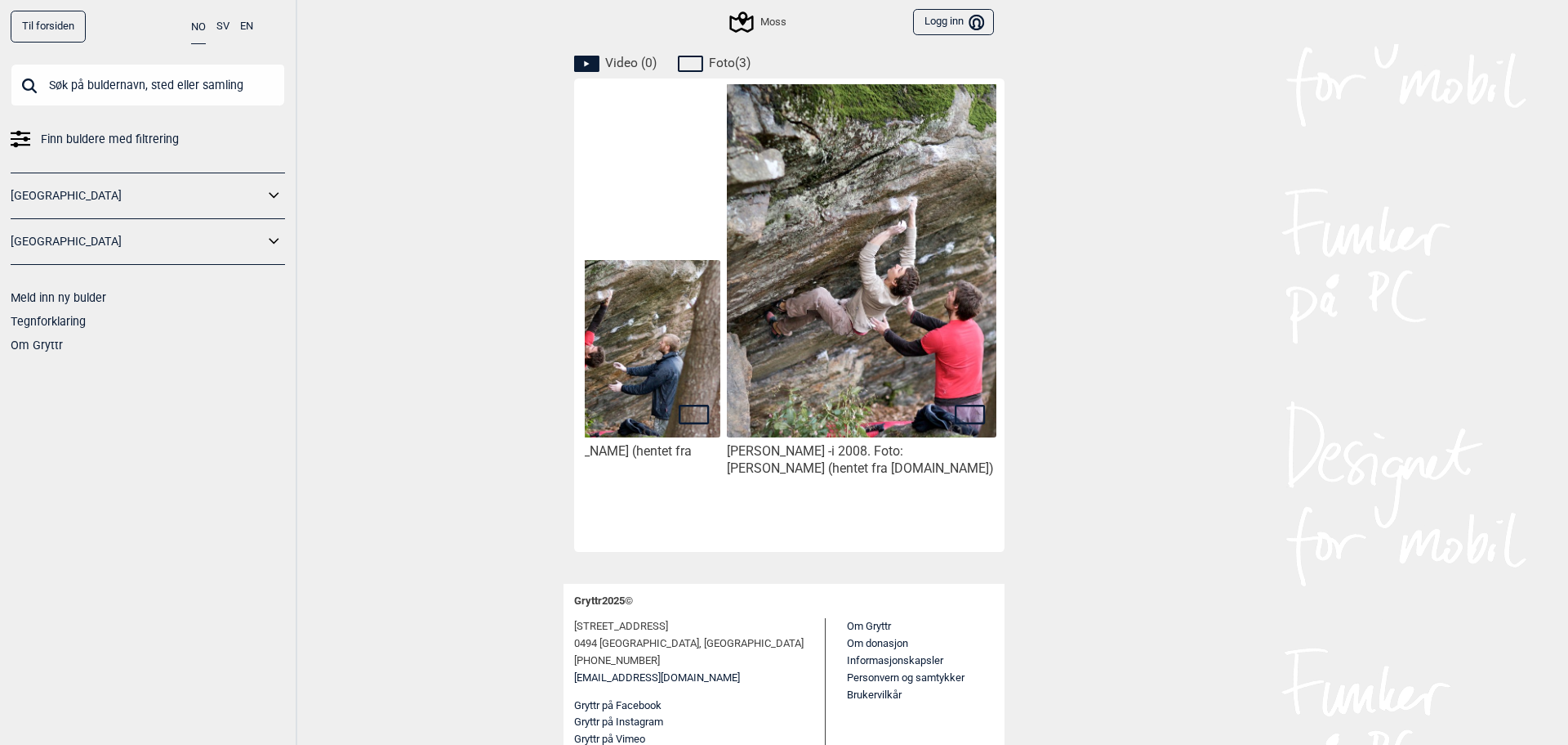
click at [893, 325] on img at bounding box center [861, 268] width 270 height 406
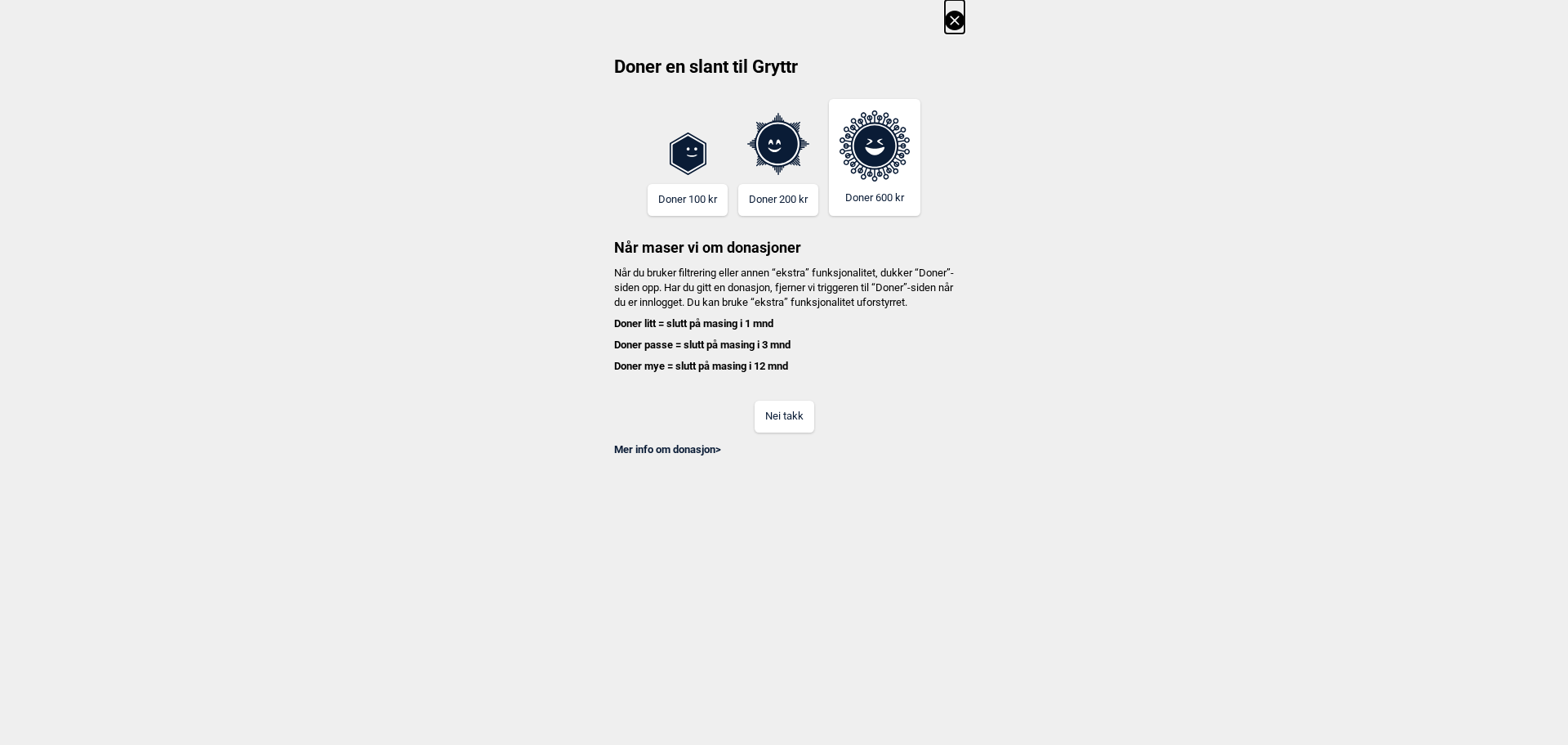
click at [805, 432] on button "Nei takk" at bounding box center [784, 416] width 59 height 32
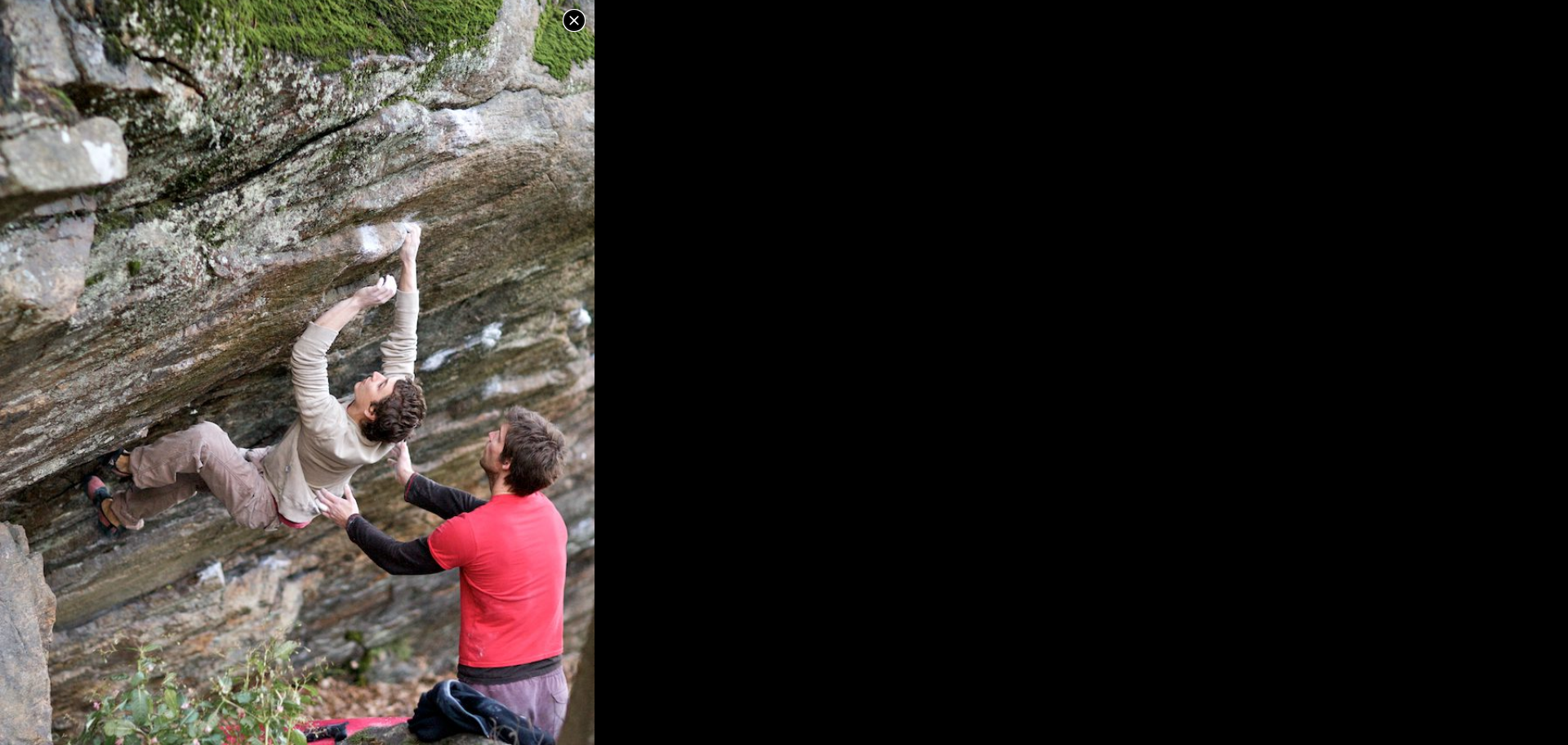
click at [576, 18] on icon at bounding box center [574, 20] width 19 height 19
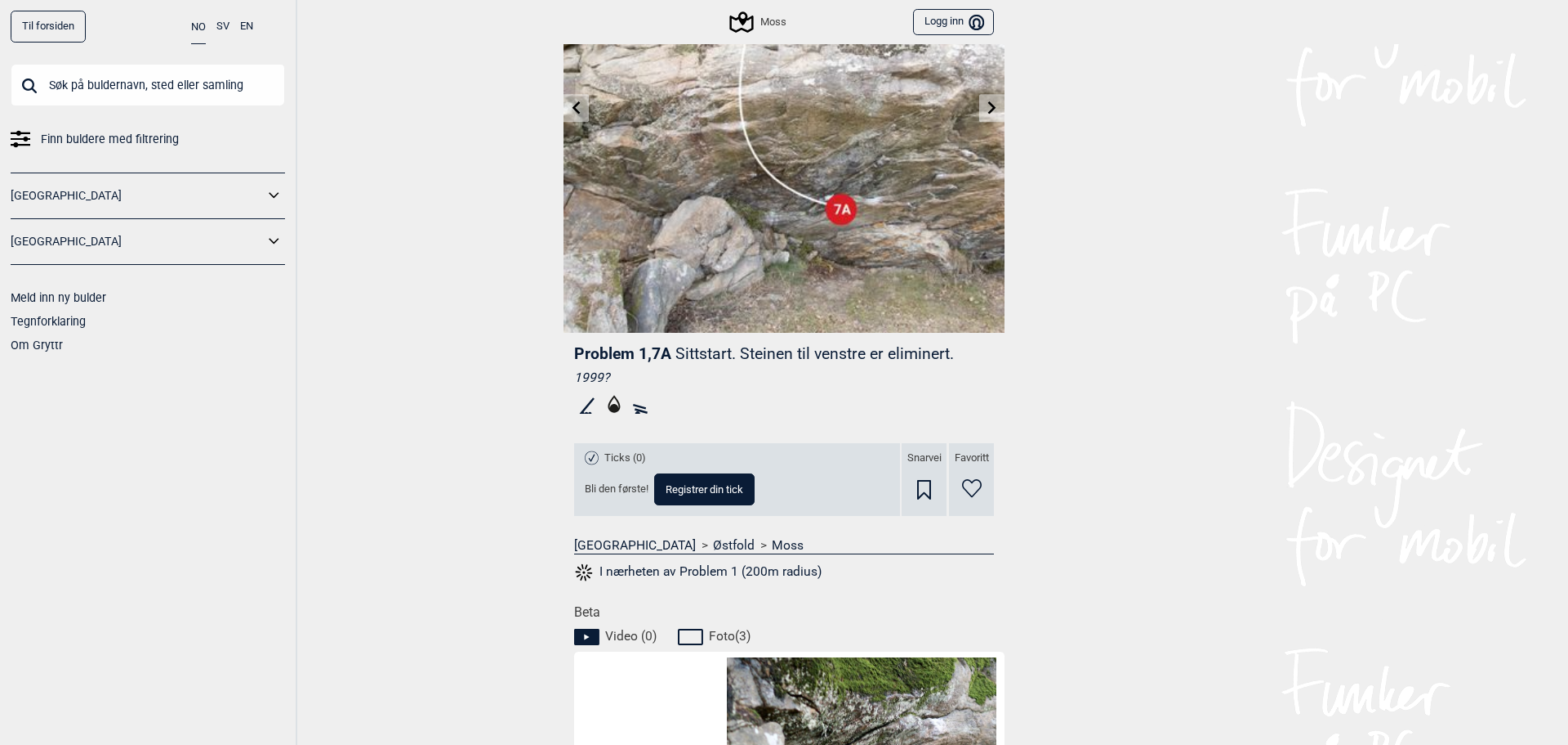
scroll to position [0, 0]
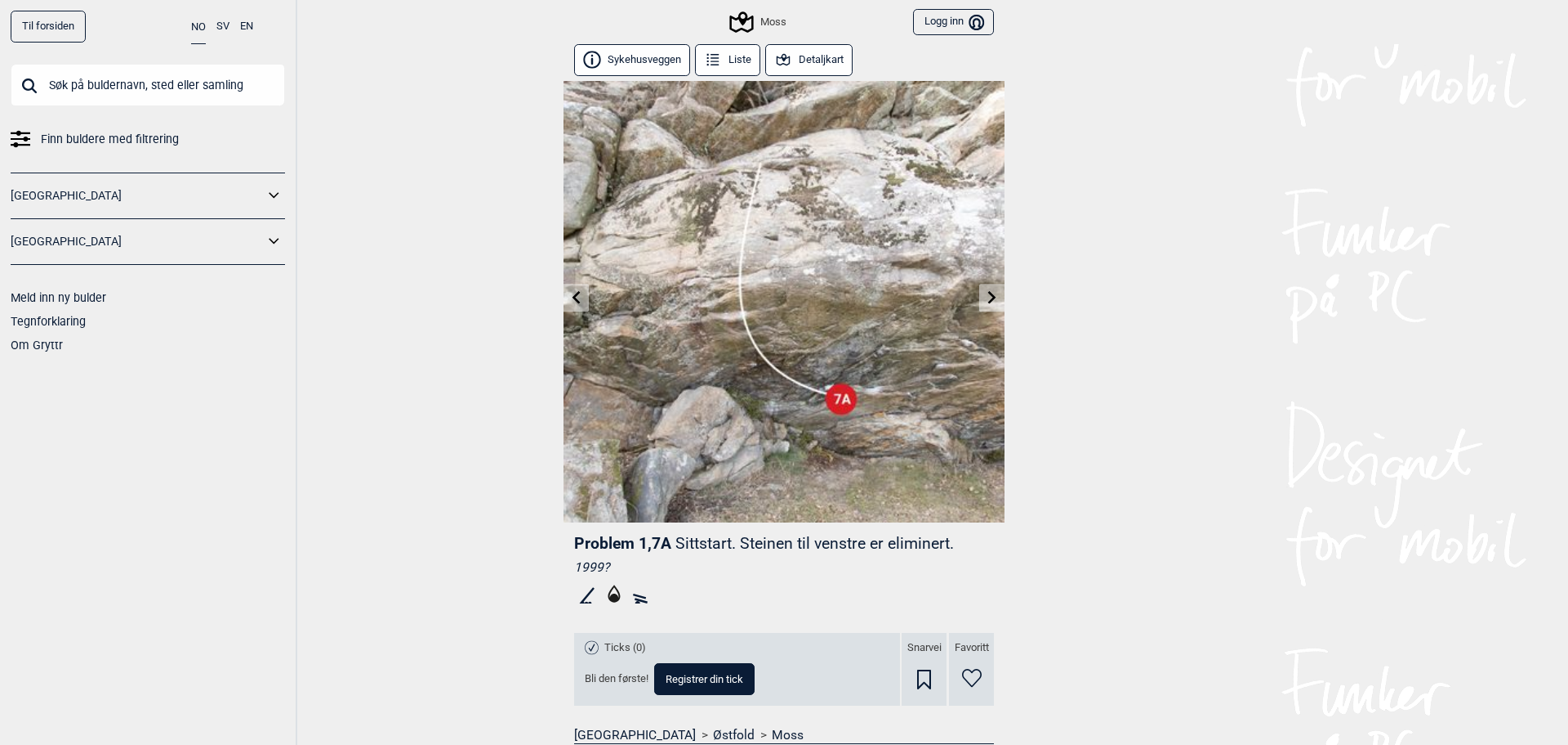
click at [988, 293] on icon at bounding box center [992, 296] width 8 height 13
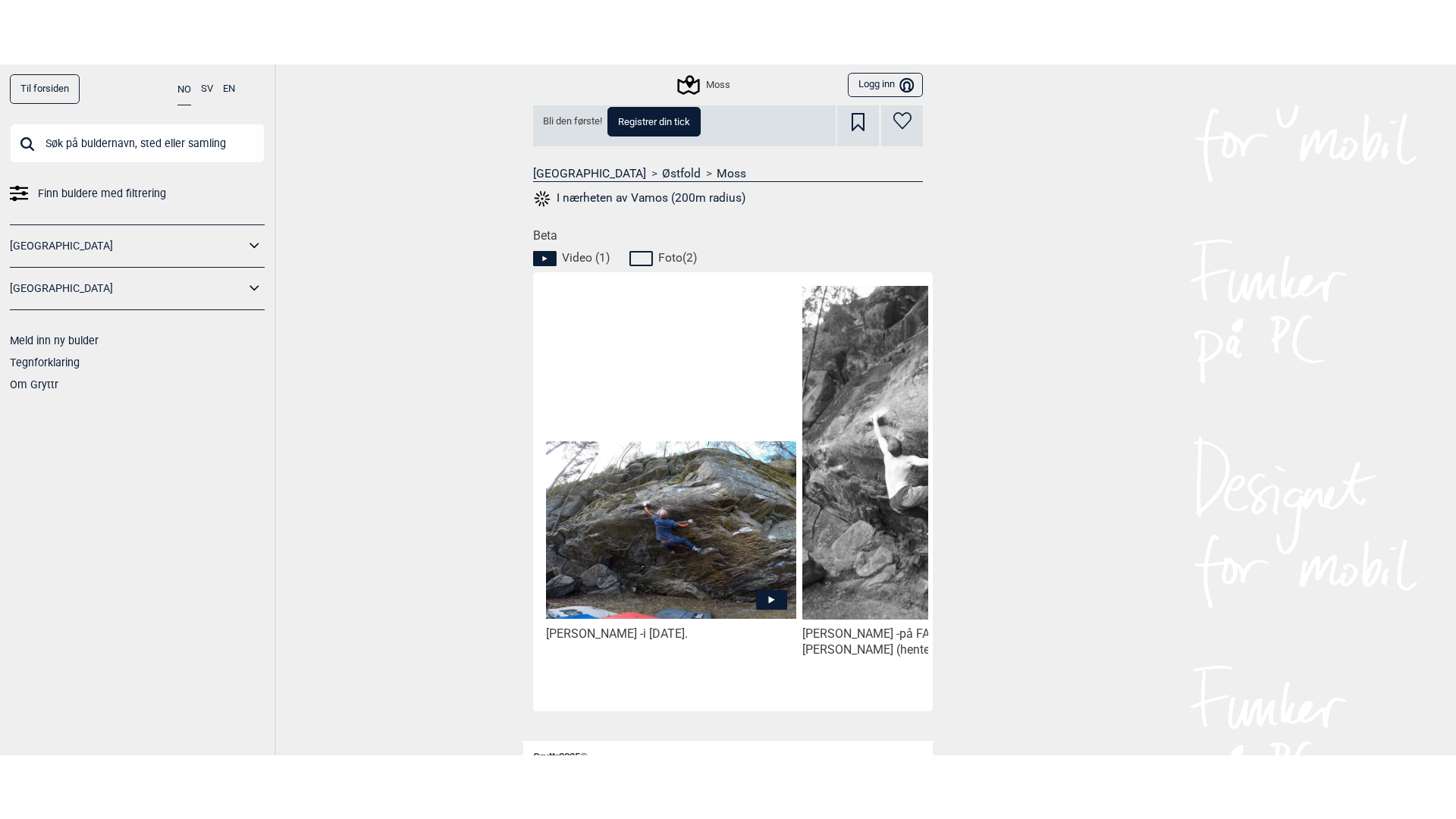
scroll to position [658, 0]
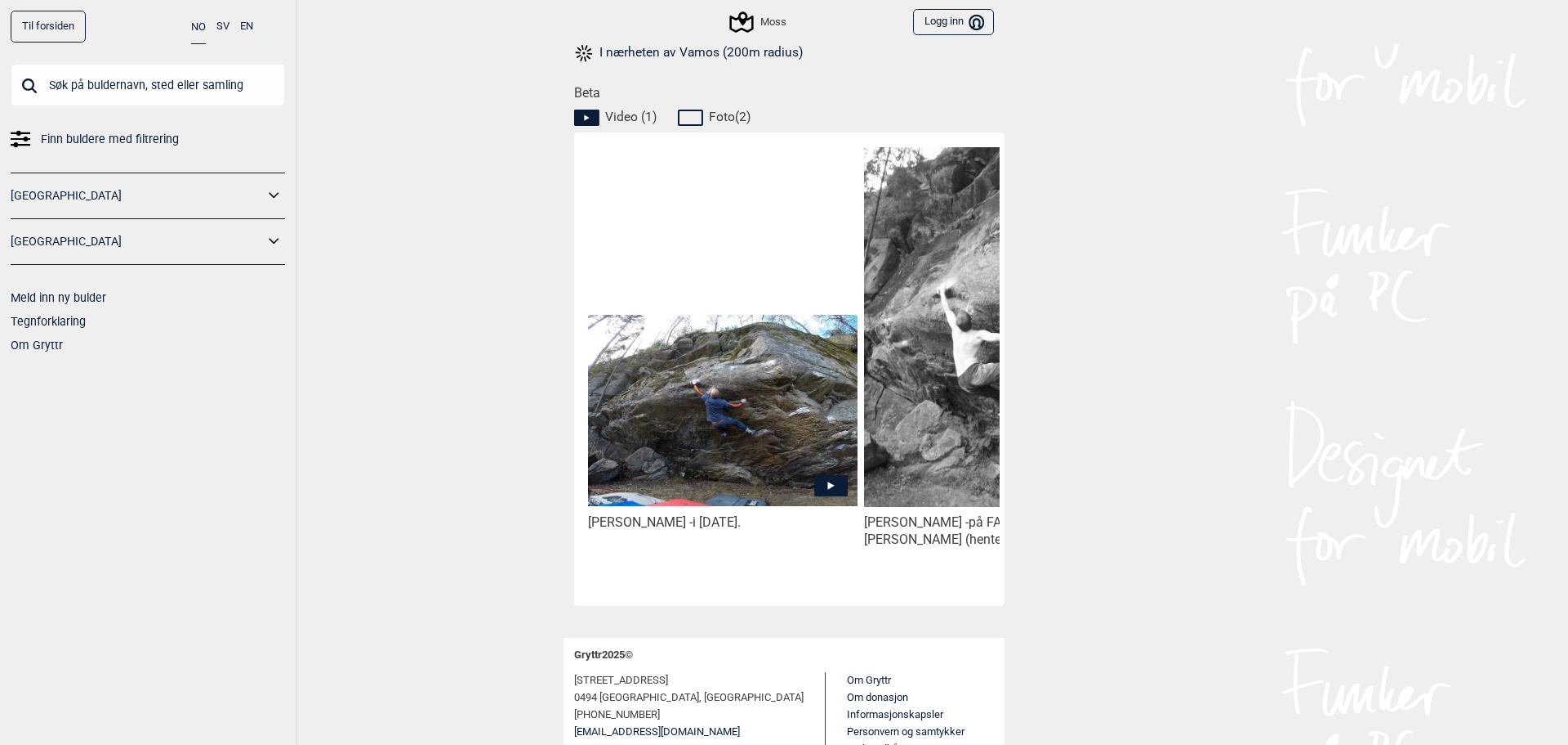
click at [782, 420] on img at bounding box center [722, 410] width 270 height 192
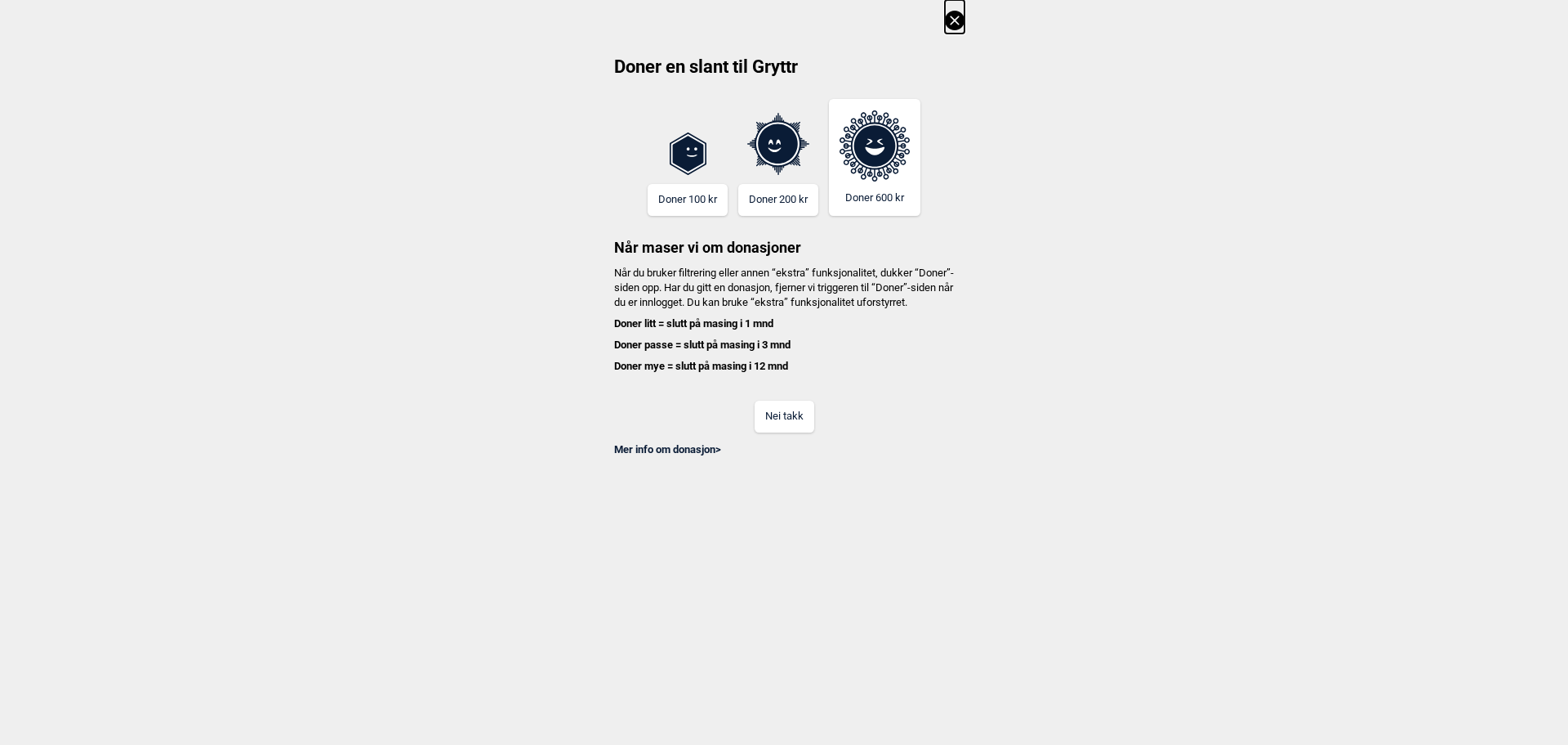
click at [785, 432] on button "Nei takk" at bounding box center [784, 416] width 59 height 32
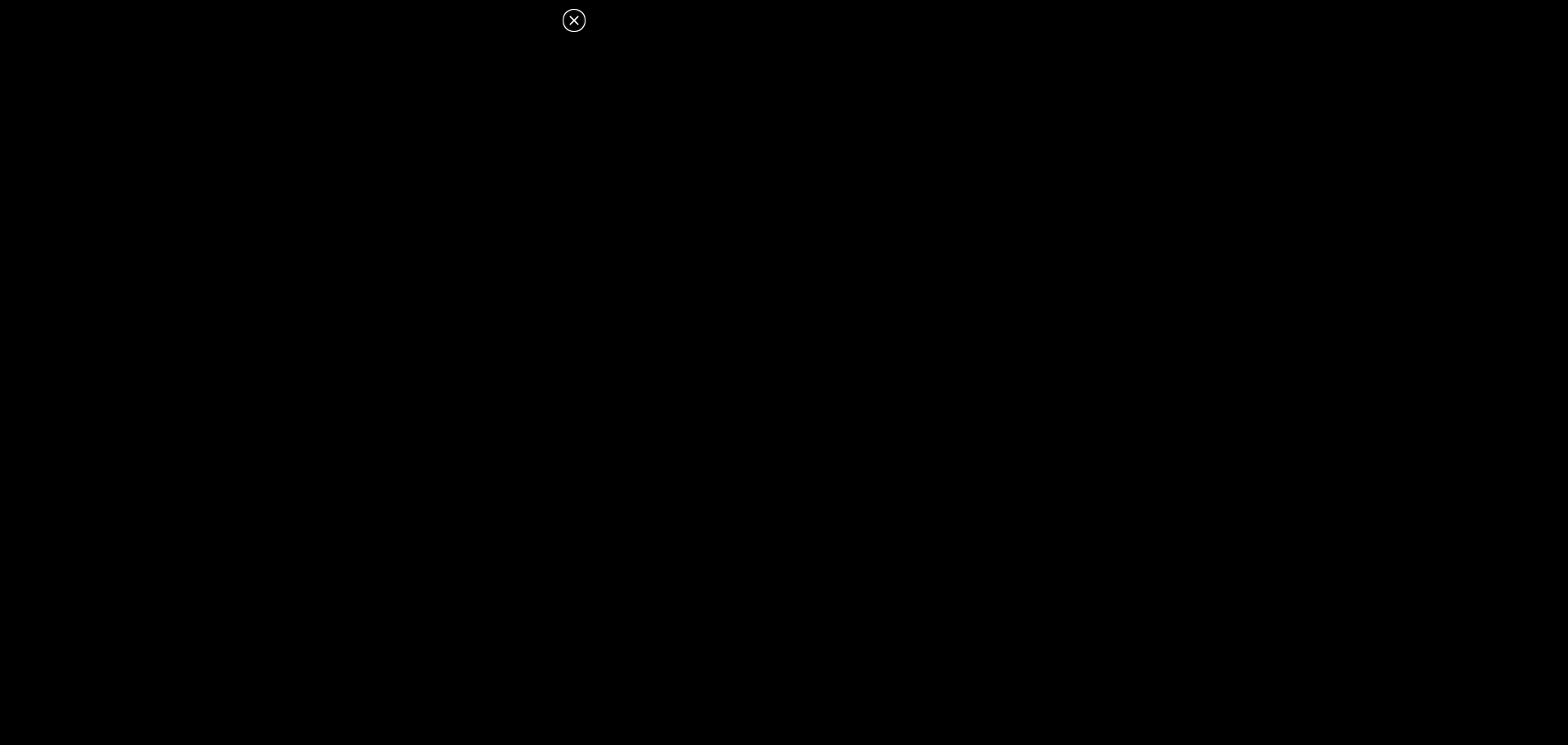
click at [576, 19] on icon at bounding box center [573, 19] width 9 height 9
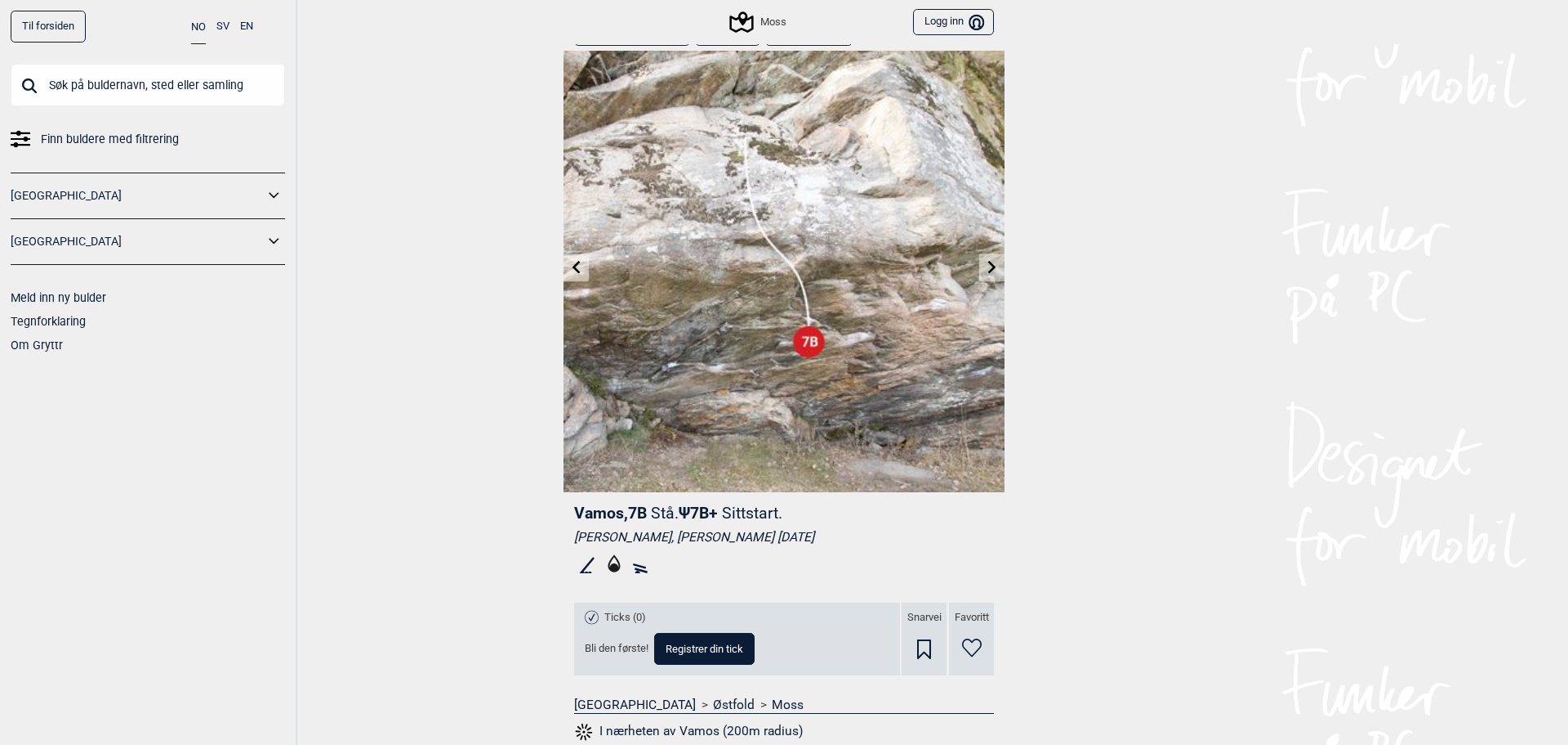
scroll to position [0, 0]
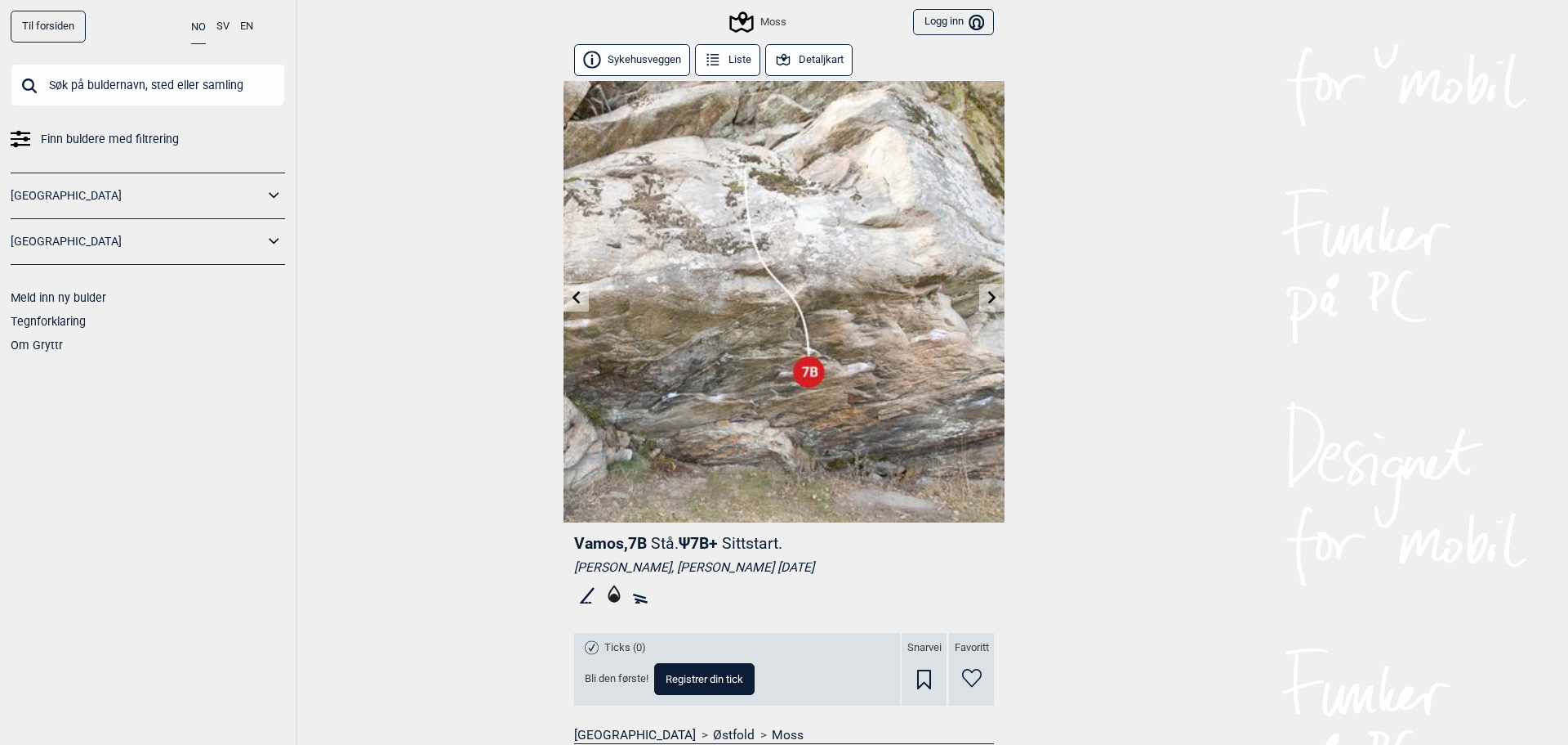
click at [993, 302] on link at bounding box center [992, 298] width 25 height 27
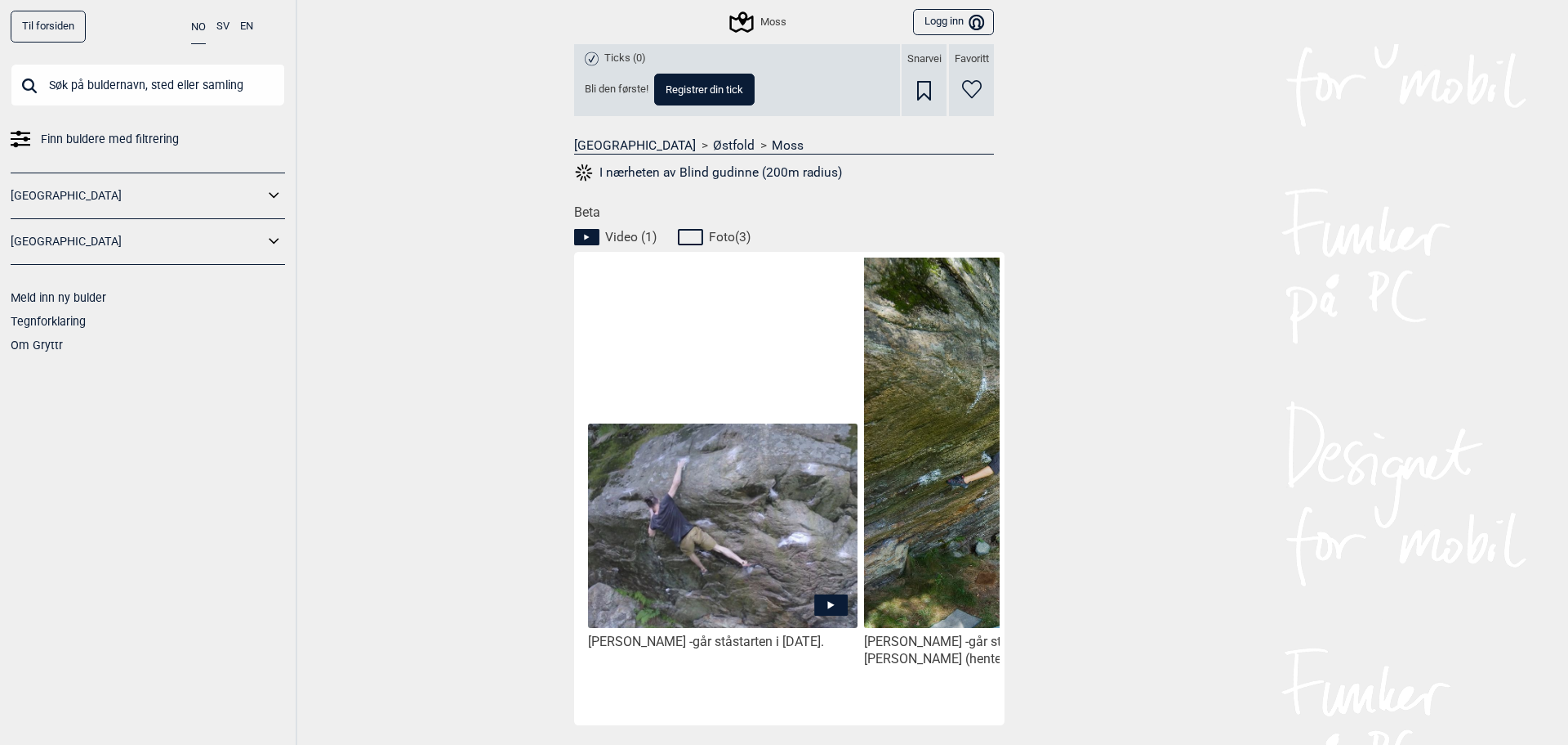
scroll to position [653, 0]
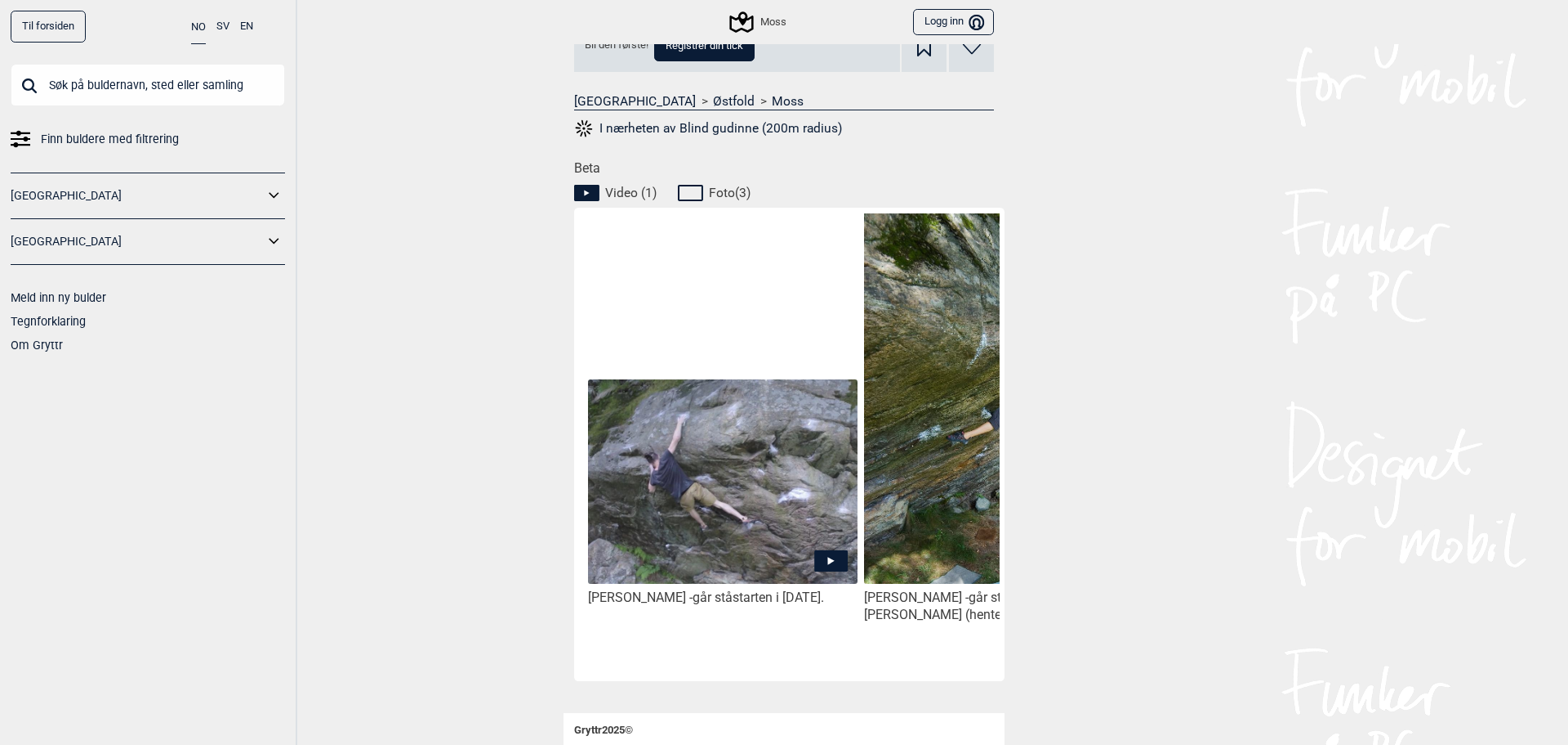
click at [719, 502] on img at bounding box center [722, 481] width 270 height 205
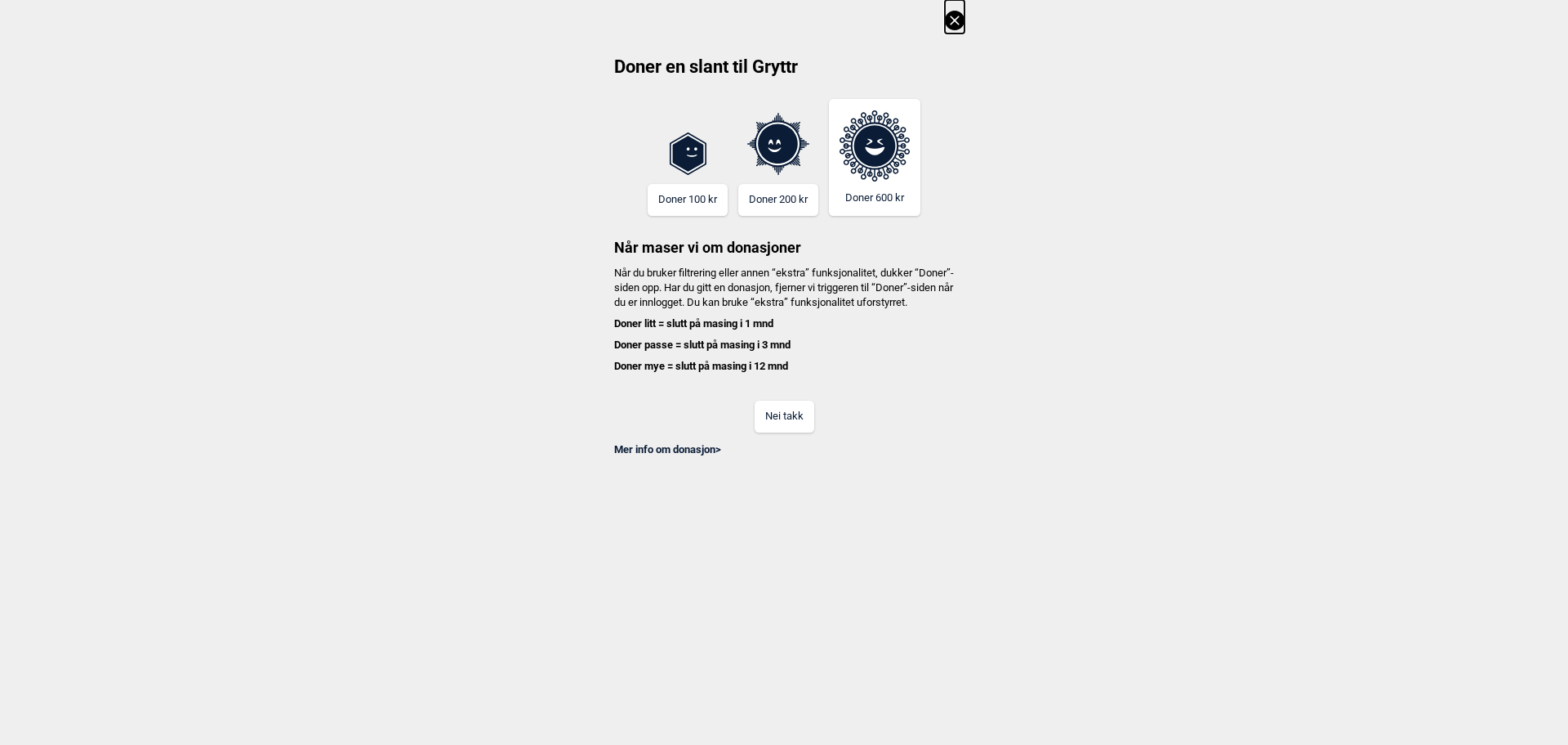
click at [767, 432] on button "Nei takk" at bounding box center [784, 416] width 59 height 32
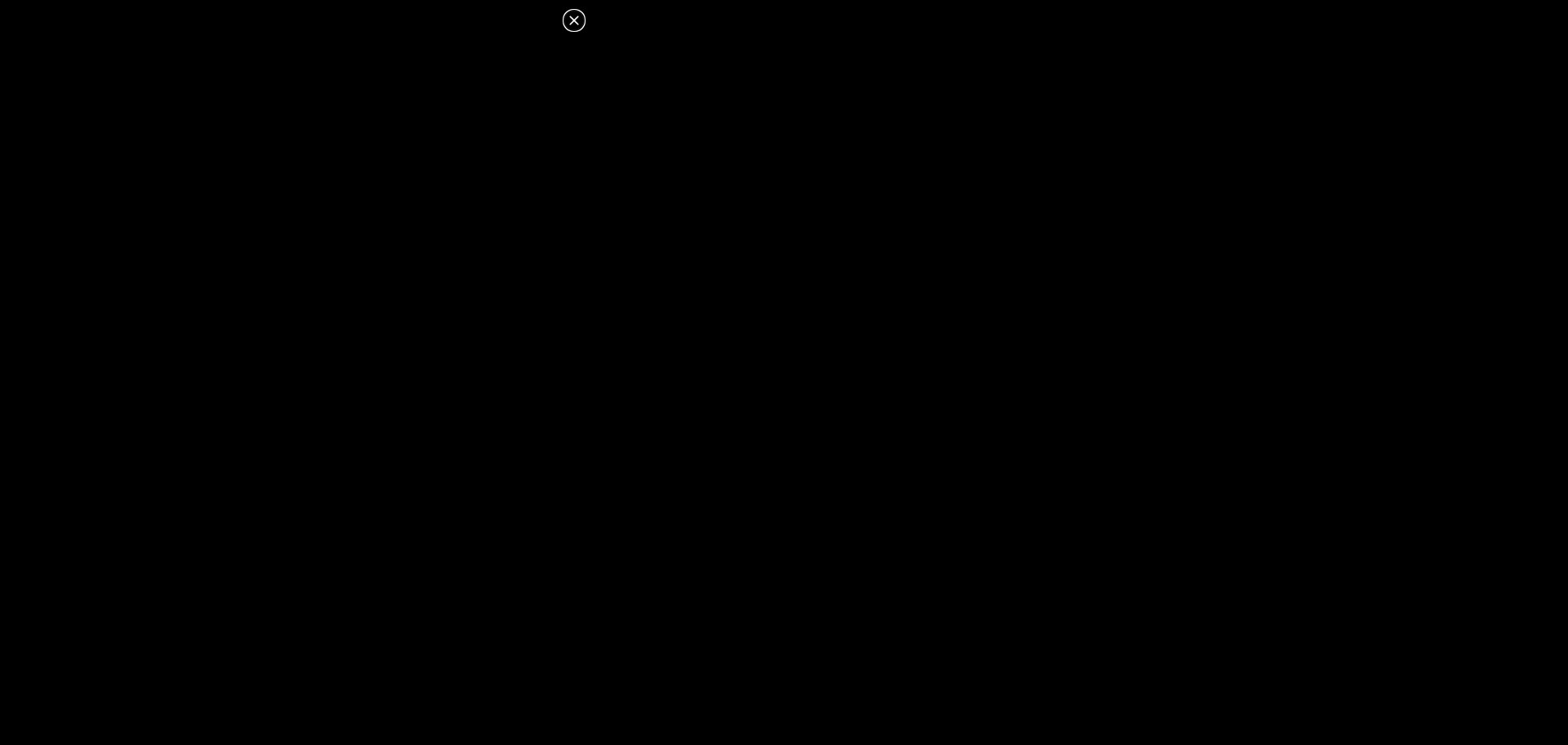
click at [581, 18] on icon at bounding box center [574, 20] width 19 height 19
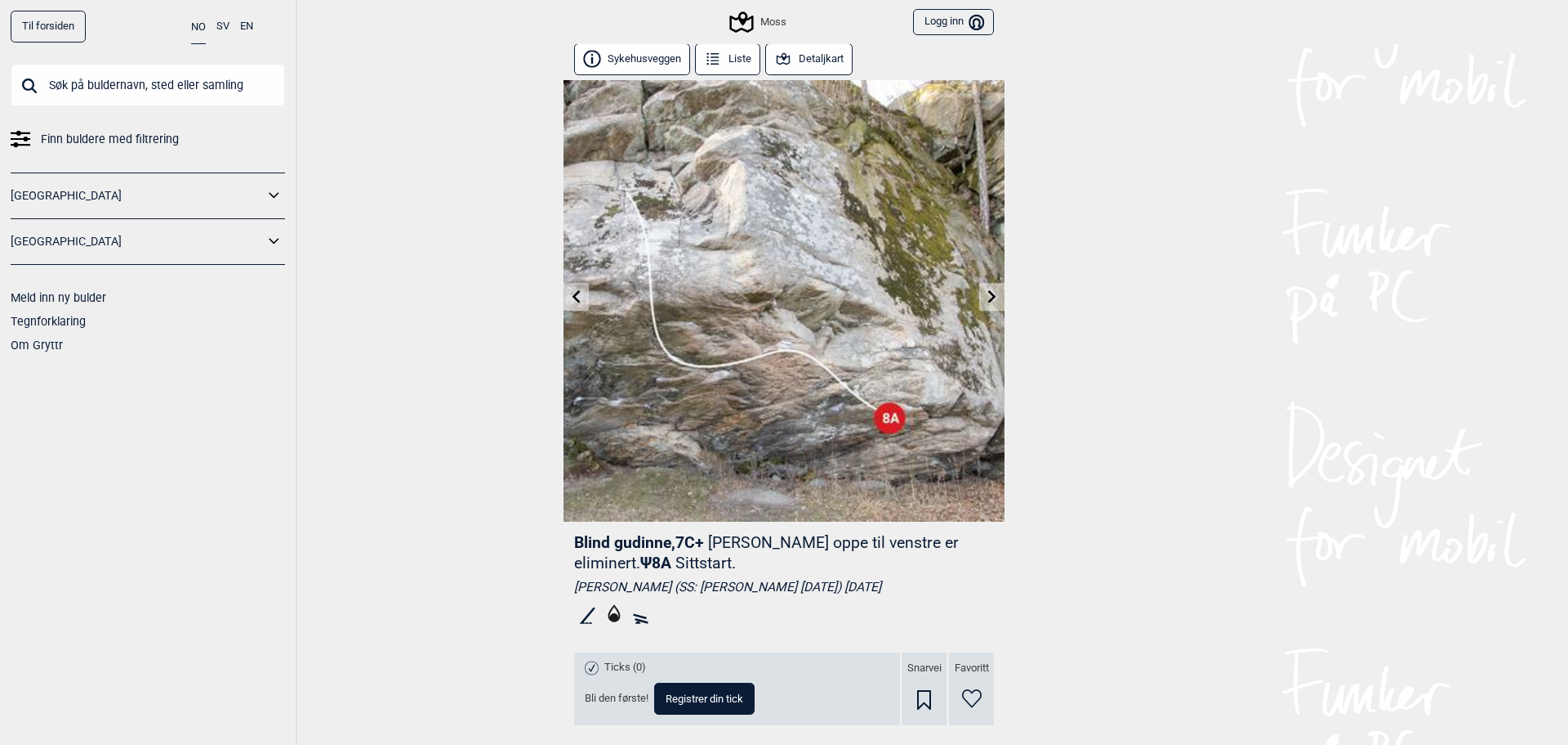
scroll to position [0, 0]
click at [771, 14] on div "Moss" at bounding box center [758, 22] width 54 height 19
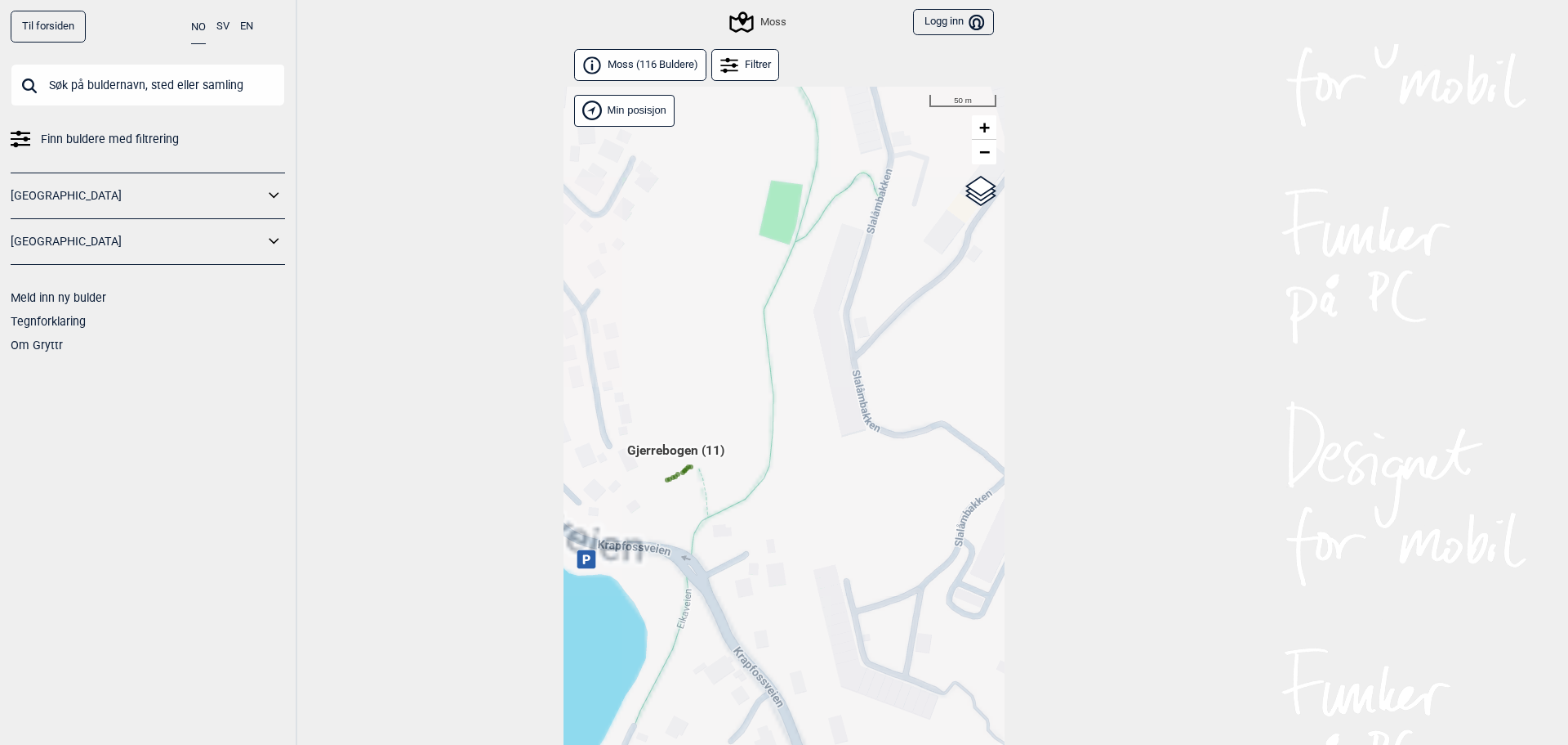
scroll to position [42, 0]
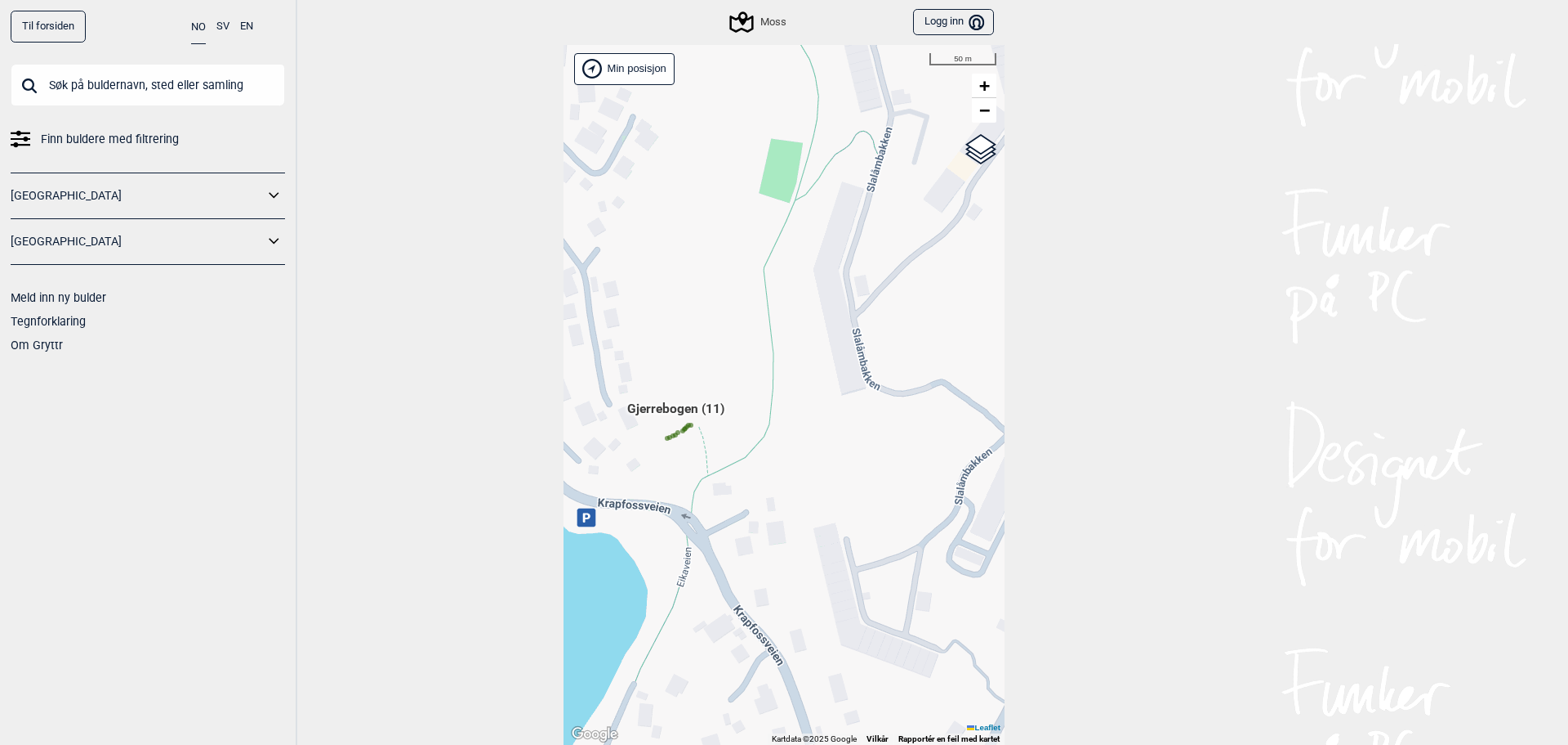
click at [688, 467] on div "Hallingdal Gol Ål Stange Kolomoen Vallset Tangen Sørli Åsbygda Buskerud syd Kon…" at bounding box center [784, 394] width 441 height 700
click at [690, 428] on span "Gjerrebogen (11)" at bounding box center [676, 415] width 97 height 31
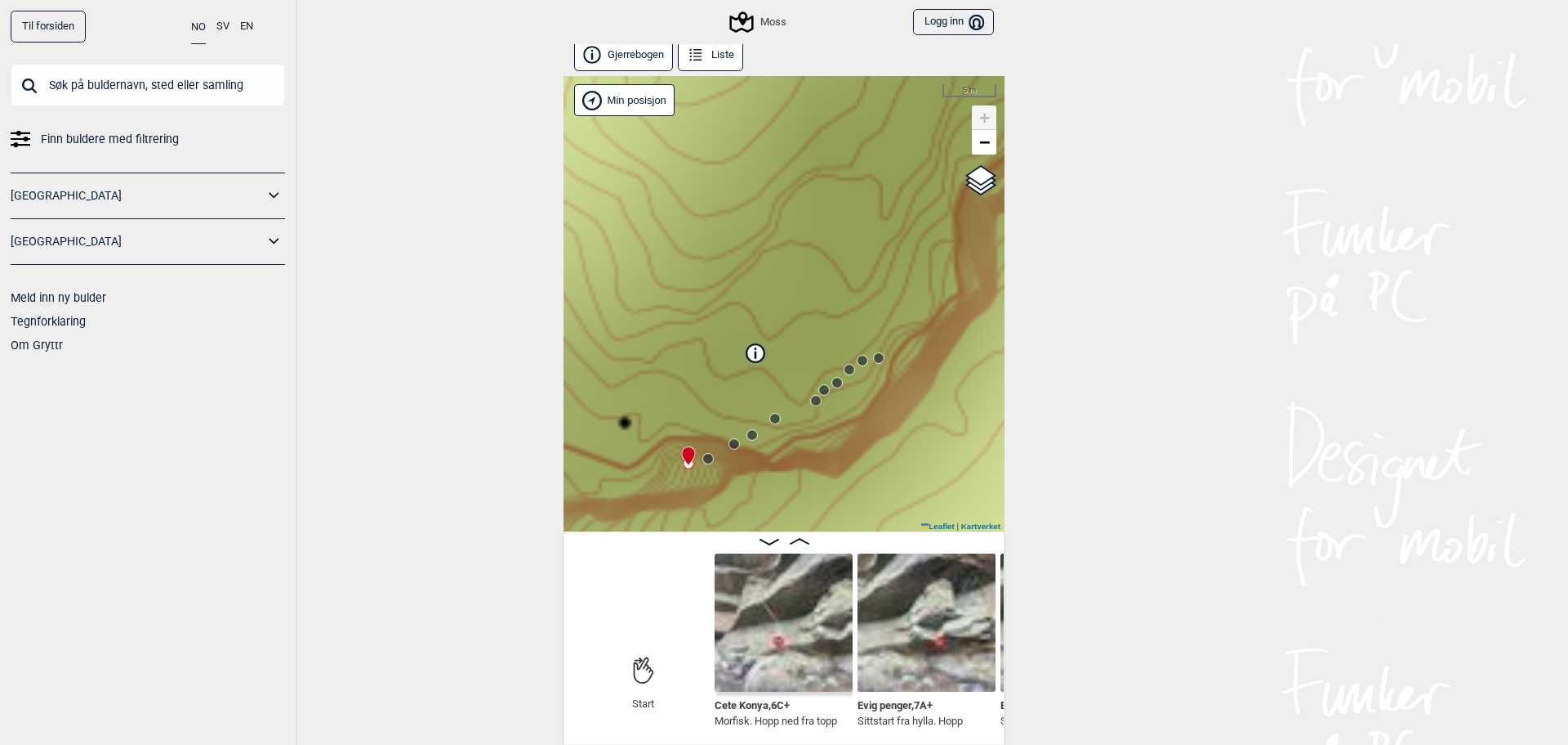
scroll to position [9, 0]
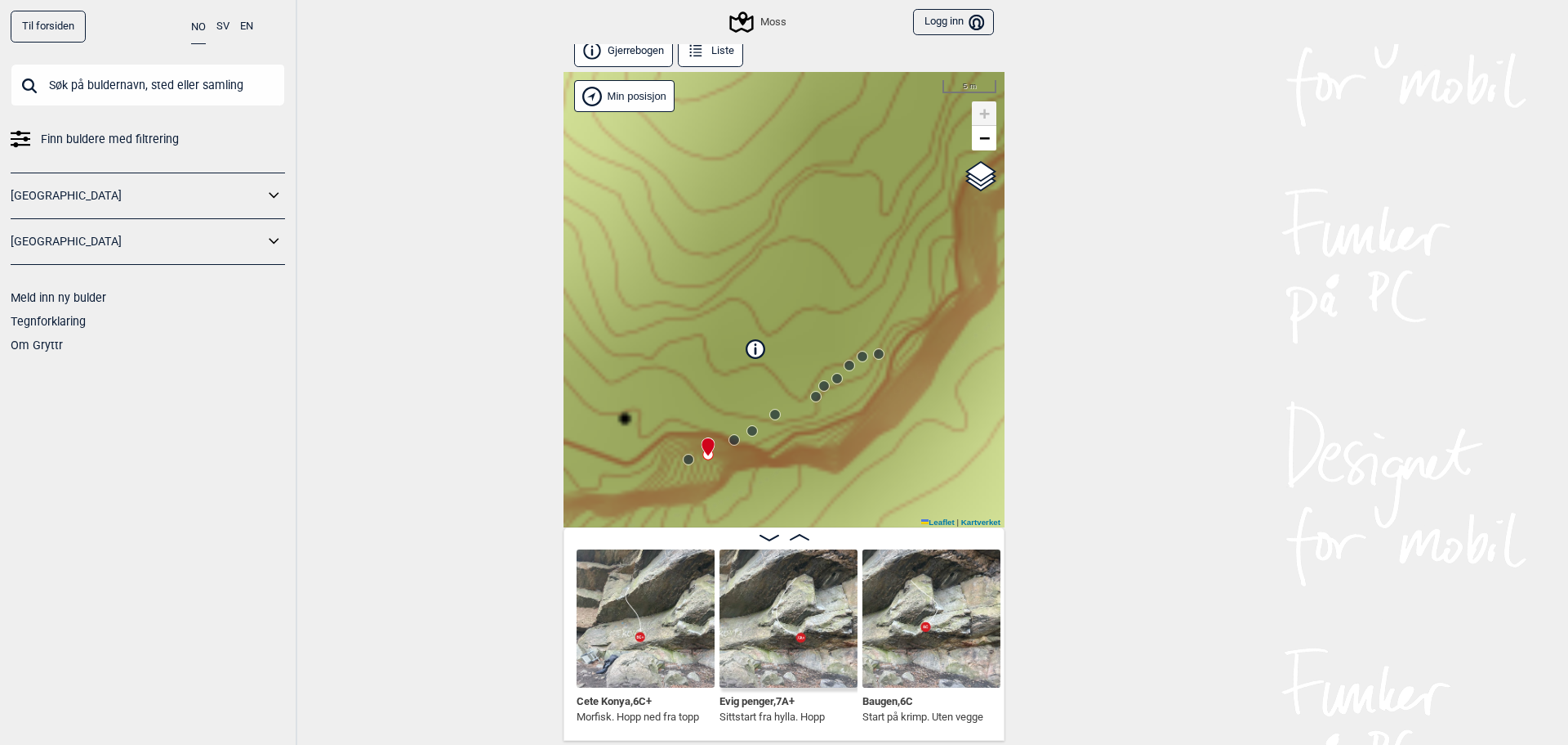
scroll to position [0, 279]
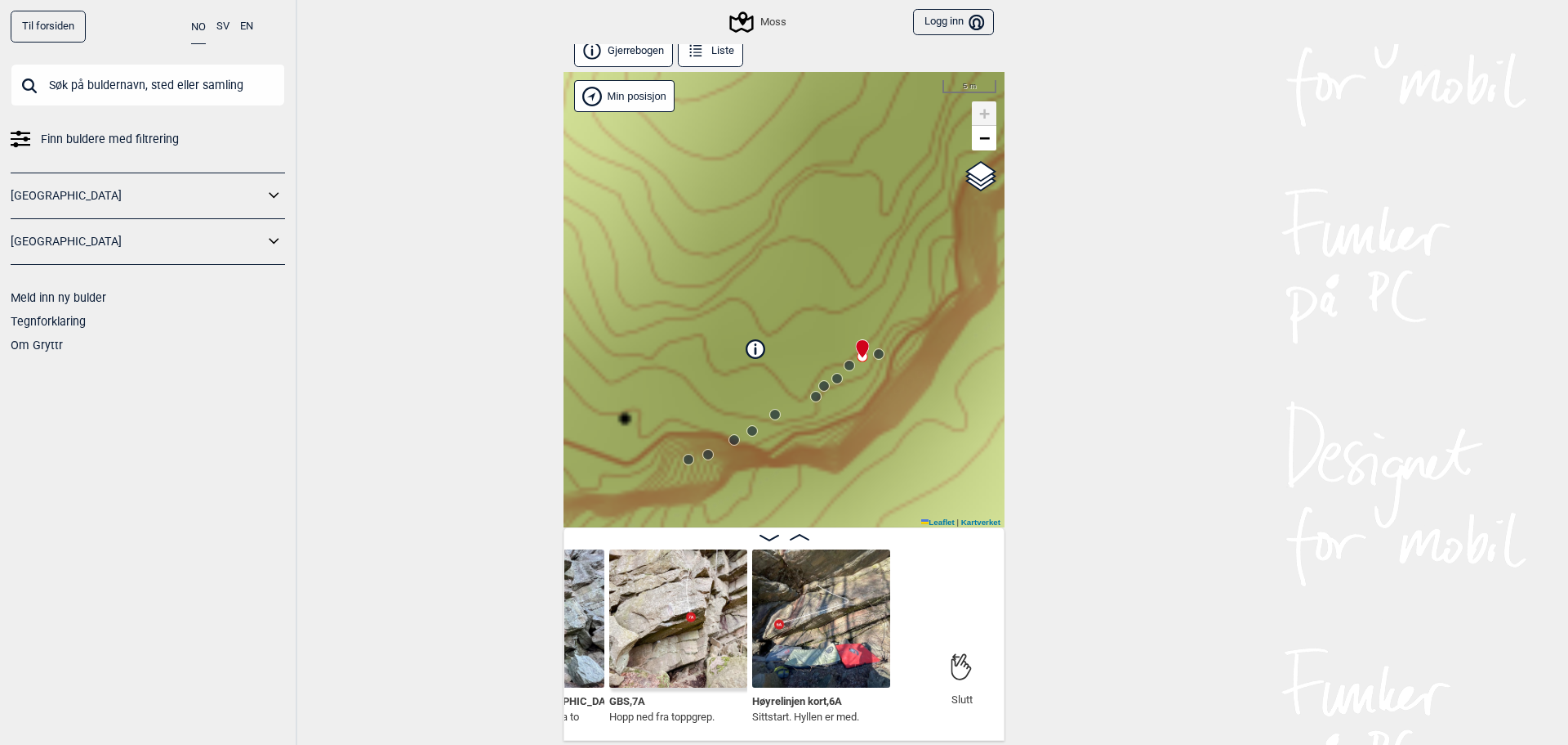
scroll to position [0, 1532]
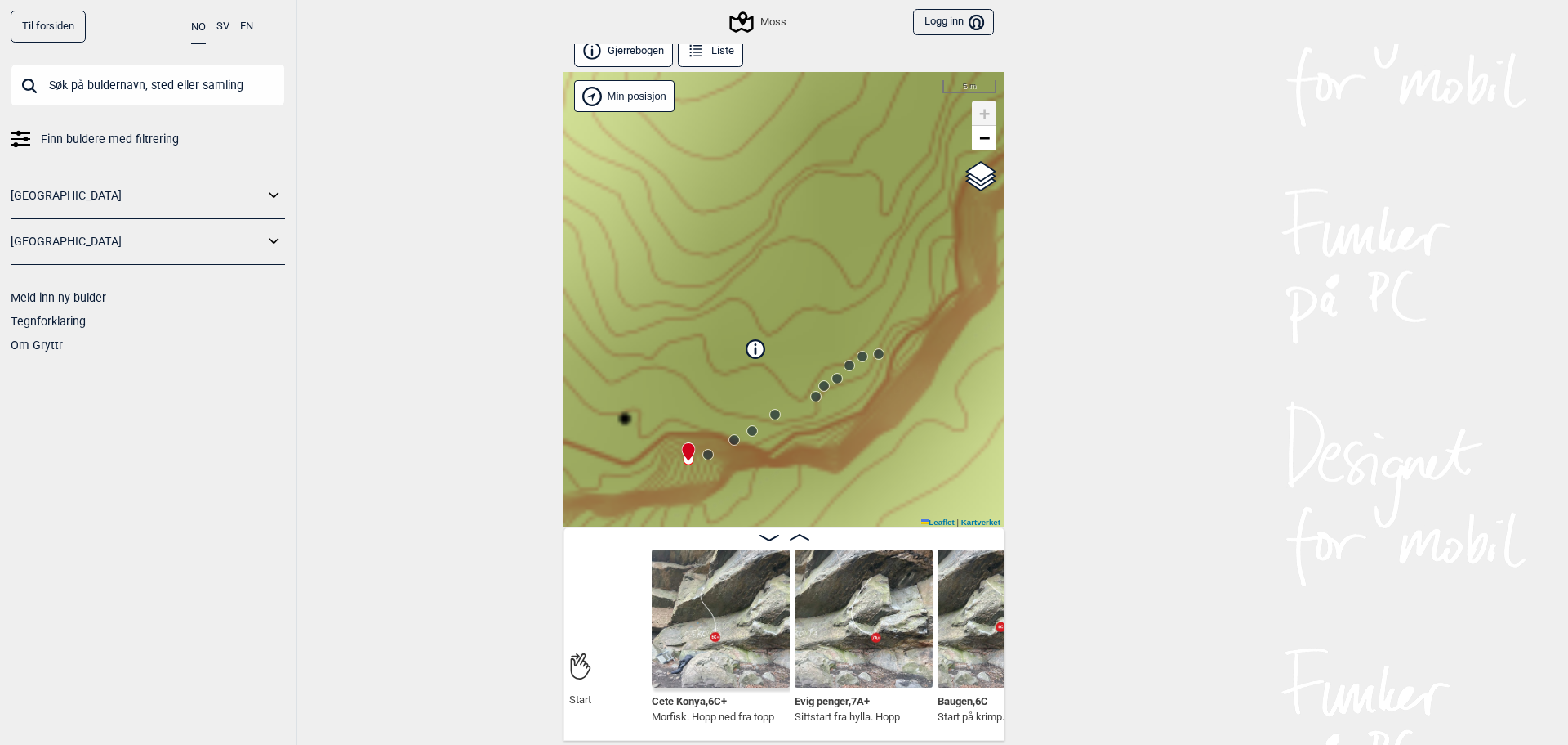
scroll to position [0, 165]
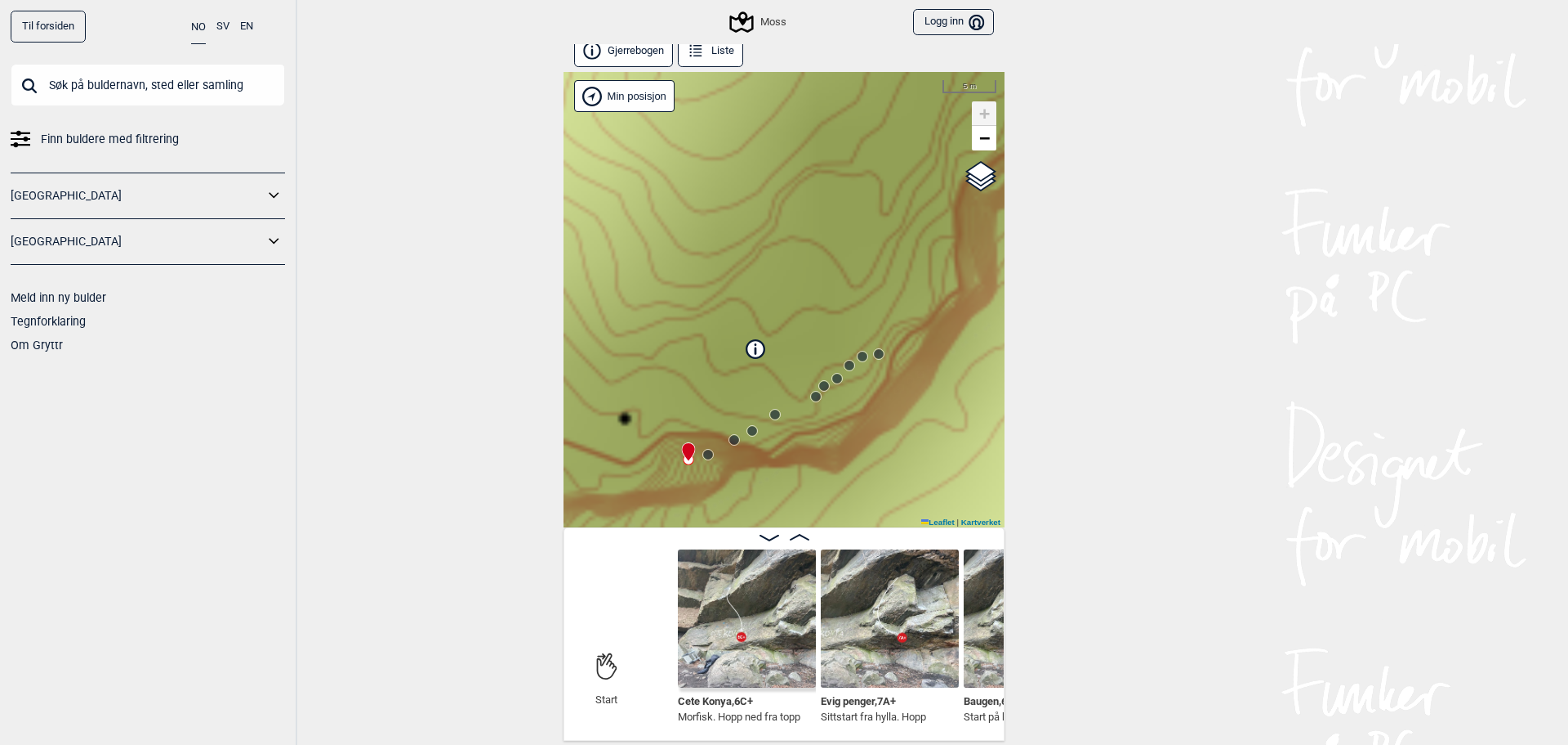
click at [718, 630] on img at bounding box center [748, 618] width 138 height 138
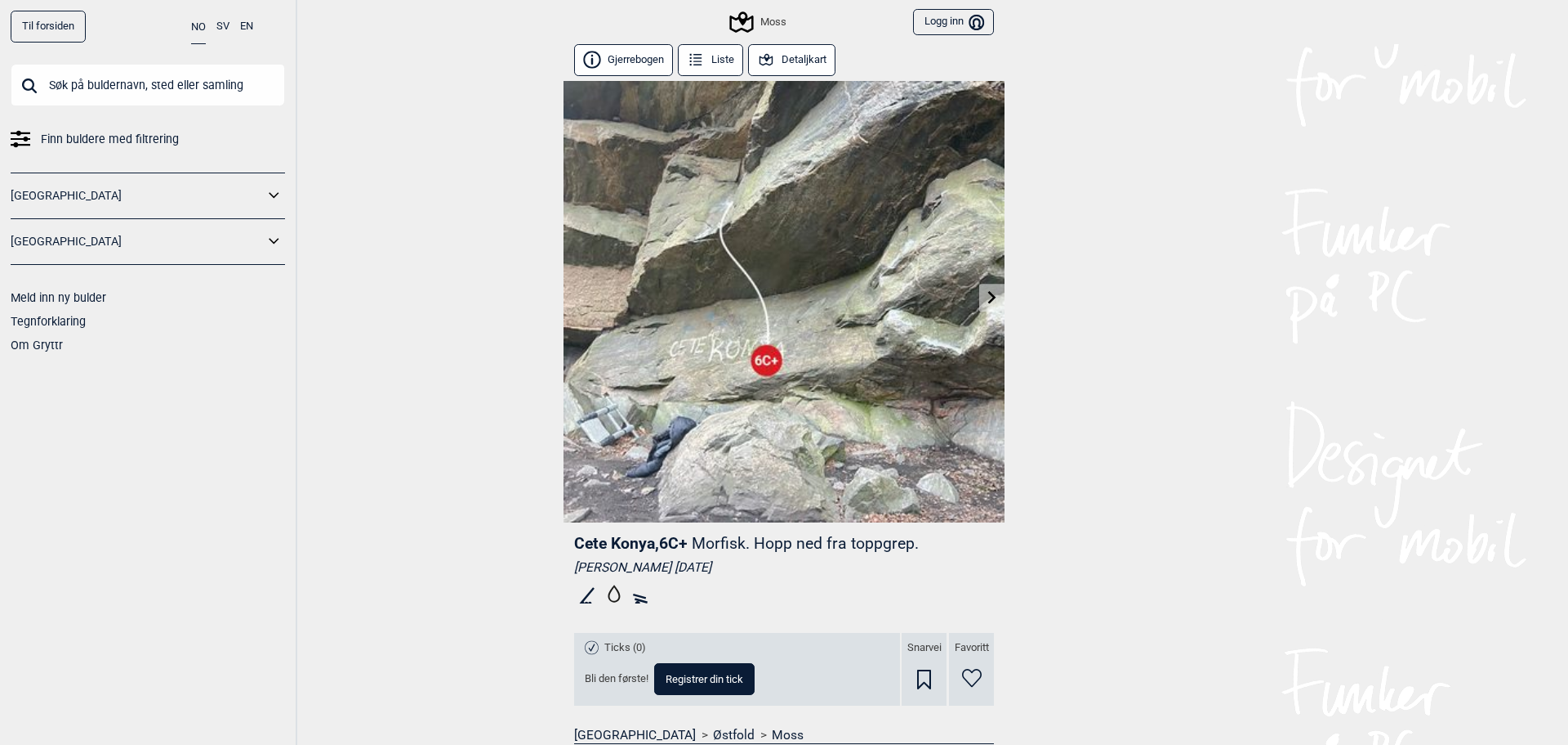
click at [988, 292] on icon at bounding box center [992, 296] width 8 height 13
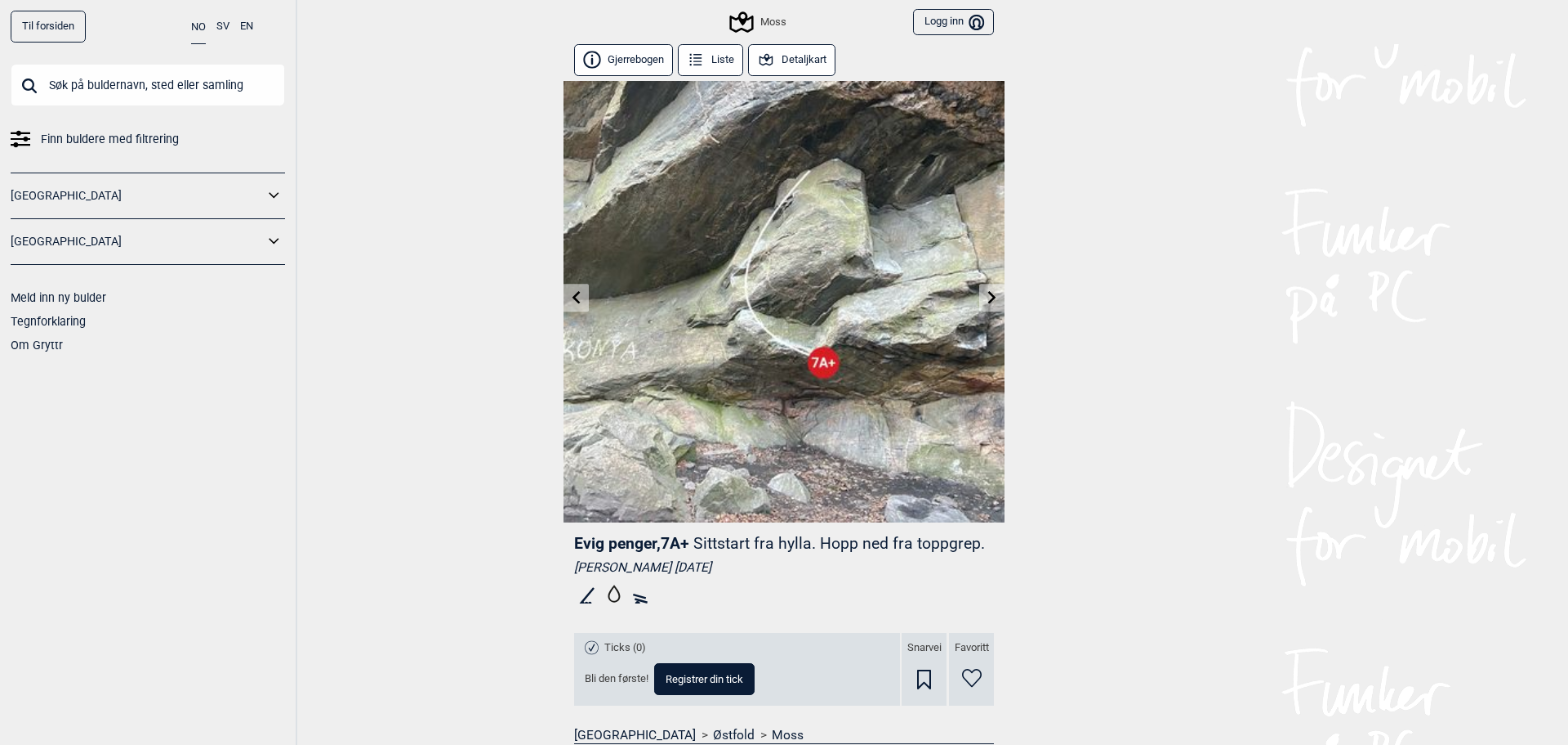
click at [988, 297] on icon at bounding box center [992, 296] width 8 height 13
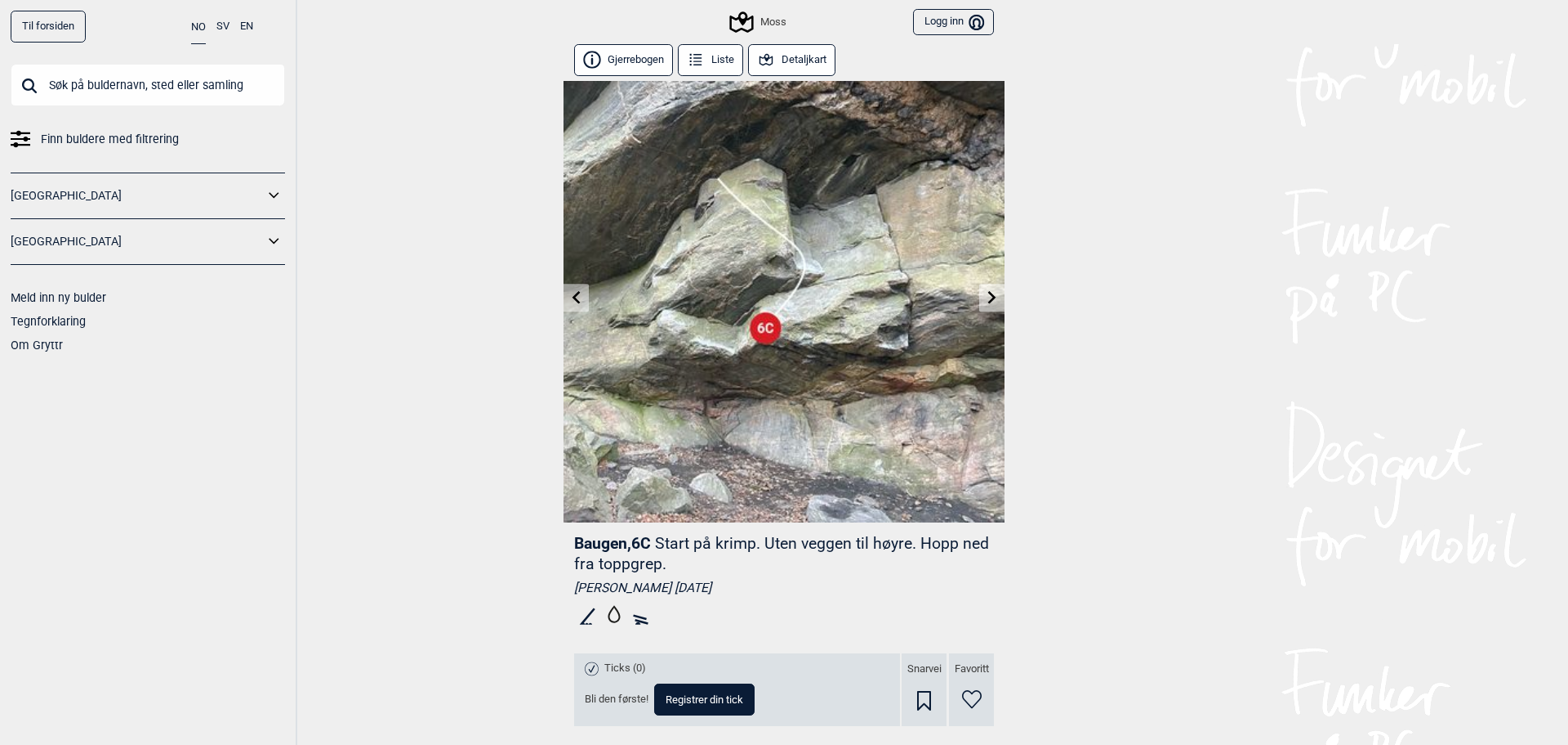
click at [988, 298] on icon at bounding box center [992, 296] width 8 height 13
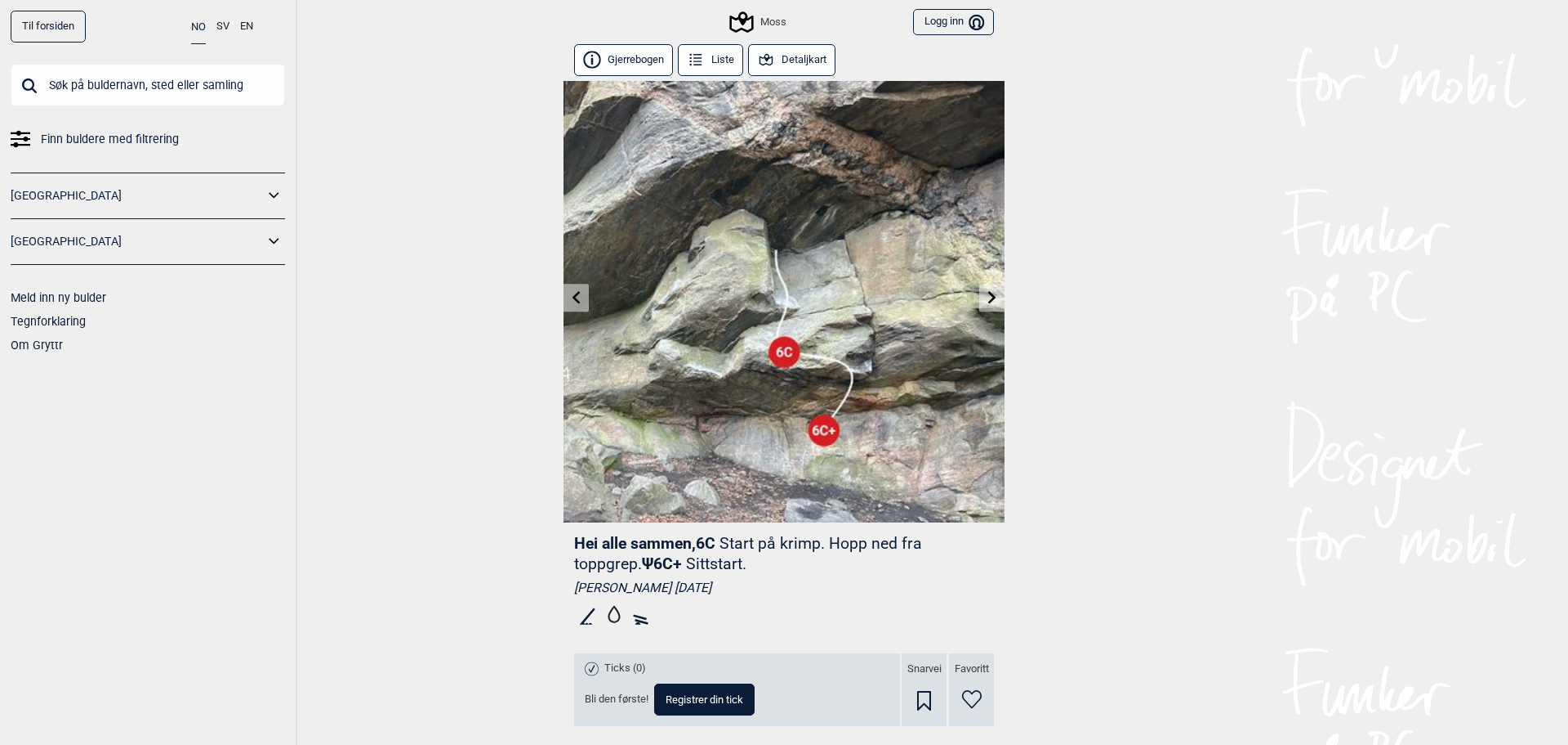
click at [988, 296] on icon at bounding box center [992, 296] width 8 height 13
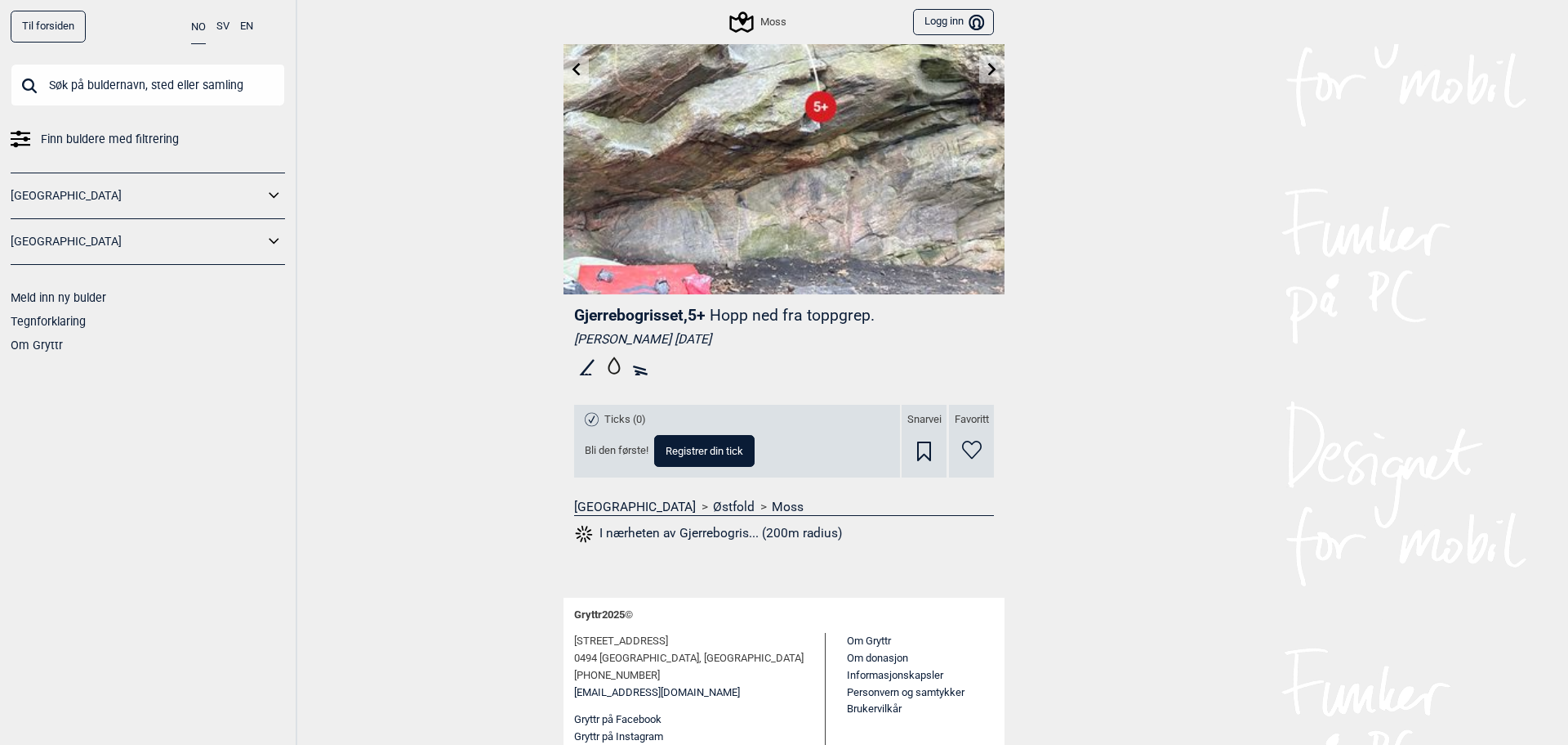
scroll to position [246, 0]
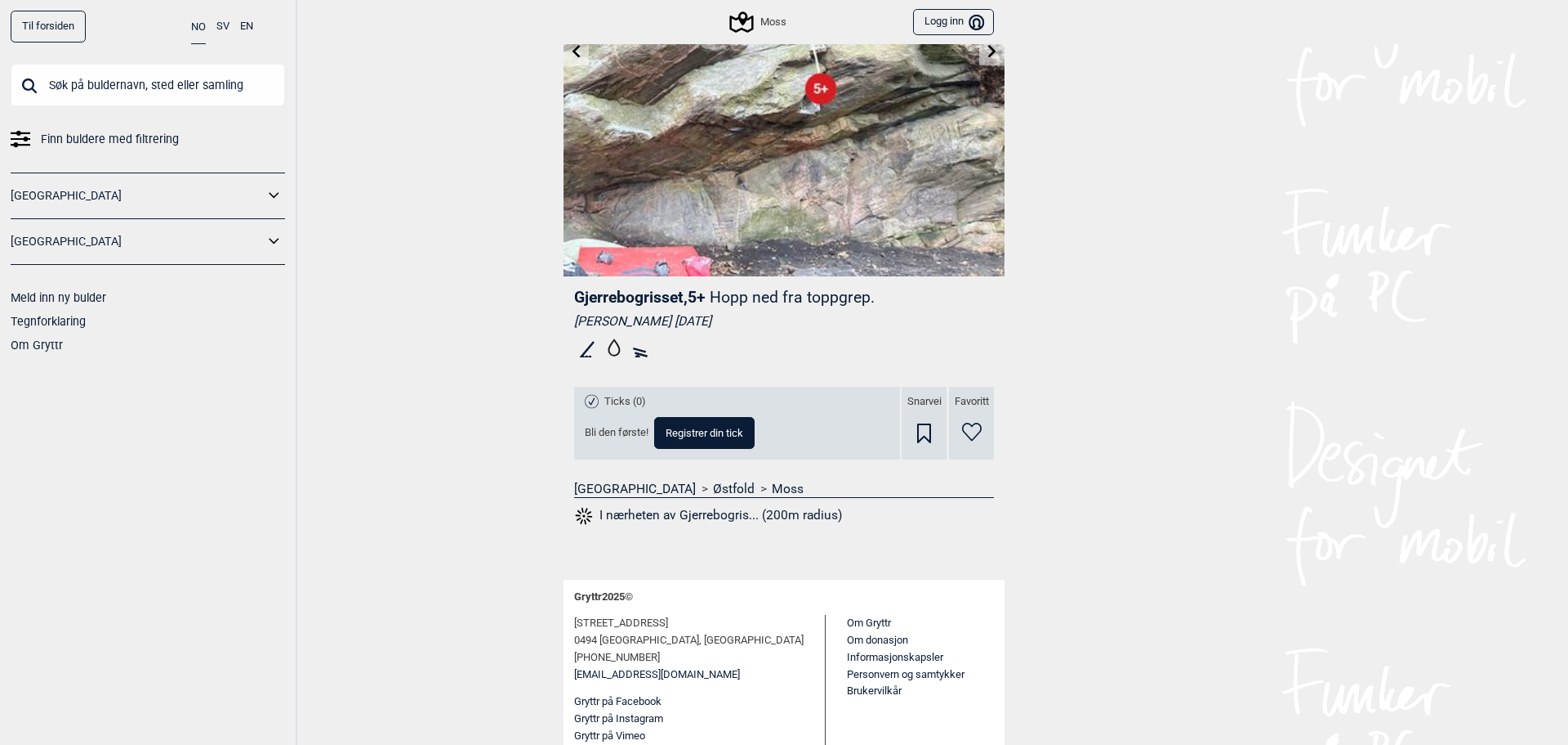
click at [994, 58] on link at bounding box center [992, 52] width 25 height 27
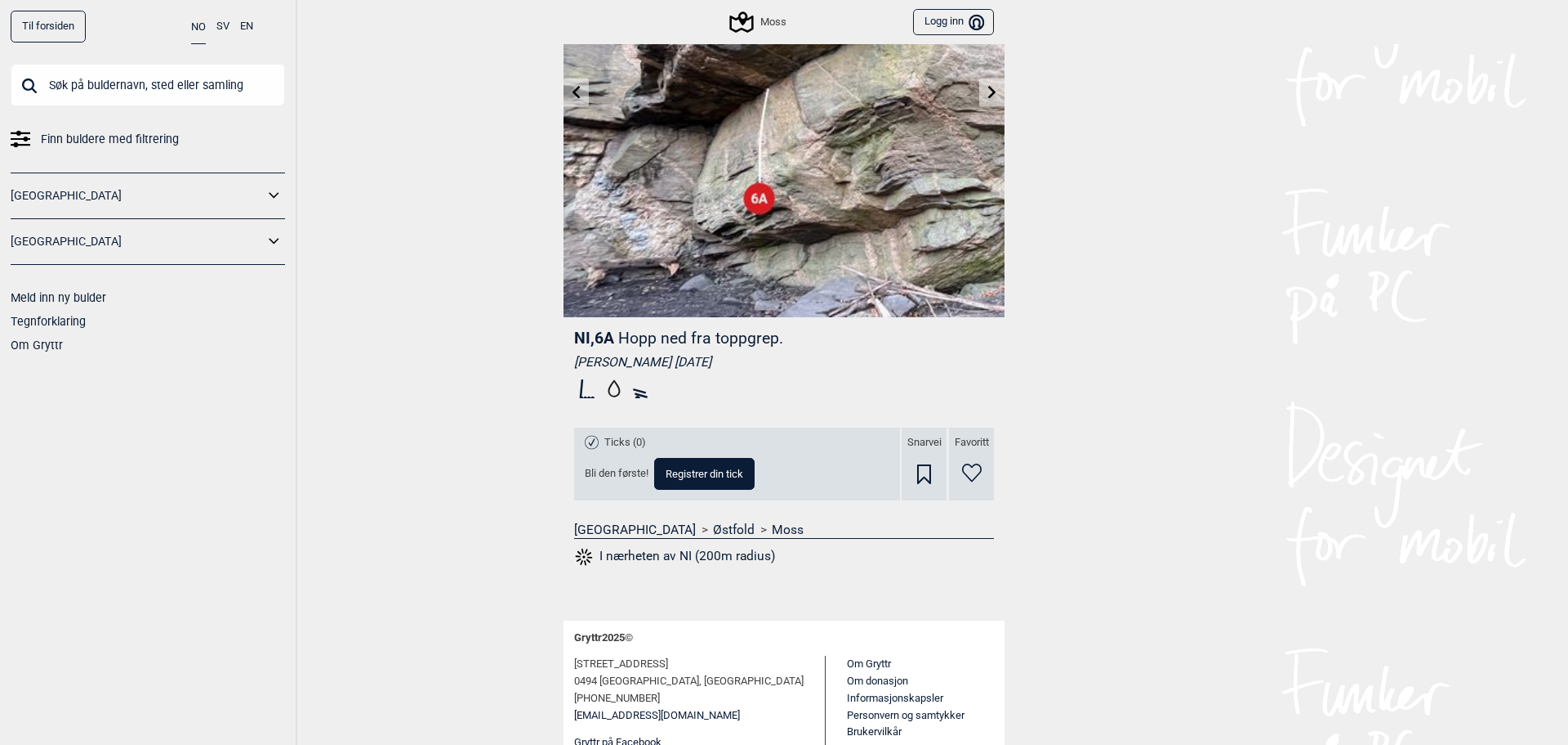
scroll to position [246, 0]
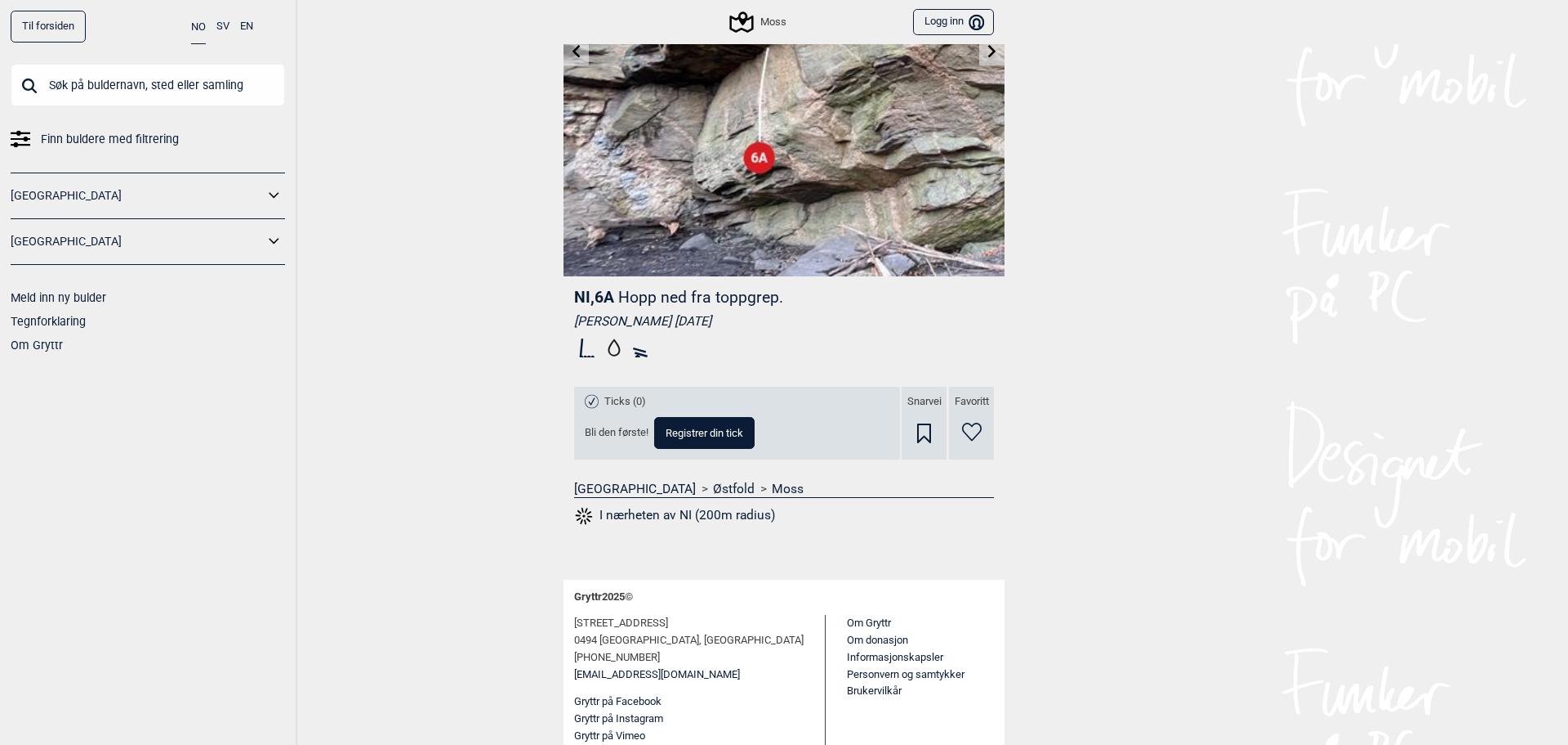
click at [991, 51] on icon at bounding box center [992, 50] width 13 height 13
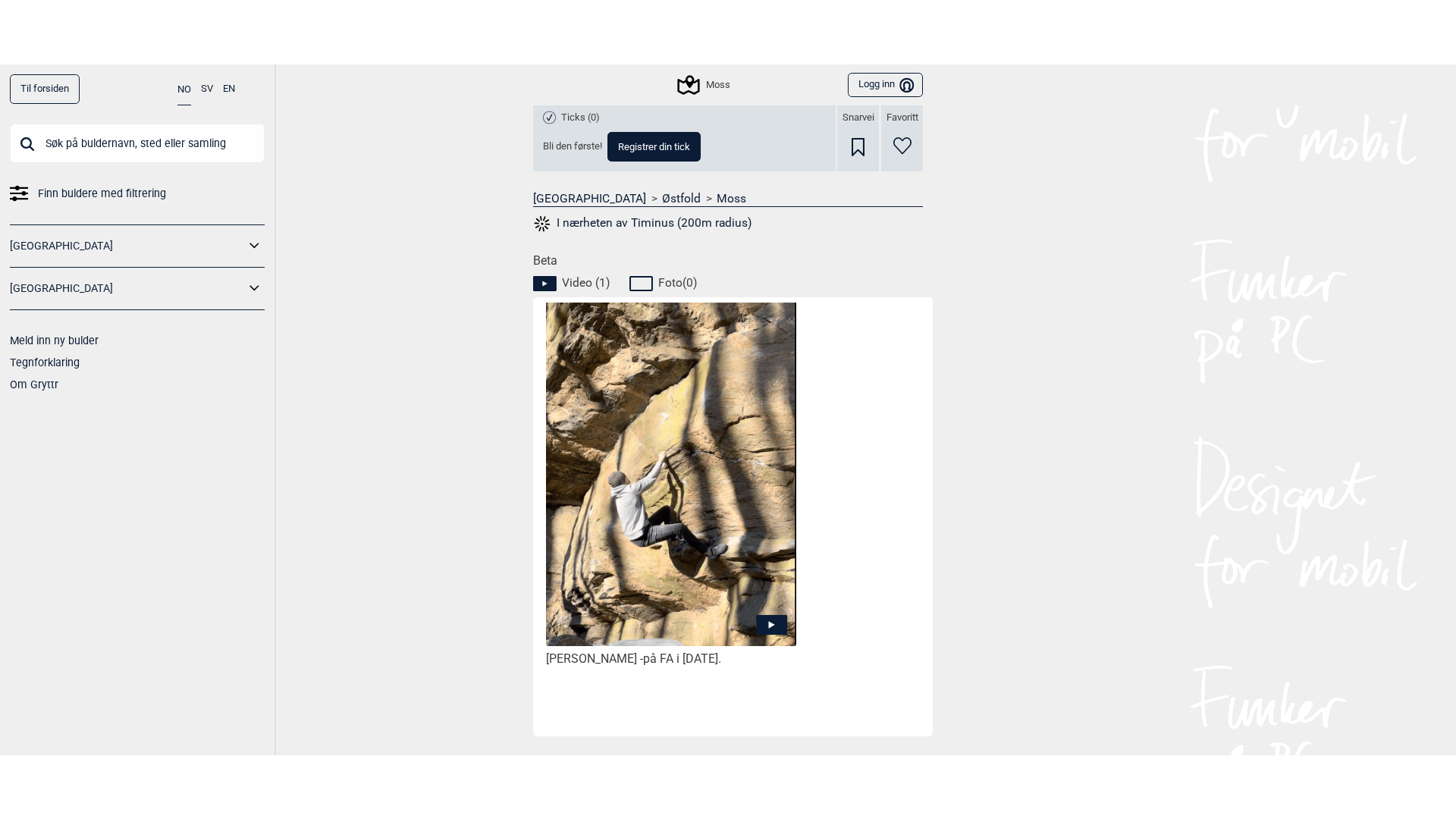
scroll to position [607, 0]
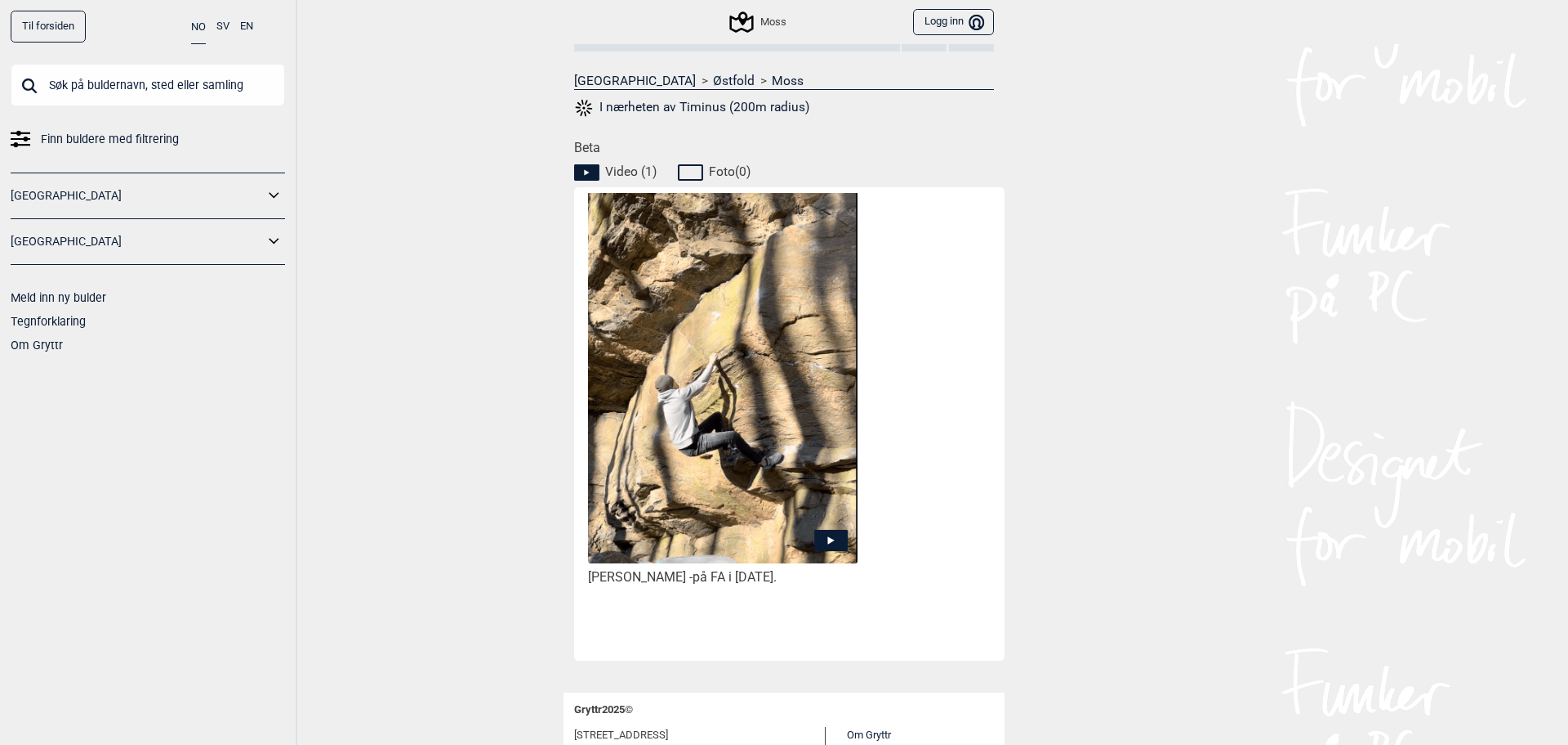
click at [755, 439] on img at bounding box center [722, 380] width 270 height 378
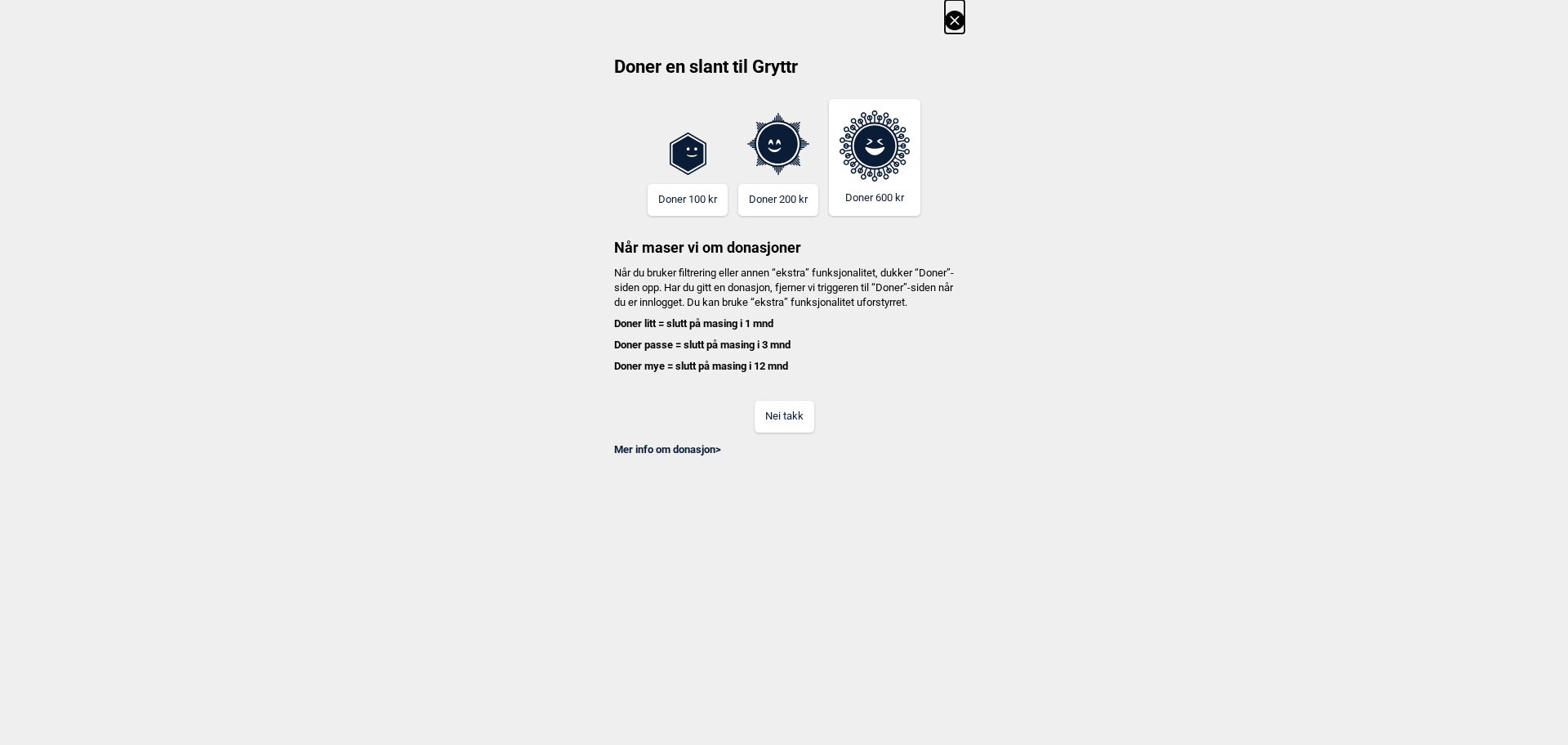
click at [777, 428] on button "Nei takk" at bounding box center [784, 416] width 59 height 32
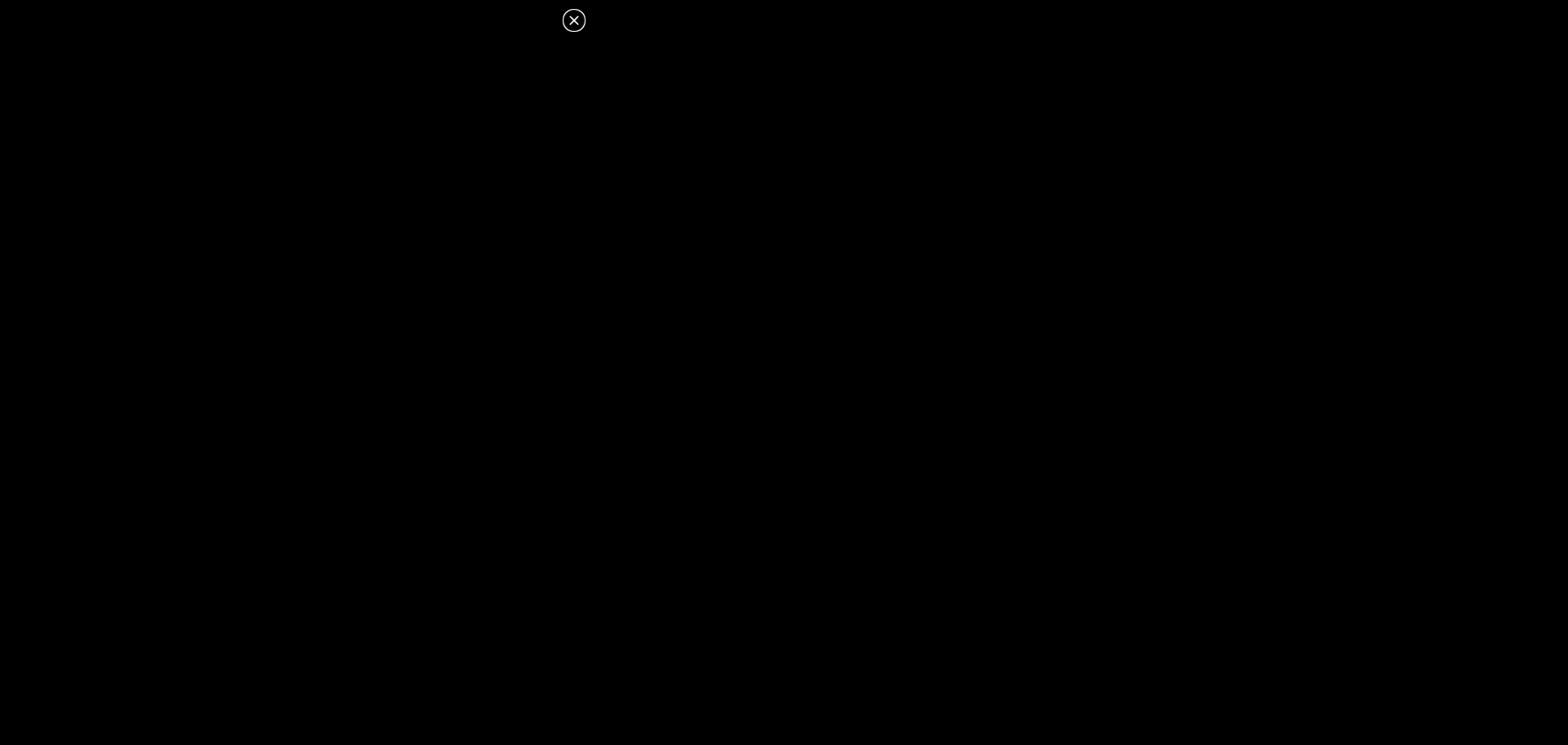
click at [566, 21] on icon at bounding box center [574, 20] width 19 height 19
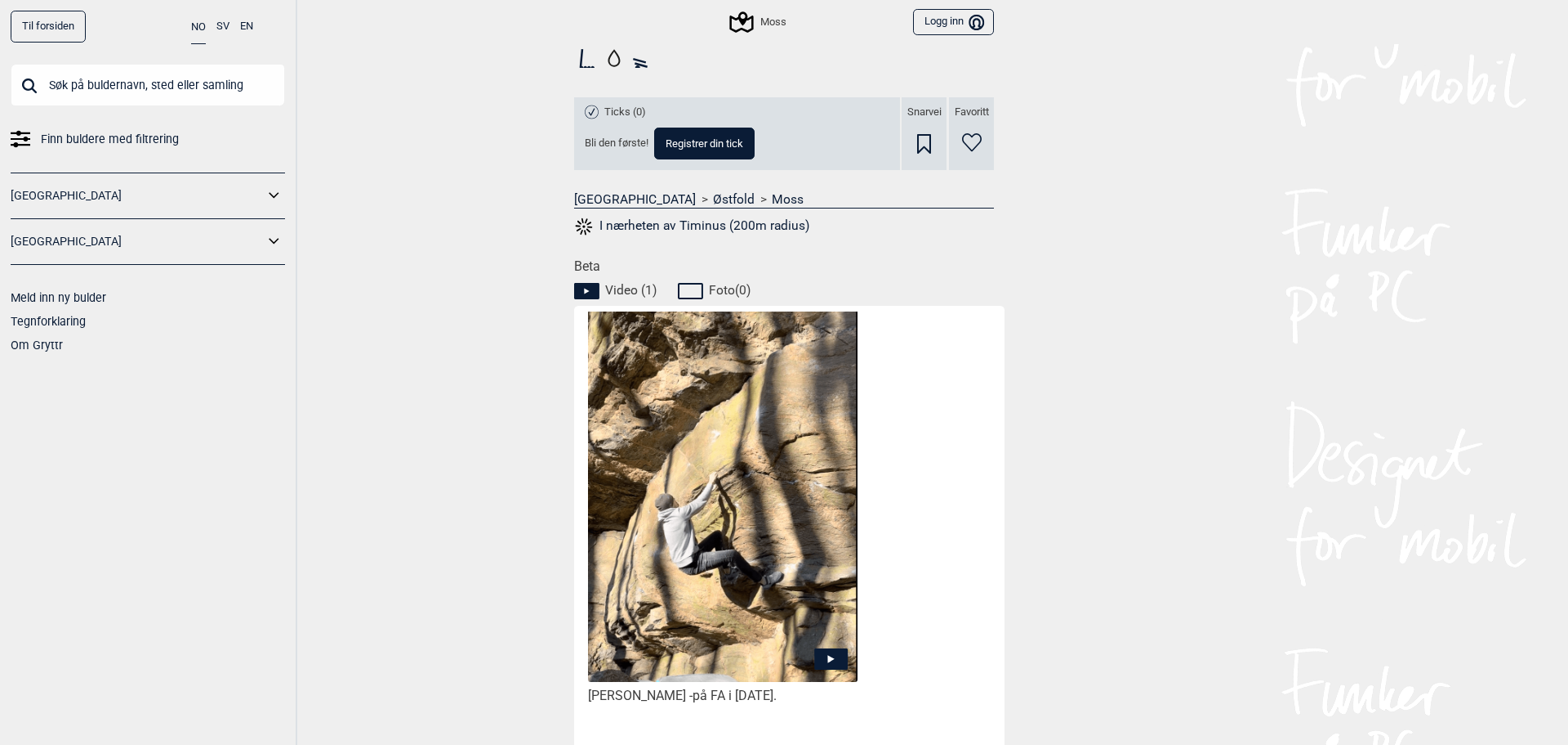
scroll to position [164, 0]
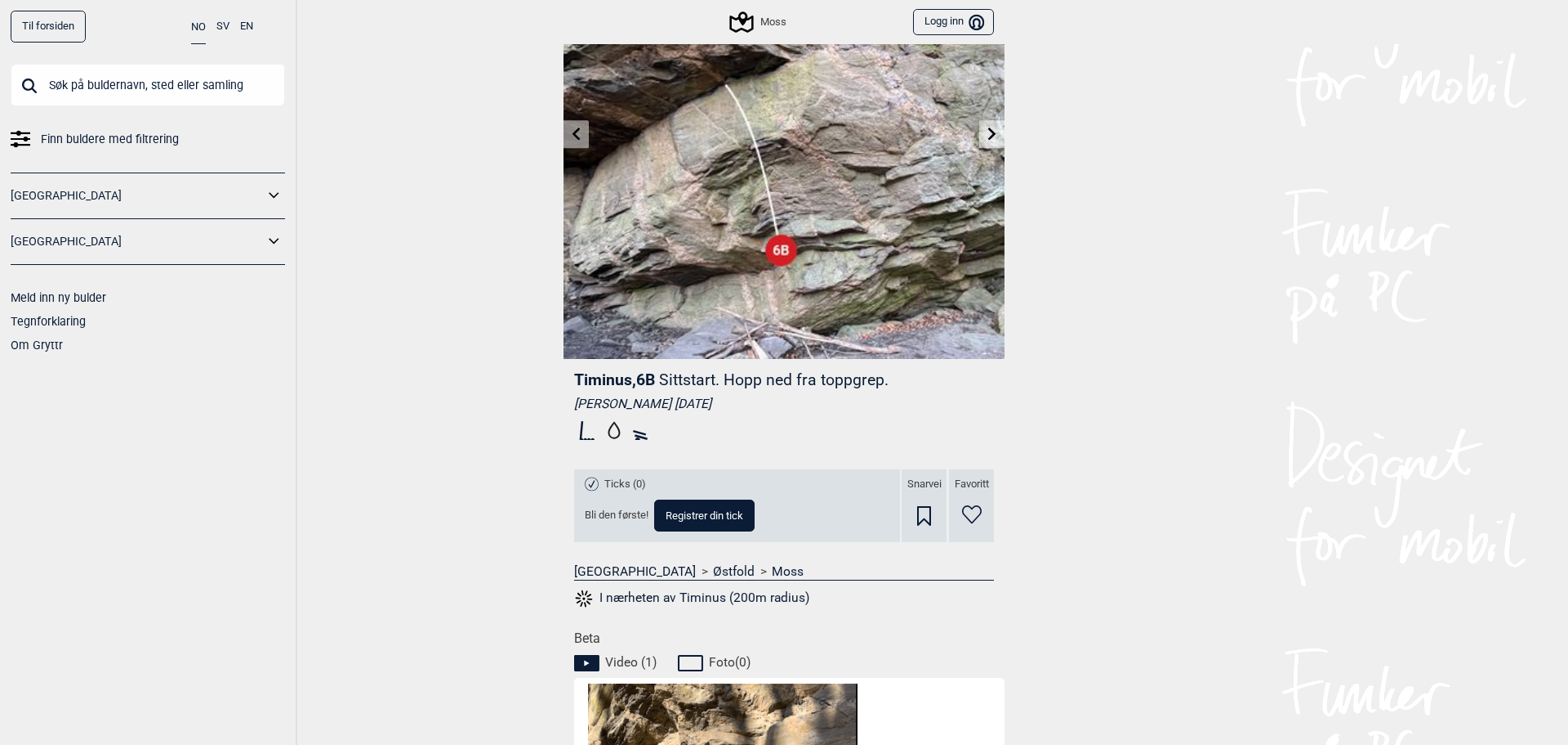
click at [988, 131] on icon at bounding box center [992, 132] width 8 height 13
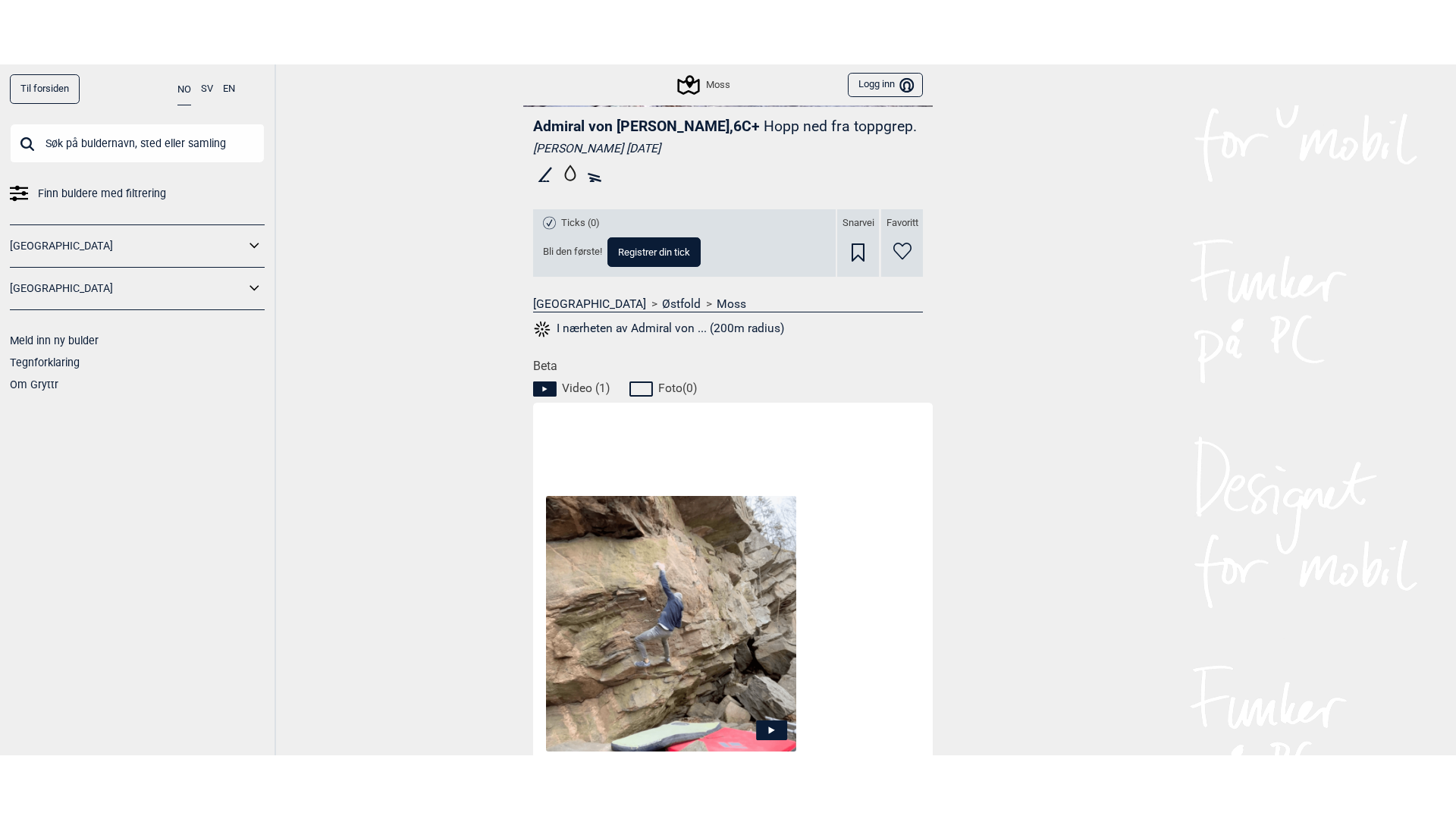
scroll to position [708, 0]
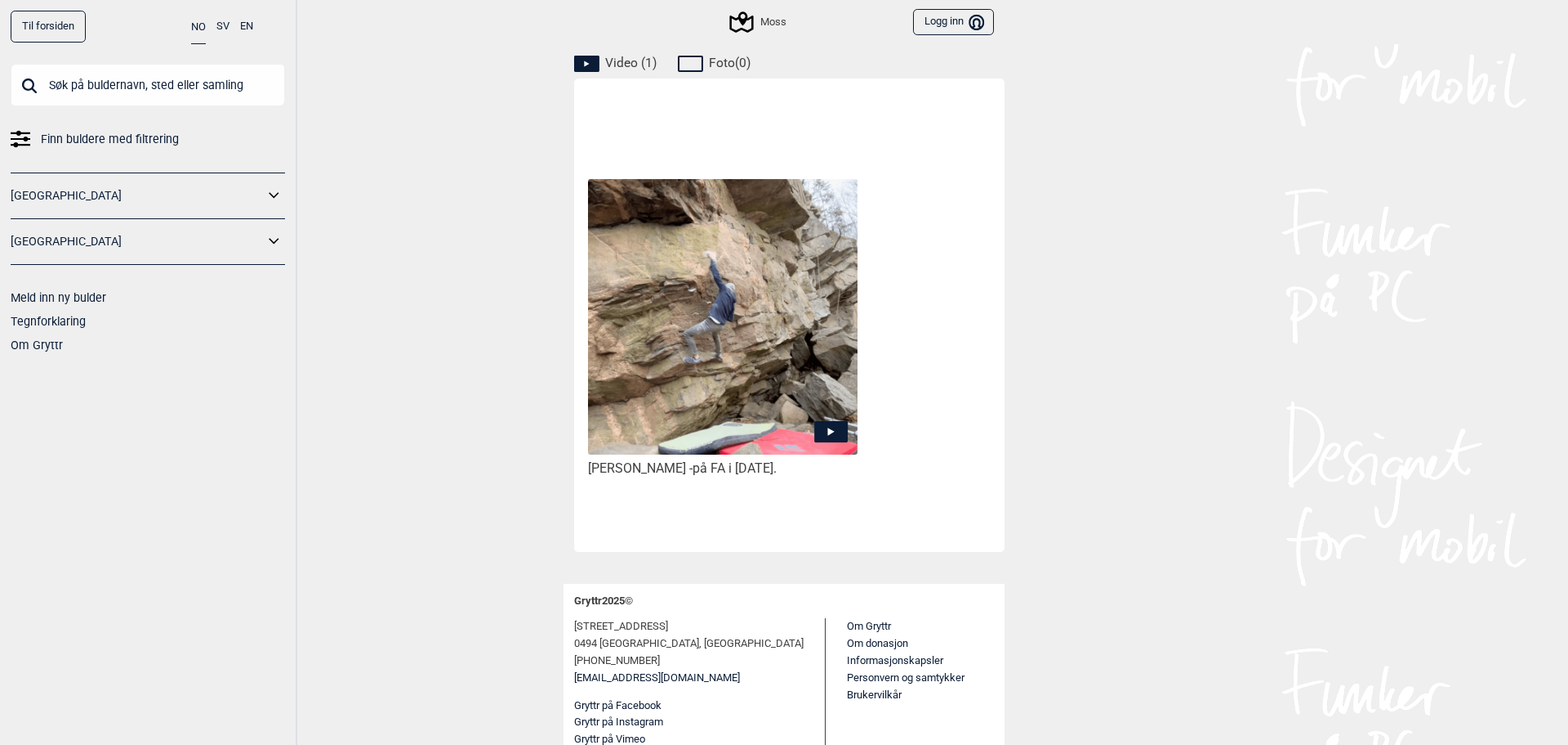
click at [777, 323] on img at bounding box center [722, 317] width 270 height 276
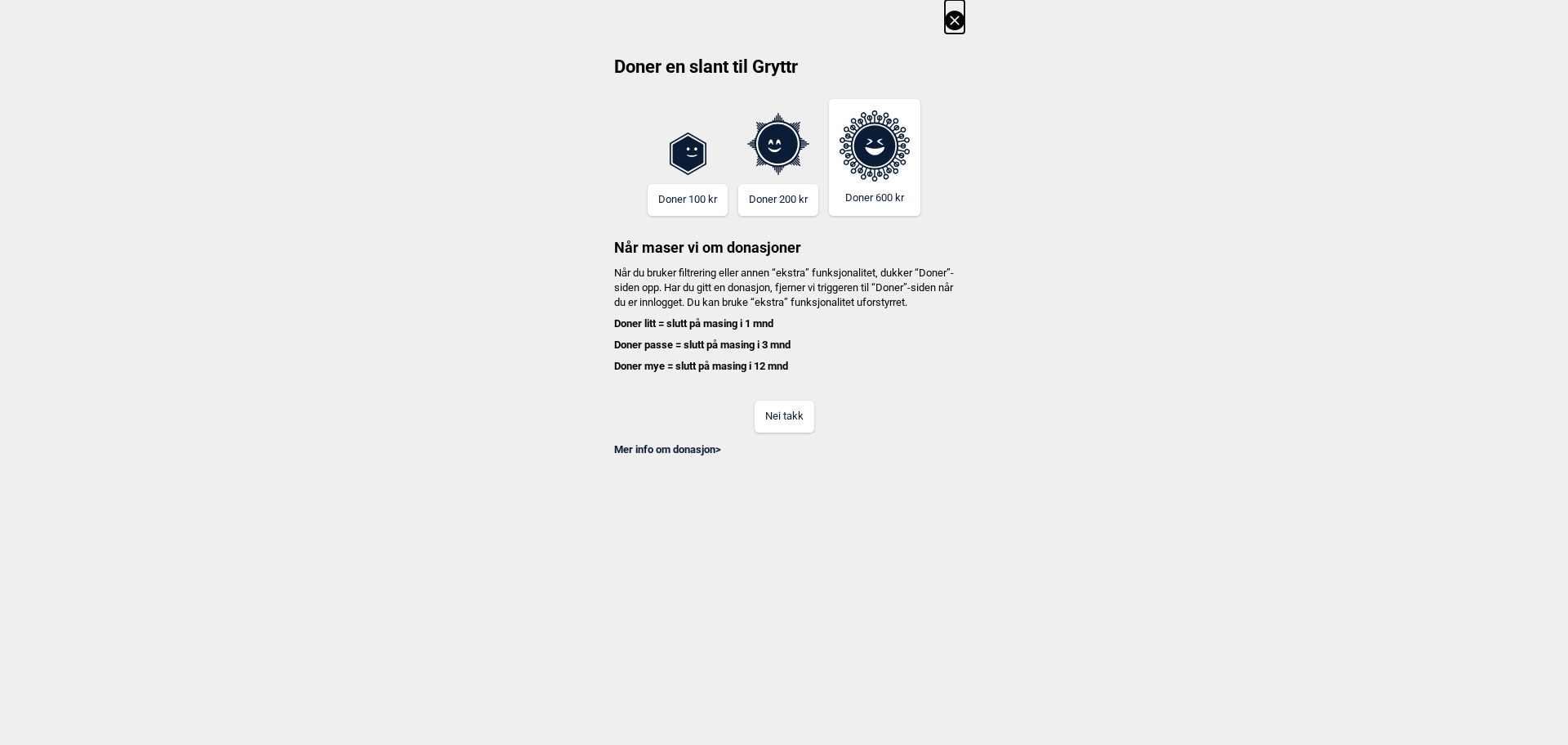
click at [780, 411] on div "Nei takk" at bounding box center [784, 405] width 361 height 54
click at [782, 430] on button "Nei takk" at bounding box center [784, 416] width 59 height 32
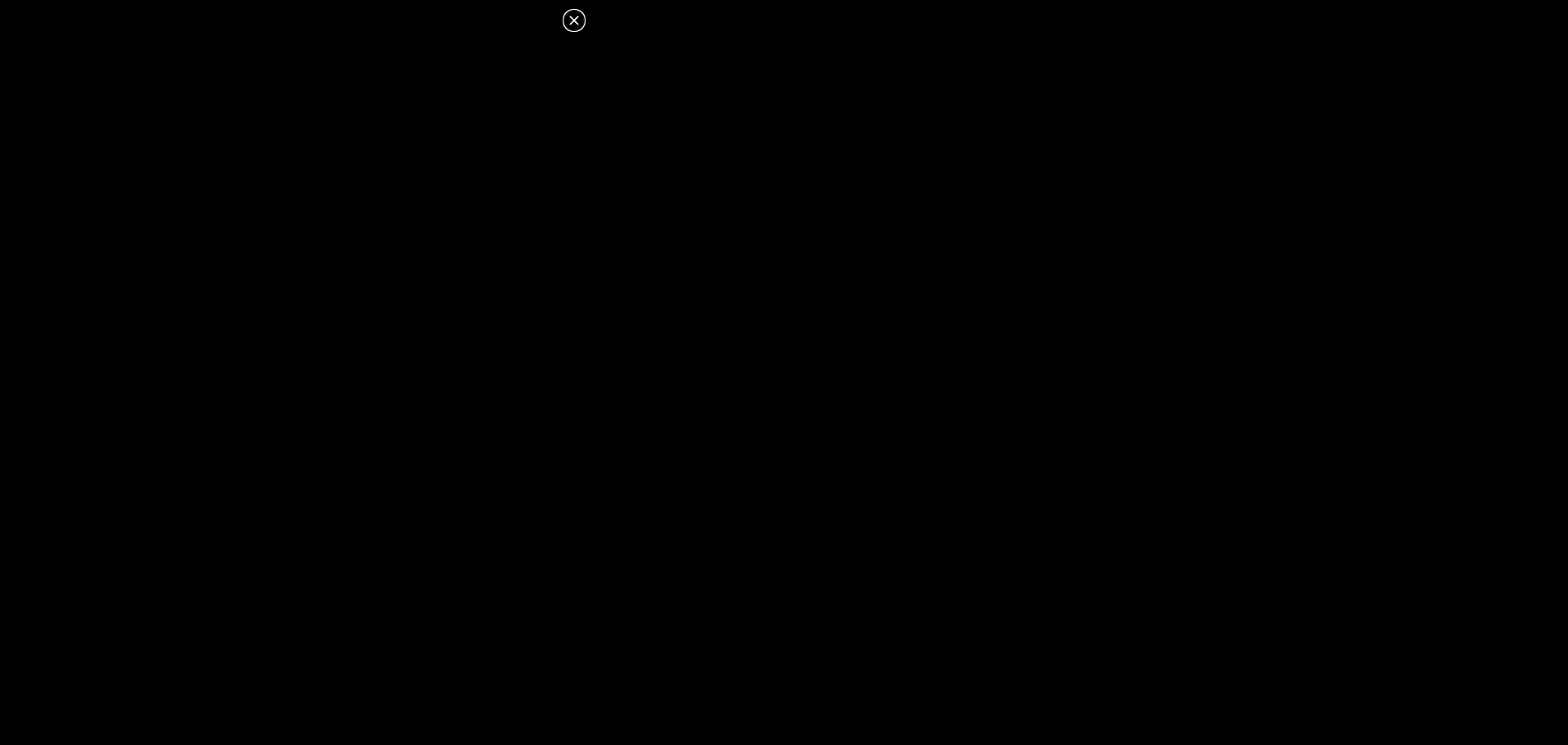
click at [583, 21] on icon at bounding box center [574, 20] width 19 height 19
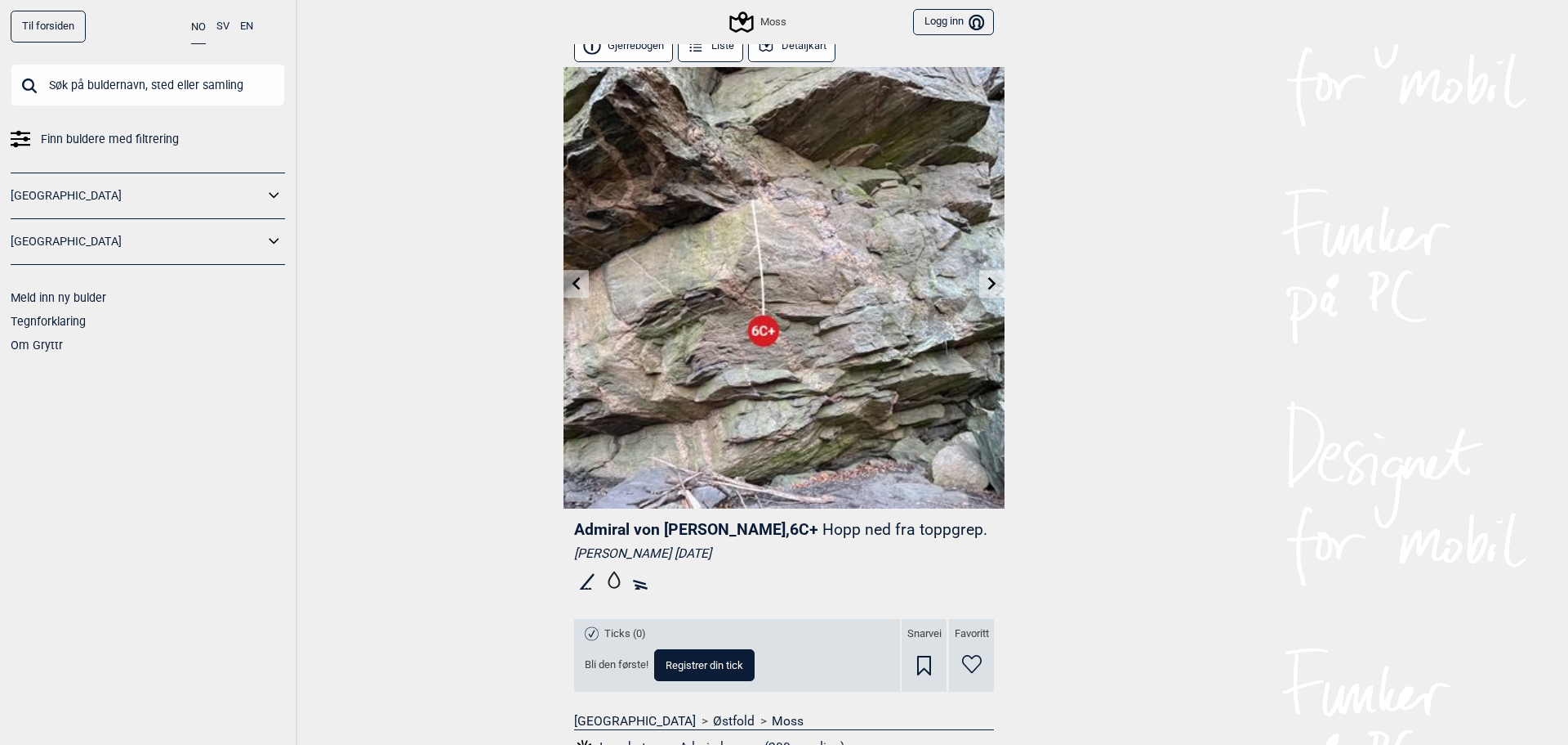
scroll to position [0, 0]
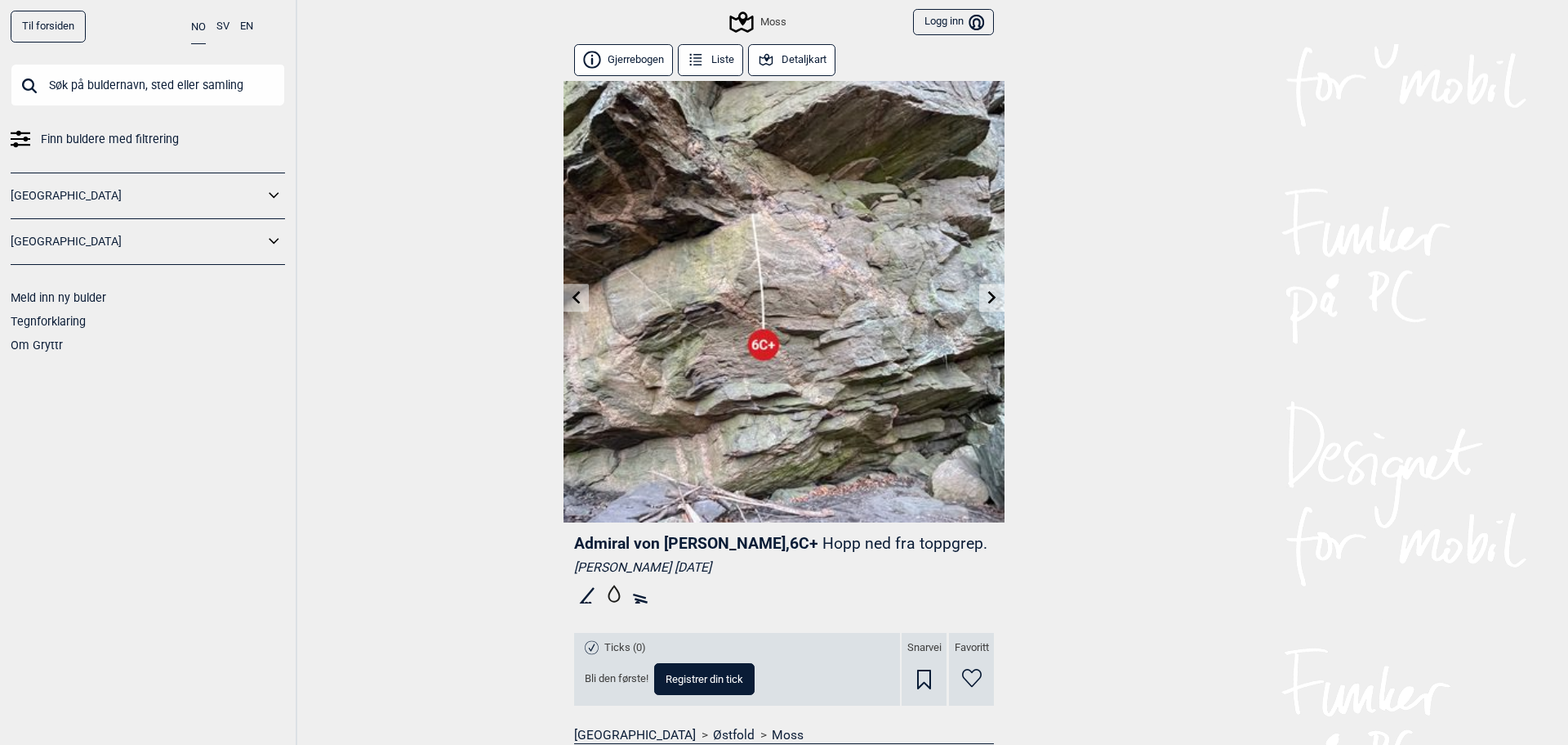
click at [986, 295] on icon at bounding box center [992, 296] width 13 height 13
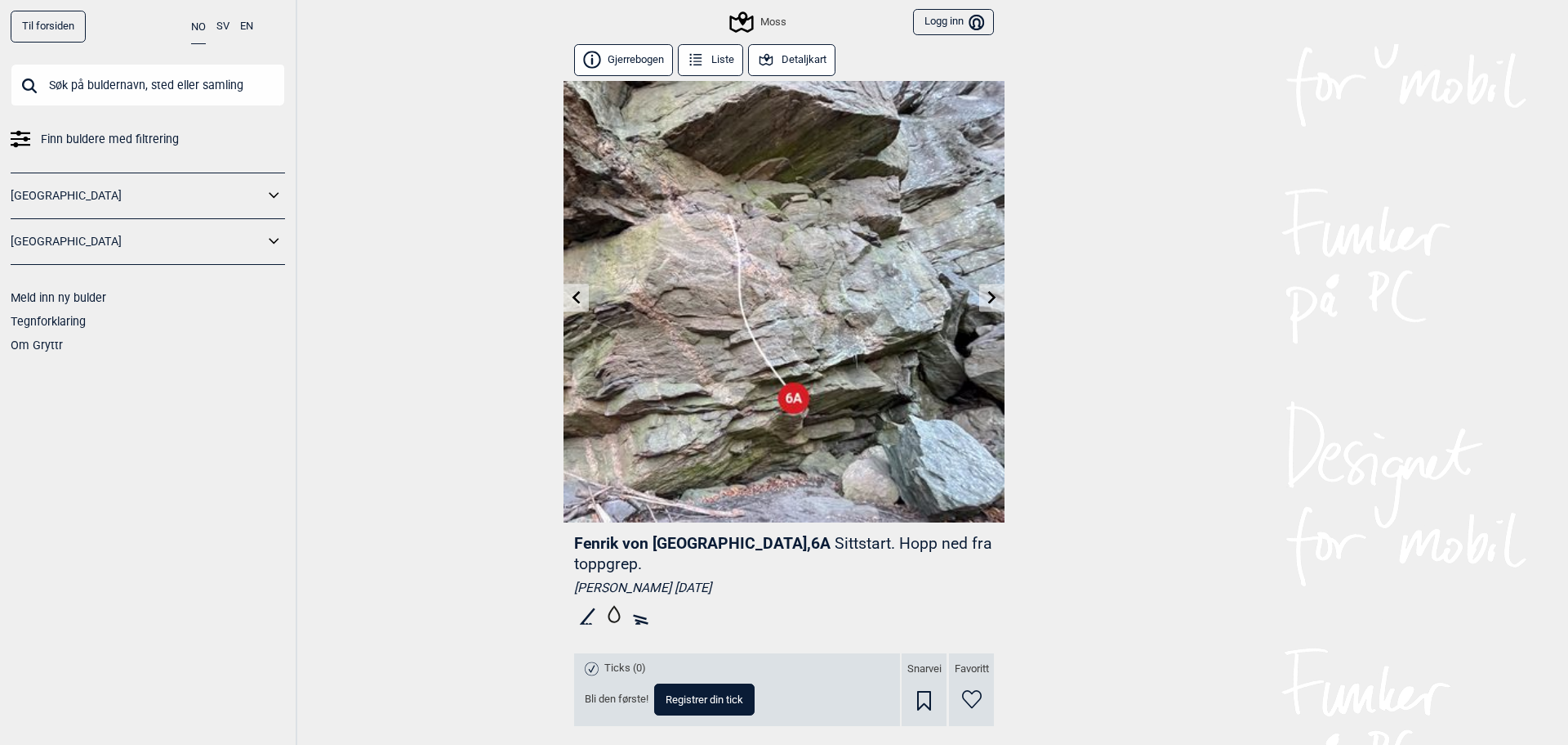
click at [982, 318] on img at bounding box center [784, 301] width 441 height 441
click at [982, 304] on link at bounding box center [992, 298] width 25 height 27
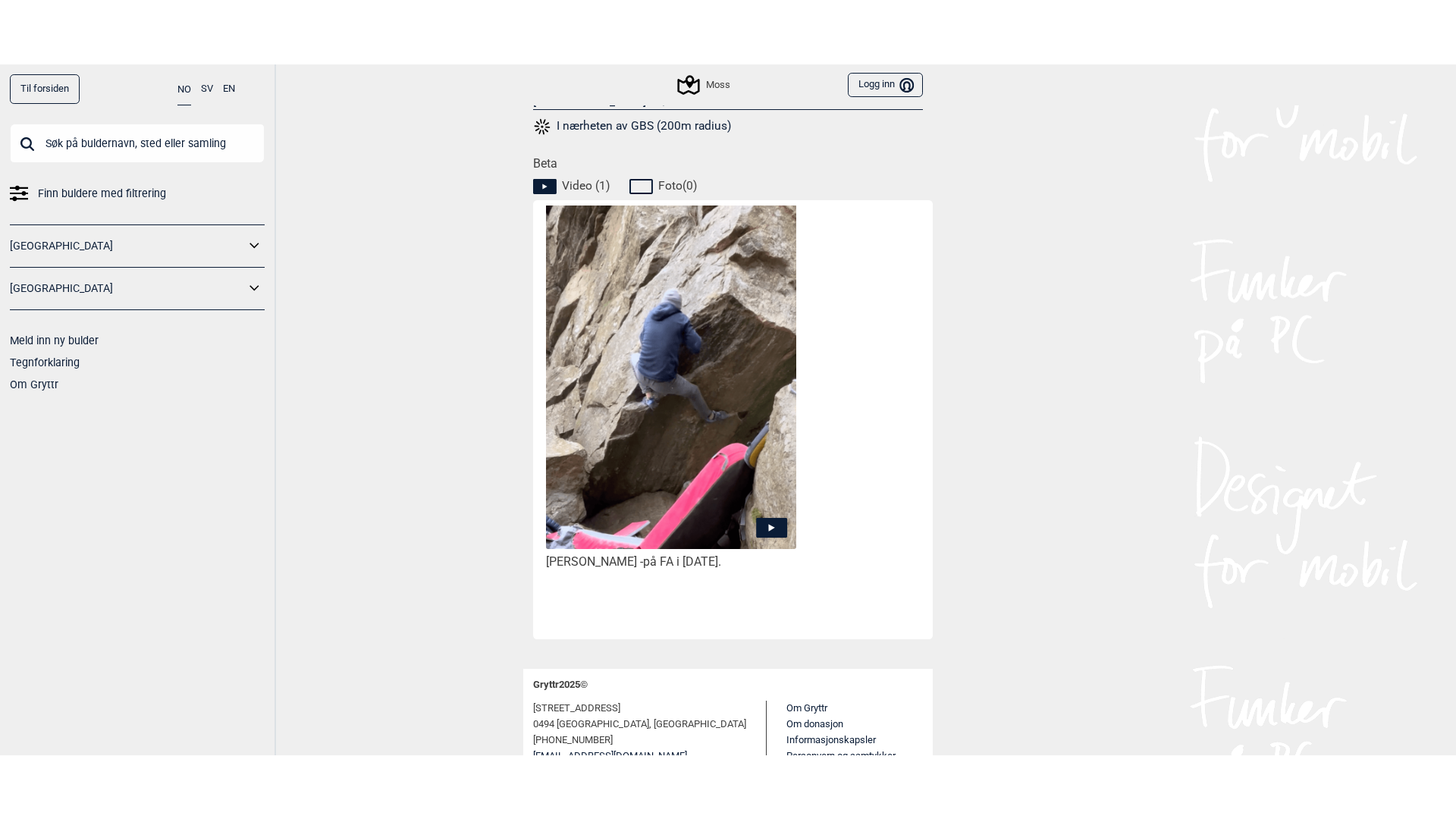
scroll to position [658, 0]
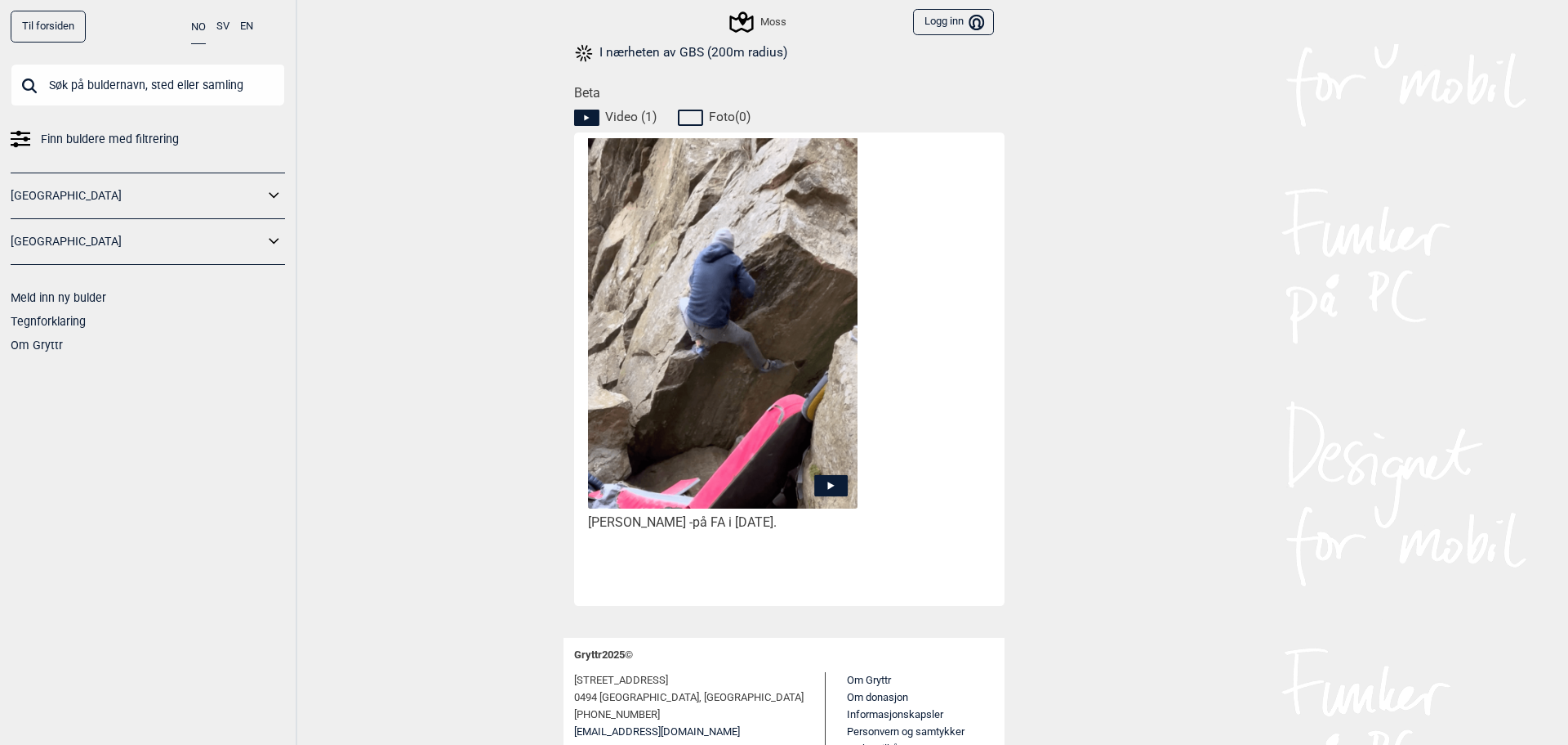
click at [758, 341] on img at bounding box center [722, 338] width 270 height 404
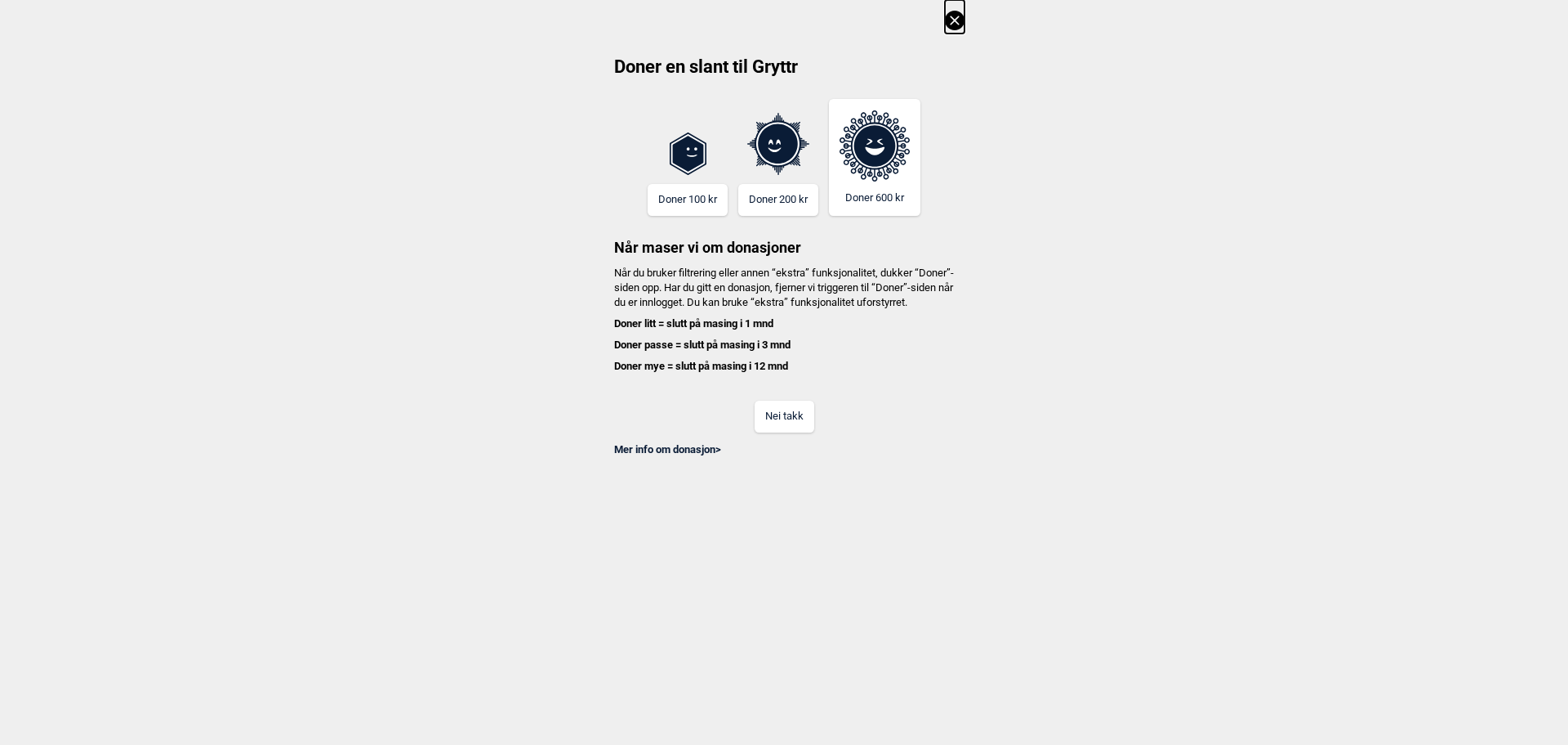
click at [796, 432] on button "Nei takk" at bounding box center [784, 416] width 59 height 32
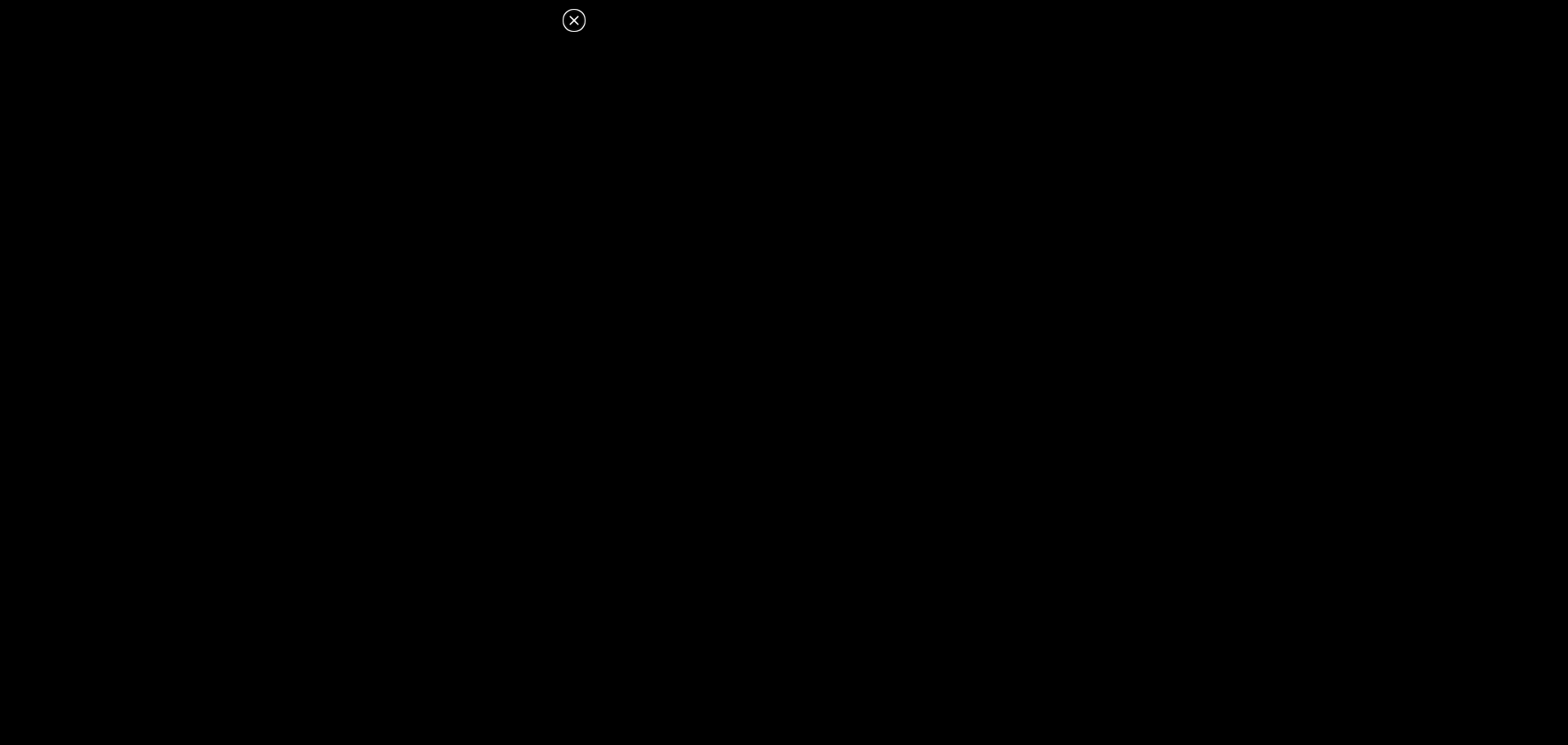
click at [575, 20] on icon at bounding box center [573, 19] width 9 height 9
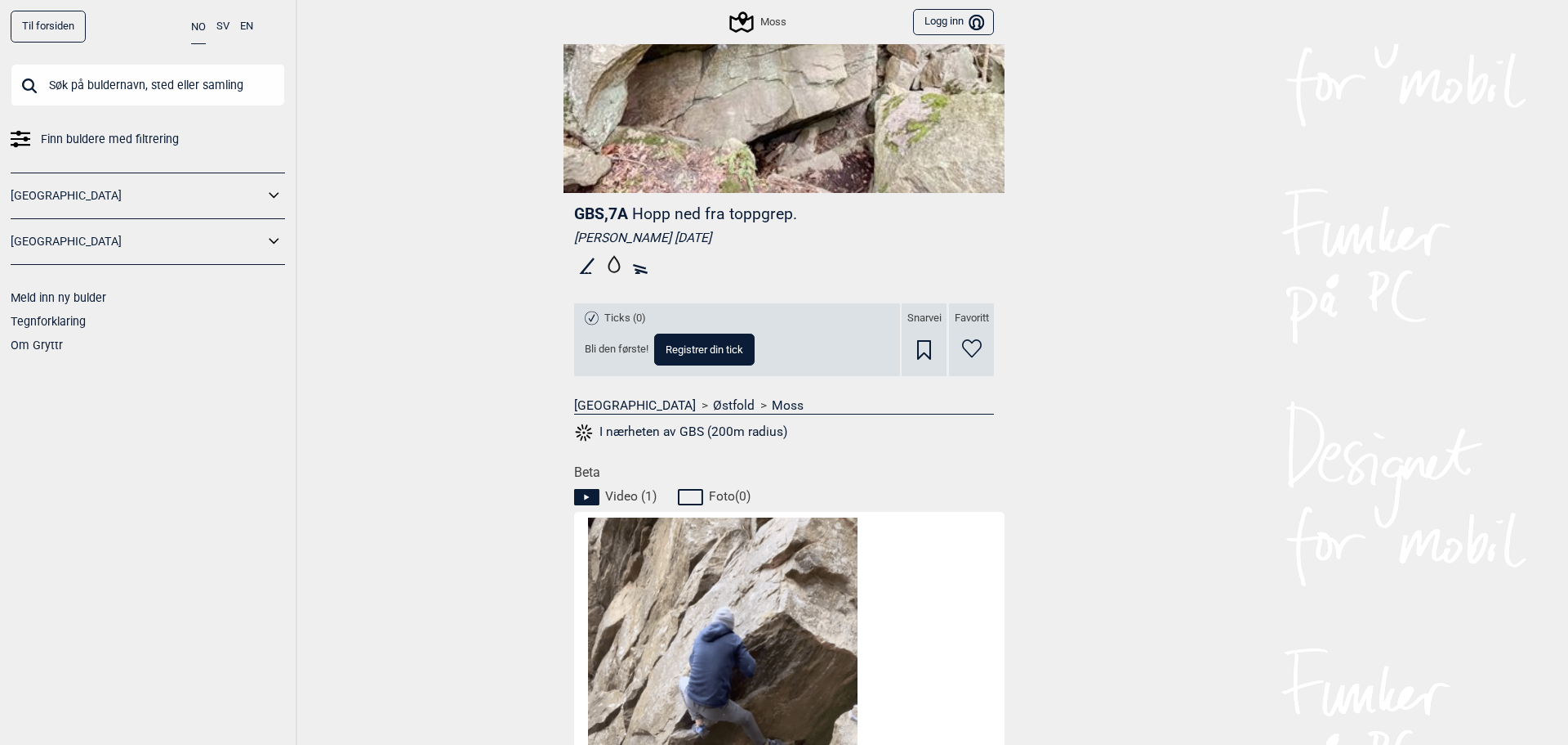
scroll to position [218, 0]
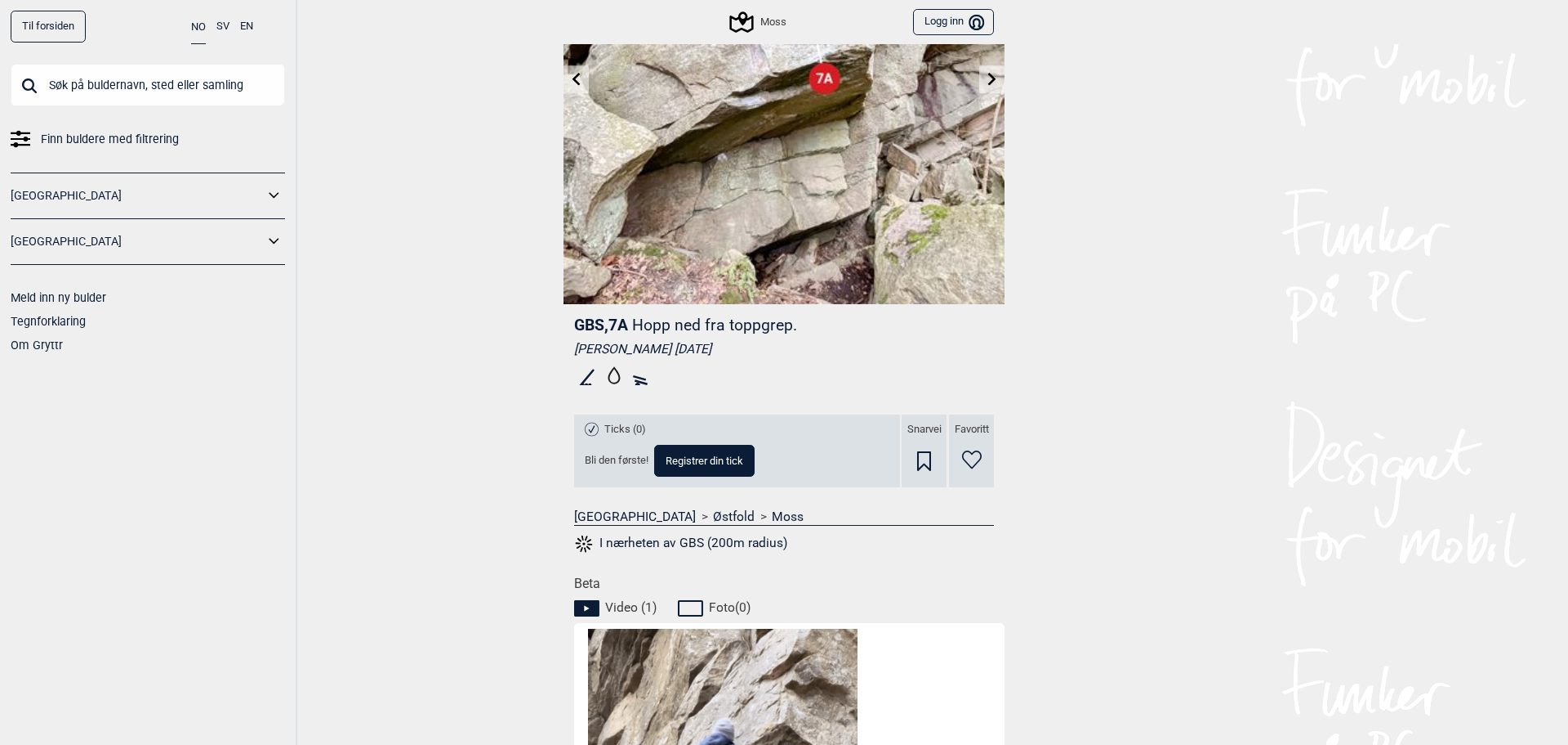
click at [986, 72] on icon at bounding box center [992, 78] width 13 height 13
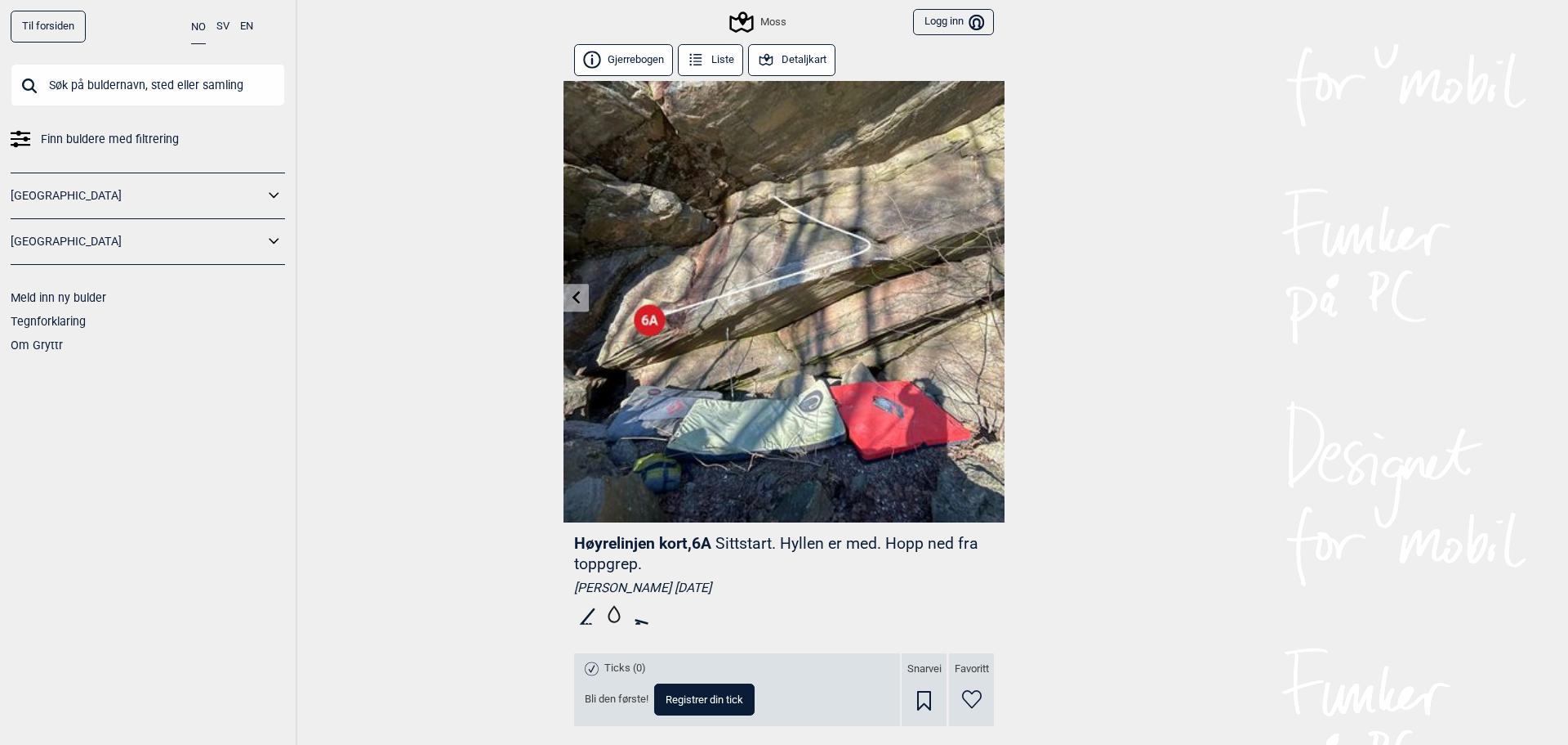
click at [761, 21] on div "Moss" at bounding box center [758, 22] width 54 height 19
